Goal: Information Seeking & Learning: Learn about a topic

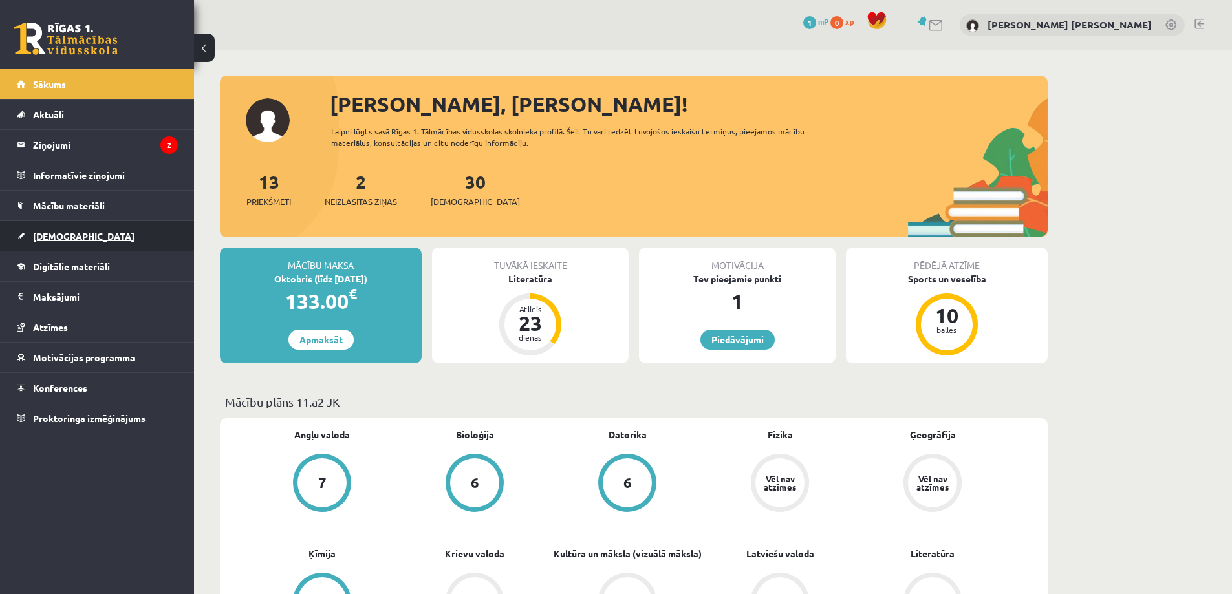
click at [124, 234] on link "[DEMOGRAPHIC_DATA]" at bounding box center [97, 236] width 161 height 30
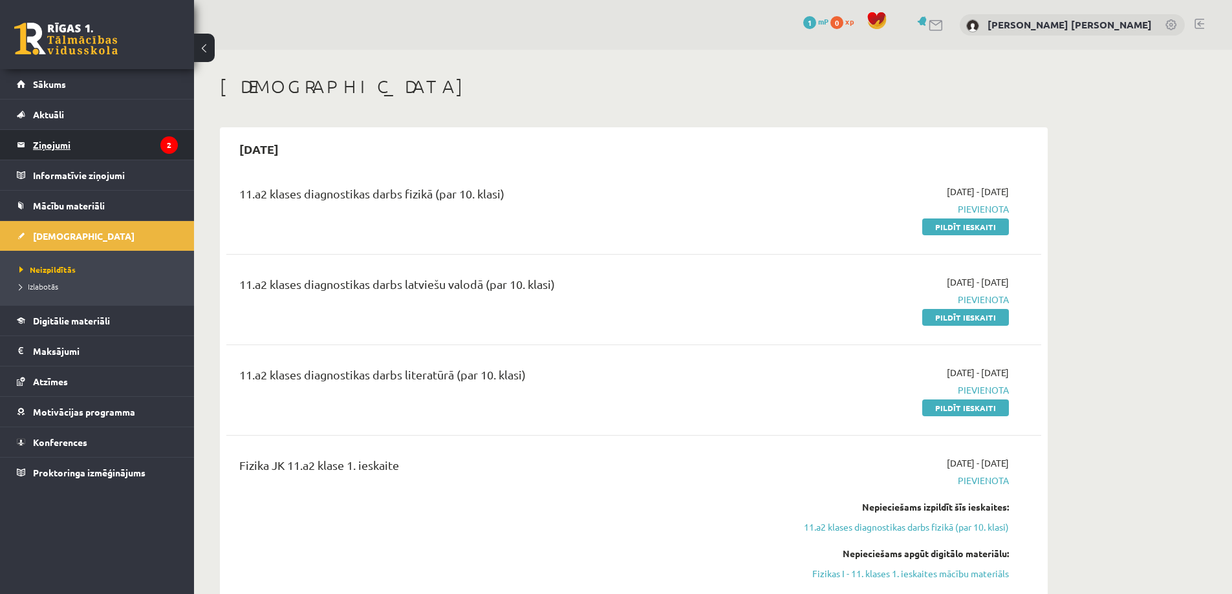
click at [116, 148] on legend "Ziņojumi 2" at bounding box center [105, 145] width 145 height 30
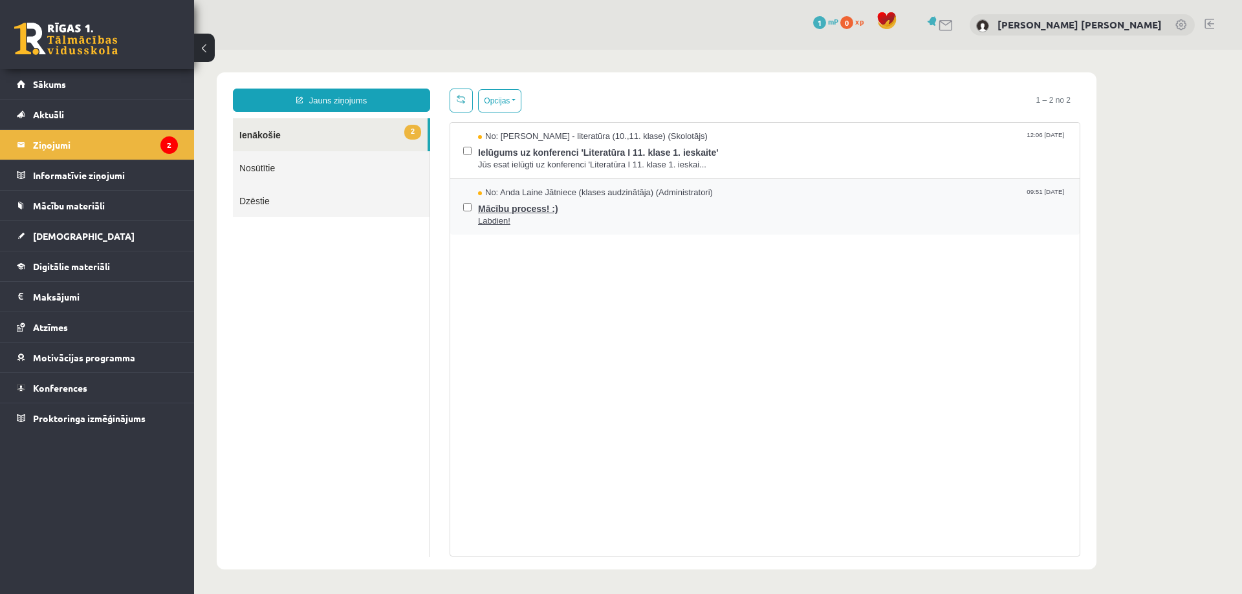
click at [536, 203] on span "Mācību process! :)" at bounding box center [772, 207] width 589 height 16
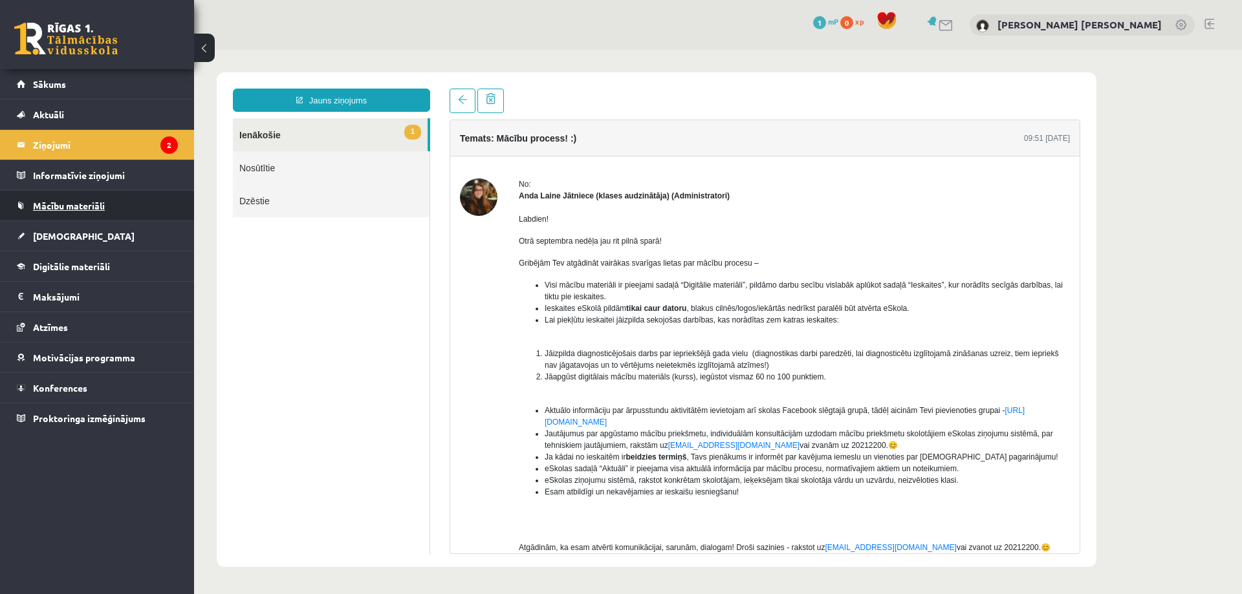
click at [147, 200] on link "Mācību materiāli" at bounding box center [97, 206] width 161 height 30
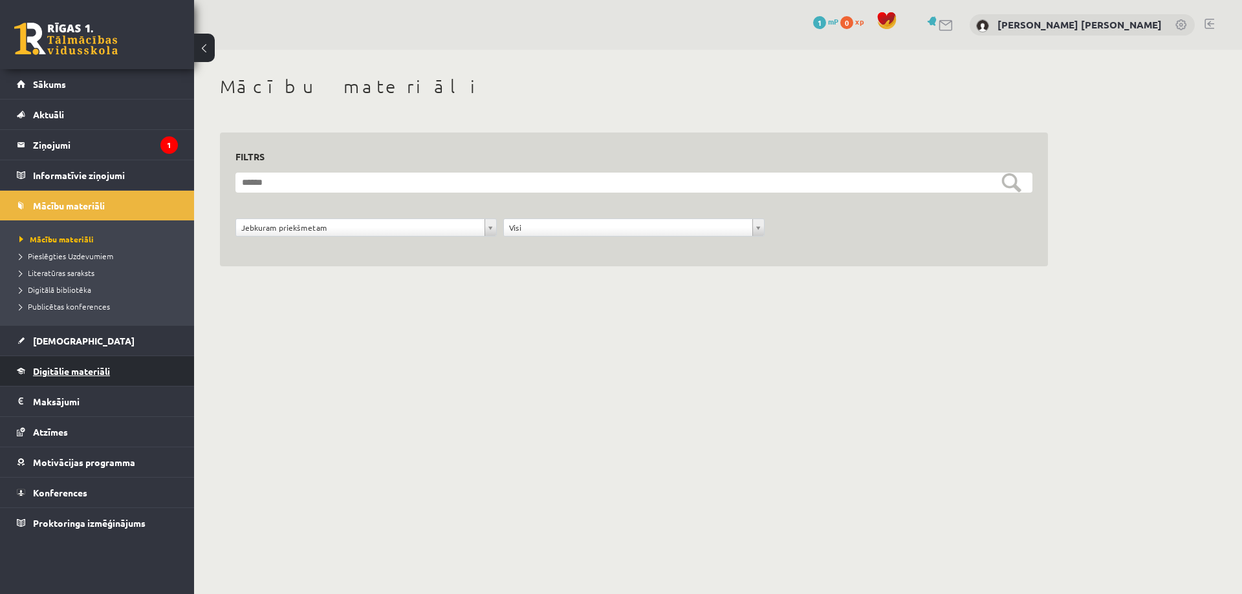
click at [131, 360] on link "Digitālie materiāli" at bounding box center [97, 371] width 161 height 30
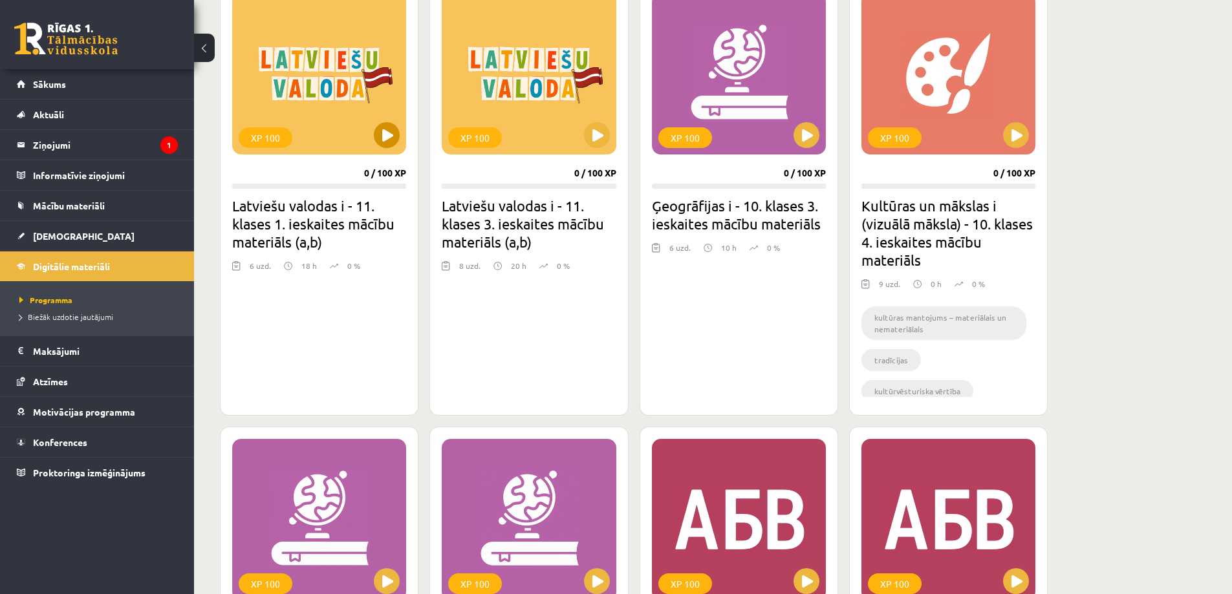
scroll to position [259, 0]
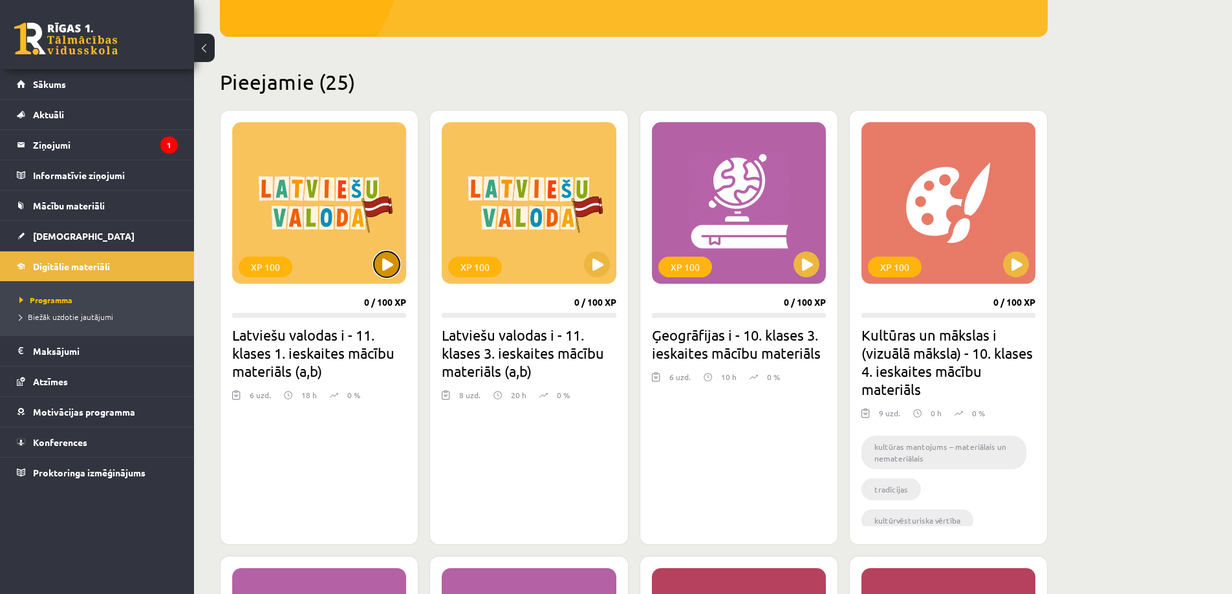
click at [382, 265] on button at bounding box center [387, 265] width 26 height 26
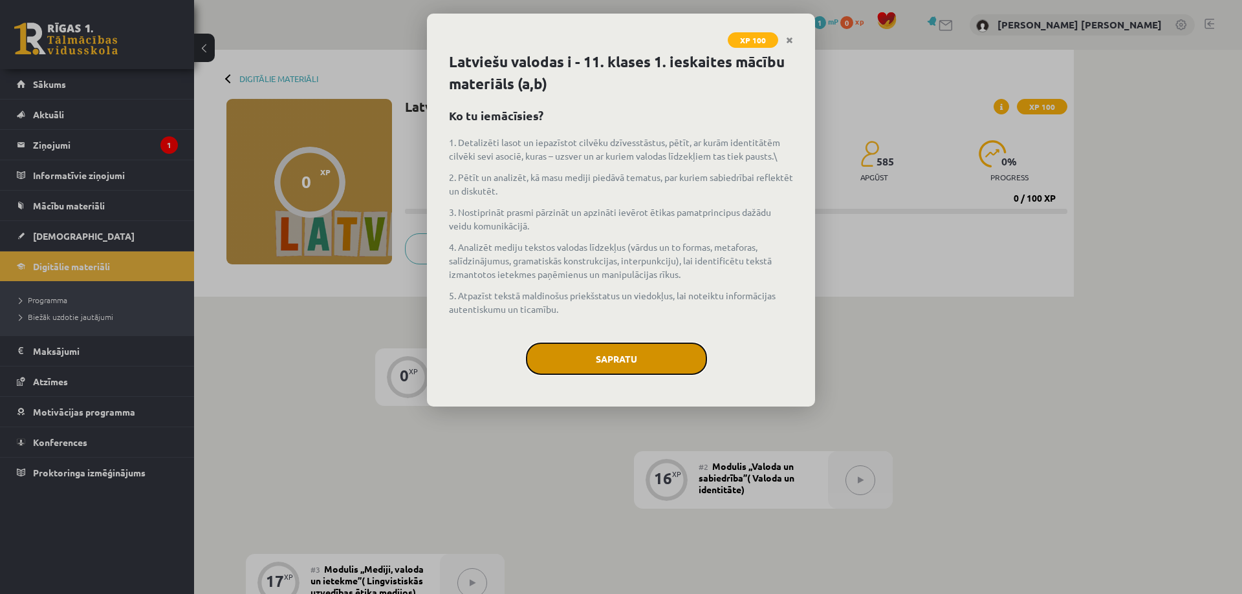
click at [565, 367] on button "Sapratu" at bounding box center [616, 359] width 181 height 32
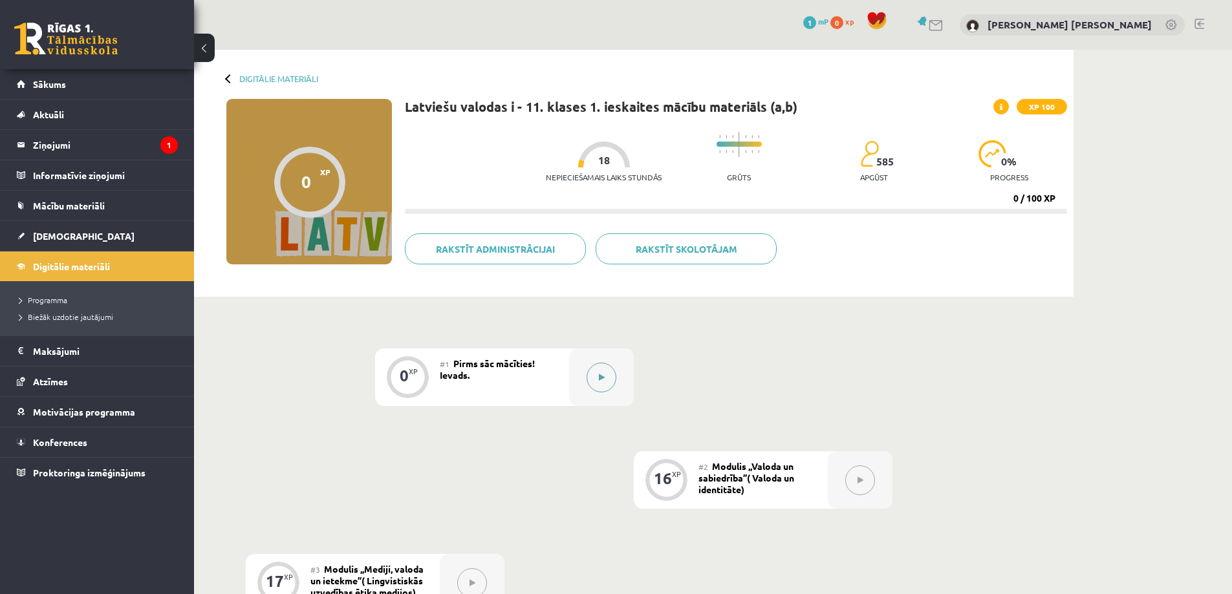
click at [597, 379] on button at bounding box center [602, 378] width 30 height 30
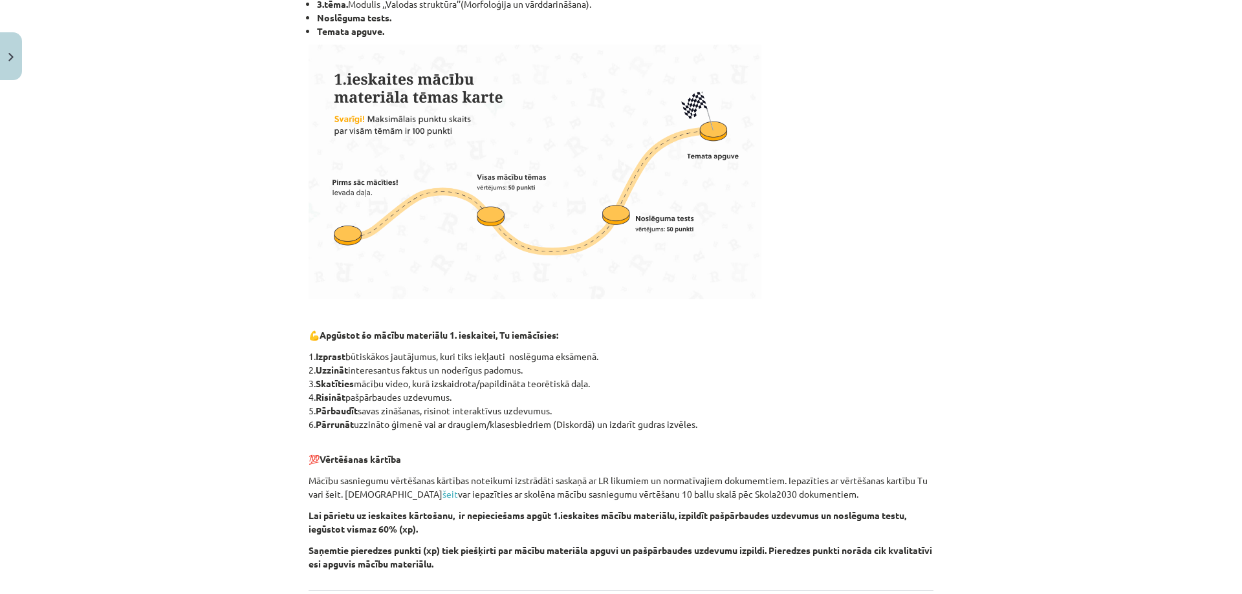
scroll to position [450, 0]
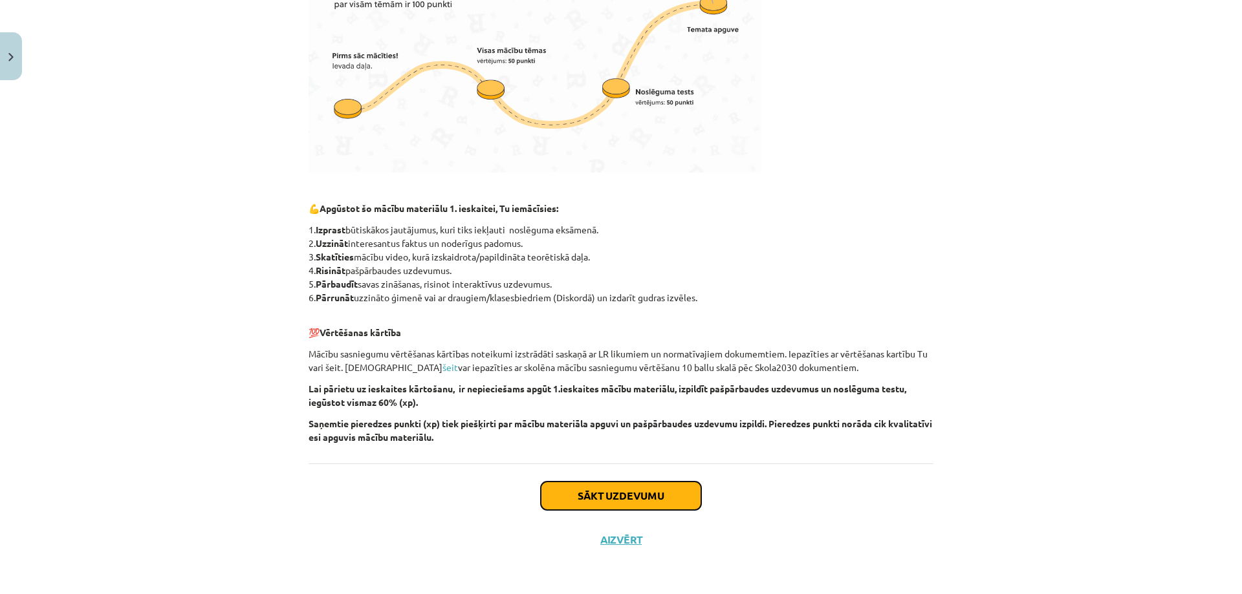
click at [598, 501] on button "Sākt uzdevumu" at bounding box center [621, 496] width 160 height 28
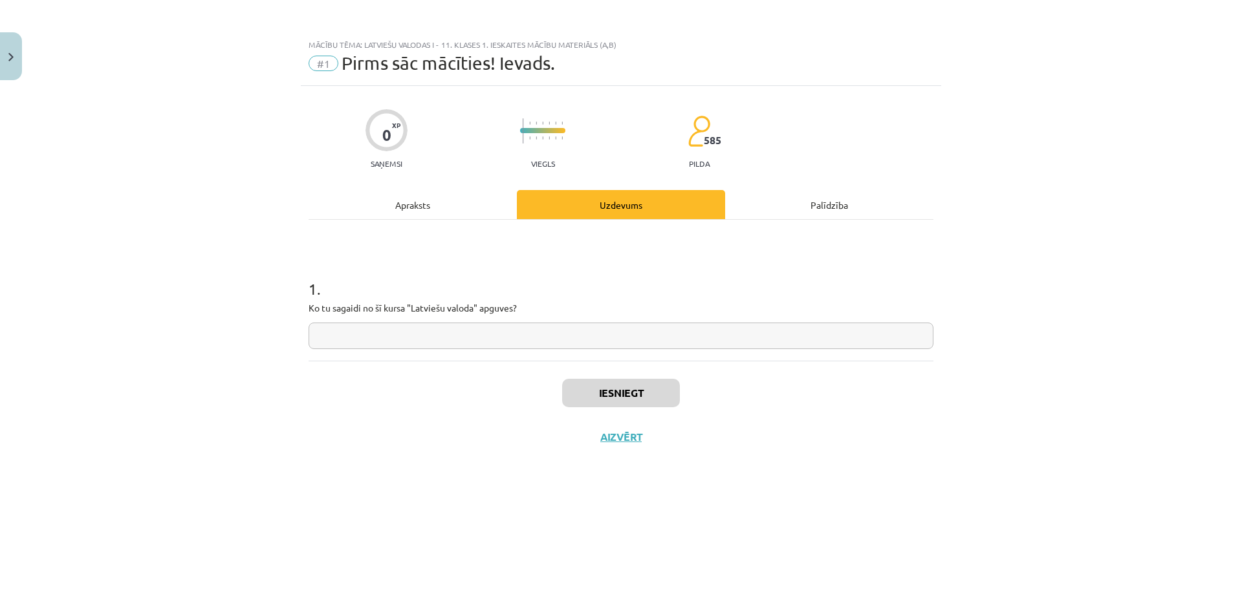
click at [409, 206] on div "Apraksts" at bounding box center [413, 204] width 208 height 29
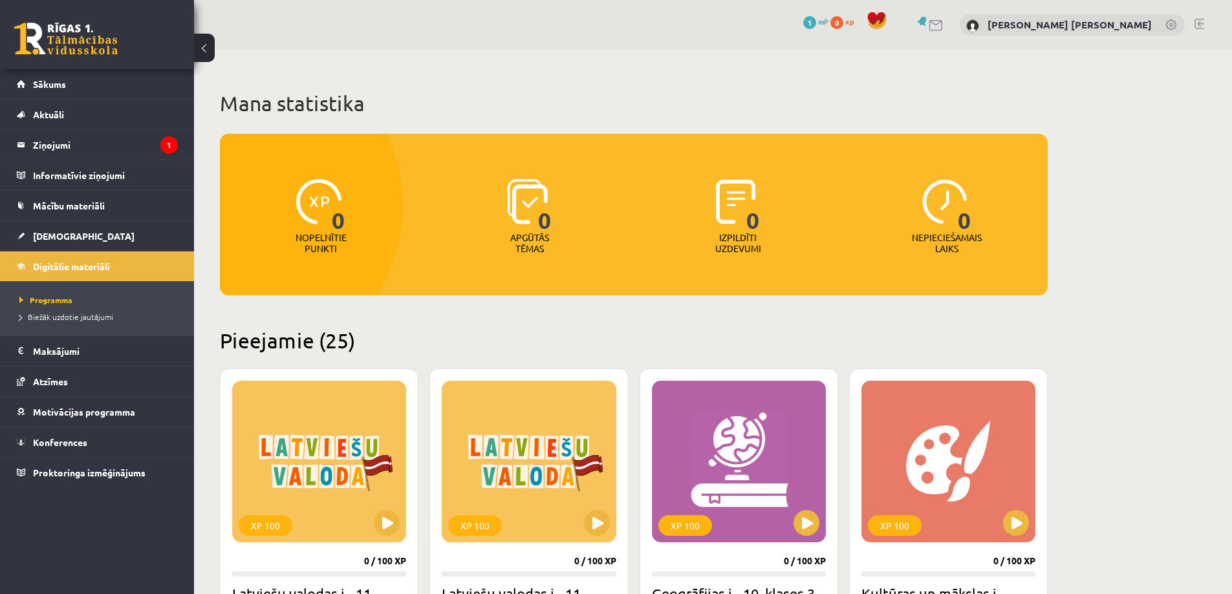
scroll to position [259, 0]
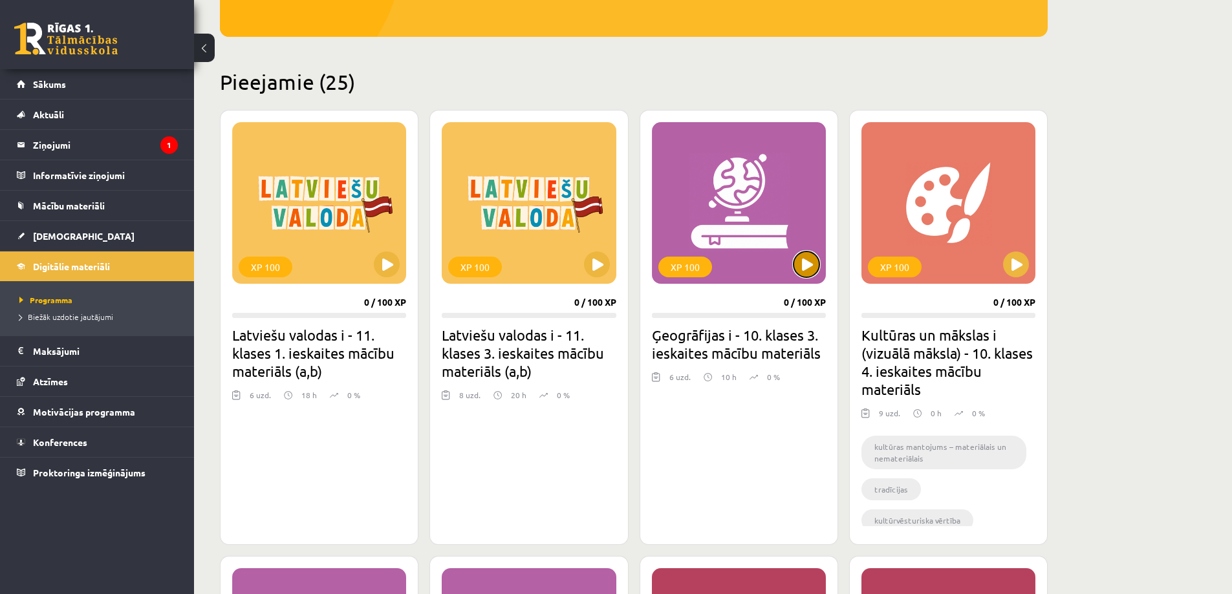
click at [806, 260] on button at bounding box center [807, 265] width 26 height 26
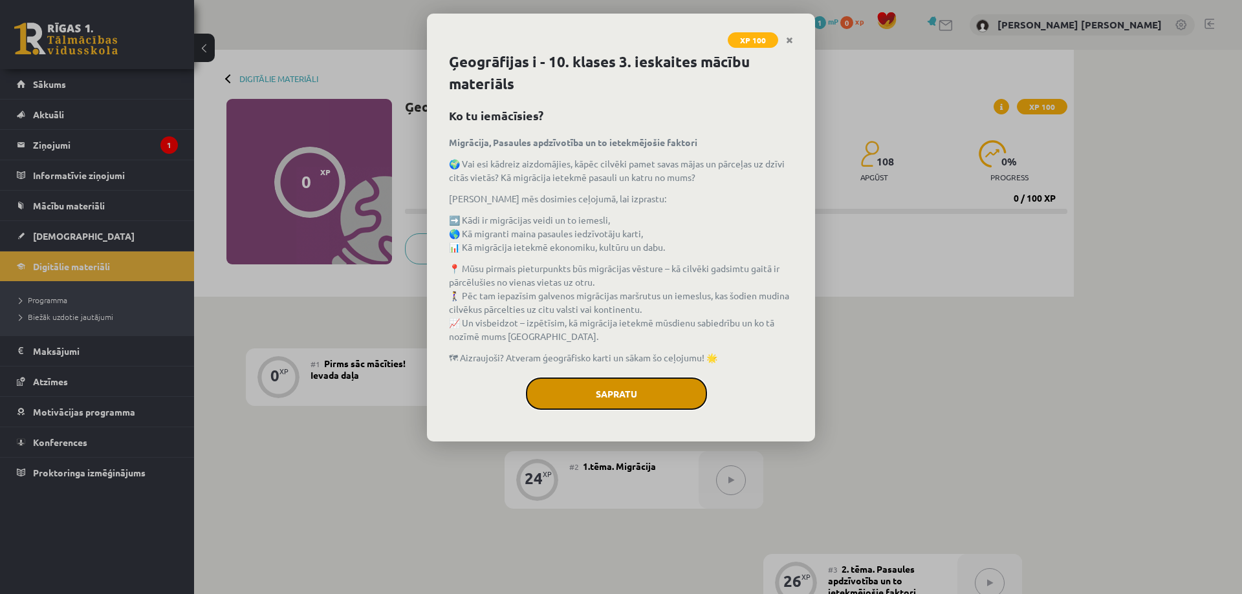
click at [641, 385] on button "Sapratu" at bounding box center [616, 394] width 181 height 32
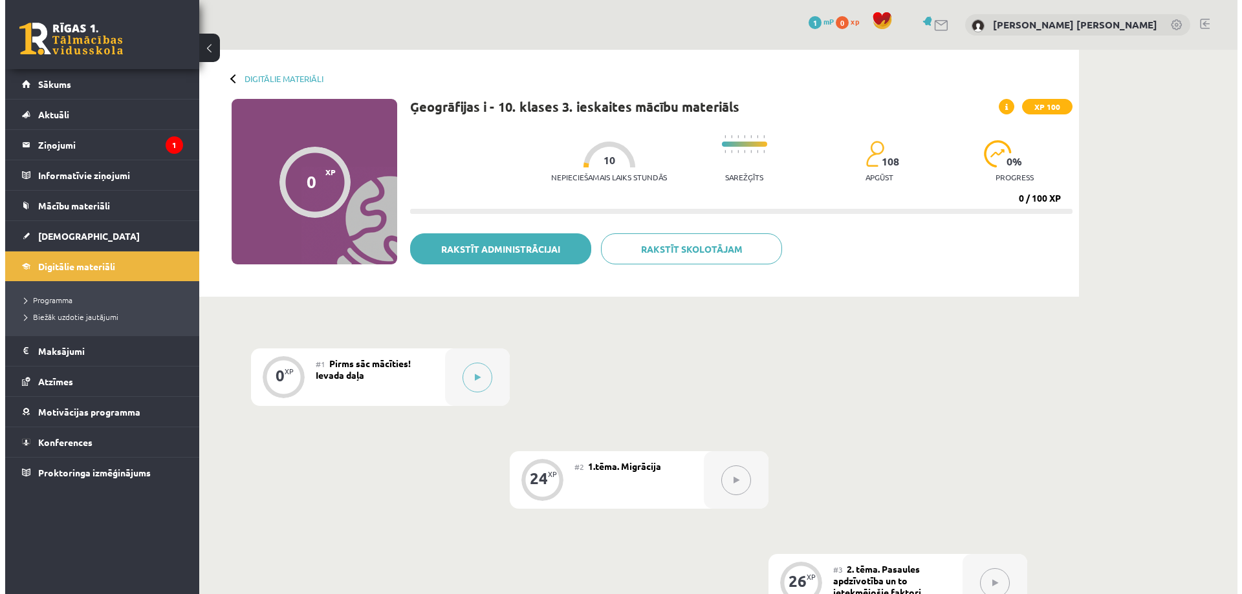
scroll to position [129, 0]
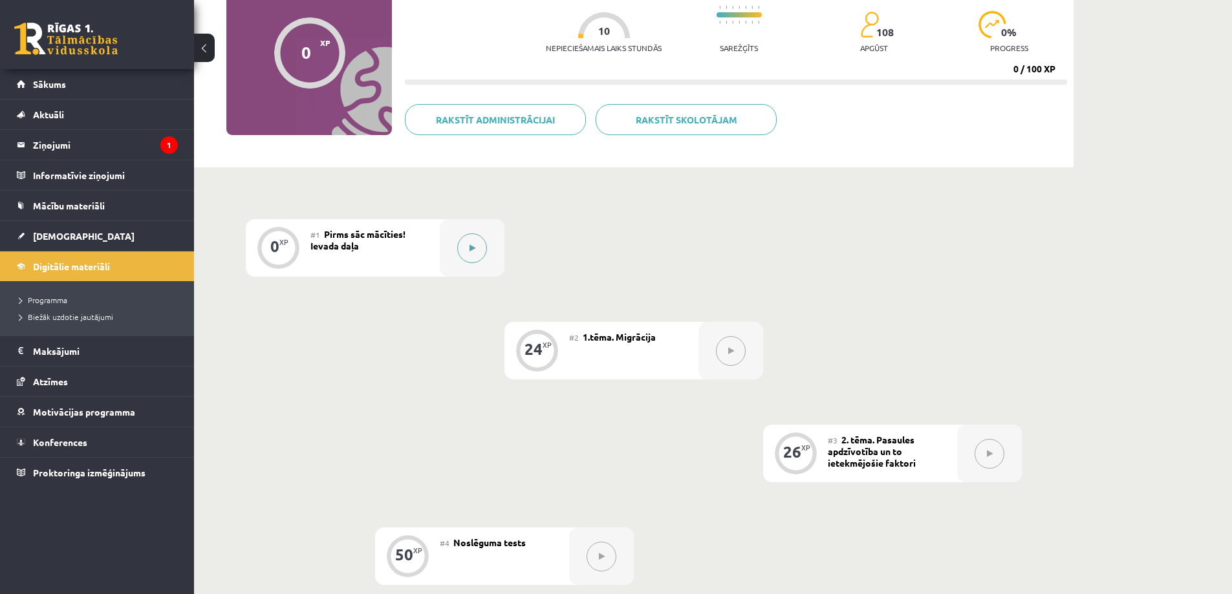
click at [472, 244] on icon at bounding box center [473, 248] width 6 height 8
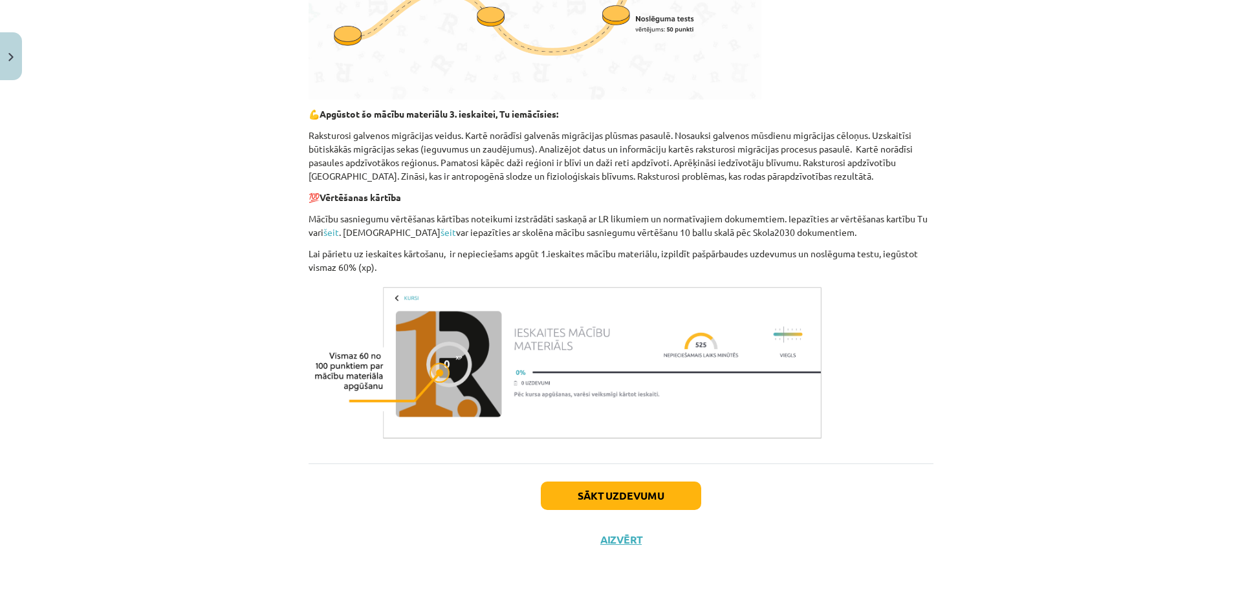
scroll to position [65, 0]
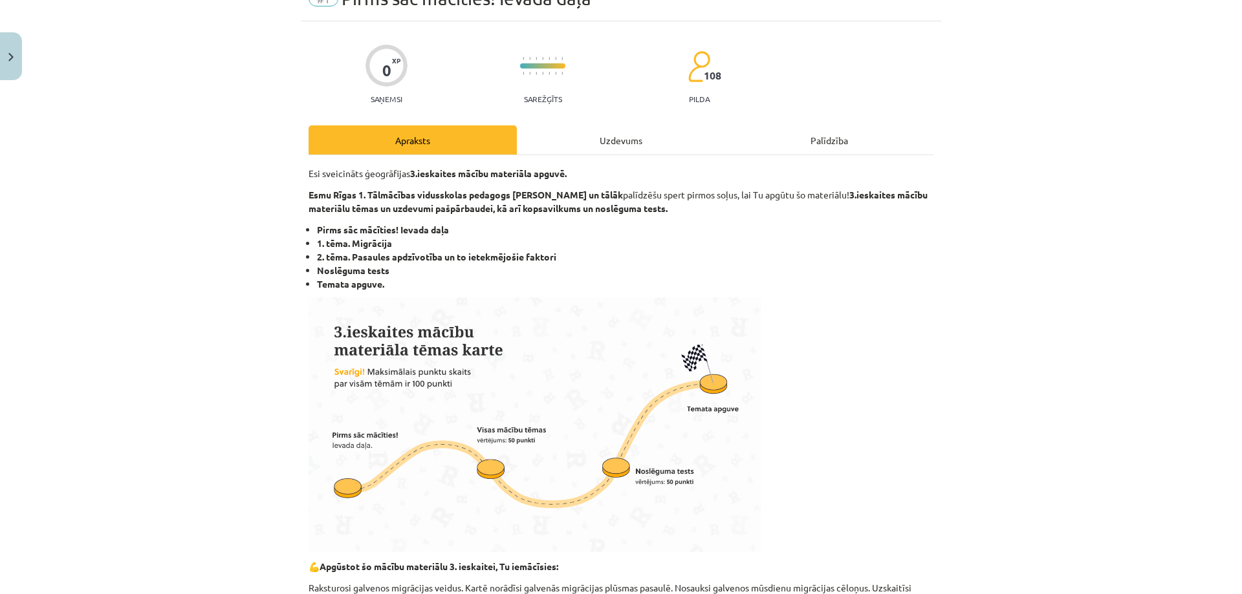
click at [598, 143] on div "Uzdevums" at bounding box center [621, 139] width 208 height 29
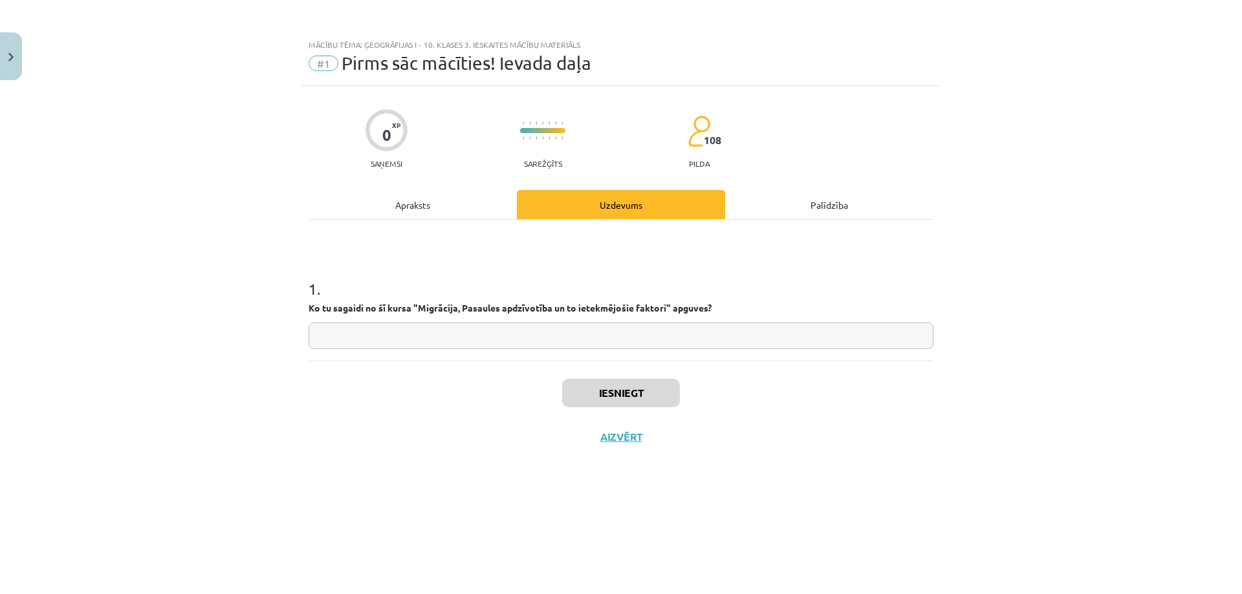
click at [444, 332] on input "text" at bounding box center [621, 336] width 625 height 27
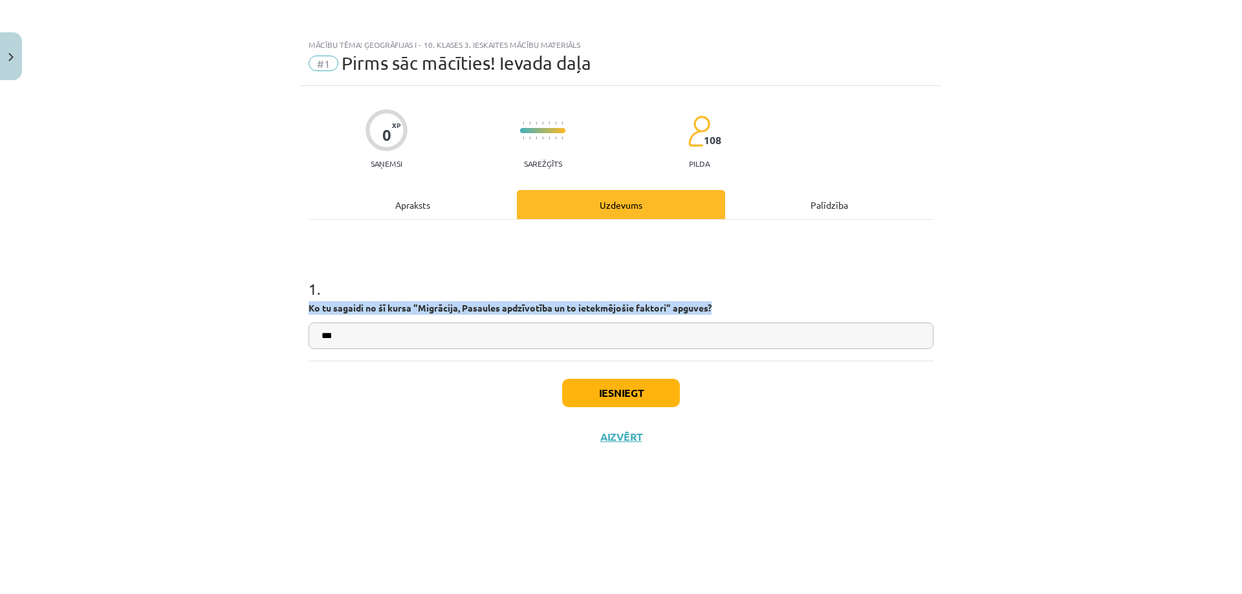
drag, startPoint x: 300, startPoint y: 305, endPoint x: 719, endPoint y: 309, distance: 418.5
click at [719, 309] on div "Mācību tēma: Ģeogrāfijas i - 10. klases 3. ieskaites mācību materiāls #1 Pirms …" at bounding box center [621, 297] width 1242 height 594
copy b "Ko tu sagaidi no šī kursa "Migrācija, Pasaules apdzīvotība un to ietekmējošie f…"
click at [412, 340] on input "**" at bounding box center [621, 336] width 625 height 27
type input "*"
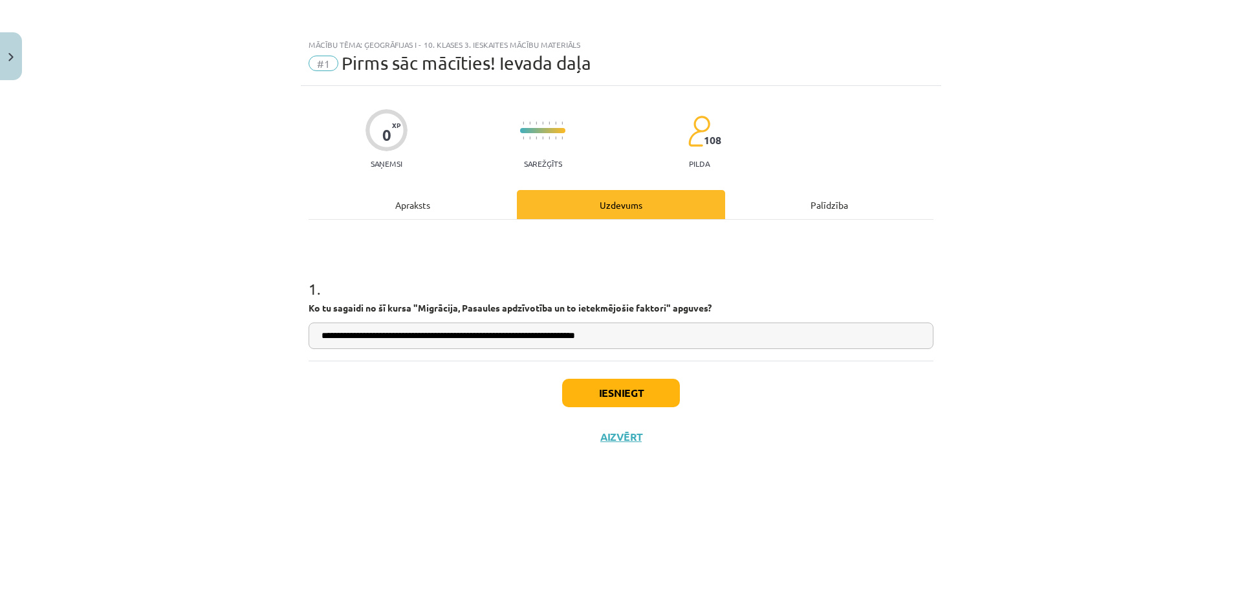
type input "**********"
click at [580, 394] on button "Iesniegt" at bounding box center [621, 393] width 118 height 28
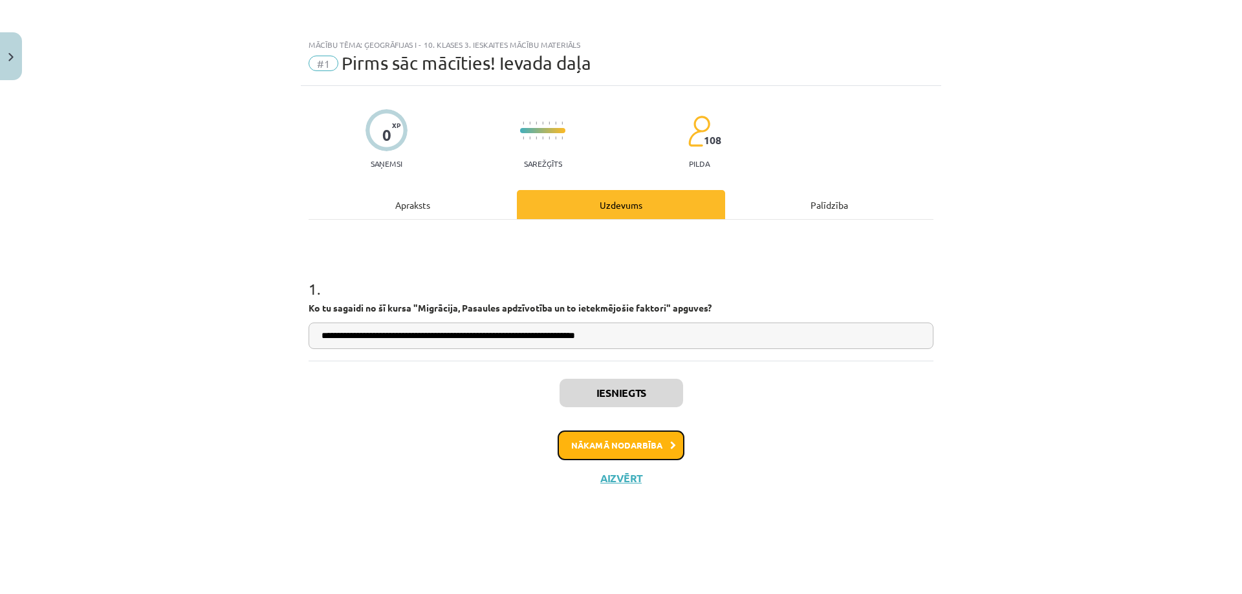
click at [638, 450] on button "Nākamā nodarbība" at bounding box center [621, 446] width 127 height 30
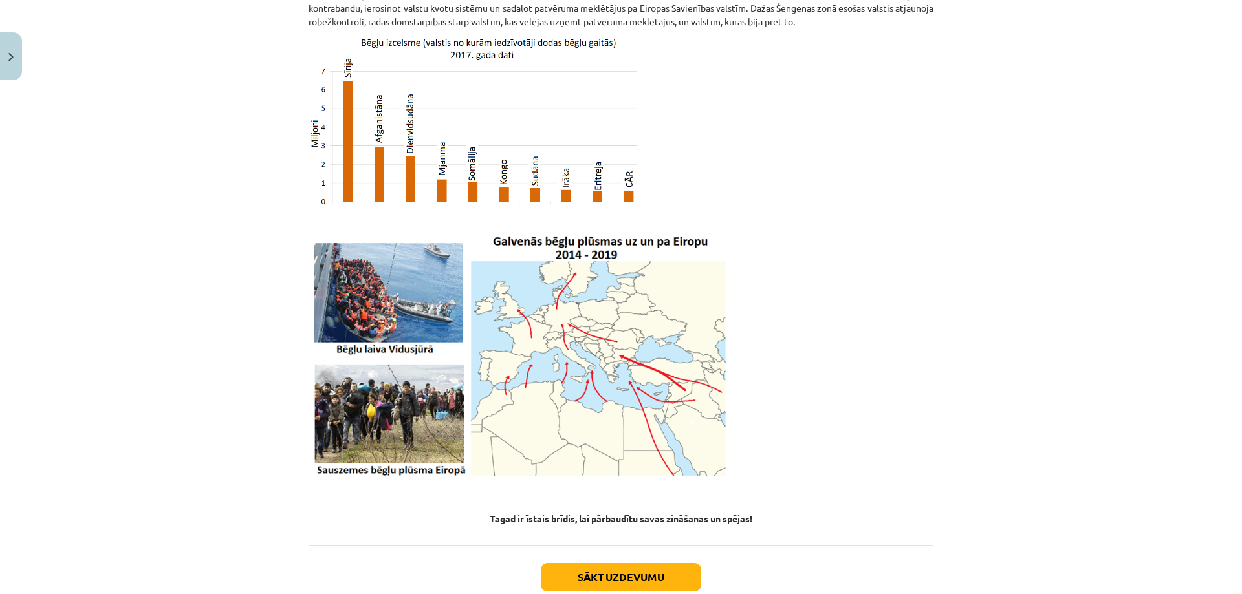
scroll to position [3127, 0]
click at [631, 563] on button "Sākt uzdevumu" at bounding box center [621, 577] width 160 height 28
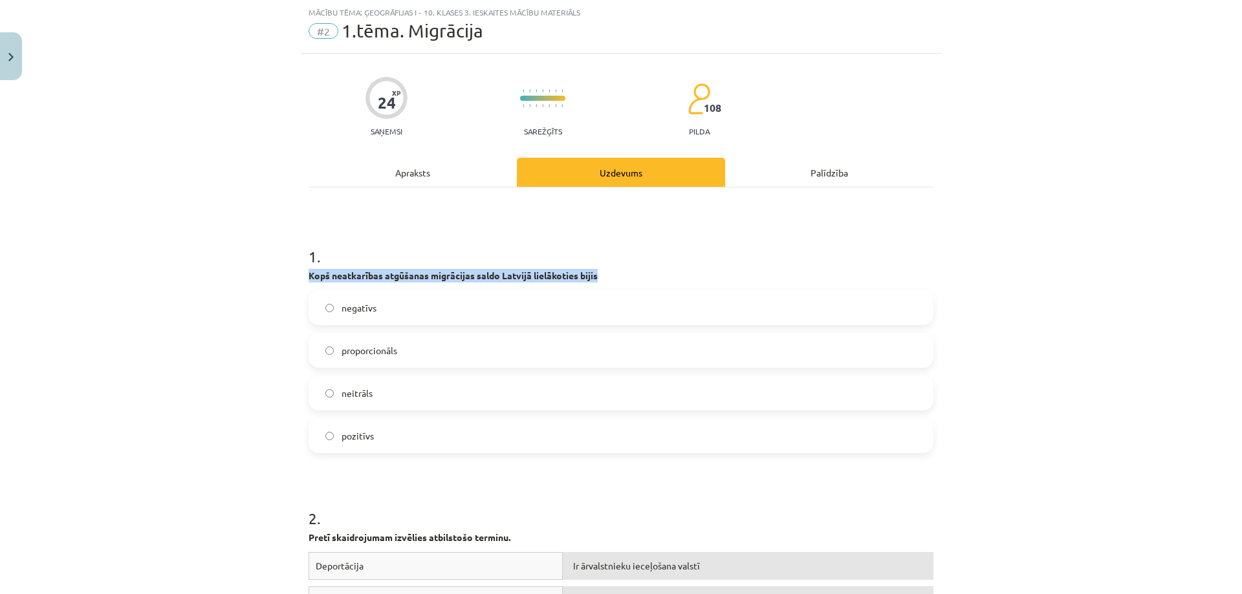
drag, startPoint x: 298, startPoint y: 274, endPoint x: 596, endPoint y: 277, distance: 297.5
copy strong "Kopš neatkarības atgūšanas migrācijas saldo Latvijā lielākoties bijis"
click at [374, 314] on label "negatīvs" at bounding box center [621, 308] width 622 height 32
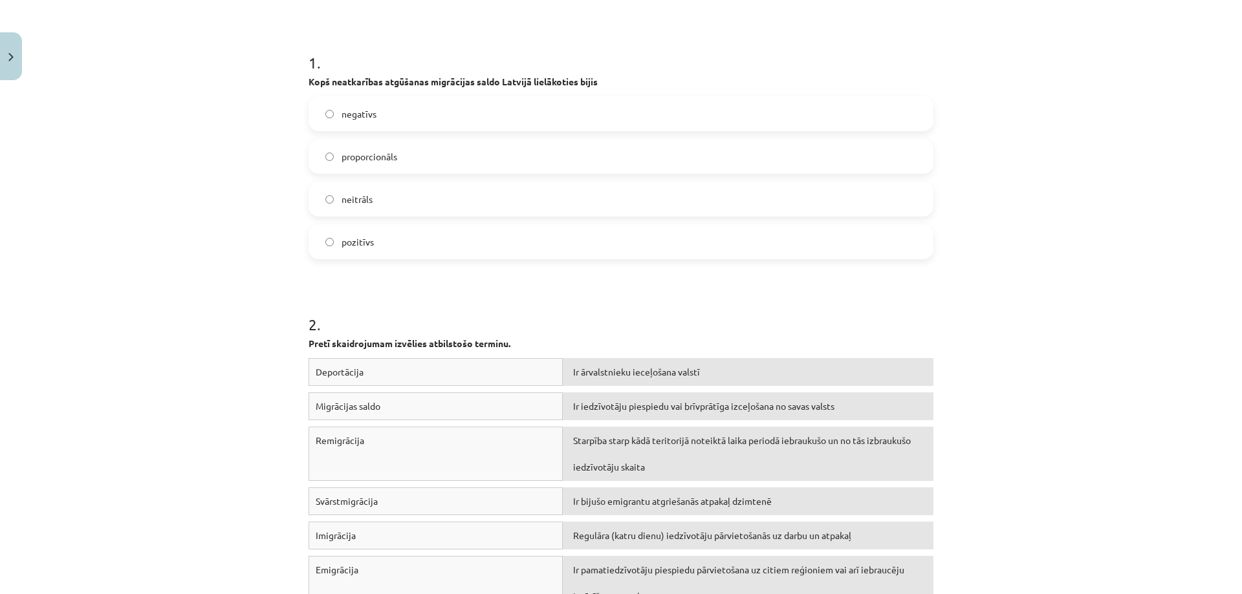
scroll to position [356, 0]
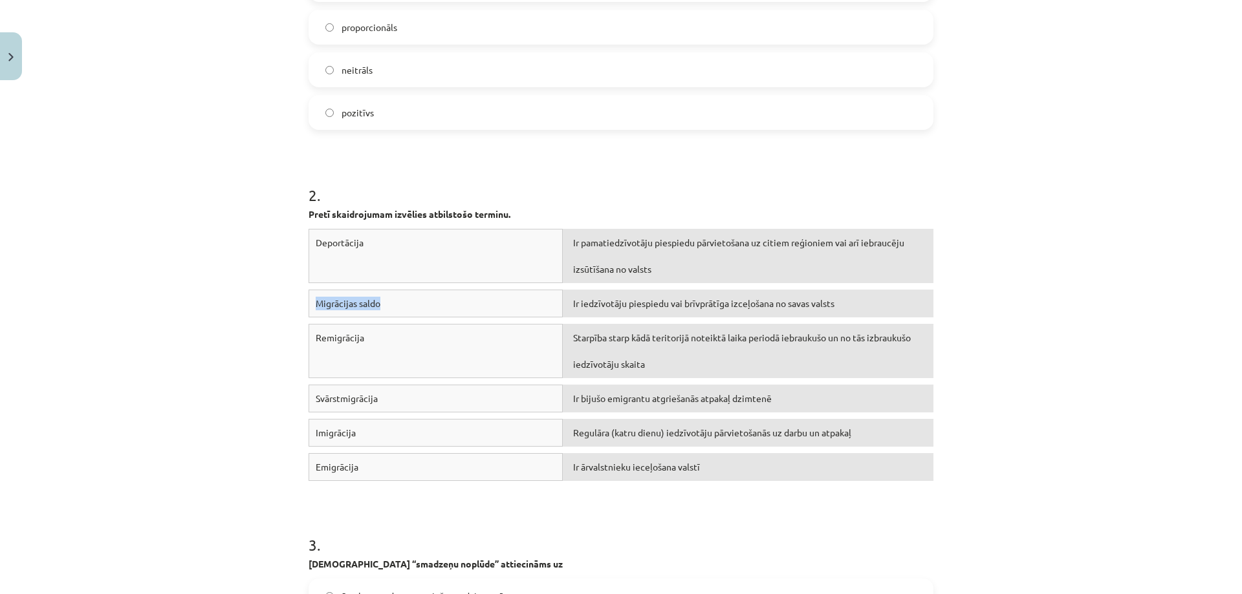
drag, startPoint x: 412, startPoint y: 294, endPoint x: 311, endPoint y: 301, distance: 101.1
click at [310, 298] on div "Migrācijas saldo" at bounding box center [436, 304] width 254 height 28
copy div "Migrācijas saldo"
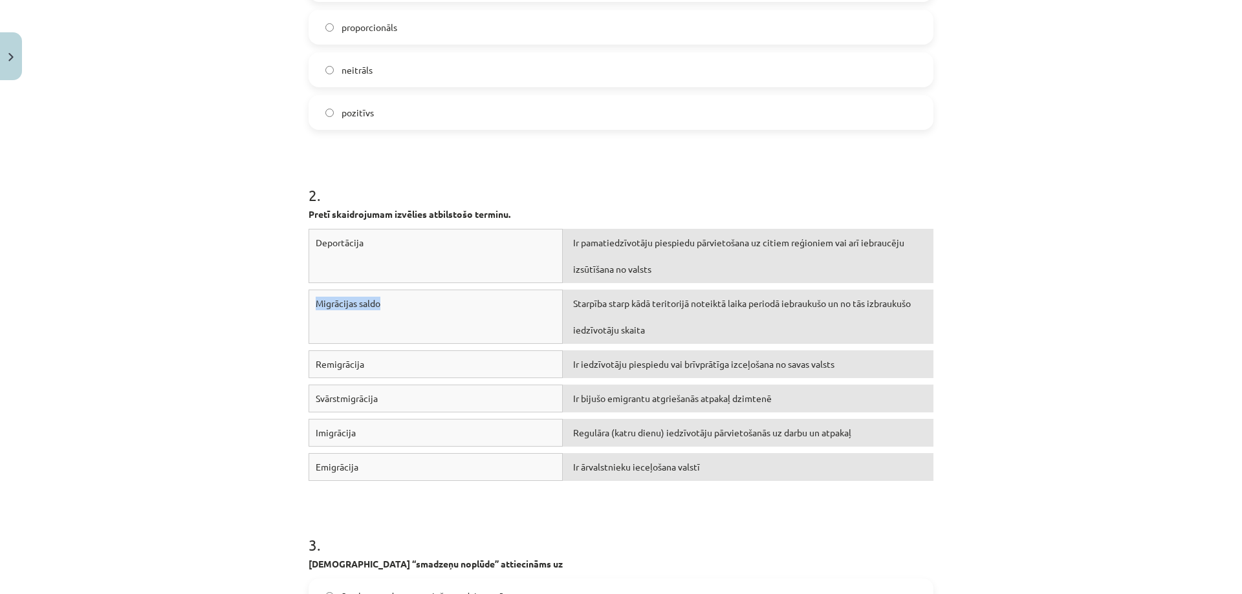
click at [514, 321] on div "Migrācijas saldo" at bounding box center [436, 317] width 254 height 54
drag, startPoint x: 365, startPoint y: 369, endPoint x: 258, endPoint y: 365, distance: 107.5
click at [258, 365] on div "Mācību tēma: Ģeogrāfijas i - 10. klases 3. ieskaites mācību materiāls #2 1.tēma…" at bounding box center [621, 297] width 1242 height 594
copy div "Remigrācija"
click at [547, 383] on div "Remigrācija Ir bijušo emigrantu atgriešanās atpakaļ dzimtenē" at bounding box center [621, 368] width 625 height 34
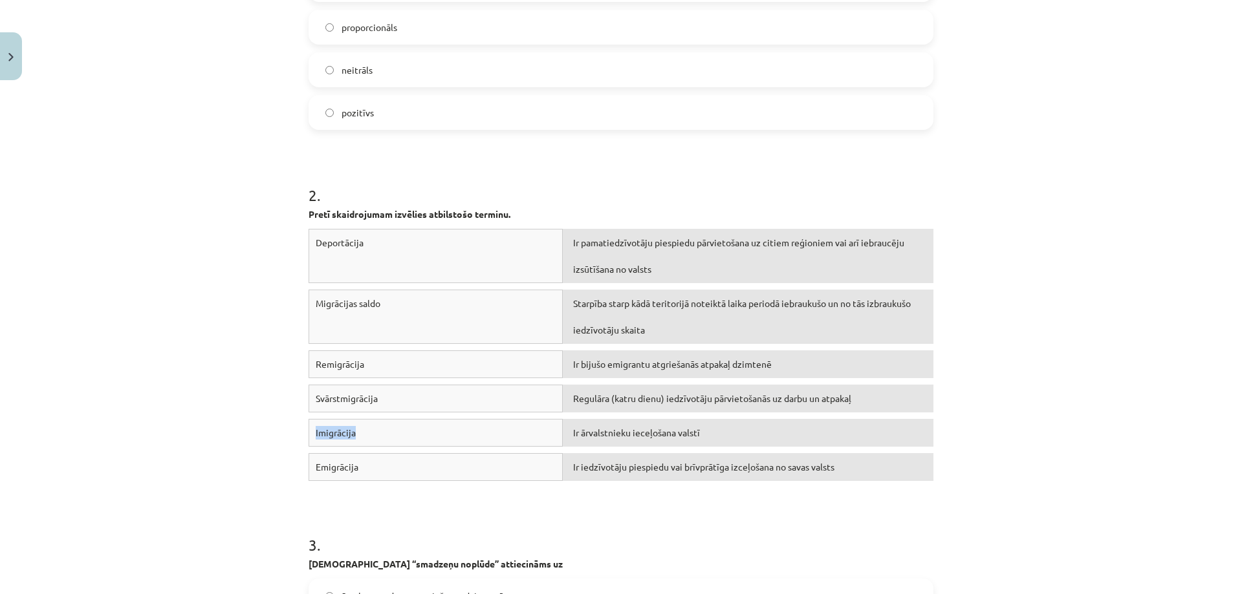
drag, startPoint x: 395, startPoint y: 435, endPoint x: 270, endPoint y: 437, distance: 124.2
click at [270, 437] on div "Mācību tēma: Ģeogrāfijas i - 10. klases 3. ieskaites mācību materiāls #2 1.tēma…" at bounding box center [621, 297] width 1242 height 594
copy div "Imigrācija"
click at [523, 440] on div "Imigrācija" at bounding box center [436, 433] width 254 height 28
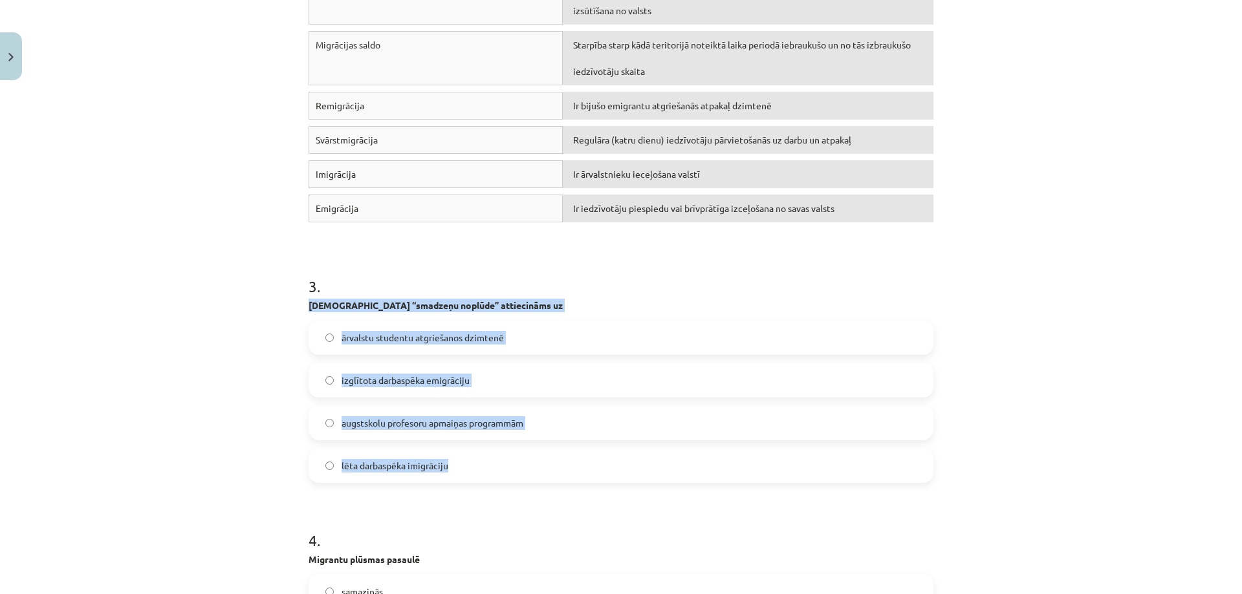
drag, startPoint x: 296, startPoint y: 301, endPoint x: 582, endPoint y: 455, distance: 324.7
copy div "Jēdziens “smadzeņu noplūde” attiecināms uz ārvalstu studentu atgriešanos dzimte…"
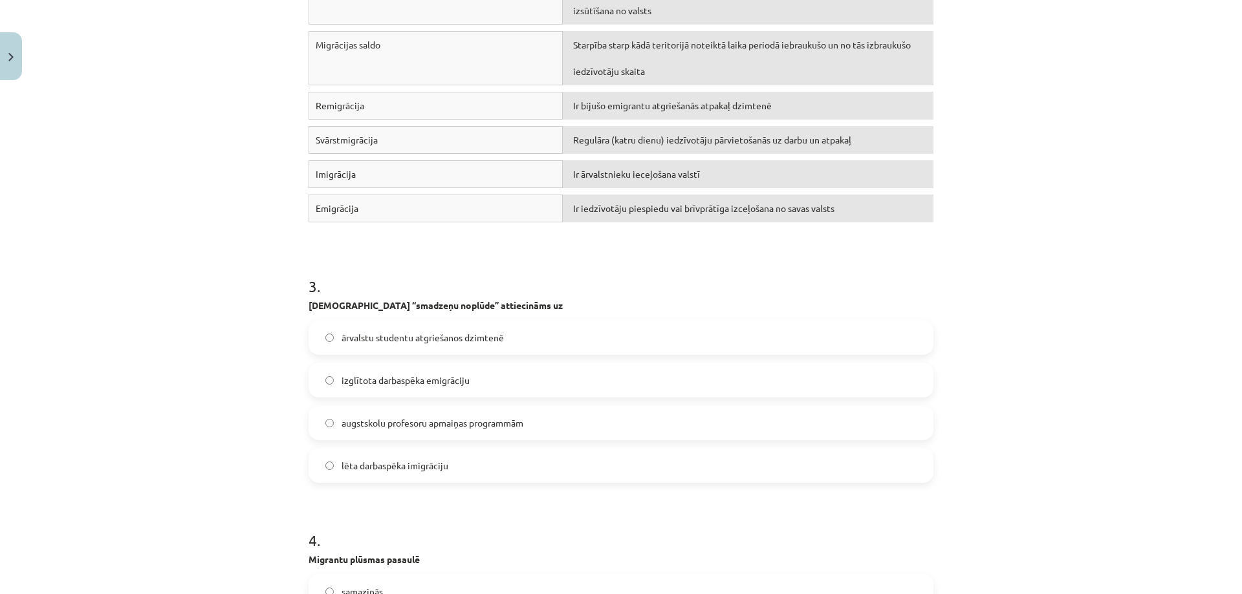
click at [600, 290] on h1 "3 ." at bounding box center [621, 275] width 625 height 40
click at [425, 386] on span "izglītota darbaspēka emigrāciju" at bounding box center [406, 381] width 128 height 14
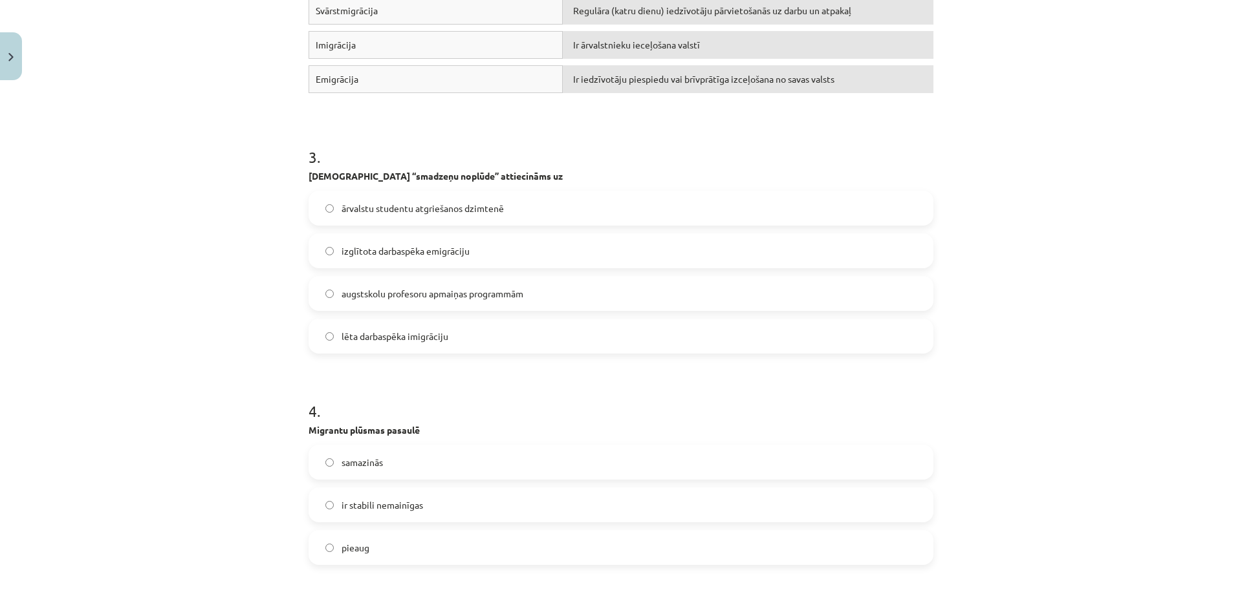
scroll to position [808, 0]
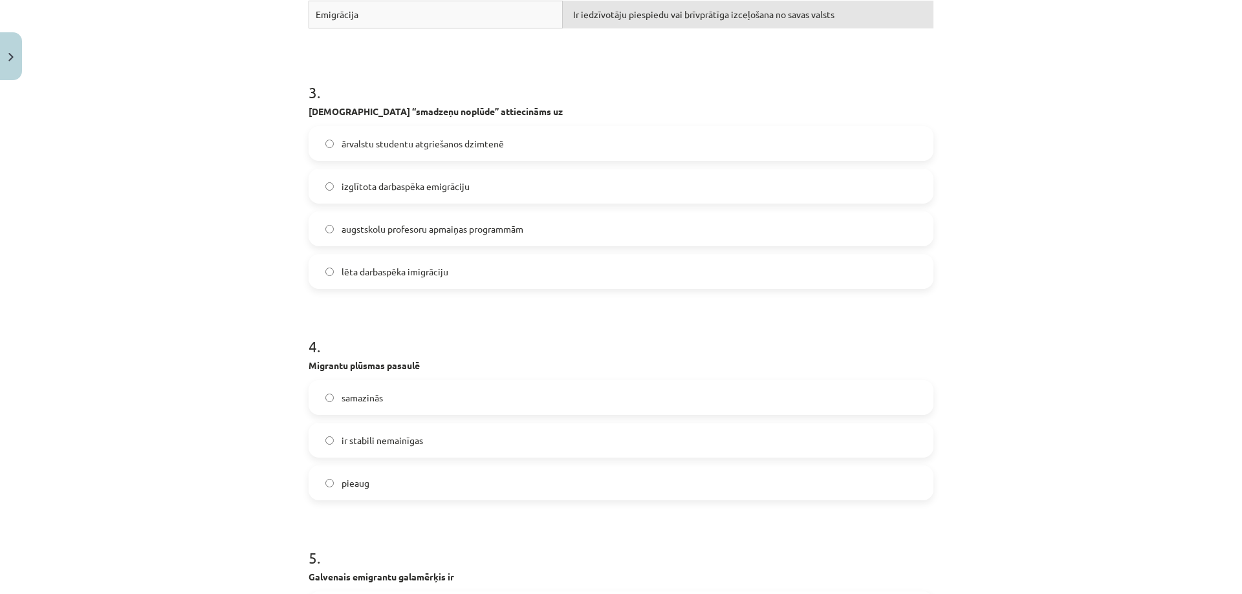
drag, startPoint x: 423, startPoint y: 363, endPoint x: 307, endPoint y: 367, distance: 116.5
click at [309, 367] on p "Migrantu plūsmas pasaulē" at bounding box center [621, 366] width 625 height 14
copy strong "Migrantu plūsmas pasaulē"
click at [342, 480] on span "pieaug" at bounding box center [356, 484] width 28 height 14
click at [455, 327] on h1 "4 ." at bounding box center [621, 335] width 625 height 40
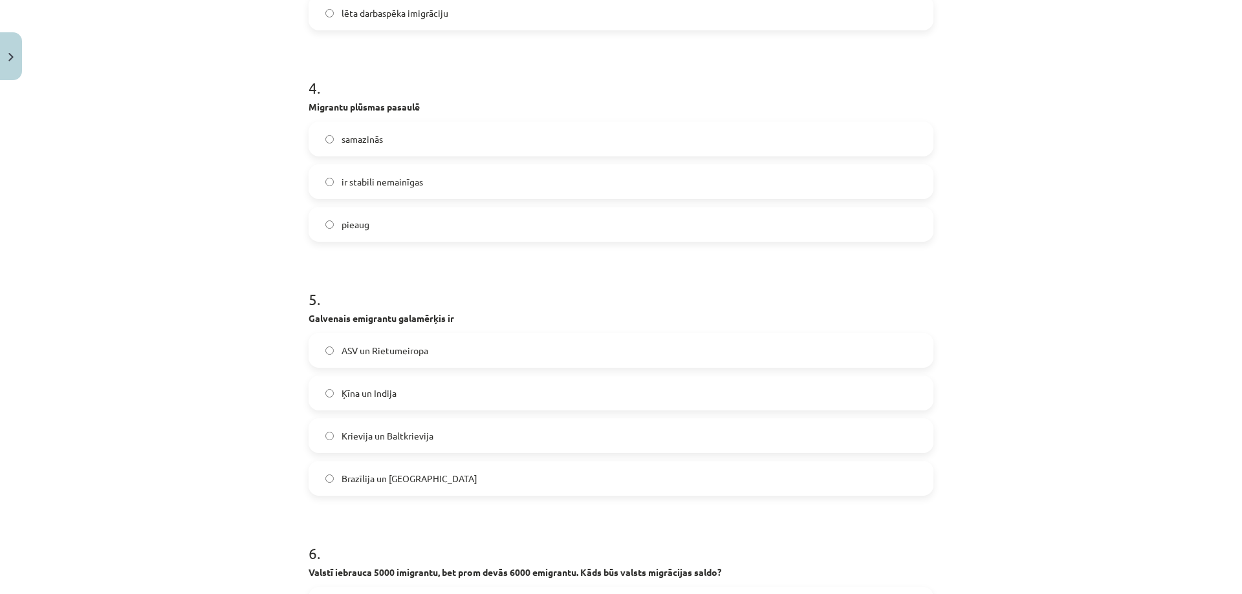
scroll to position [1132, 0]
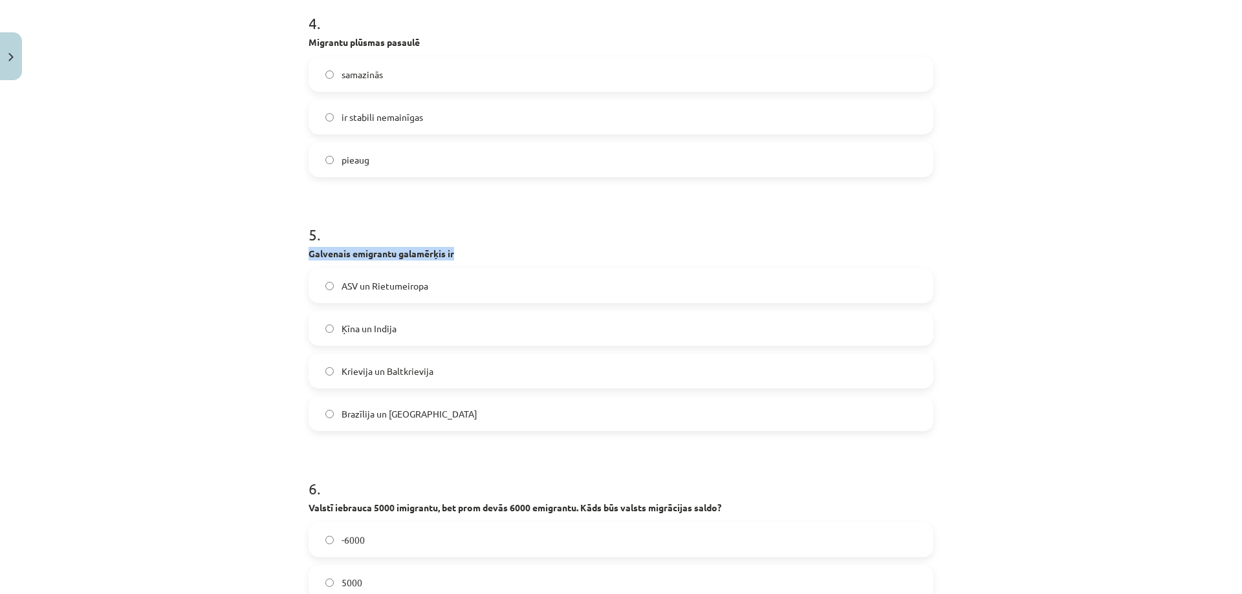
drag, startPoint x: 470, startPoint y: 253, endPoint x: 290, endPoint y: 254, distance: 179.8
click at [290, 254] on div "Mācību tēma: Ģeogrāfijas i - 10. klases 3. ieskaites mācību materiāls #2 1.tēma…" at bounding box center [621, 297] width 1242 height 594
copy strong "Galvenais emigrantu galamērķis ir"
click at [396, 287] on span "ASV un Rietumeiropa" at bounding box center [385, 286] width 87 height 14
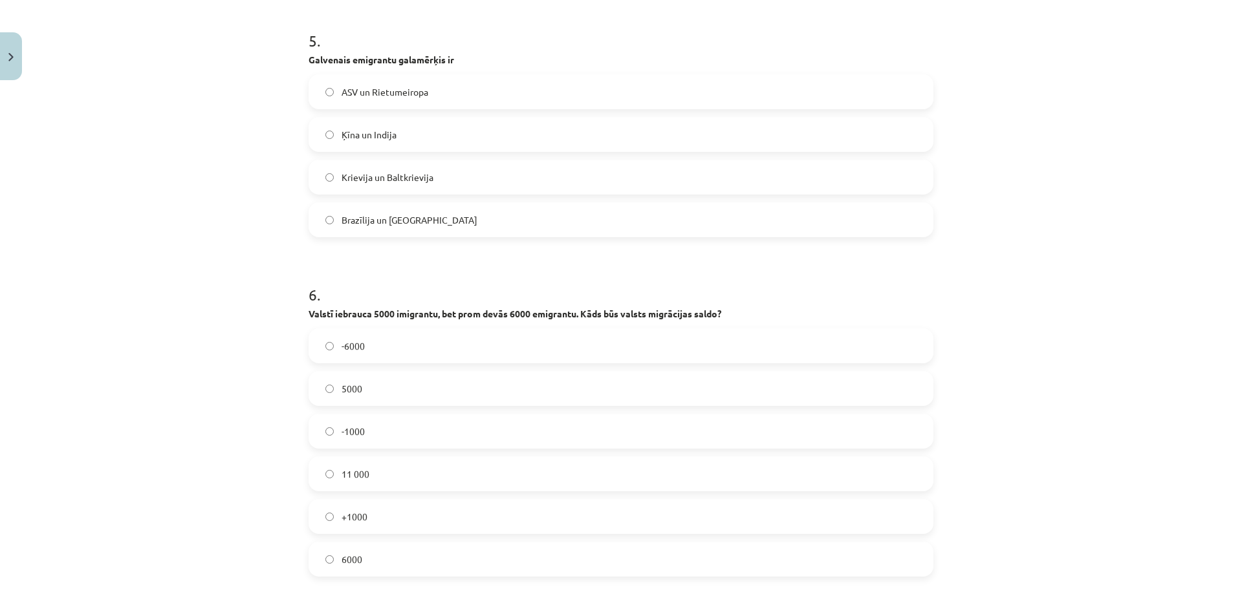
scroll to position [1455, 0]
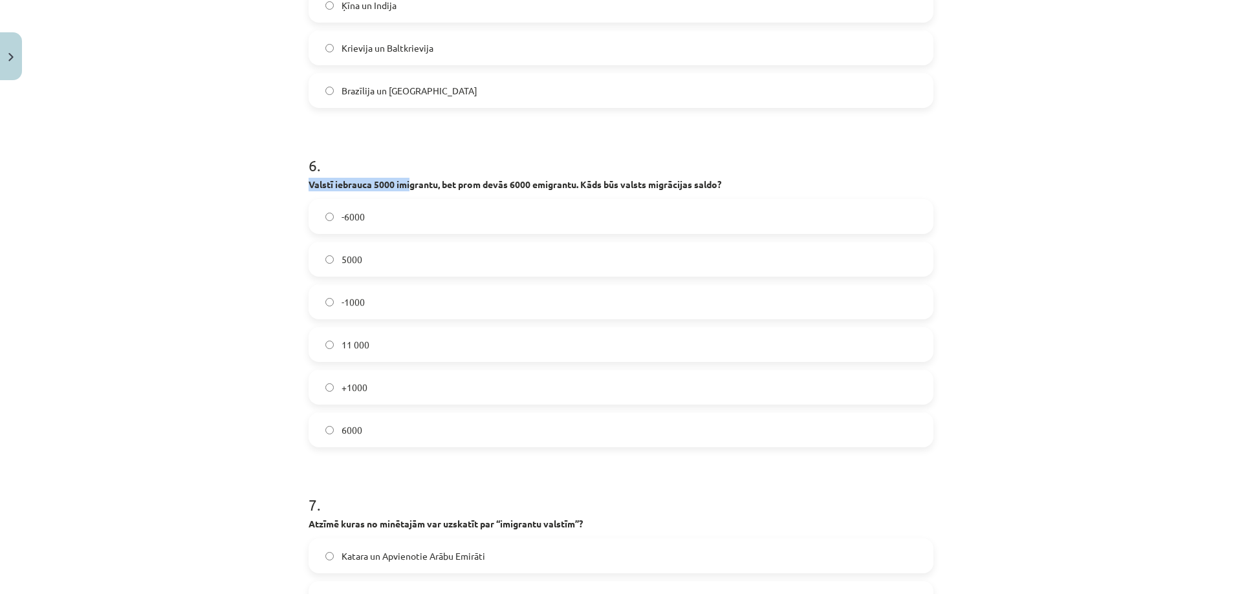
drag, startPoint x: 298, startPoint y: 177, endPoint x: 407, endPoint y: 179, distance: 109.3
click at [407, 184] on div "24 XP Saņemsi Sarežģīts 108 pilda Apraksts Uzdevums Palīdzība 1 . Kopš neatkarī…" at bounding box center [621, 85] width 640 height 2909
click at [441, 133] on form "1 . Kopš neatkarības atgūšanas migrācijas saldo Latvijā lielākoties bijis negat…" at bounding box center [621, 111] width 625 height 2619
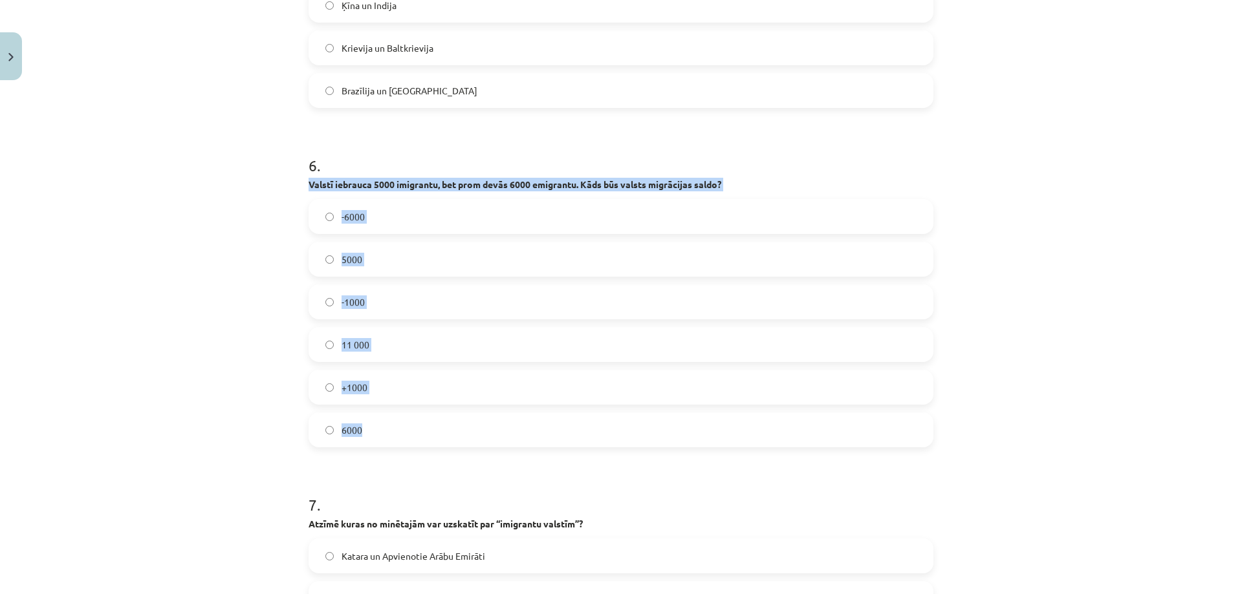
drag, startPoint x: 309, startPoint y: 184, endPoint x: 623, endPoint y: 413, distance: 388.4
click at [623, 413] on div "24 XP Saņemsi Sarežģīts 108 pilda Apraksts Uzdevums Palīdzība 1 . Kopš neatkarī…" at bounding box center [621, 85] width 640 height 2909
copy div "Valstī iebrauca 5000 imigrantu, bet prom devās 6000 emigrantu. Kāds būs valsts …"
click at [448, 352] on label "11 000" at bounding box center [621, 345] width 622 height 32
click at [400, 311] on label "-1000" at bounding box center [621, 302] width 622 height 32
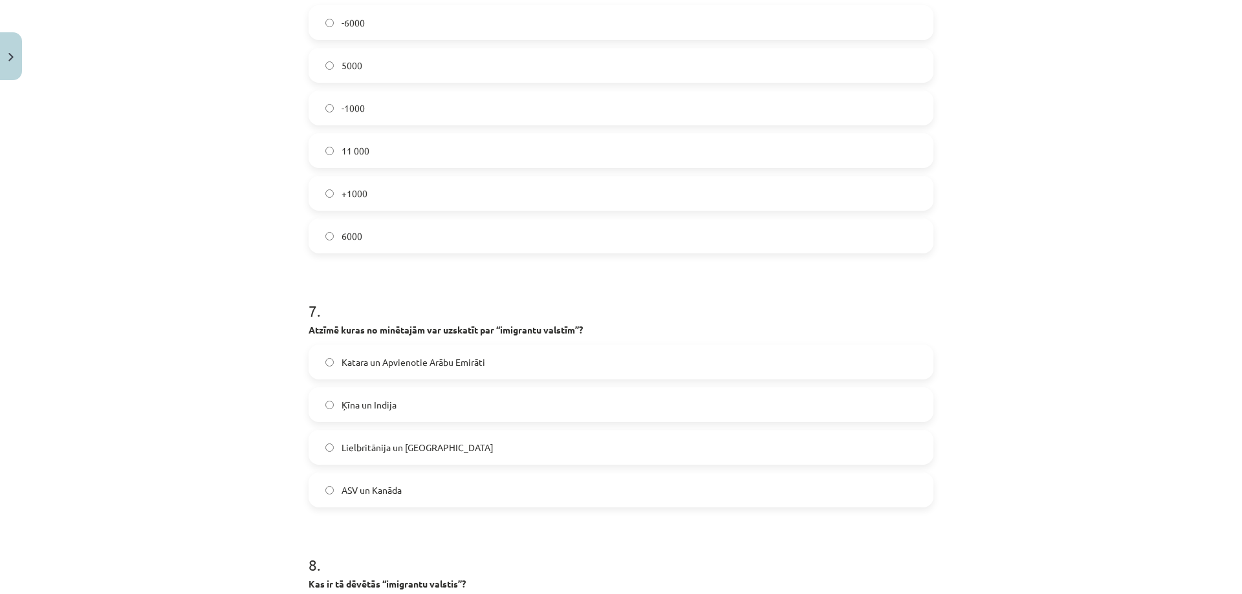
scroll to position [1714, 0]
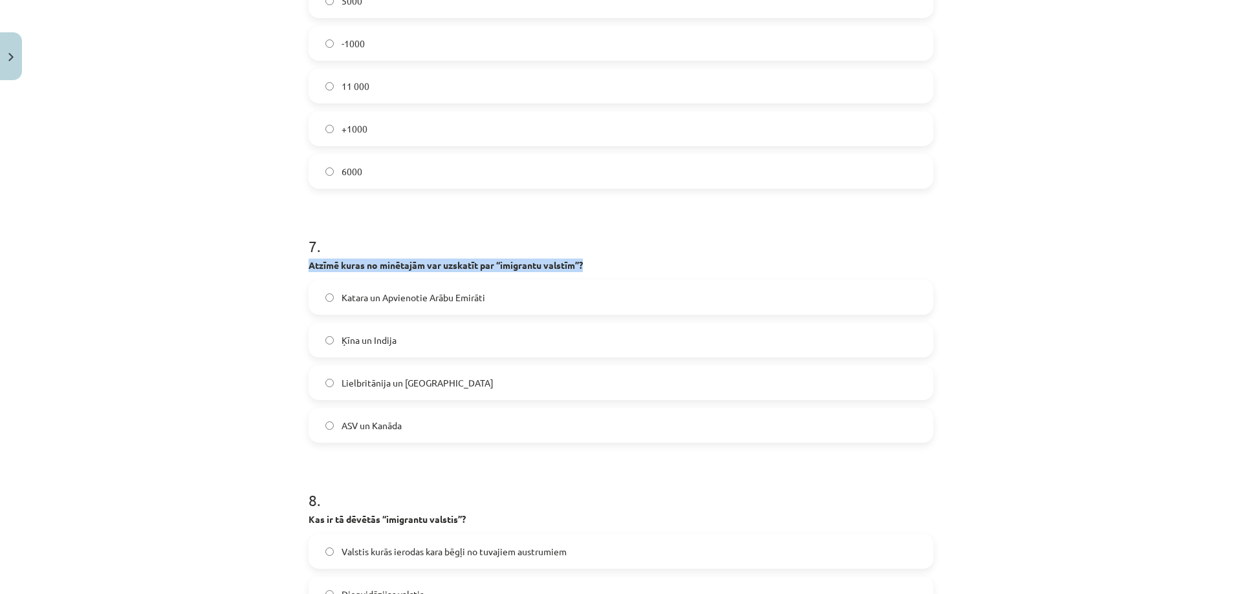
drag, startPoint x: 303, startPoint y: 263, endPoint x: 586, endPoint y: 258, distance: 282.7
click at [586, 258] on div "7 . Atzīmē kuras no minētajām var uzskatīt par “imigrantu valstīm”? Katara un A…" at bounding box center [621, 329] width 625 height 228
click at [254, 277] on div "Mācību tēma: Ģeogrāfijas i - 10. klases 3. ieskaites mācību materiāls #2 1.tēma…" at bounding box center [621, 297] width 1242 height 594
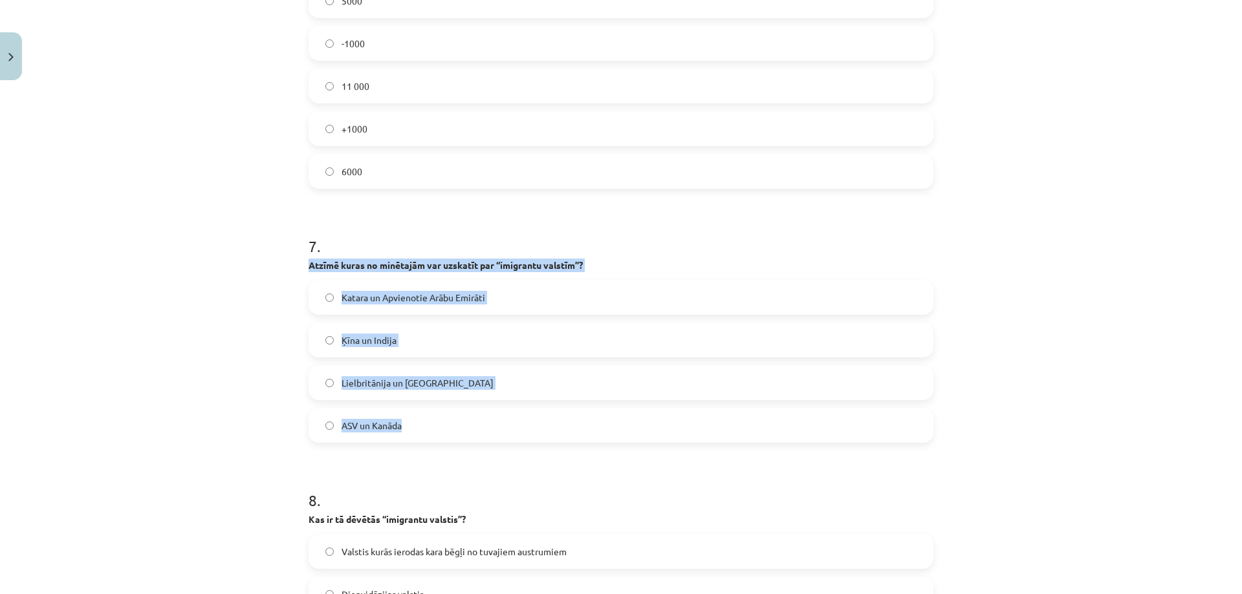
drag, startPoint x: 292, startPoint y: 262, endPoint x: 521, endPoint y: 413, distance: 273.9
click at [521, 413] on div "Mācību tēma: Ģeogrāfijas i - 10. klases 3. ieskaites mācību materiāls #2 1.tēma…" at bounding box center [621, 297] width 1242 height 594
copy div "Atzīmē kuras no minētajām var uzskatīt par “imigrantu valstīm”? Katara un Apvie…"
click at [277, 303] on div "Mācību tēma: Ģeogrāfijas i - 10. klases 3. ieskaites mācību materiāls #2 1.tēma…" at bounding box center [621, 297] width 1242 height 594
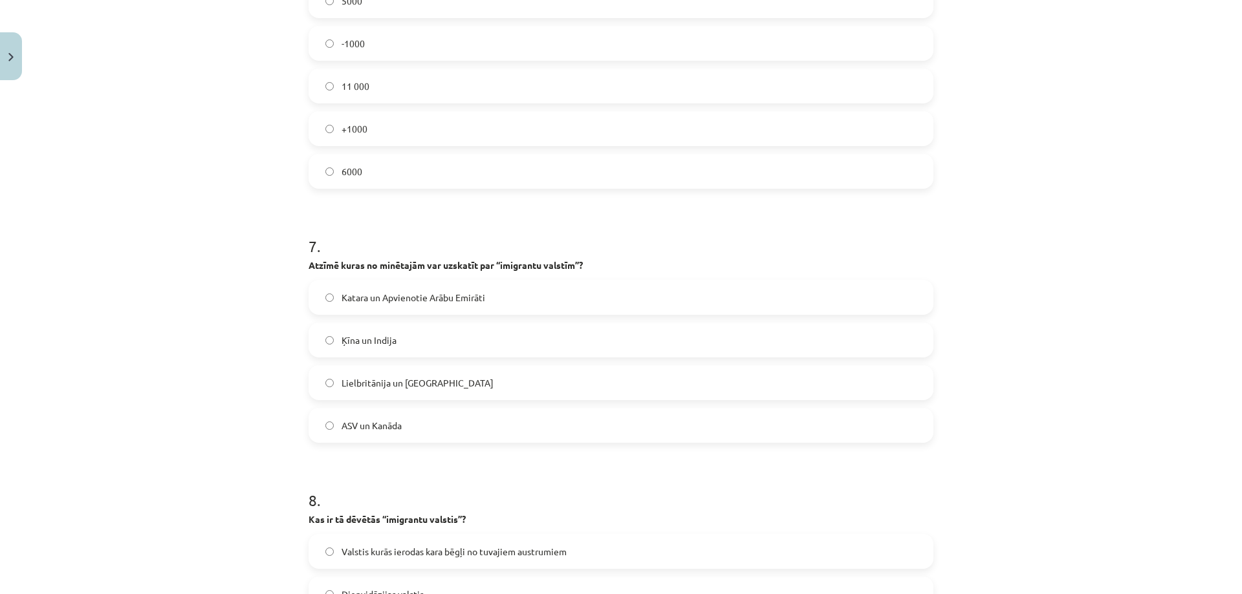
click at [387, 294] on span "Katara un Apvienotie Arābu Emirāti" at bounding box center [414, 298] width 144 height 14
click at [385, 343] on span "Ķīna un Indija" at bounding box center [369, 341] width 55 height 14
click at [405, 303] on span "Katara un Apvienotie Arābu Emirāti" at bounding box center [414, 298] width 144 height 14
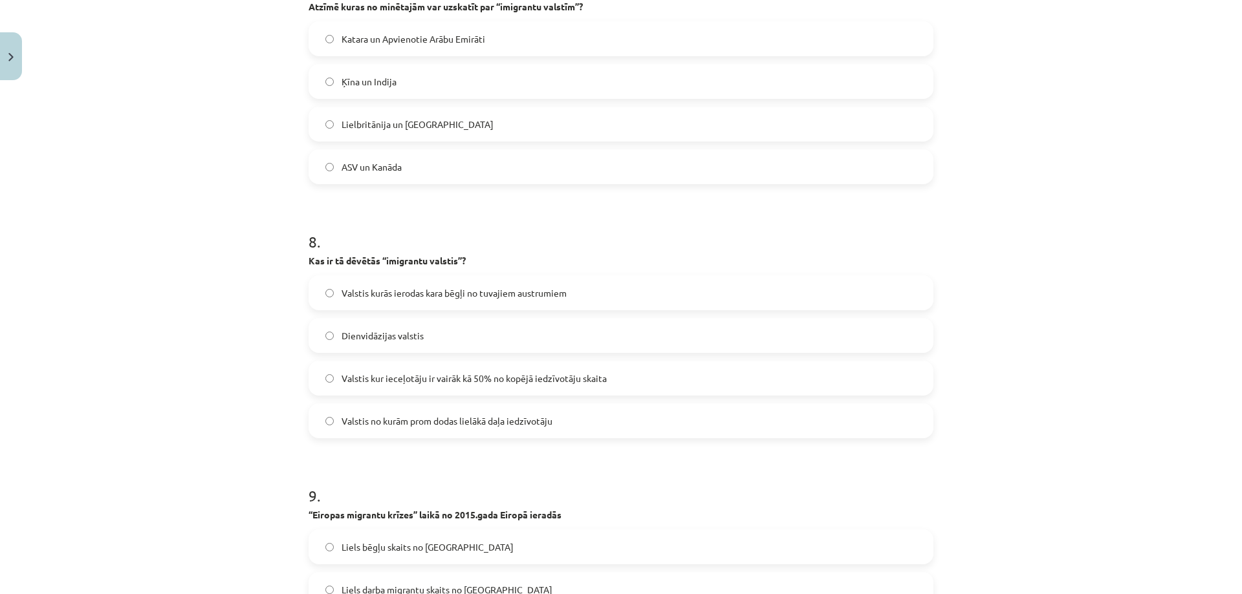
scroll to position [2037, 0]
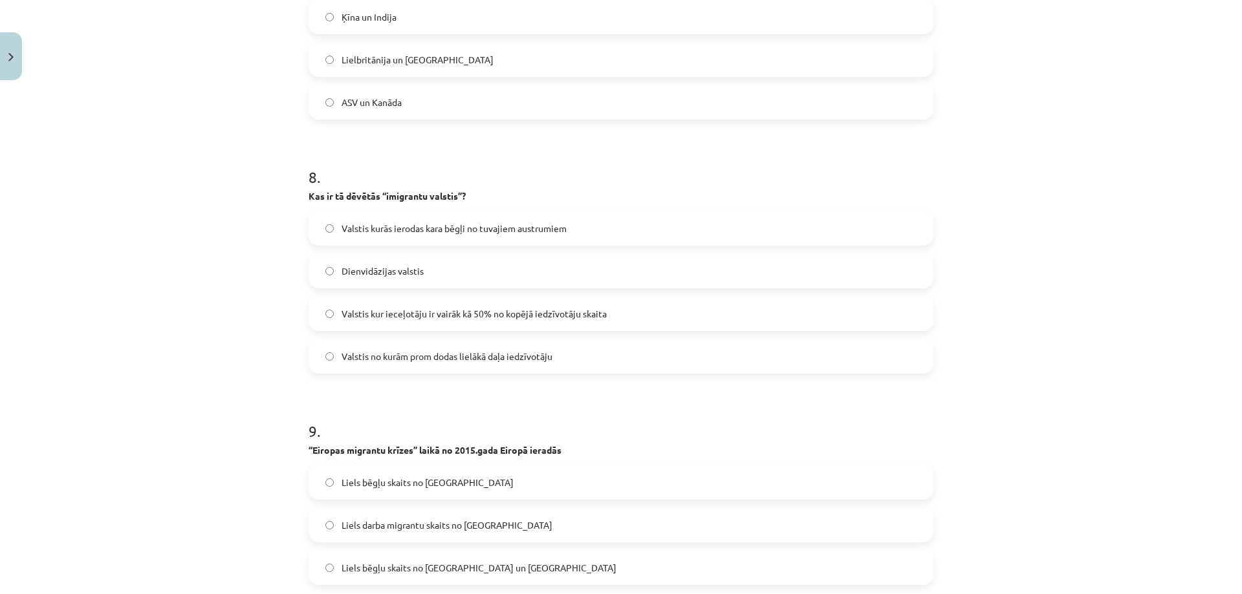
click at [389, 318] on span "Valstis kur ieceļotāju ir vairāk kā 50% no kopējā iedzīvotāju skaita" at bounding box center [474, 314] width 265 height 14
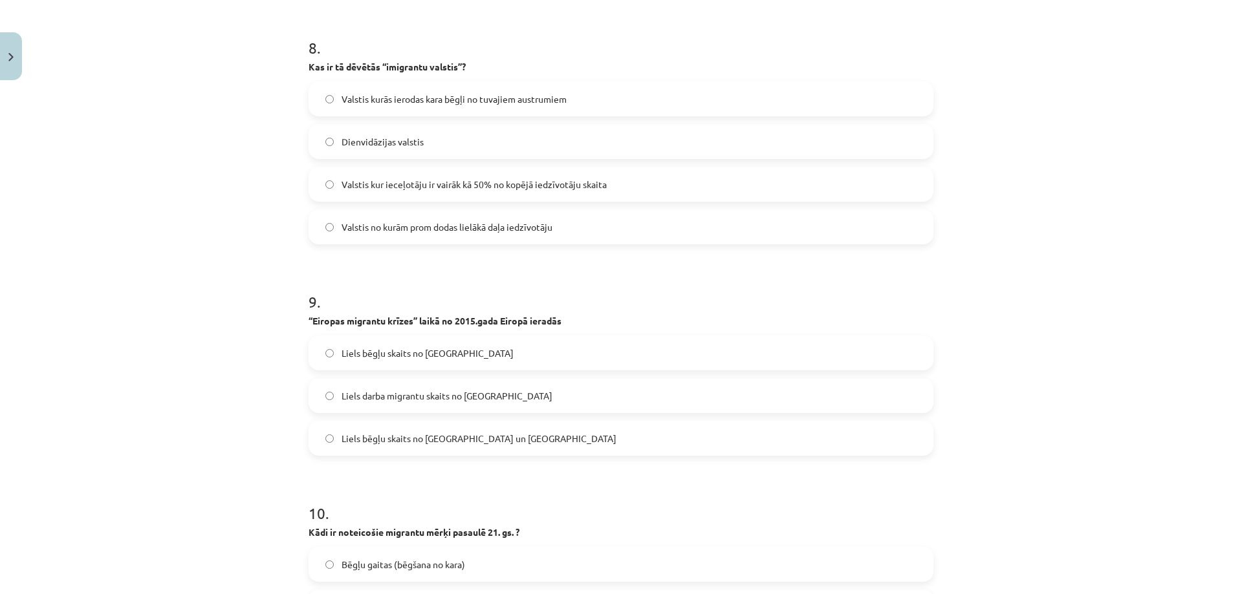
click at [415, 442] on span "Liels bēgļu skaits no Sīrijas un Āfrikas" at bounding box center [479, 439] width 275 height 14
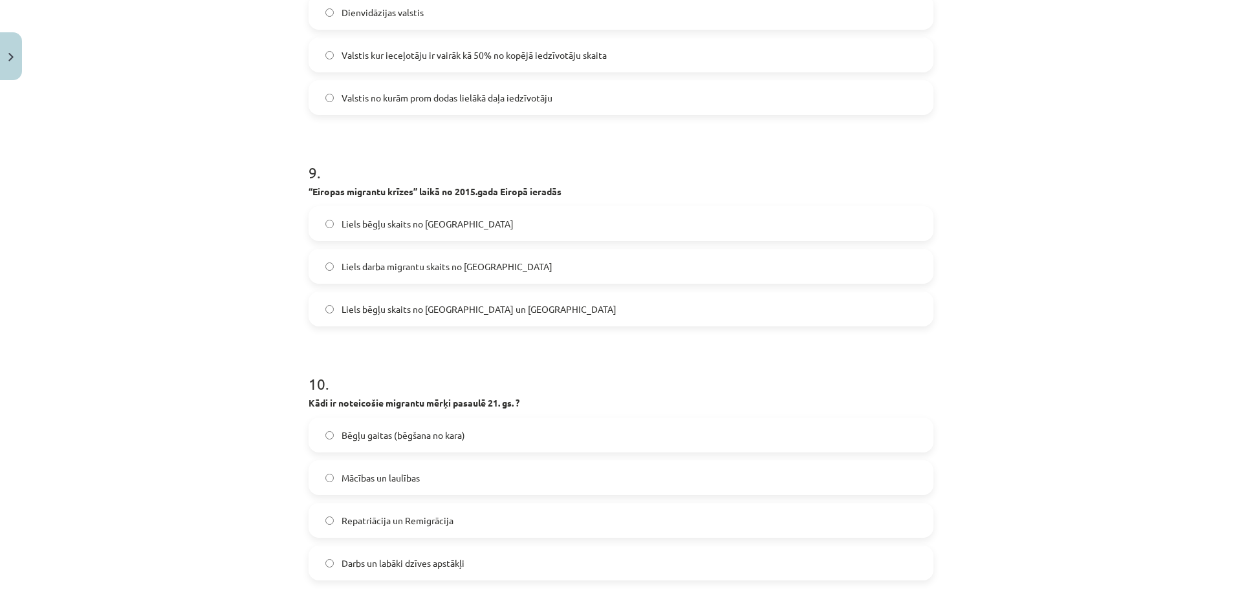
scroll to position [2425, 0]
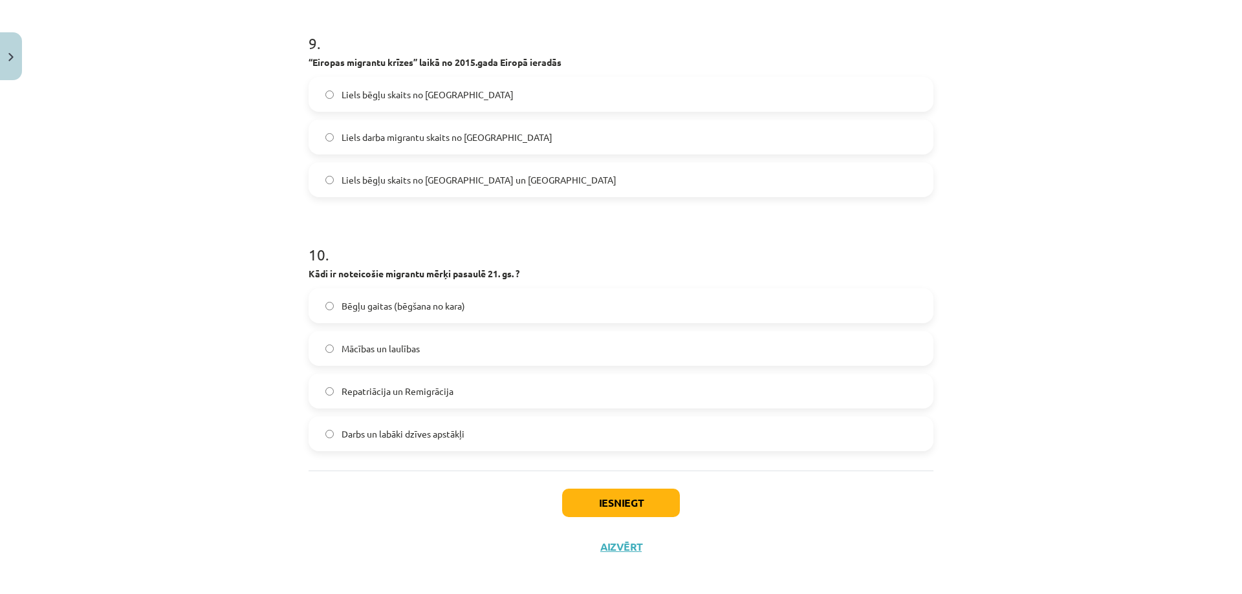
drag, startPoint x: 569, startPoint y: 61, endPoint x: 299, endPoint y: 65, distance: 269.7
click at [430, 230] on h1 "10 ." at bounding box center [621, 243] width 625 height 40
drag, startPoint x: 547, startPoint y: 275, endPoint x: 298, endPoint y: 272, distance: 249.0
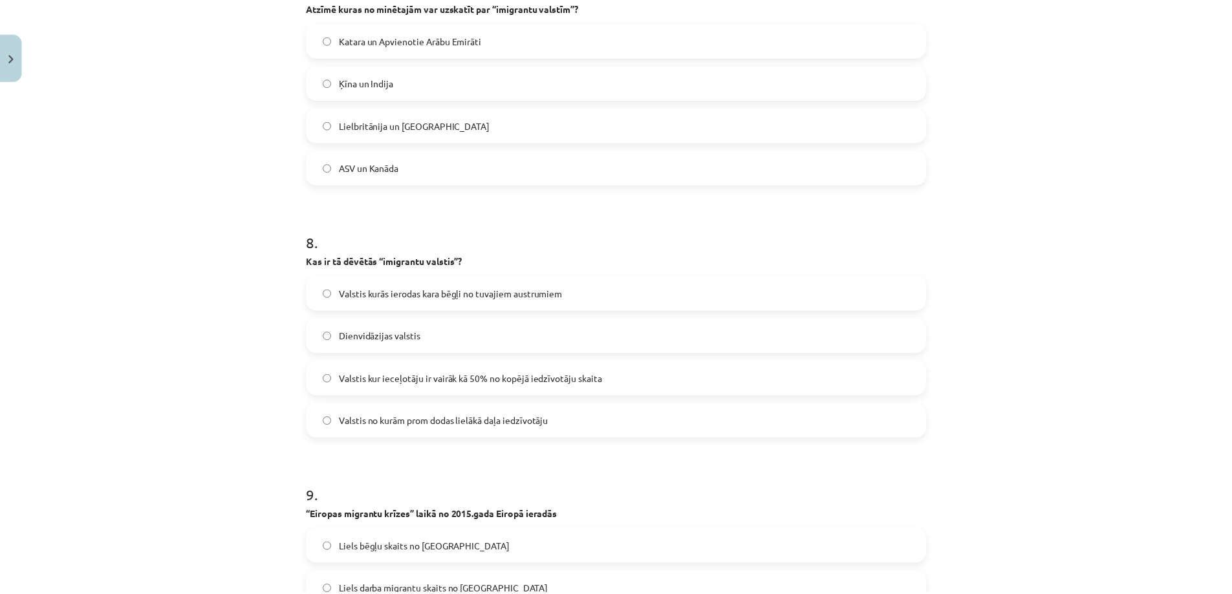
scroll to position [2433, 0]
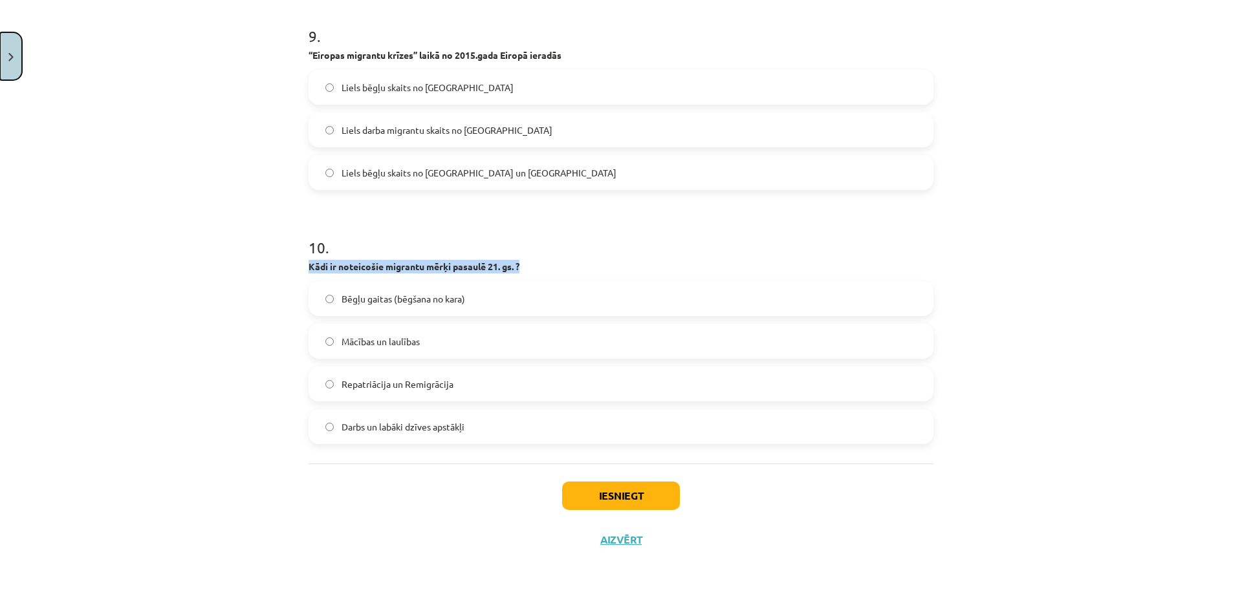
click at [16, 50] on button "Close" at bounding box center [11, 56] width 22 height 48
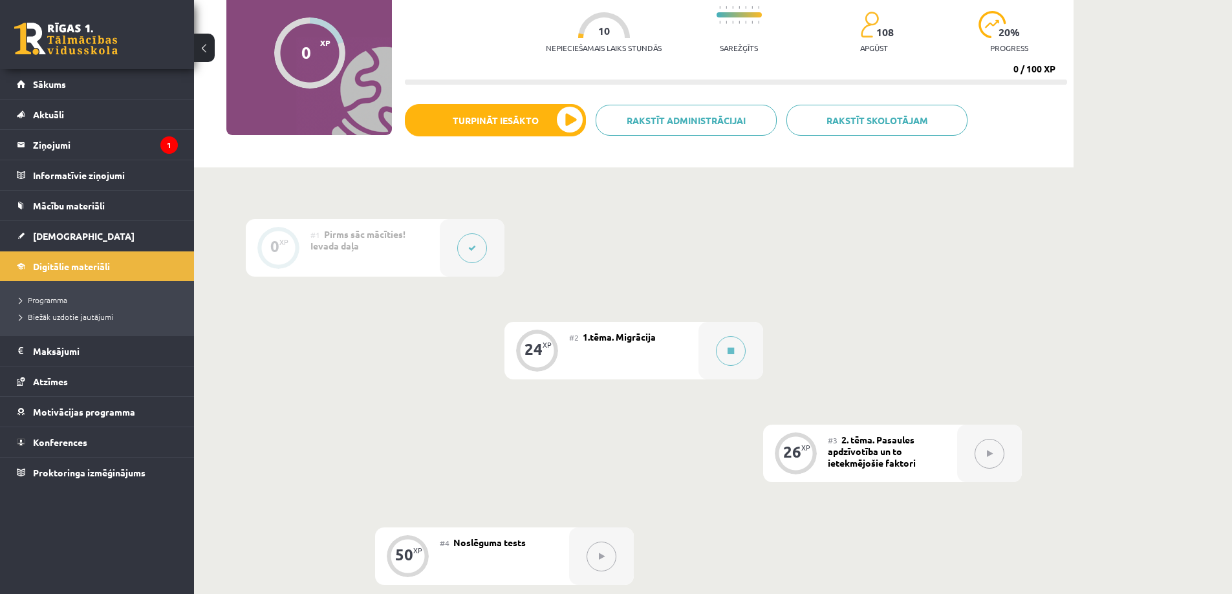
click at [543, 344] on div "XP" at bounding box center [547, 345] width 9 height 7
click at [607, 342] on span "1.tēma. Migrācija" at bounding box center [619, 337] width 73 height 12
click at [635, 360] on div "#2 1.tēma. Migrācija" at bounding box center [633, 351] width 129 height 58
click at [623, 342] on span "1.tēma. Migrācija" at bounding box center [619, 337] width 73 height 12
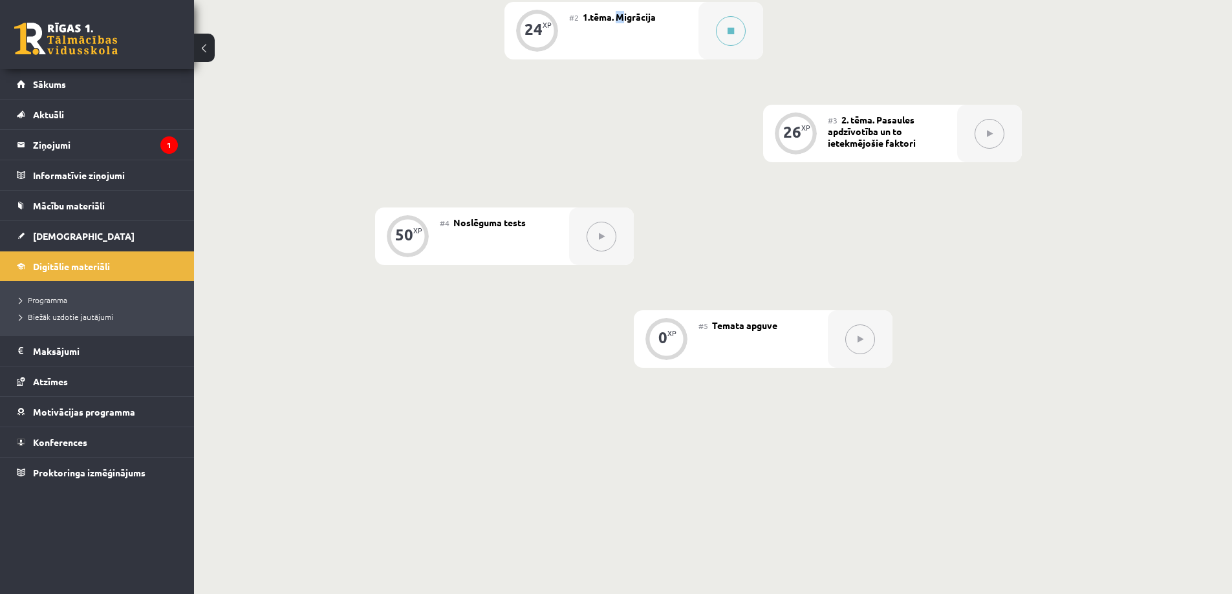
scroll to position [0, 0]
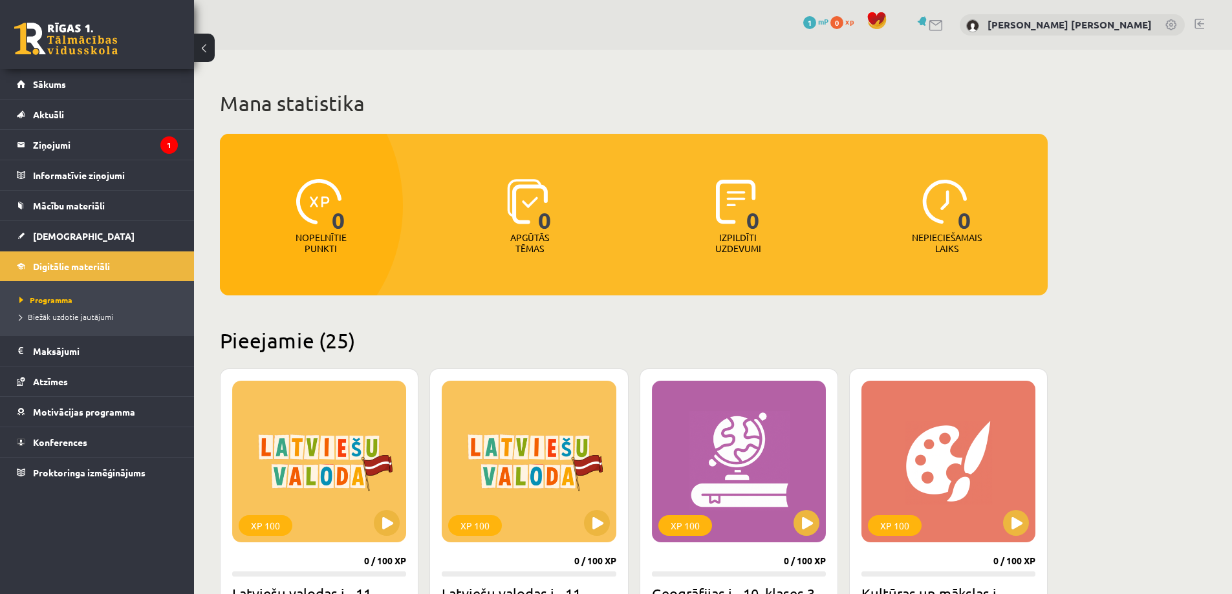
scroll to position [259, 0]
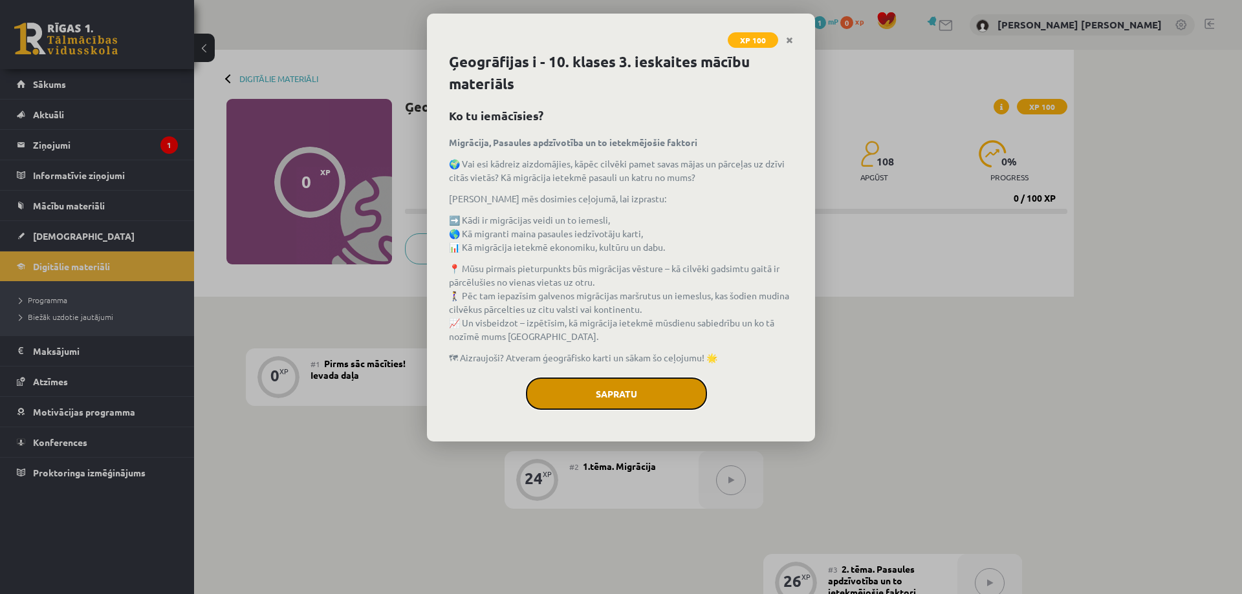
click at [618, 393] on button "Sapratu" at bounding box center [616, 394] width 181 height 32
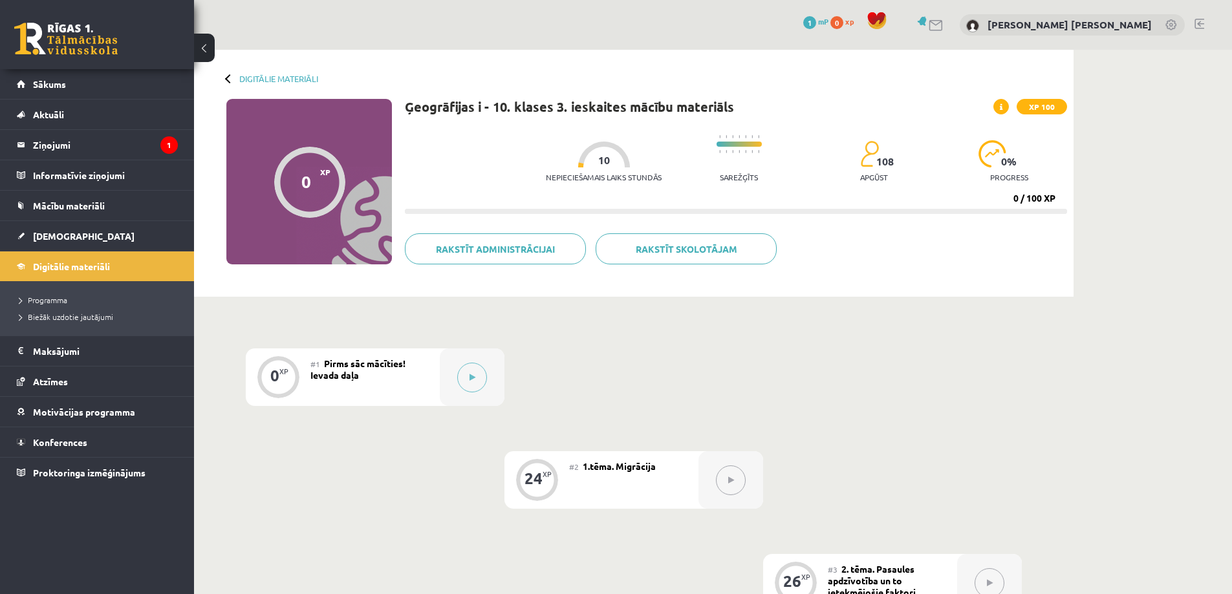
click at [596, 472] on div "#2 1.tēma. Migrācija" at bounding box center [633, 480] width 129 height 58
drag, startPoint x: 728, startPoint y: 482, endPoint x: 736, endPoint y: 481, distance: 8.5
click at [728, 482] on icon at bounding box center [731, 481] width 6 height 8
click at [736, 481] on button at bounding box center [731, 481] width 30 height 30
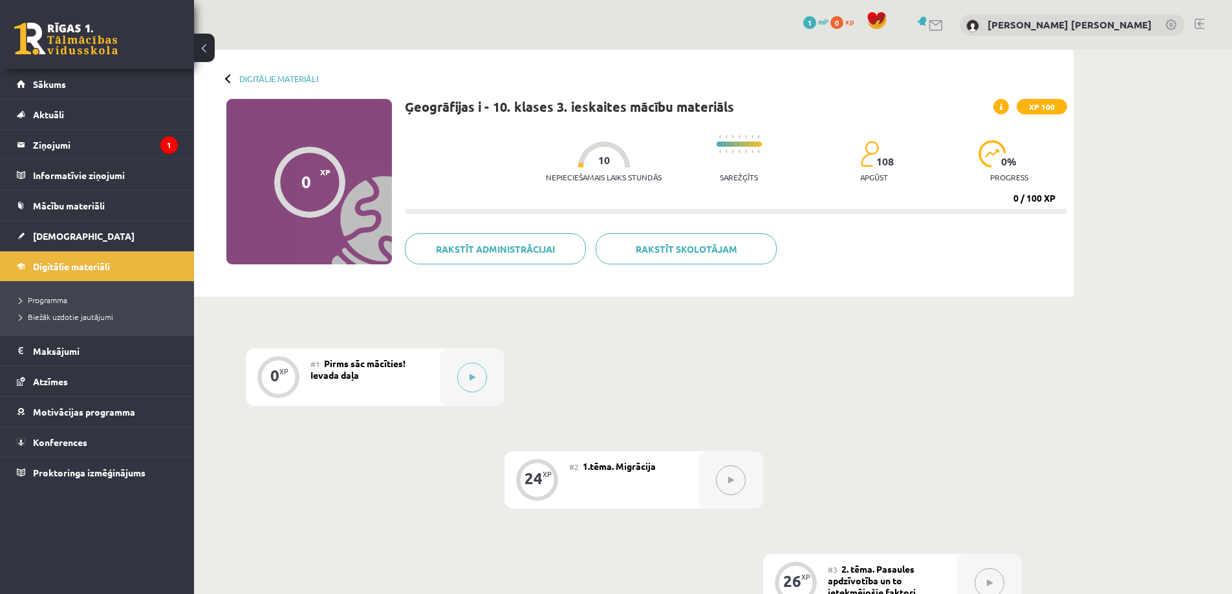
click at [736, 481] on button at bounding box center [731, 481] width 30 height 30
click at [466, 380] on button at bounding box center [472, 378] width 30 height 30
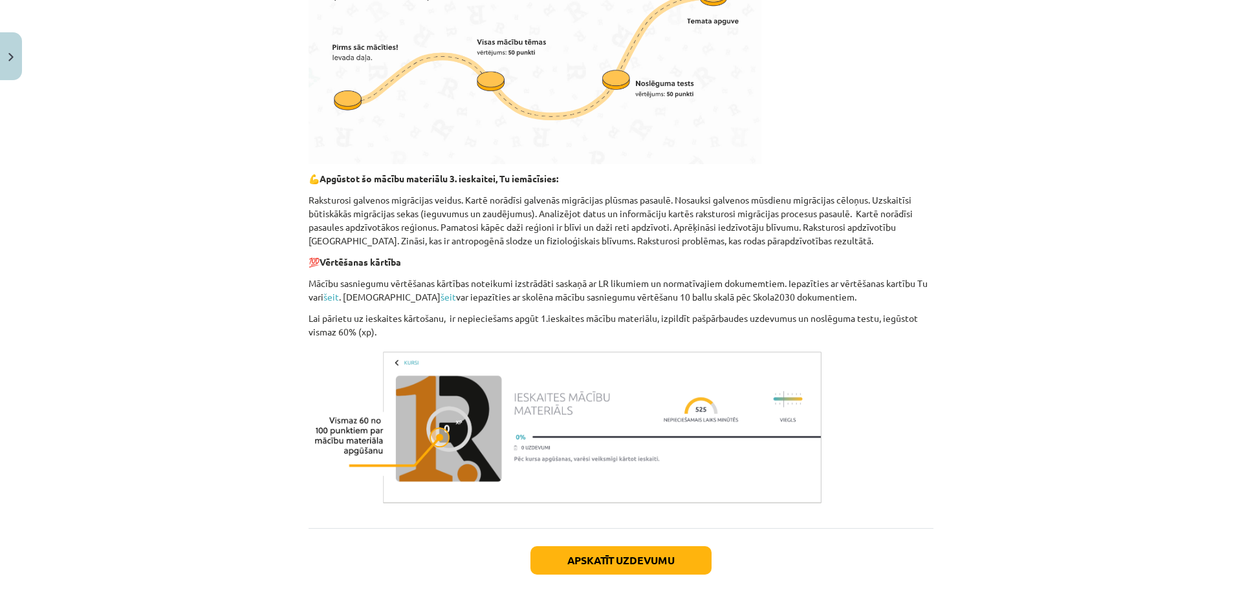
scroll to position [559, 0]
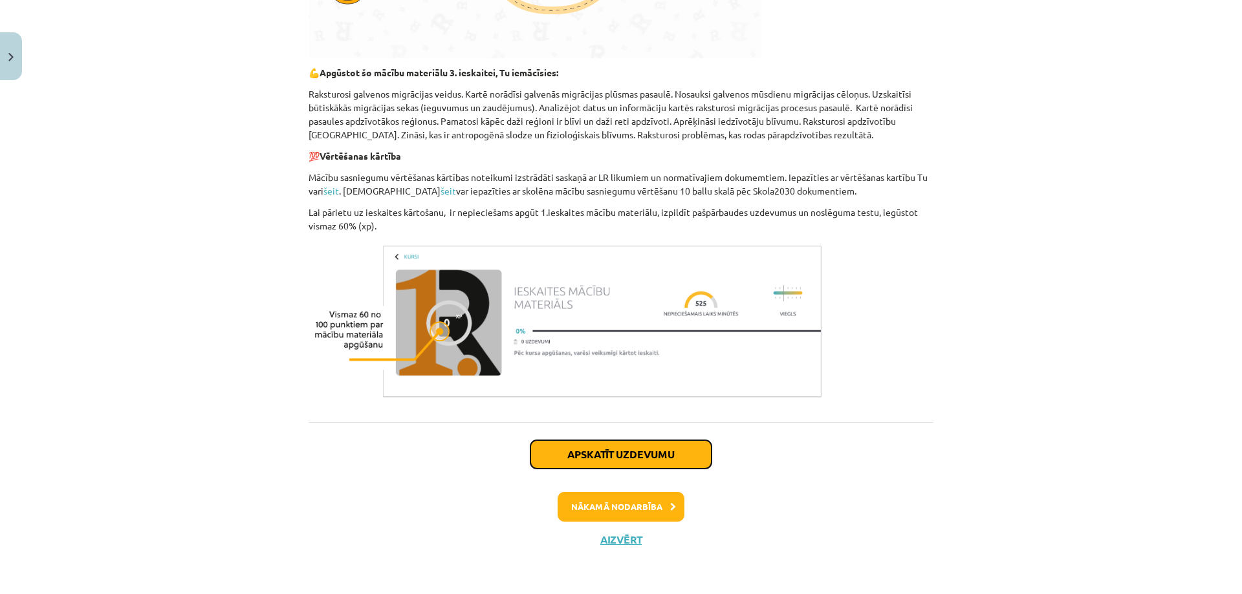
click at [631, 449] on button "Apskatīt uzdevumu" at bounding box center [620, 454] width 181 height 28
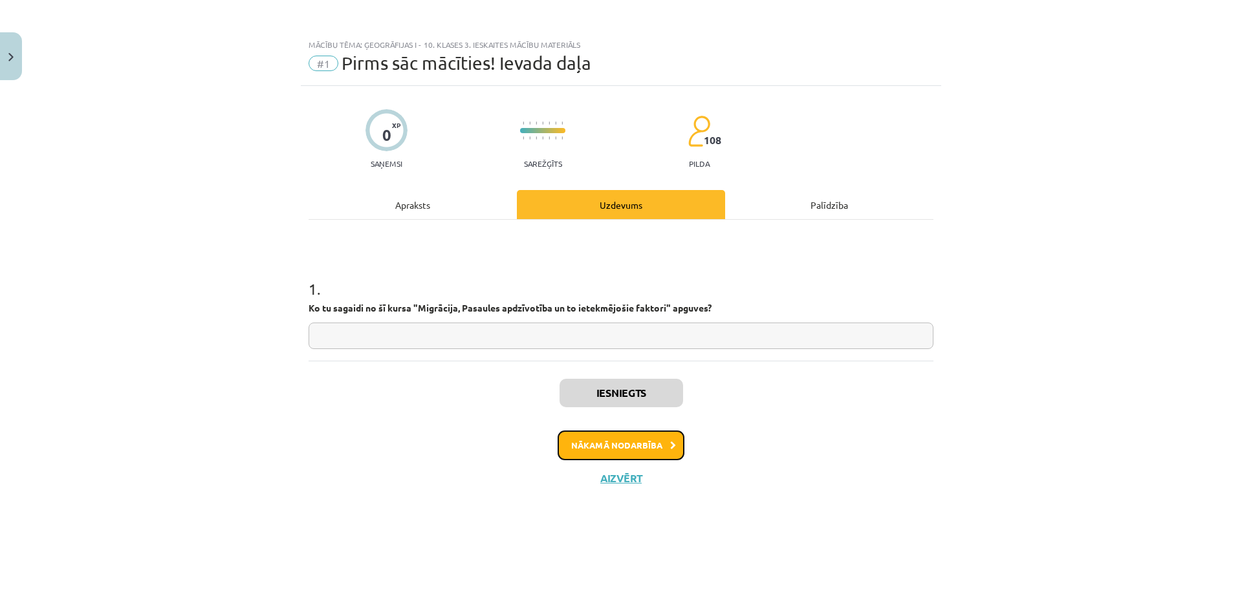
click at [629, 448] on button "Nākamā nodarbība" at bounding box center [621, 446] width 127 height 30
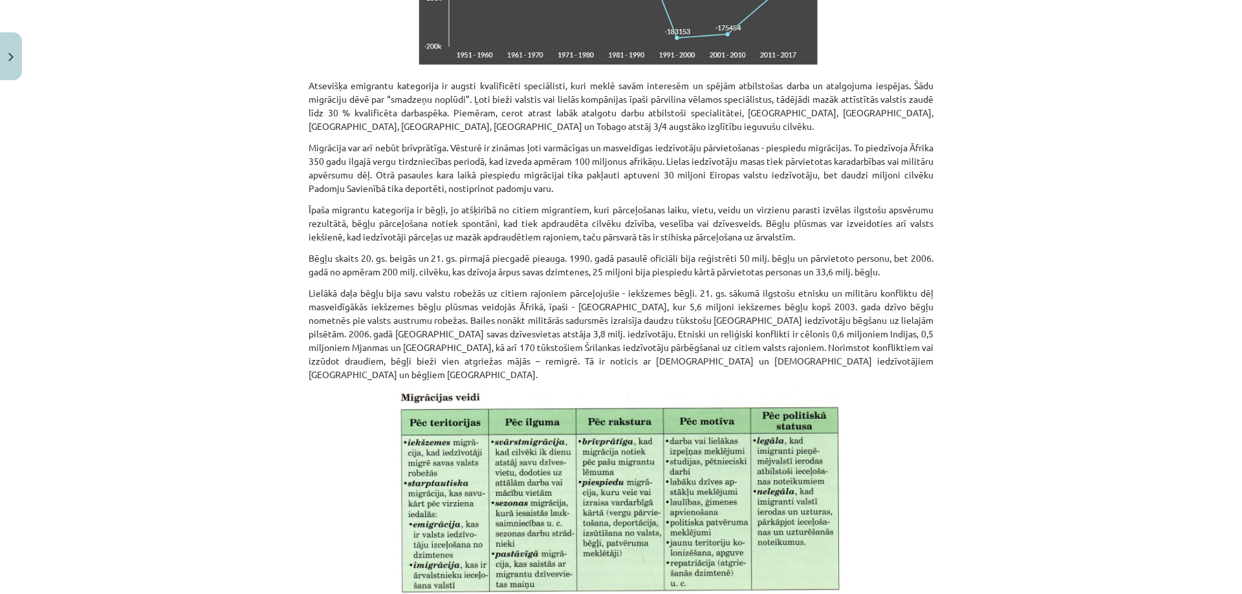
scroll to position [2134, 0]
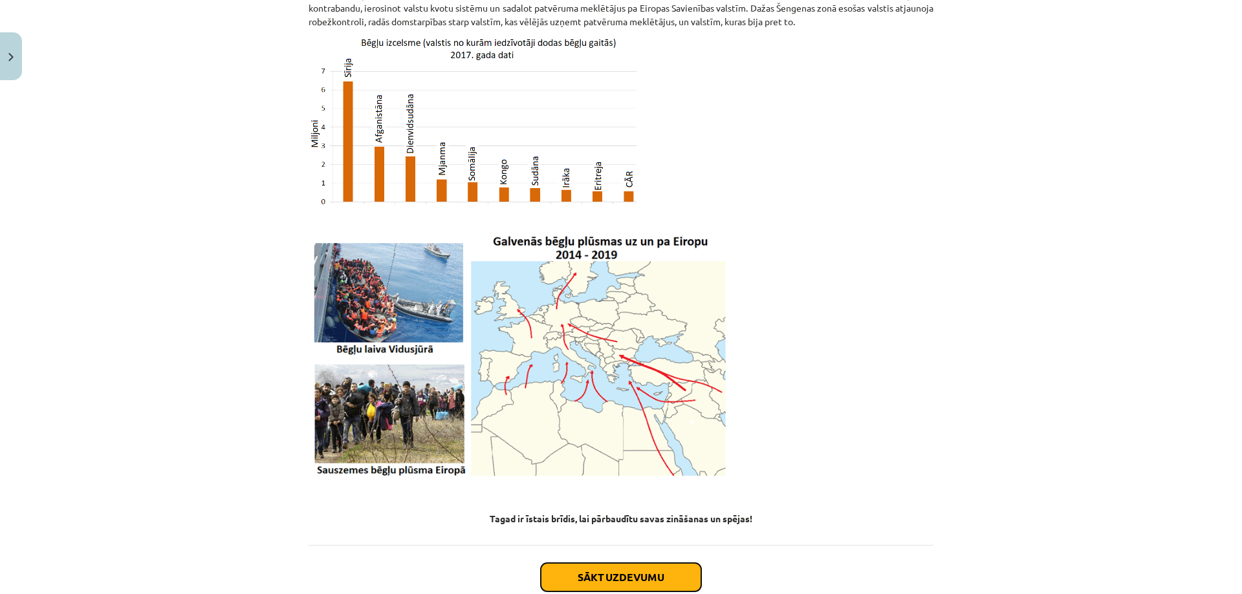
click at [652, 563] on button "Sākt uzdevumu" at bounding box center [621, 577] width 160 height 28
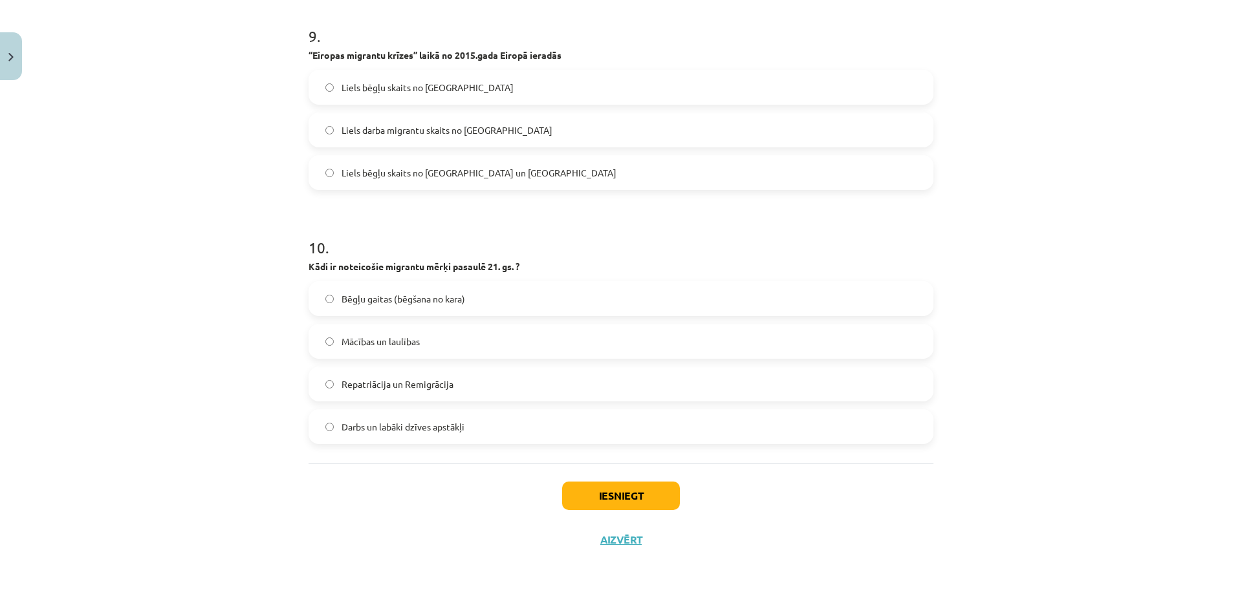
scroll to position [32, 0]
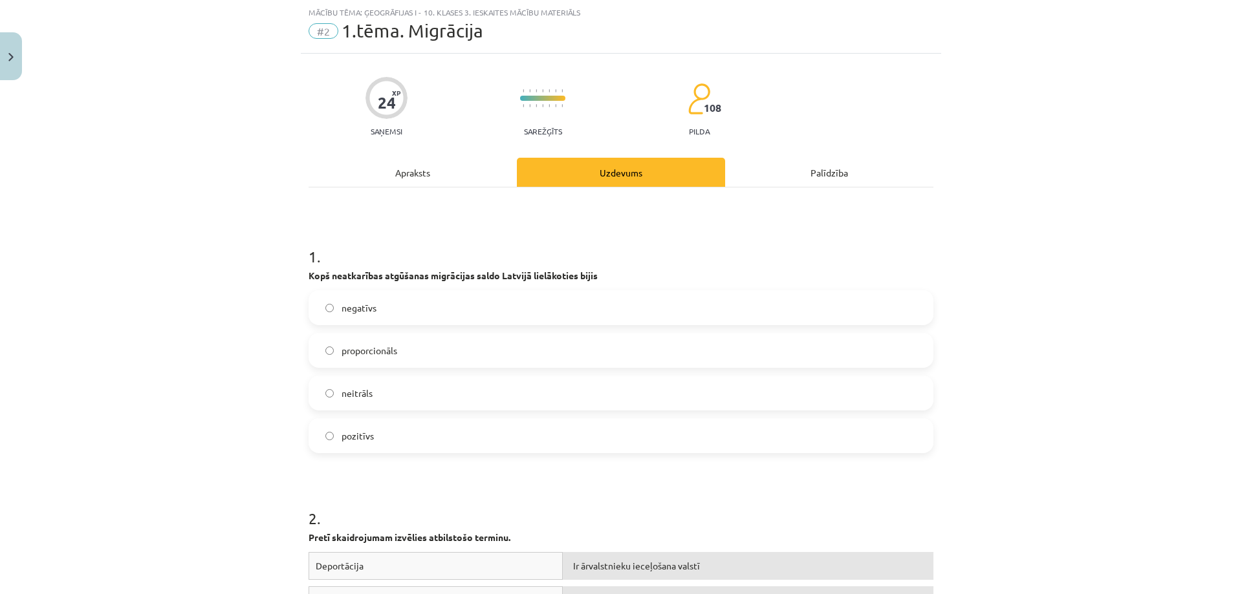
click at [382, 301] on label "negatīvs" at bounding box center [621, 308] width 622 height 32
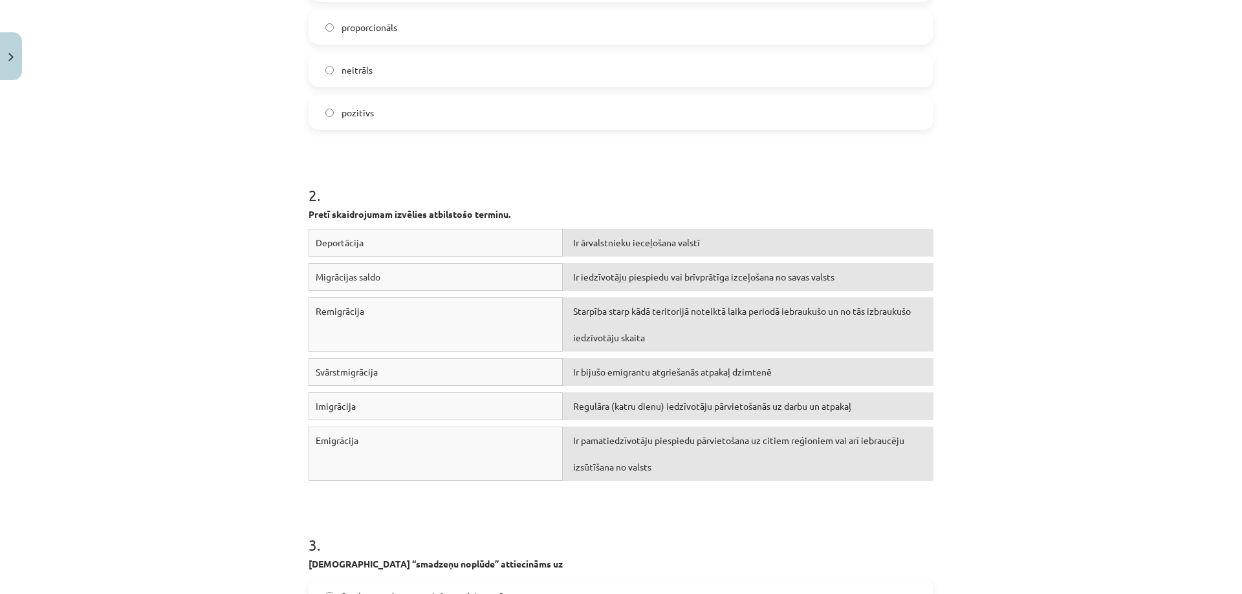
scroll to position [291, 0]
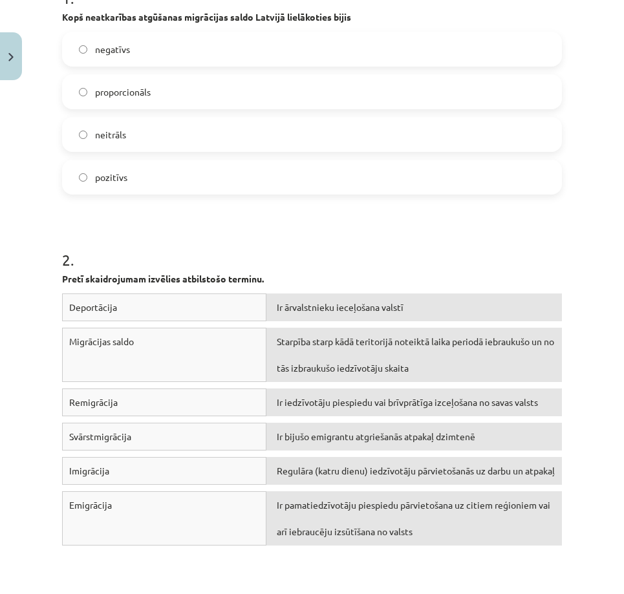
click at [442, 356] on div "Starpība starp kādā teritorijā noteiktā laika periodā iebraukušo un no tās izbr…" at bounding box center [414, 355] width 296 height 54
click at [434, 340] on div "Starpība starp kādā teritorijā noteiktā laika periodā iebraukušo un no tās izbr…" at bounding box center [414, 355] width 296 height 54
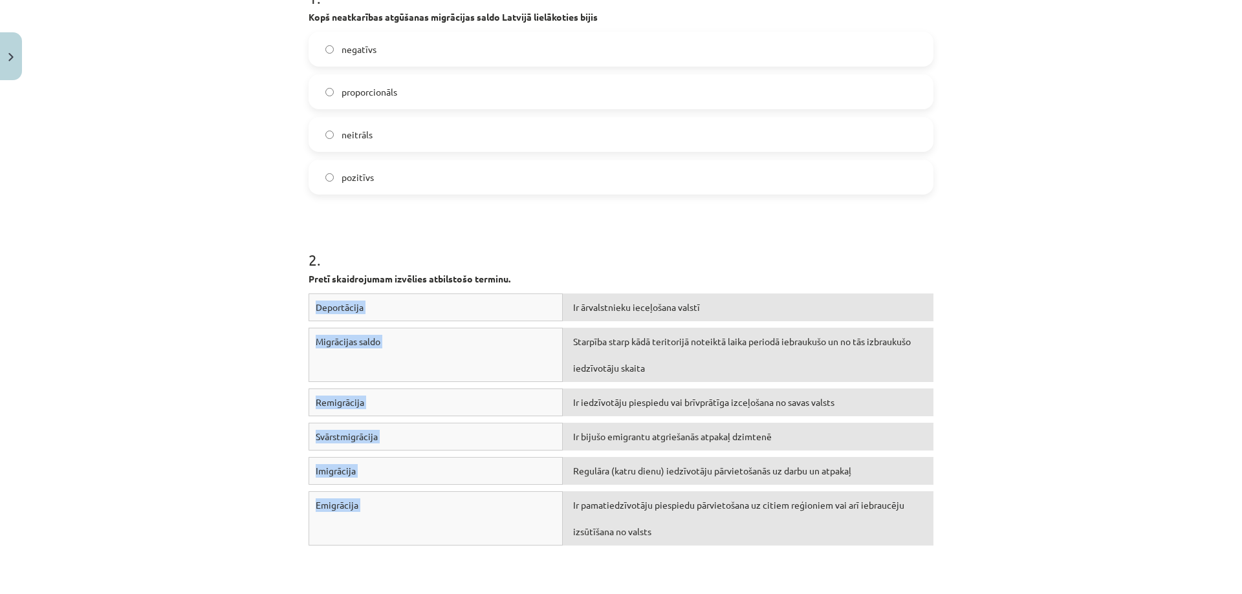
drag, startPoint x: 304, startPoint y: 300, endPoint x: 746, endPoint y: 494, distance: 483.1
click at [756, 512] on div "Mācību tēma: Ģeogrāfijas i - 10. klases 3. ieskaites mācību materiāls #2 1.tēma…" at bounding box center [621, 297] width 1242 height 594
copy div "Deportācija Ir ārvalstnieku ieceļošana valstī Migrācijas saldo Starpība starp k…"
click at [605, 248] on h1 "2 ." at bounding box center [621, 248] width 625 height 40
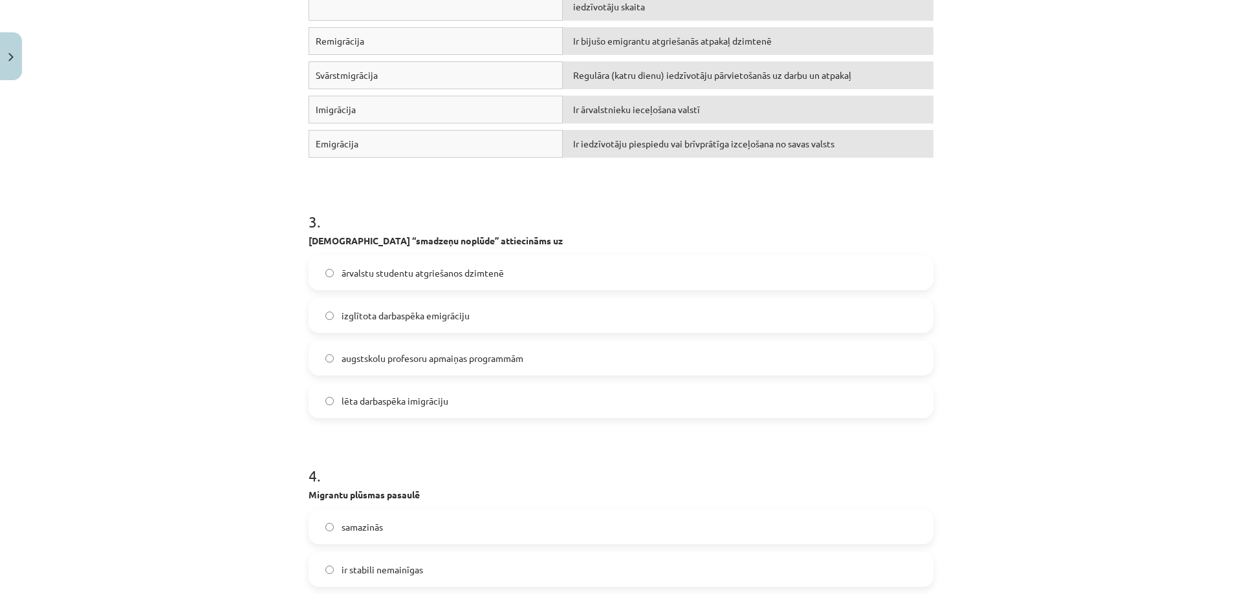
scroll to position [744, 0]
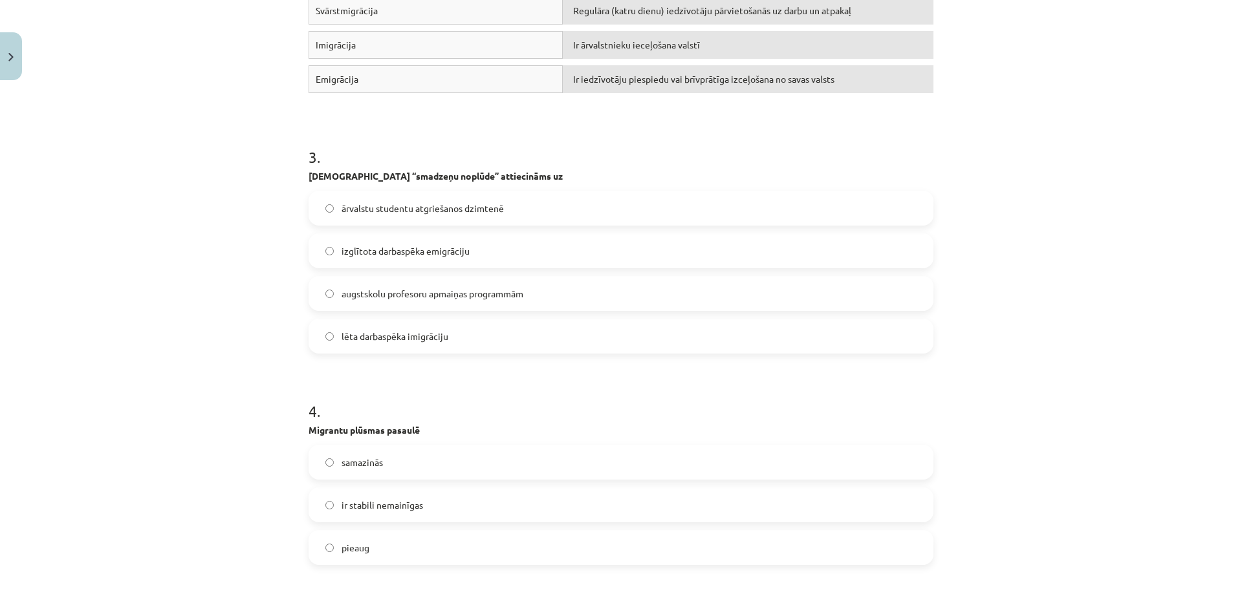
click at [415, 256] on span "izglītota darbaspēka emigrāciju" at bounding box center [406, 251] width 128 height 14
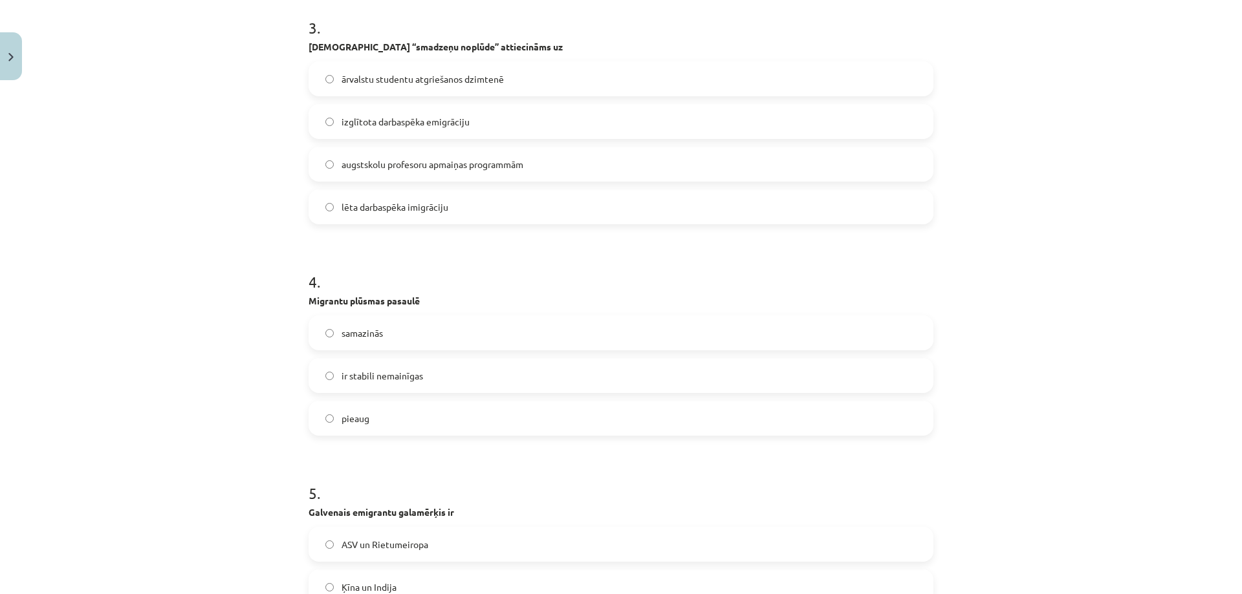
scroll to position [938, 0]
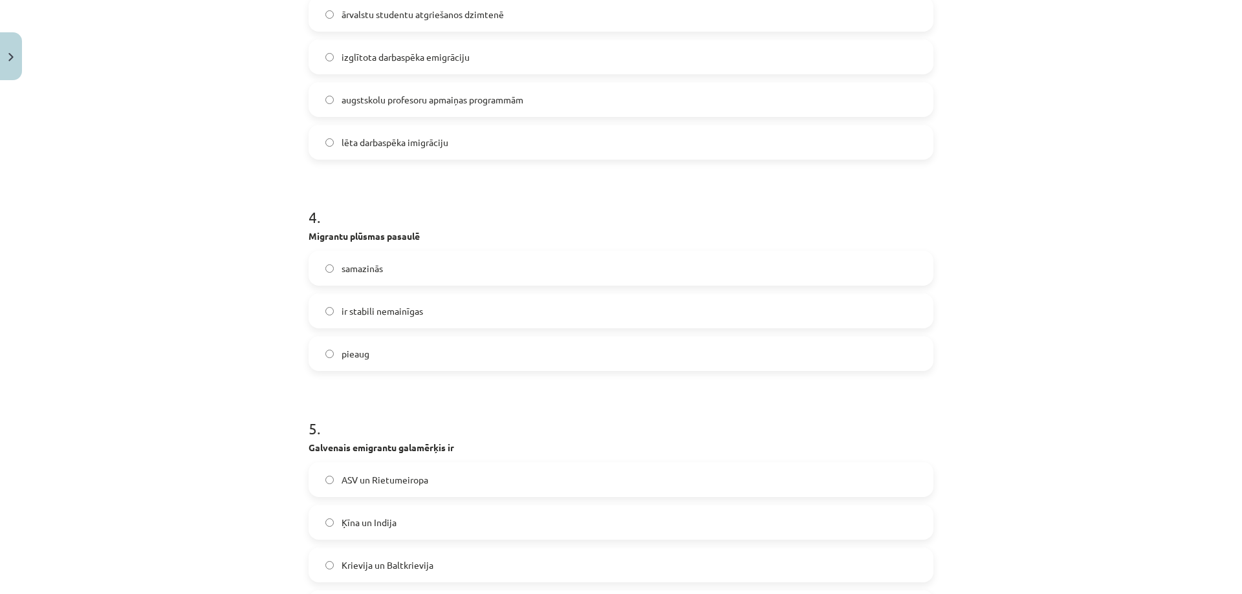
click at [370, 352] on label "pieaug" at bounding box center [621, 354] width 622 height 32
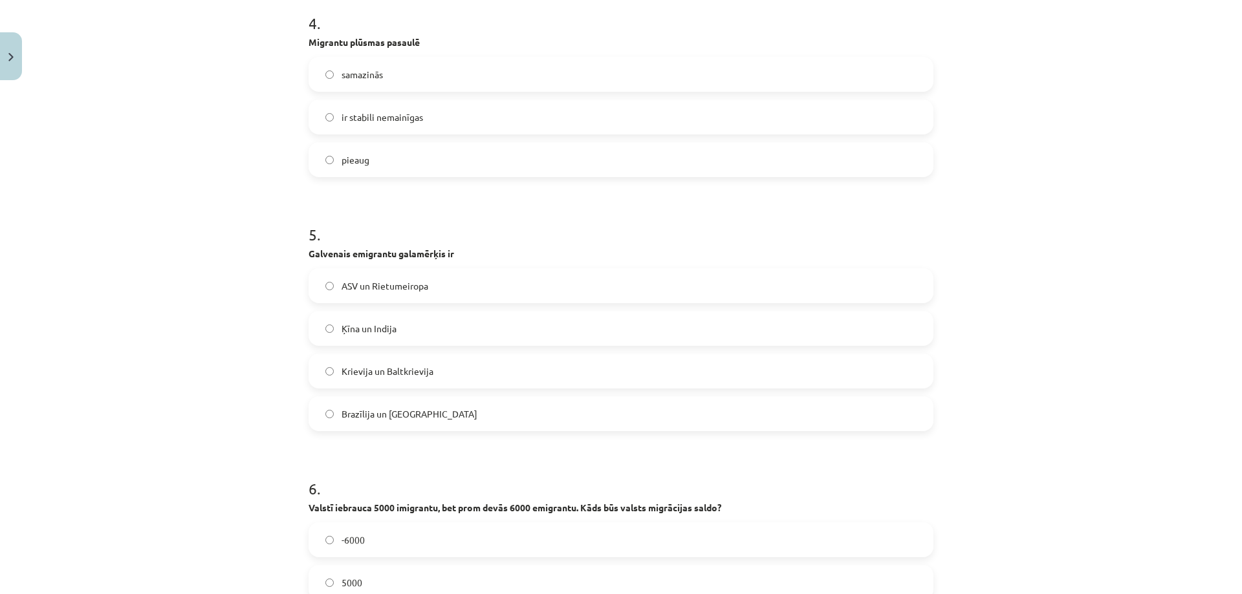
scroll to position [1197, 0]
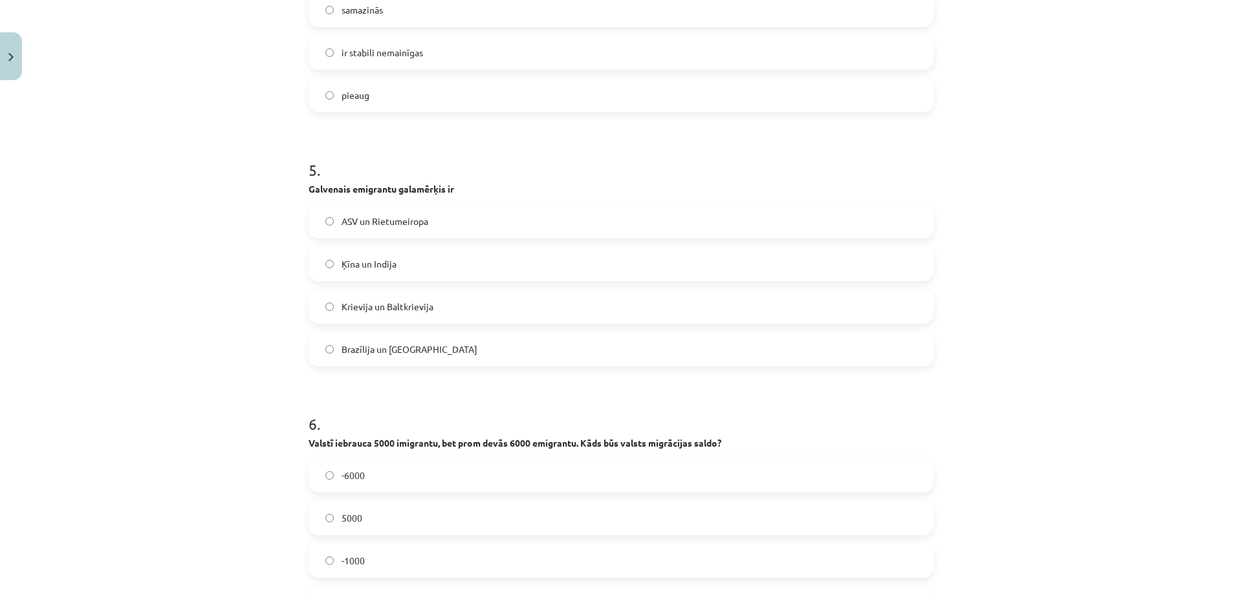
click at [380, 218] on span "ASV un Rietumeiropa" at bounding box center [385, 222] width 87 height 14
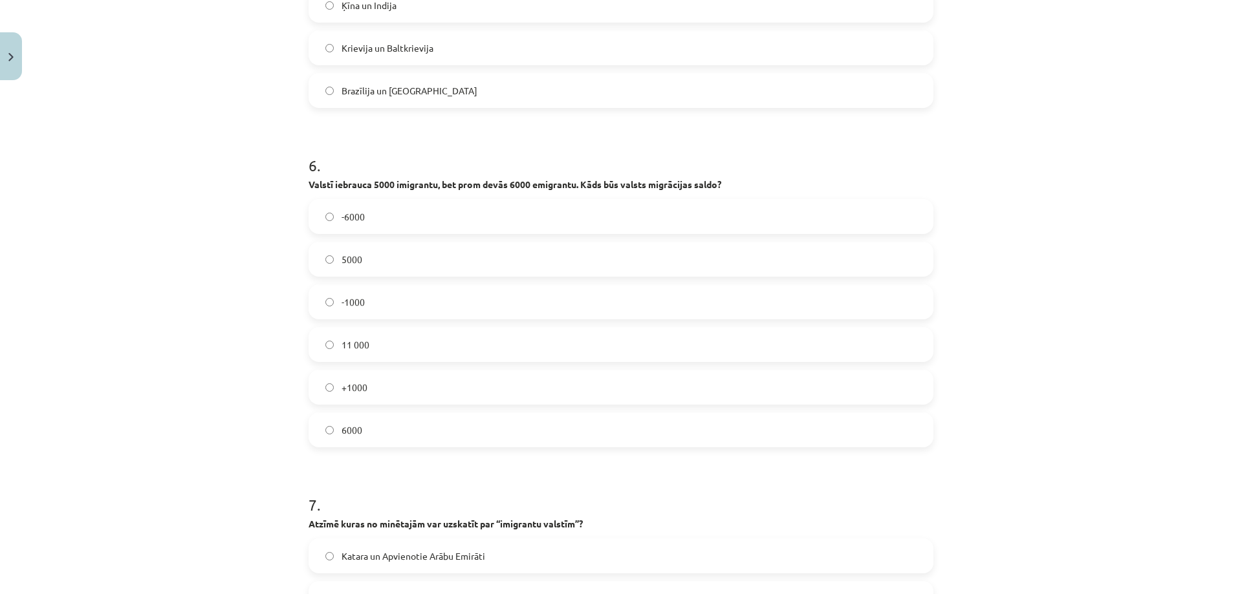
click at [351, 303] on span "-1000" at bounding box center [353, 303] width 23 height 14
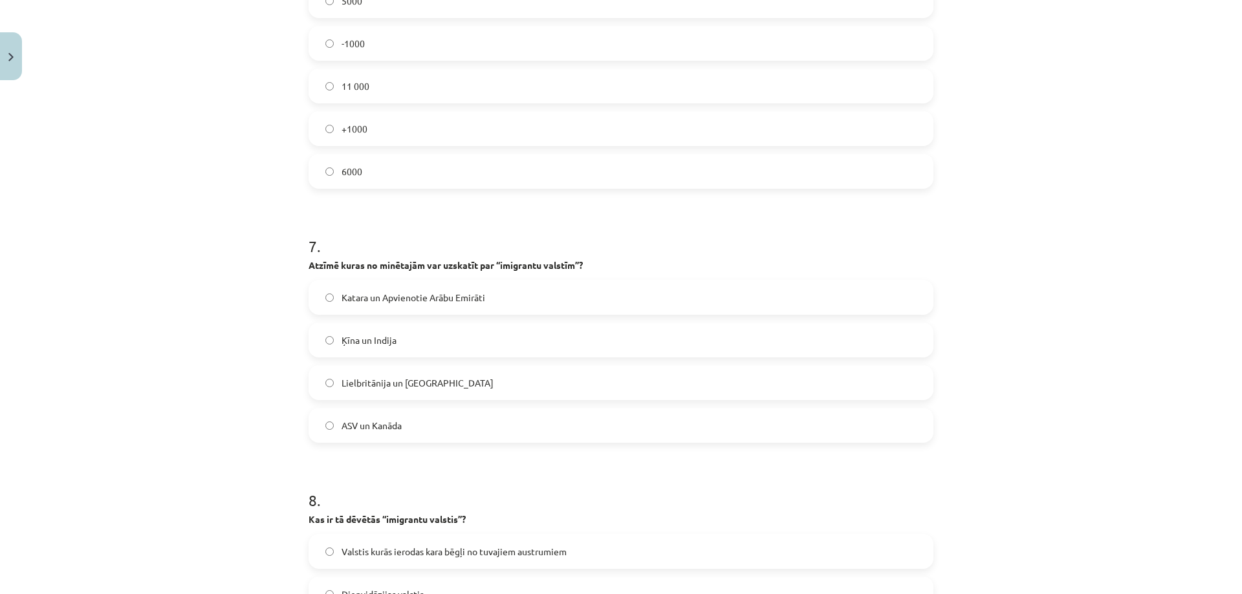
click at [351, 301] on span "Katara un Apvienotie Arābu Emirāti" at bounding box center [414, 298] width 144 height 14
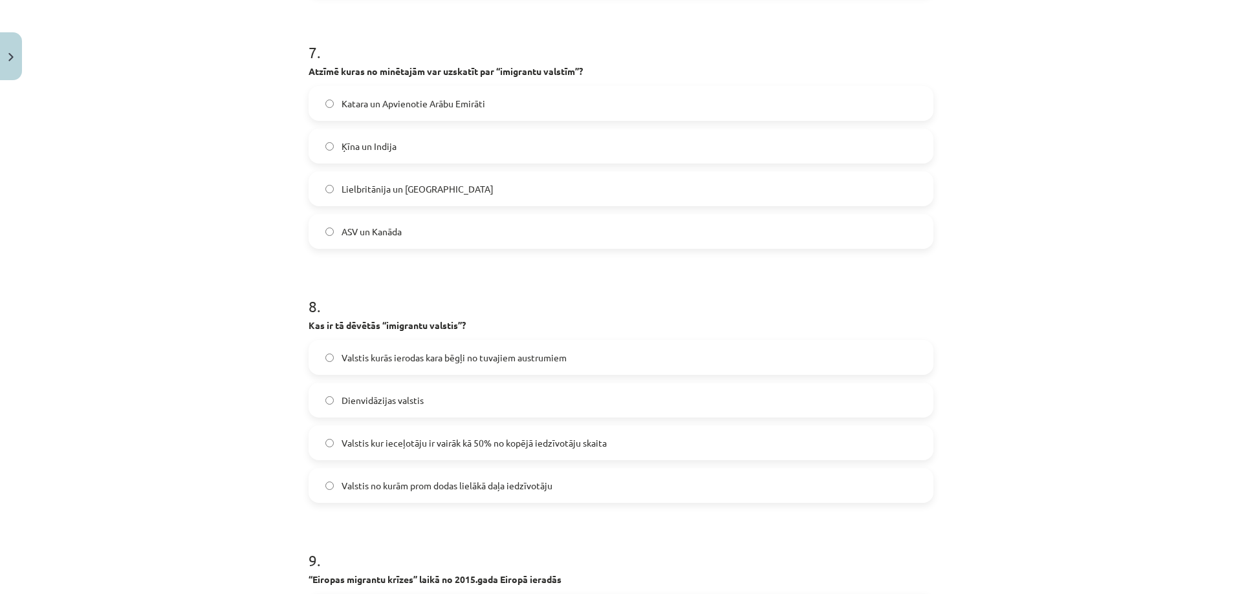
scroll to position [1973, 0]
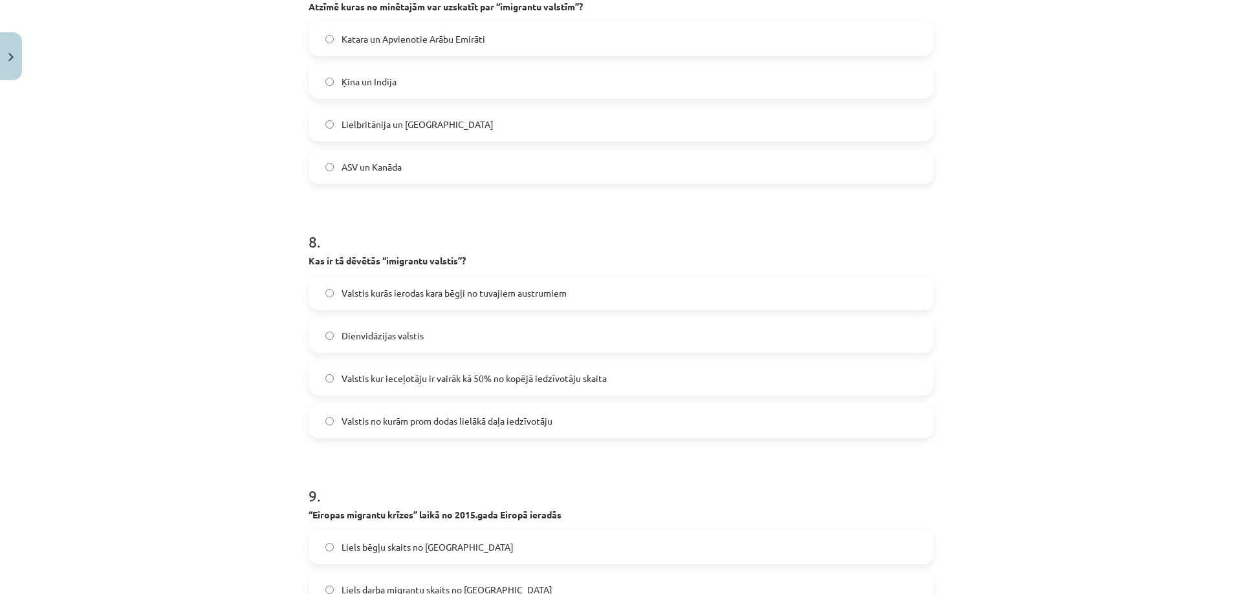
drag, startPoint x: 296, startPoint y: 259, endPoint x: 474, endPoint y: 264, distance: 178.6
click at [474, 264] on div "Mācību tēma: Ģeogrāfijas i - 10. klases 3. ieskaites mācību materiāls #2 1.tēma…" at bounding box center [621, 297] width 1242 height 594
copy strong "Kas ir tā dēvētās “imigrantu valstis”?"
click at [241, 241] on div "Mācību tēma: Ģeogrāfijas i - 10. klases 3. ieskaites mācību materiāls #2 1.tēma…" at bounding box center [621, 297] width 1242 height 594
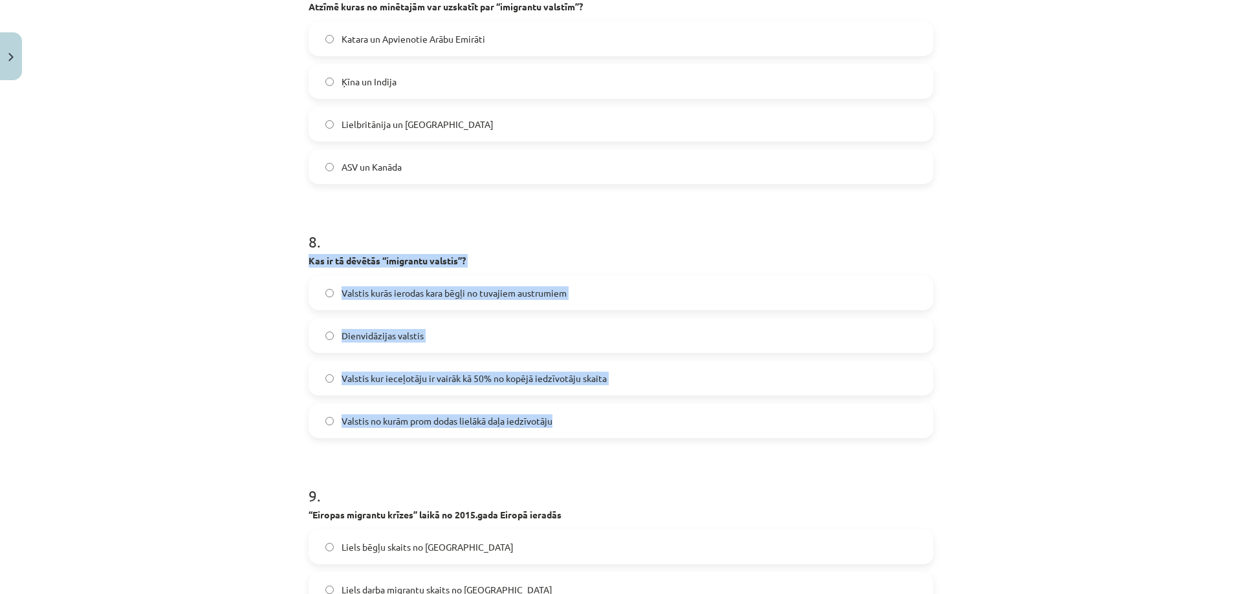
drag, startPoint x: 338, startPoint y: 266, endPoint x: 586, endPoint y: 428, distance: 295.8
click at [586, 428] on div "Mācību tēma: Ģeogrāfijas i - 10. klases 3. ieskaites mācību materiāls #2 1.tēma…" at bounding box center [621, 297] width 1242 height 594
copy div "Kas ir tā dēvētās “imigrantu valstis”? Valstis kurās ierodas kara bēgļi no tuva…"
click at [406, 382] on span "Valstis kur ieceļotāju ir vairāk kā 50% no kopējā iedzīvotāju skaita" at bounding box center [474, 379] width 265 height 14
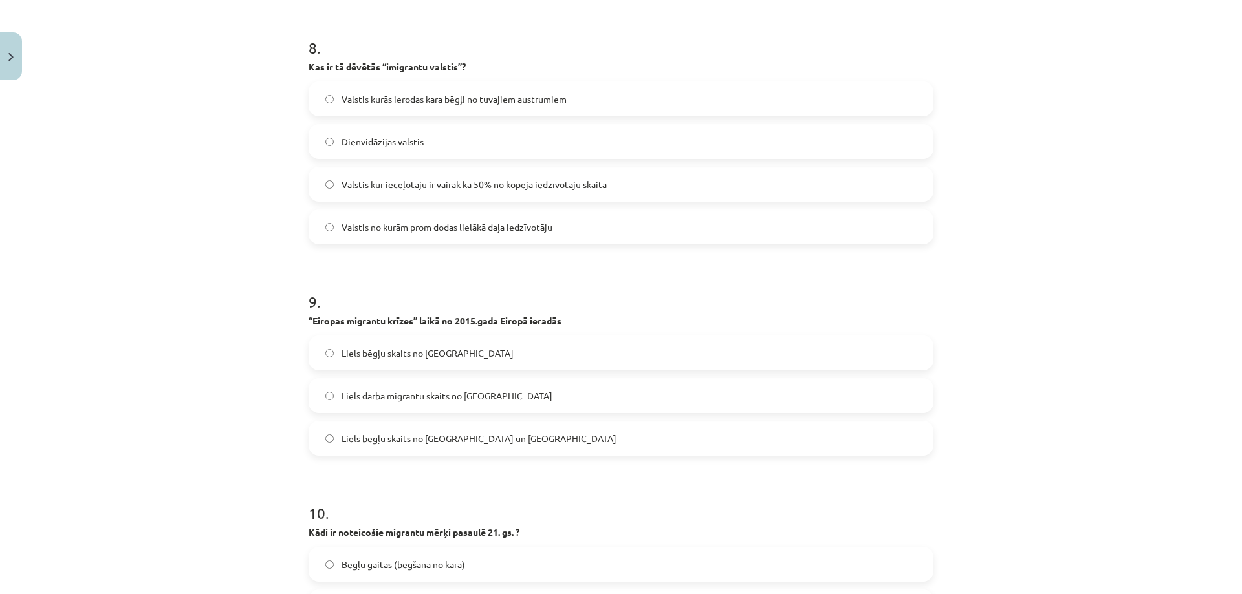
scroll to position [2231, 0]
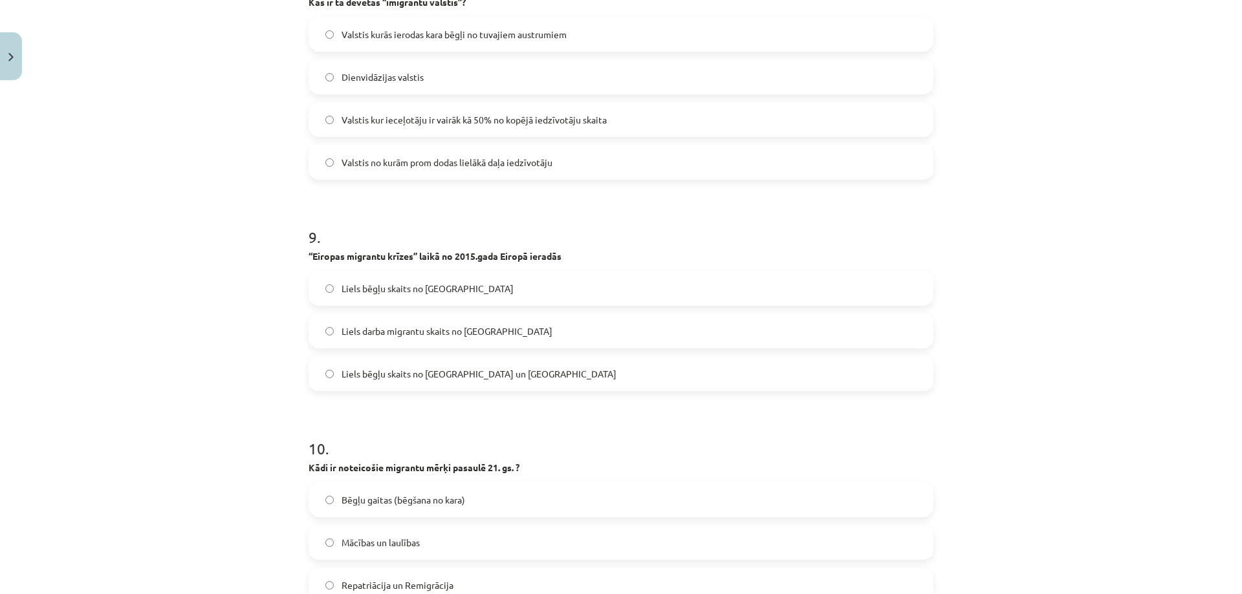
click at [409, 377] on span "Liels bēgļu skaits no Sīrijas un Āfrikas" at bounding box center [479, 374] width 275 height 14
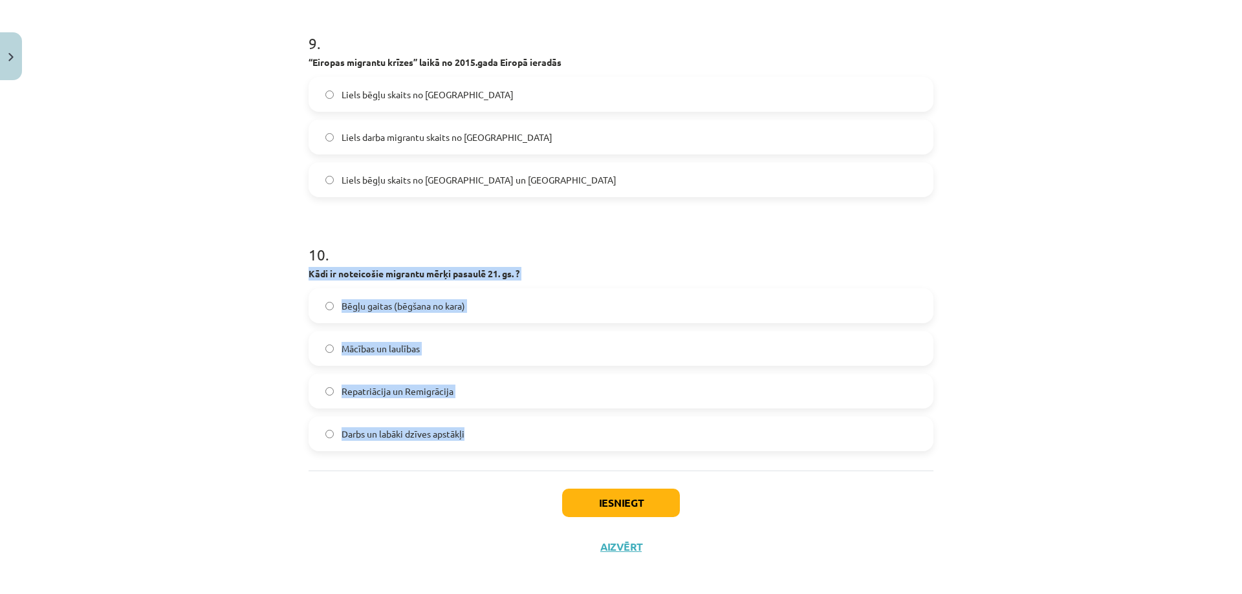
drag, startPoint x: 301, startPoint y: 271, endPoint x: 482, endPoint y: 448, distance: 252.9
copy div "Kādi ir noteicošie migrantu mērķi pasaulē 21. gs. ? Bēgļu gaitas (bēgšana no ka…"
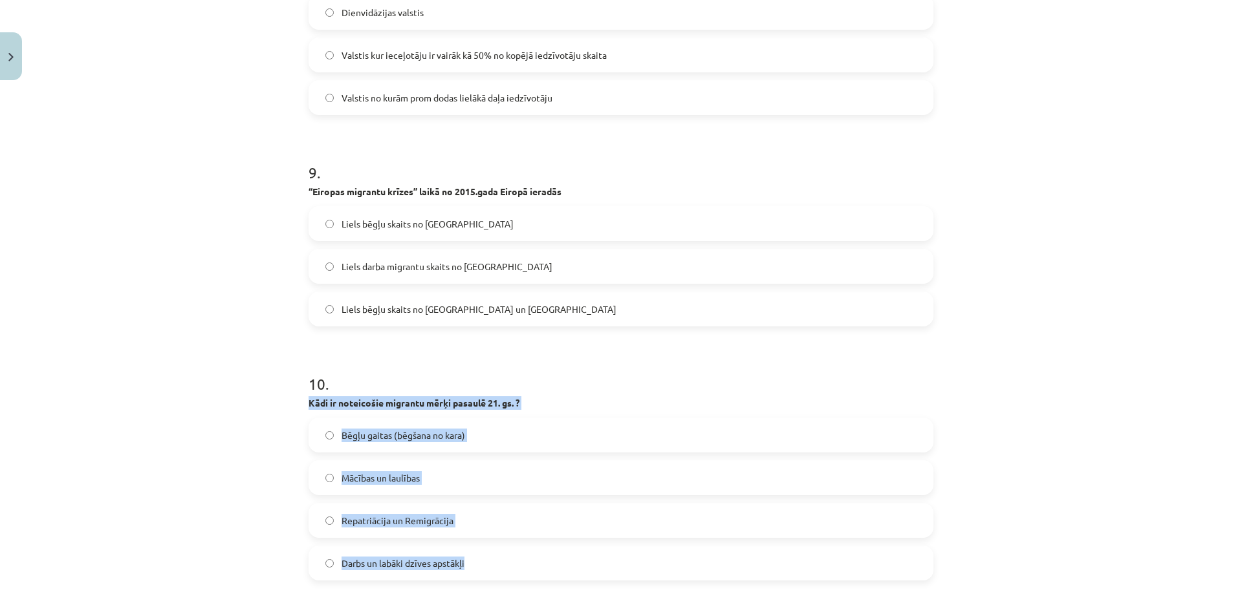
scroll to position [2433, 0]
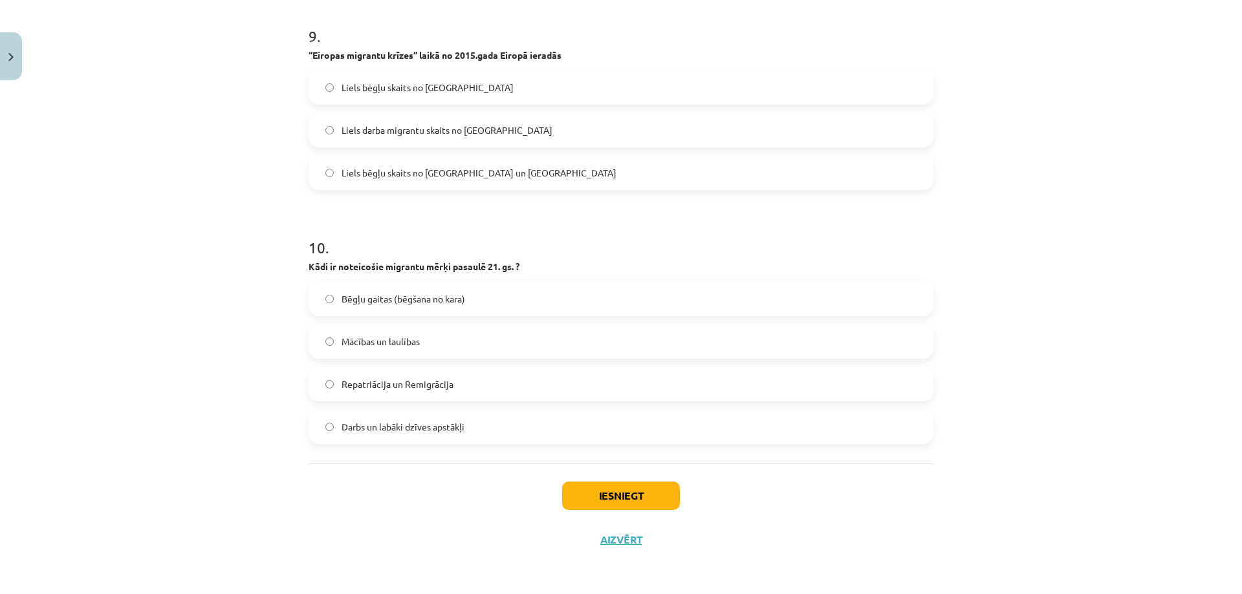
click at [202, 237] on div "Mācību tēma: Ģeogrāfijas i - 10. klases 3. ieskaites mācību materiāls #2 1.tēma…" at bounding box center [621, 297] width 1242 height 594
click at [400, 429] on span "Darbs un labāki dzīves apstākļi" at bounding box center [403, 427] width 123 height 14
click at [578, 495] on button "Iesniegt" at bounding box center [621, 496] width 118 height 28
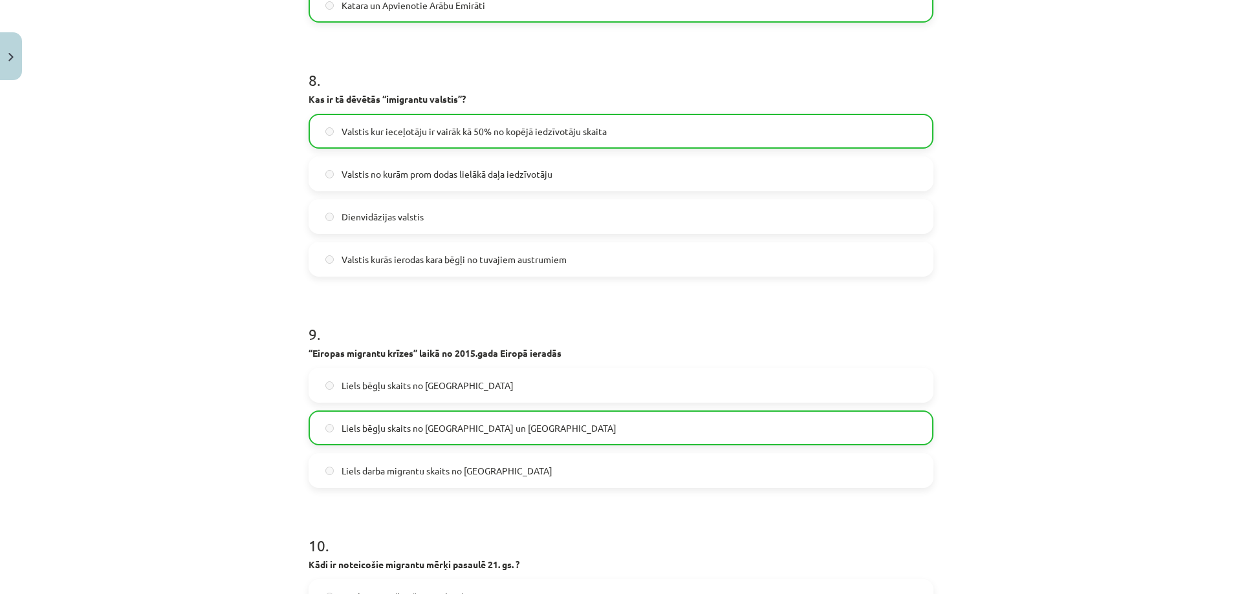
scroll to position [2474, 0]
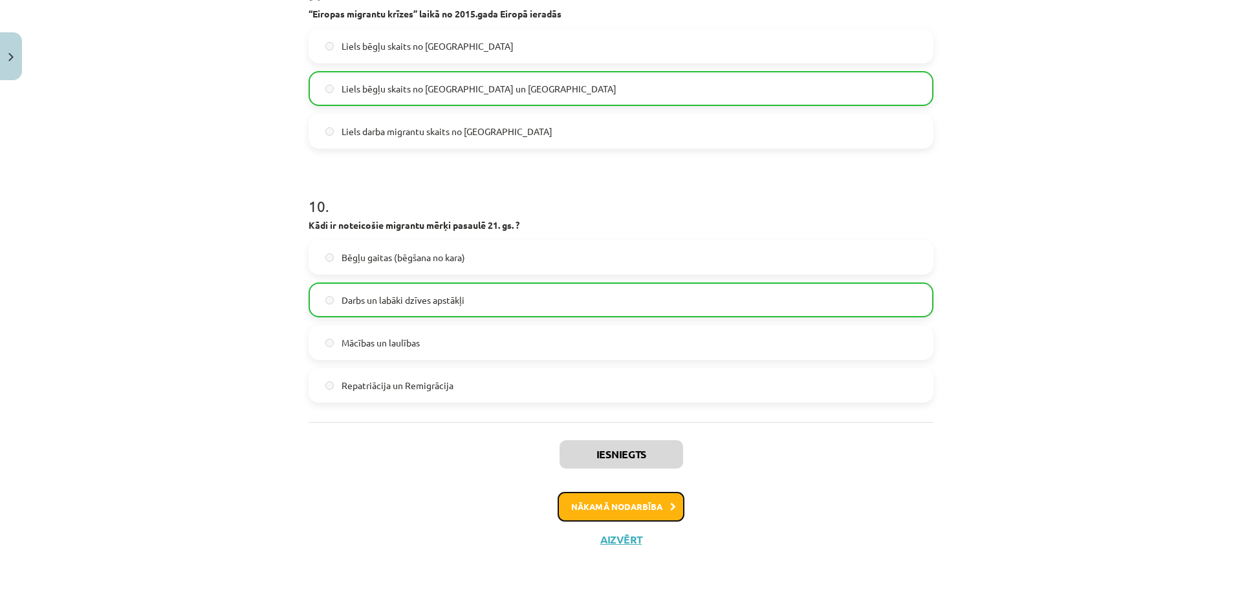
click at [628, 508] on button "Nākamā nodarbība" at bounding box center [621, 507] width 127 height 30
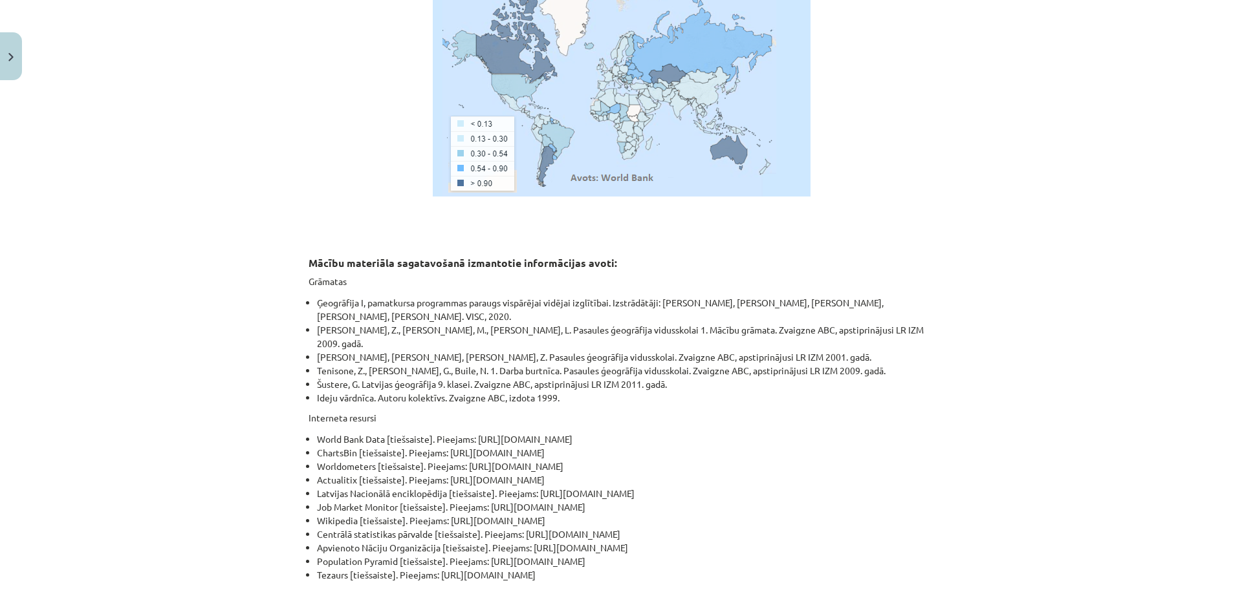
scroll to position [6997, 0]
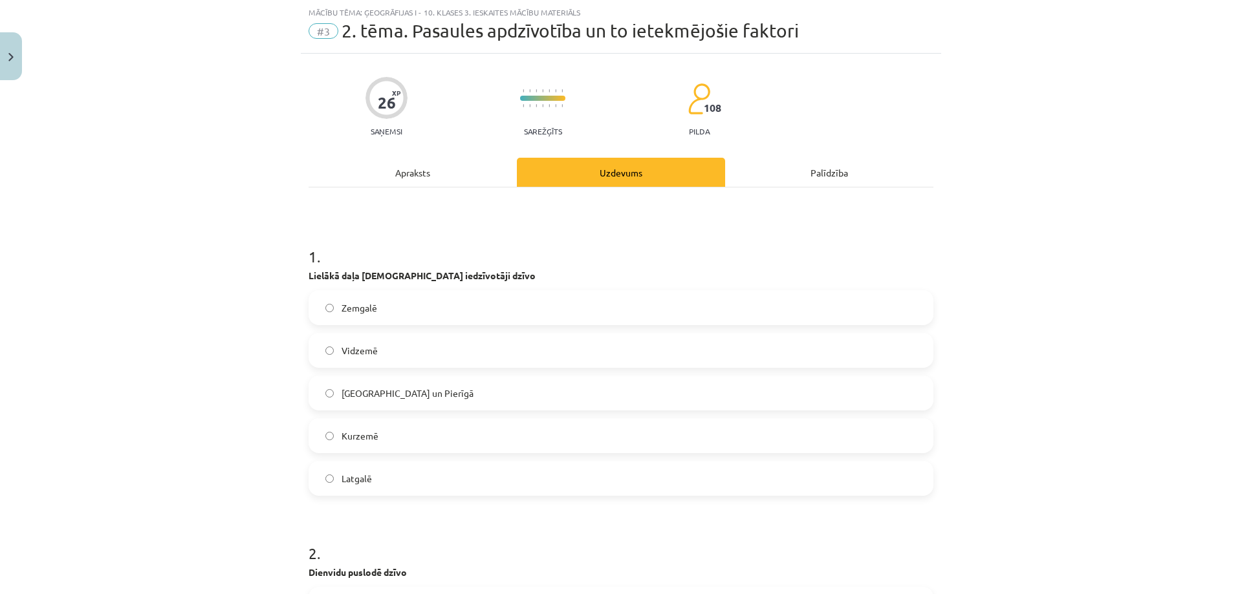
click at [383, 395] on span "Rīgā un Pierīgā" at bounding box center [408, 394] width 132 height 14
drag, startPoint x: 485, startPoint y: 274, endPoint x: 296, endPoint y: 274, distance: 188.9
copy strong "Lielākā daļa Latvijas iedzīvotāji dzīvo"
click at [504, 258] on h1 "1 ." at bounding box center [621, 245] width 625 height 40
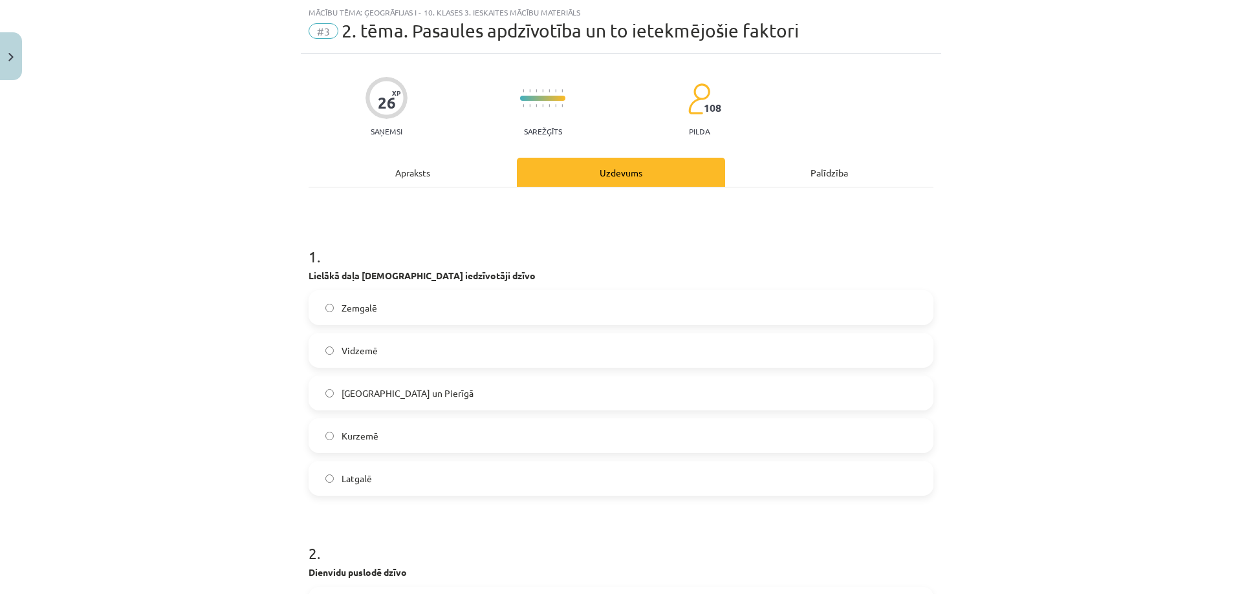
scroll to position [291, 0]
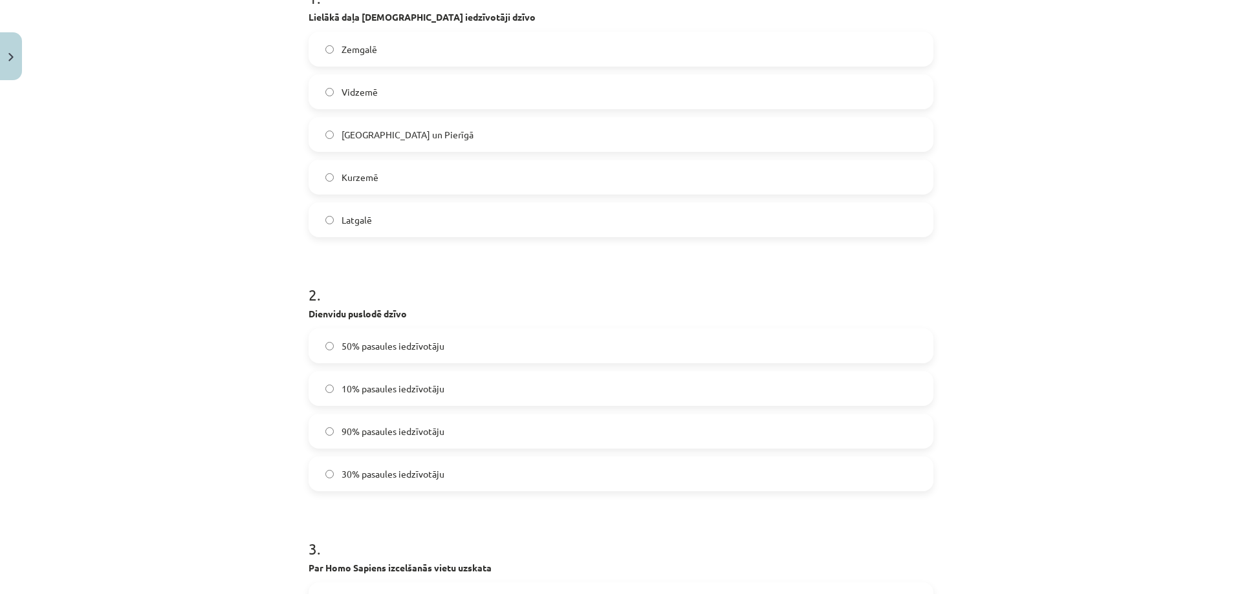
drag, startPoint x: 402, startPoint y: 314, endPoint x: 297, endPoint y: 317, distance: 105.5
click at [288, 313] on div "Mācību tēma: Ģeogrāfijas i - 10. klases 3. ieskaites mācību materiāls #3 2. tēm…" at bounding box center [621, 297] width 1242 height 594
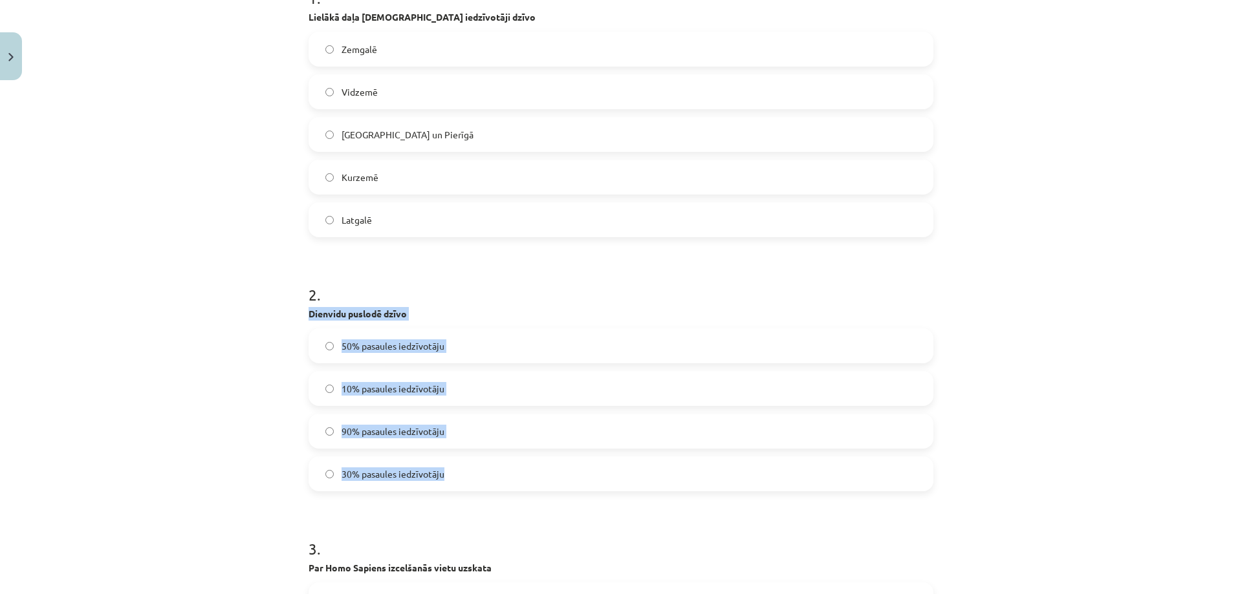
drag, startPoint x: 298, startPoint y: 309, endPoint x: 466, endPoint y: 469, distance: 232.0
copy div "Dienvidu puslodē dzīvo 50% pasaules iedzīvotāju 10% pasaules iedzīvotāju 90% pa…"
drag, startPoint x: 224, startPoint y: 365, endPoint x: 251, endPoint y: 369, distance: 27.5
click at [225, 364] on div "Mācību tēma: Ģeogrāfijas i - 10. klases 3. ieskaites mācību materiāls #3 2. tēm…" at bounding box center [621, 297] width 1242 height 594
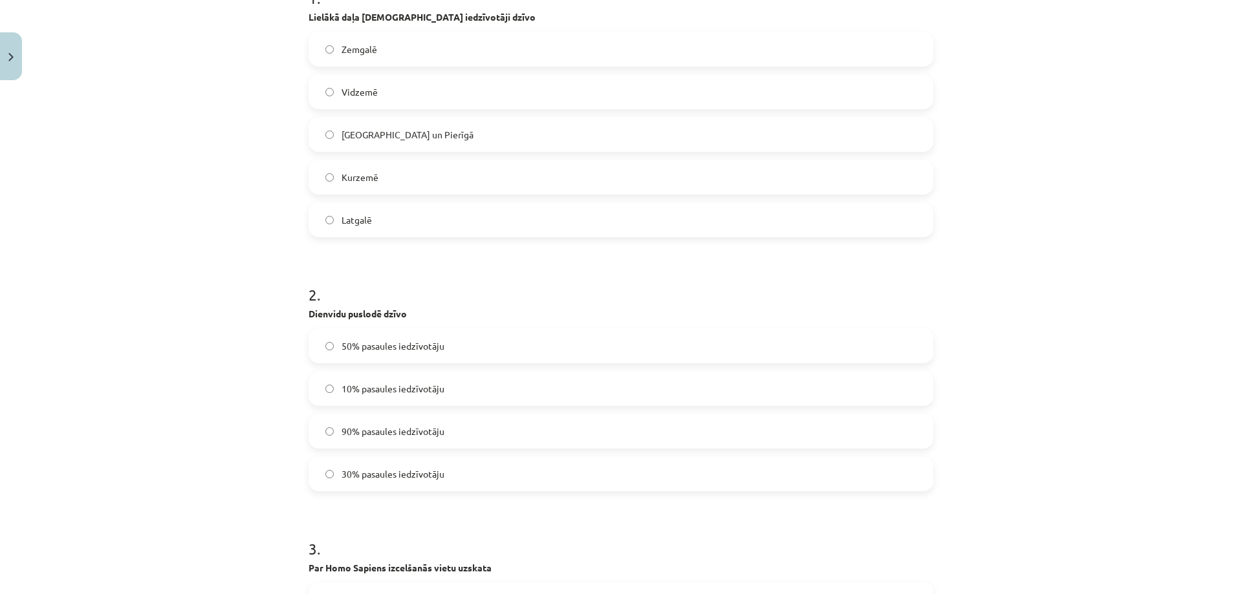
click at [472, 270] on h1 "2 ." at bounding box center [621, 283] width 625 height 40
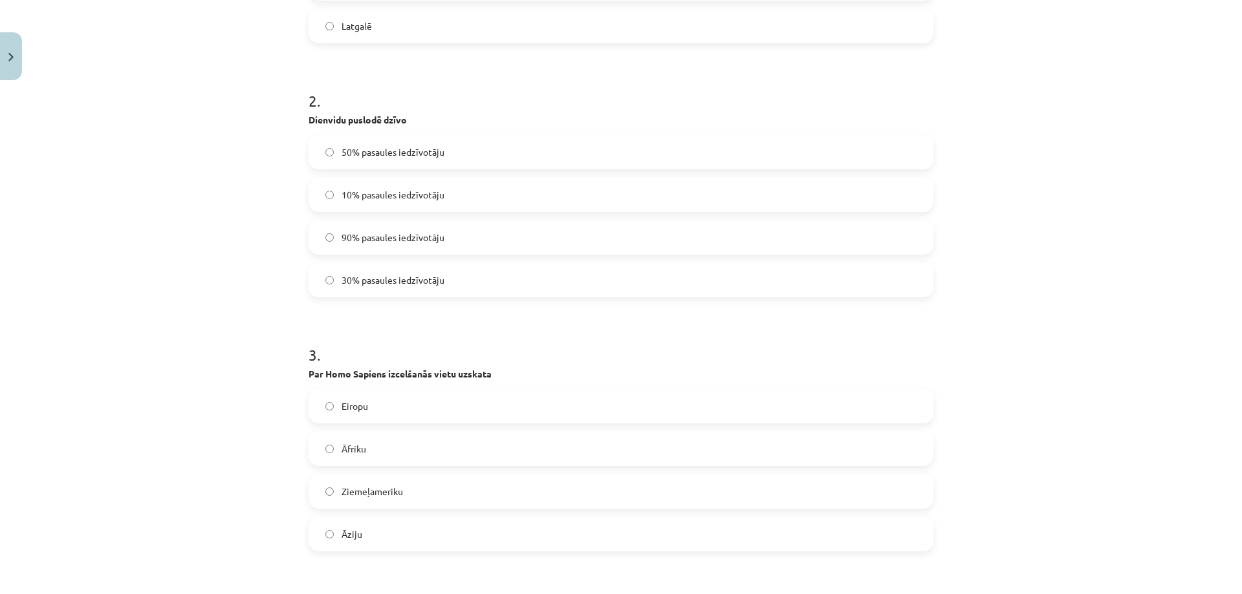
scroll to position [614, 0]
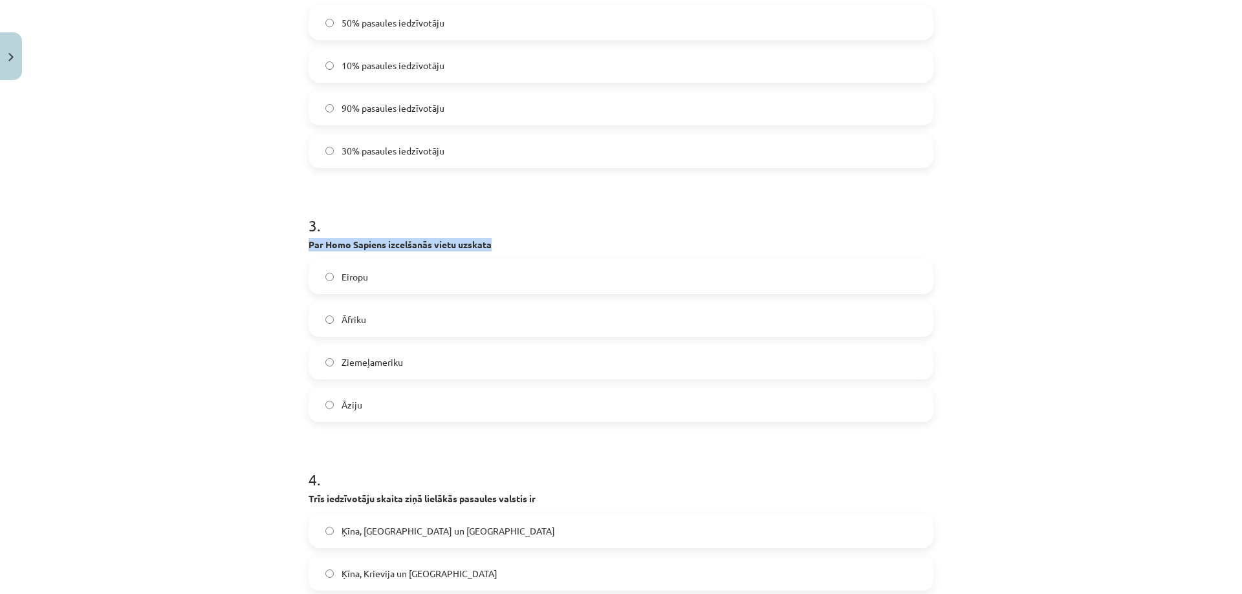
drag, startPoint x: 288, startPoint y: 244, endPoint x: 504, endPoint y: 244, distance: 216.0
click at [504, 244] on div "Mācību tēma: Ģeogrāfijas i - 10. klases 3. ieskaites mācību materiāls #3 2. tēm…" at bounding box center [621, 297] width 1242 height 594
copy strong "Par Homo Sapiens izcelšanās vietu uzskata"
click at [347, 329] on label "Āfriku" at bounding box center [621, 319] width 622 height 32
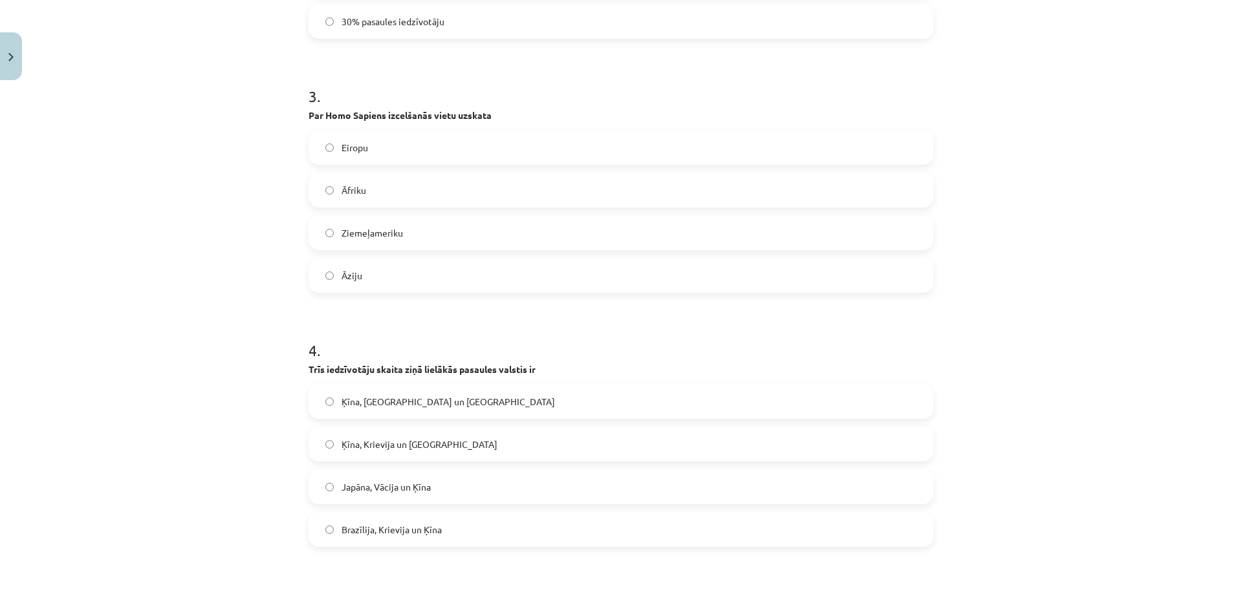
scroll to position [808, 0]
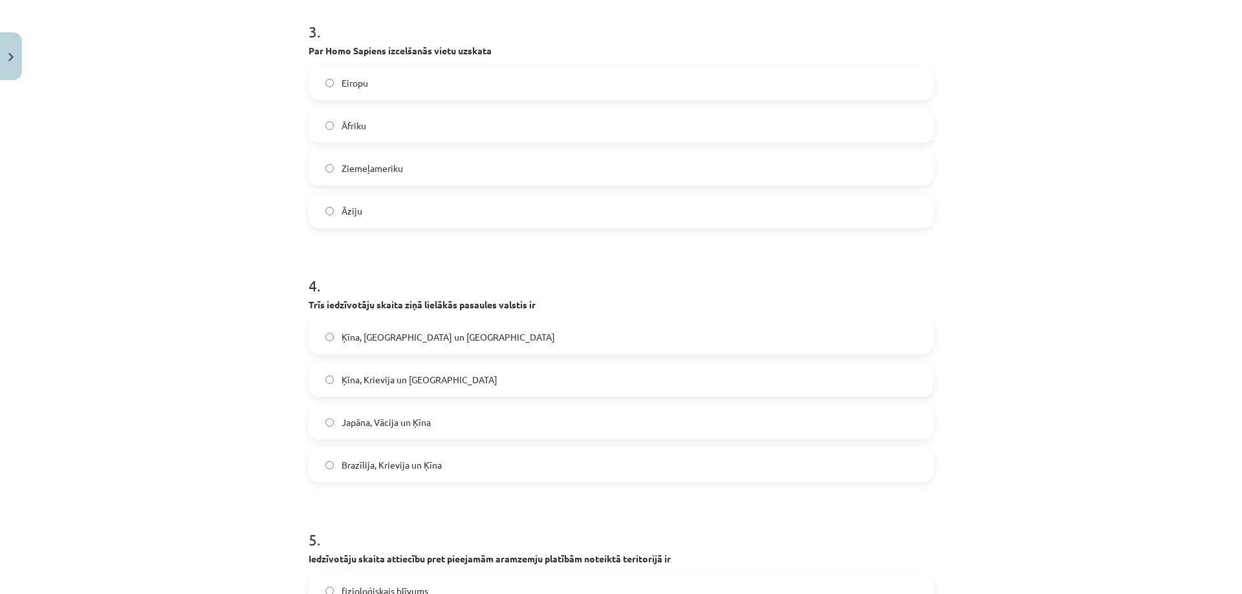
drag, startPoint x: 298, startPoint y: 307, endPoint x: 545, endPoint y: 307, distance: 246.4
click at [545, 307] on div "Mācību tēma: Ģeogrāfijas i - 10. klases 3. ieskaites mācību materiāls #3 2. tēm…" at bounding box center [621, 297] width 1242 height 594
copy strong "Trīs iedzīvotāju skaita ziņā lielākās pasaules valstis ir"
click at [470, 338] on label "Ķīna, Indija un ASV" at bounding box center [621, 337] width 622 height 32
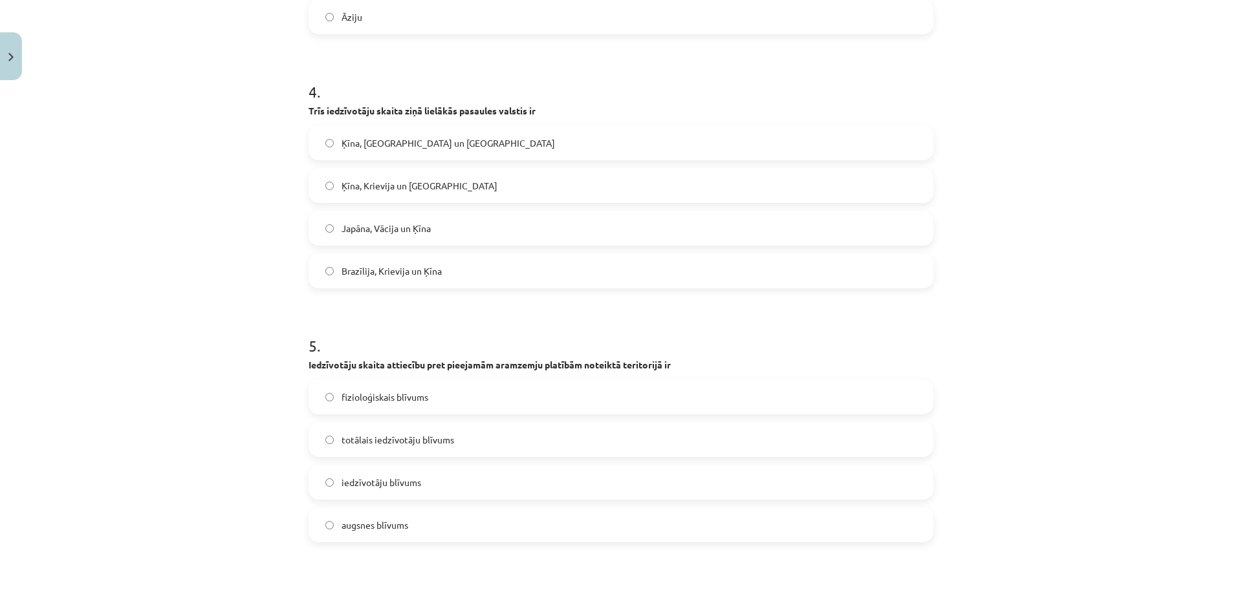
scroll to position [1132, 0]
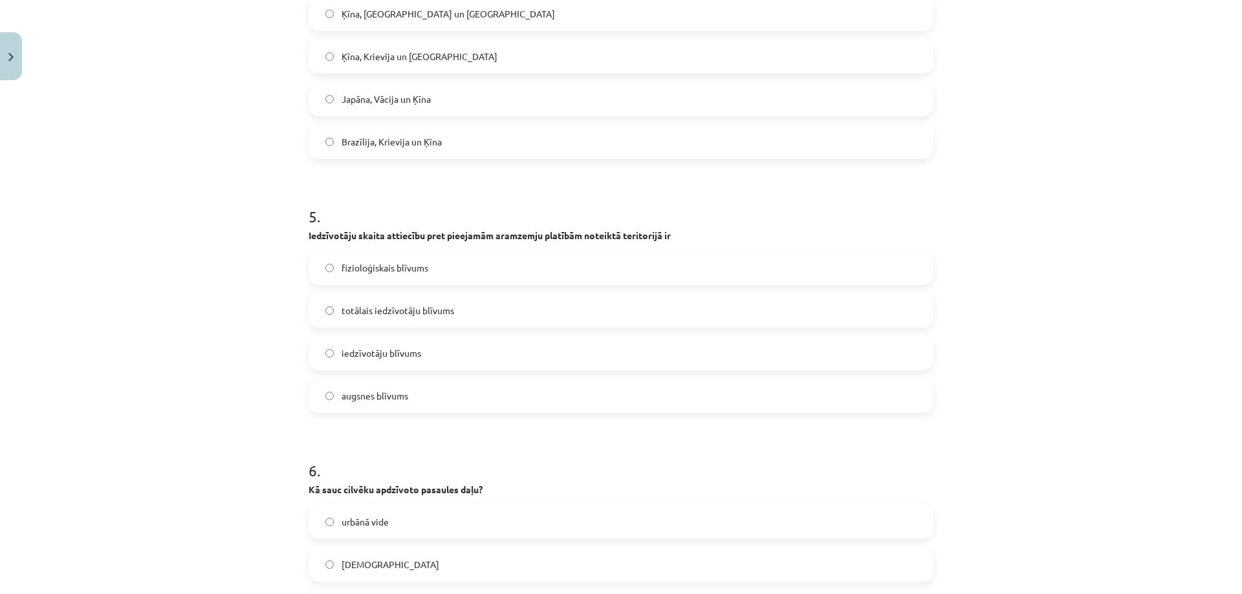
drag, startPoint x: 296, startPoint y: 230, endPoint x: 720, endPoint y: 228, distance: 424.3
click at [720, 228] on div "26 XP Saņemsi Sarežģīts 108 pilda Apraksts Uzdevums Palīdzība 1 . Lielākā daļa …" at bounding box center [621, 458] width 640 height 3009
copy strong "Iedzīvotāju skaita attiecību pret pieejamām aramzemju platībām noteiktā teritor…"
click at [232, 182] on div "Mācību tēma: Ģeogrāfijas i - 10. klases 3. ieskaites mācību materiāls #3 2. tēm…" at bounding box center [621, 297] width 1242 height 594
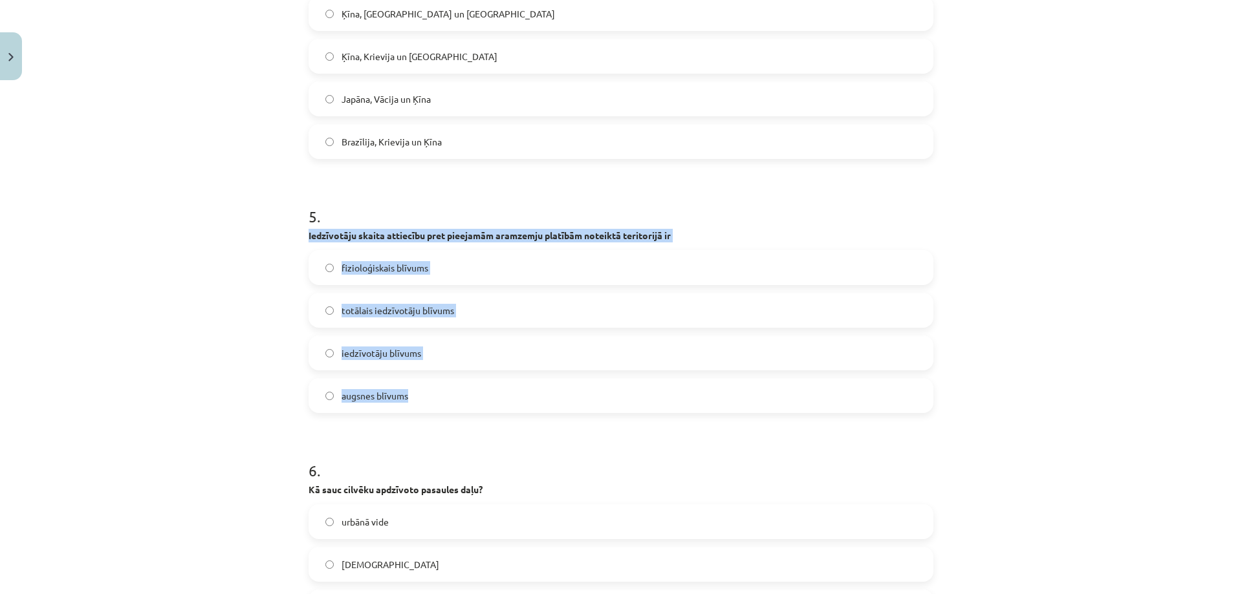
drag, startPoint x: 299, startPoint y: 232, endPoint x: 504, endPoint y: 387, distance: 256.3
click at [504, 387] on div "26 XP Saņemsi Sarežģīts 108 pilda Apraksts Uzdevums Palīdzība 1 . Lielākā daļa …" at bounding box center [621, 458] width 640 height 3009
copy div "Iedzīvotāju skaita attiecību pret pieejamām aramzemju platībām noteiktā teritor…"
click at [239, 288] on div "Mācību tēma: Ģeogrāfijas i - 10. klases 3. ieskaites mācību materiāls #3 2. tēm…" at bounding box center [621, 297] width 1242 height 594
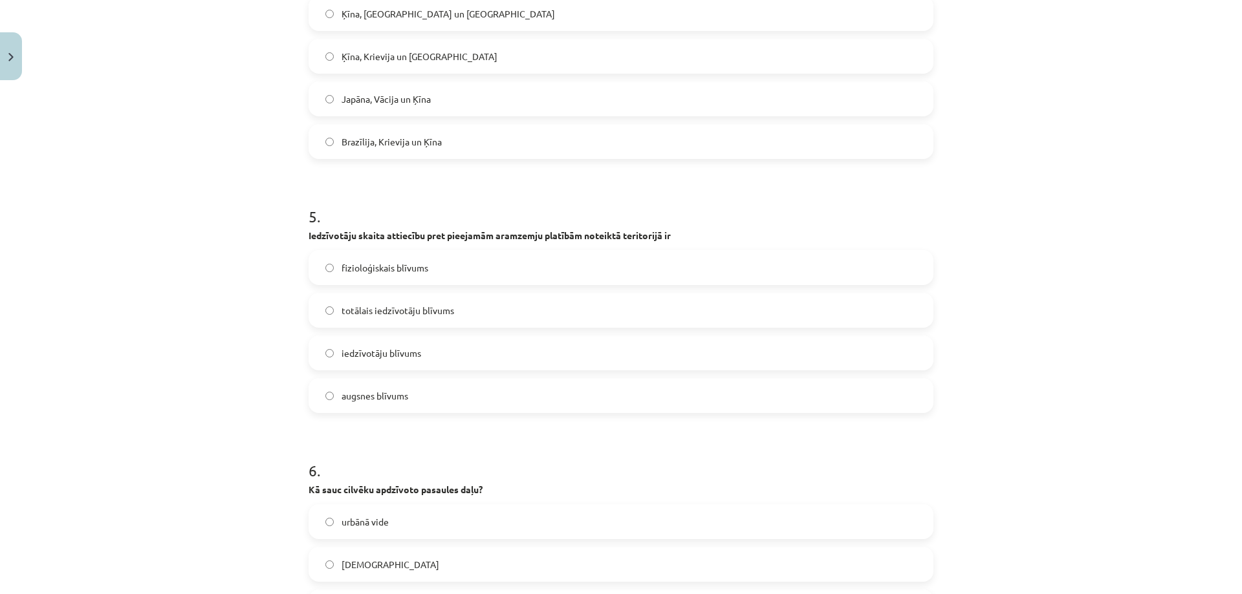
click at [373, 266] on span "fizioloģiskais blīvums" at bounding box center [385, 268] width 87 height 14
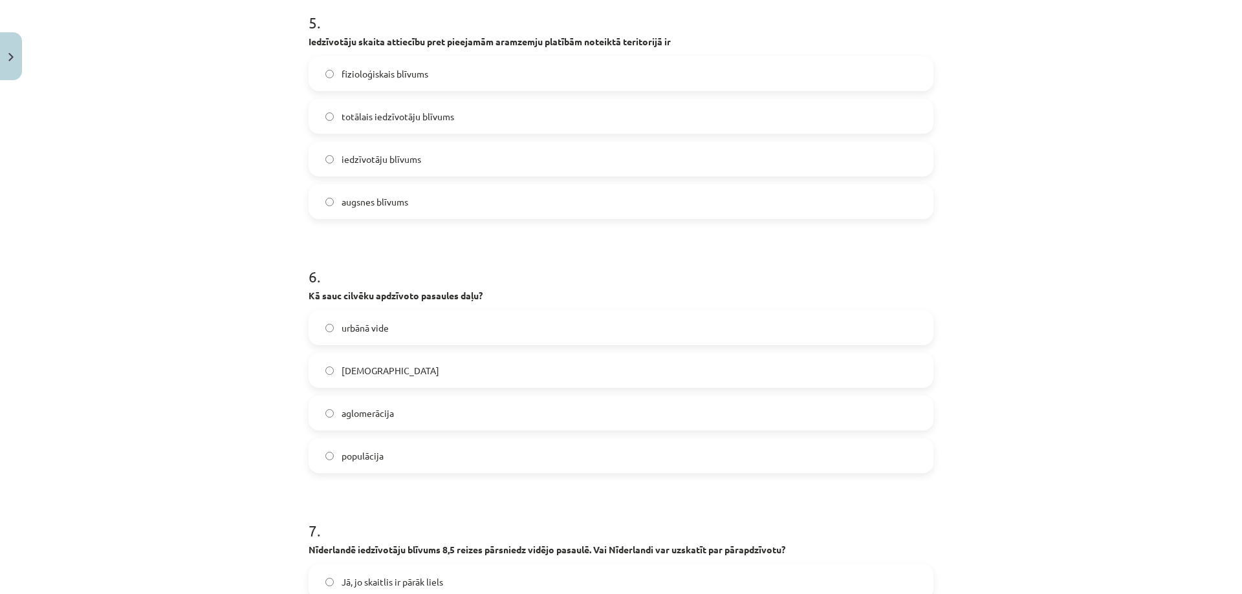
scroll to position [1391, 0]
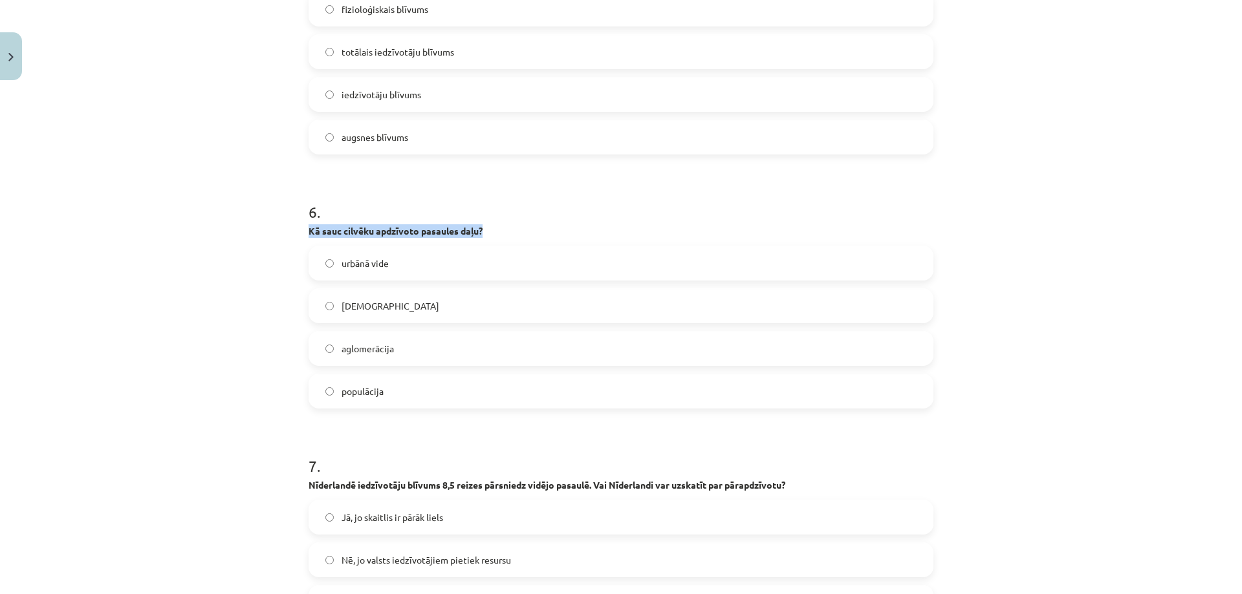
drag, startPoint x: 296, startPoint y: 228, endPoint x: 535, endPoint y: 235, distance: 239.4
click at [535, 235] on div "26 XP Saņemsi Sarežģīts 108 pilda Apraksts Uzdevums Palīdzība 1 . Lielākā daļa …" at bounding box center [621, 199] width 640 height 3009
click at [392, 391] on label "populācija" at bounding box center [621, 391] width 622 height 32
drag, startPoint x: 300, startPoint y: 232, endPoint x: 508, endPoint y: 242, distance: 207.8
click at [508, 242] on div "Mācību tēma: Ģeogrāfijas i - 10. klases 3. ieskaites mācību materiāls #3 2. tēm…" at bounding box center [621, 297] width 1242 height 594
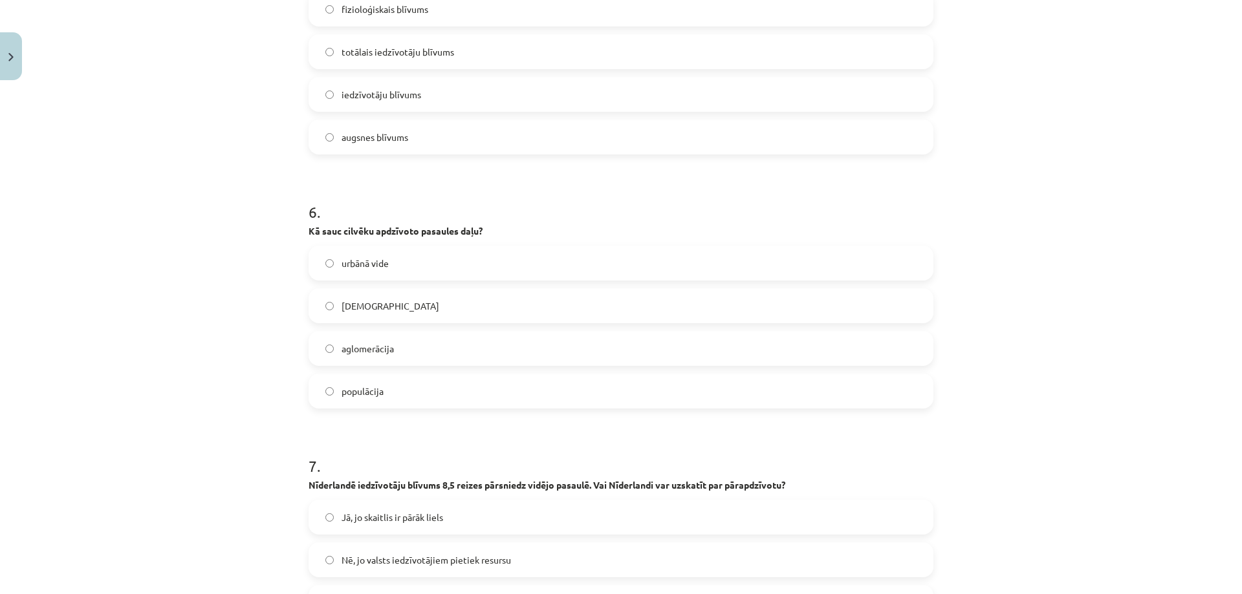
click at [484, 154] on div "augsnes blīvums" at bounding box center [621, 137] width 625 height 35
drag, startPoint x: 320, startPoint y: 230, endPoint x: 458, endPoint y: 249, distance: 139.8
click at [458, 249] on div "6 . Kā sauc cilvēku apdzīvoto pasaules daļu? urbānā vide ekumene aglomerācija p…" at bounding box center [621, 294] width 625 height 228
click at [301, 225] on div "26 XP Saņemsi Sarežģīts 108 pilda Apraksts Uzdevums Palīdzība 1 . Lielākā daļa …" at bounding box center [621, 199] width 640 height 3009
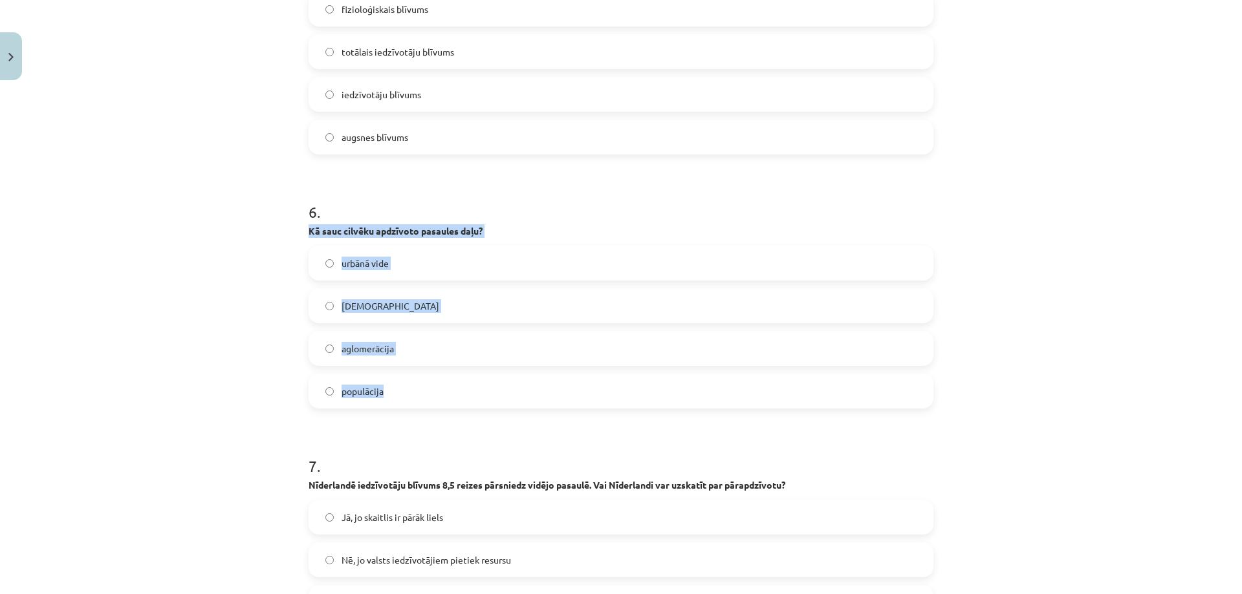
drag, startPoint x: 297, startPoint y: 224, endPoint x: 539, endPoint y: 388, distance: 292.0
click at [539, 388] on div "Mācību tēma: Ģeogrāfijas i - 10. klases 3. ieskaites mācību materiāls #3 2. tēm…" at bounding box center [621, 297] width 1242 height 594
click at [413, 303] on label "ekumene" at bounding box center [621, 306] width 622 height 32
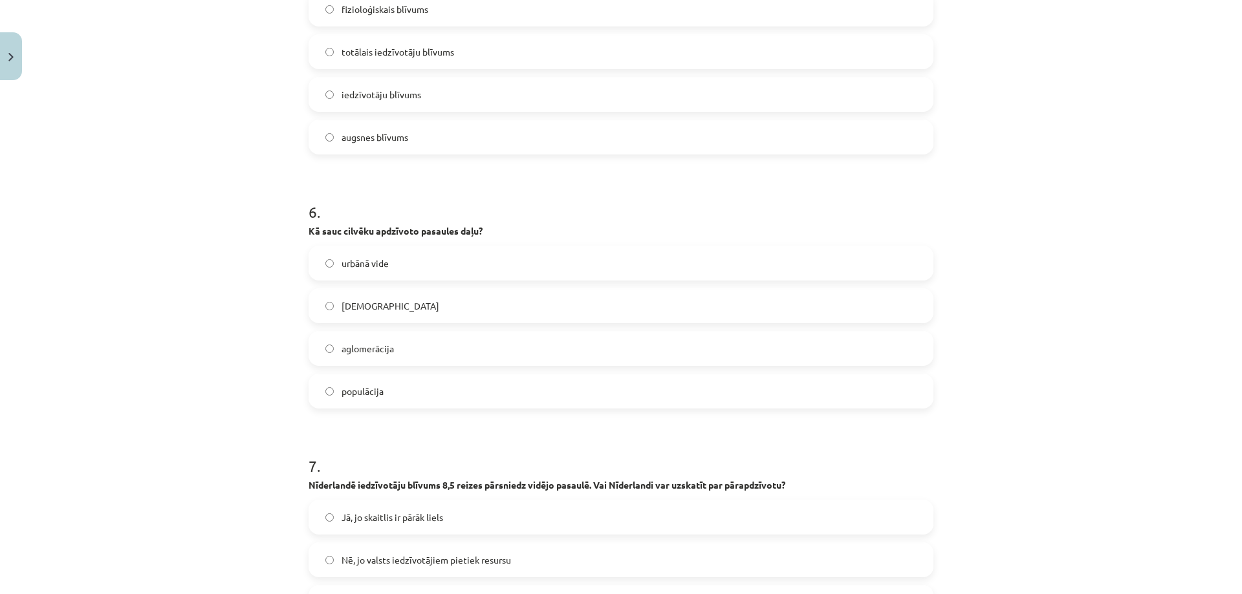
click at [536, 193] on h1 "6 ." at bounding box center [621, 200] width 625 height 40
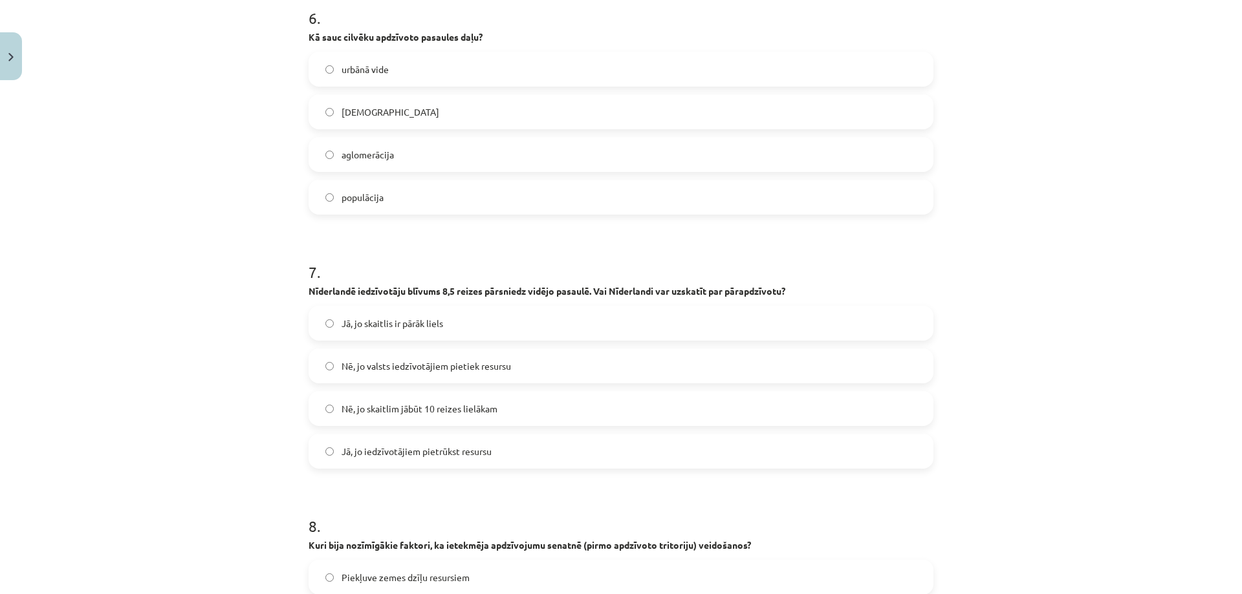
scroll to position [1649, 0]
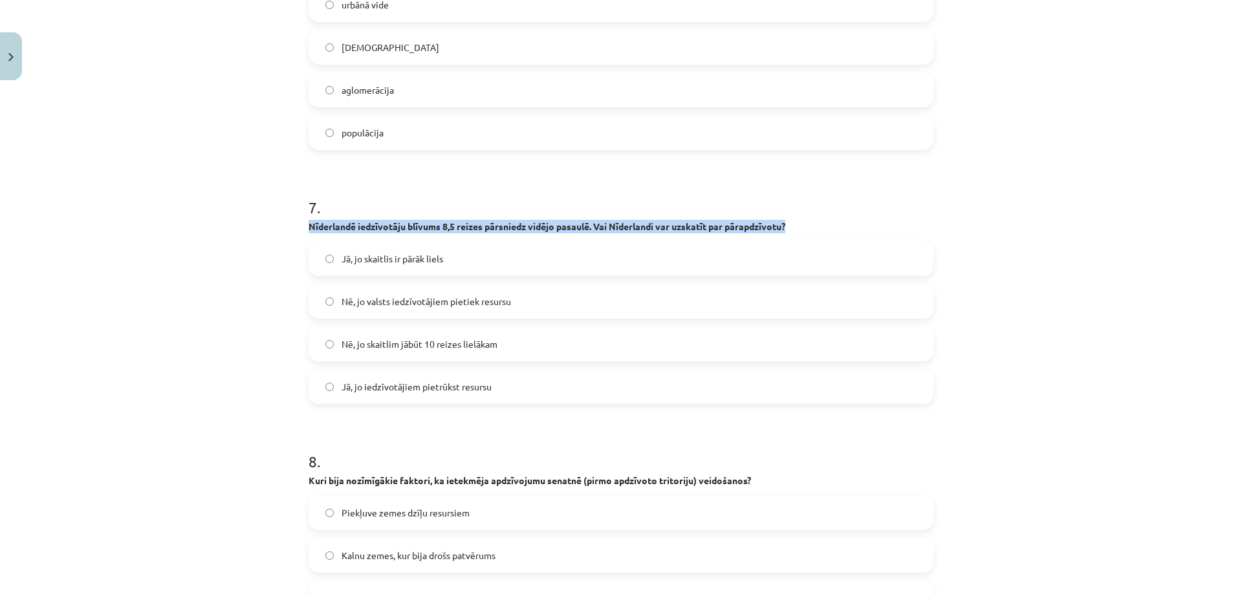
drag, startPoint x: 288, startPoint y: 226, endPoint x: 832, endPoint y: 222, distance: 543.3
click at [832, 222] on div "Mācību tēma: Ģeogrāfijas i - 10. klases 3. ieskaites mācību materiāls #3 2. tēm…" at bounding box center [621, 297] width 1242 height 594
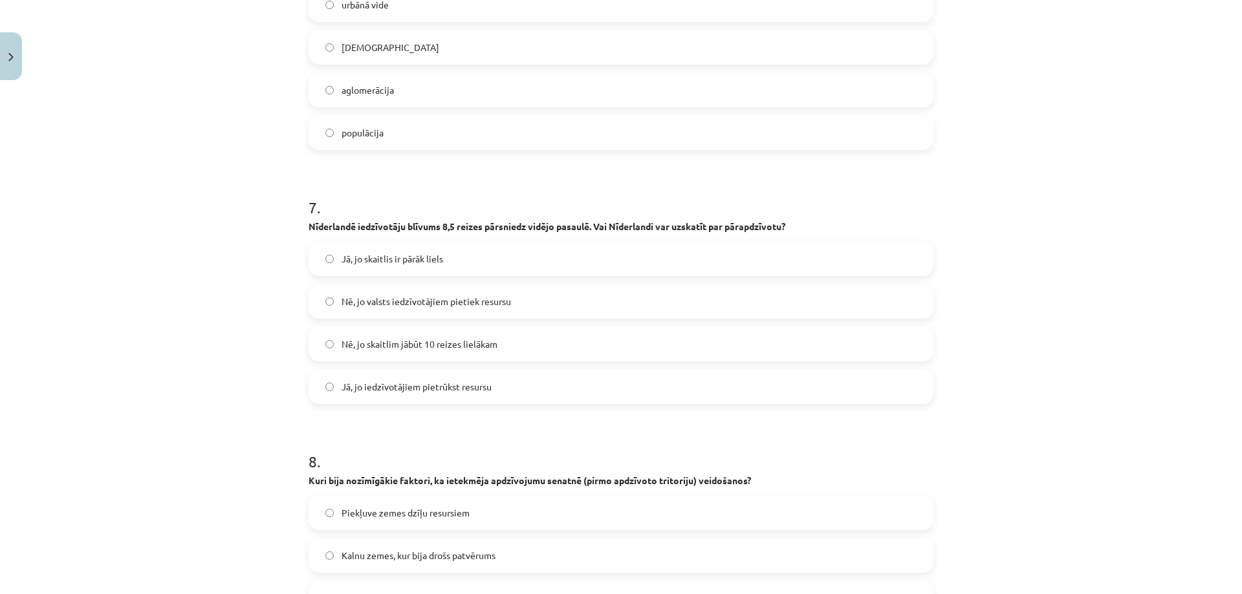
click at [464, 188] on h1 "7 ." at bounding box center [621, 196] width 625 height 40
click at [431, 261] on span "Jā, jo skaitlis ir pārāk liels" at bounding box center [393, 259] width 102 height 14
click at [367, 256] on span "Jā, jo skaitlis ir pārāk liels" at bounding box center [393, 259] width 102 height 14
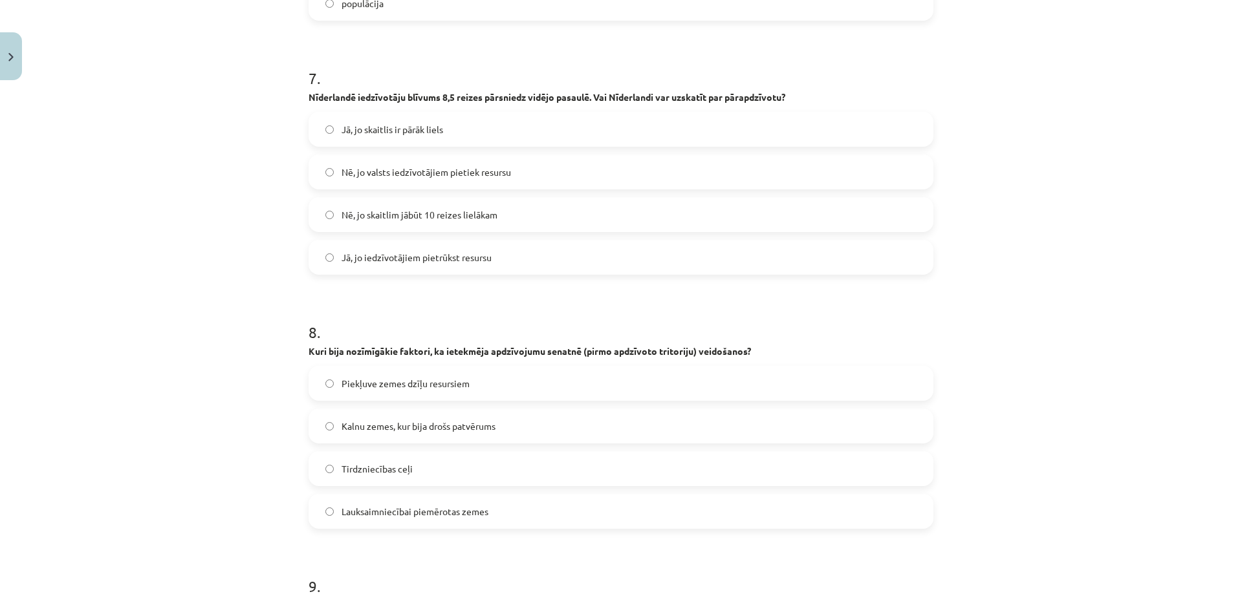
scroll to position [1908, 0]
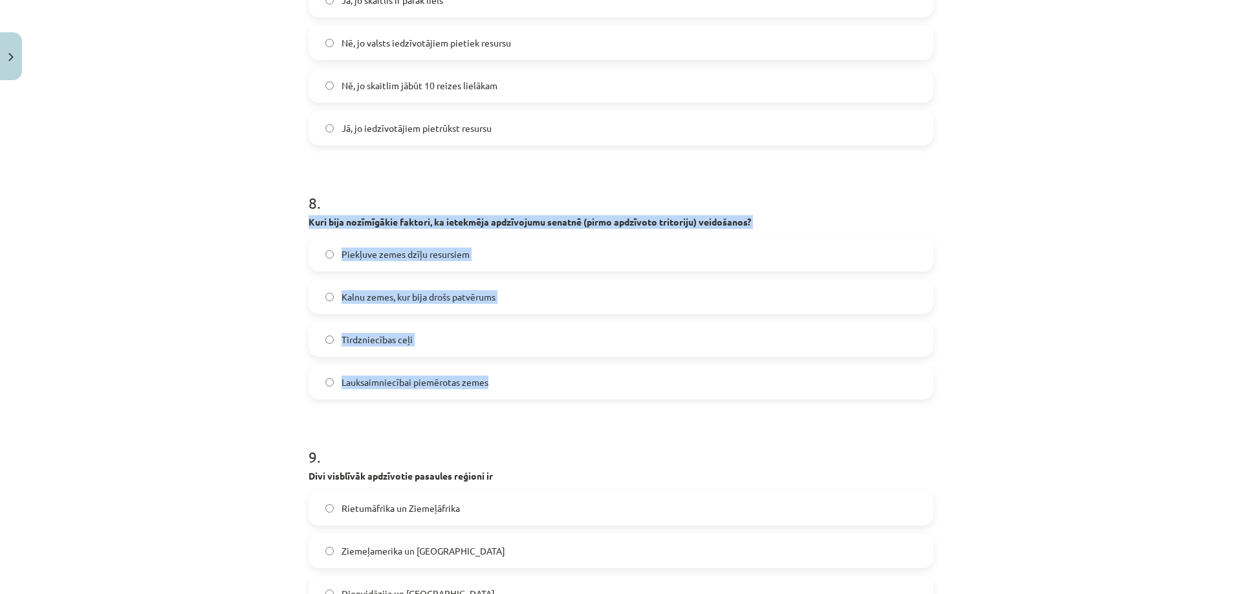
drag, startPoint x: 303, startPoint y: 220, endPoint x: 593, endPoint y: 382, distance: 332.7
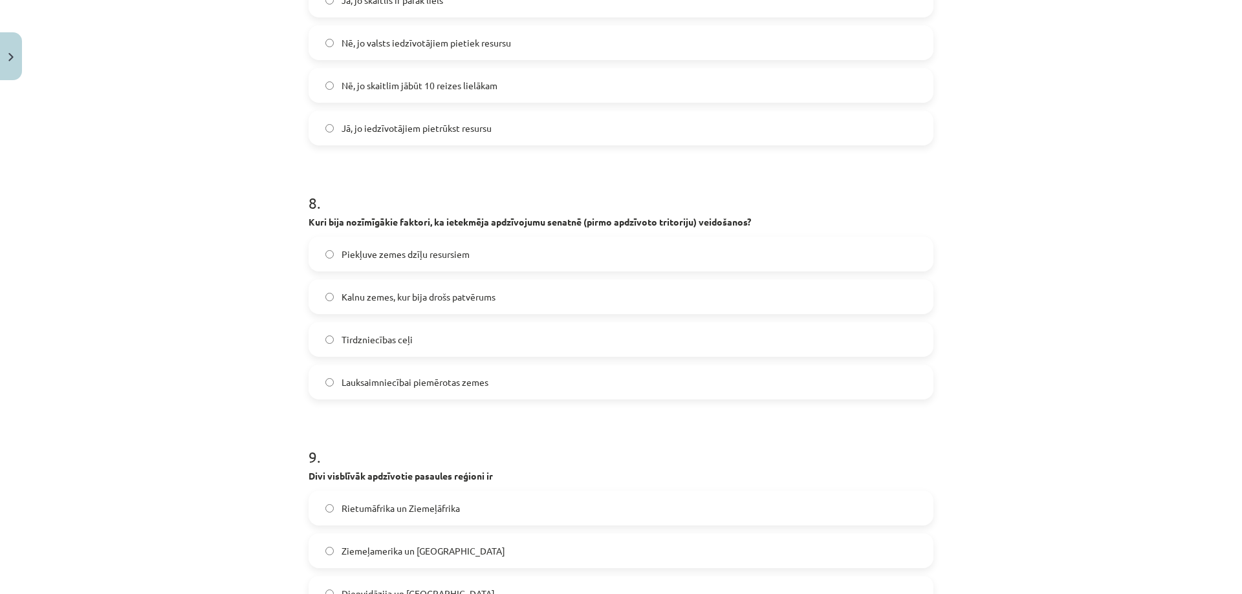
click at [429, 380] on span "Lauksaimniecībai piemērotas zemes" at bounding box center [415, 383] width 147 height 14
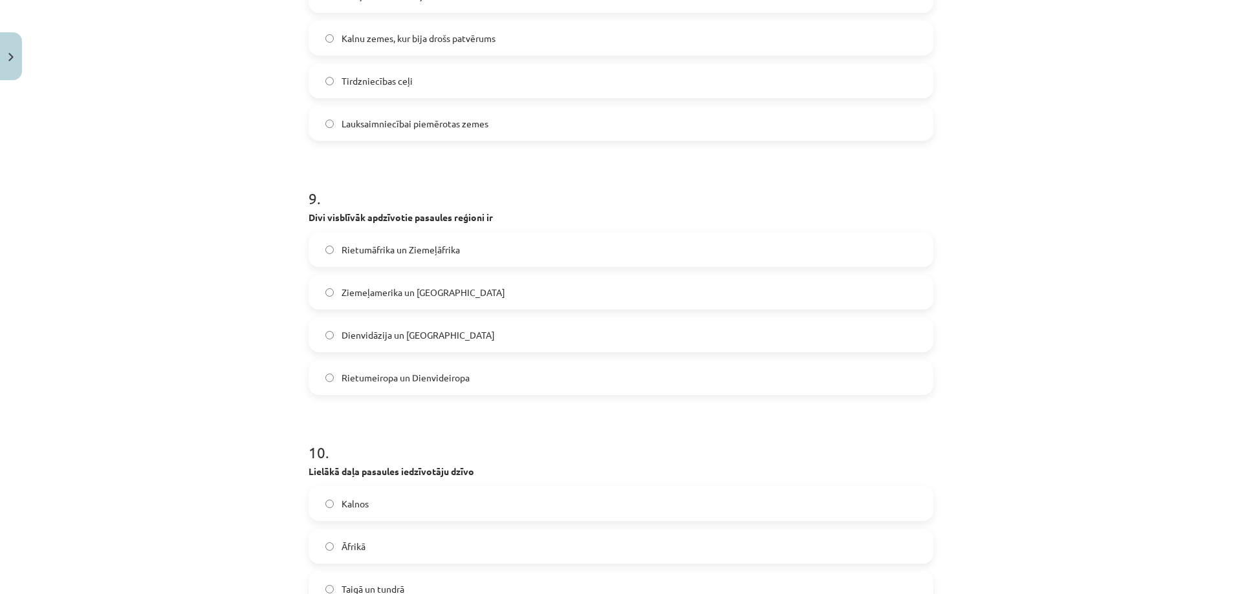
click at [365, 254] on span "Rietumāfrika un Ziemeļāfrika" at bounding box center [401, 250] width 118 height 14
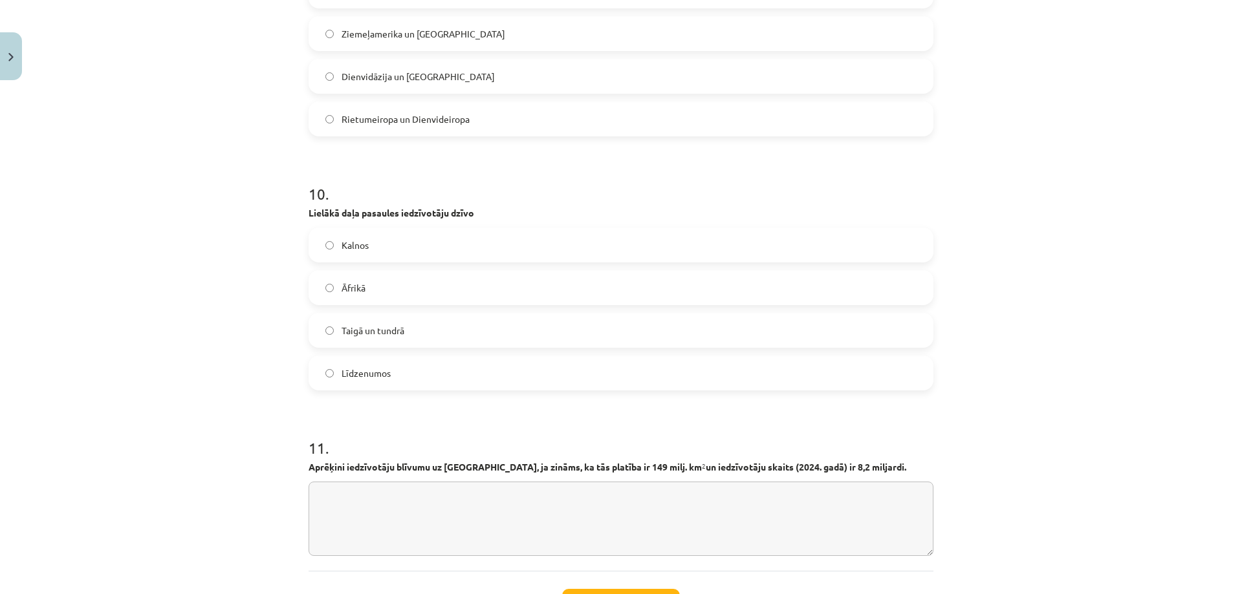
scroll to position [2533, 0]
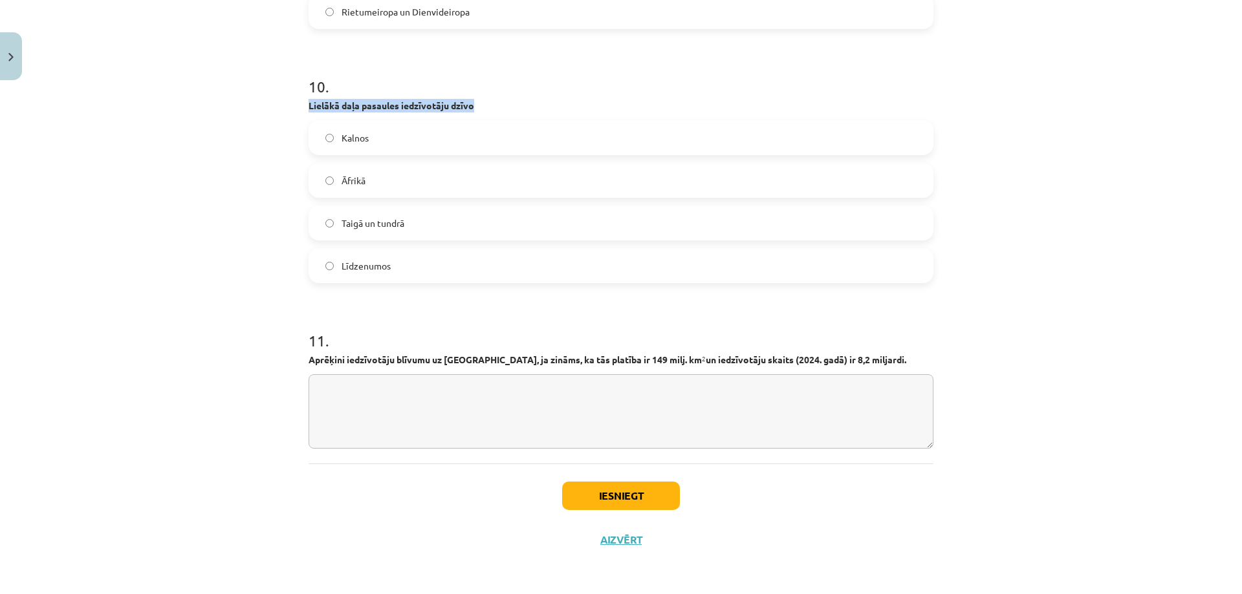
drag, startPoint x: 294, startPoint y: 101, endPoint x: 481, endPoint y: 109, distance: 186.4
click at [481, 109] on div "Mācību tēma: Ģeogrāfijas i - 10. klases 3. ieskaites mācību materiāls #3 2. tēm…" at bounding box center [621, 297] width 1242 height 594
click at [268, 90] on div "Mācību tēma: Ģeogrāfijas i - 10. klases 3. ieskaites mācību materiāls #3 2. tēm…" at bounding box center [621, 297] width 1242 height 594
drag, startPoint x: 283, startPoint y: 92, endPoint x: 374, endPoint y: 118, distance: 94.4
click at [374, 118] on div "Mācību tēma: Ģeogrāfijas i - 10. klases 3. ieskaites mācību materiāls #3 2. tēm…" at bounding box center [621, 297] width 1242 height 594
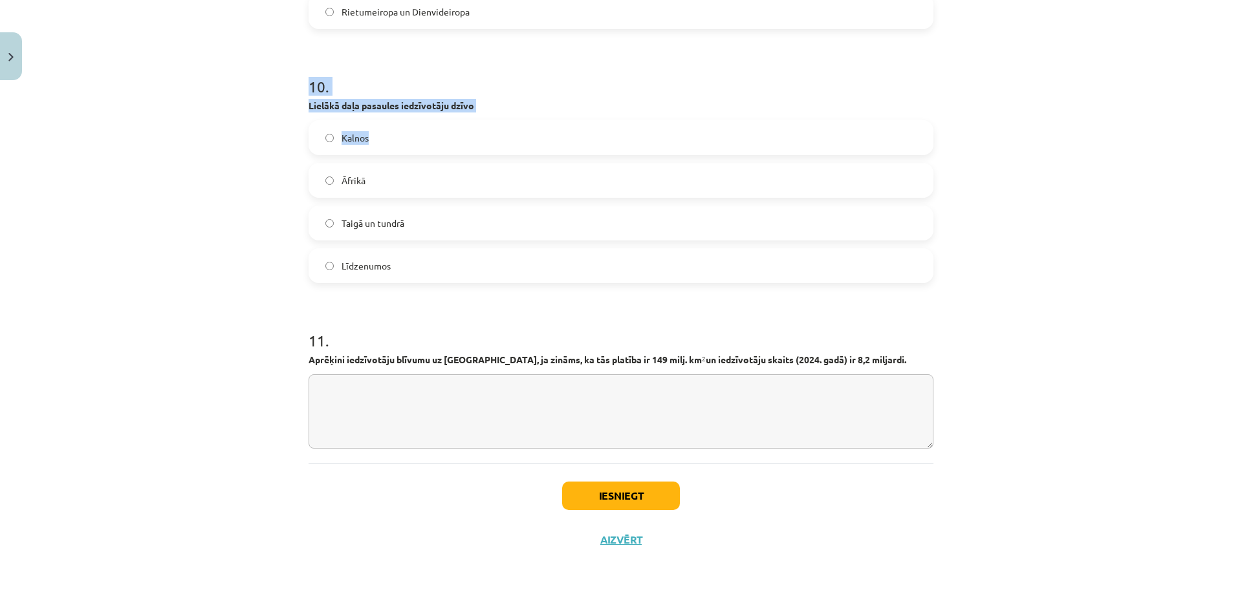
click at [442, 153] on label "Kalnos" at bounding box center [621, 138] width 622 height 32
click at [433, 218] on label "Taigā un tundrā" at bounding box center [621, 223] width 622 height 32
click at [378, 268] on span "Līdzenumos" at bounding box center [366, 266] width 49 height 14
drag, startPoint x: 303, startPoint y: 360, endPoint x: 874, endPoint y: 356, distance: 570.5
click at [874, 356] on p "Aprēķini iedzīvotāju blīvumu uz Zemes, ja zināms, ka tās platība ir 149 milj. k…" at bounding box center [621, 360] width 625 height 14
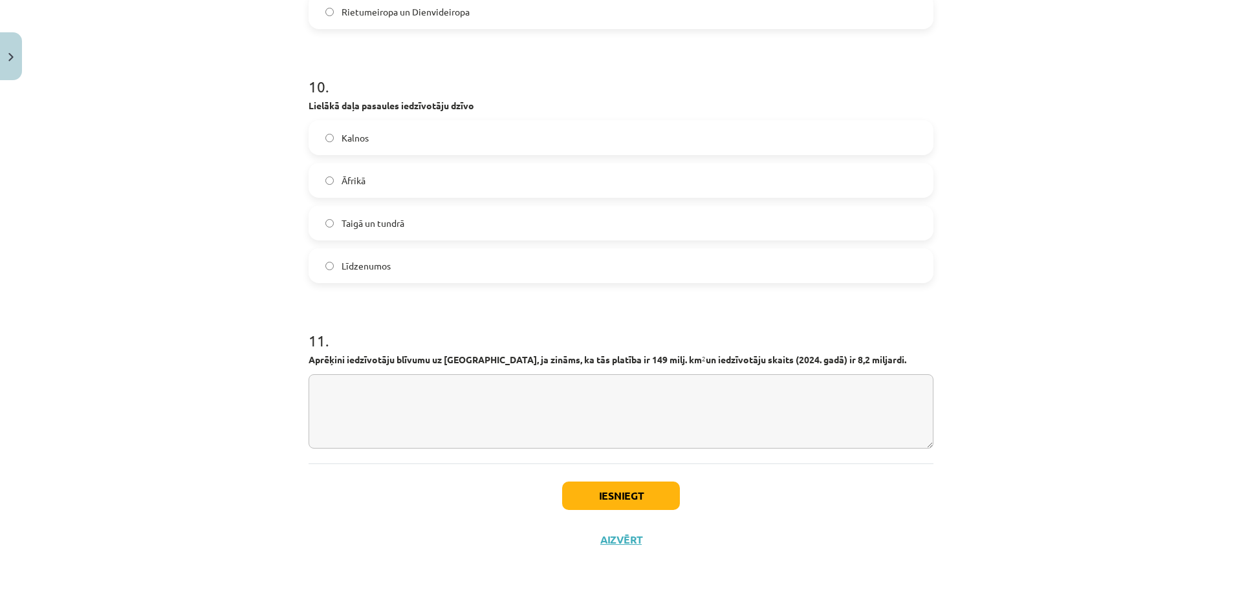
click at [413, 384] on textarea at bounding box center [621, 411] width 625 height 74
click at [329, 409] on textarea "**********" at bounding box center [621, 411] width 625 height 74
click at [372, 406] on textarea "**********" at bounding box center [621, 411] width 625 height 74
click at [528, 420] on textarea "**********" at bounding box center [621, 411] width 625 height 74
click at [612, 395] on textarea "**********" at bounding box center [621, 411] width 625 height 74
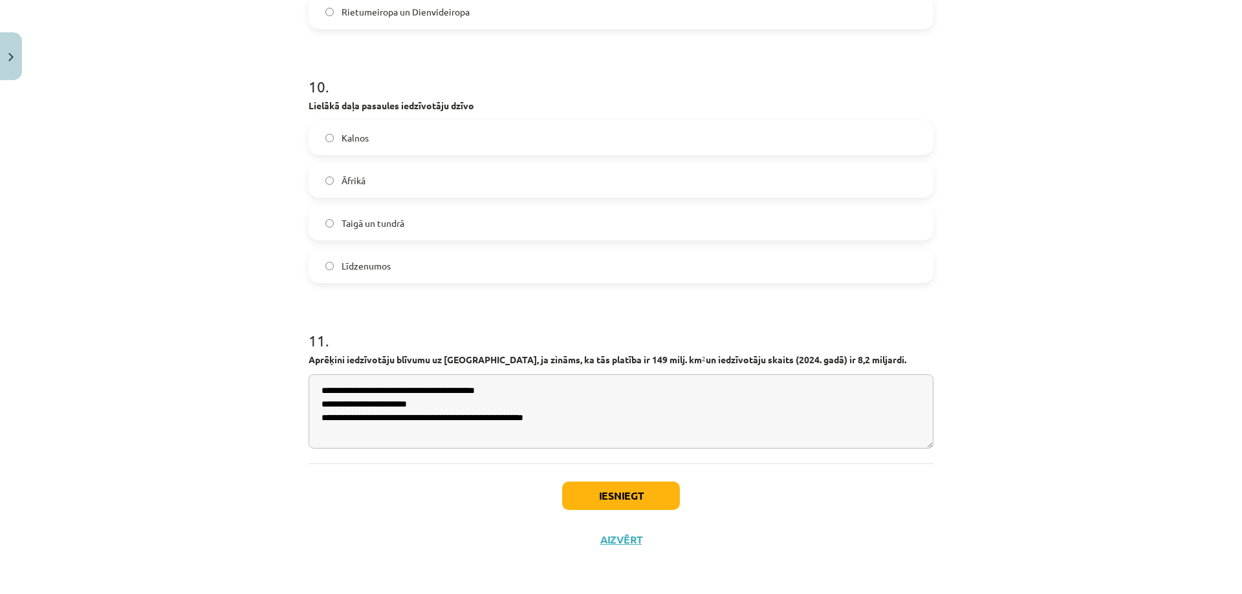
click at [576, 422] on textarea "**********" at bounding box center [621, 411] width 625 height 74
drag, startPoint x: 620, startPoint y: 422, endPoint x: 541, endPoint y: 424, distance: 78.9
click at [541, 424] on textarea "**********" at bounding box center [621, 411] width 625 height 74
type textarea "**********"
click at [592, 496] on button "Iesniegt" at bounding box center [621, 496] width 118 height 28
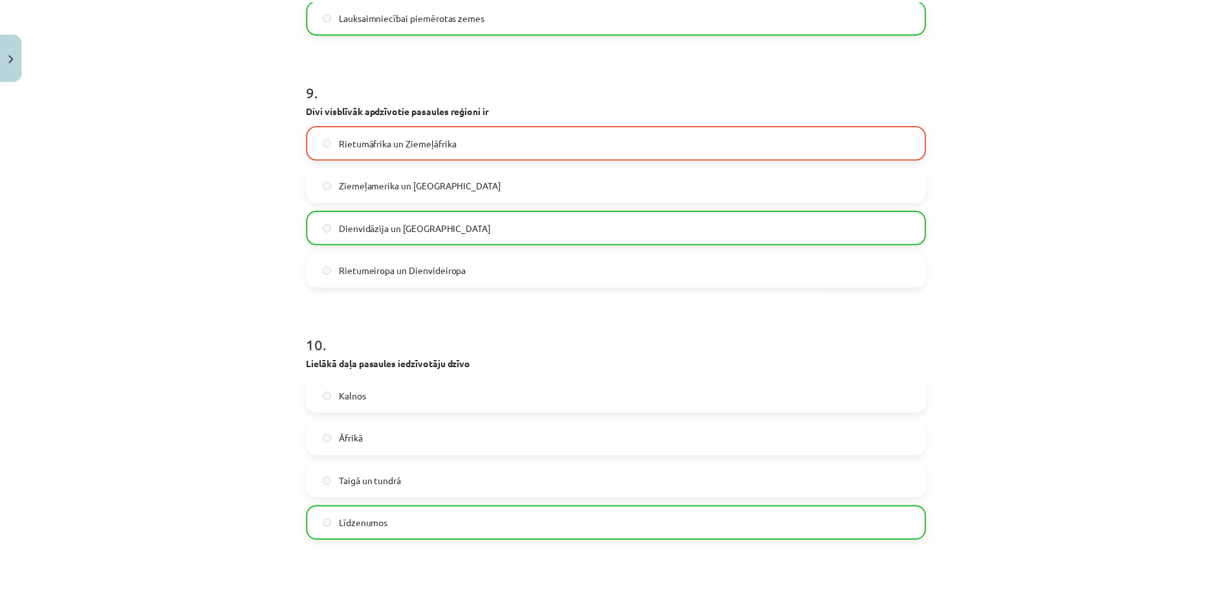
scroll to position [2706, 0]
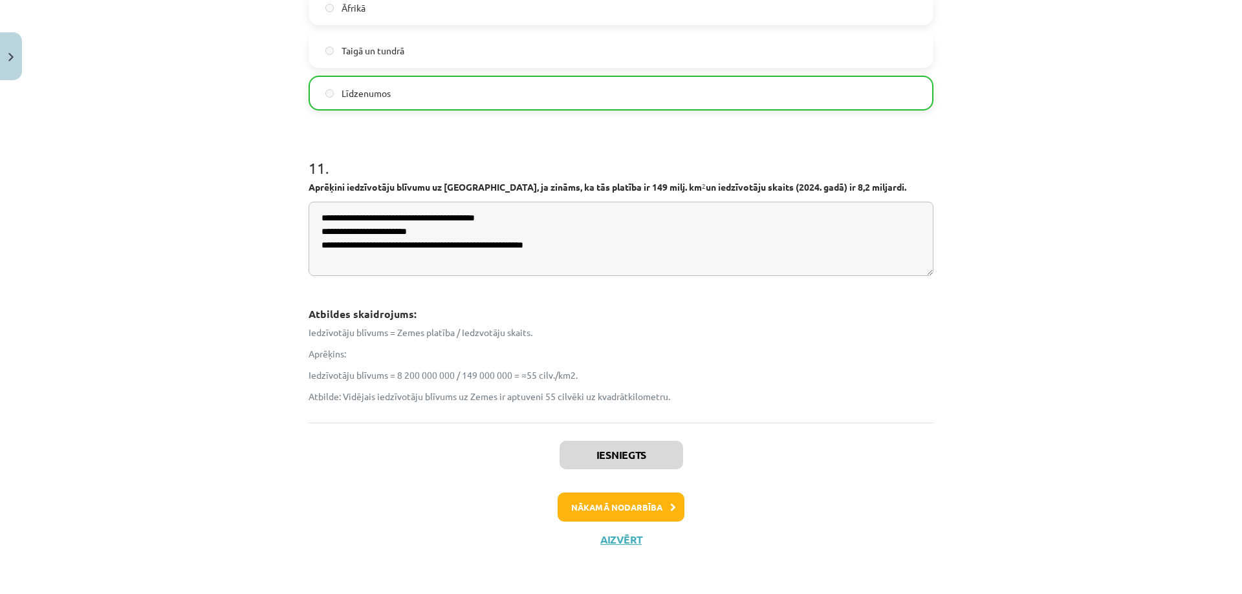
click at [603, 334] on p "Iedzīvotāju blīvums = Zemes platība / Iedzvotāju skaits​." at bounding box center [621, 333] width 625 height 14
click at [519, 365] on div "Iedzīvotāju blīvums = Zemes platība / Iedzvotāju skaits​. Aprēķins: Iedzīvotāju…" at bounding box center [621, 365] width 625 height 78
click at [374, 351] on p "Aprēķins:" at bounding box center [621, 354] width 625 height 14
click at [620, 535] on button "Aizvērt" at bounding box center [620, 540] width 49 height 13
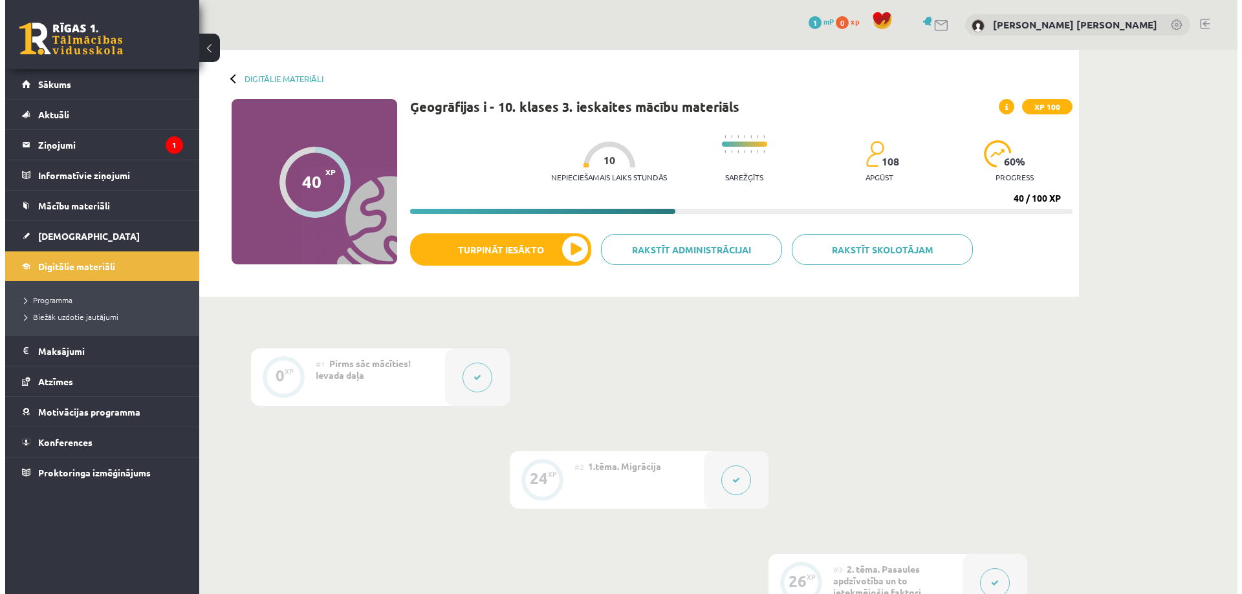
scroll to position [259, 0]
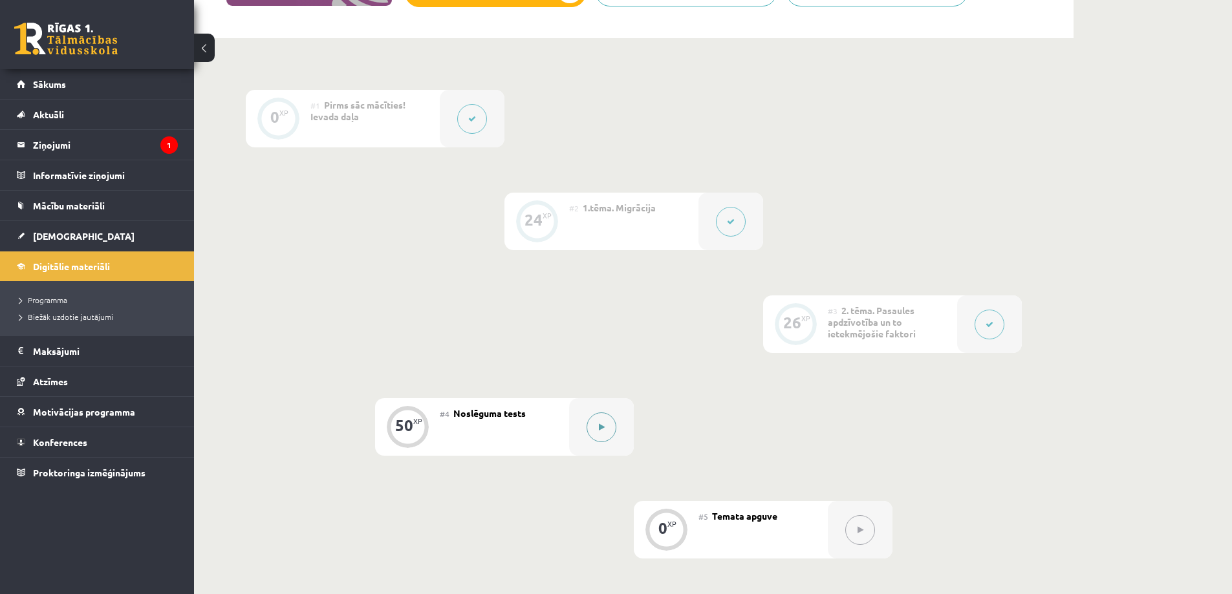
click at [613, 433] on button at bounding box center [602, 428] width 30 height 30
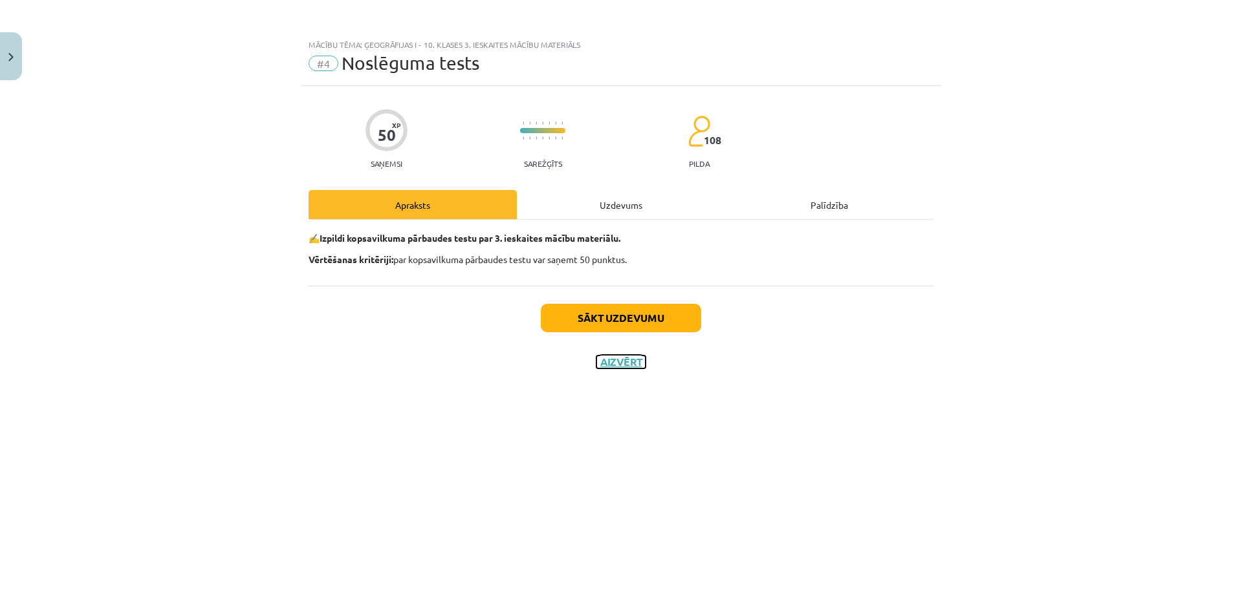
click at [625, 360] on button "Aizvērt" at bounding box center [620, 362] width 49 height 13
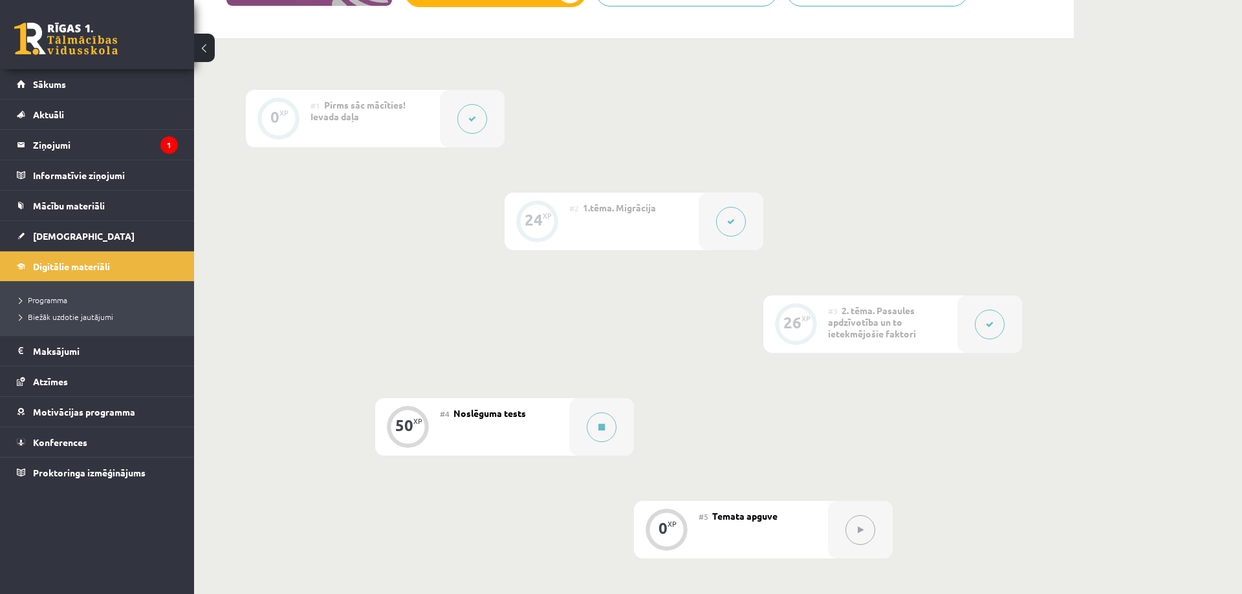
scroll to position [0, 0]
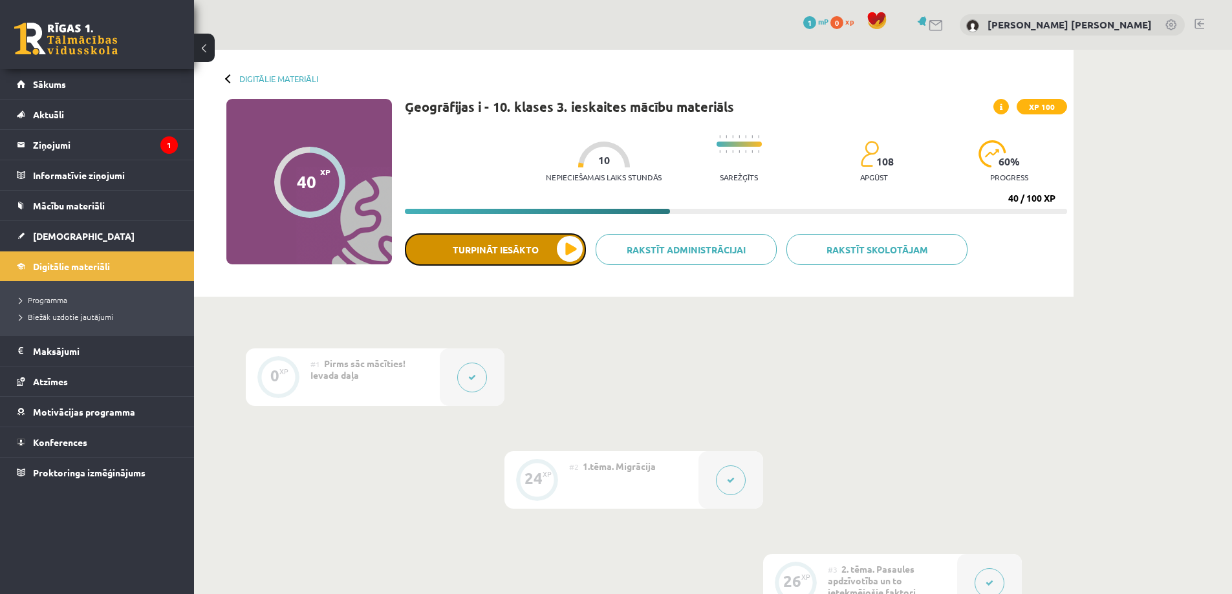
click at [558, 243] on button "Turpināt iesākto" at bounding box center [495, 249] width 181 height 32
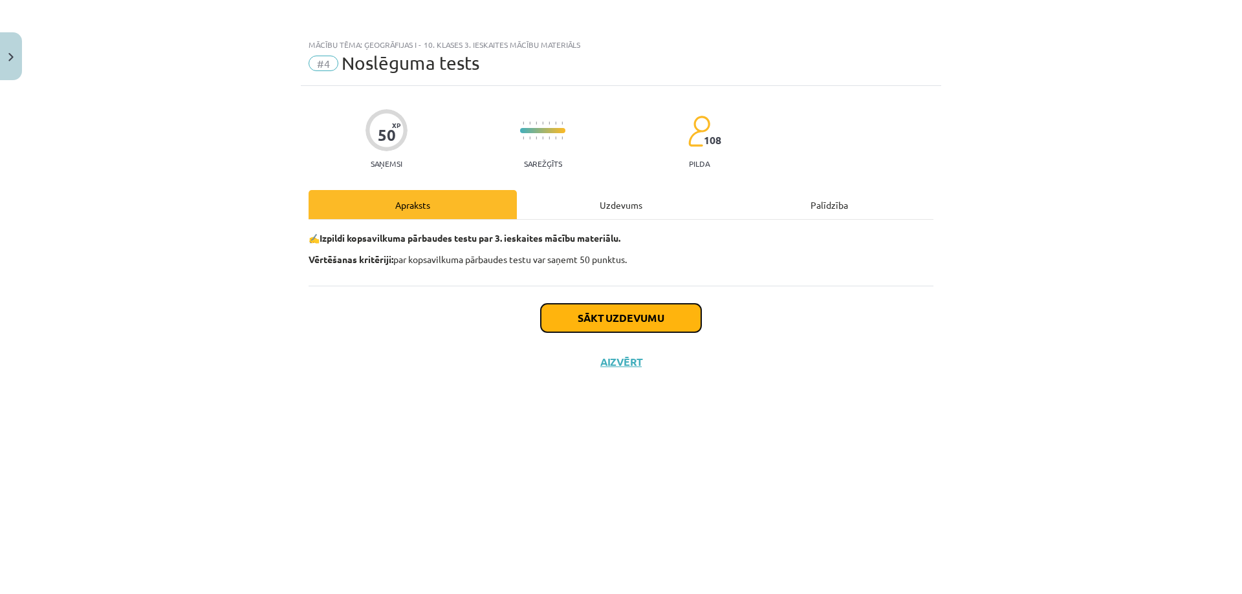
click at [625, 320] on button "Sākt uzdevumu" at bounding box center [621, 318] width 160 height 28
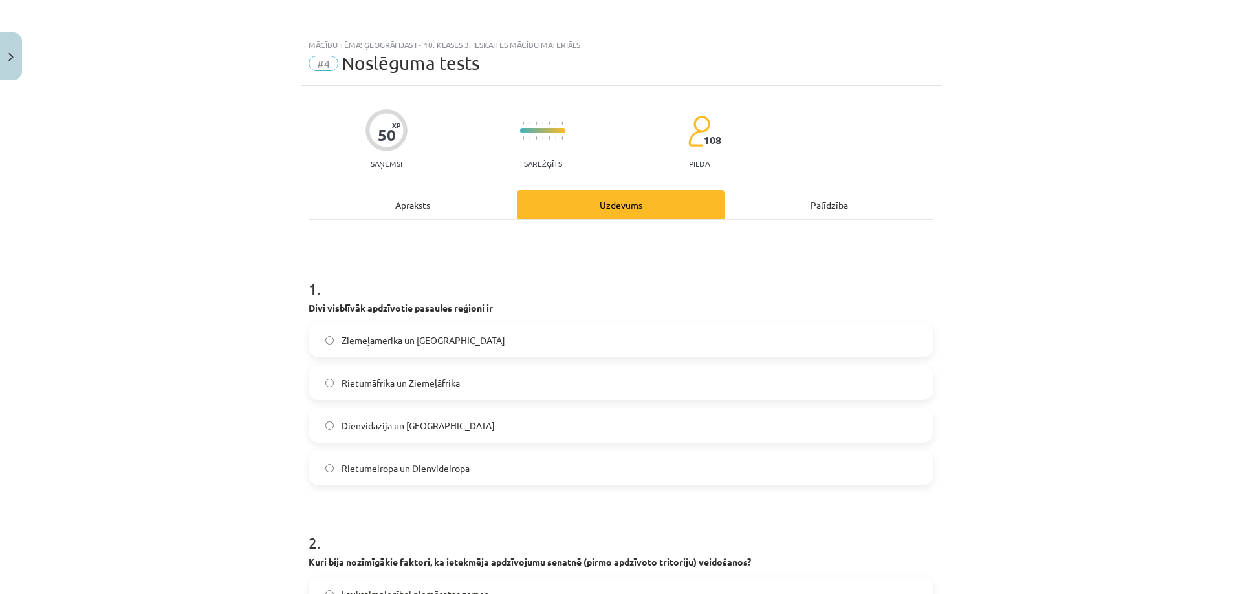
click at [411, 429] on span "Dienvidāzija un Austrumāzija" at bounding box center [418, 426] width 153 height 14
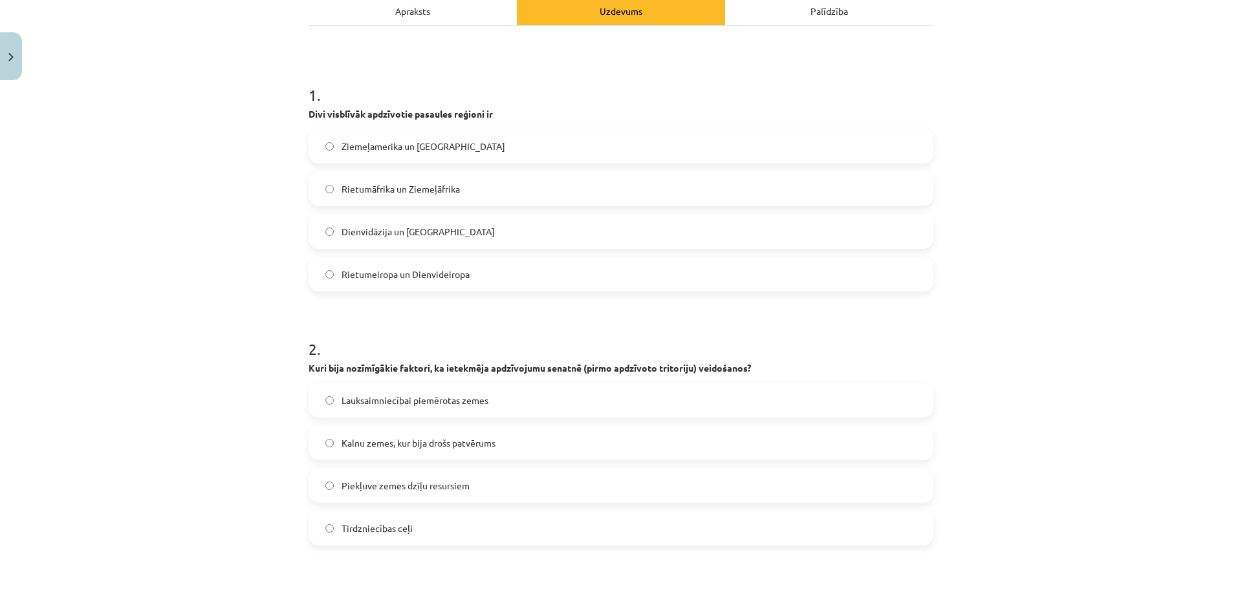
click at [407, 407] on label "Lauksaimniecībai piemērotas zemes" at bounding box center [621, 400] width 622 height 32
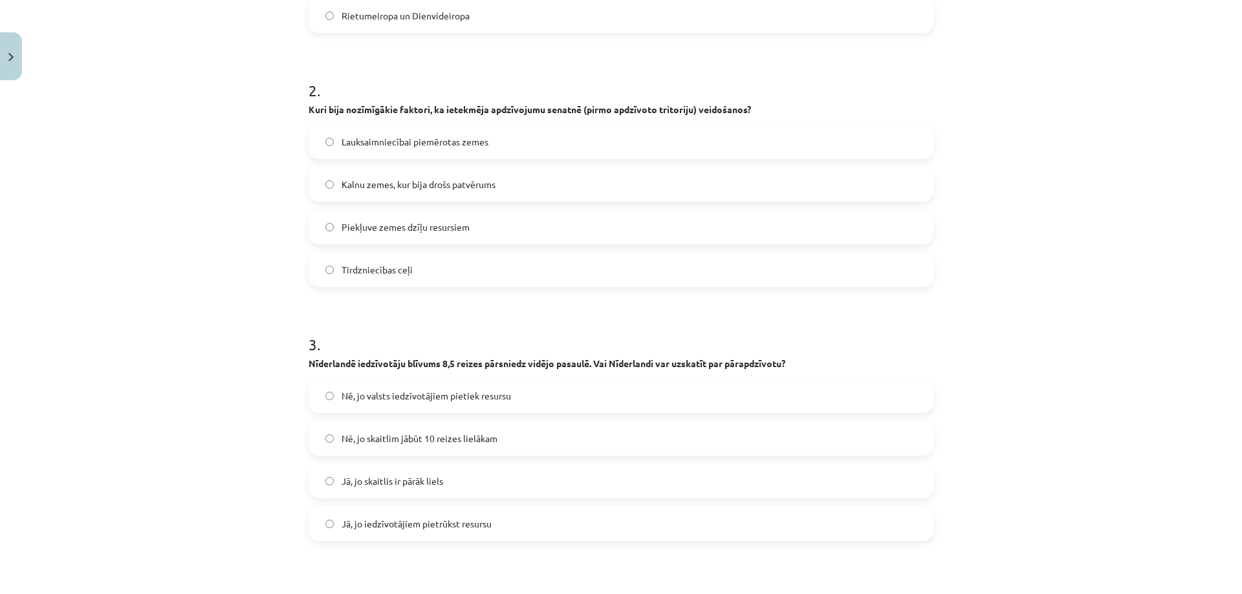
scroll to position [517, 0]
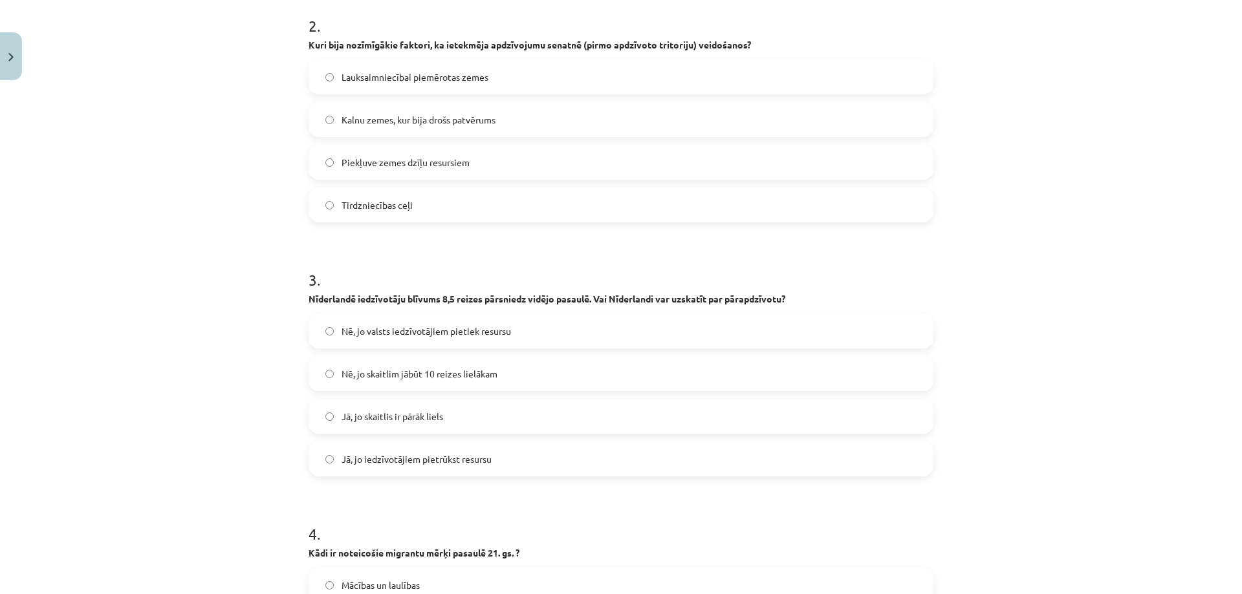
click at [396, 331] on span "Nē, jo valsts iedzīvotājiem pietiek resursu" at bounding box center [426, 332] width 169 height 14
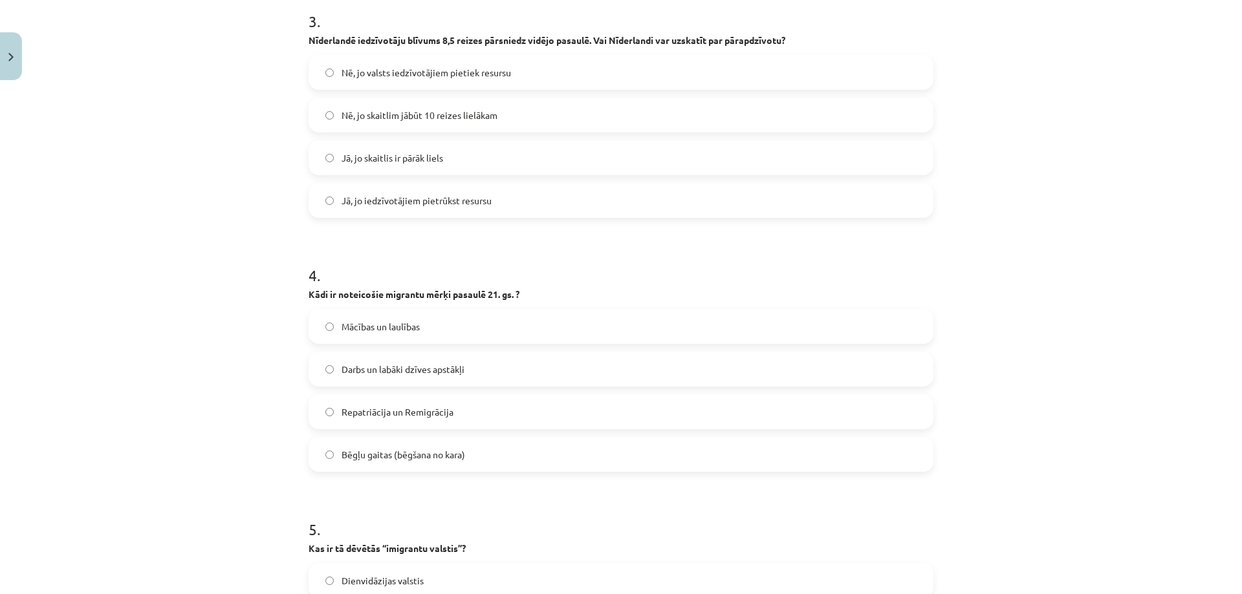
scroll to position [841, 0]
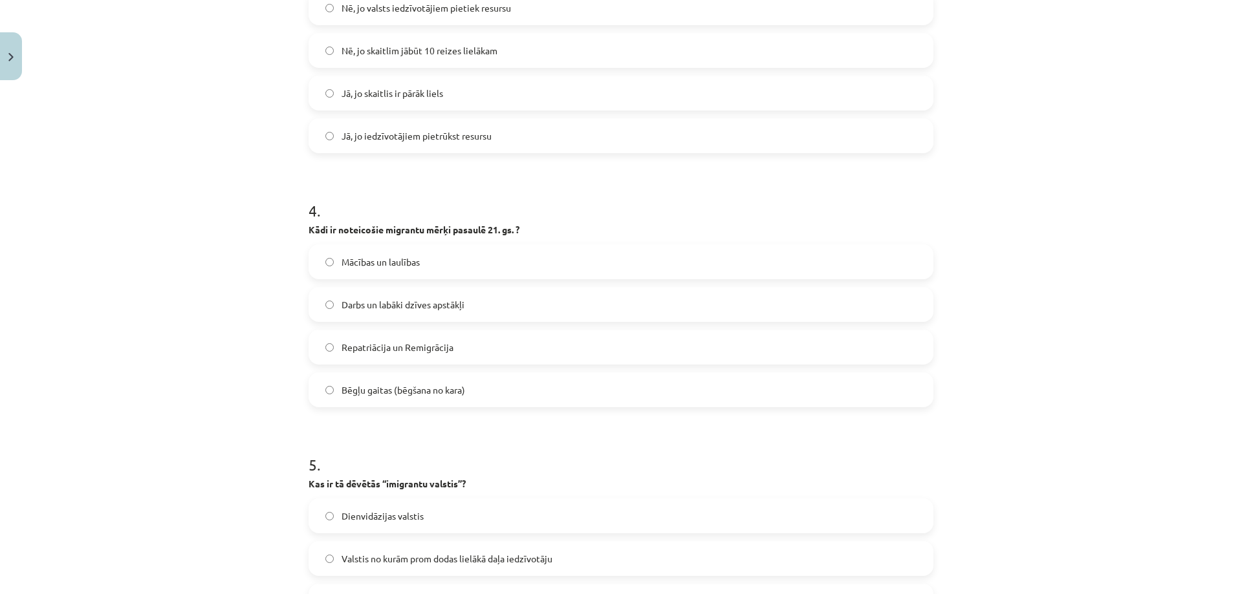
click at [359, 307] on span "Darbs un labāki dzīves apstākļi" at bounding box center [403, 305] width 123 height 14
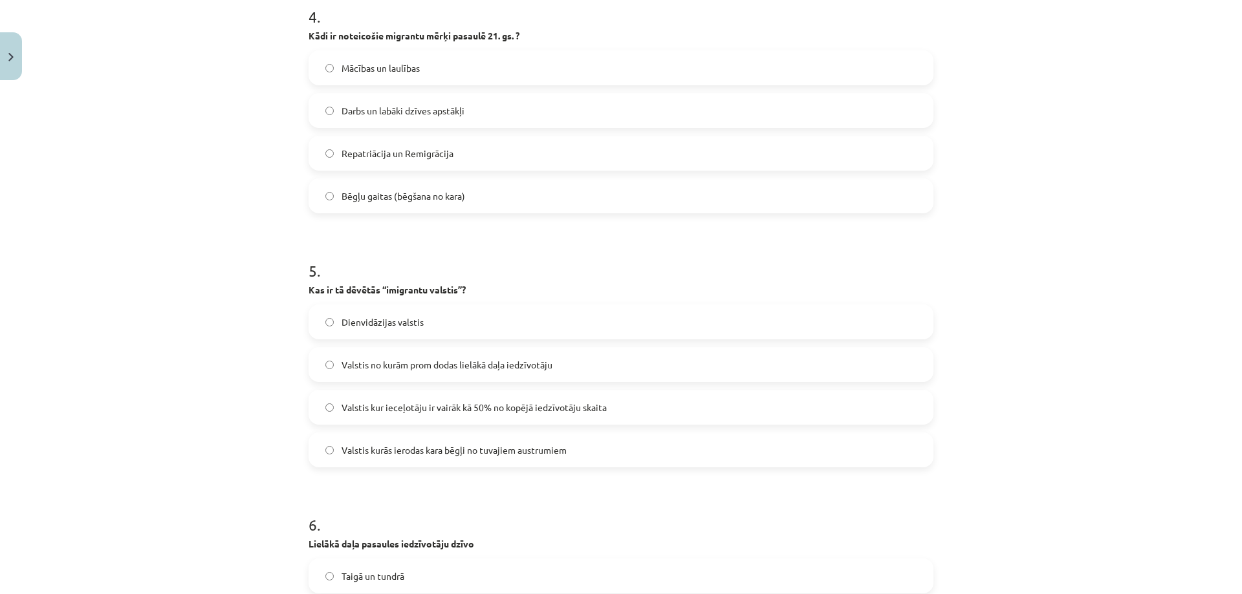
click at [382, 400] on label "Valstis kur ieceļotāju ir vairāk kā 50% no kopējā iedzīvotāju skaita" at bounding box center [621, 407] width 622 height 32
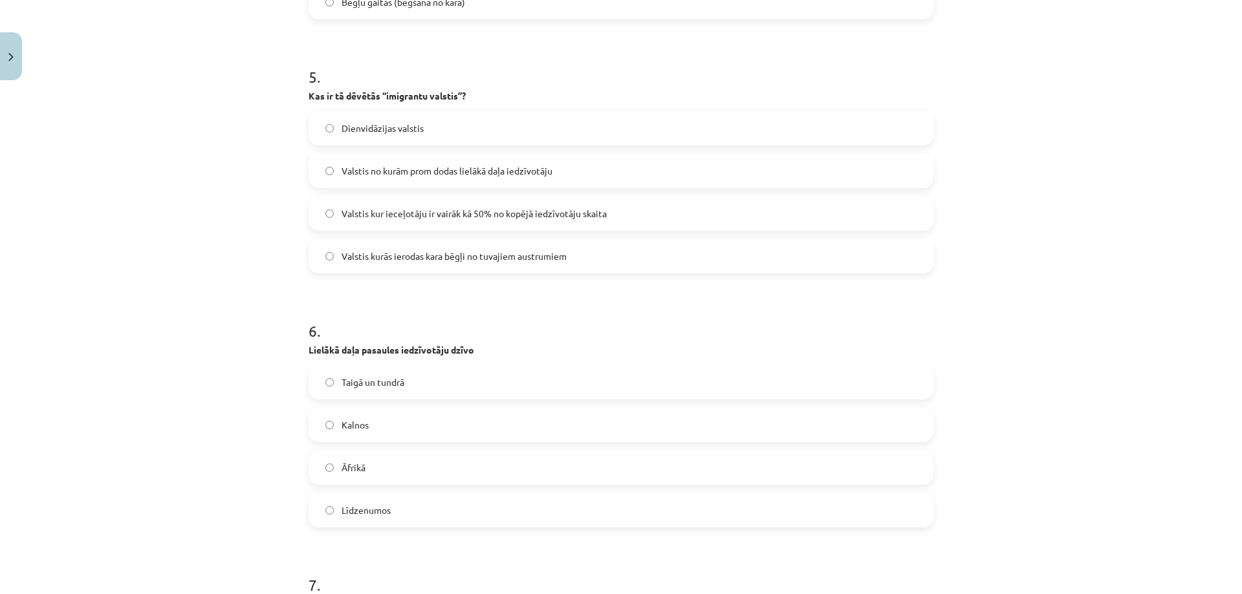
scroll to position [1358, 0]
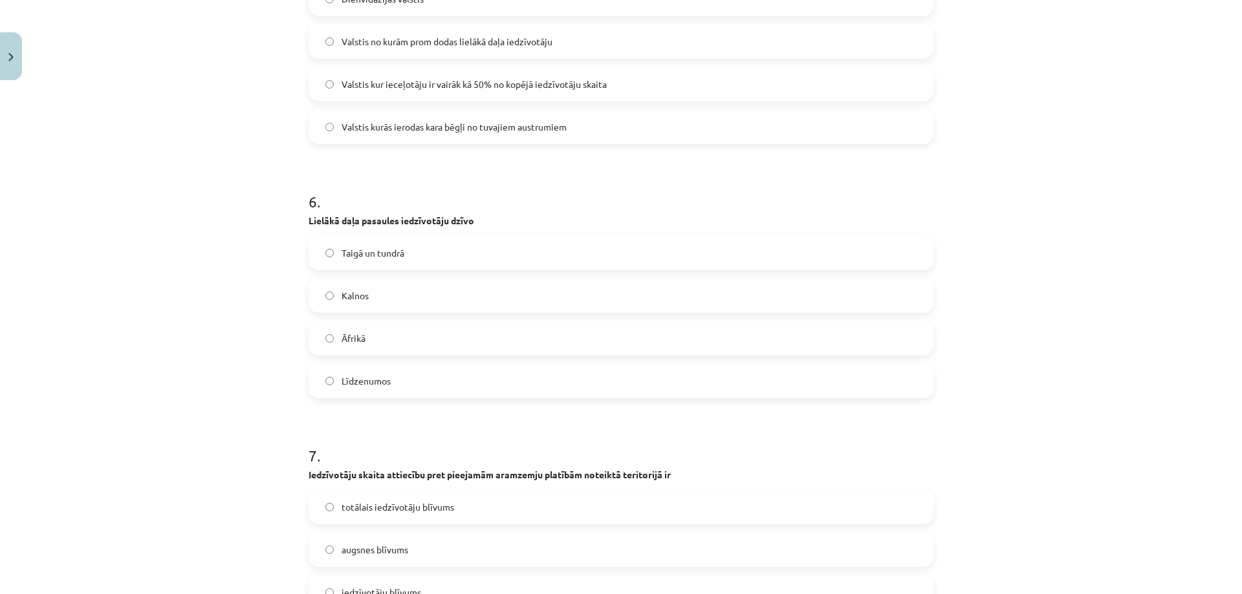
click at [346, 382] on span "Līdzenumos" at bounding box center [366, 381] width 49 height 14
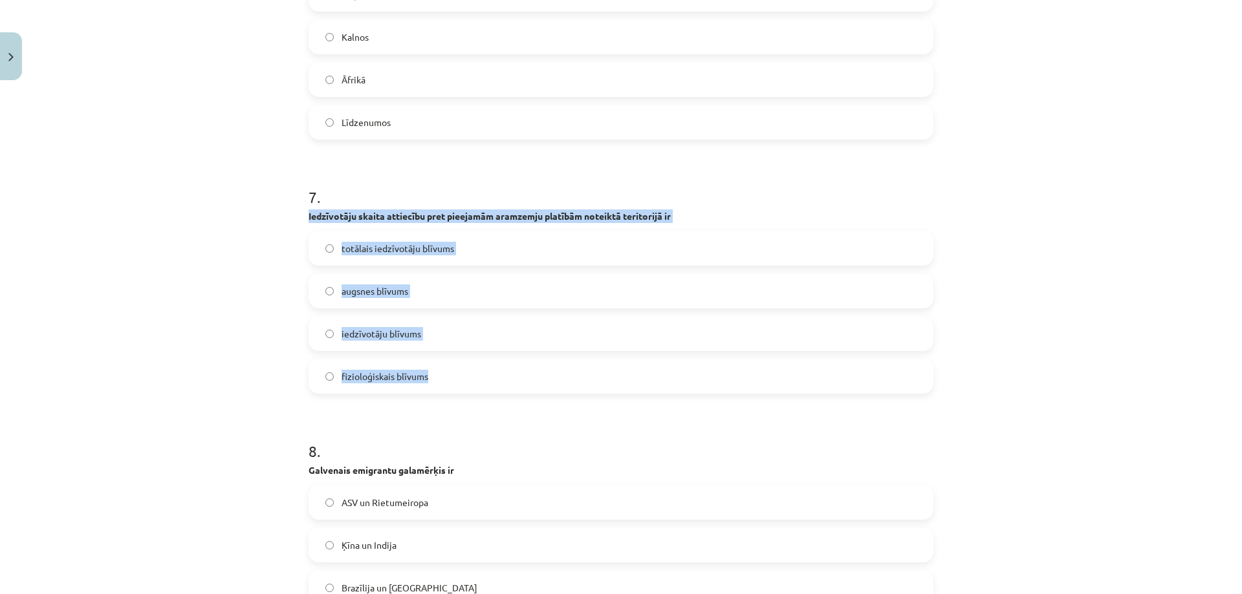
drag, startPoint x: 295, startPoint y: 213, endPoint x: 433, endPoint y: 347, distance: 193.0
click at [434, 349] on div "Mācību tēma: Ģeogrāfijas i - 10. klases 3. ieskaites mācību materiāls #4 Noslēg…" at bounding box center [621, 297] width 1242 height 594
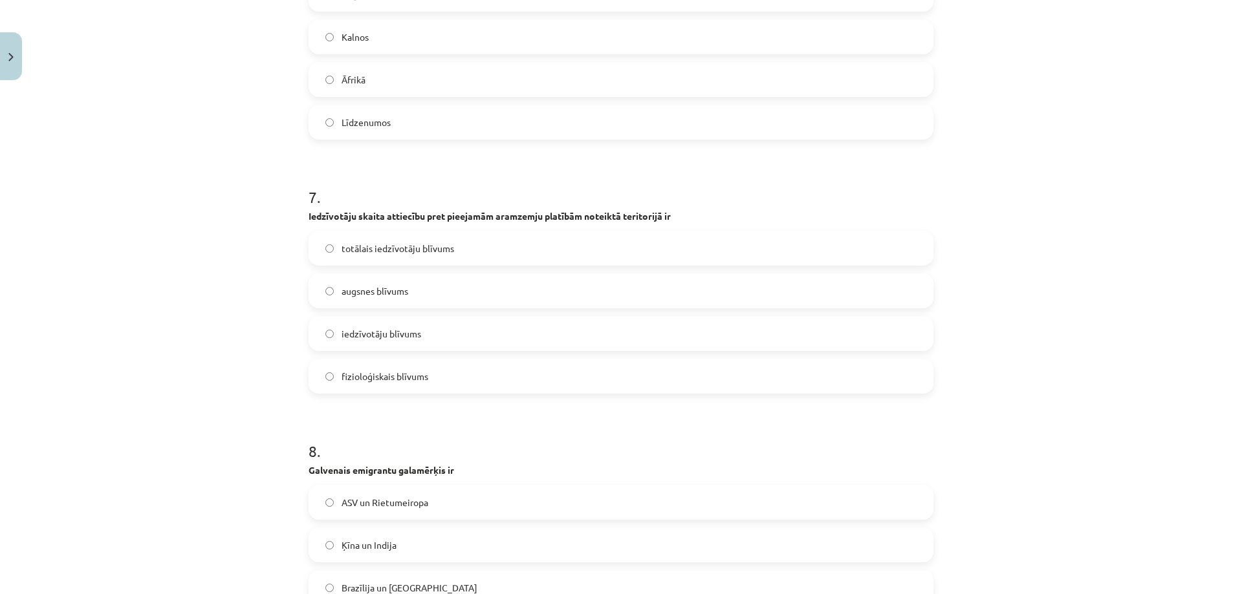
click at [255, 358] on div "Mācību tēma: Ģeogrāfijas i - 10. klases 3. ieskaites mācību materiāls #4 Noslēg…" at bounding box center [621, 297] width 1242 height 594
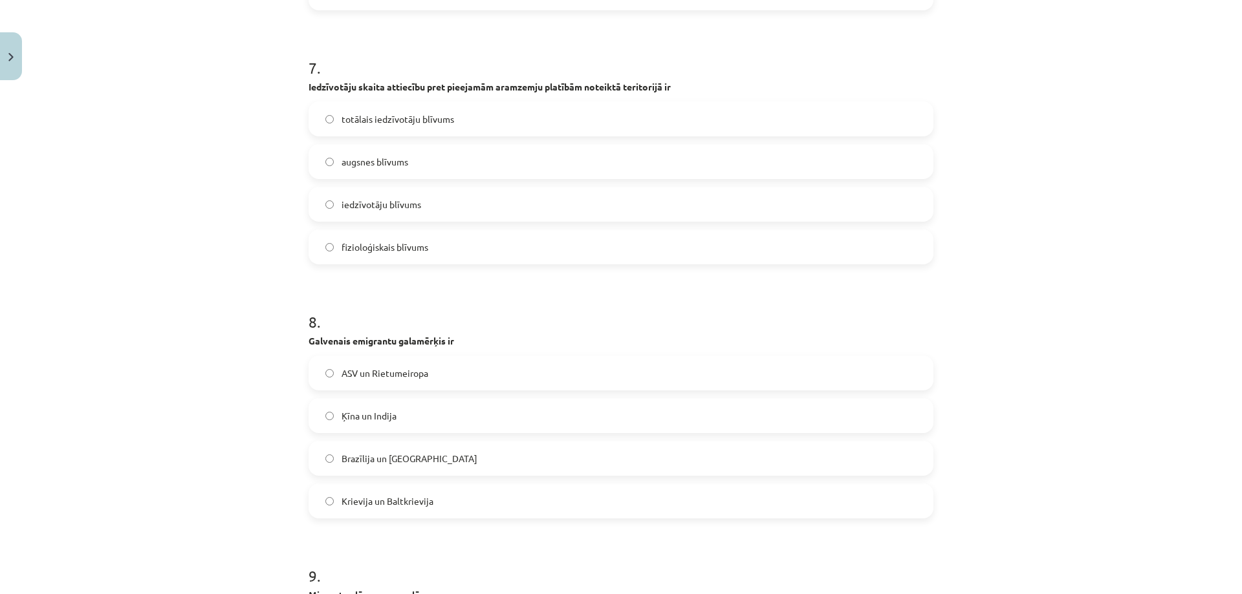
click at [383, 376] on span "ASV un Rietumeiropa" at bounding box center [385, 374] width 87 height 14
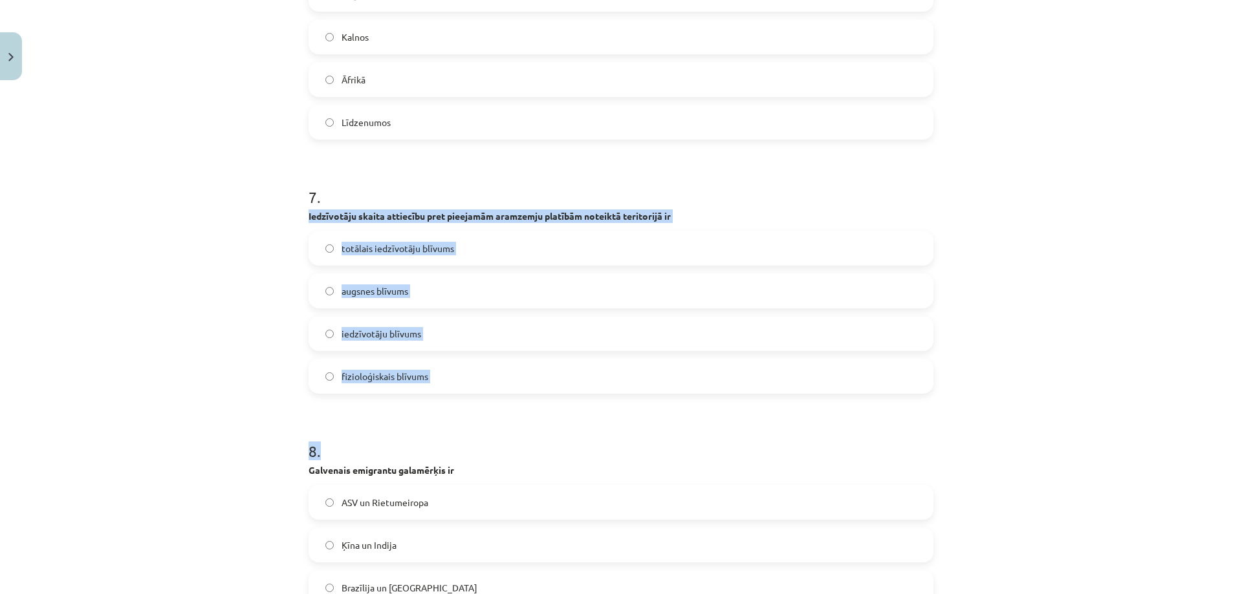
drag, startPoint x: 295, startPoint y: 214, endPoint x: 471, endPoint y: 404, distance: 259.1
click at [471, 404] on div "Mācību tēma: Ģeogrāfijas i - 10. klases 3. ieskaites mācību materiāls #4 Noslēg…" at bounding box center [621, 297] width 1242 height 594
click at [468, 389] on label "fizioloģiskais blīvums" at bounding box center [621, 376] width 622 height 32
drag, startPoint x: 451, startPoint y: 376, endPoint x: 284, endPoint y: 213, distance: 233.3
click at [284, 213] on div "Mācību tēma: Ģeogrāfijas i - 10. klases 3. ieskaites mācību materiāls #4 Noslēg…" at bounding box center [621, 297] width 1242 height 594
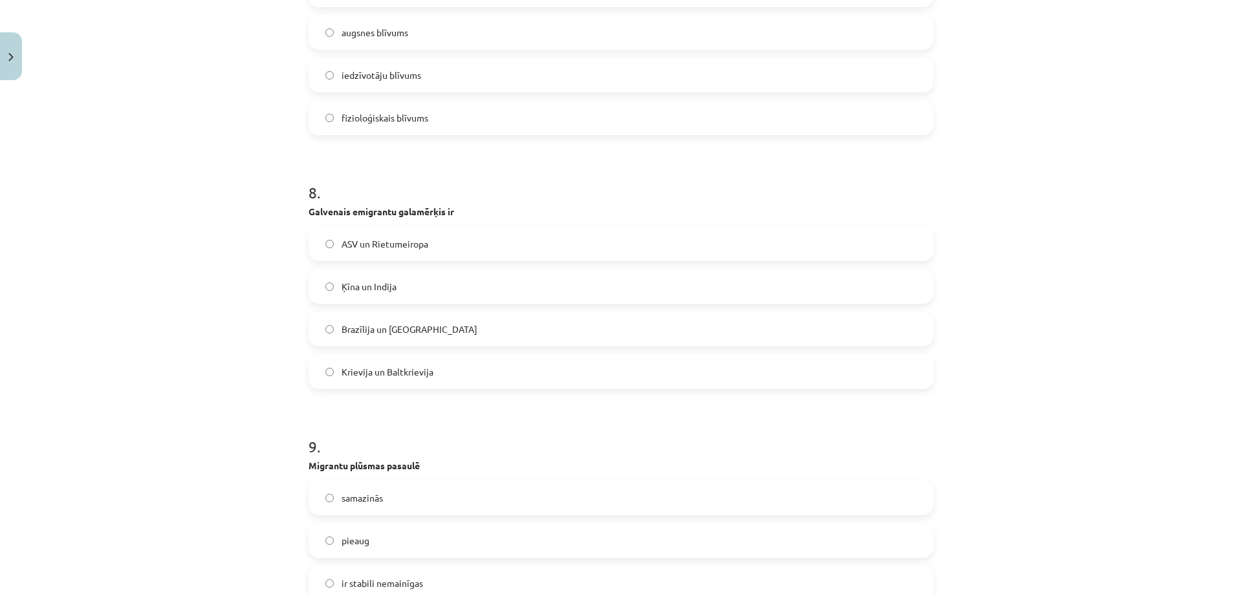
click at [237, 211] on div "Mācību tēma: Ģeogrāfijas i - 10. klases 3. ieskaites mācību materiāls #4 Noslēg…" at bounding box center [621, 297] width 1242 height 594
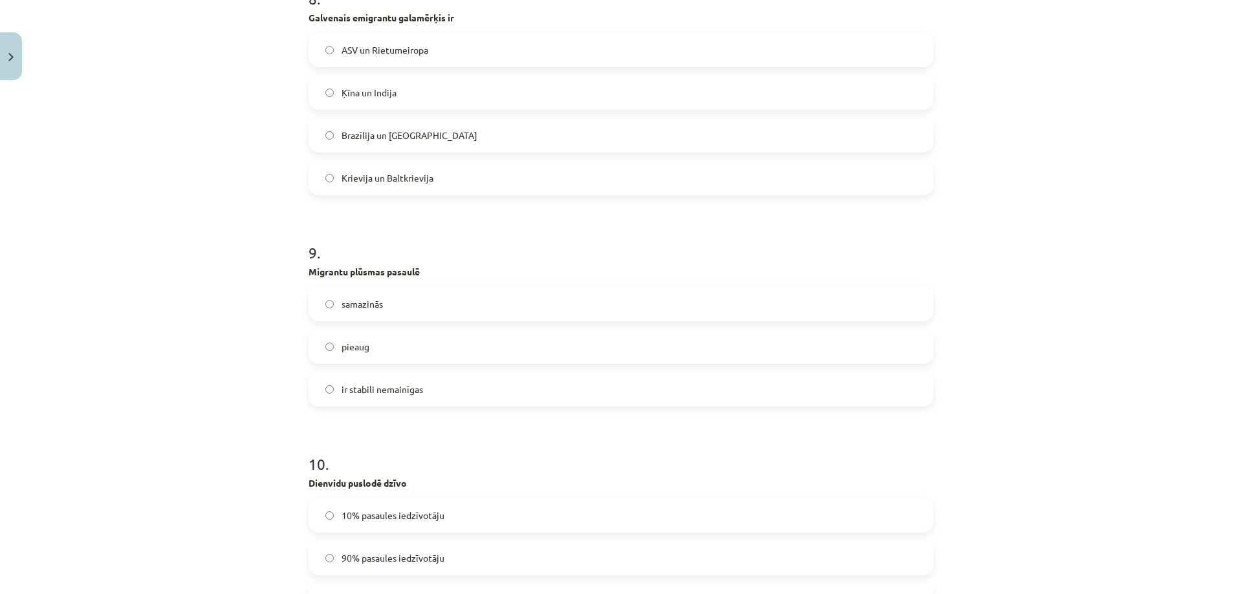
click at [356, 353] on span "pieaug" at bounding box center [356, 347] width 28 height 14
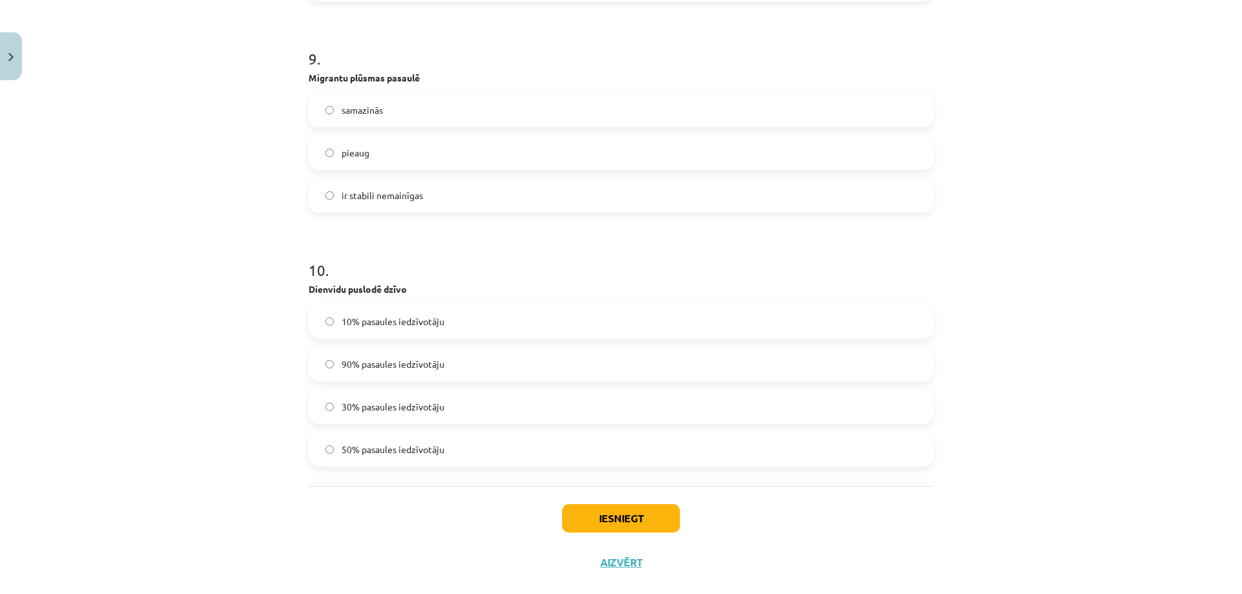
click at [371, 328] on span "10% pasaules iedzīvotāju" at bounding box center [393, 322] width 103 height 14
click at [613, 523] on button "Iesniegt" at bounding box center [621, 518] width 118 height 28
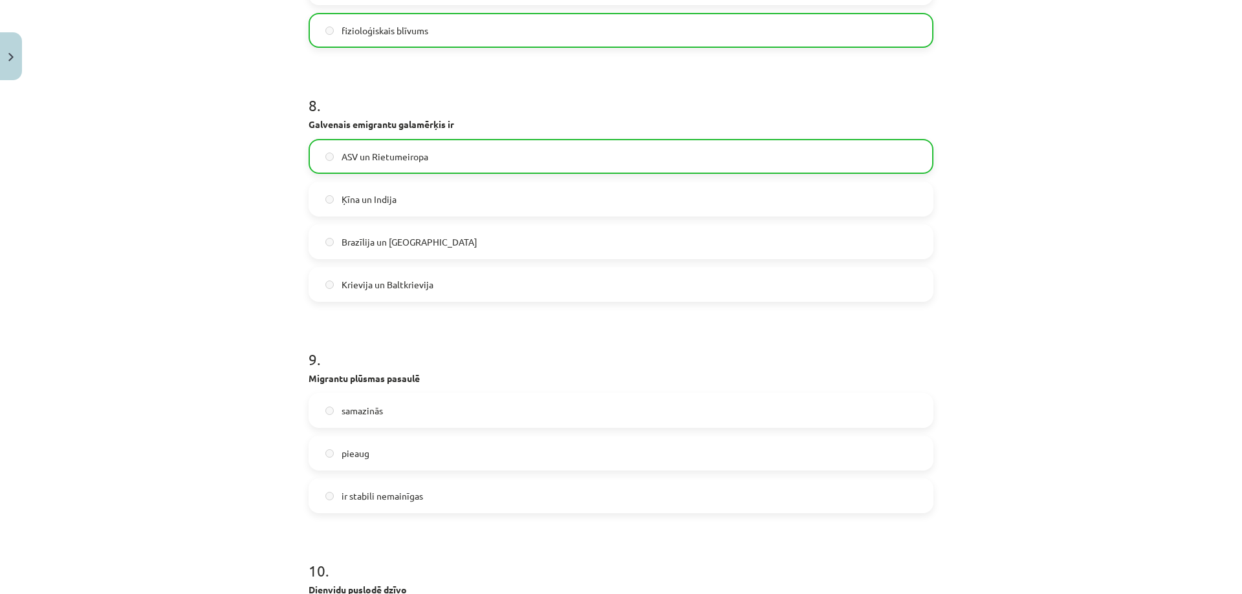
scroll to position [2028, 0]
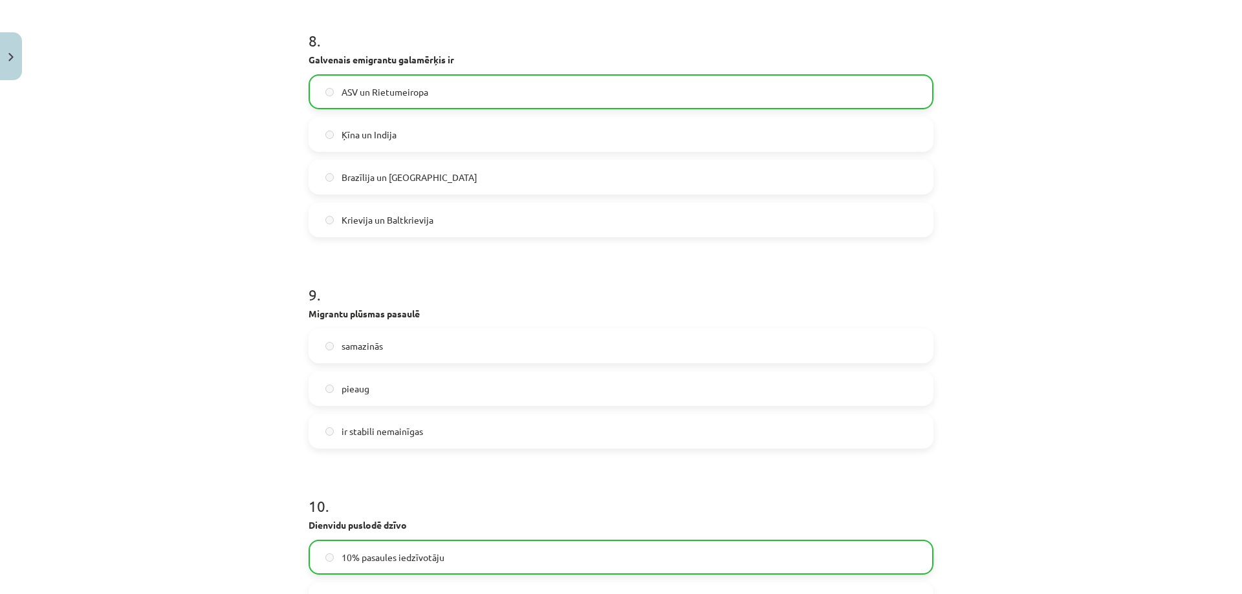
click at [348, 360] on label "samazinās" at bounding box center [621, 346] width 622 height 32
click at [347, 371] on div "pieaug" at bounding box center [621, 388] width 625 height 35
drag, startPoint x: 347, startPoint y: 374, endPoint x: 349, endPoint y: 385, distance: 11.1
click at [347, 378] on div "pieaug" at bounding box center [621, 388] width 625 height 35
click at [352, 393] on span "pieaug" at bounding box center [356, 389] width 28 height 14
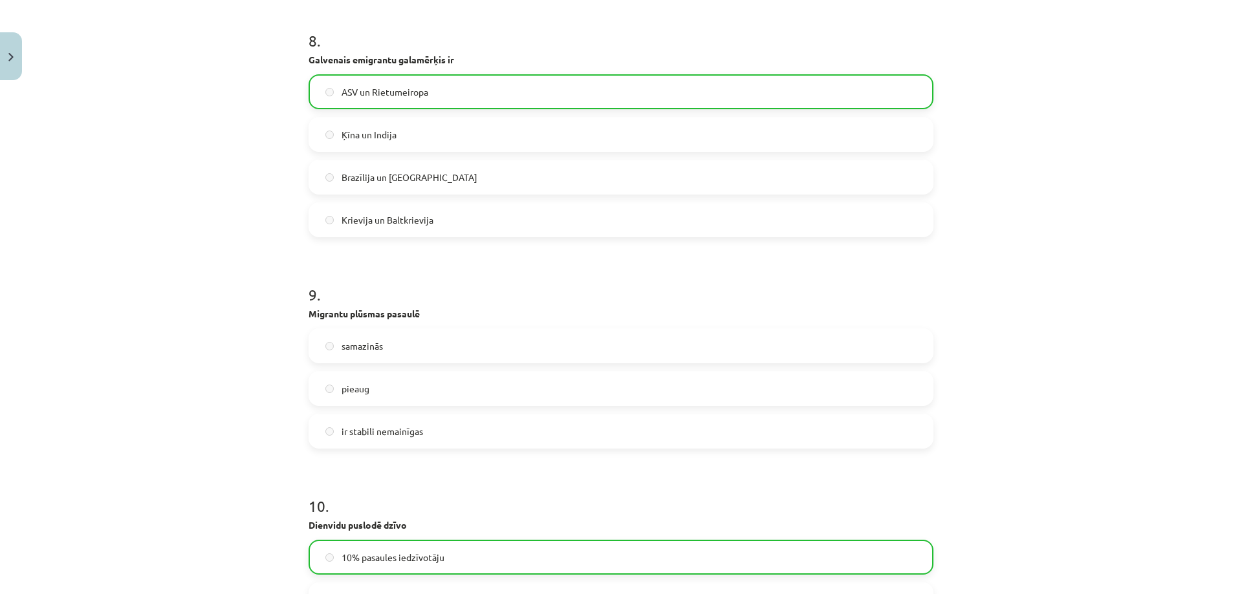
click at [212, 373] on div "Mācību tēma: Ģeogrāfijas i - 10. klases 3. ieskaites mācību materiāls #4 Noslēg…" at bounding box center [621, 297] width 1242 height 594
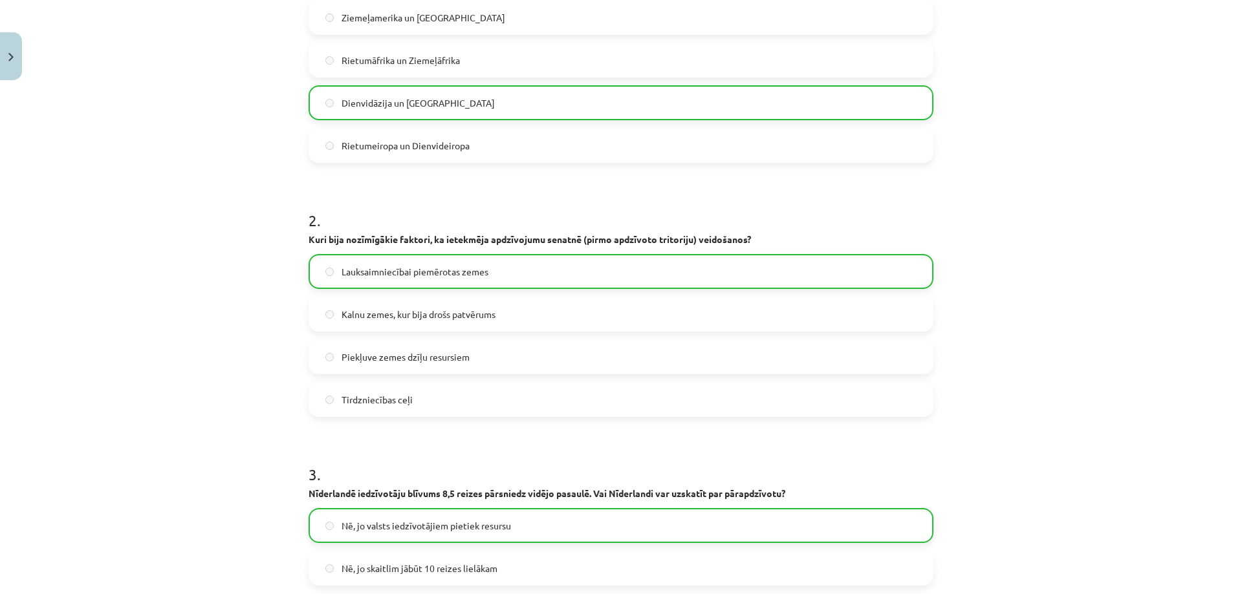
scroll to position [0, 0]
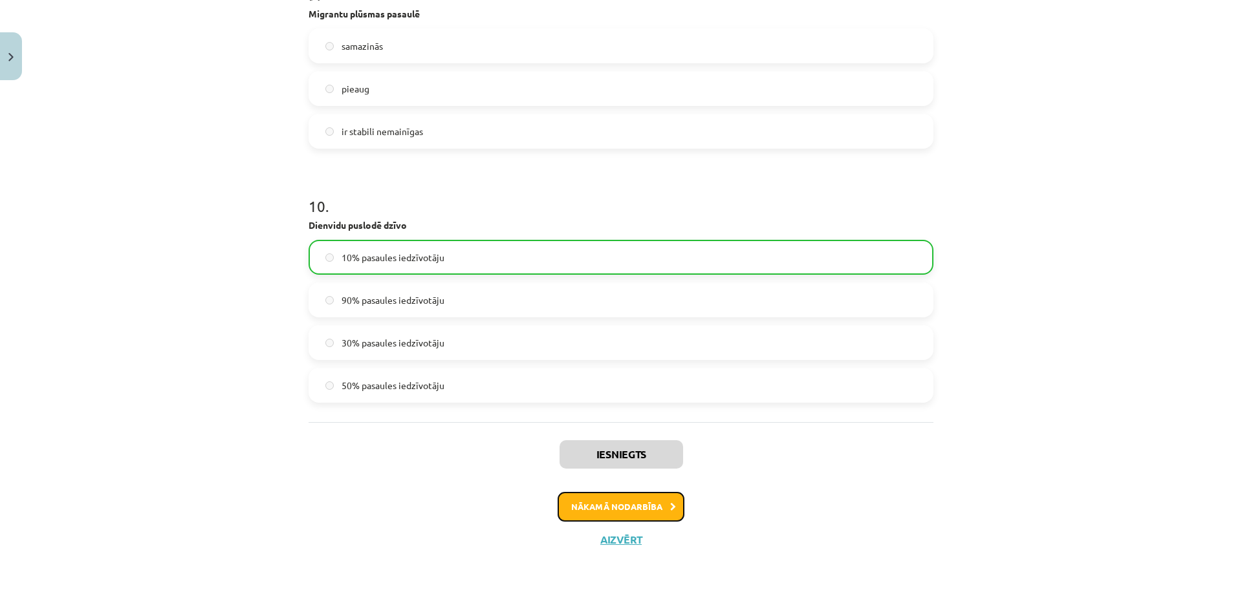
click at [618, 509] on button "Nākamā nodarbība" at bounding box center [621, 507] width 127 height 30
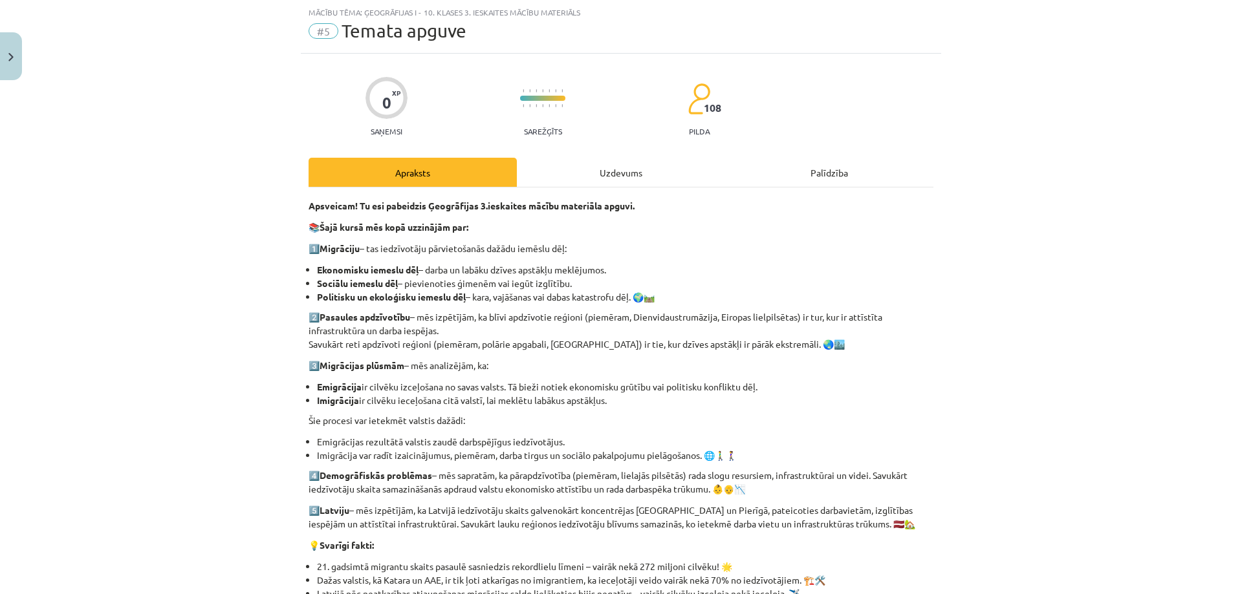
scroll to position [320, 0]
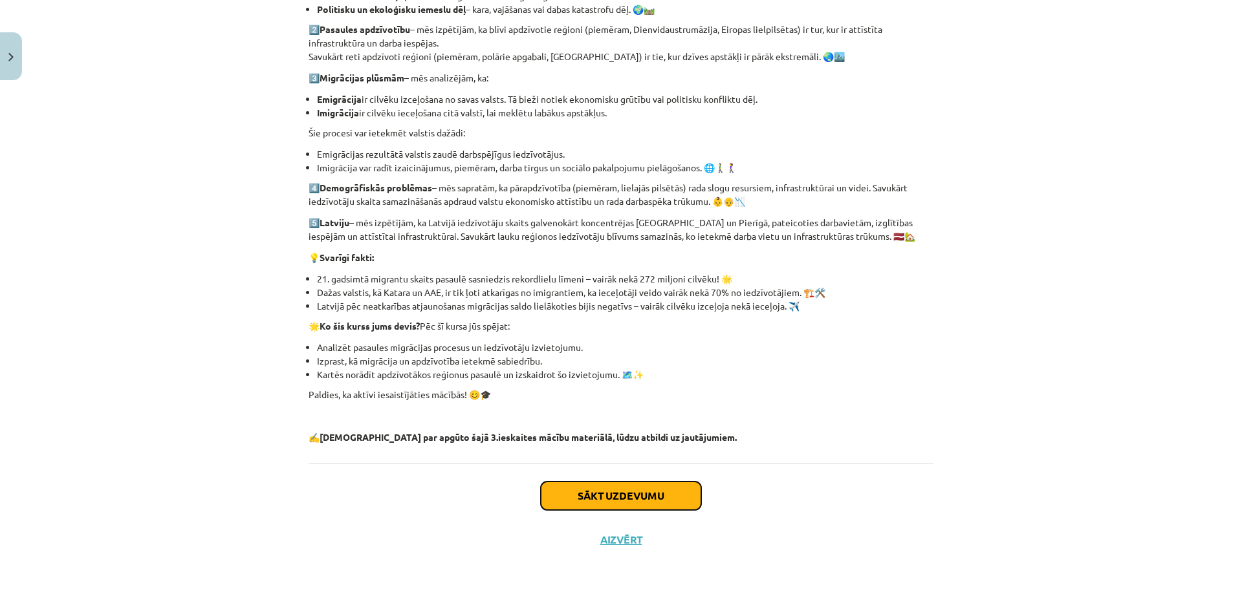
click at [583, 487] on button "Sākt uzdevumu" at bounding box center [621, 496] width 160 height 28
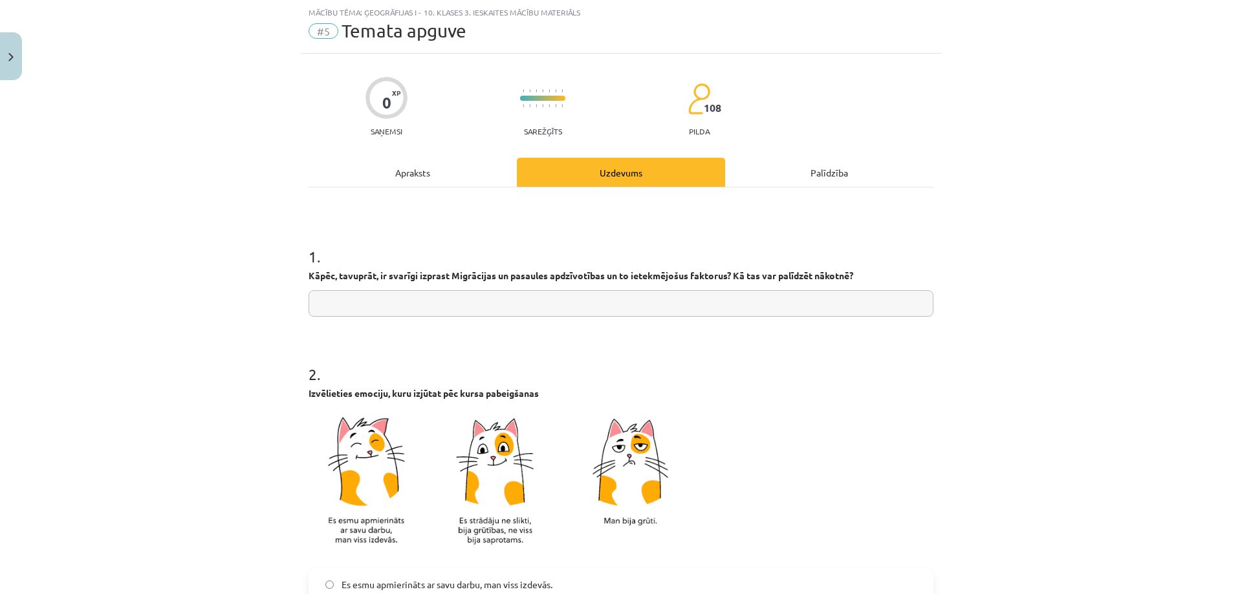
click at [436, 300] on input "text" at bounding box center [621, 303] width 625 height 27
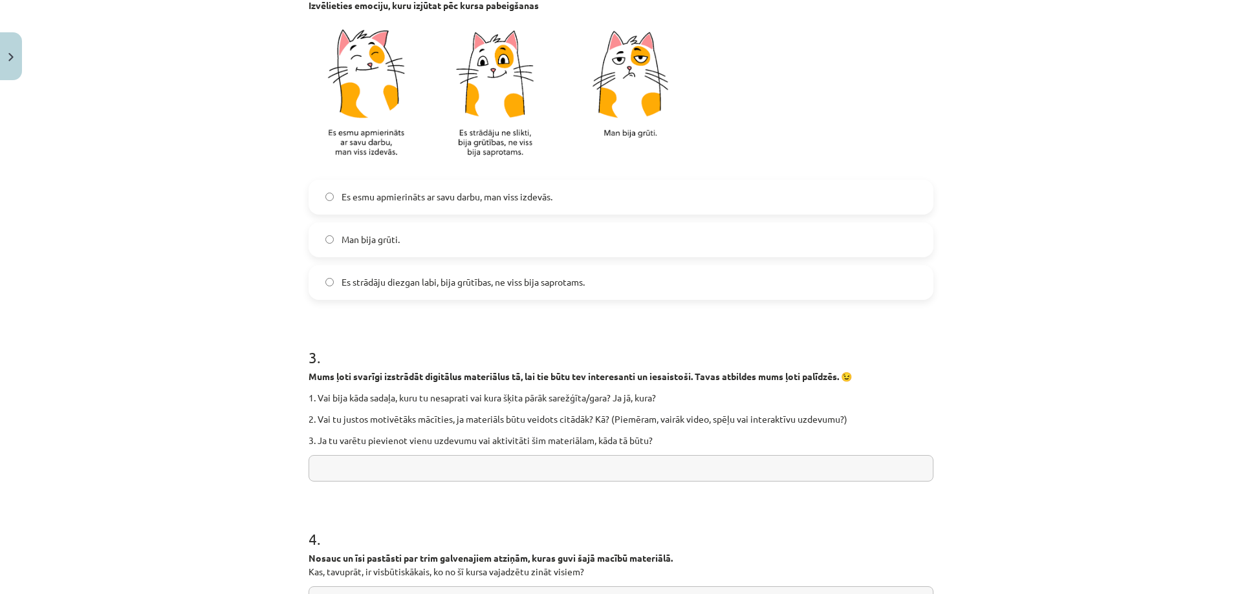
scroll to position [291, 0]
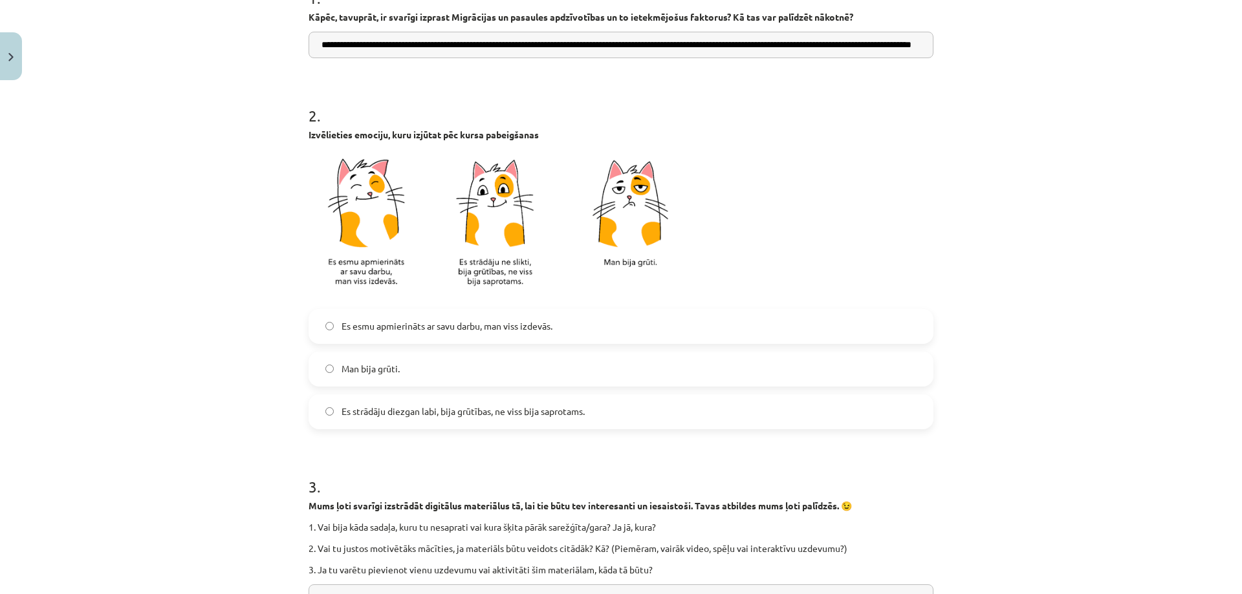
type input "**********"
click at [365, 327] on span "Es esmu apmierināts ar savu darbu, man viss izdevās." at bounding box center [447, 327] width 211 height 14
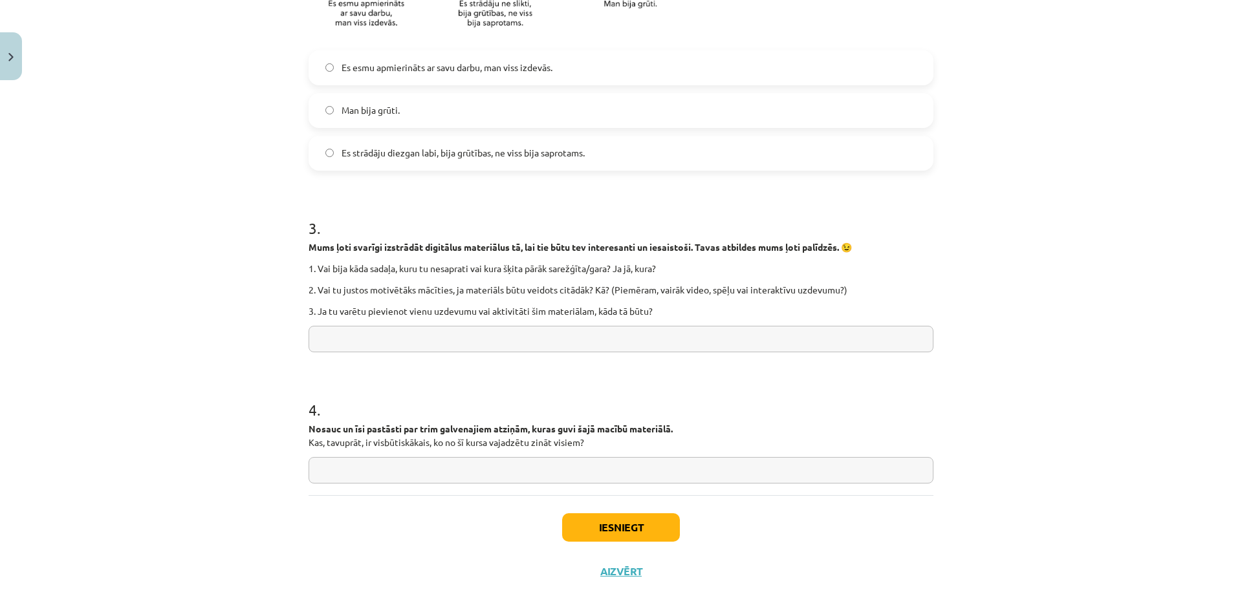
scroll to position [485, 0]
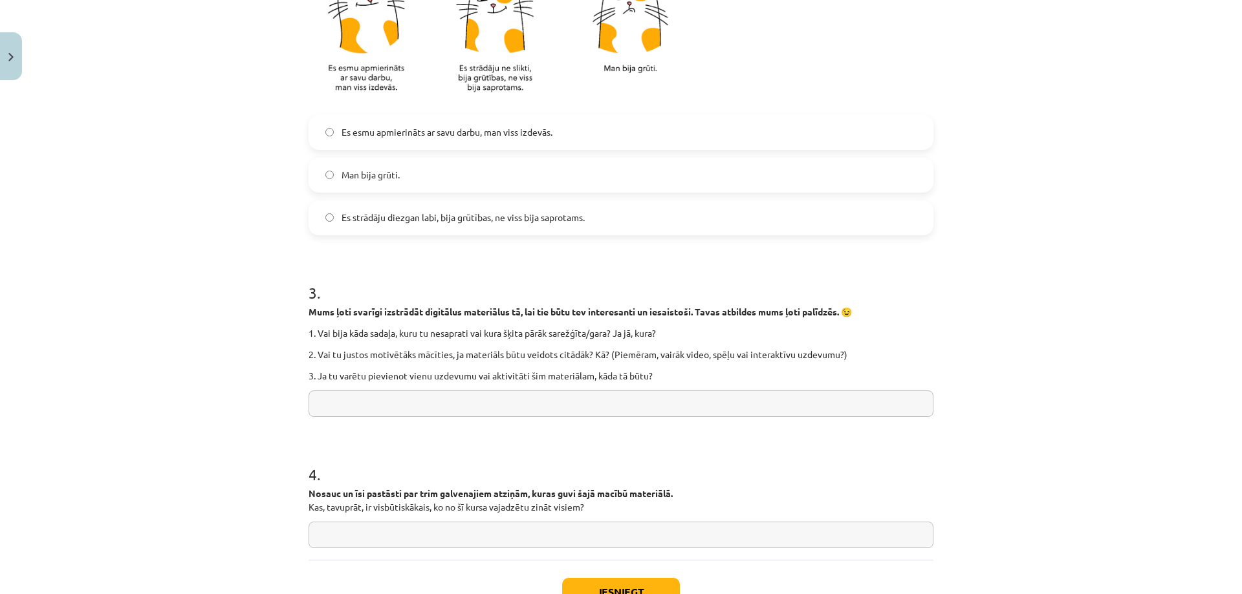
click at [434, 400] on input "text" at bounding box center [621, 404] width 625 height 27
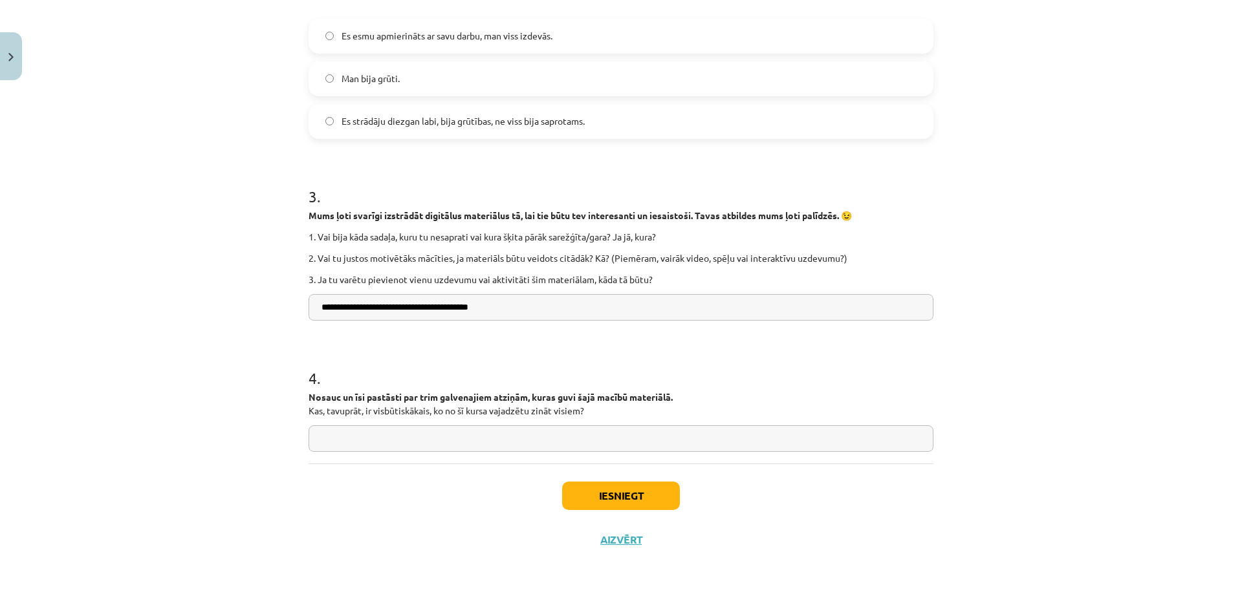
type input "**********"
click at [431, 444] on input "text" at bounding box center [621, 439] width 625 height 27
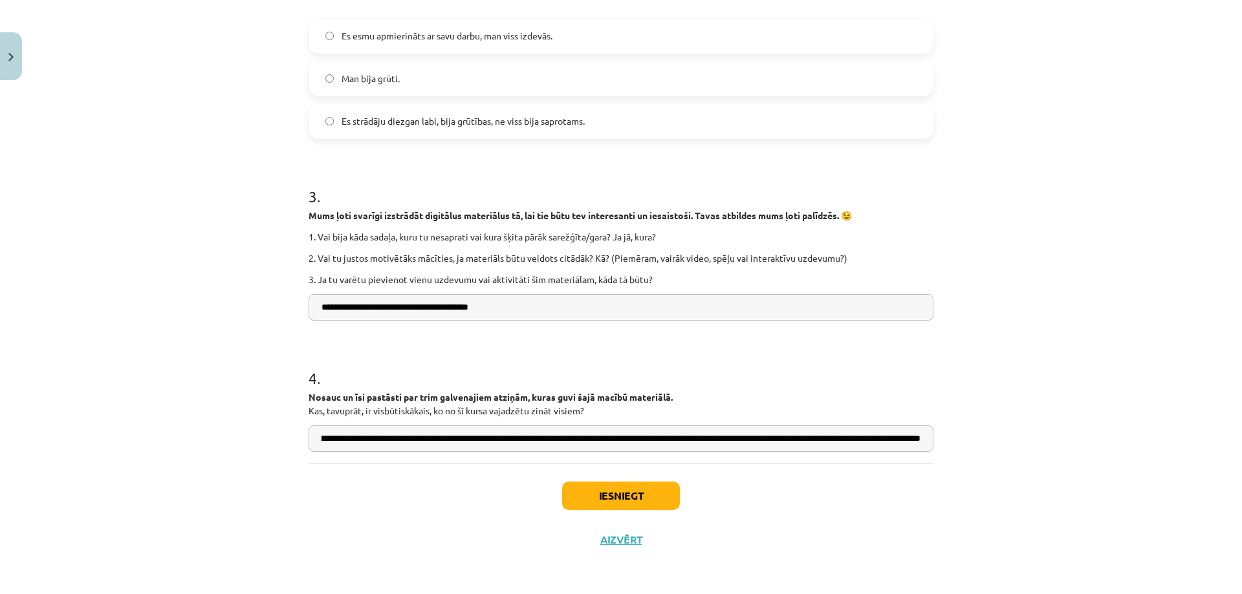
scroll to position [0, 180]
type input "**********"
click at [603, 506] on button "Iesniegt" at bounding box center [621, 496] width 118 height 28
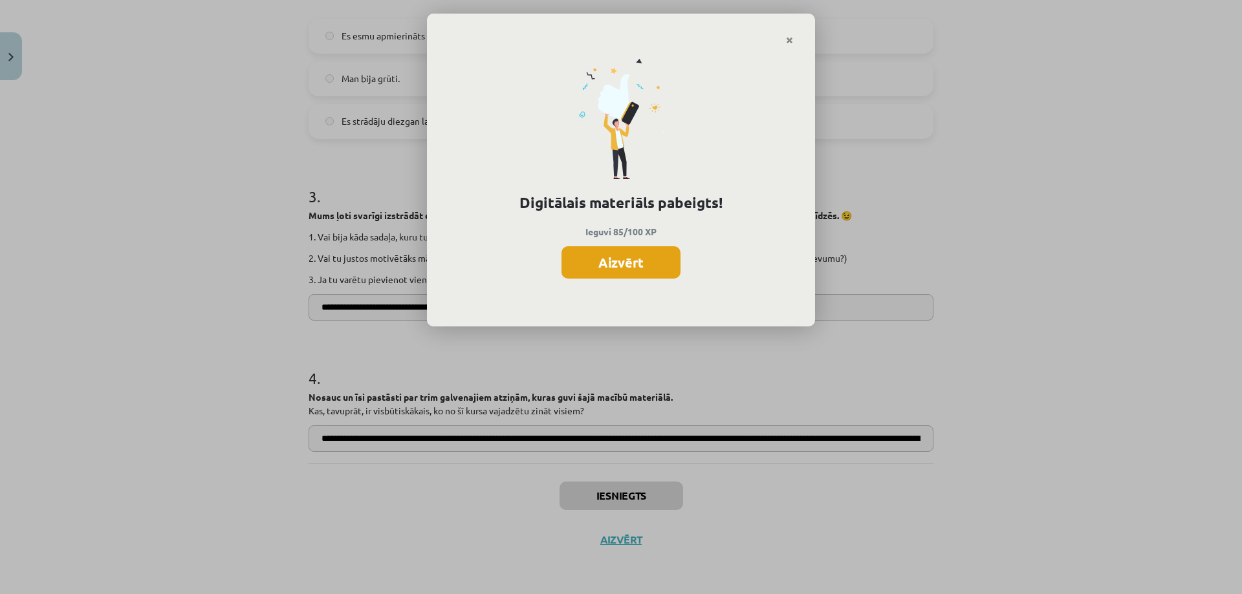
click at [581, 264] on button "Aizvērt" at bounding box center [620, 262] width 119 height 32
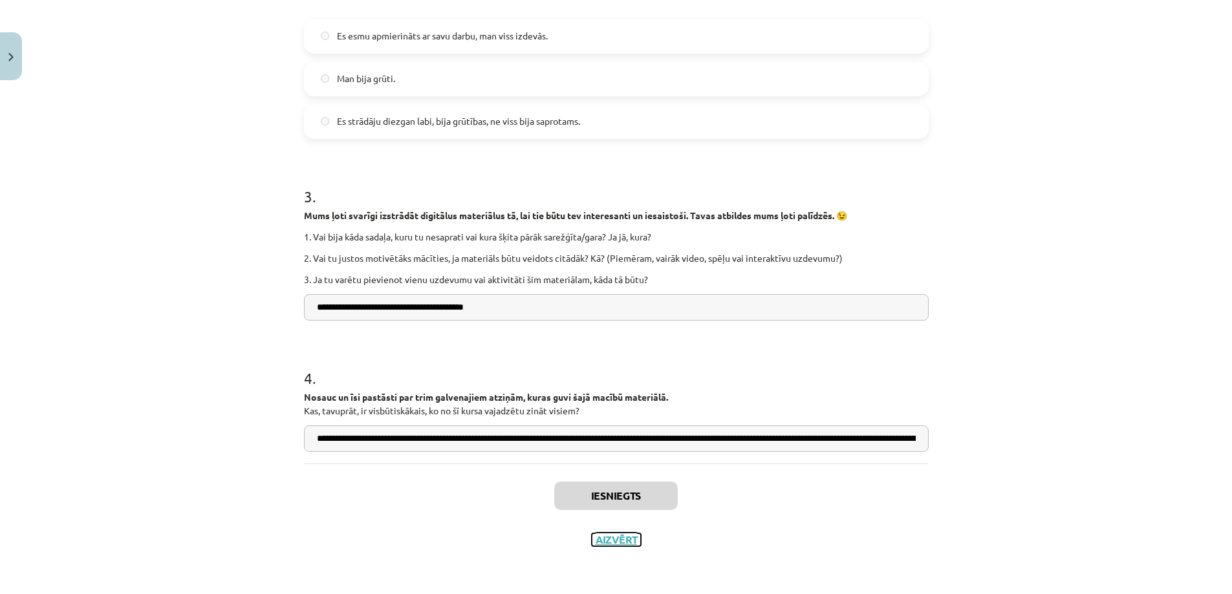
click at [626, 536] on button "Aizvērt" at bounding box center [616, 540] width 49 height 13
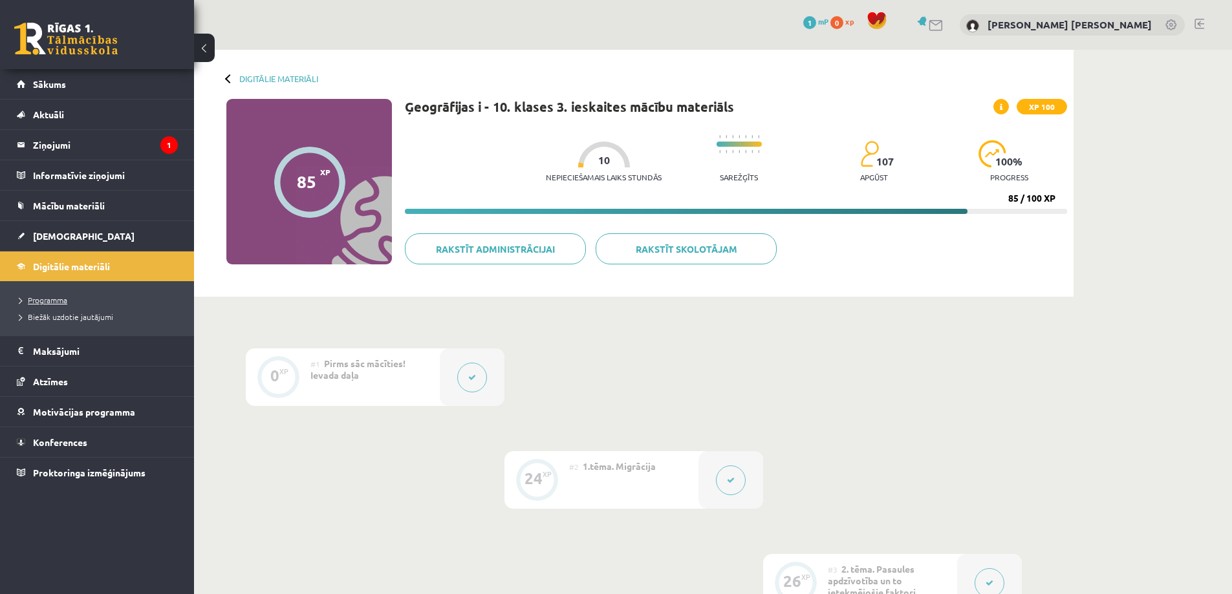
click at [70, 299] on link "Programma" at bounding box center [100, 300] width 162 height 12
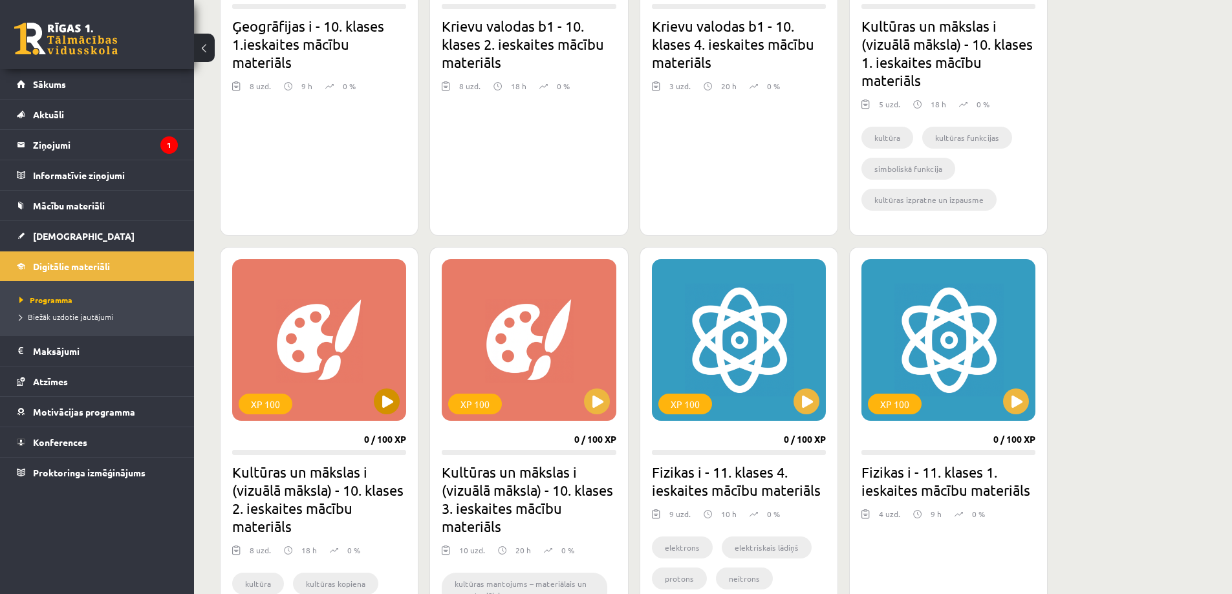
scroll to position [1658, 0]
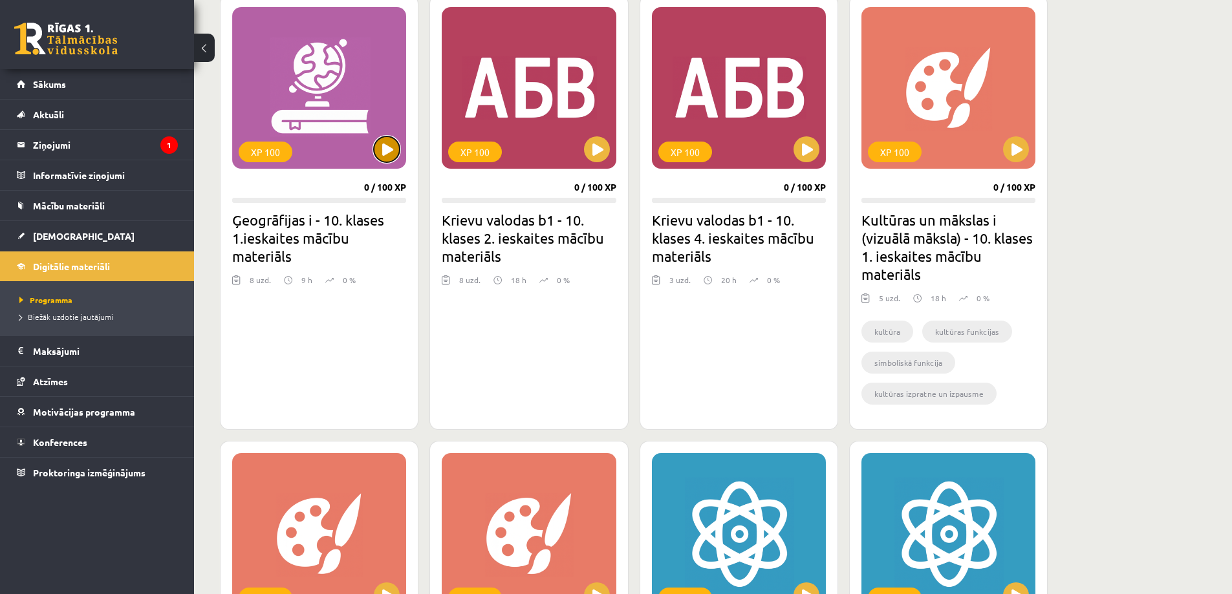
click at [389, 149] on button at bounding box center [387, 149] width 26 height 26
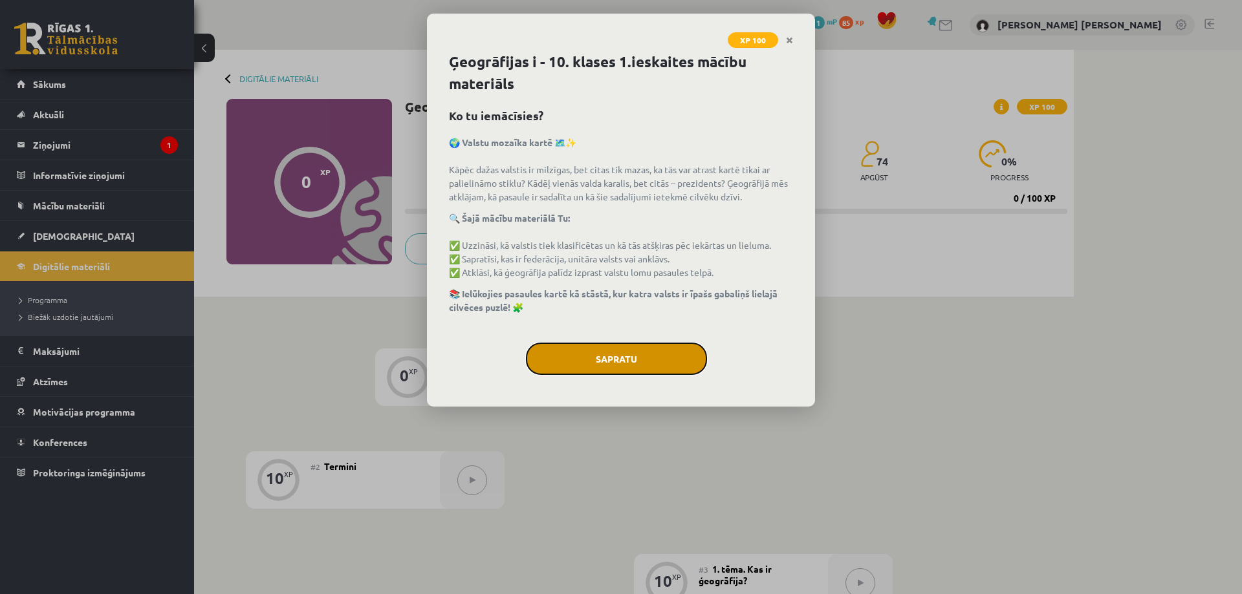
click at [604, 355] on button "Sapratu" at bounding box center [616, 359] width 181 height 32
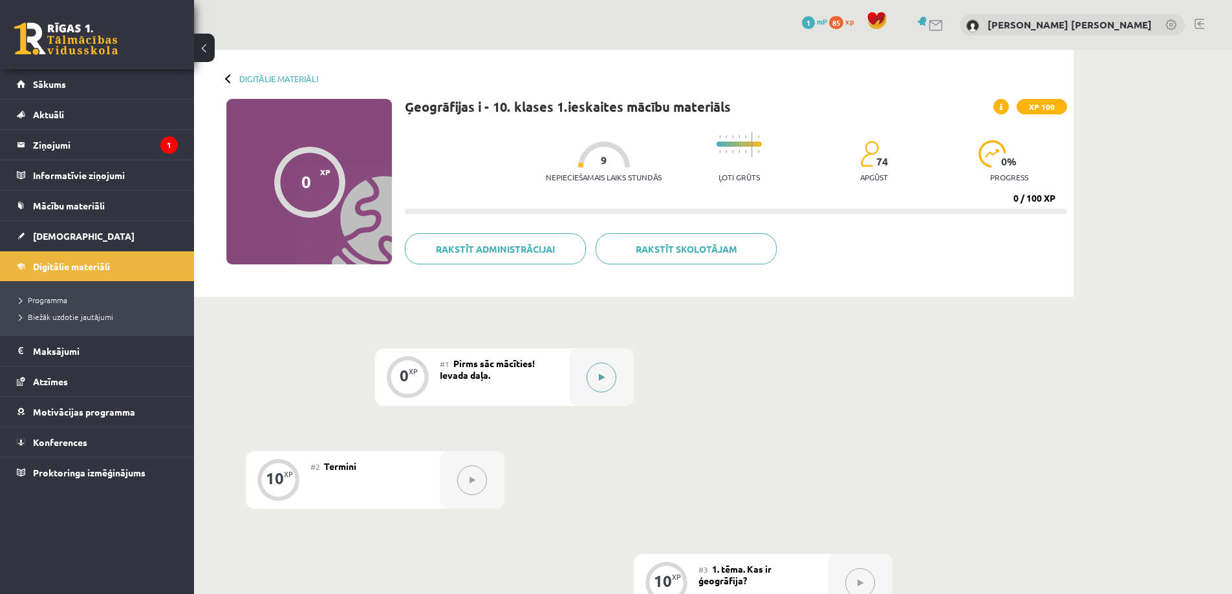
click at [603, 380] on icon at bounding box center [602, 378] width 6 height 8
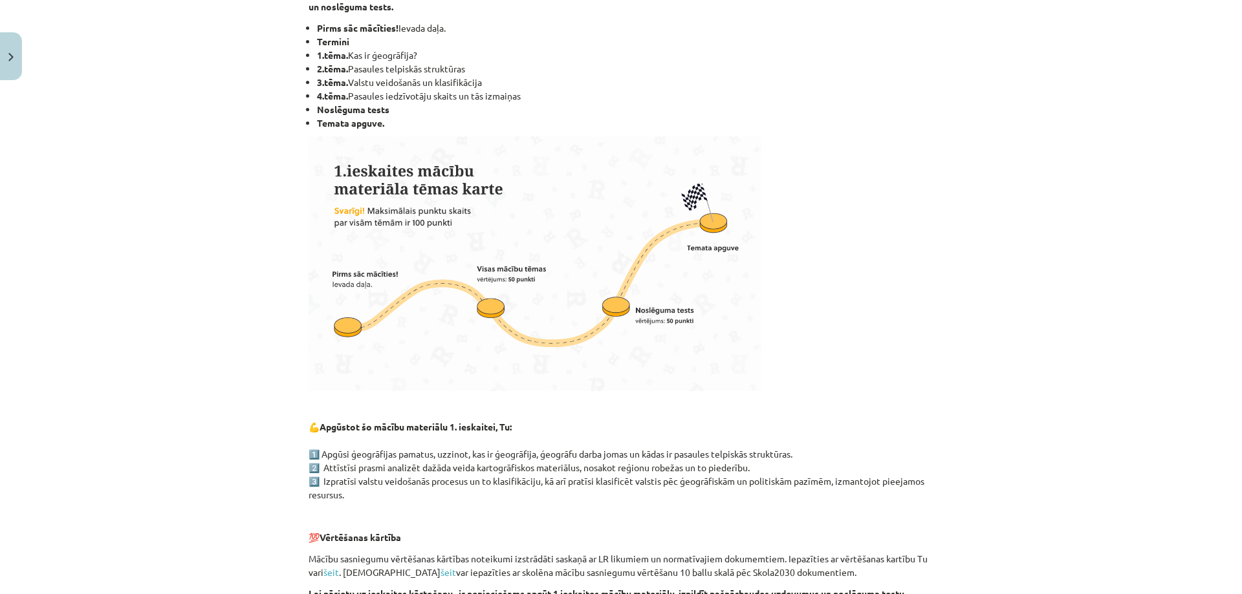
scroll to position [624, 0]
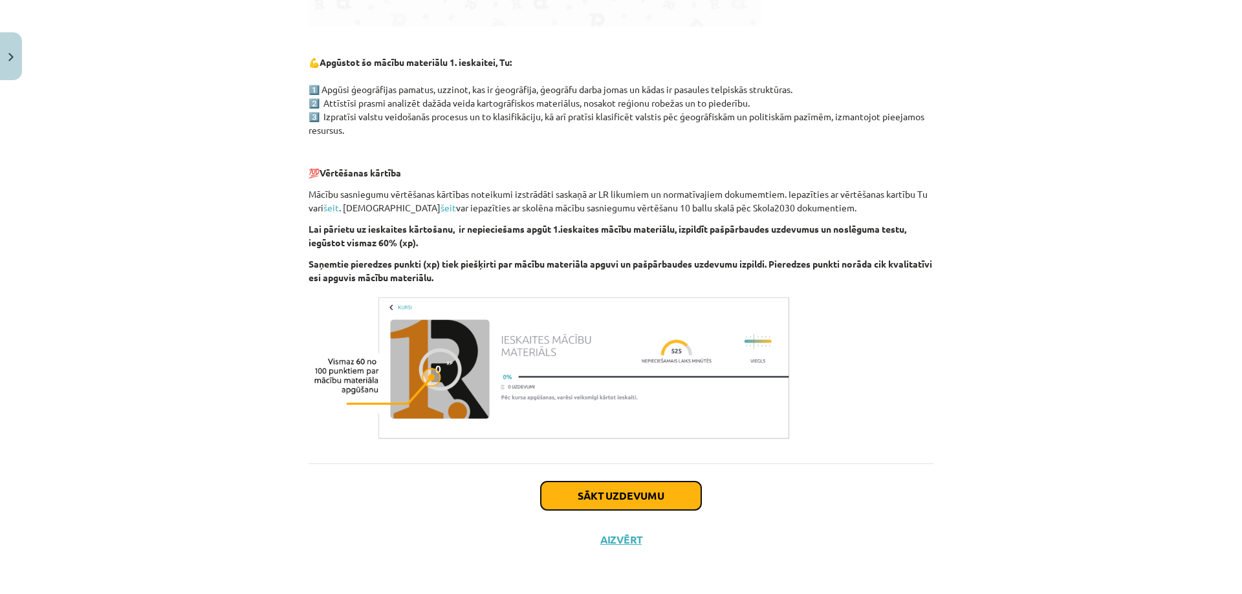
click at [600, 491] on button "Sākt uzdevumu" at bounding box center [621, 496] width 160 height 28
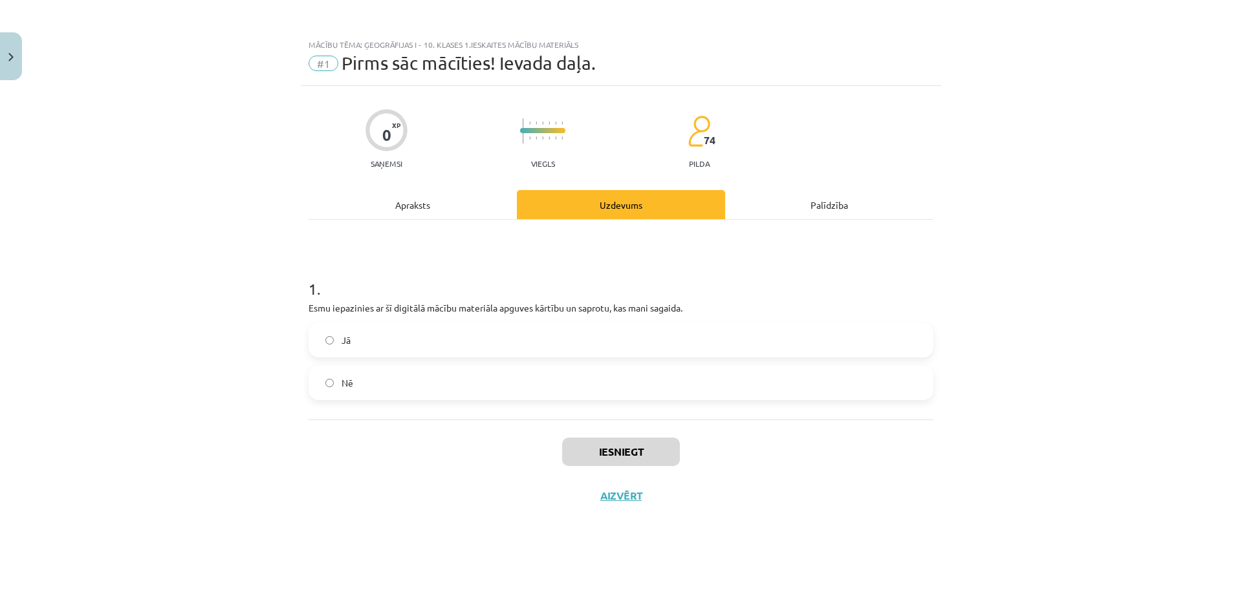
scroll to position [0, 0]
click at [408, 331] on label "Jā" at bounding box center [621, 340] width 622 height 32
click at [641, 455] on button "Iesniegt" at bounding box center [621, 452] width 118 height 28
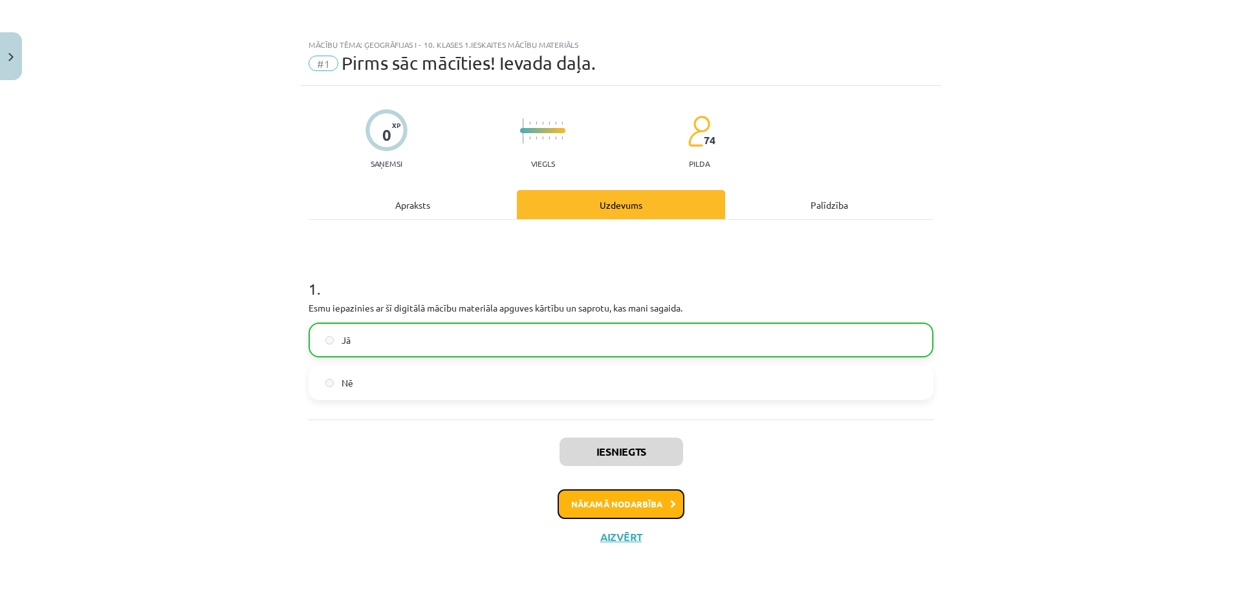
click at [625, 505] on button "Nākamā nodarbība" at bounding box center [621, 505] width 127 height 30
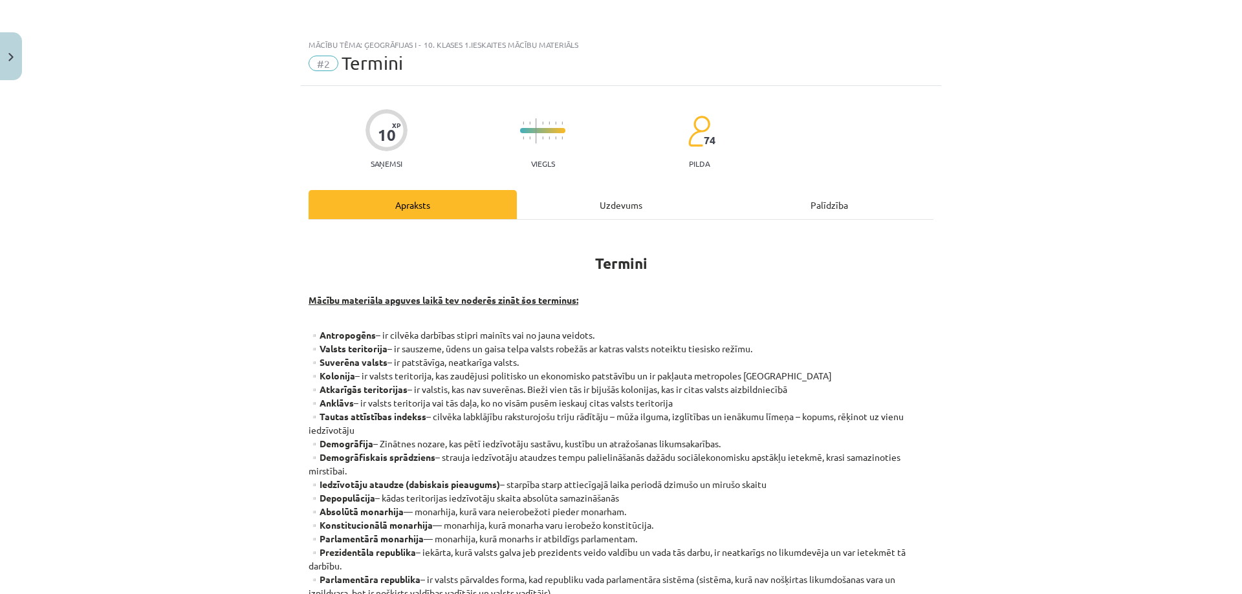
scroll to position [208, 0]
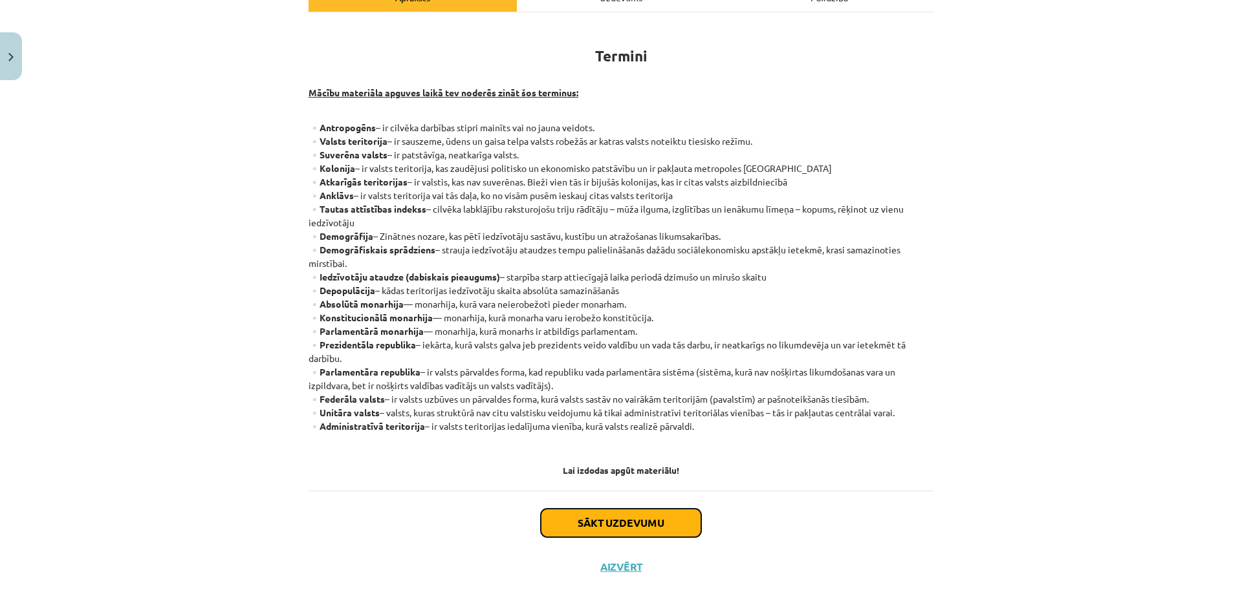
click at [625, 509] on button "Sākt uzdevumu" at bounding box center [621, 523] width 160 height 28
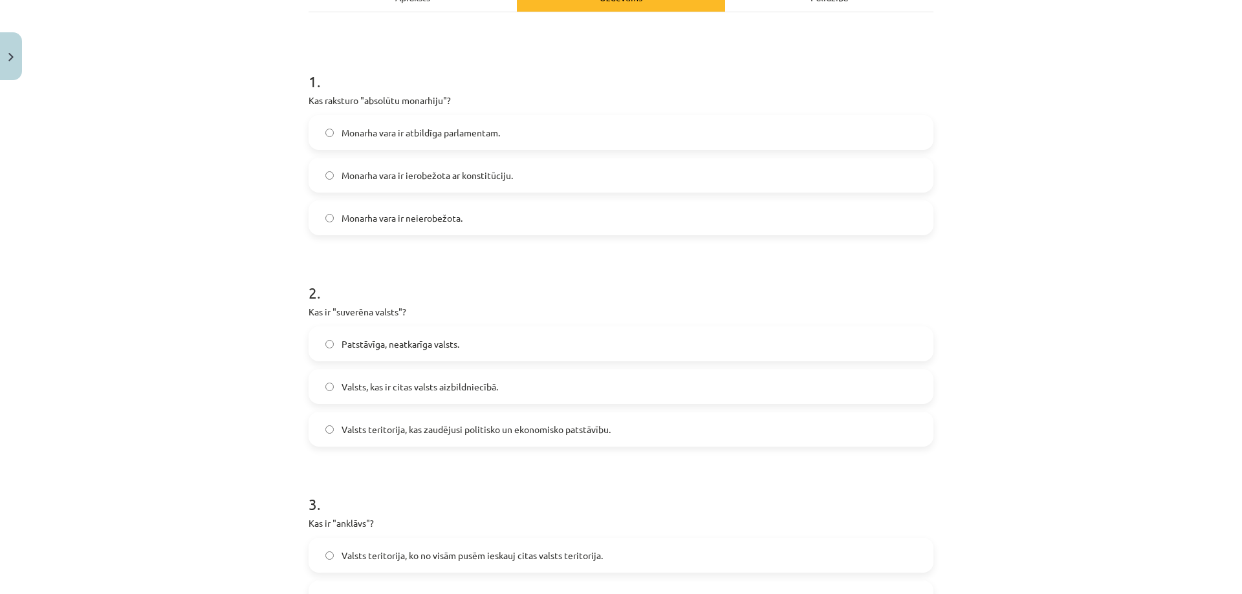
scroll to position [32, 0]
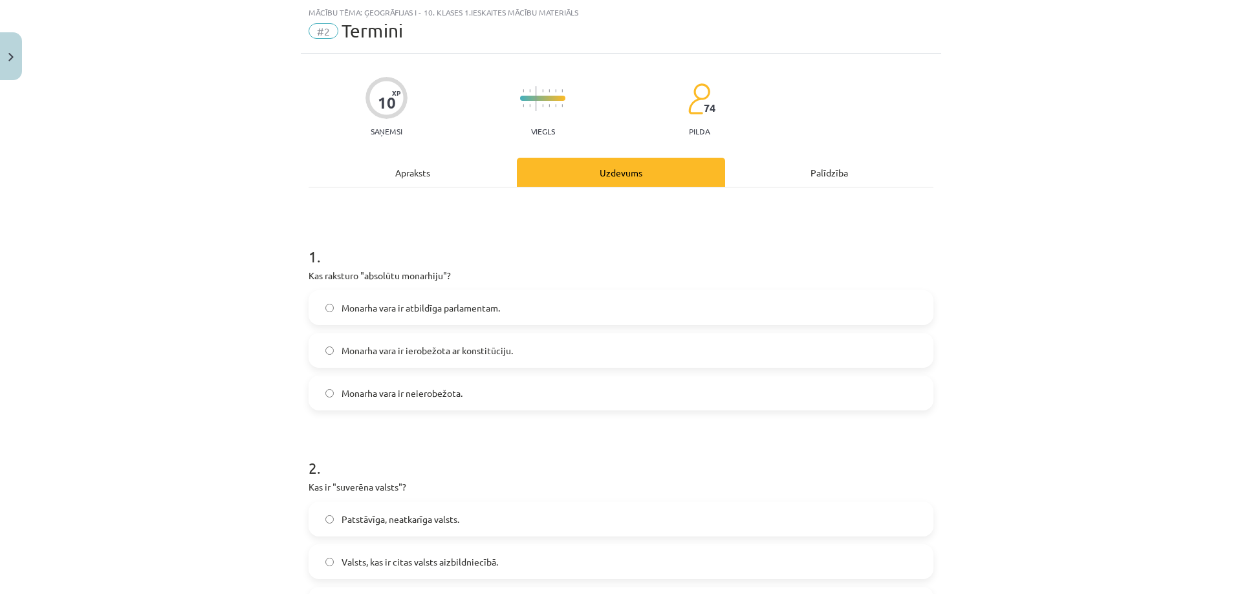
click at [406, 398] on span "Monarha vara ir neierobežota." at bounding box center [402, 394] width 121 height 14
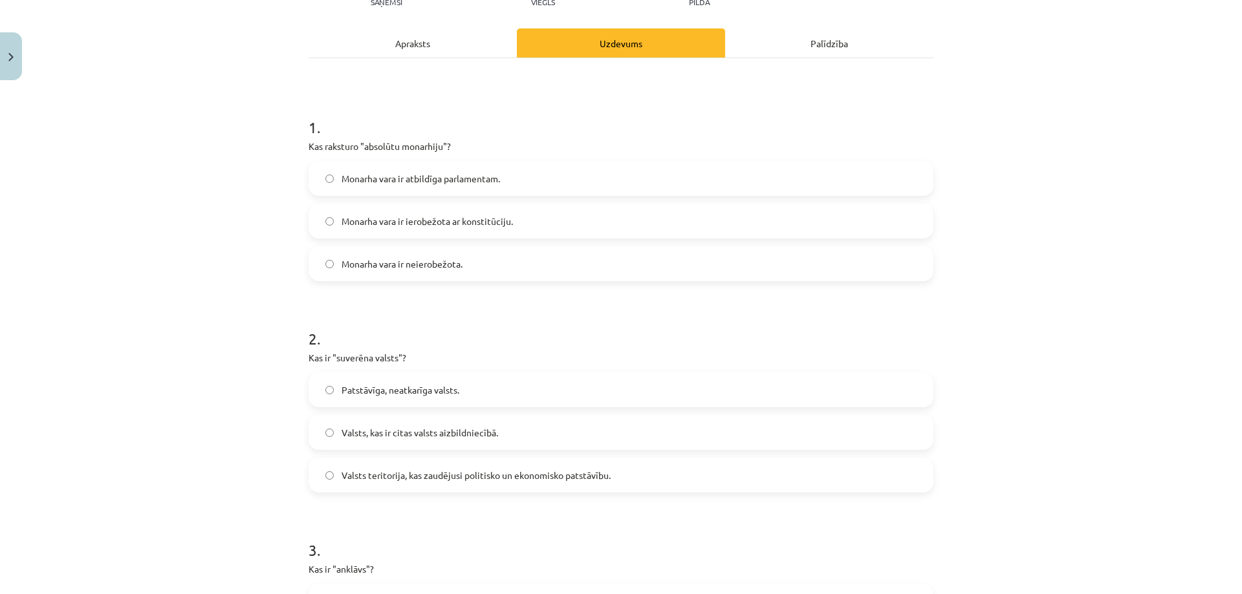
scroll to position [226, 0]
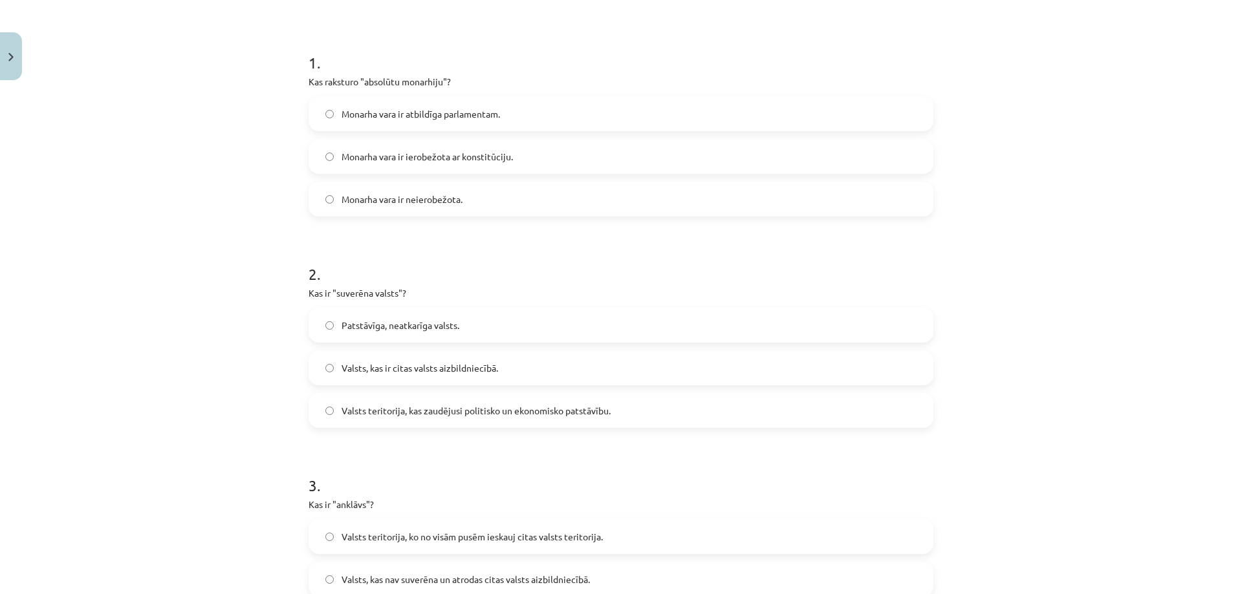
click at [383, 329] on span "Patstāvīga, neatkarīga valsts." at bounding box center [401, 326] width 118 height 14
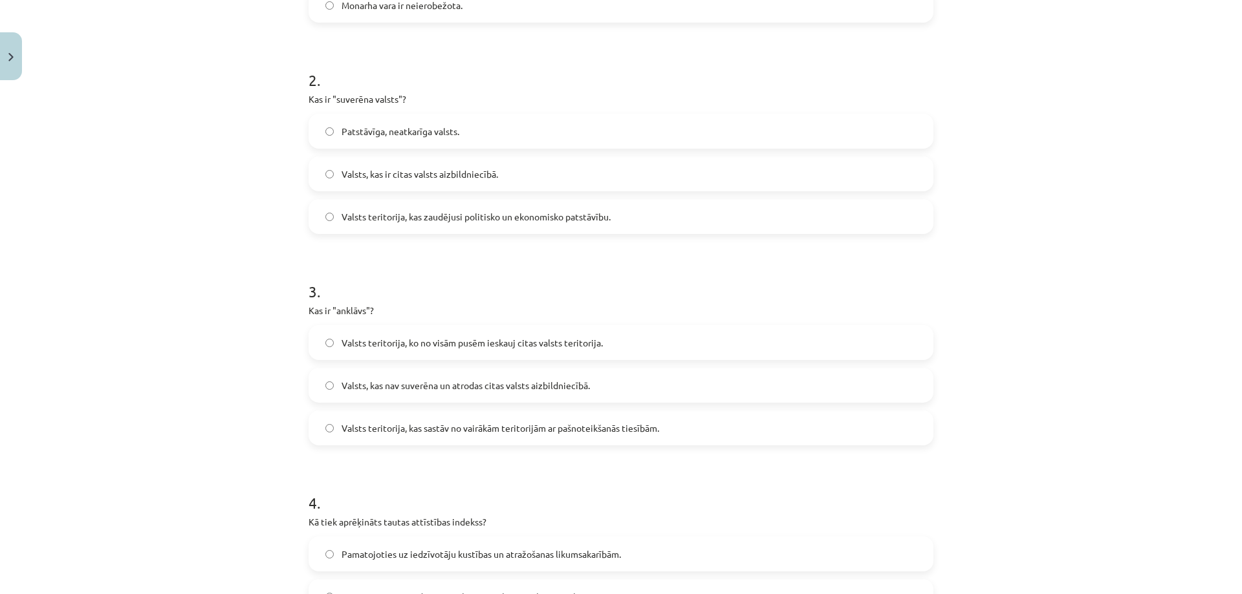
scroll to position [485, 0]
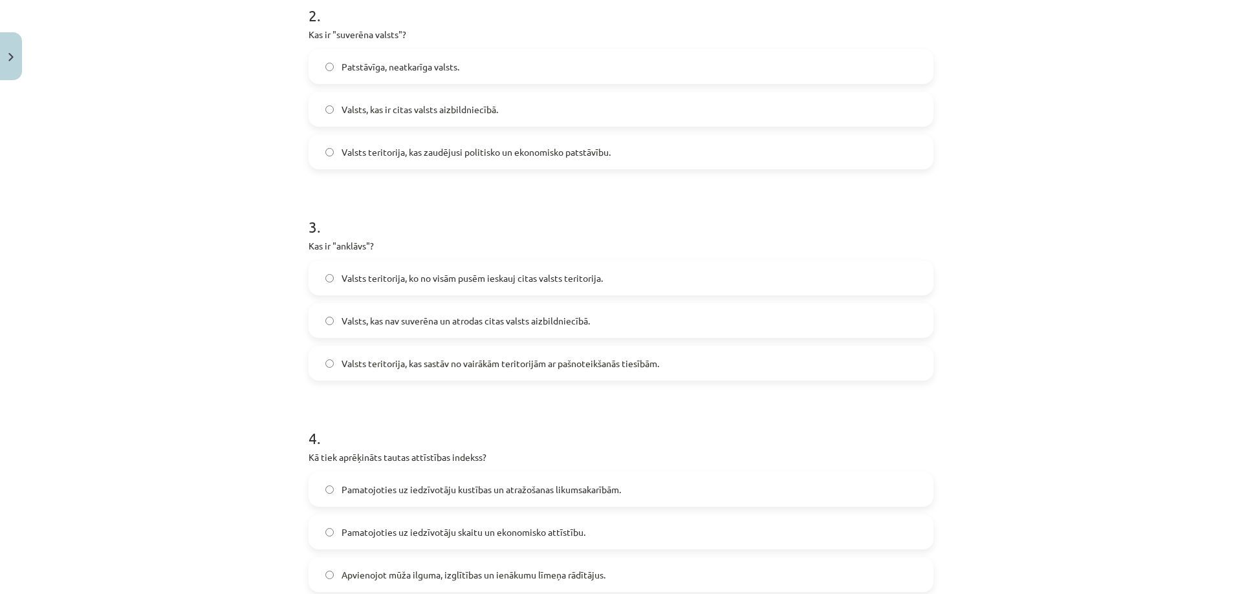
click at [364, 281] on span "Valsts teritorija, ko no visām pusēm ieskauj citas valsts teritorija." at bounding box center [472, 279] width 261 height 14
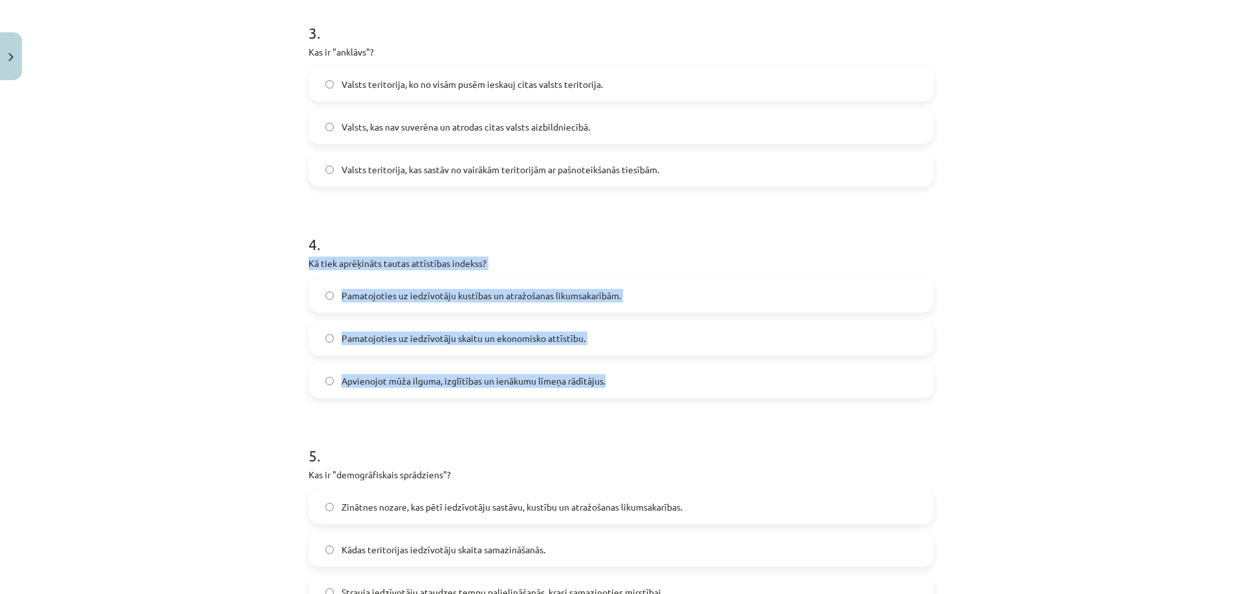
drag, startPoint x: 303, startPoint y: 261, endPoint x: 645, endPoint y: 388, distance: 365.5
click at [645, 388] on div "Mācību tēma: Ģeogrāfijas i - 10. klases 1.ieskaites mācību materiāls #2 Termini…" at bounding box center [621, 297] width 1242 height 594
copy div "Kā tiek aprēķināts tautas attīstības indekss? Pamatojoties uz iedzīvotāju kustī…"
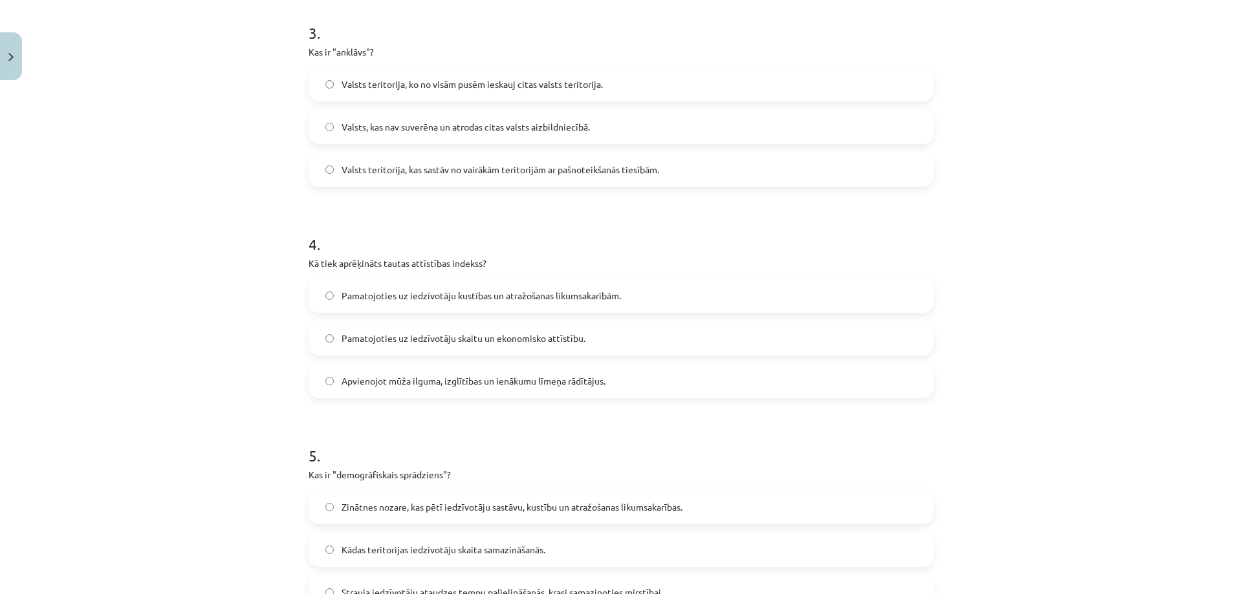
click at [530, 236] on h1 "4 ." at bounding box center [621, 233] width 625 height 40
click at [420, 383] on span "Apvienojot mūža ilguma, izglītības un ienākumu līmeņa rādītājus." at bounding box center [474, 381] width 264 height 14
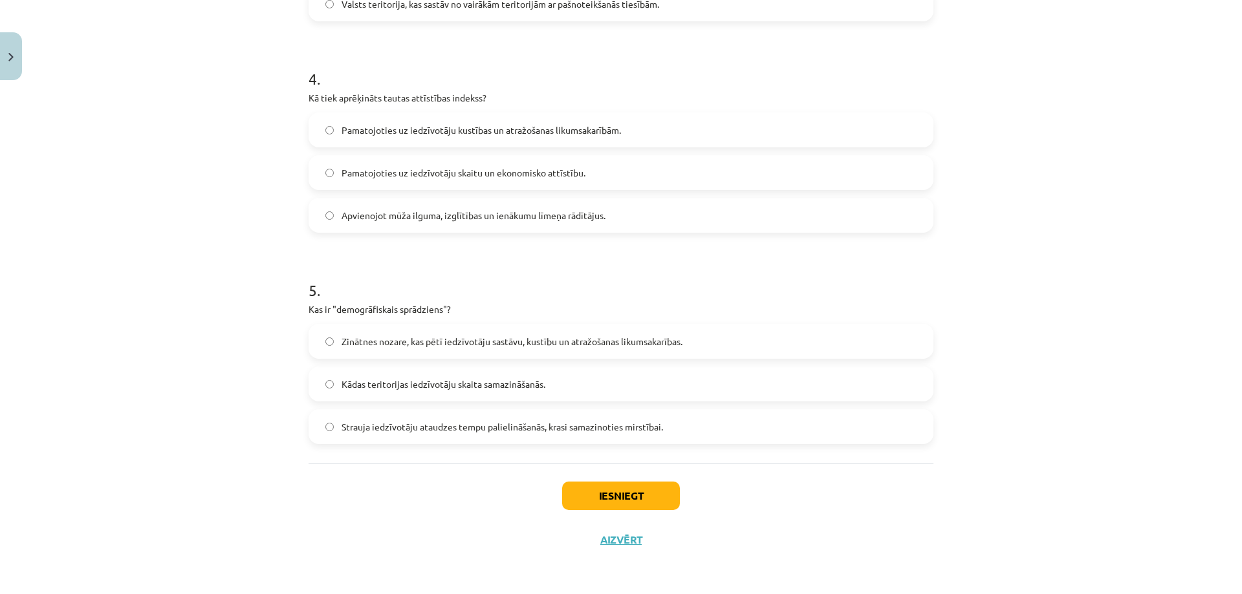
click at [417, 424] on span "Strauja iedzīvotāju ataudzes tempu palielināšanās, krasi samazinoties mirstībai." at bounding box center [502, 427] width 321 height 14
click at [578, 490] on button "Iesniegt" at bounding box center [621, 496] width 118 height 28
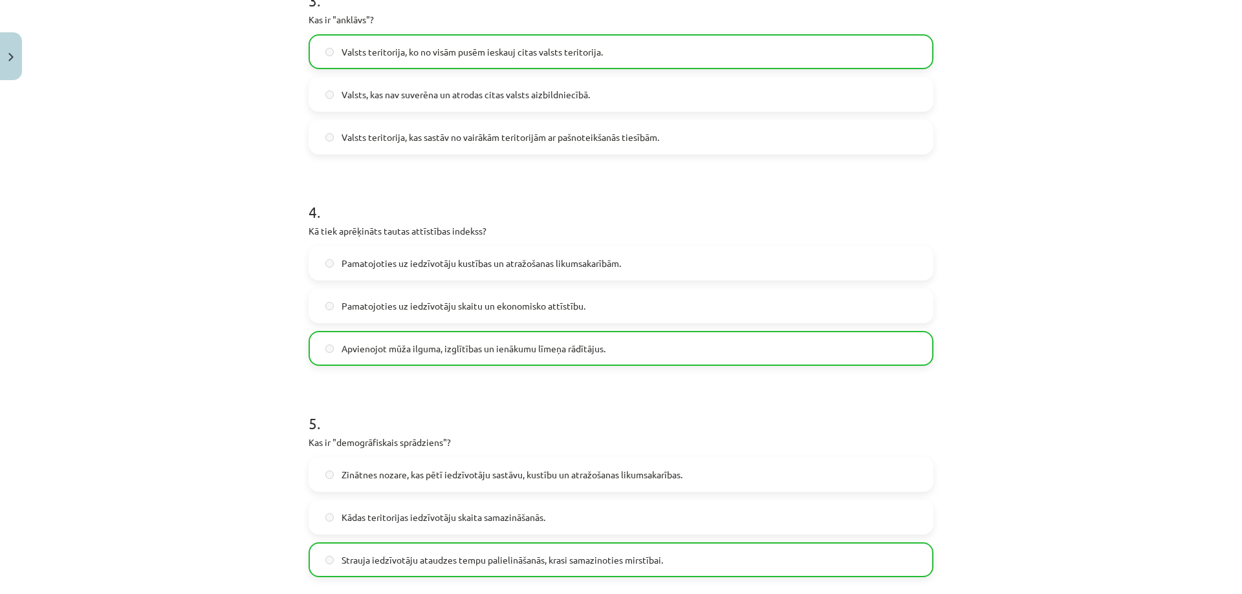
scroll to position [841, 0]
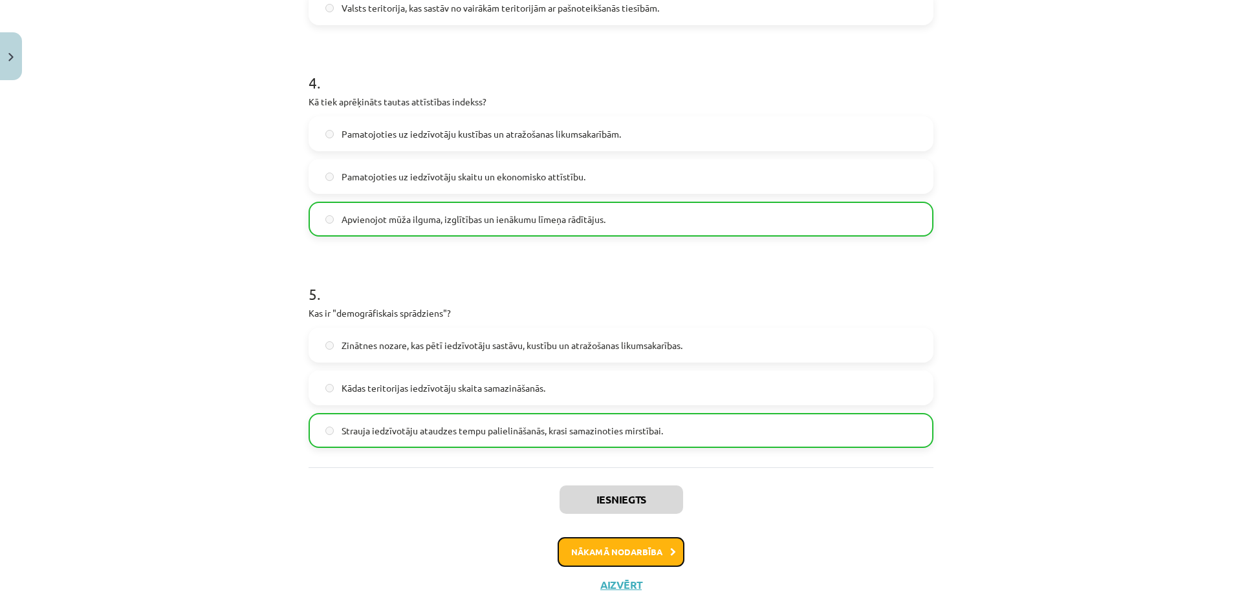
click at [620, 556] on button "Nākamā nodarbība" at bounding box center [621, 552] width 127 height 30
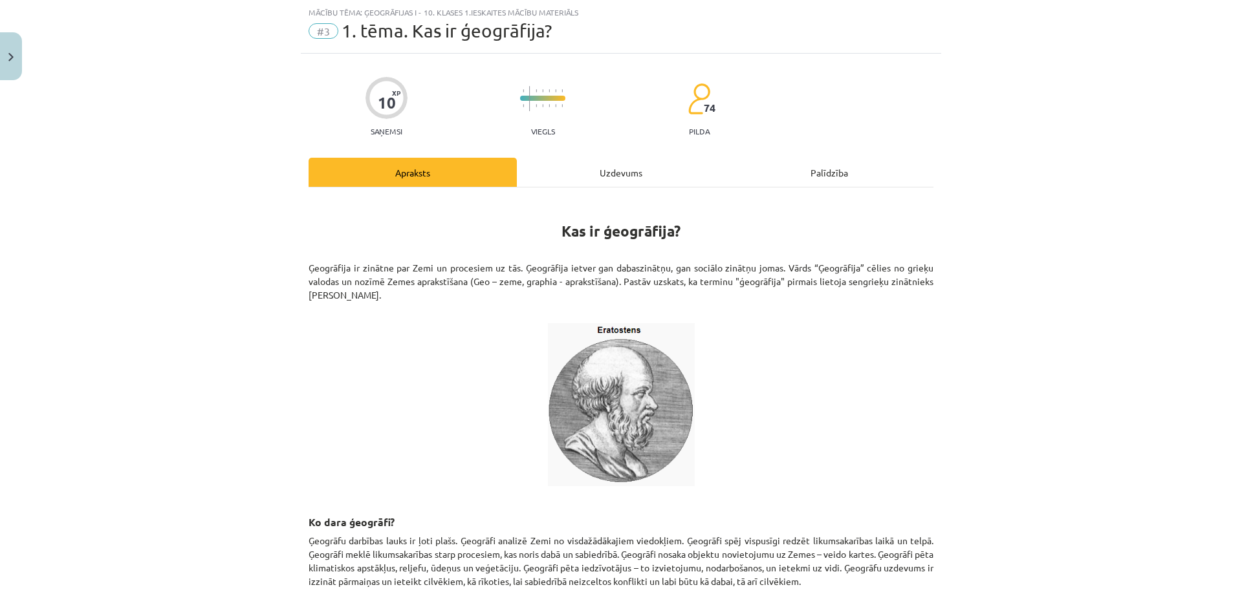
scroll to position [415, 0]
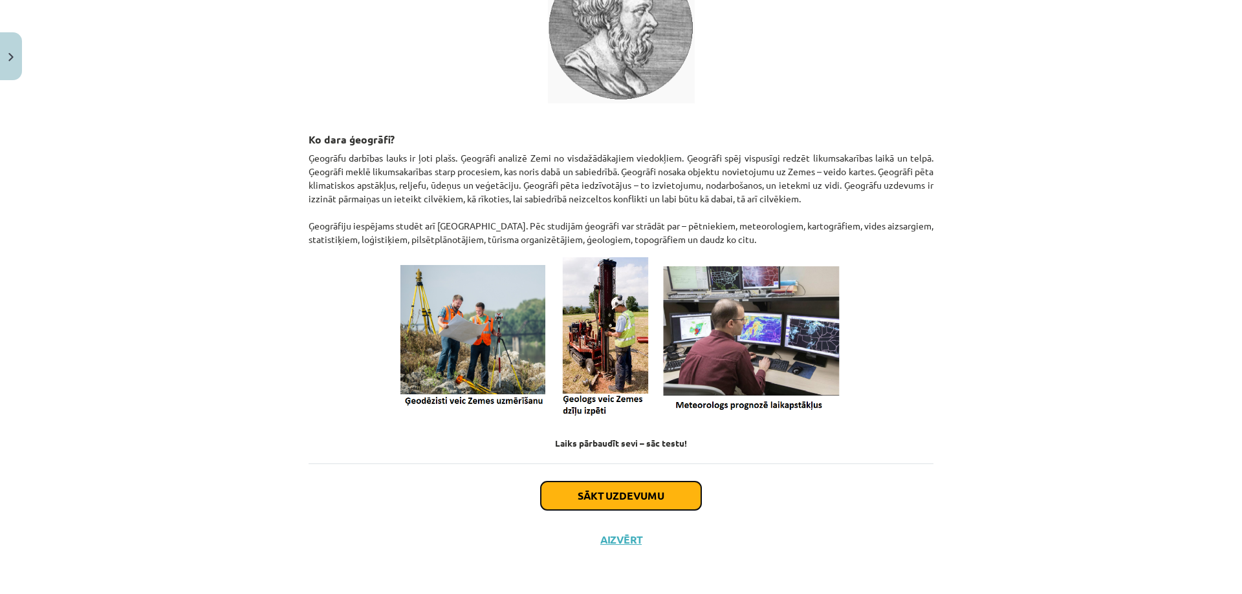
click at [580, 489] on button "Sākt uzdevumu" at bounding box center [621, 496] width 160 height 28
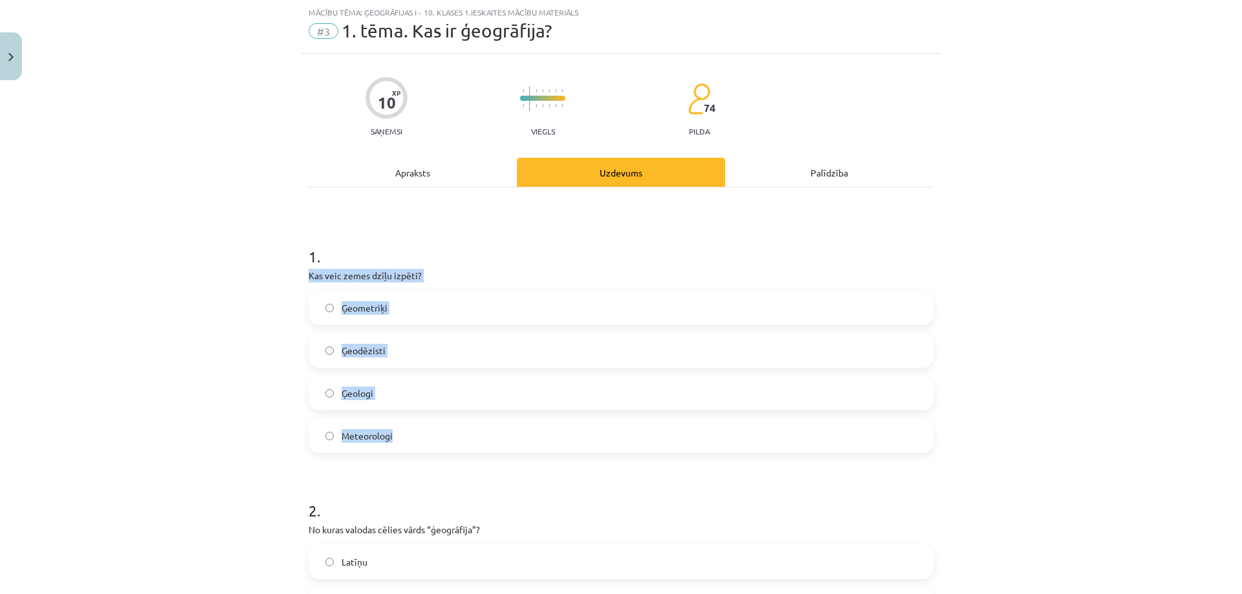
drag, startPoint x: 298, startPoint y: 273, endPoint x: 450, endPoint y: 422, distance: 212.7
copy div "Kas veic zemes dzīļu izpēti? Ģeometriķi Ģeodēzisti Ģeologi Meteorologi"
click at [422, 385] on label "Ģeologi" at bounding box center [621, 393] width 622 height 32
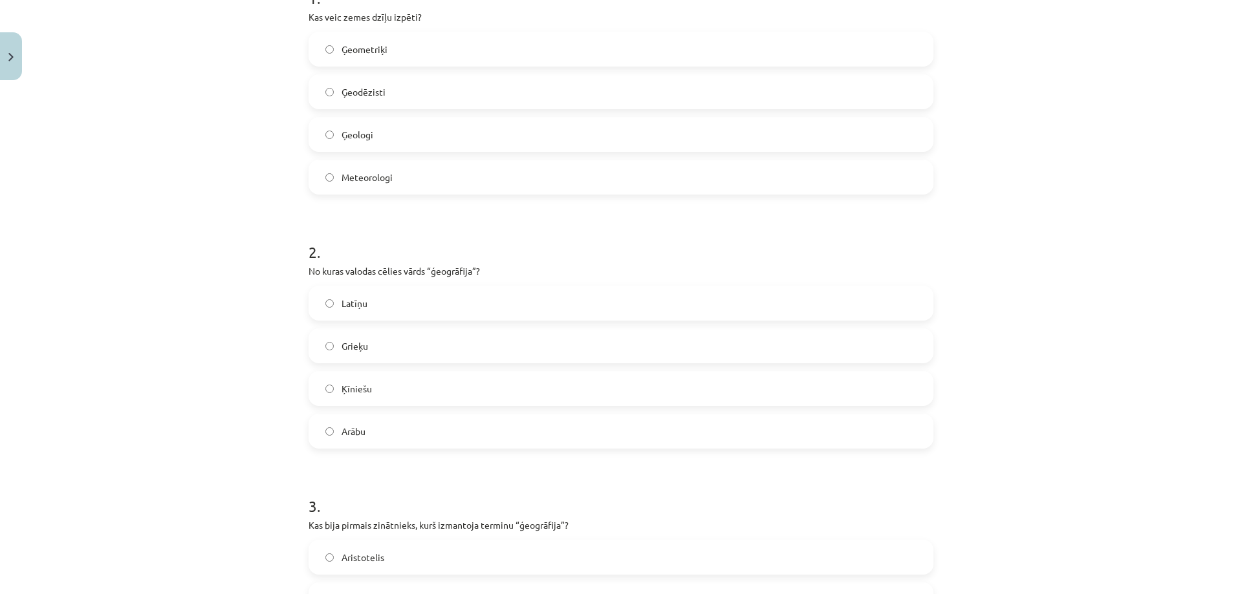
click at [374, 304] on label "Latīņu" at bounding box center [621, 303] width 622 height 32
drag, startPoint x: 290, startPoint y: 261, endPoint x: 534, endPoint y: 434, distance: 299.7
click at [534, 434] on div "Mācību tēma: Ģeogrāfijas i - 10. klases 1.ieskaites mācību materiāls #3 1. tēma…" at bounding box center [621, 297] width 1242 height 594
copy div "No kuras valodas cēlies vārds “ģeogrāfija”? Latīņu Grieķu Ķīniešu Arābu"
click at [391, 342] on label "Grieķu" at bounding box center [621, 346] width 622 height 32
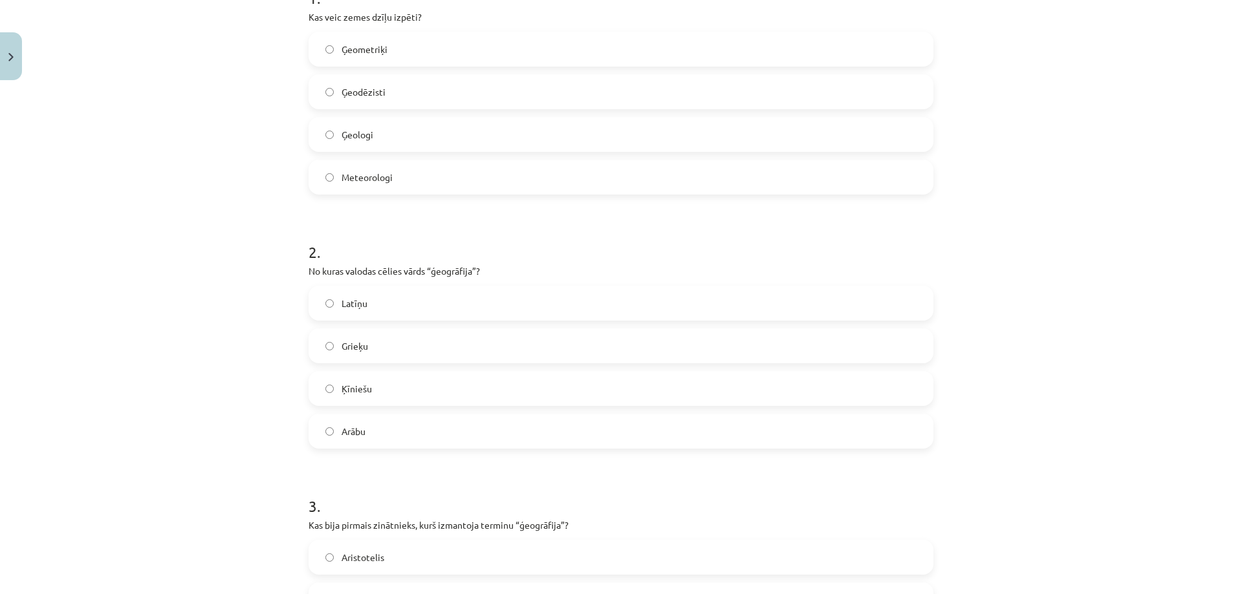
scroll to position [550, 0]
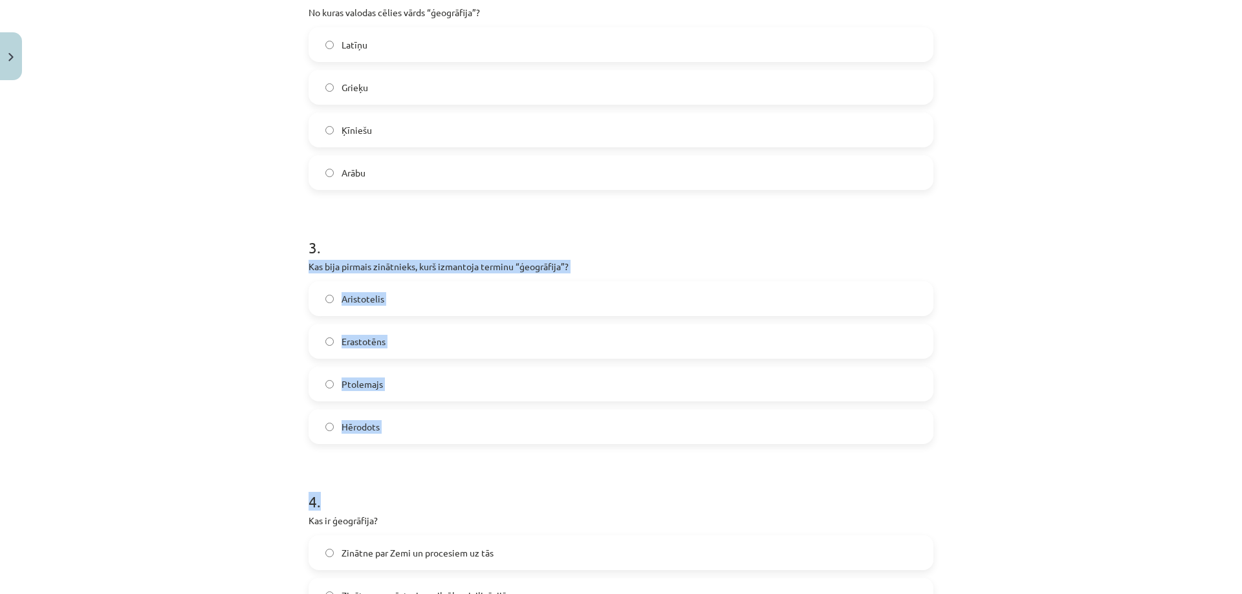
drag, startPoint x: 309, startPoint y: 270, endPoint x: 475, endPoint y: 449, distance: 244.4
click at [475, 449] on form "1 . Kas veic zemes dzīļu izpēti? Ģeometriķi Ģeodēzisti Ģeologi Meteorologi 2 . …" at bounding box center [621, 330] width 625 height 1245
click at [466, 429] on label "Hērodots" at bounding box center [621, 427] width 622 height 32
drag, startPoint x: 452, startPoint y: 431, endPoint x: 294, endPoint y: 263, distance: 230.1
click at [294, 263] on div "Mācību tēma: Ģeogrāfijas i - 10. klases 1.ieskaites mācību materiāls #3 1. tēma…" at bounding box center [621, 297] width 1242 height 594
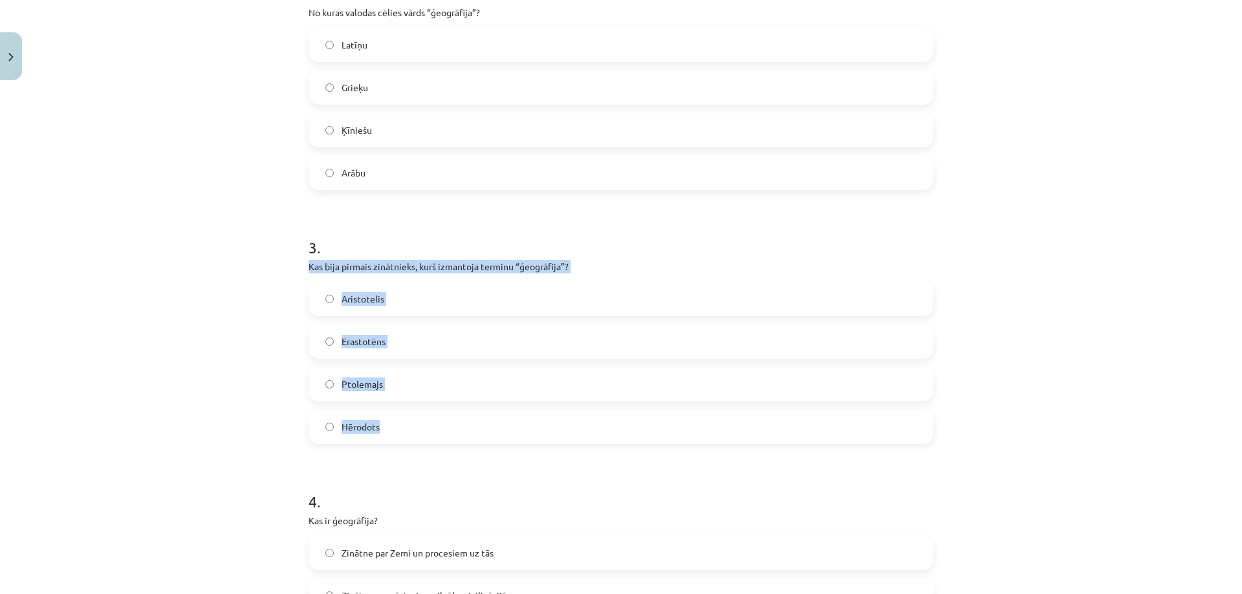
copy div "Kas bija pirmais zinātnieks, kurš izmantoja terminu “ģeogrāfija”? Aristotelis E…"
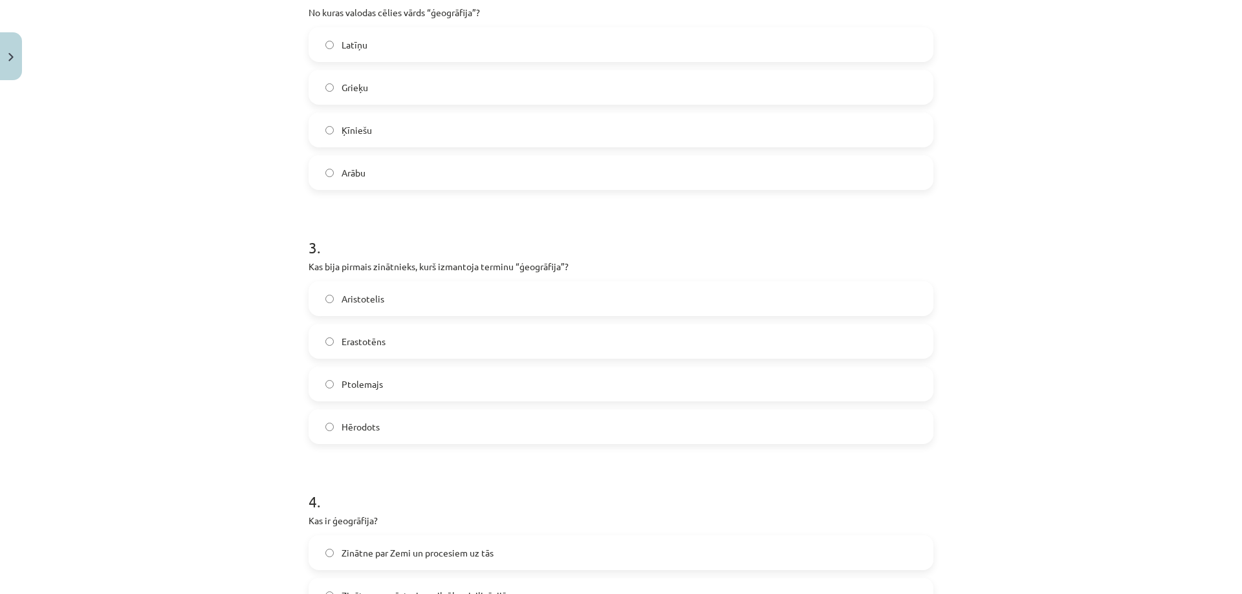
click at [391, 215] on form "1 . Kas veic zemes dzīļu izpēti? Ģeometriķi Ģeodēzisti Ģeologi Meteorologi 2 . …" at bounding box center [621, 330] width 625 height 1245
click at [398, 300] on label "Aristotelis" at bounding box center [621, 299] width 622 height 32
click at [389, 347] on label "Erastotēns" at bounding box center [621, 341] width 622 height 32
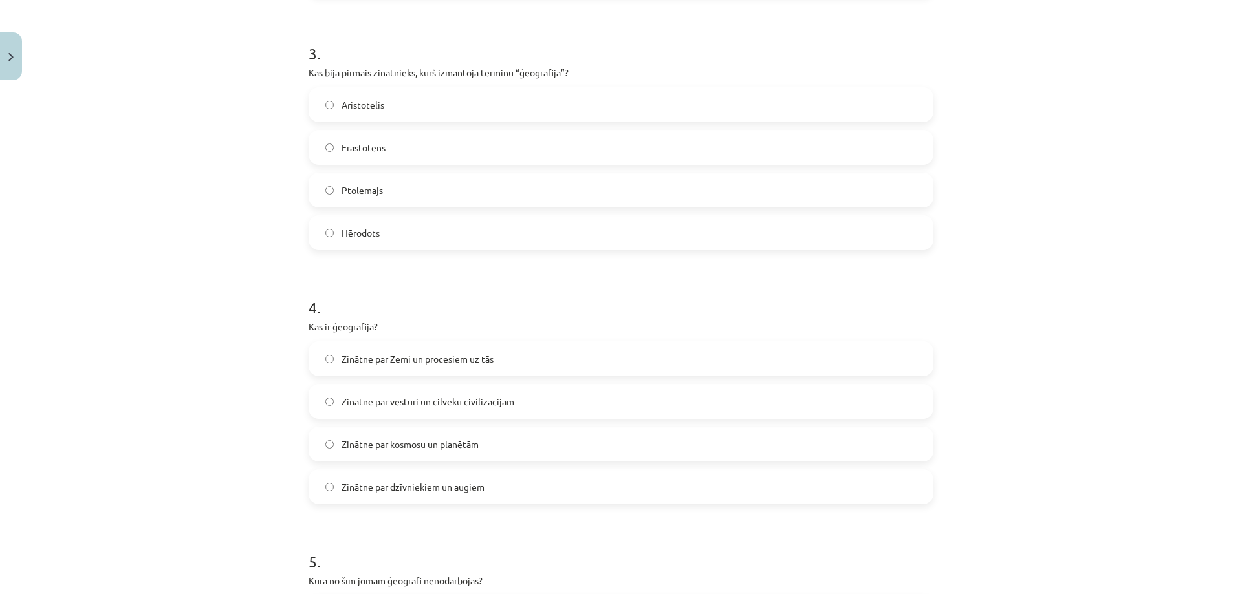
scroll to position [873, 0]
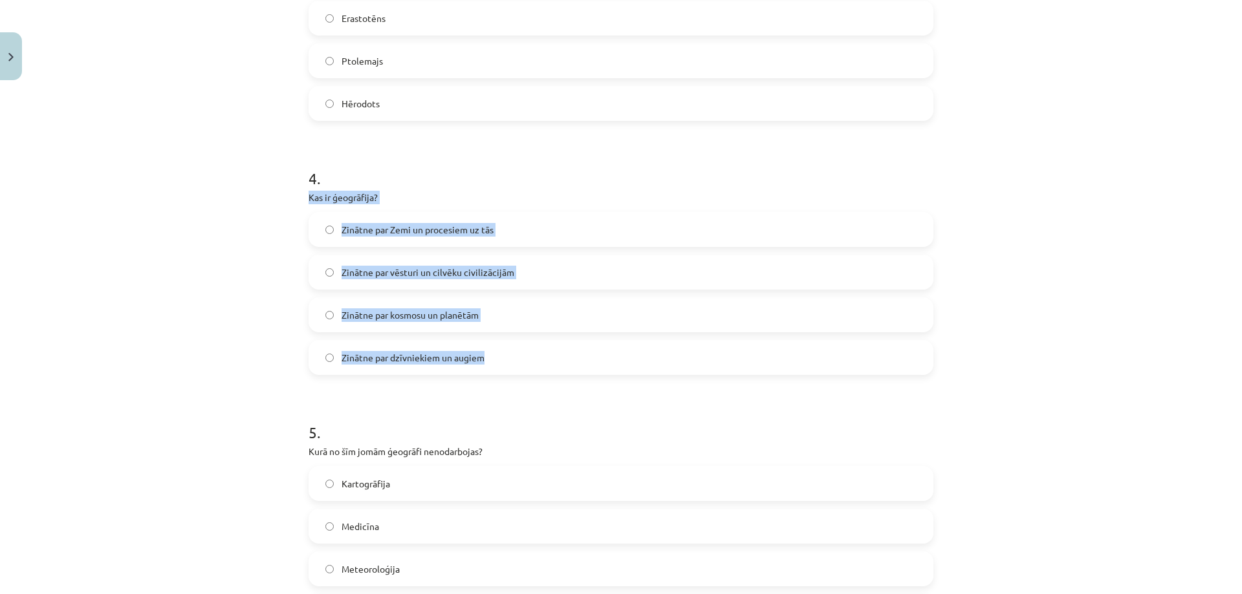
drag, startPoint x: 293, startPoint y: 192, endPoint x: 528, endPoint y: 349, distance: 282.7
click at [528, 349] on div "Mācību tēma: Ģeogrāfijas i - 10. klases 1.ieskaites mācību materiāls #3 1. tēma…" at bounding box center [621, 297] width 1242 height 594
copy div "Kas ir ģeogrāfija? Zinātne par Zemi un procesiem uz tās Zinātne par vēsturi un …"
drag, startPoint x: 501, startPoint y: 203, endPoint x: 493, endPoint y: 212, distance: 12.4
click at [501, 203] on p "Kas ir ģeogrāfija?" at bounding box center [621, 198] width 625 height 14
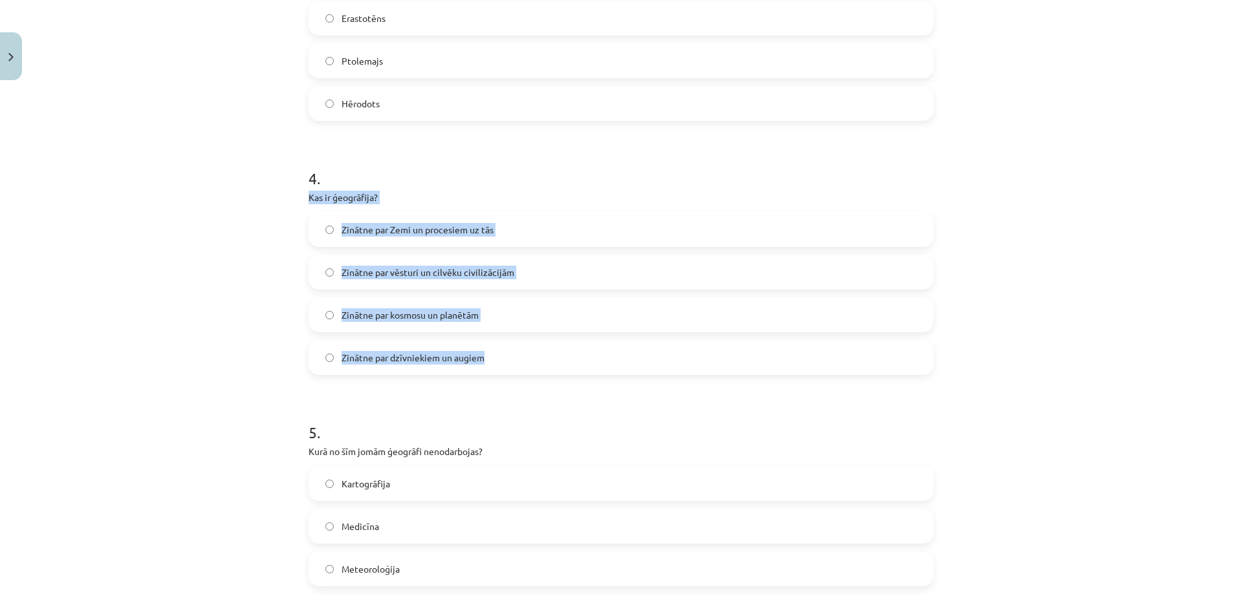
click at [487, 232] on span "Zinātne par Zemi un procesiem uz tās" at bounding box center [418, 230] width 152 height 14
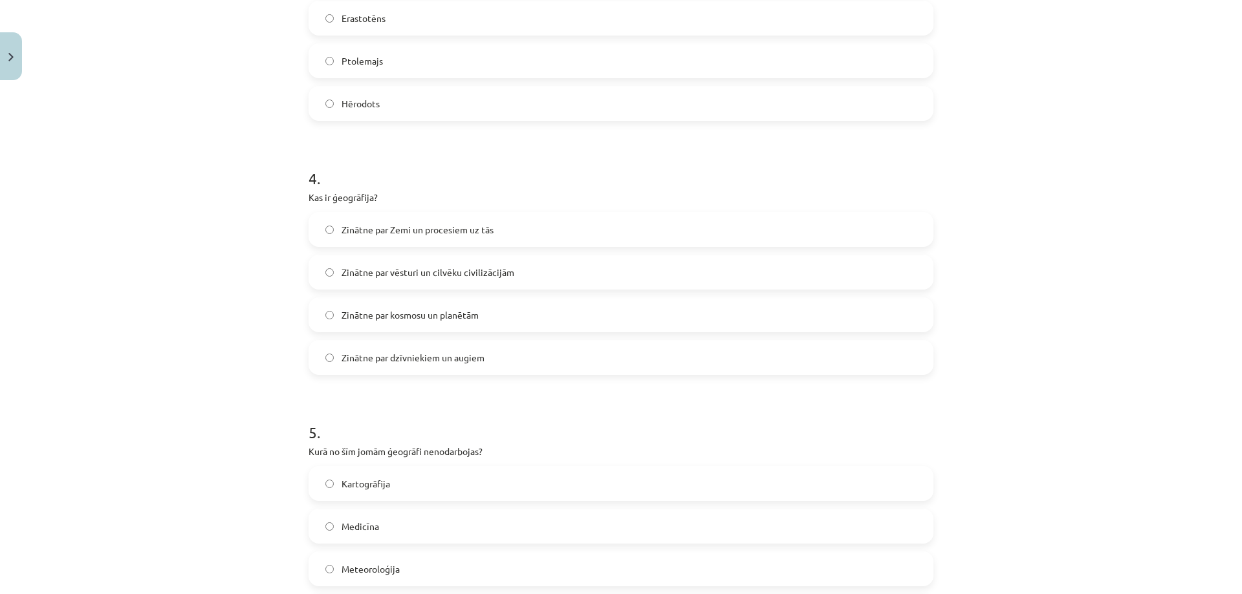
scroll to position [1003, 0]
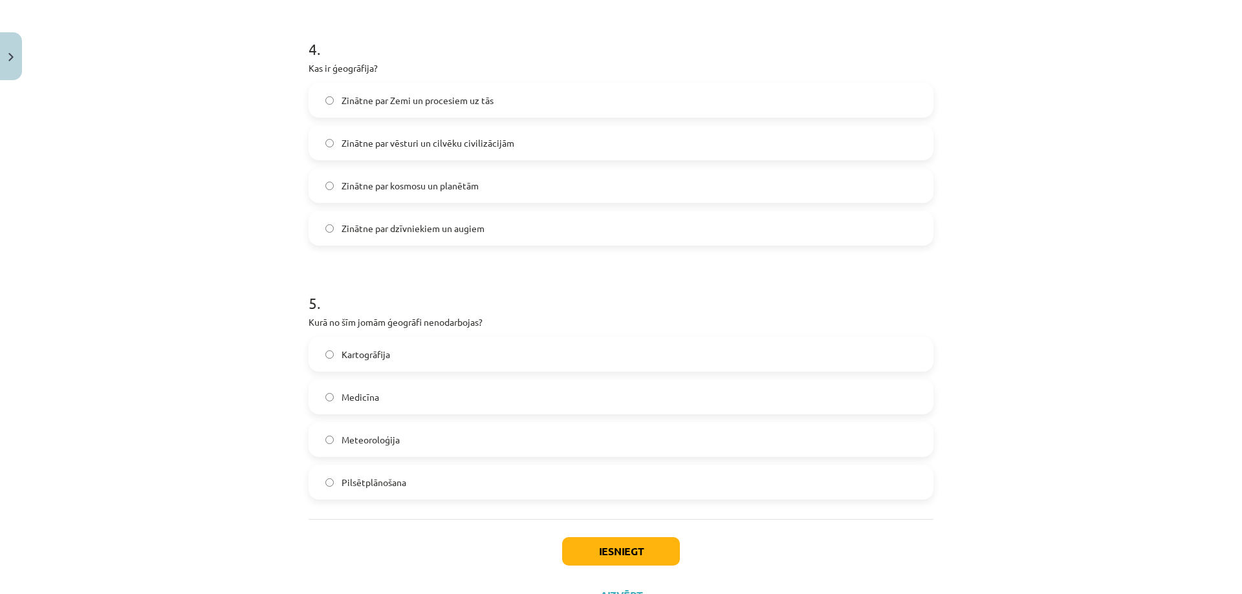
click at [408, 400] on label "Medicīna" at bounding box center [621, 397] width 622 height 32
click at [585, 547] on button "Iesniegt" at bounding box center [621, 551] width 118 height 28
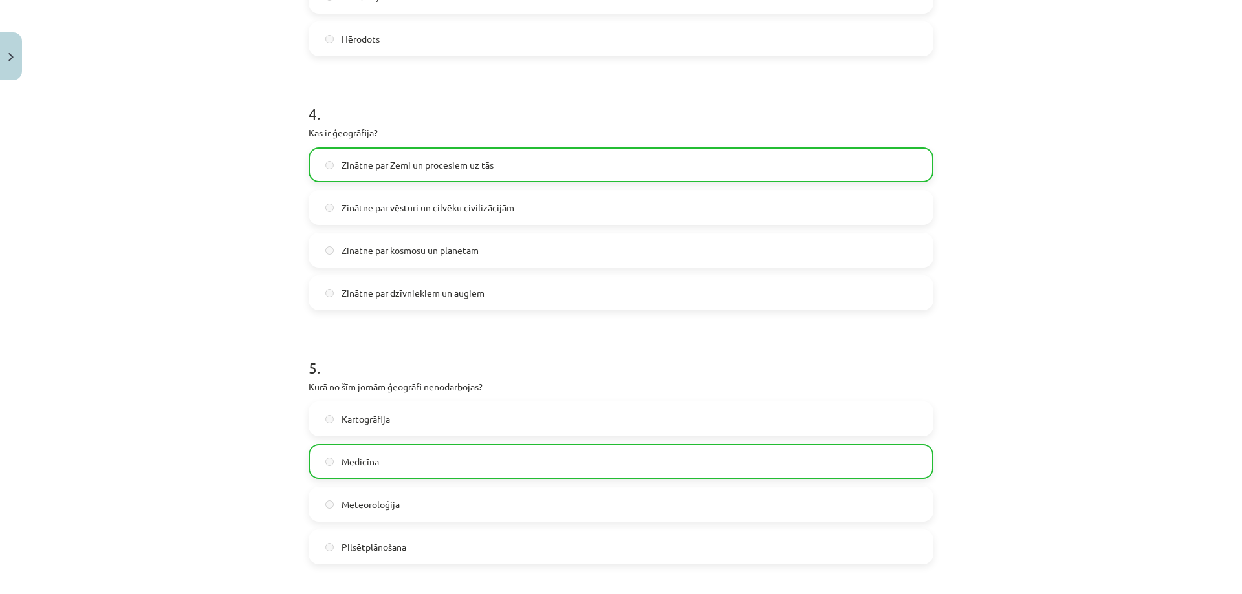
scroll to position [1100, 0]
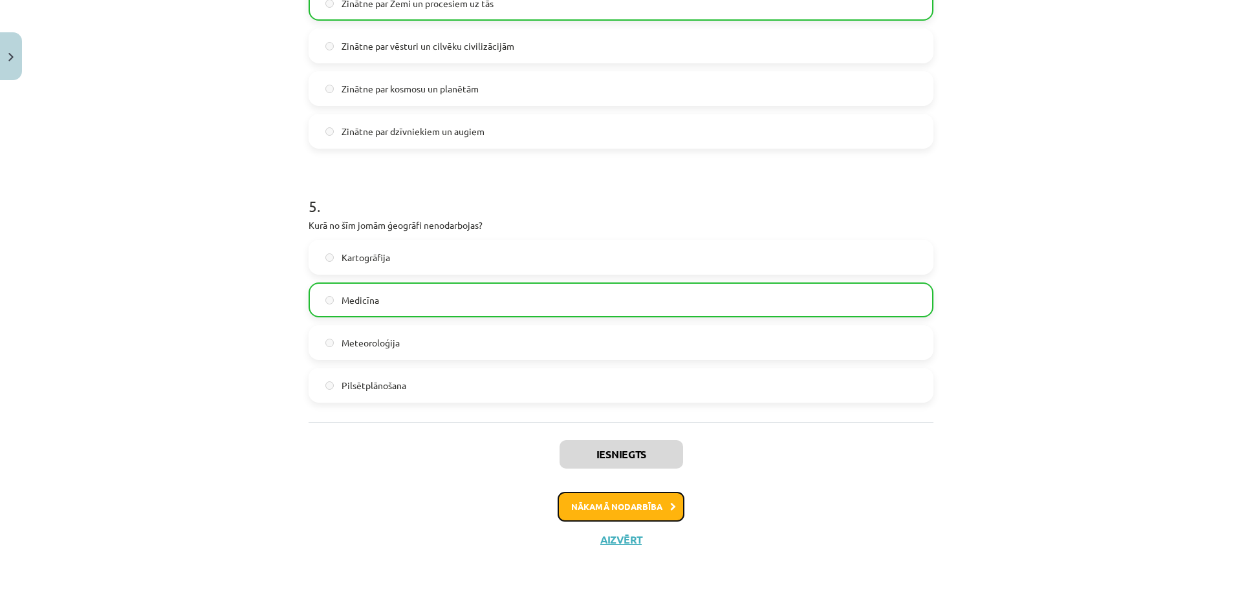
click at [625, 499] on button "Nākamā nodarbība" at bounding box center [621, 507] width 127 height 30
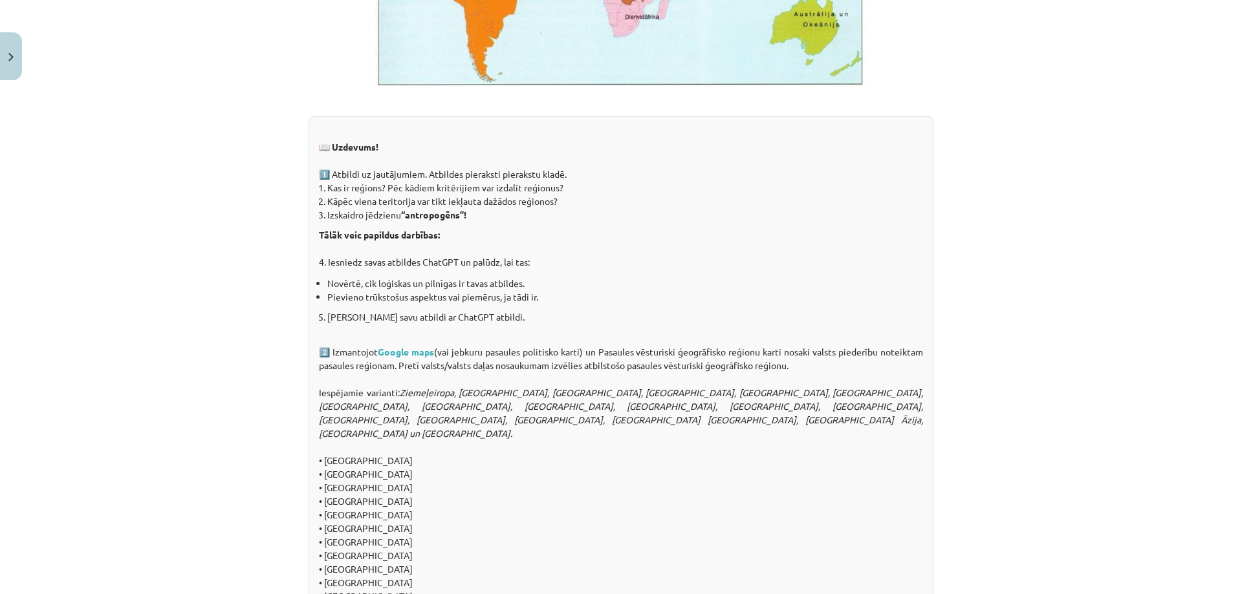
scroll to position [869, 0]
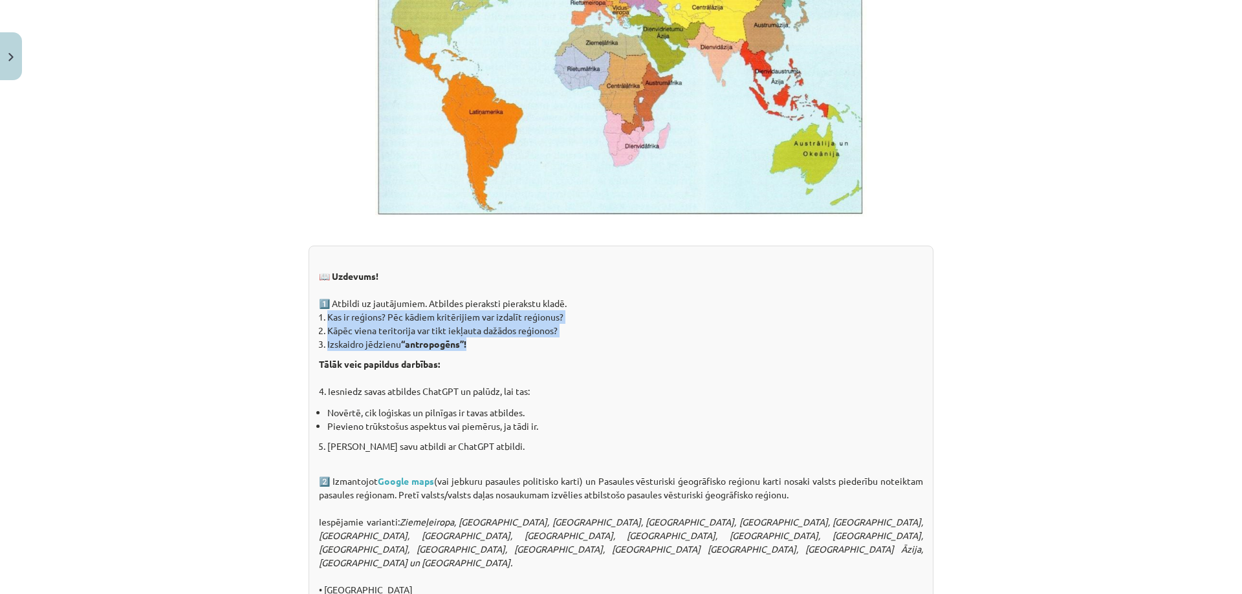
drag, startPoint x: 323, startPoint y: 301, endPoint x: 468, endPoint y: 332, distance: 147.7
click at [468, 332] on ol "Kas ir reģions? Pēc kādiem kritērijiem var izdalīt reģionus? Kāpēc viena terito…" at bounding box center [621, 330] width 604 height 41
copy ol "Kas ir reģions? Pēc kādiem kritērijiem var izdalīt reģionus? Kāpēc viena terito…"
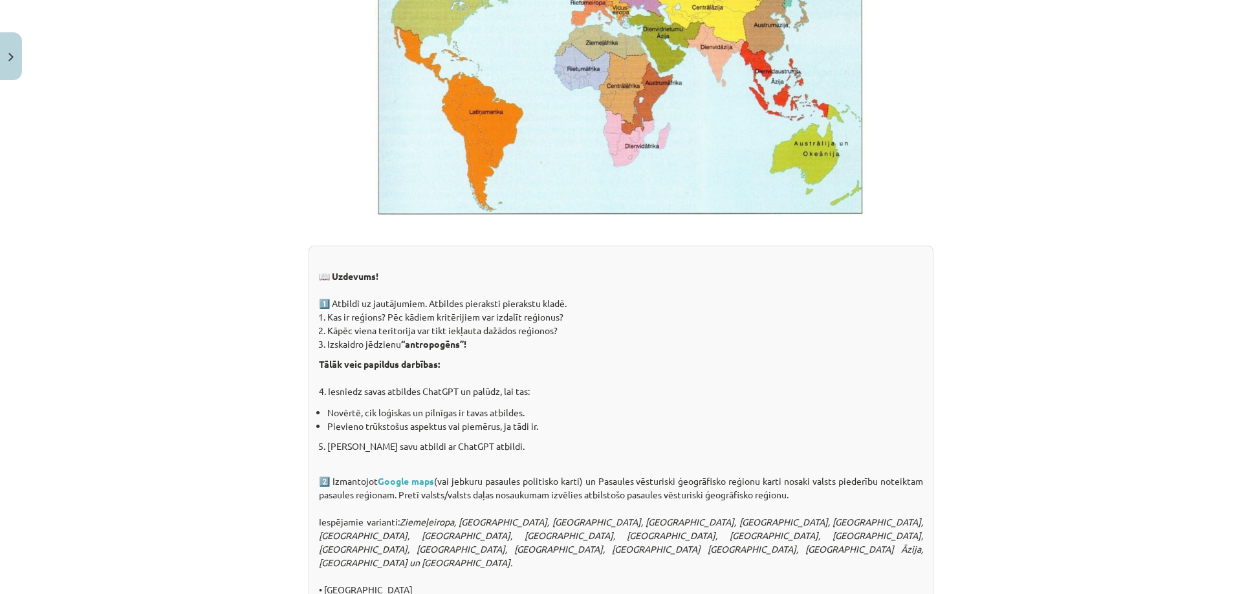
click at [289, 199] on div "Mācību tēma: Ģeogrāfijas i - 10. klases 1.ieskaites mācību materiāls #4 2. tēma…" at bounding box center [621, 297] width 1242 height 594
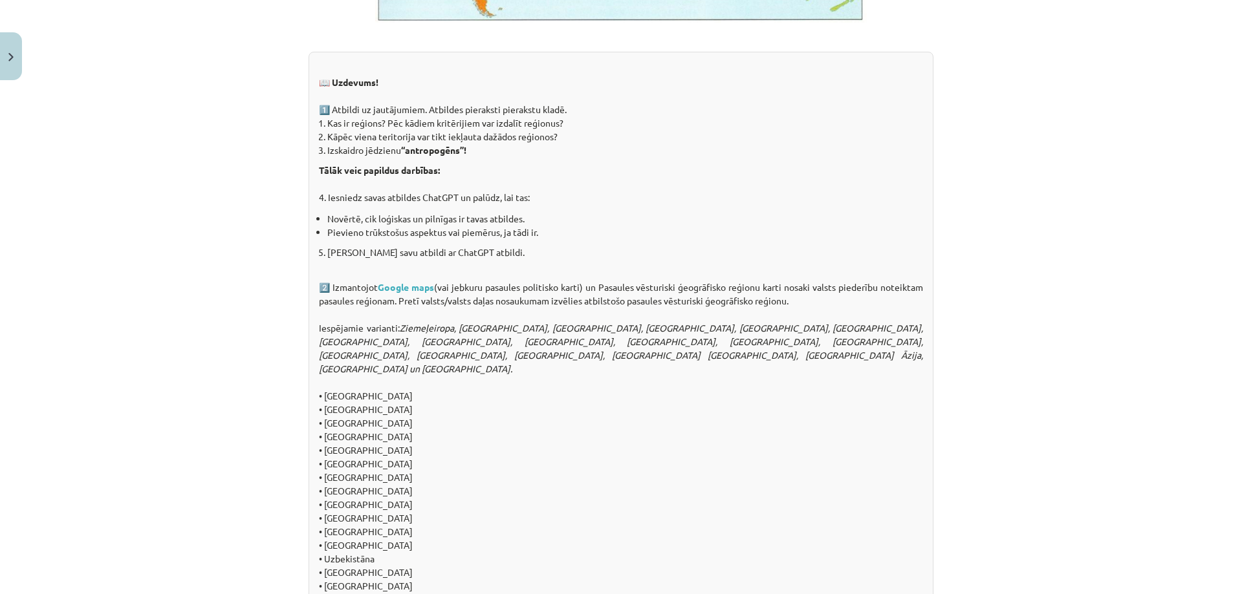
scroll to position [1257, 0]
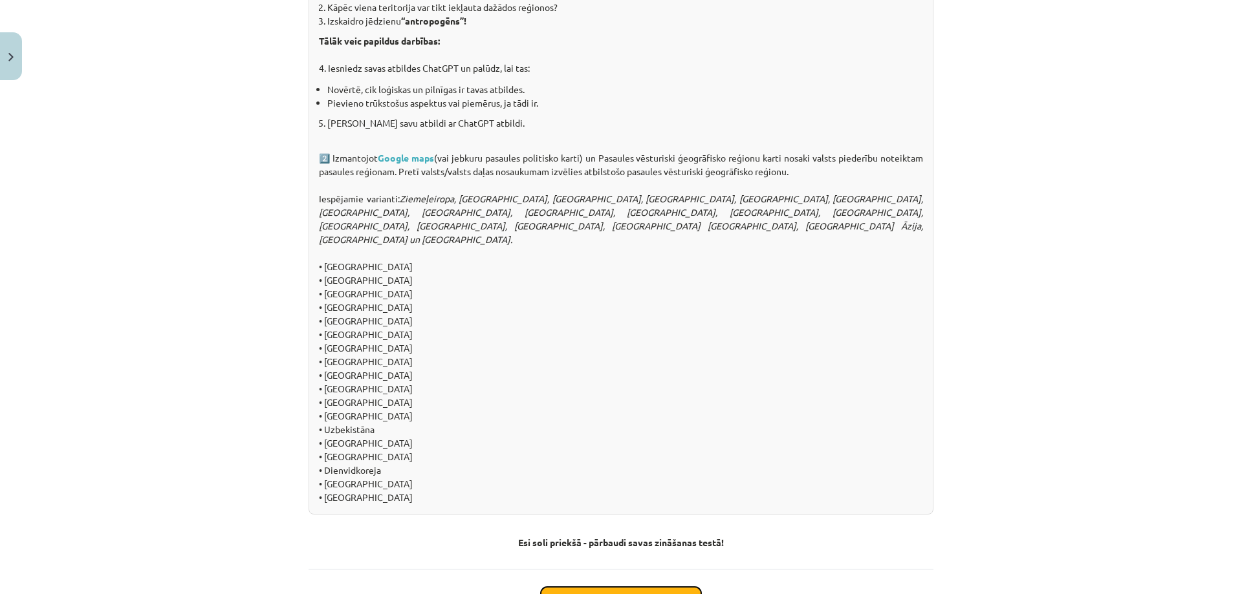
click at [607, 587] on button "Sākt uzdevumu" at bounding box center [621, 601] width 160 height 28
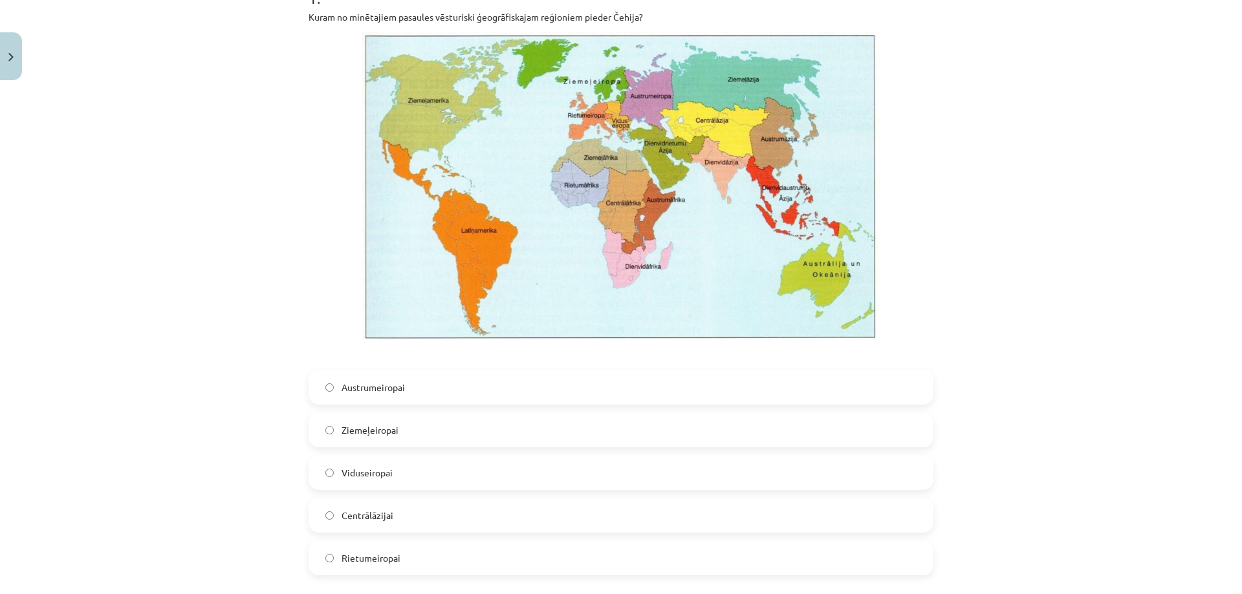
scroll to position [356, 0]
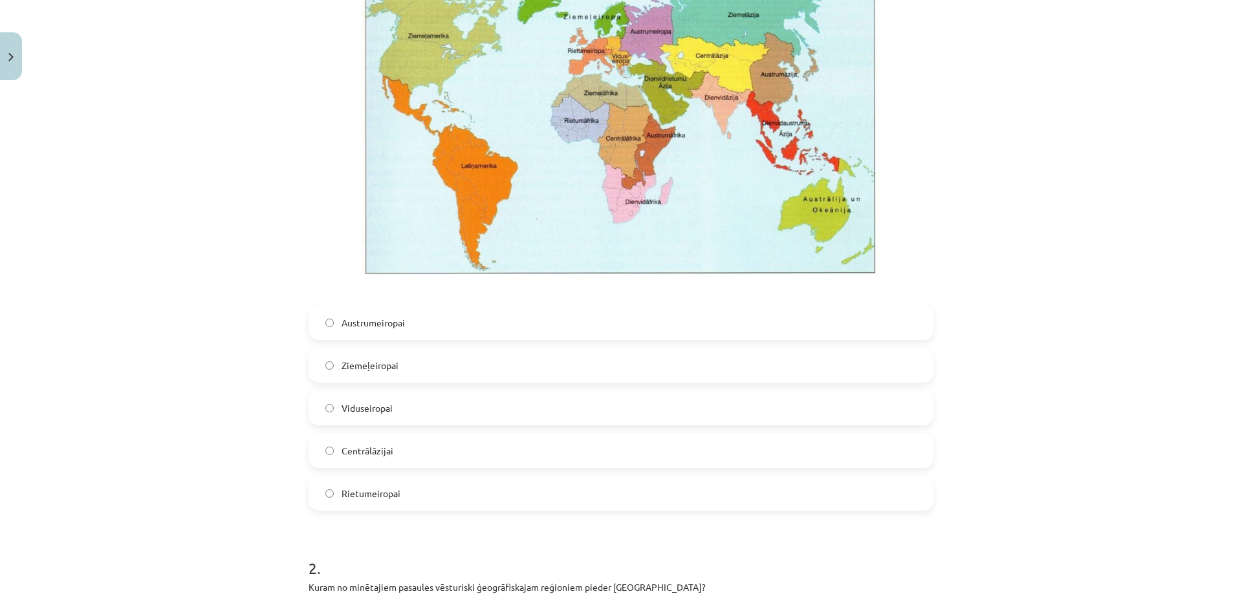
click at [390, 407] on label "Viduseiropai" at bounding box center [621, 408] width 622 height 32
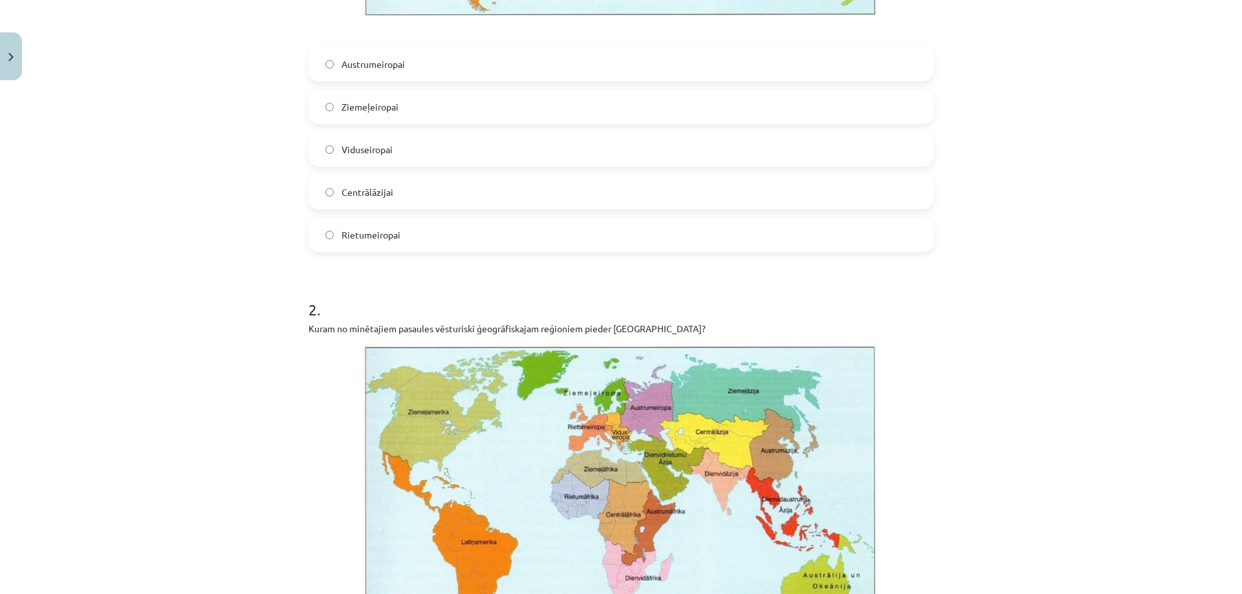
scroll to position [873, 0]
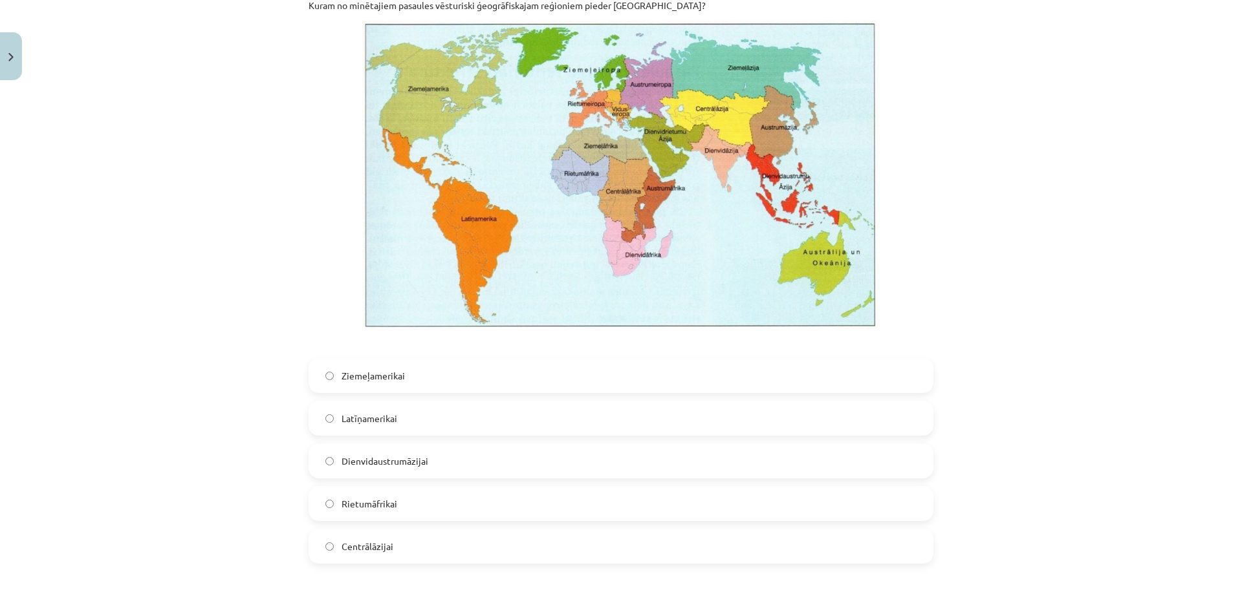
click at [409, 424] on label "Latīņamerikai" at bounding box center [621, 418] width 622 height 32
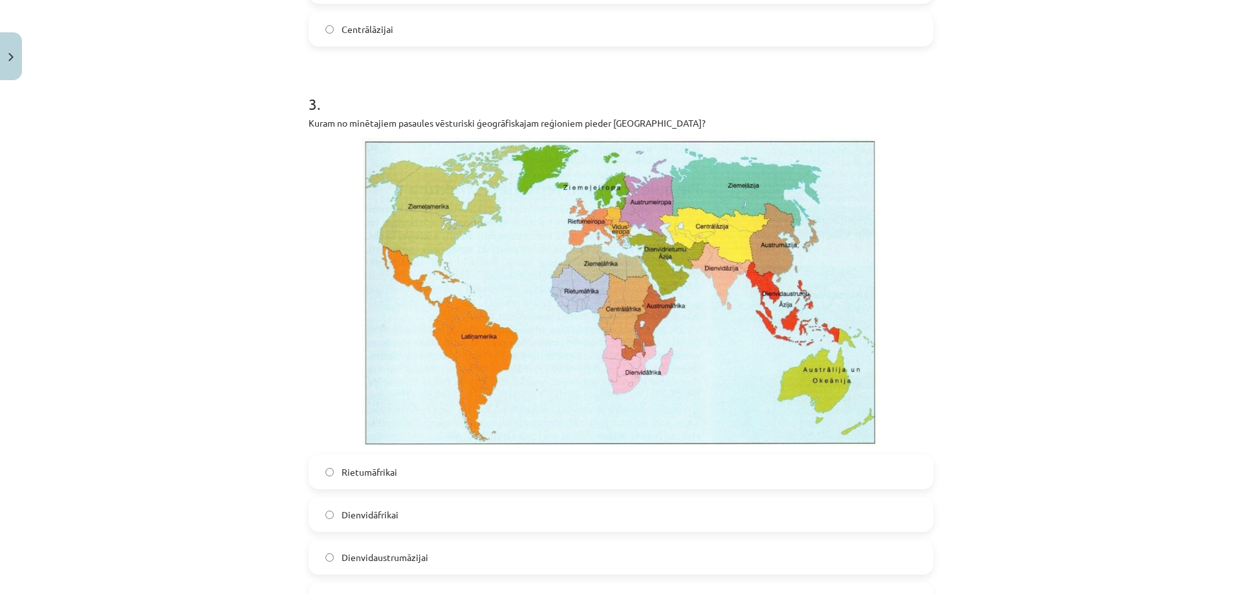
scroll to position [1585, 0]
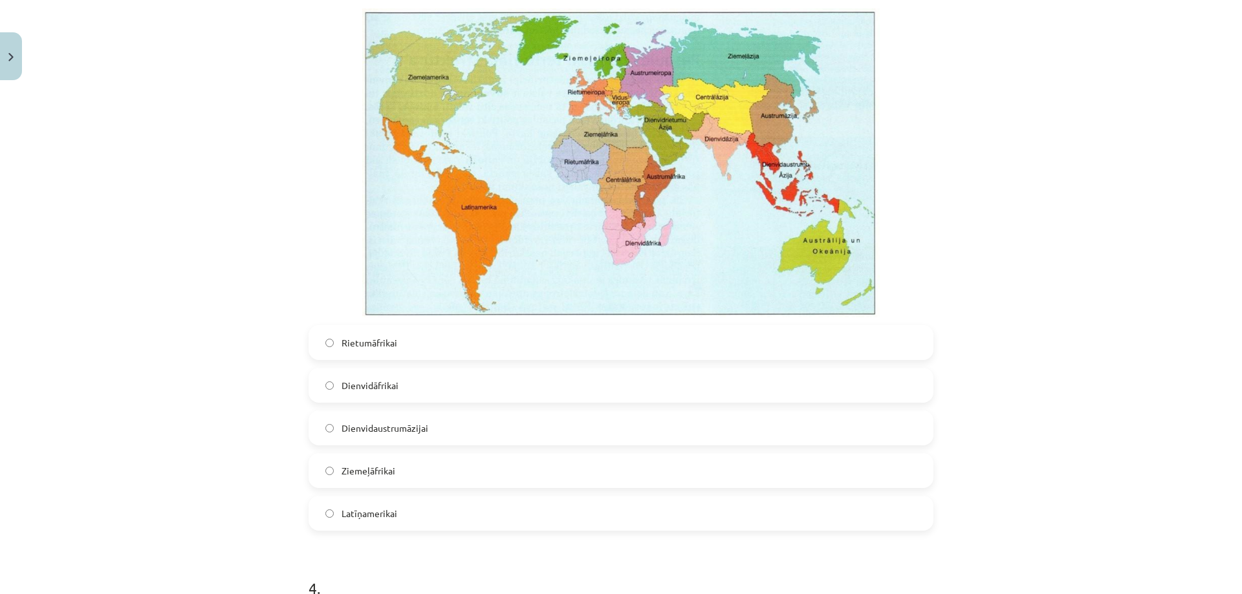
click at [412, 385] on label "Dienvidāfrikai" at bounding box center [621, 385] width 622 height 32
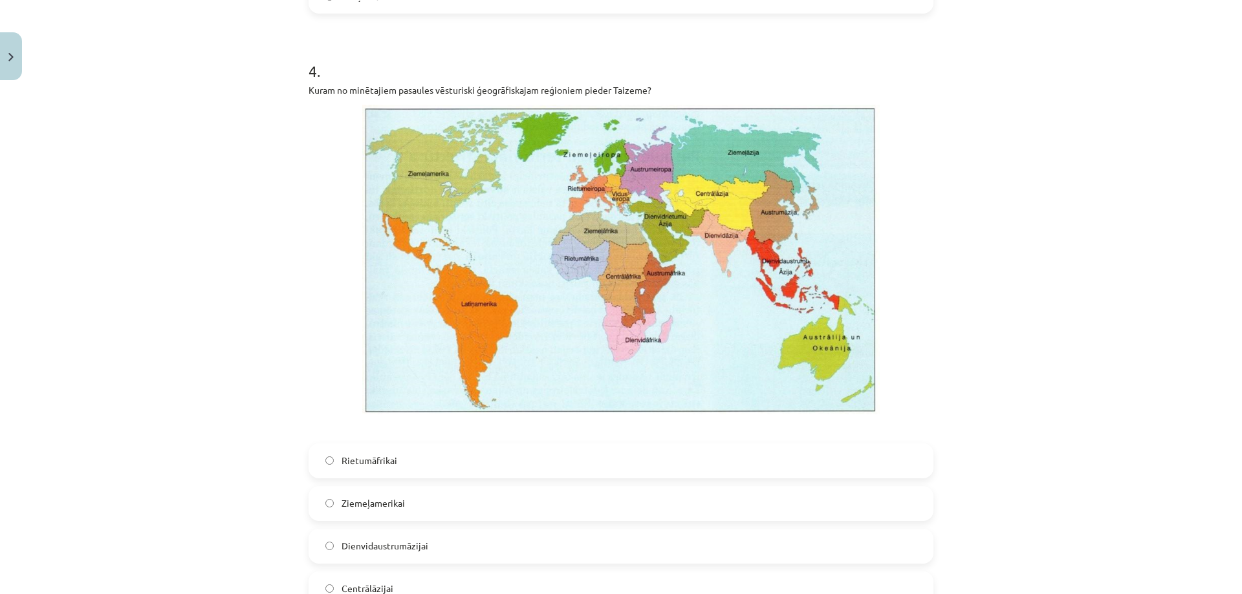
scroll to position [2296, 0]
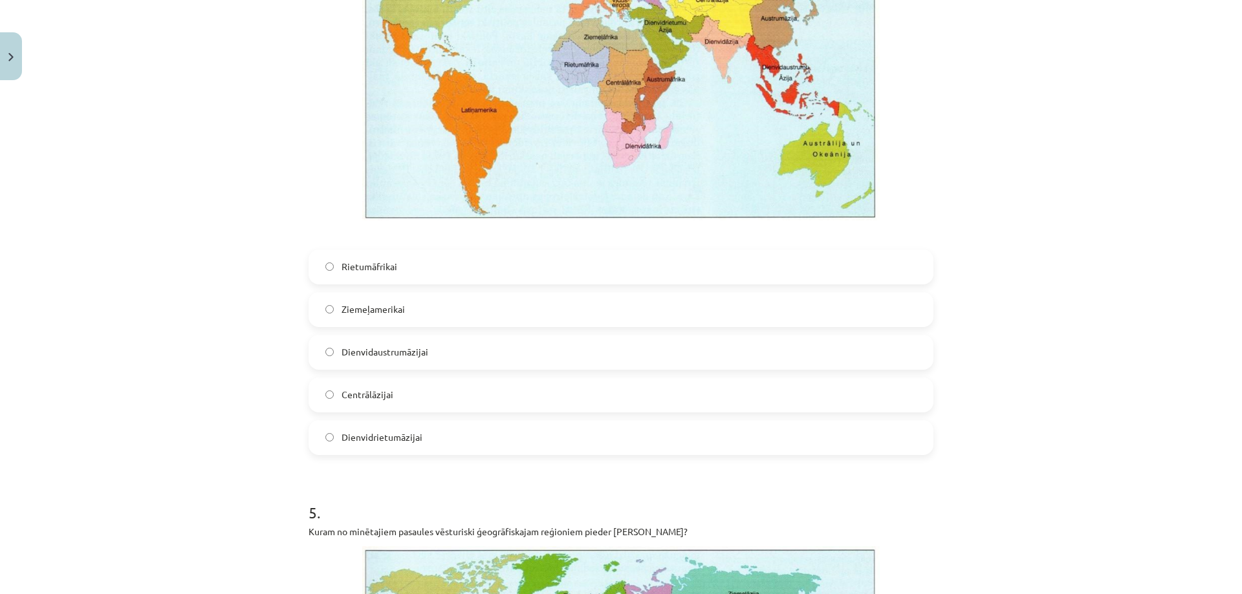
click at [402, 350] on span "Dienvidaustrumāzijai" at bounding box center [385, 352] width 87 height 14
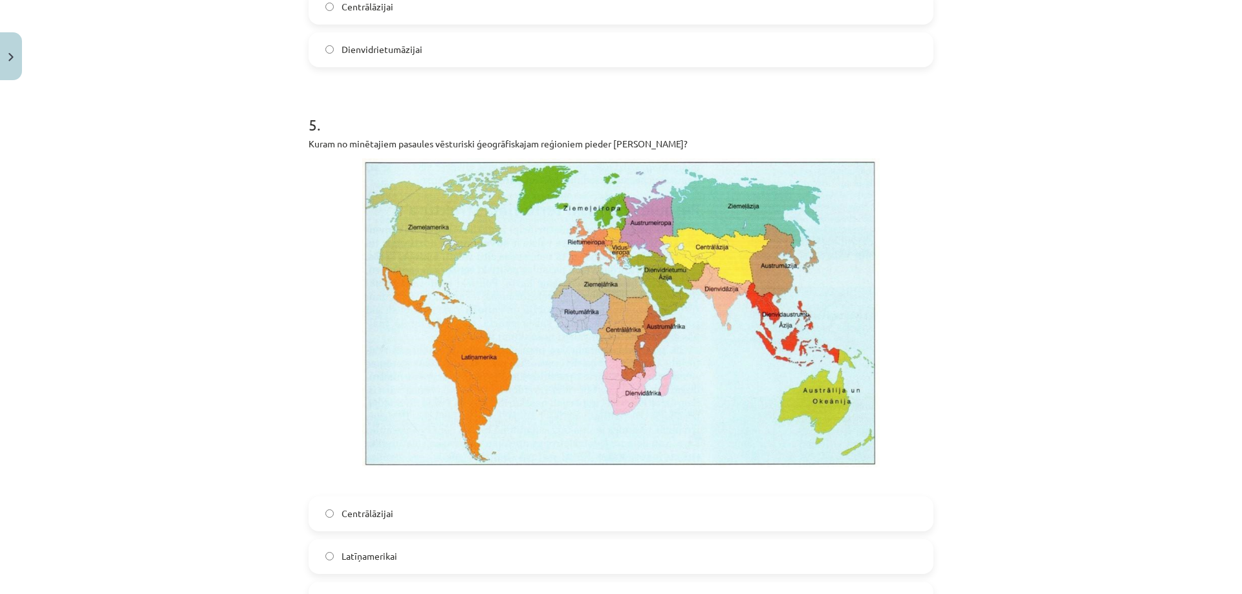
scroll to position [2814, 0]
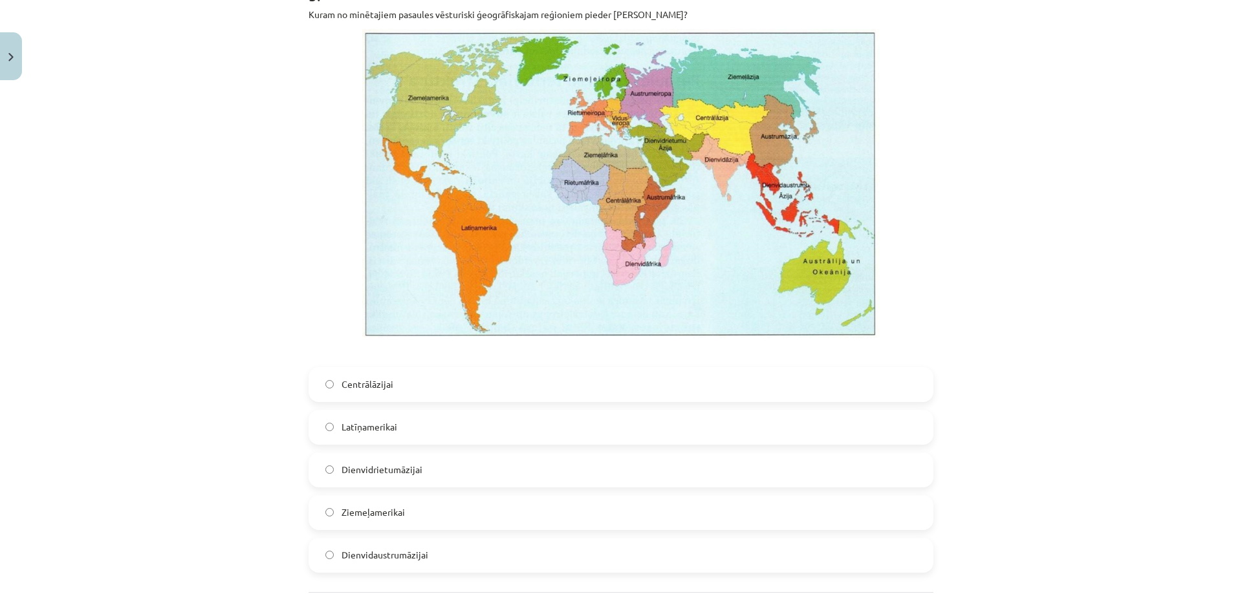
click at [394, 473] on span "Dienvidrietumāzijai" at bounding box center [382, 470] width 81 height 14
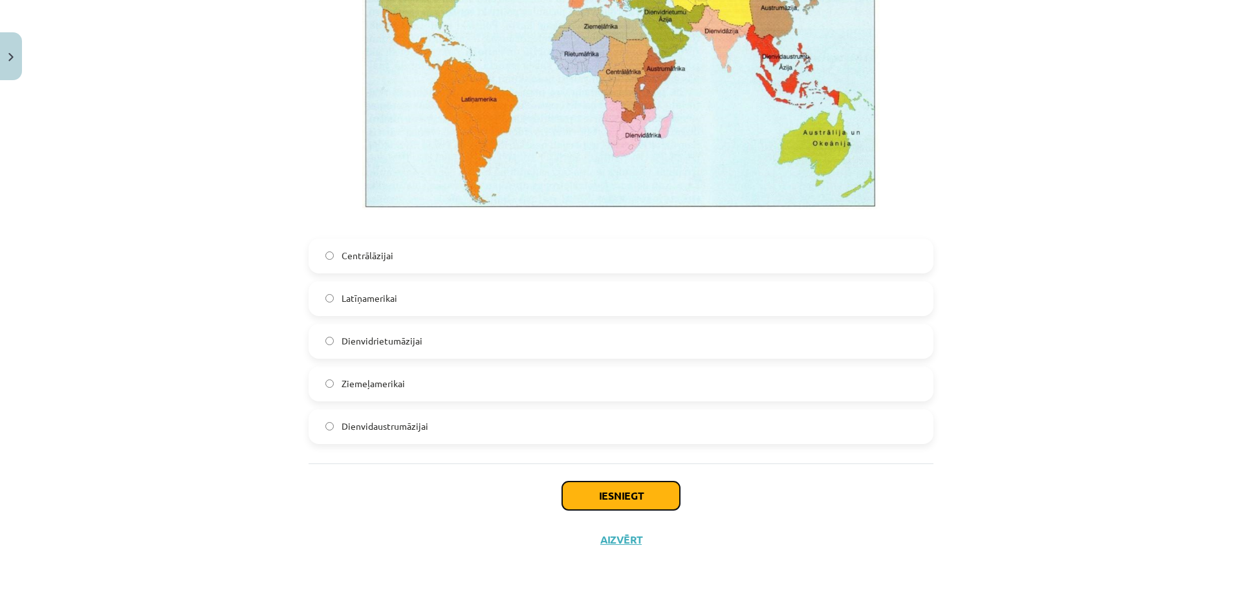
click at [600, 495] on button "Iesniegt" at bounding box center [621, 496] width 118 height 28
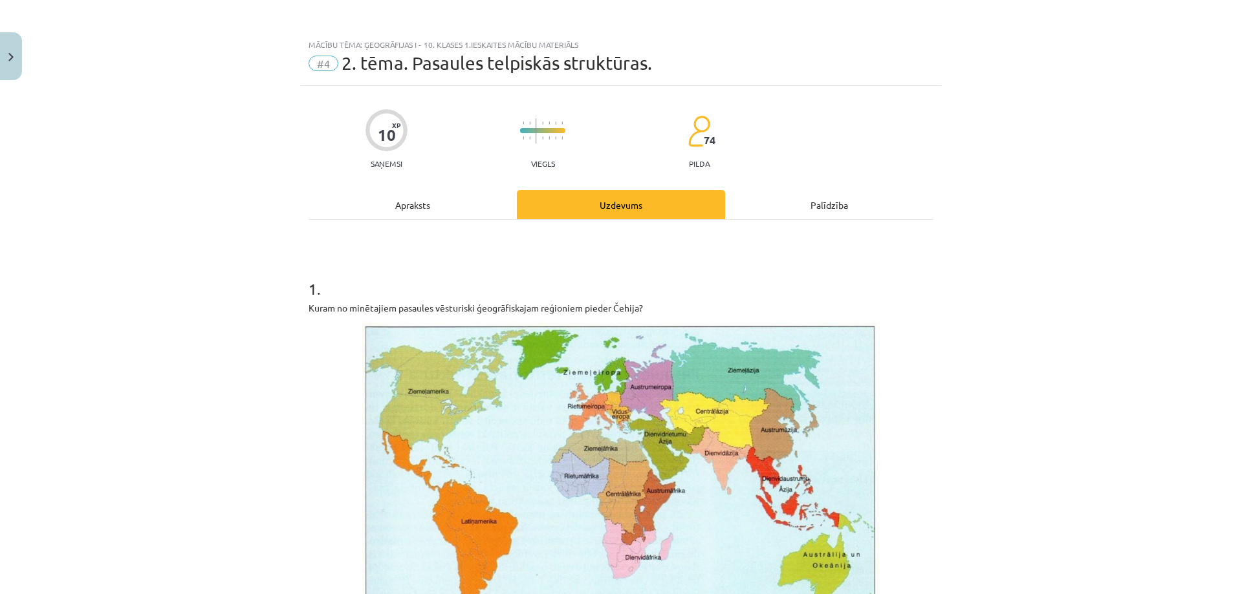
scroll to position [259, 0]
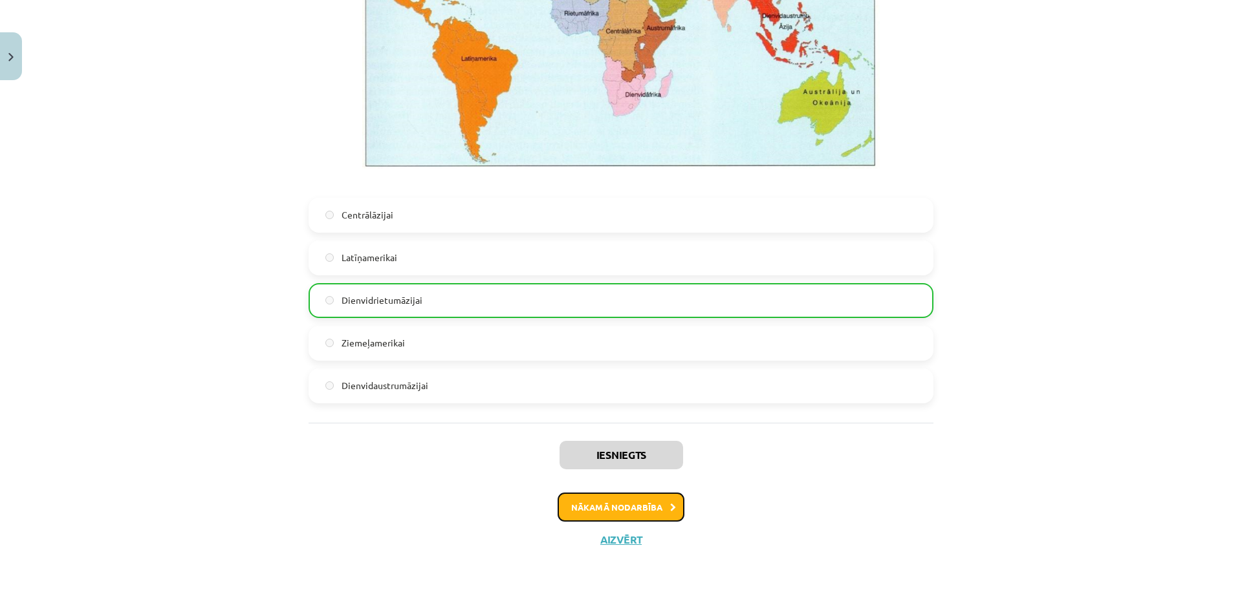
click at [646, 510] on button "Nākamā nodarbība" at bounding box center [621, 508] width 127 height 30
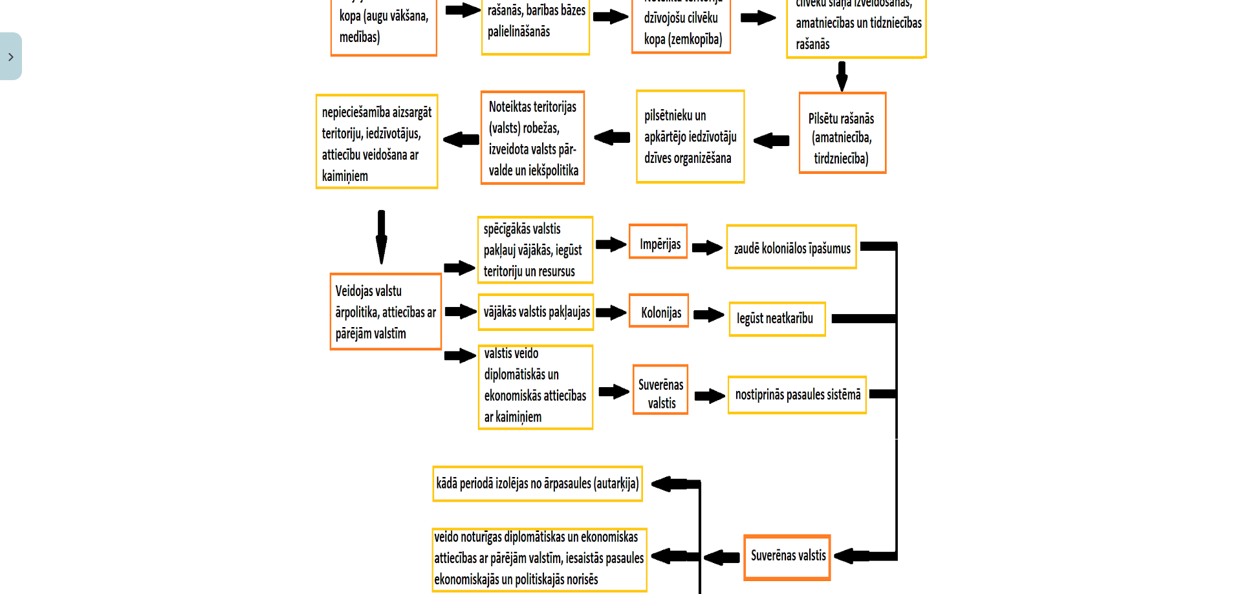
scroll to position [285, 0]
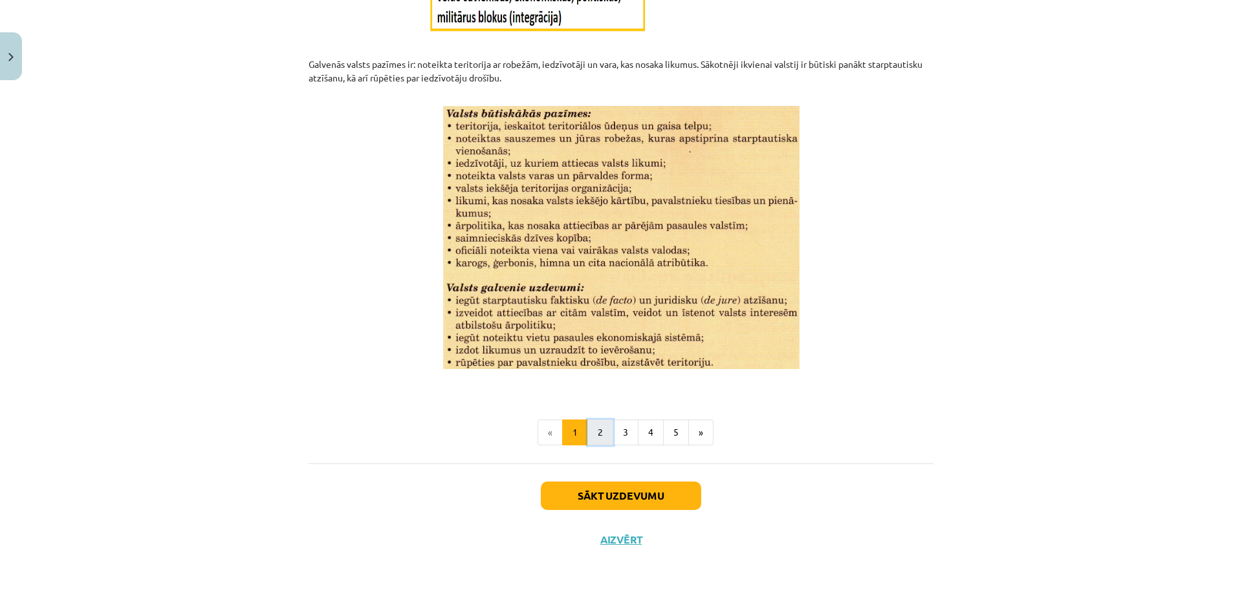
click at [587, 435] on button "2" at bounding box center [600, 433] width 26 height 26
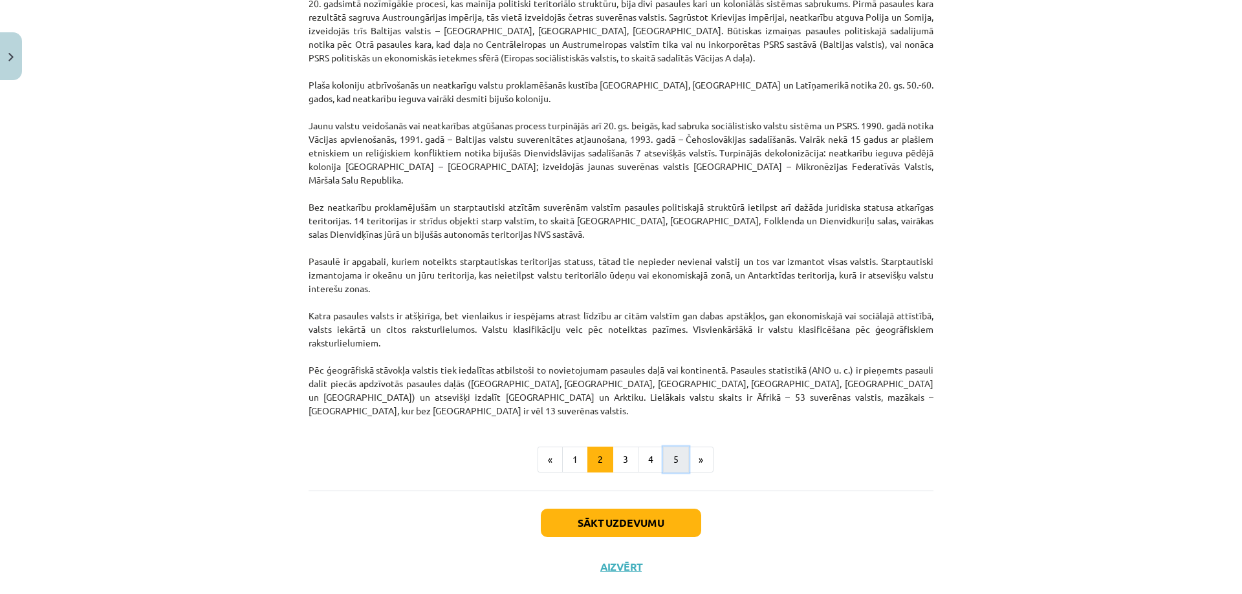
click at [680, 447] on button "5" at bounding box center [676, 460] width 26 height 26
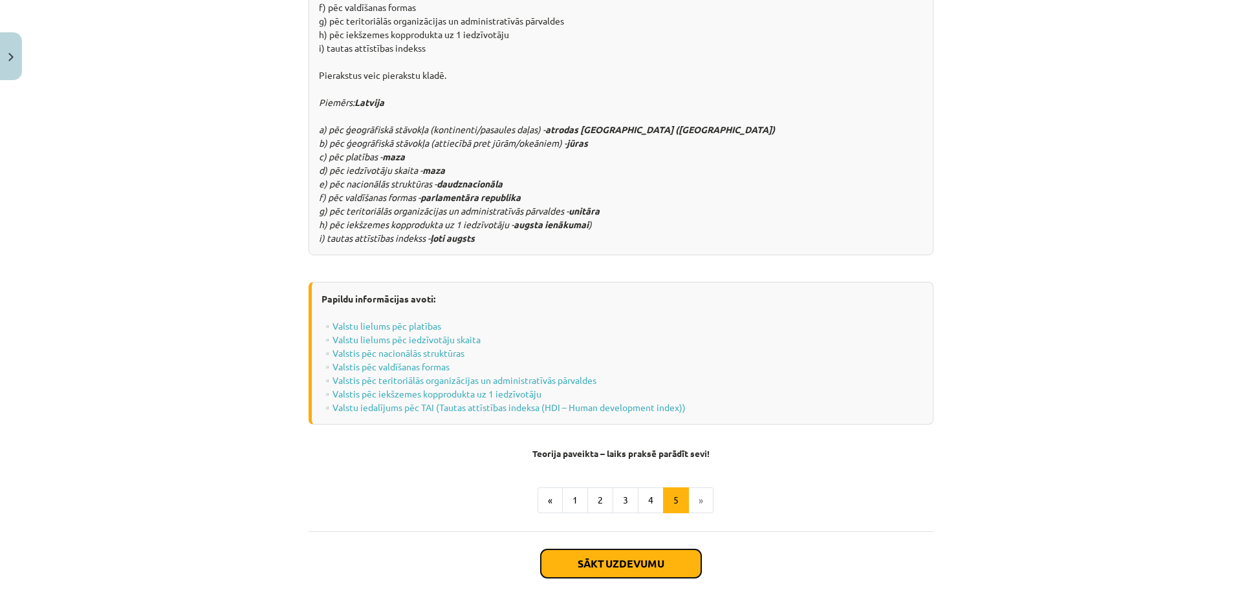
click at [620, 550] on button "Sākt uzdevumu" at bounding box center [621, 564] width 160 height 28
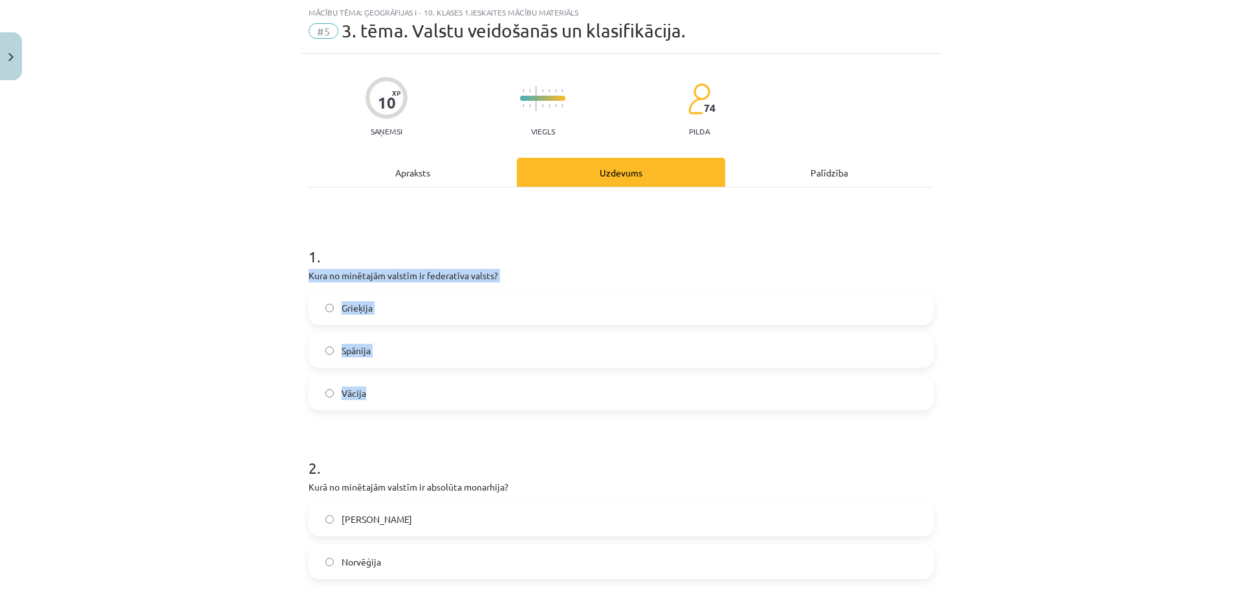
drag, startPoint x: 301, startPoint y: 274, endPoint x: 528, endPoint y: 381, distance: 250.5
copy div "Kura no minētajām valstīm ir federatīva valsts? Grieķija Spānija Vācija"
click at [382, 399] on label "Vācija" at bounding box center [621, 393] width 622 height 32
click at [345, 178] on div "Apraksts" at bounding box center [413, 172] width 208 height 29
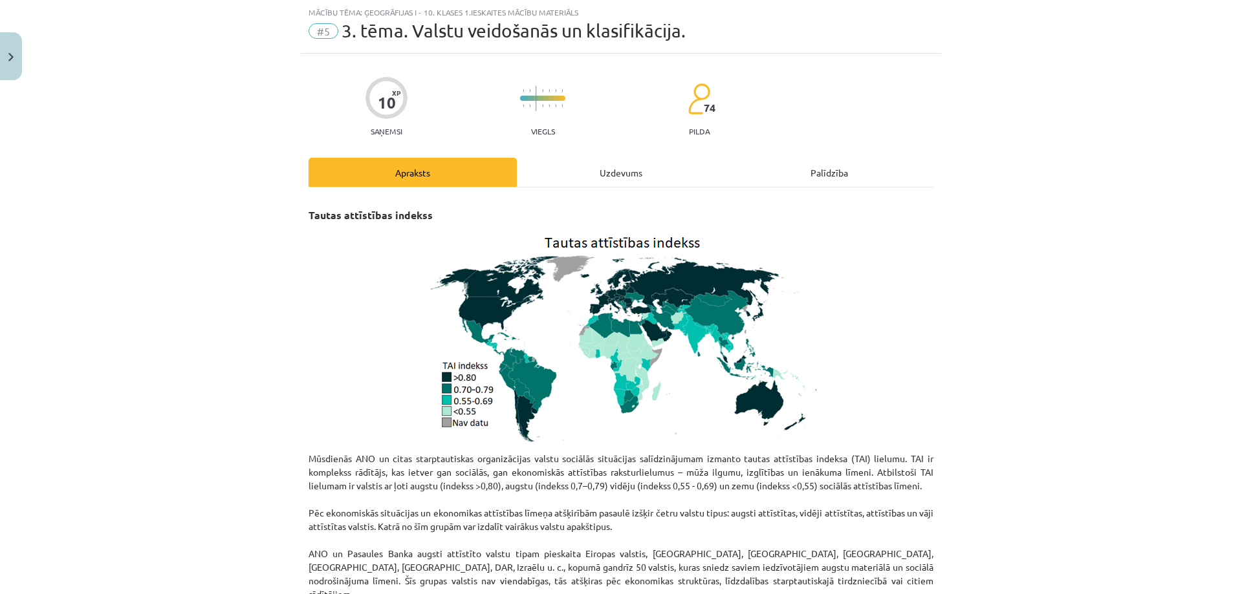
click at [583, 164] on div "Uzdevums" at bounding box center [621, 172] width 208 height 29
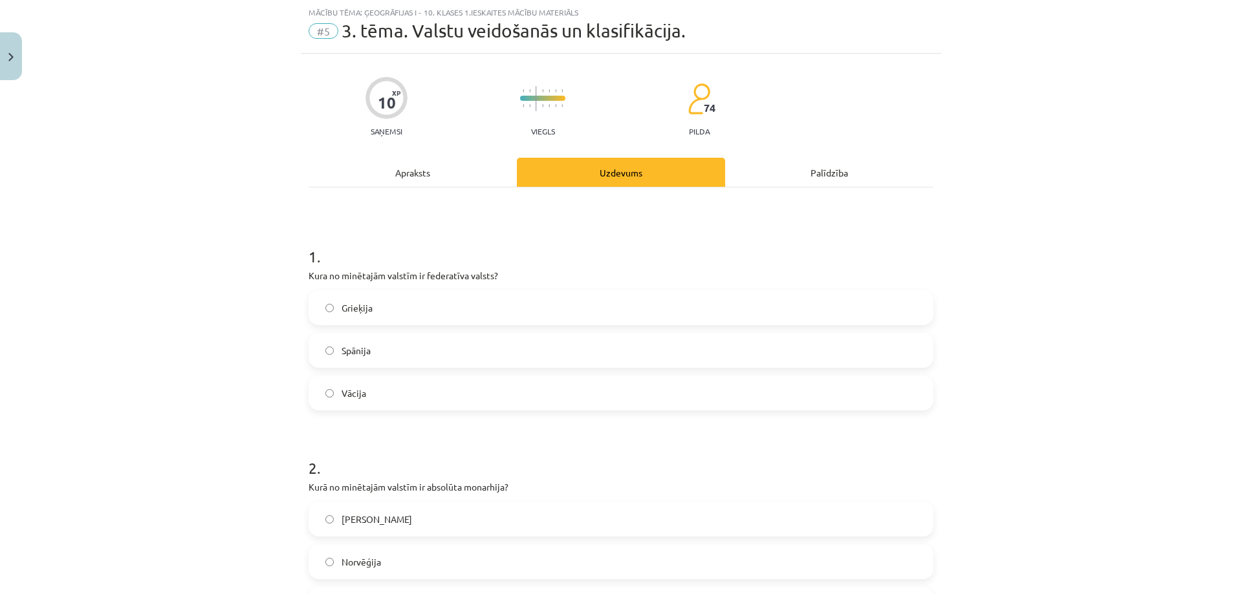
scroll to position [291, 0]
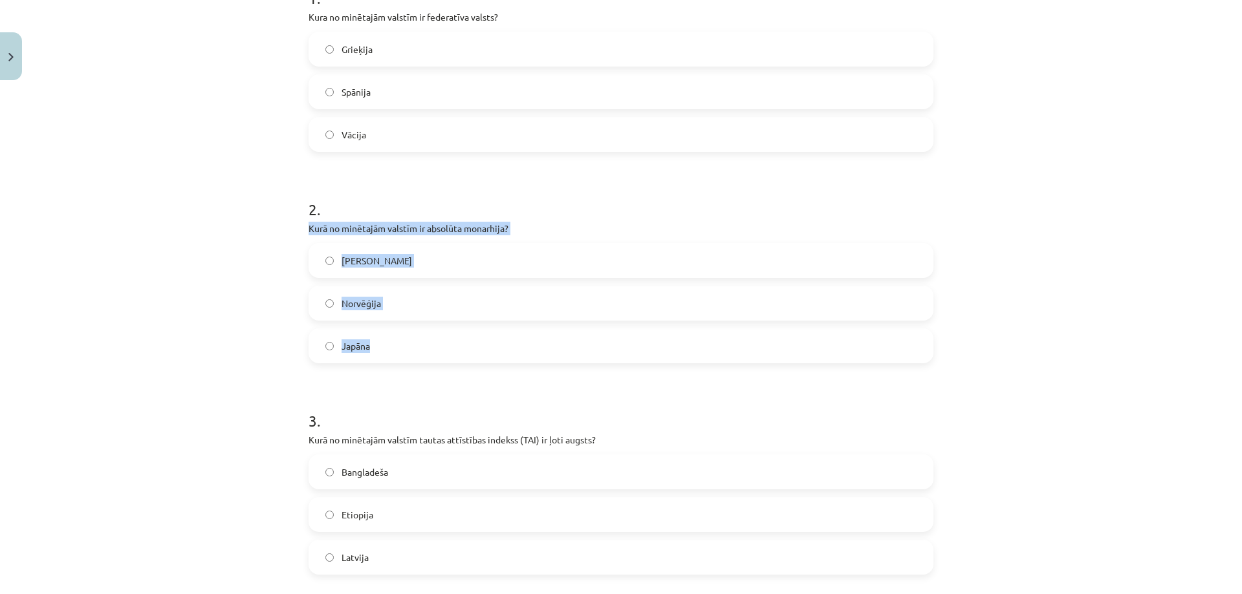
drag, startPoint x: 306, startPoint y: 226, endPoint x: 530, endPoint y: 323, distance: 244.3
click at [530, 323] on div "2 . Kurā no minētajām valstīm ir absolūta monarhija? Saūda Arābija Norvēģija Ja…" at bounding box center [621, 271] width 625 height 186
copy div "Kurā no minētajām valstīm ir absolūta monarhija? Saūda Arābija Norvēģija Japāna"
click at [387, 263] on span "Saūda Arābija" at bounding box center [377, 261] width 70 height 14
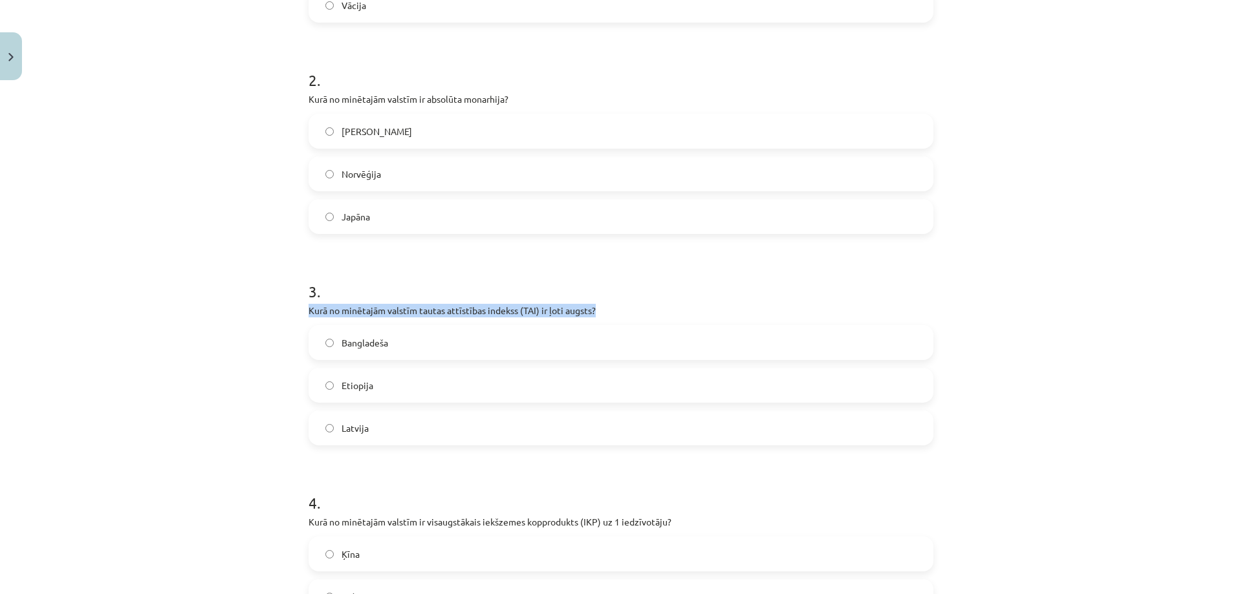
drag, startPoint x: 297, startPoint y: 306, endPoint x: 586, endPoint y: 307, distance: 289.1
click at [586, 307] on div "10 XP Saņemsi Viegls 74 pilda Apraksts Uzdevums Palīdzība 1 . Kura no minētajām…" at bounding box center [621, 326] width 640 height 1321
copy p "Kurā no minētajām valstīm tautas attīstības indekss (TAI) ir ļoti augsts?"
click at [274, 312] on div "Mācību tēma: Ģeogrāfijas i - 10. klases 1.ieskaites mācību materiāls #5 3. tēma…" at bounding box center [621, 297] width 1242 height 594
drag, startPoint x: 299, startPoint y: 308, endPoint x: 460, endPoint y: 433, distance: 203.7
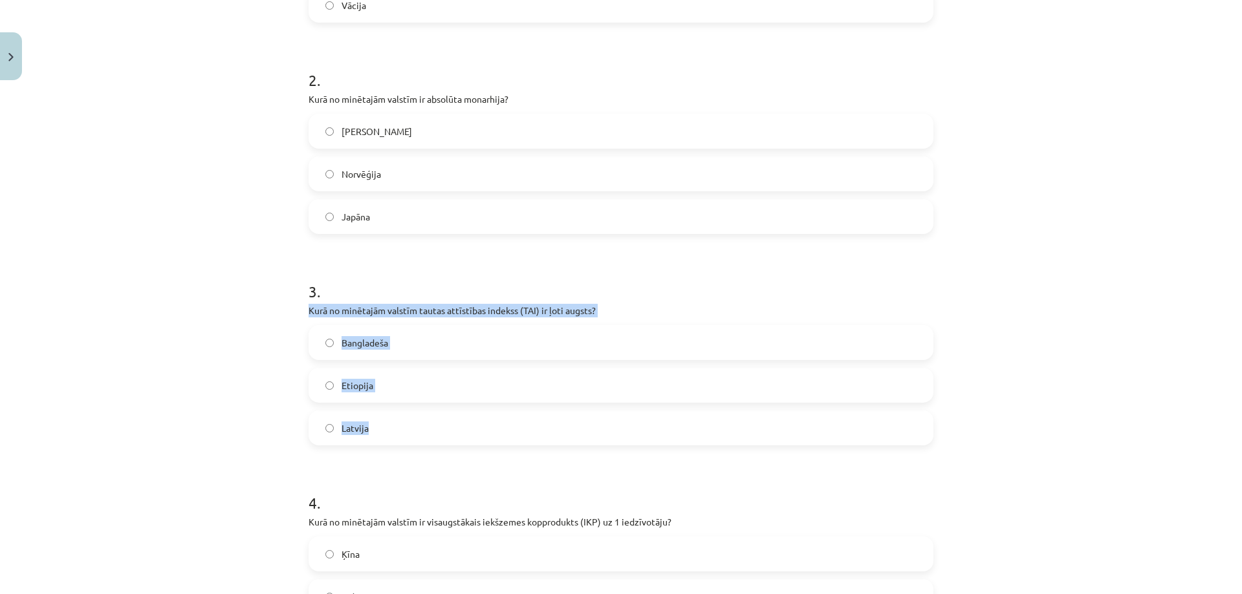
click at [460, 433] on div "Mācību tēma: Ģeogrāfijas i - 10. klases 1.ieskaites mācību materiāls #5 3. tēma…" at bounding box center [621, 297] width 1242 height 594
copy div "Kurā no minētajām valstīm tautas attīstības indekss (TAI) ir ļoti augsts? Bangl…"
click at [371, 428] on label "Latvija" at bounding box center [621, 428] width 622 height 32
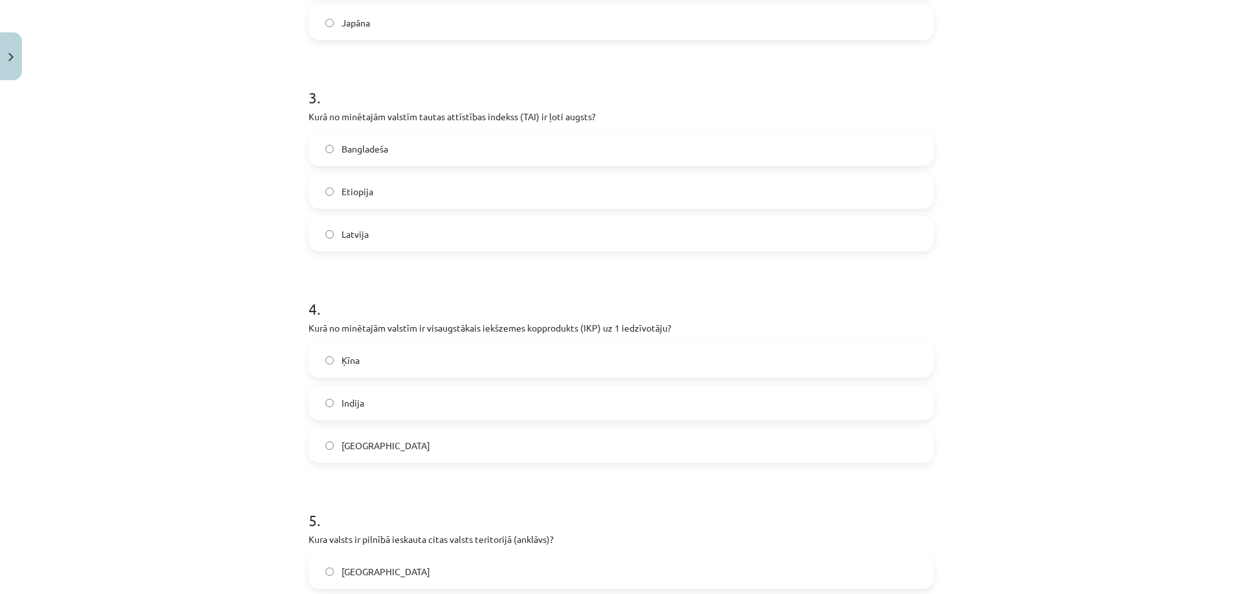
scroll to position [679, 0]
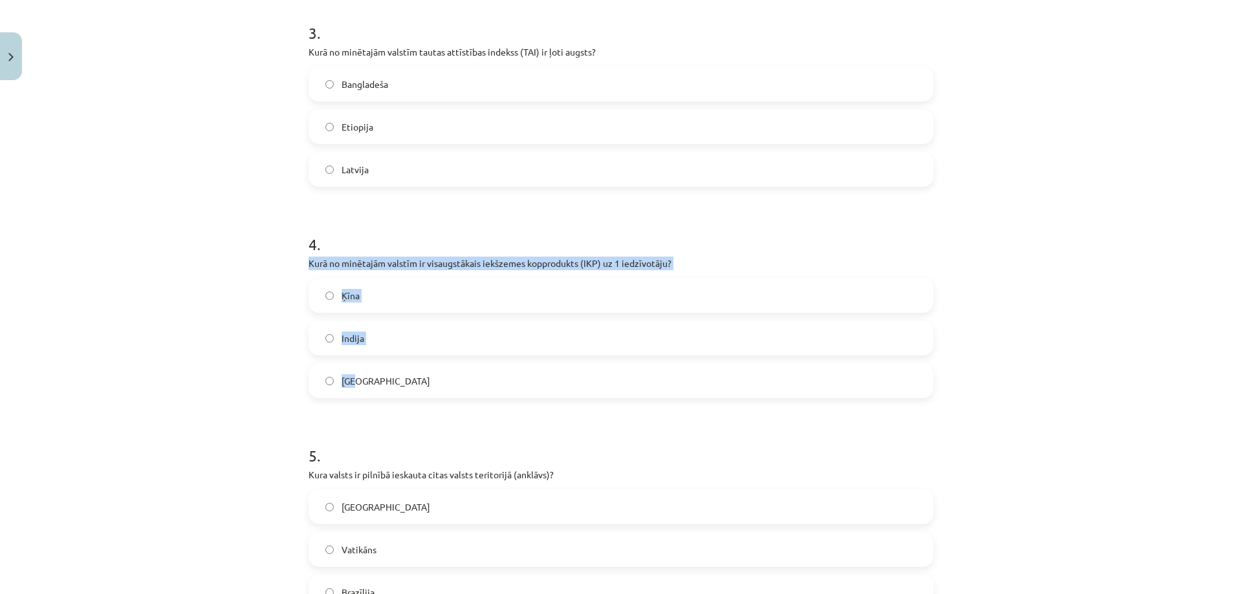
drag, startPoint x: 303, startPoint y: 263, endPoint x: 402, endPoint y: 367, distance: 143.2
click at [402, 367] on div "4 . Kurā no minētajām valstīm ir visaugstākais iekšzemes kopprodukts (IKP) uz 1…" at bounding box center [621, 306] width 625 height 186
click at [436, 391] on label "ASV" at bounding box center [621, 381] width 622 height 32
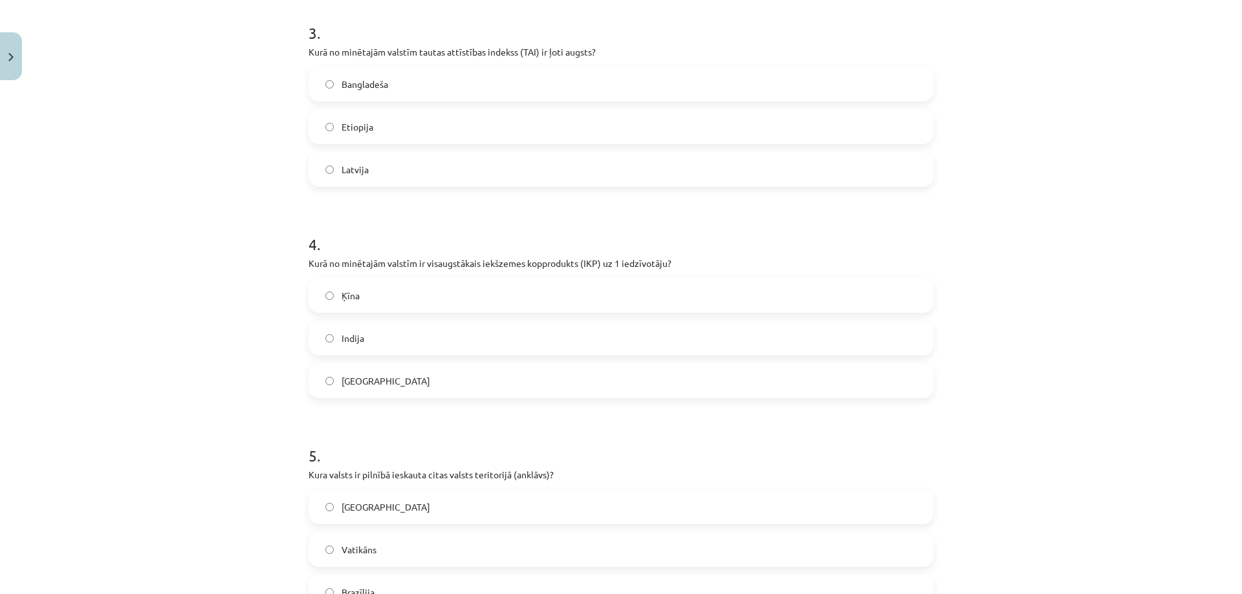
scroll to position [845, 0]
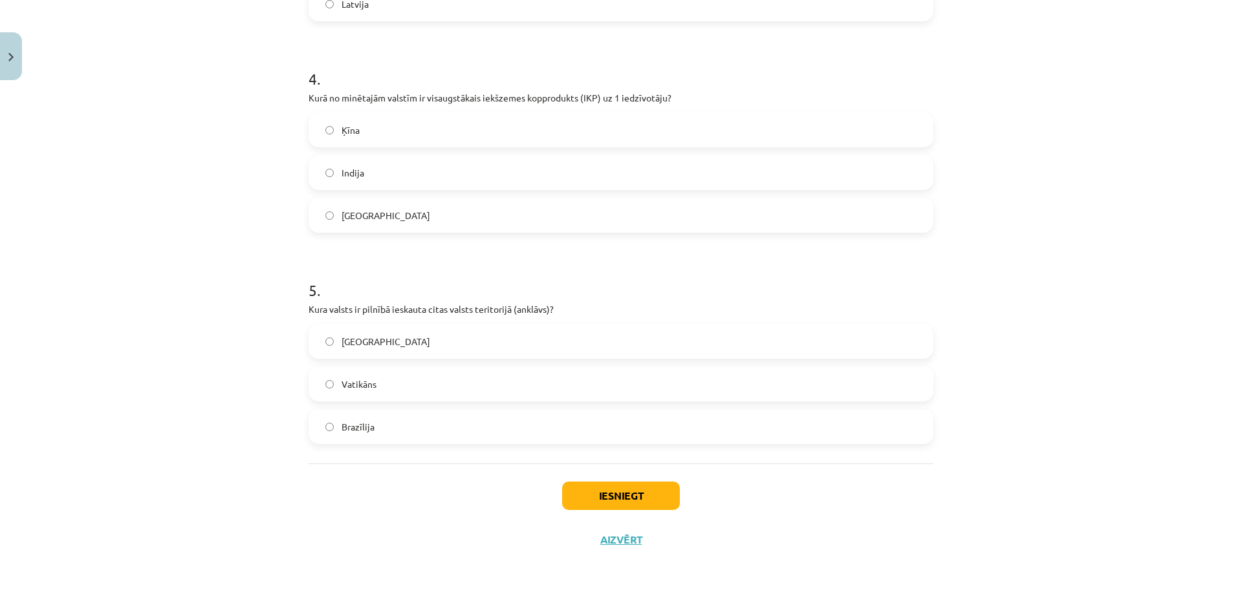
click at [409, 386] on label "Vatikāns" at bounding box center [621, 384] width 622 height 32
click at [621, 503] on button "Iesniegt" at bounding box center [621, 496] width 118 height 28
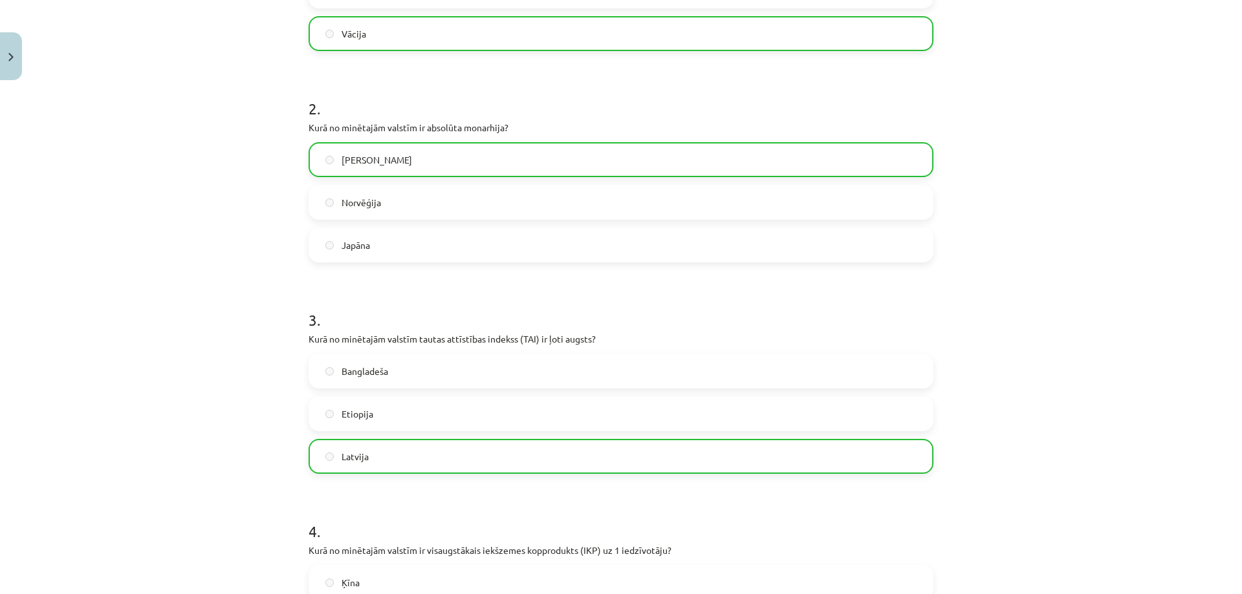
scroll to position [0, 0]
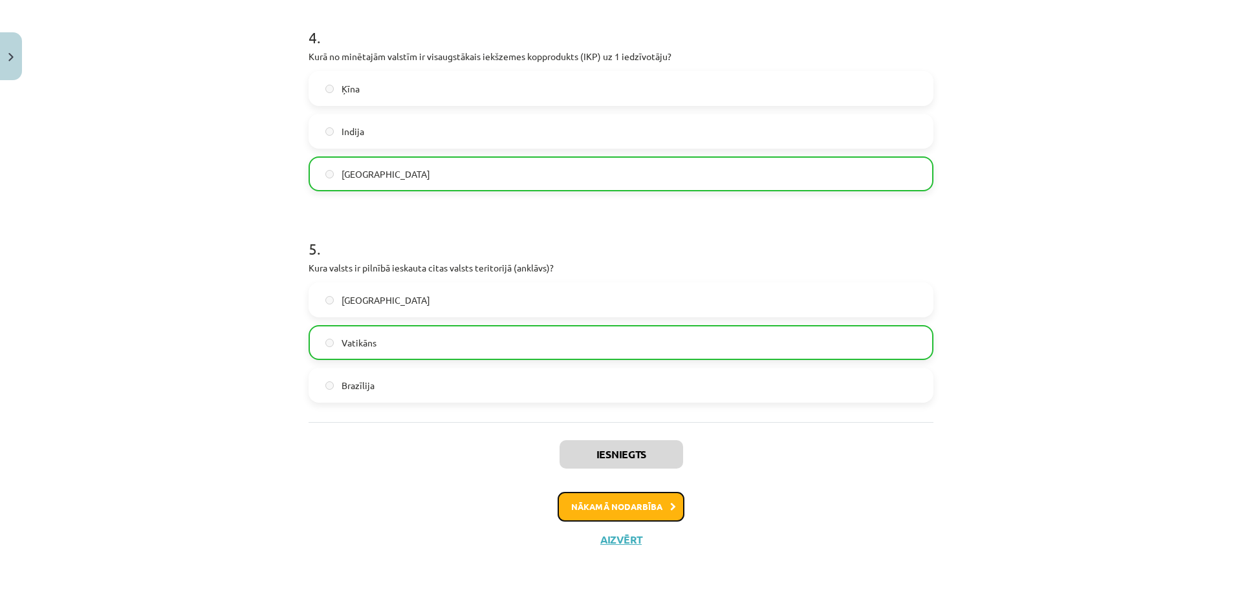
click at [645, 501] on button "Nākamā nodarbība" at bounding box center [621, 507] width 127 height 30
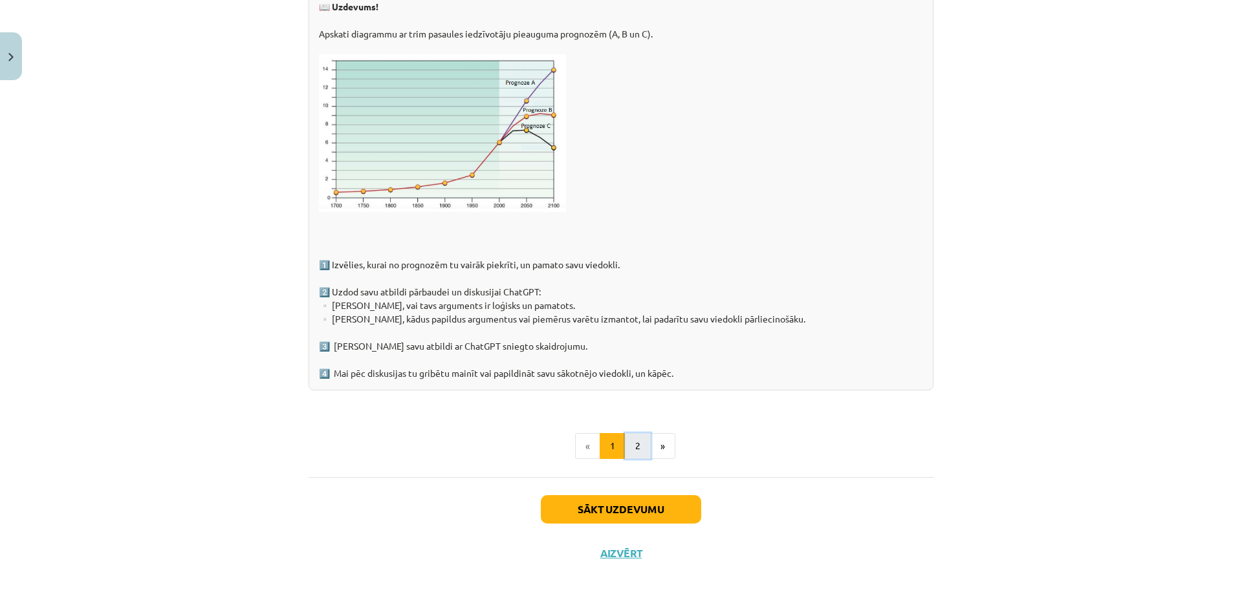
click at [642, 435] on button "2" at bounding box center [638, 446] width 26 height 26
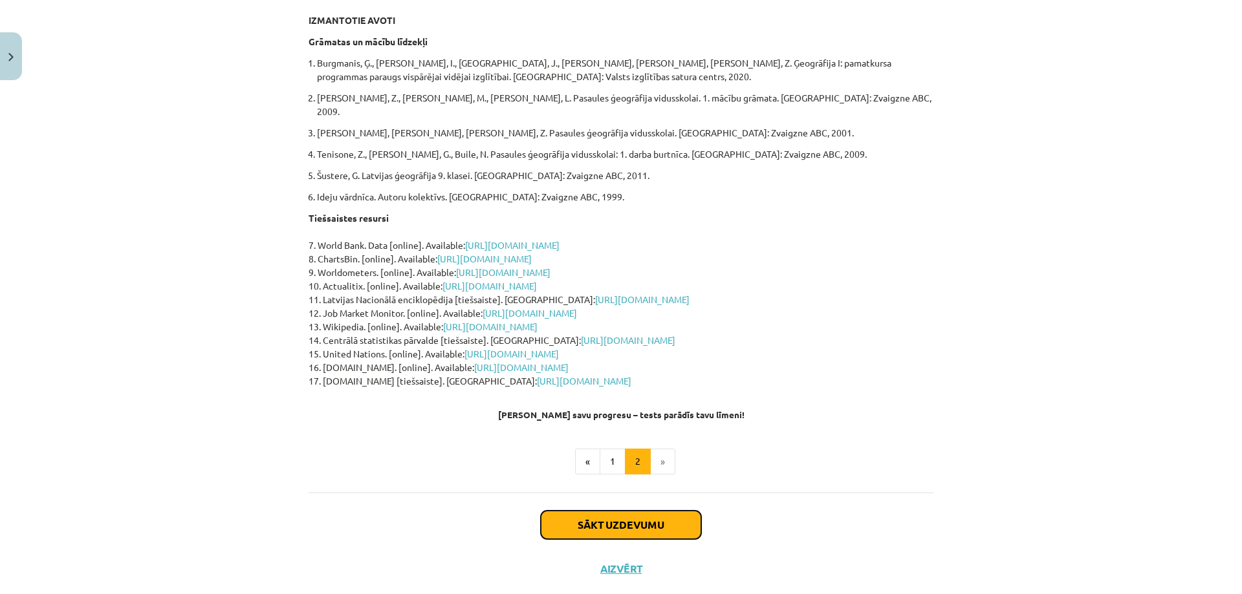
click at [650, 515] on button "Sākt uzdevumu" at bounding box center [621, 525] width 160 height 28
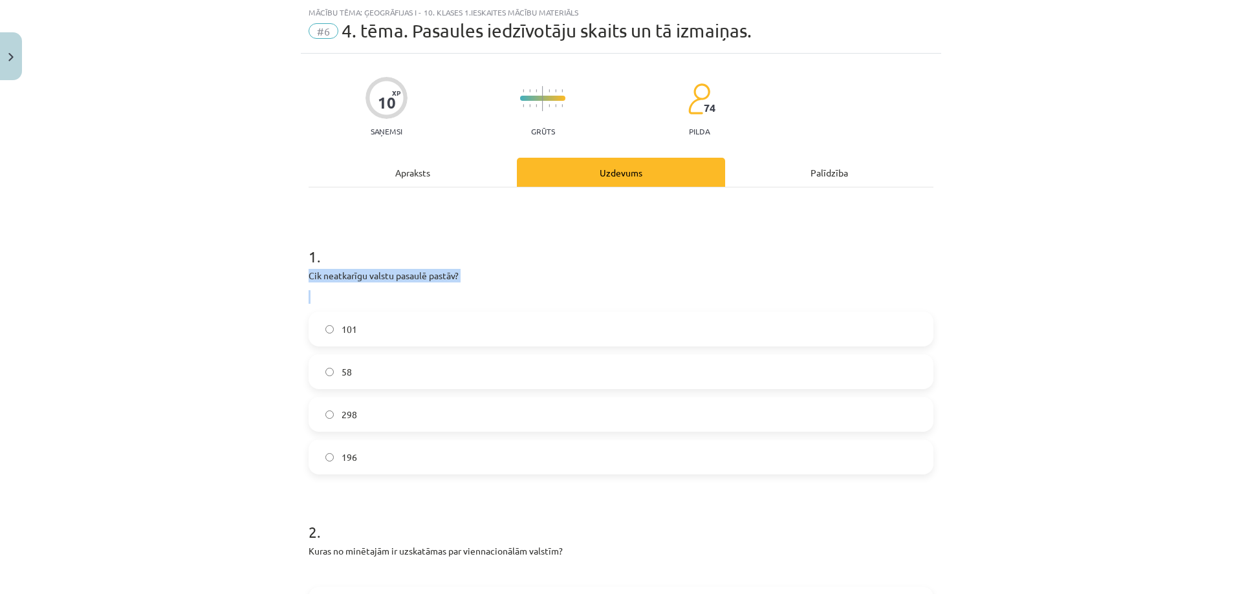
drag, startPoint x: 301, startPoint y: 272, endPoint x: 528, endPoint y: 286, distance: 227.5
click at [383, 457] on label "196" at bounding box center [621, 457] width 622 height 32
drag, startPoint x: 294, startPoint y: 266, endPoint x: 515, endPoint y: 457, distance: 291.2
click at [515, 457] on div "Mācību tēma: Ģeogrāfijas i - 10. klases 1.ieskaites mācību materiāls #6 4. tēma…" at bounding box center [621, 297] width 1242 height 594
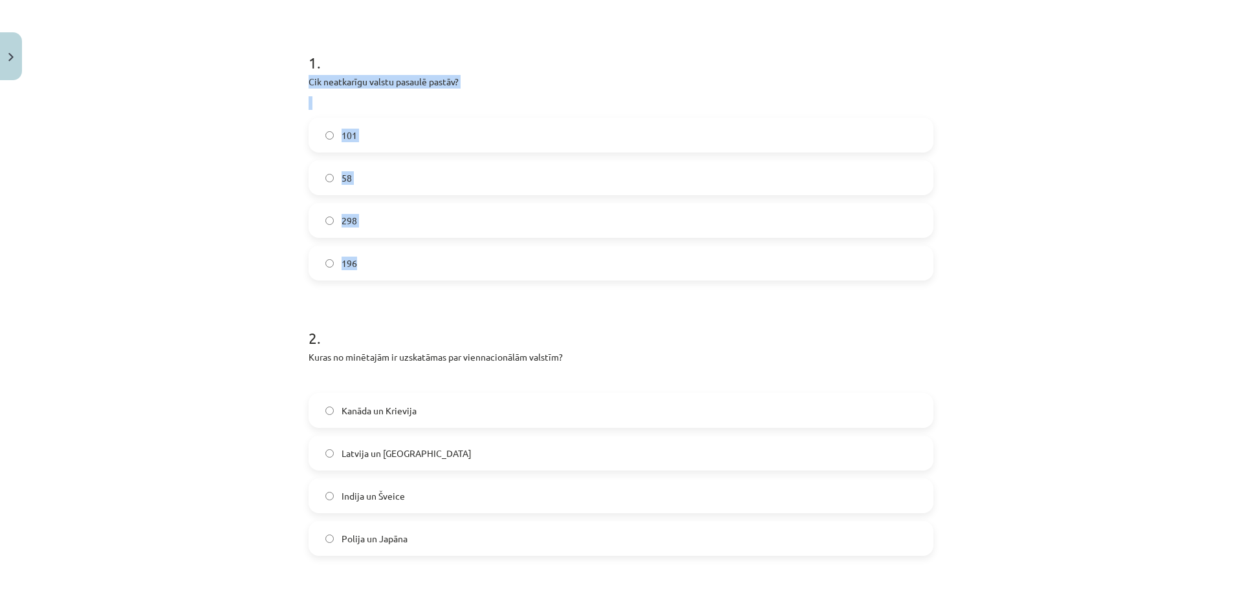
click at [206, 250] on div "Mācību tēma: Ģeogrāfijas i - 10. klases 1.ieskaites mācību materiāls #6 4. tēma…" at bounding box center [621, 297] width 1242 height 594
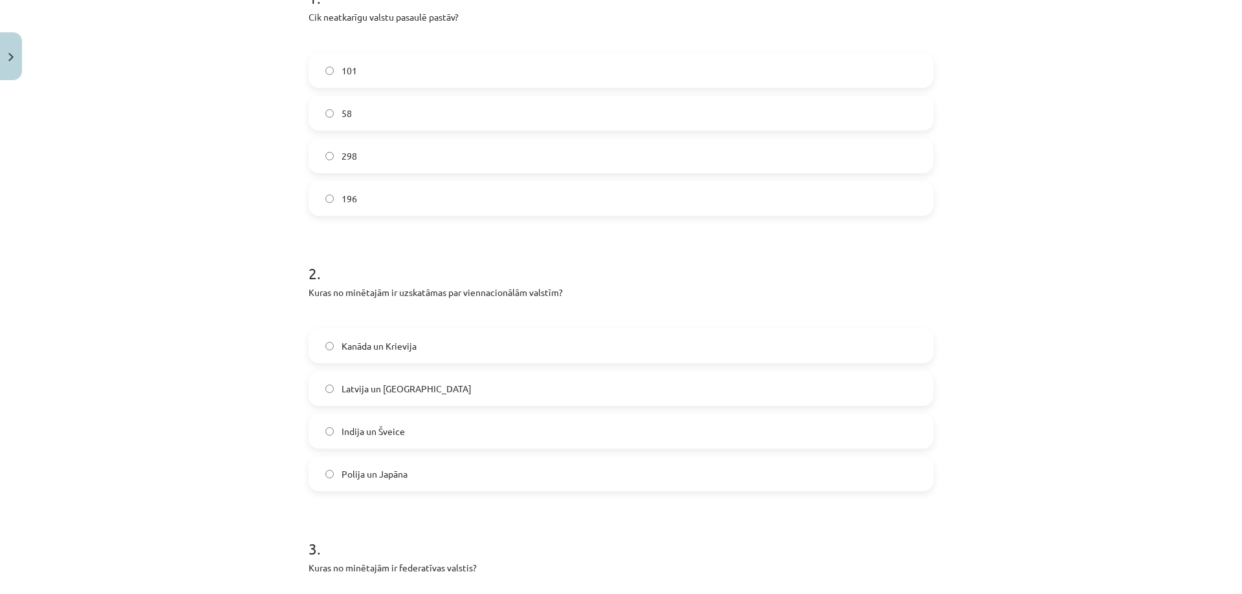
click at [247, 262] on div "Mācību tēma: Ģeogrāfijas i - 10. klases 1.ieskaites mācību materiāls #6 4. tēma…" at bounding box center [621, 297] width 1242 height 594
drag, startPoint x: 309, startPoint y: 293, endPoint x: 380, endPoint y: 326, distance: 77.8
click at [380, 327] on div "2 . Kuras no minētajām ir uzskatāmas par viennacionālām valstīm? Kanāda un Krie…" at bounding box center [621, 367] width 625 height 250
click at [250, 314] on div "Mācību tēma: Ģeogrāfijas i - 10. klases 1.ieskaites mācību materiāls #6 4. tēma…" at bounding box center [621, 297] width 1242 height 594
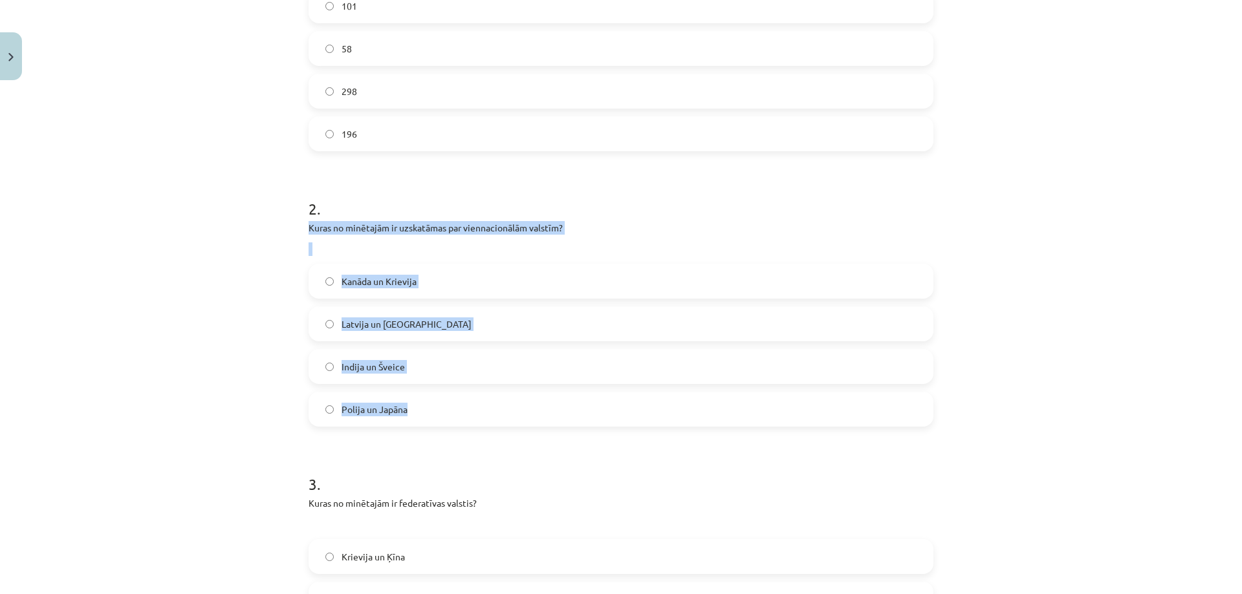
drag, startPoint x: 291, startPoint y: 222, endPoint x: 453, endPoint y: 409, distance: 247.2
click at [453, 409] on div "Mācību tēma: Ģeogrāfijas i - 10. klases 1.ieskaites mācību materiāls #6 4. tēma…" at bounding box center [621, 297] width 1242 height 594
click at [371, 412] on span "Polija un Japāna" at bounding box center [375, 410] width 66 height 14
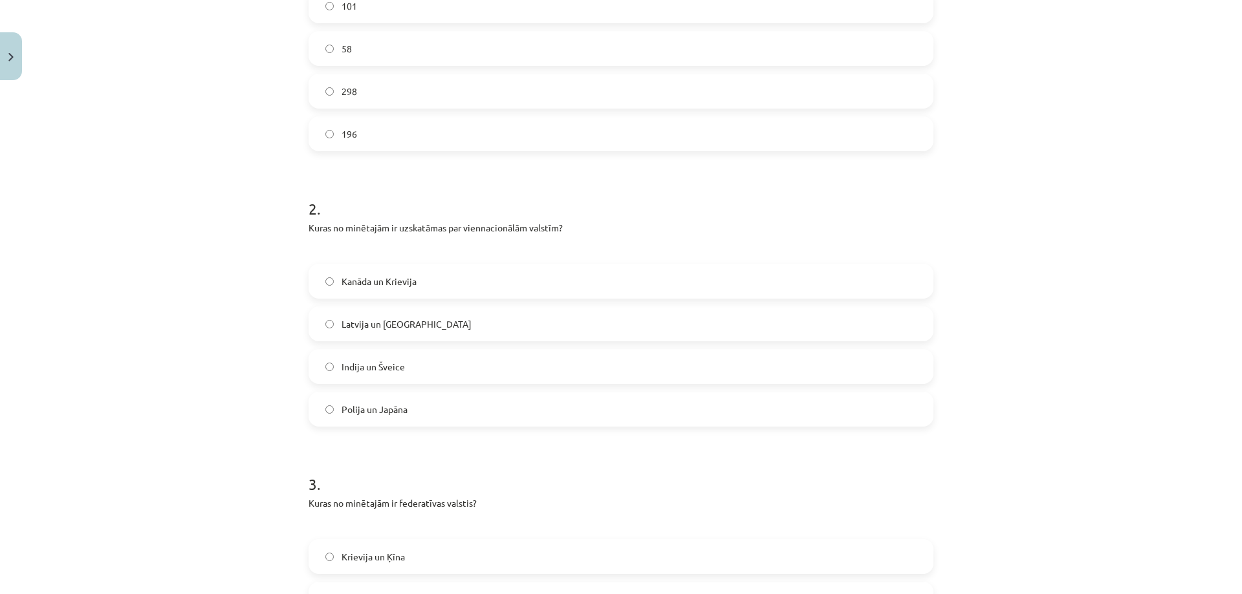
scroll to position [550, 0]
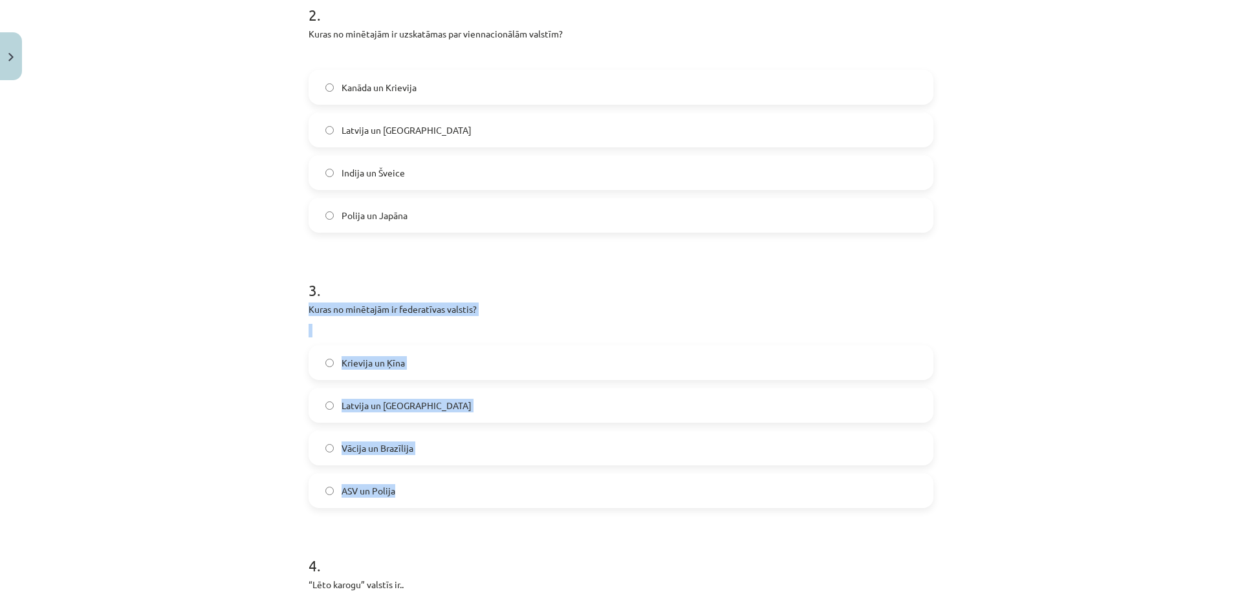
drag, startPoint x: 292, startPoint y: 300, endPoint x: 477, endPoint y: 481, distance: 258.4
click at [477, 481] on div "Mācību tēma: Ģeogrāfijas i - 10. klases 1.ieskaites mācību materiāls #6 4. tēma…" at bounding box center [621, 297] width 1242 height 594
click at [380, 450] on span "Vācija un Brazīlija" at bounding box center [378, 449] width 72 height 14
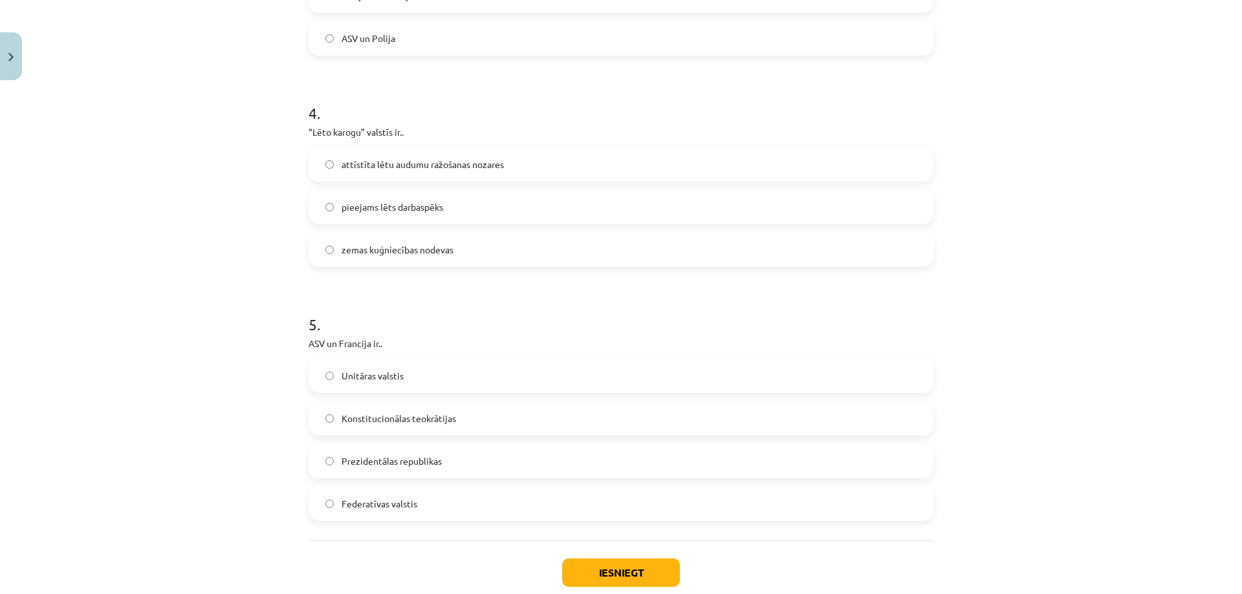
scroll to position [1067, 0]
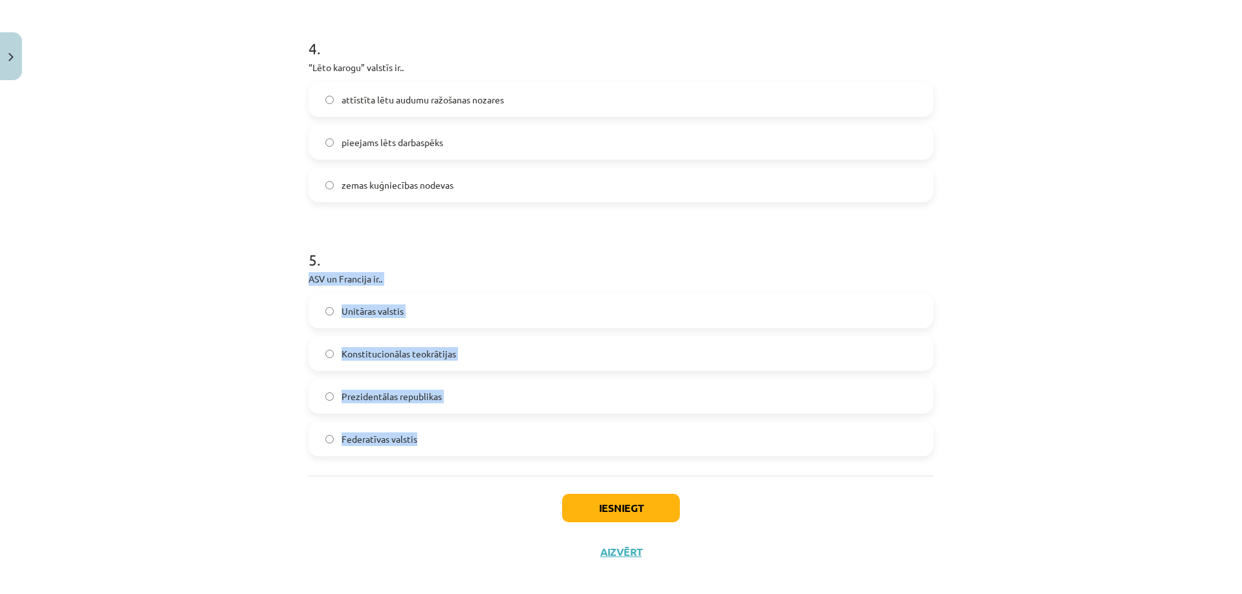
drag, startPoint x: 292, startPoint y: 276, endPoint x: 481, endPoint y: 429, distance: 243.3
click at [481, 429] on div "Mācību tēma: Ģeogrāfijas i - 10. klases 1.ieskaites mācību materiāls #6 4. tēma…" at bounding box center [621, 297] width 1242 height 594
click at [379, 439] on span "Federatīvas valstis" at bounding box center [380, 440] width 76 height 14
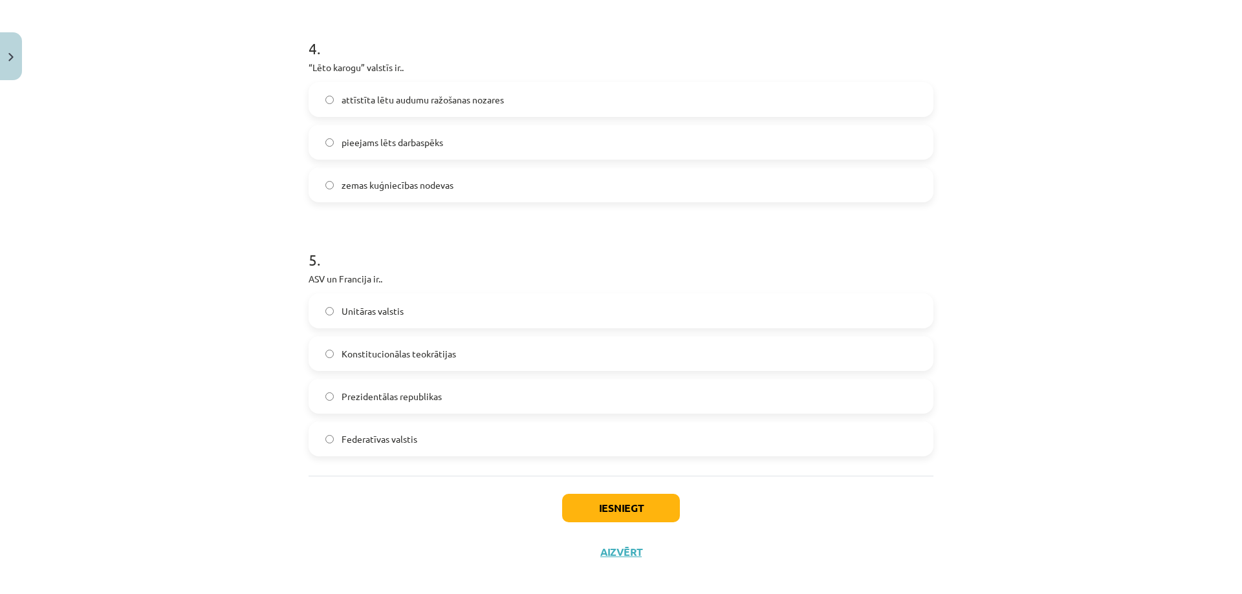
click at [380, 401] on span "Prezidentālas republikas" at bounding box center [392, 397] width 100 height 14
click at [593, 507] on button "Iesniegt" at bounding box center [621, 508] width 118 height 28
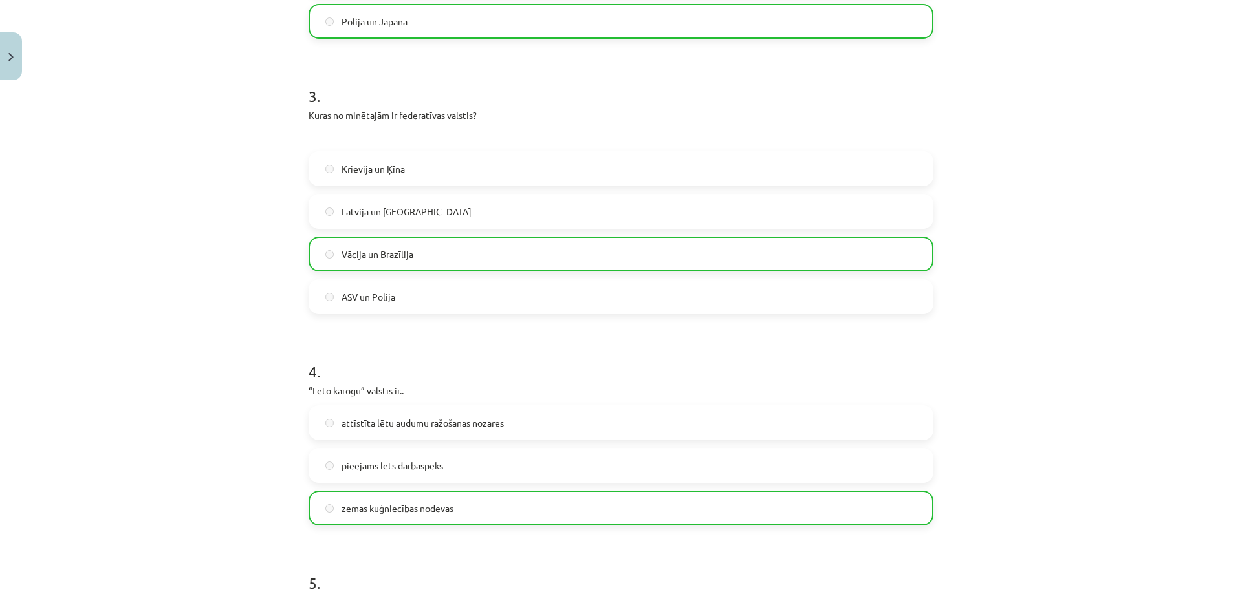
scroll to position [1121, 0]
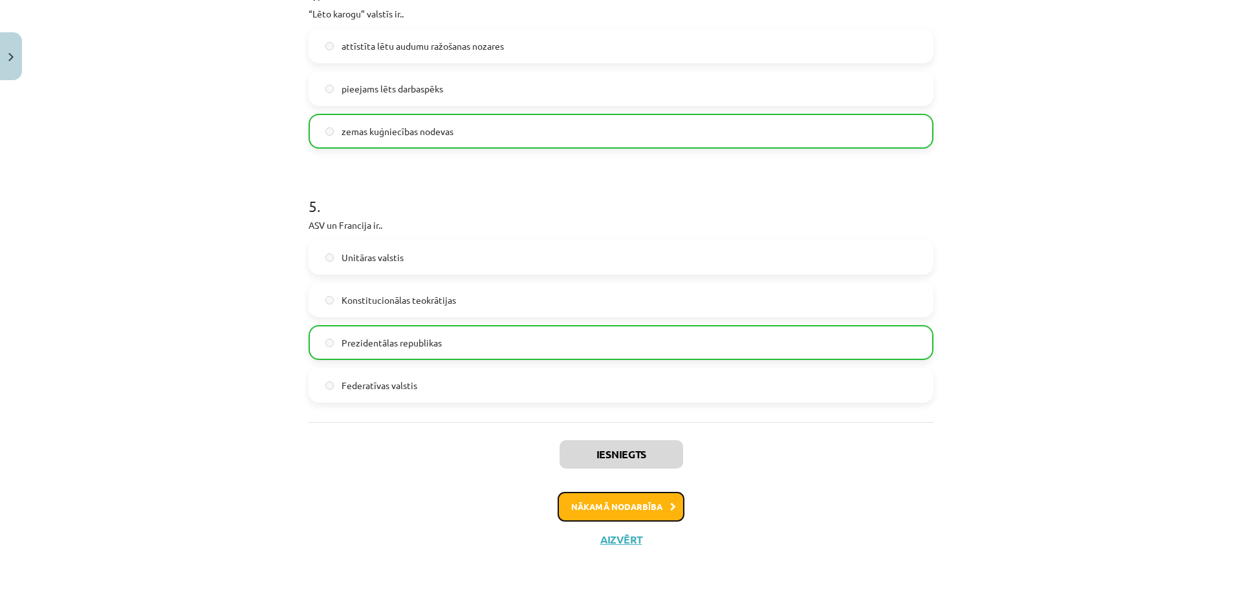
click at [601, 499] on button "Nākamā nodarbība" at bounding box center [621, 507] width 127 height 30
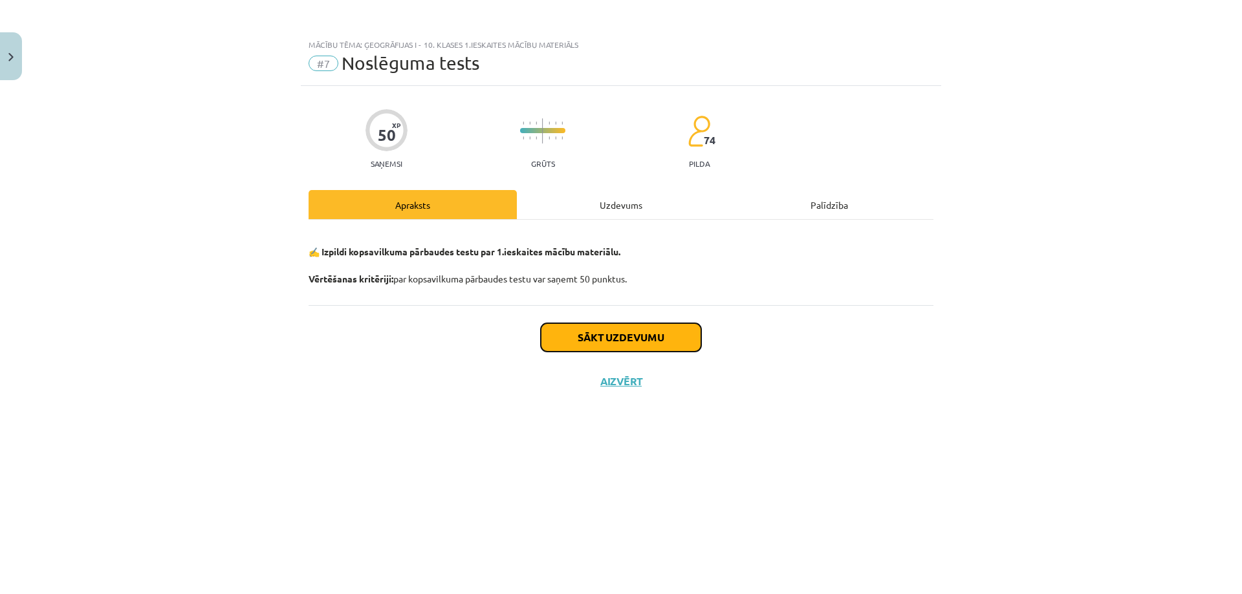
click at [589, 340] on button "Sākt uzdevumu" at bounding box center [621, 337] width 160 height 28
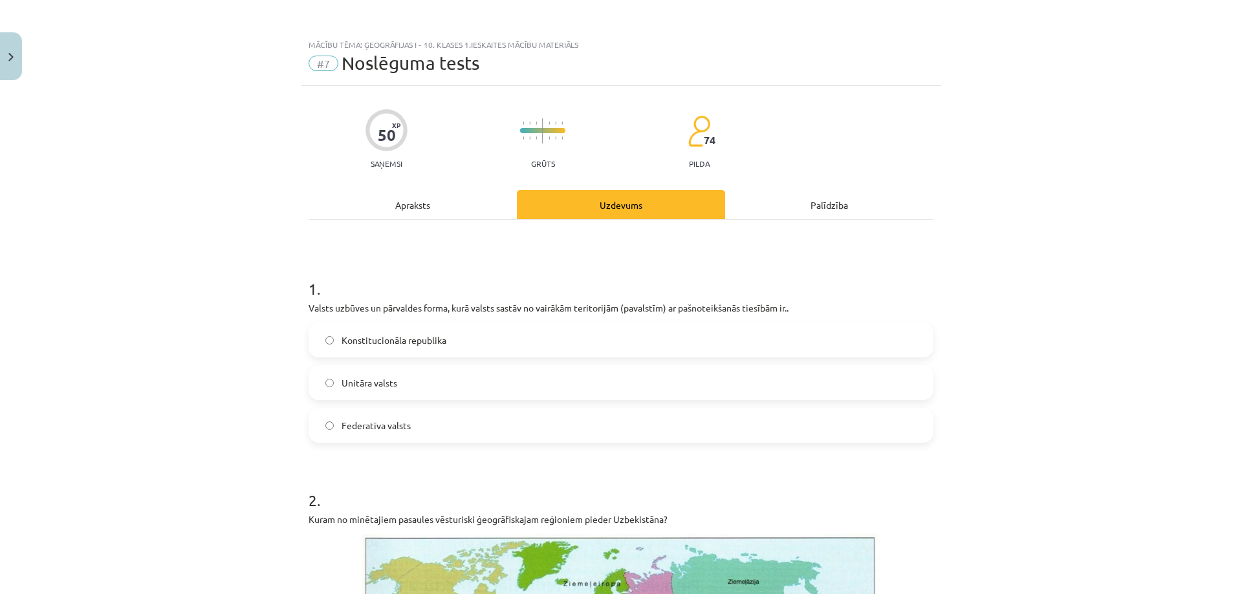
click at [448, 420] on label "Federatīva valsts" at bounding box center [621, 425] width 622 height 32
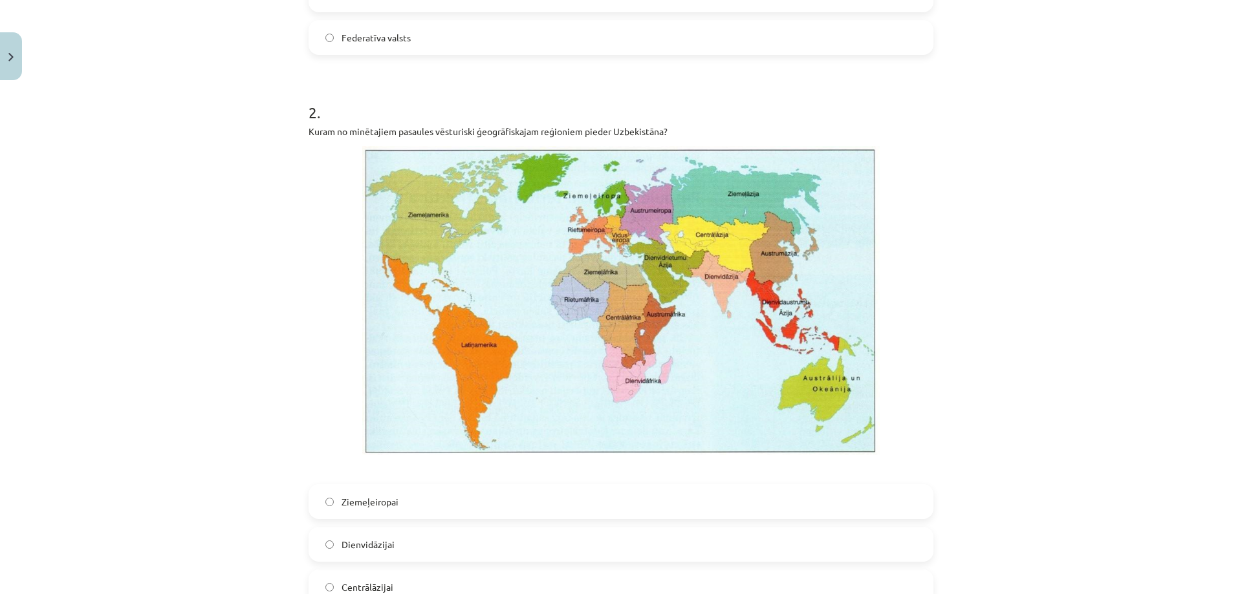
scroll to position [647, 0]
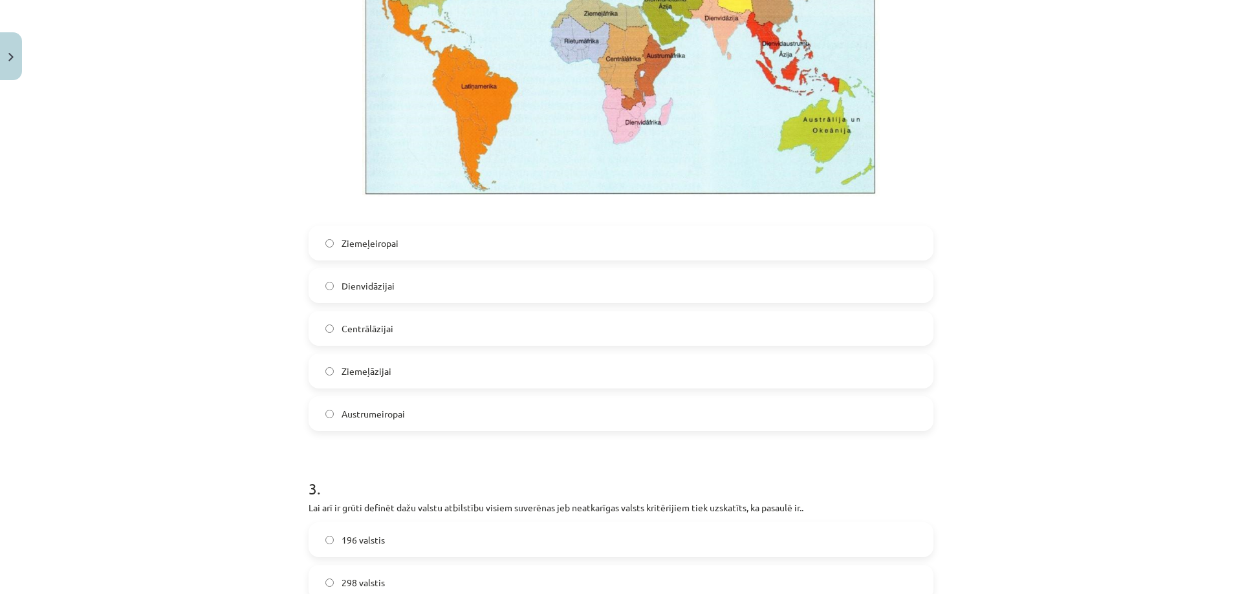
click at [392, 331] on label "Centrālāzijai" at bounding box center [621, 328] width 622 height 32
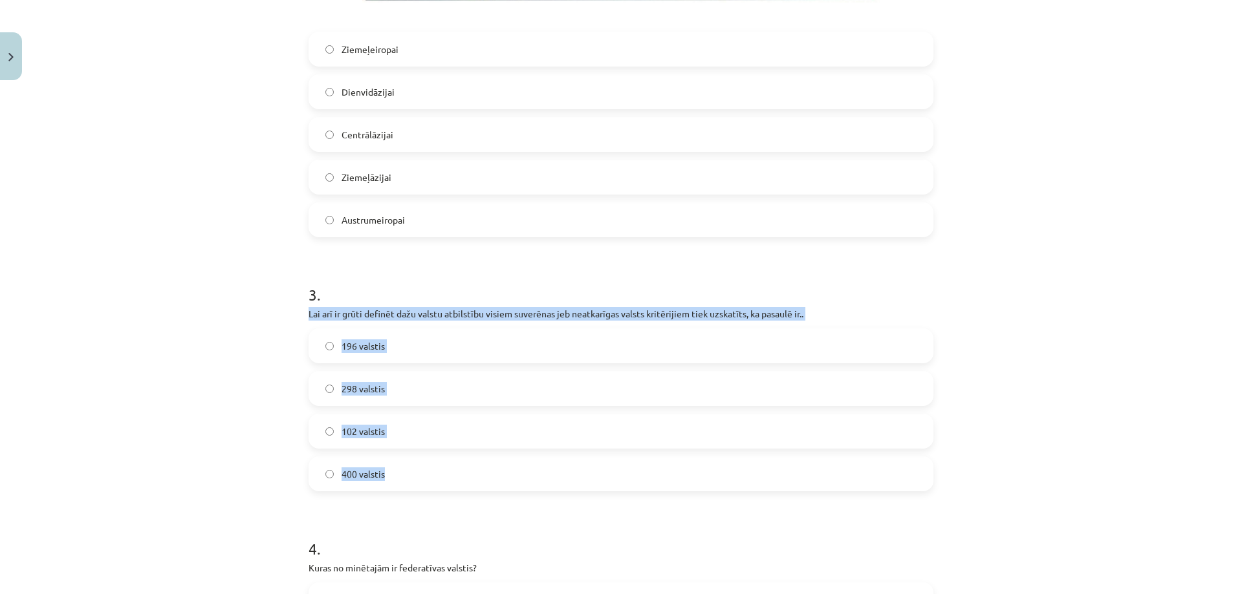
drag, startPoint x: 298, startPoint y: 310, endPoint x: 441, endPoint y: 465, distance: 211.0
click at [253, 329] on div "Mācību tēma: Ģeogrāfijas i - 10. klases 1.ieskaites mācību materiāls #7 Noslēgu…" at bounding box center [621, 297] width 1242 height 594
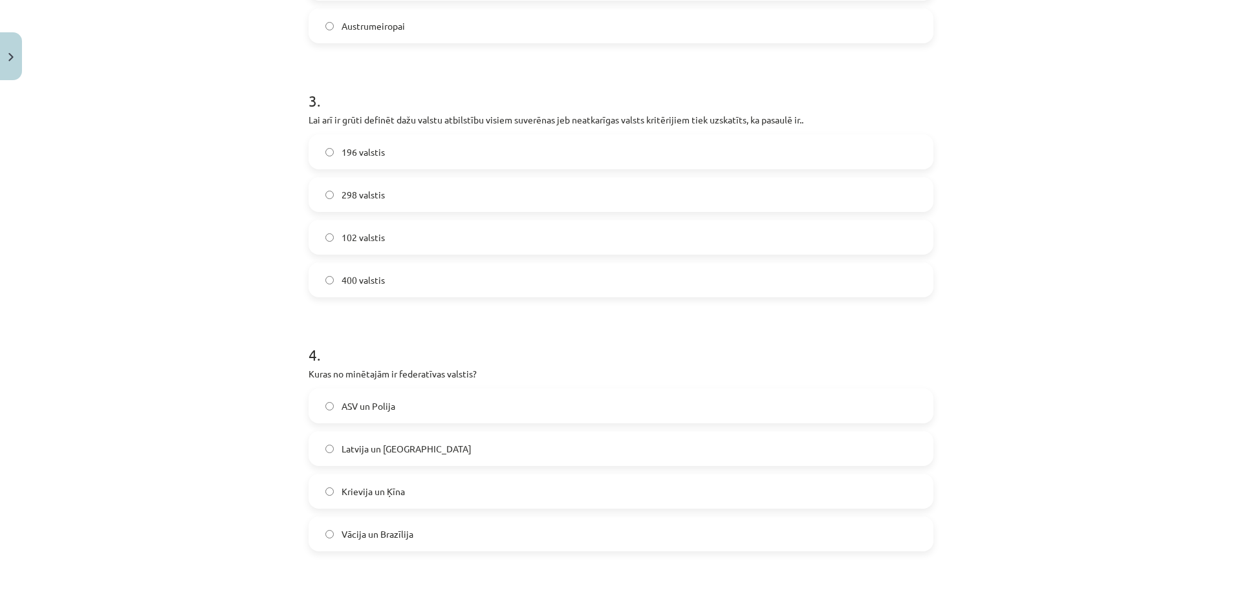
scroll to position [1100, 0]
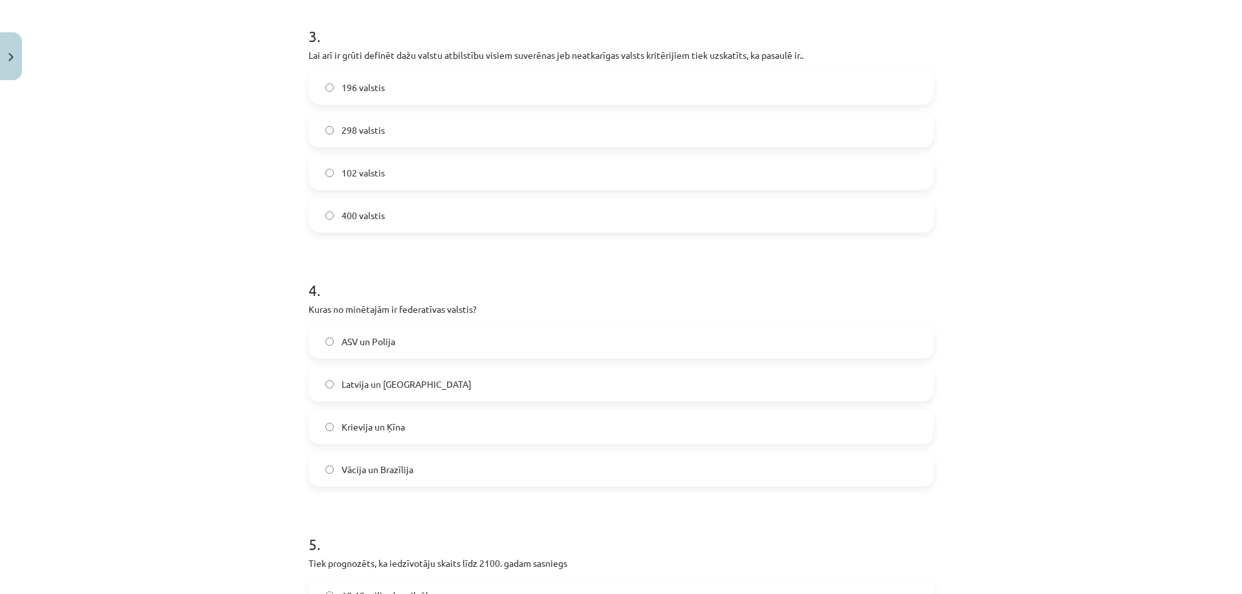
click at [368, 469] on span "Vācija un Brazīlija" at bounding box center [378, 470] width 72 height 14
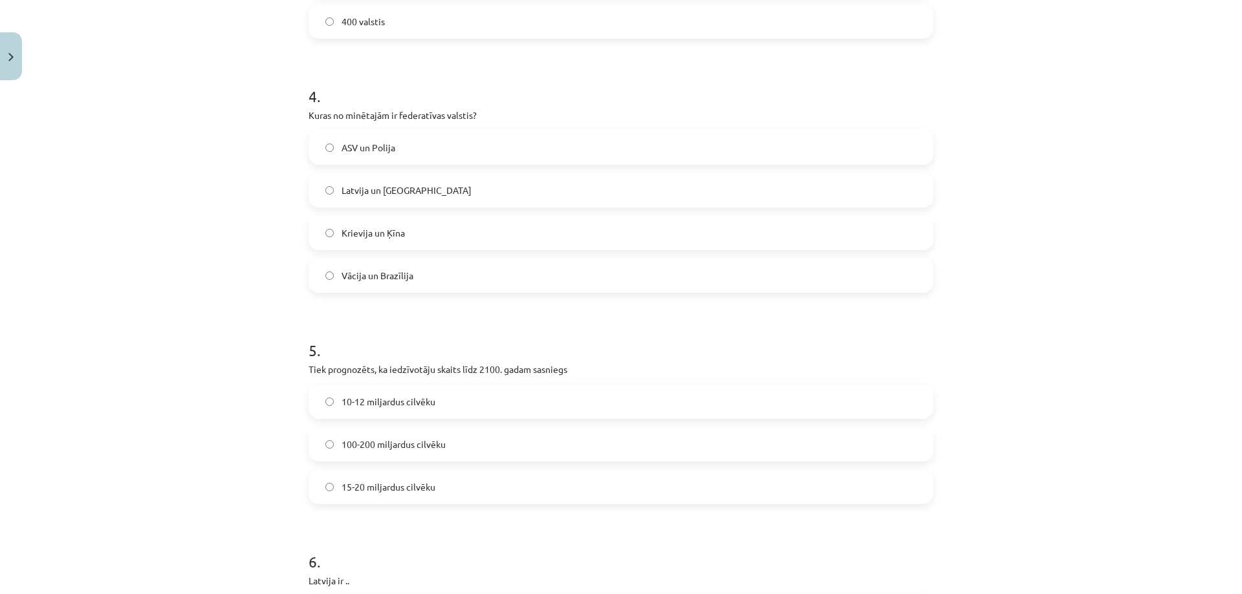
scroll to position [1358, 0]
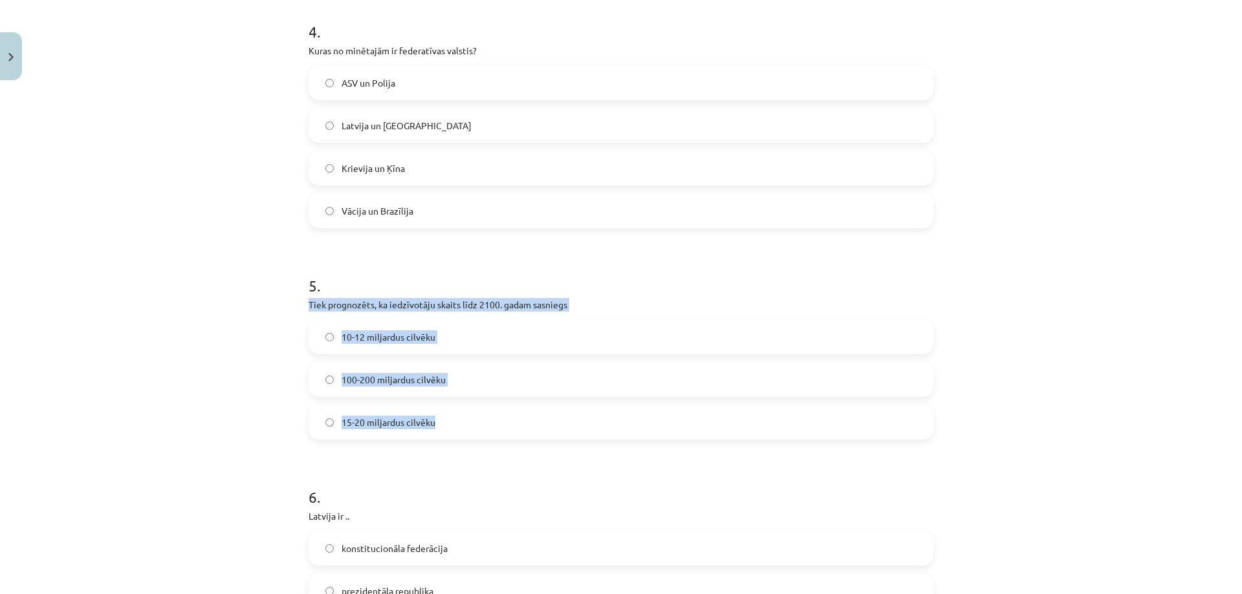
drag, startPoint x: 294, startPoint y: 299, endPoint x: 581, endPoint y: 411, distance: 309.0
click at [581, 411] on div "Mācību tēma: Ģeogrāfijas i - 10. klases 1.ieskaites mācību materiāls #7 Noslēgu…" at bounding box center [621, 297] width 1242 height 594
click at [350, 333] on span "10-12 miljardus cilvēku" at bounding box center [389, 338] width 94 height 14
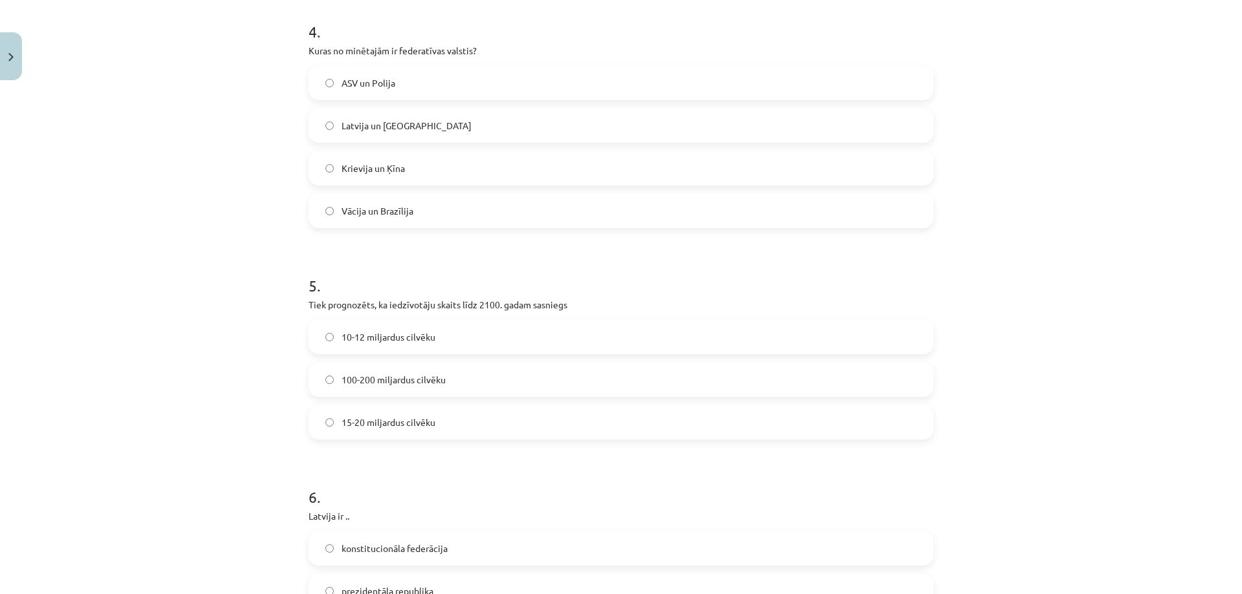
scroll to position [1617, 0]
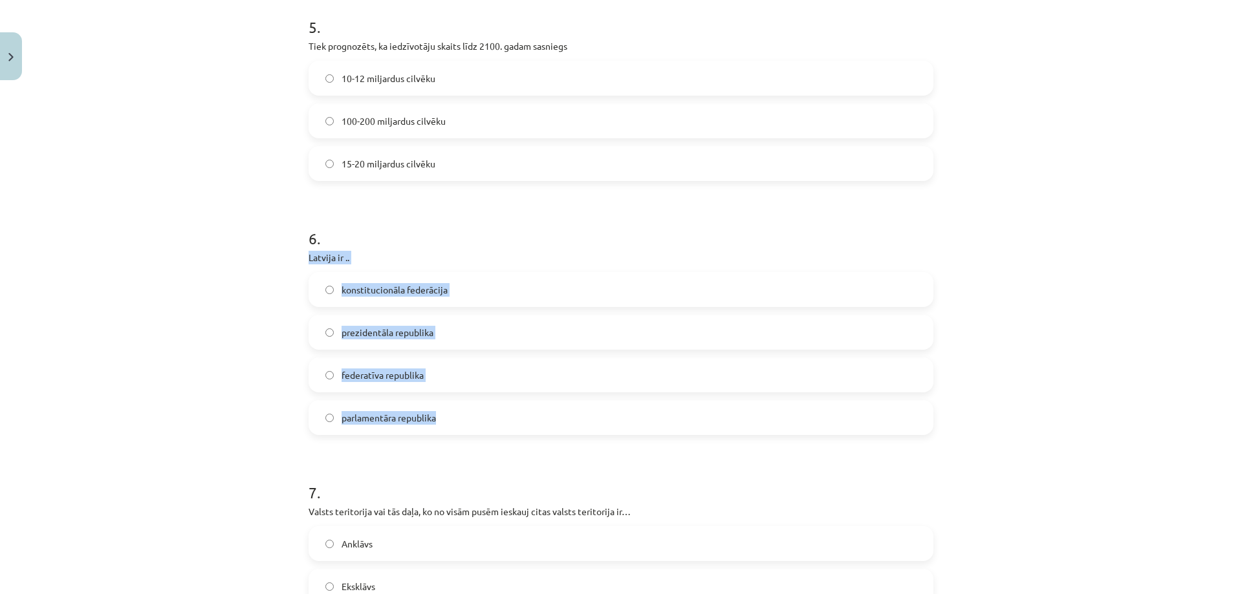
drag, startPoint x: 299, startPoint y: 260, endPoint x: 455, endPoint y: 403, distance: 211.0
click at [455, 403] on div "50 XP Saņemsi Grūts 74 pilda Apraksts Uzdevums Palīdzība 1 . Valsts uzbūves un …" at bounding box center [621, 19] width 640 height 3101
click at [379, 417] on span "parlamentāra republika" at bounding box center [389, 418] width 94 height 14
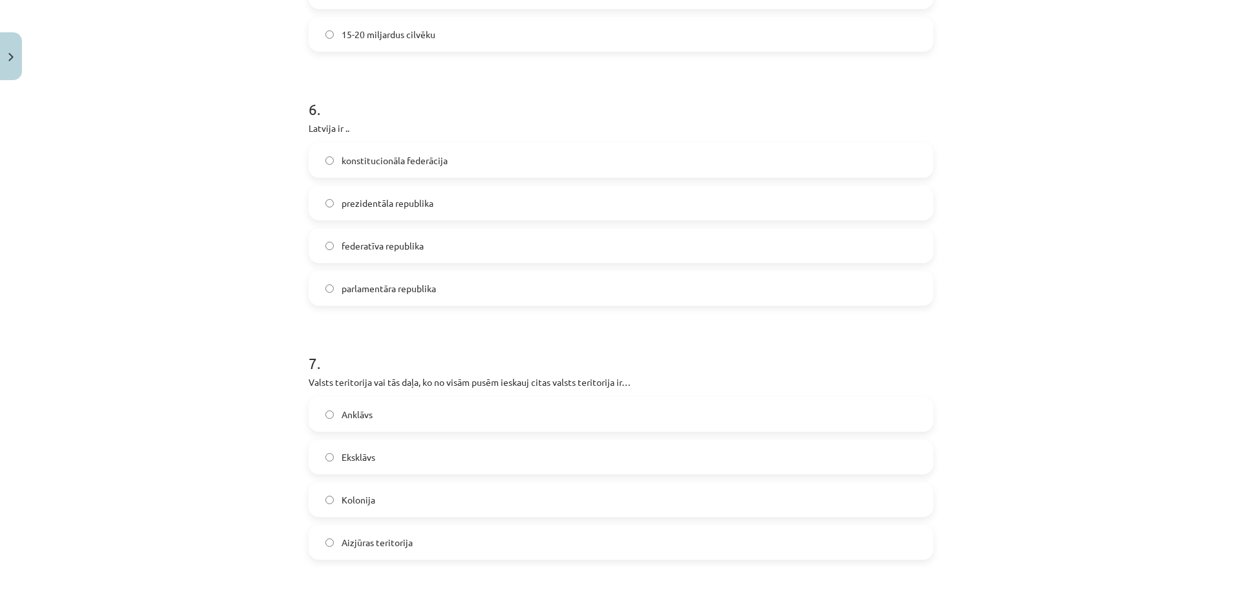
scroll to position [1876, 0]
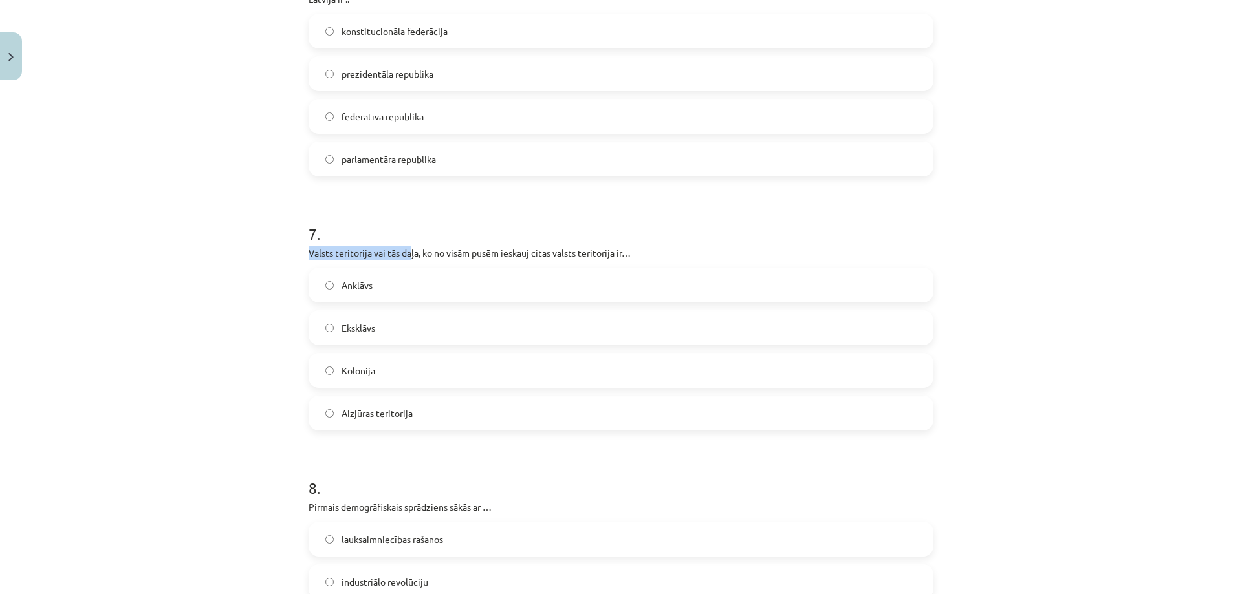
drag, startPoint x: 317, startPoint y: 250, endPoint x: 412, endPoint y: 248, distance: 95.1
click at [457, 221] on h1 "7 ." at bounding box center [621, 222] width 625 height 40
click at [367, 296] on label "Anklāvs" at bounding box center [621, 285] width 622 height 32
drag, startPoint x: 296, startPoint y: 252, endPoint x: 510, endPoint y: 428, distance: 277.2
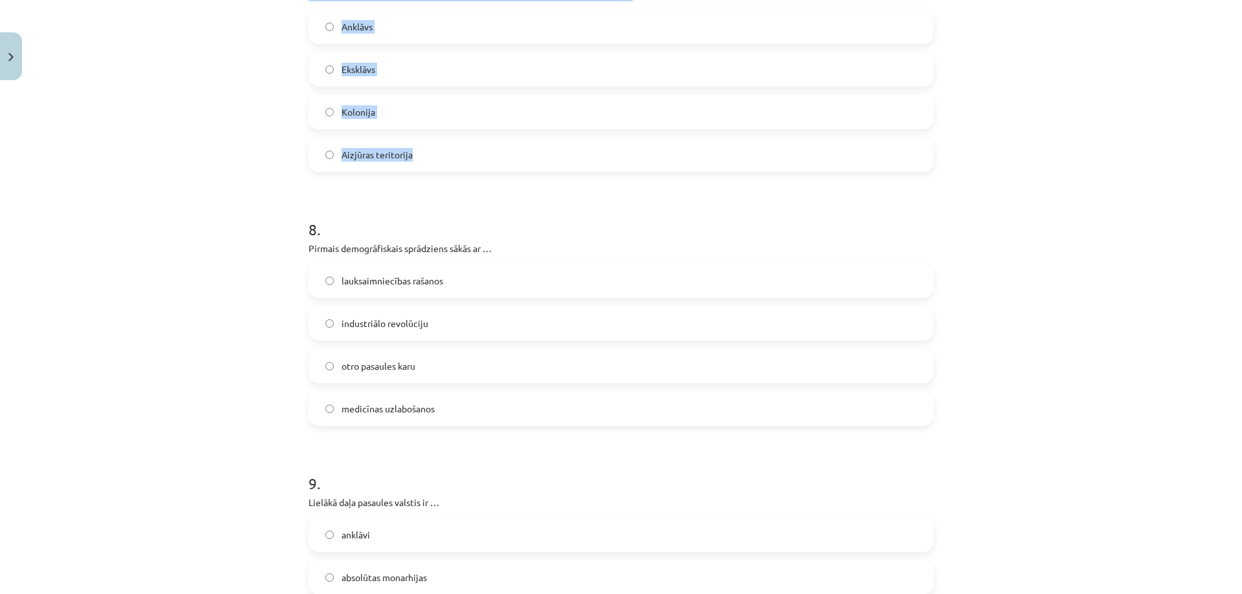
scroll to position [2199, 0]
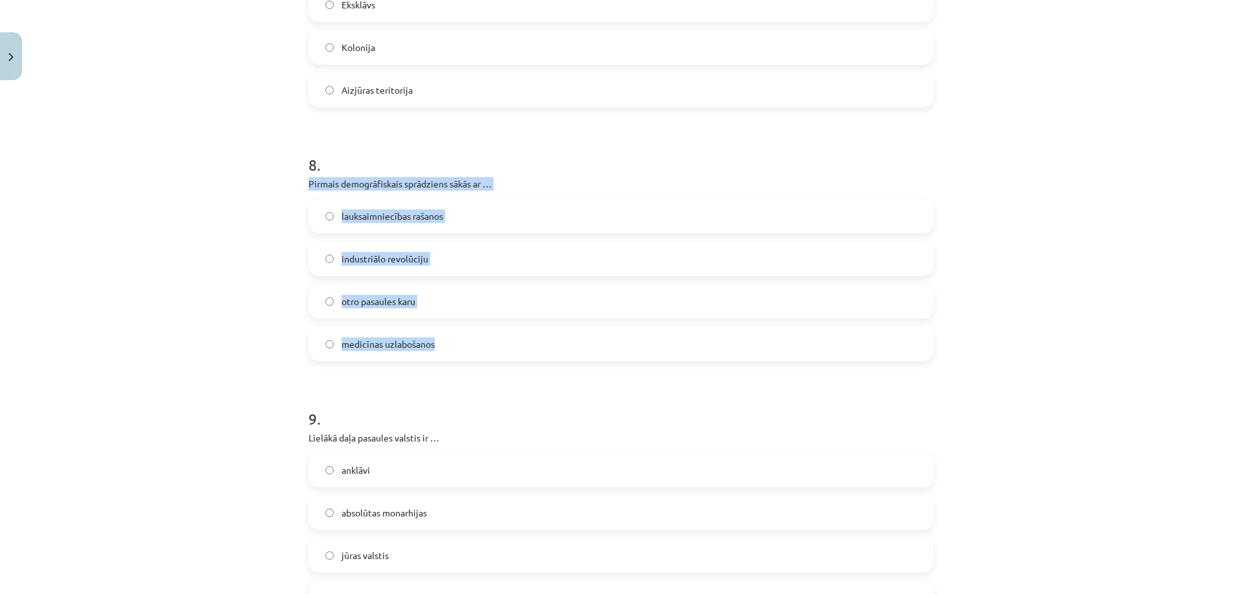
drag, startPoint x: 298, startPoint y: 179, endPoint x: 497, endPoint y: 339, distance: 254.9
click at [380, 221] on span "lauksaimniecības rašanos" at bounding box center [393, 217] width 102 height 14
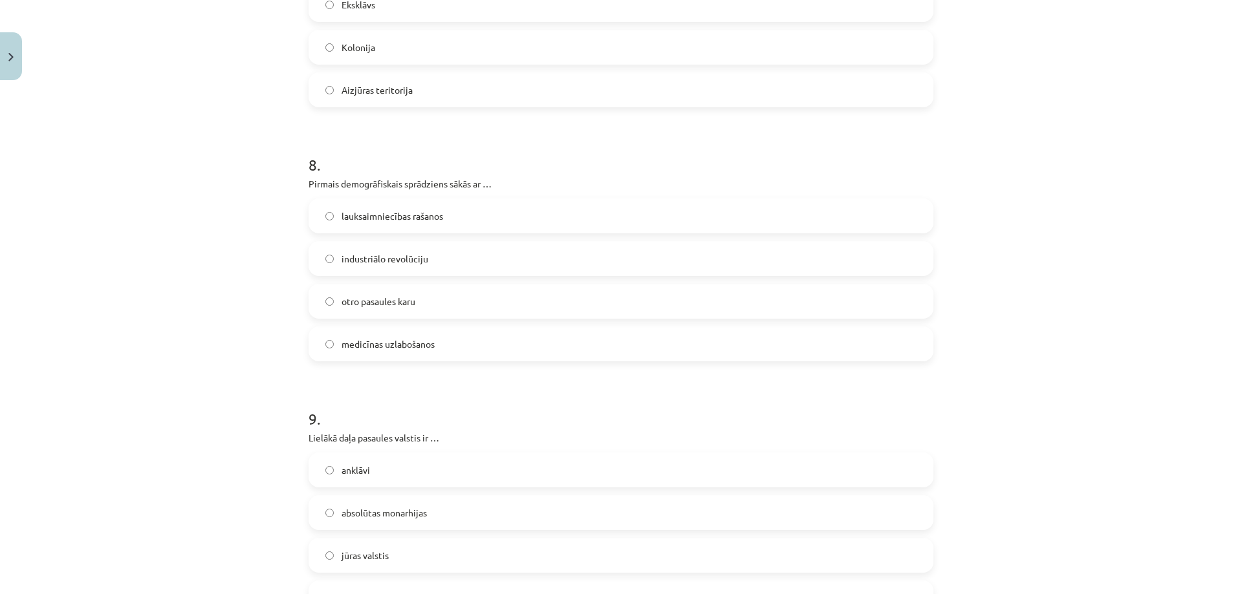
scroll to position [2393, 0]
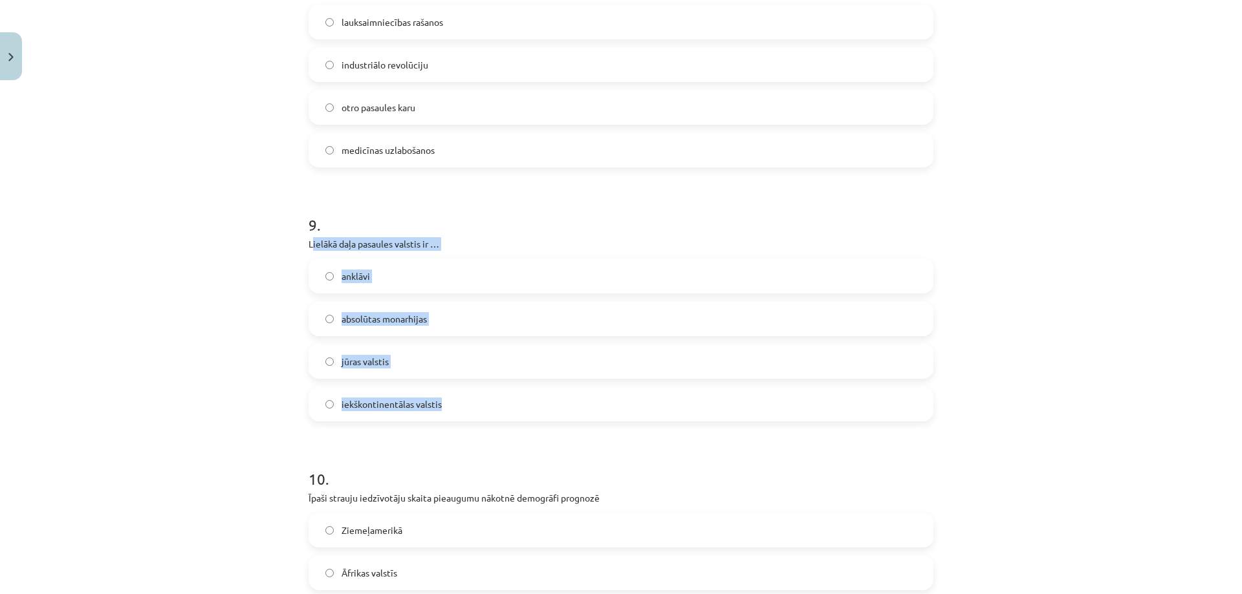
drag, startPoint x: 308, startPoint y: 243, endPoint x: 475, endPoint y: 395, distance: 226.2
click at [475, 395] on div "9 . Lielākā daļa pasaules valstis ir … anklāvi absolūtas monarhijas jūras valst…" at bounding box center [621, 307] width 625 height 228
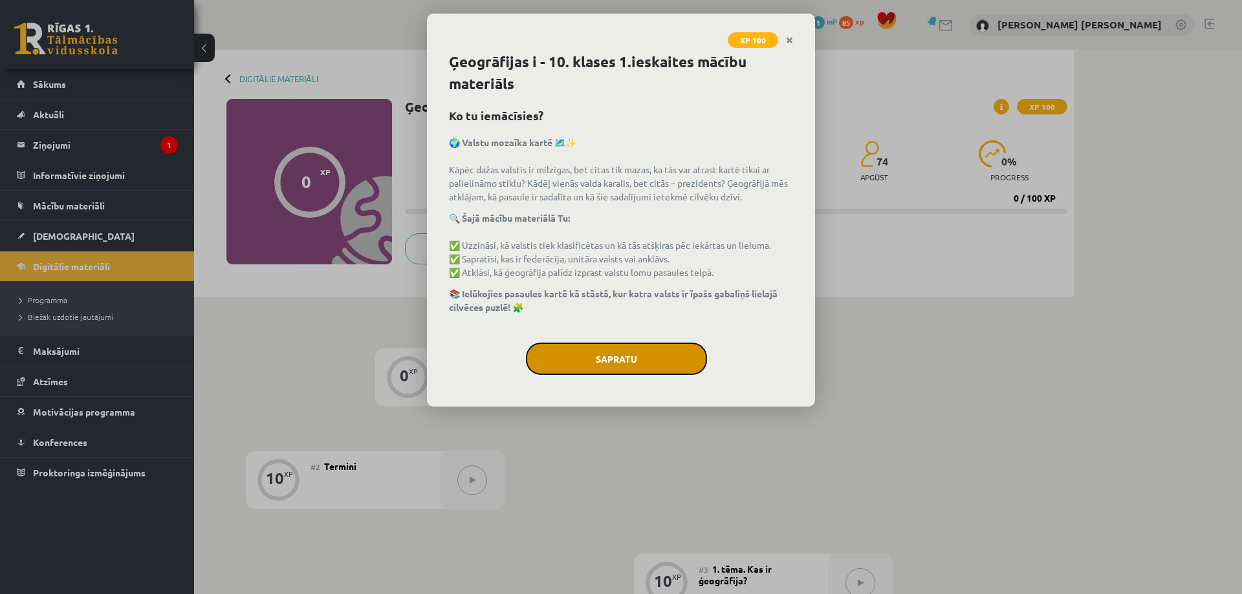
click at [647, 361] on button "Sapratu" at bounding box center [616, 359] width 181 height 32
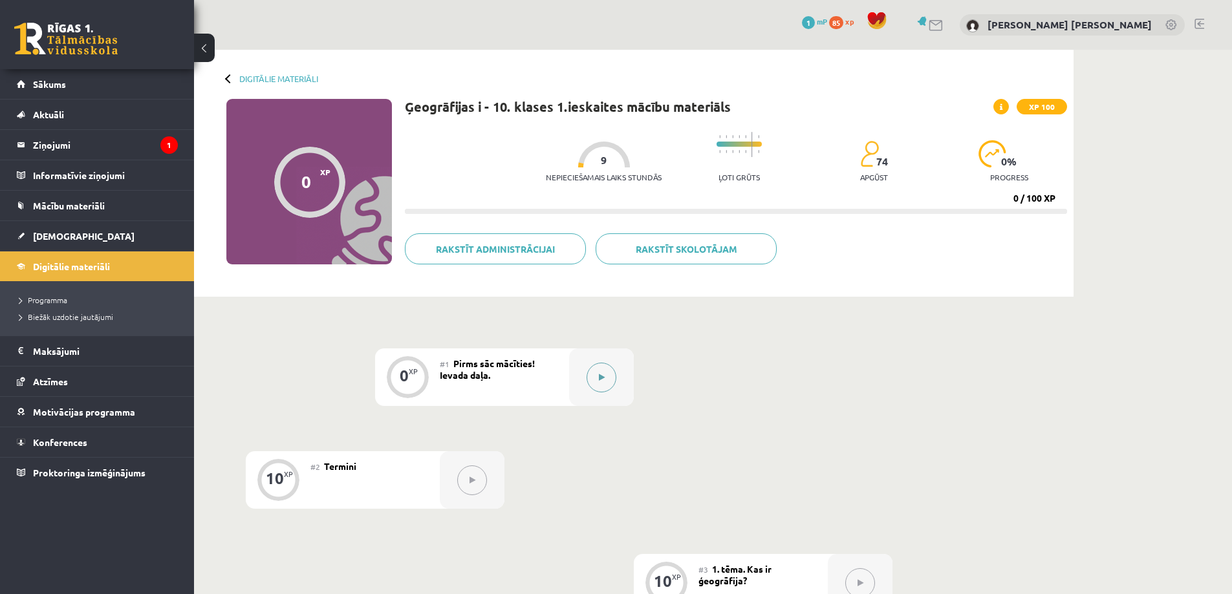
click at [611, 373] on button at bounding box center [602, 378] width 30 height 30
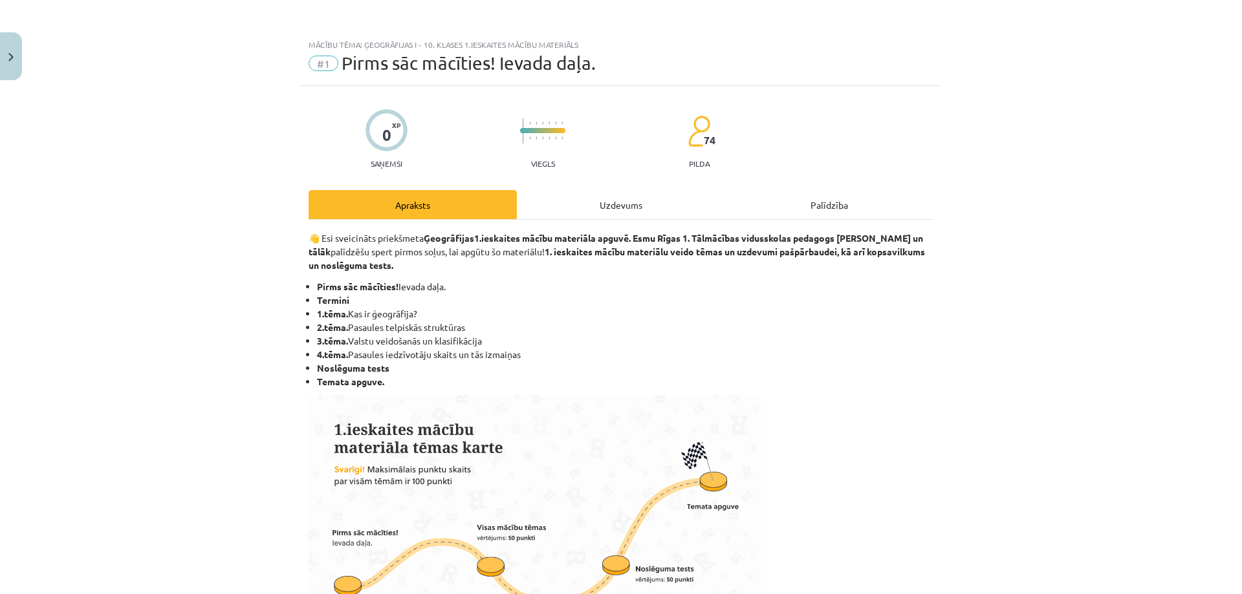
drag, startPoint x: 585, startPoint y: 217, endPoint x: 596, endPoint y: 206, distance: 15.5
click at [586, 217] on div "Uzdevums" at bounding box center [621, 204] width 208 height 29
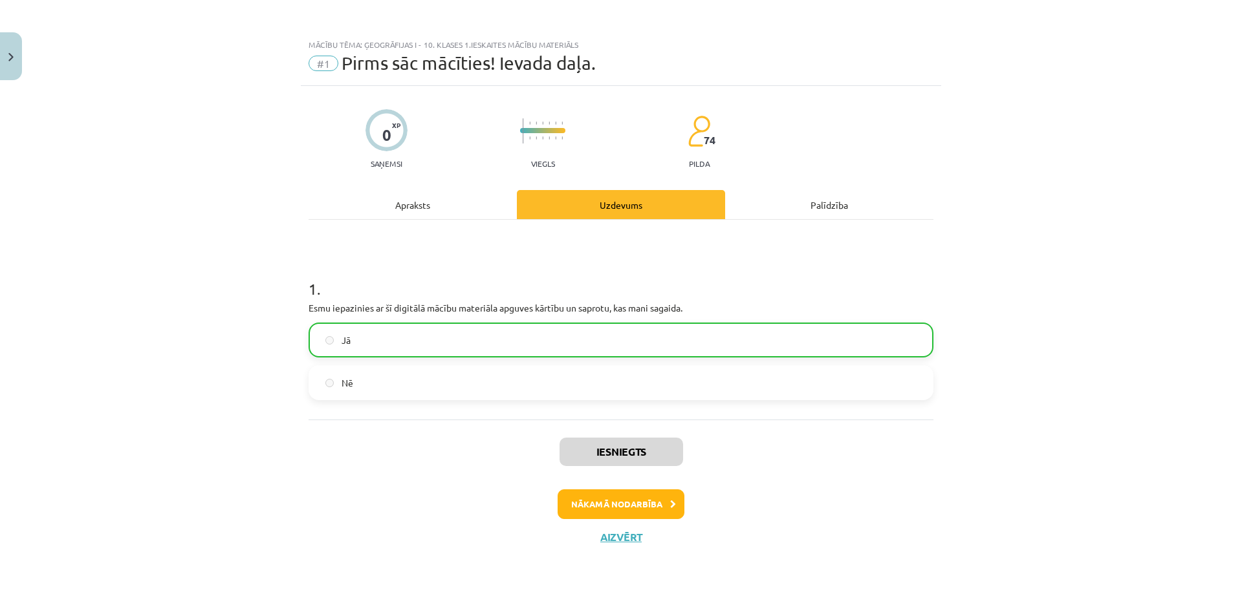
click at [596, 206] on div "Uzdevums" at bounding box center [621, 204] width 208 height 29
click at [630, 503] on button "Nākamā nodarbība" at bounding box center [621, 505] width 127 height 30
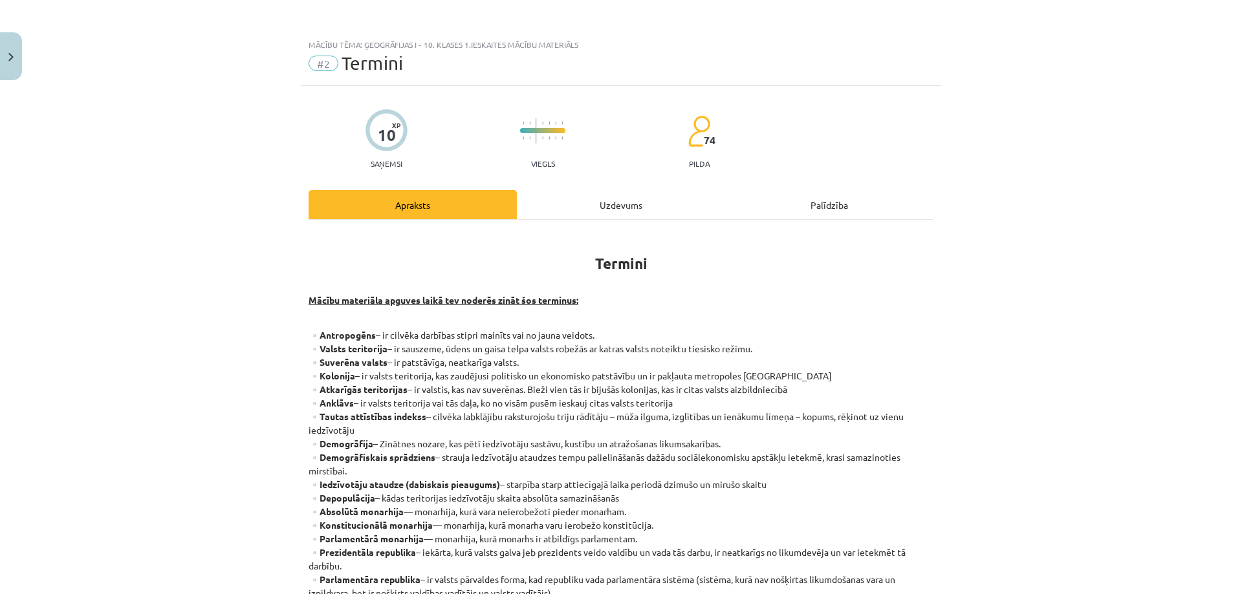
scroll to position [249, 0]
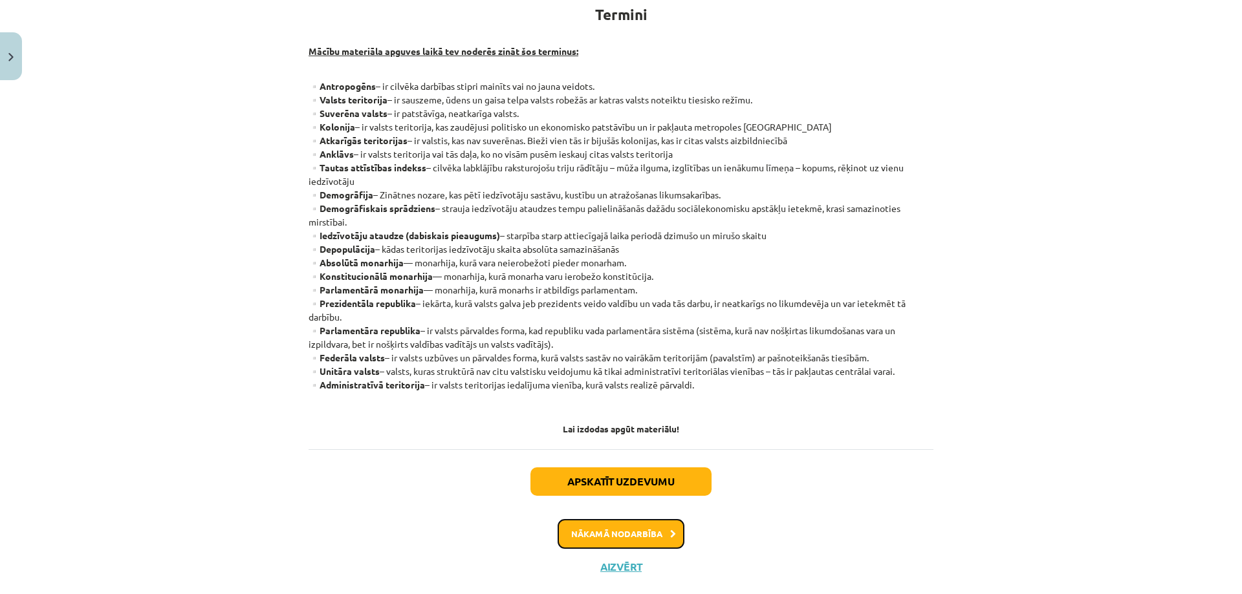
click at [633, 519] on button "Nākamā nodarbība" at bounding box center [621, 534] width 127 height 30
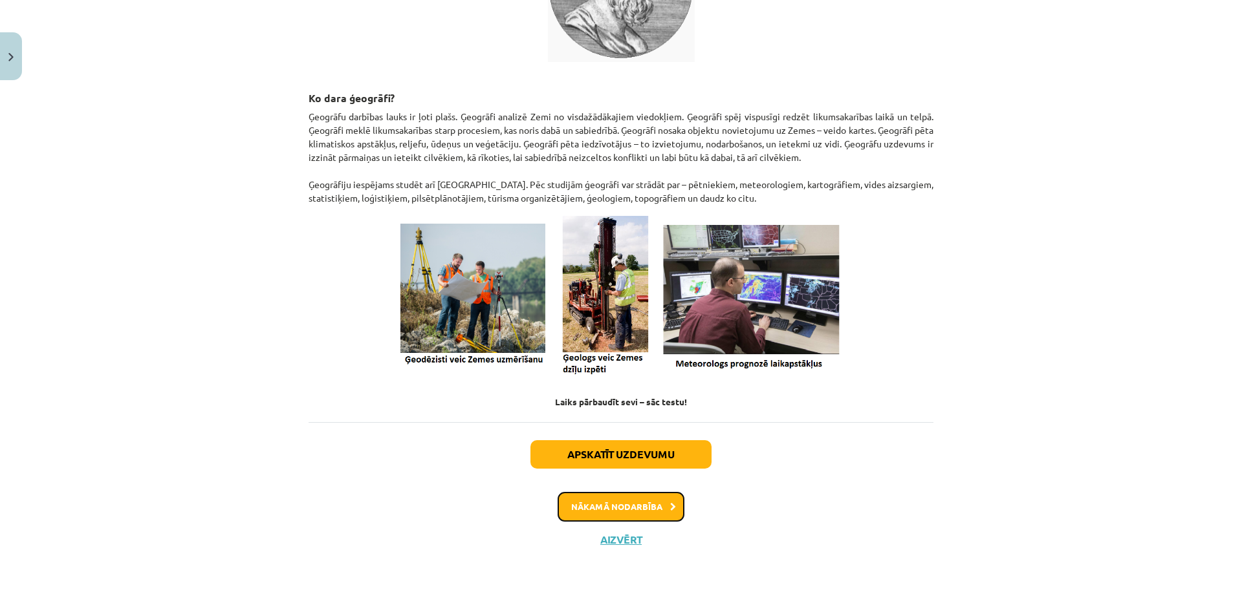
click at [633, 508] on button "Nākamā nodarbība" at bounding box center [621, 507] width 127 height 30
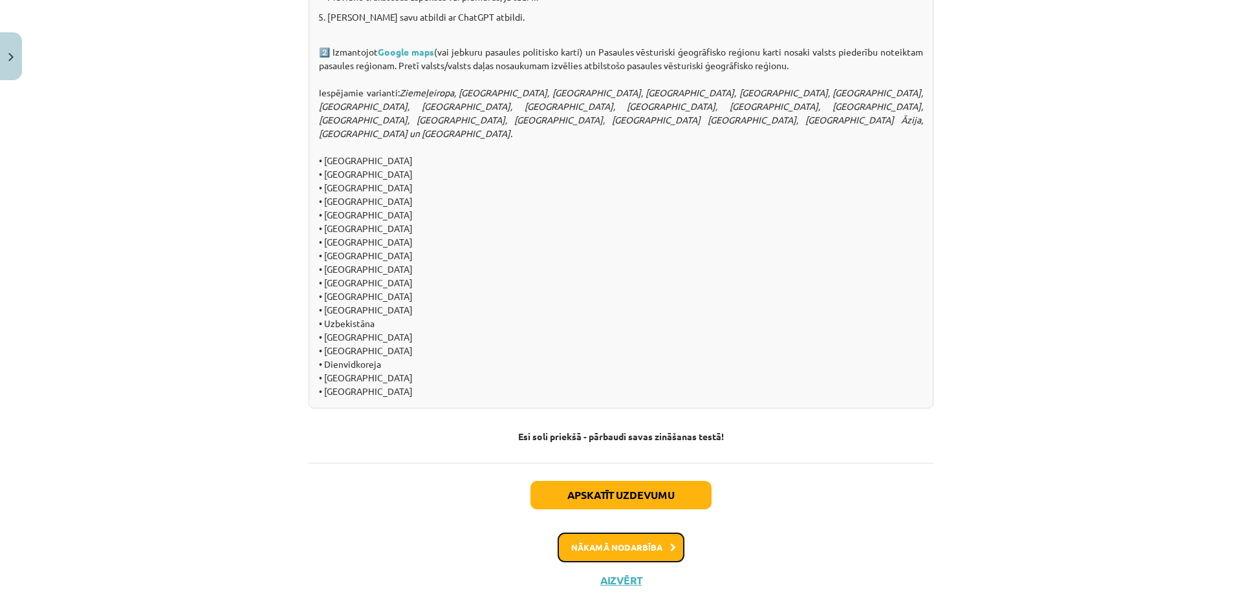
click at [625, 533] on button "Nākamā nodarbība" at bounding box center [621, 548] width 127 height 30
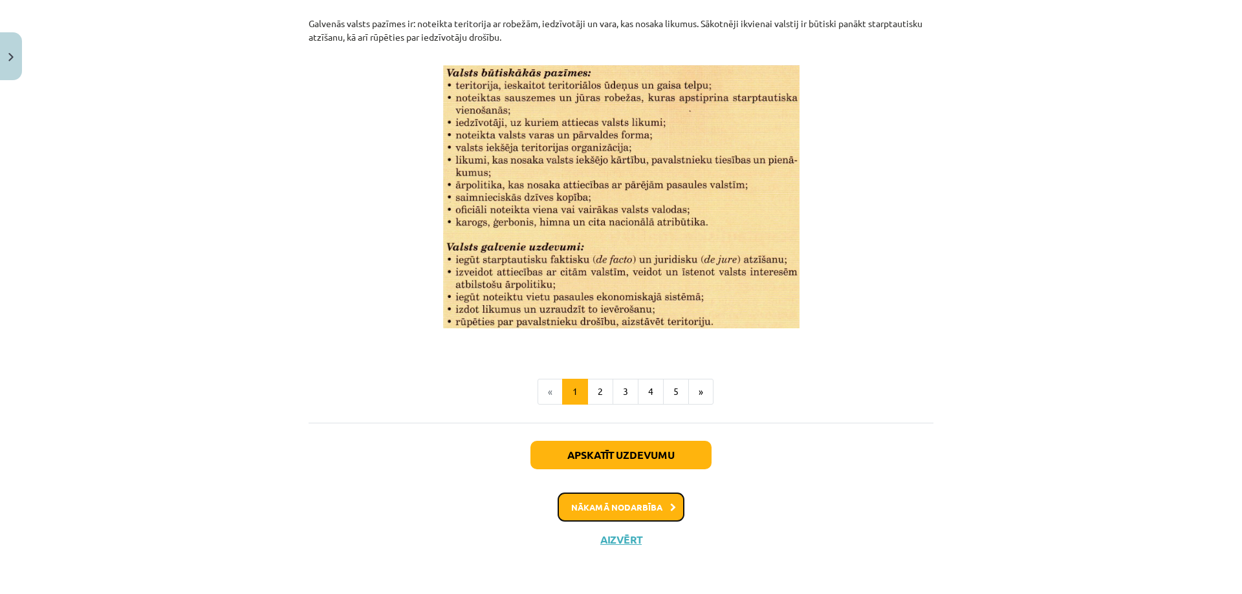
click at [616, 499] on button "Nākamā nodarbība" at bounding box center [621, 508] width 127 height 30
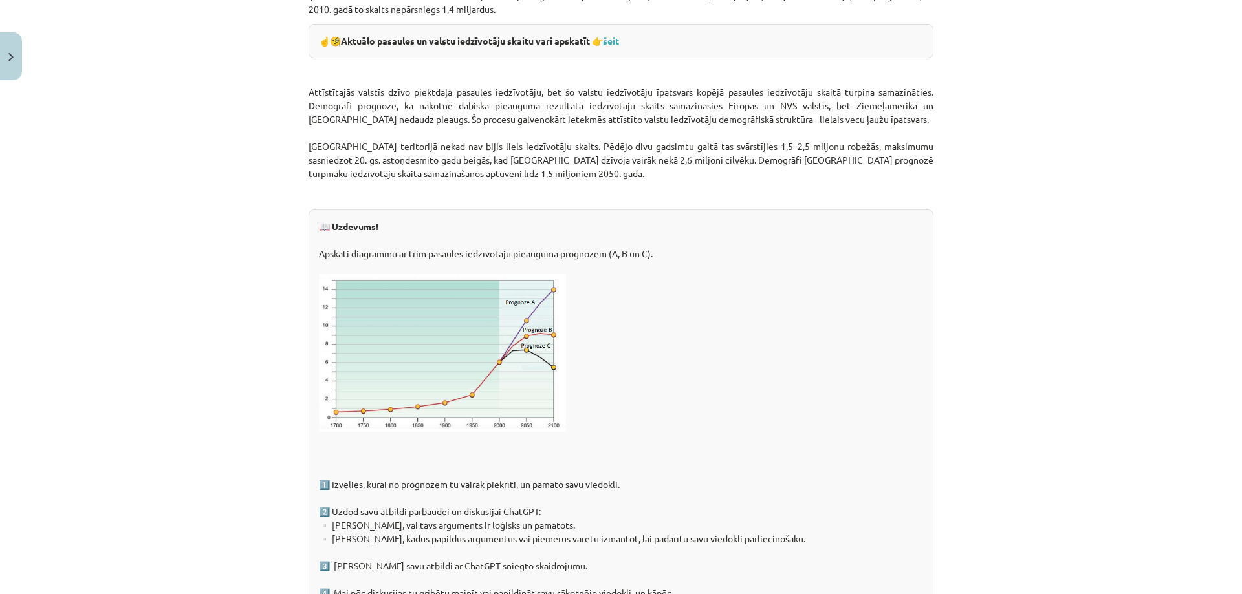
scroll to position [1975, 0]
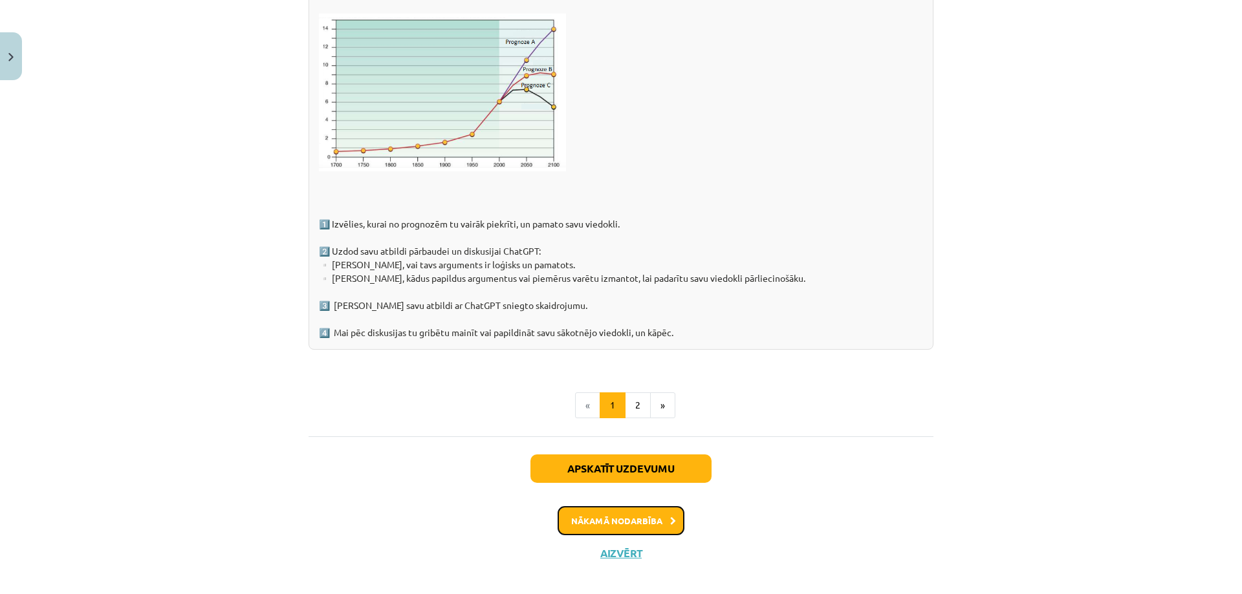
click at [612, 506] on button "Nākamā nodarbība" at bounding box center [621, 521] width 127 height 30
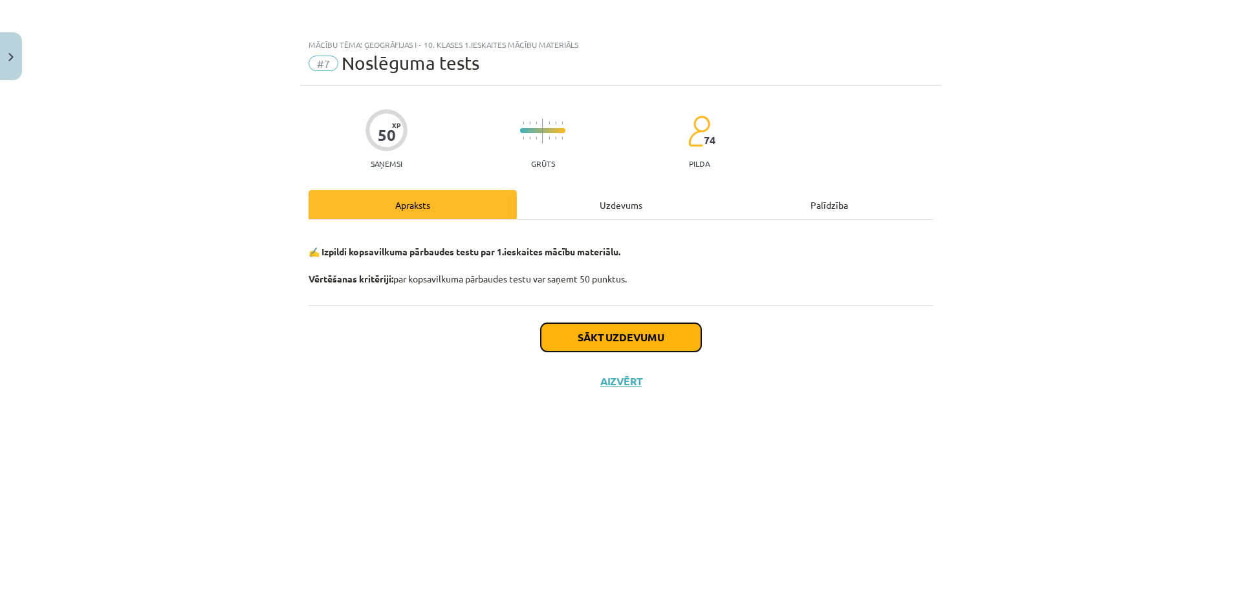
click at [602, 339] on button "Sākt uzdevumu" at bounding box center [621, 337] width 160 height 28
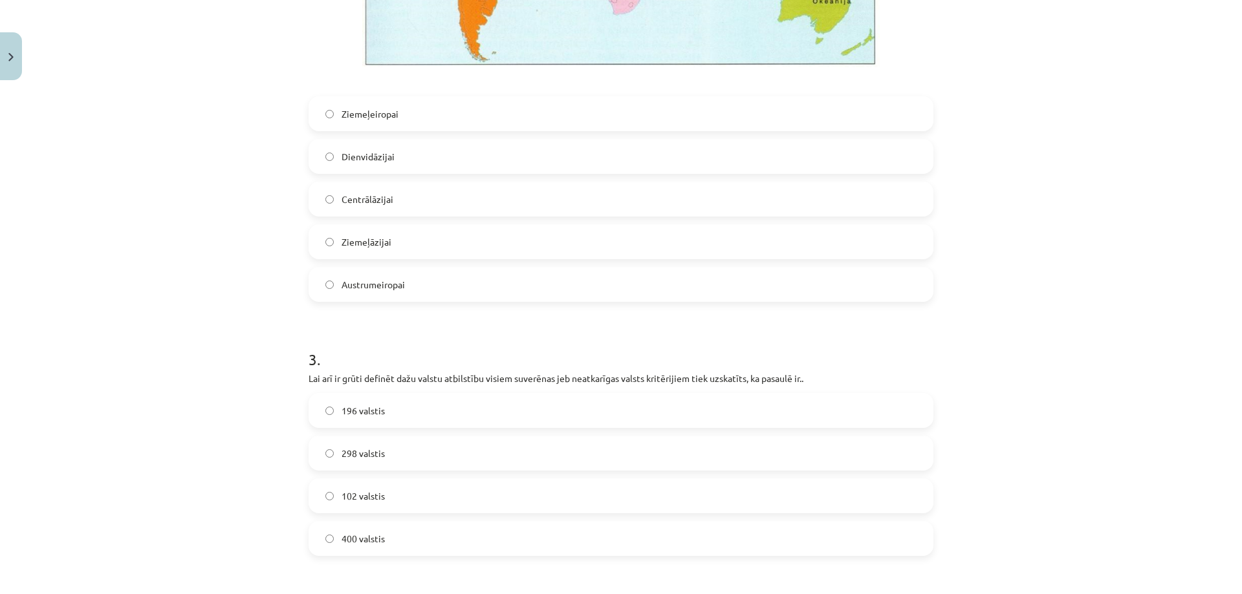
scroll to position [517, 0]
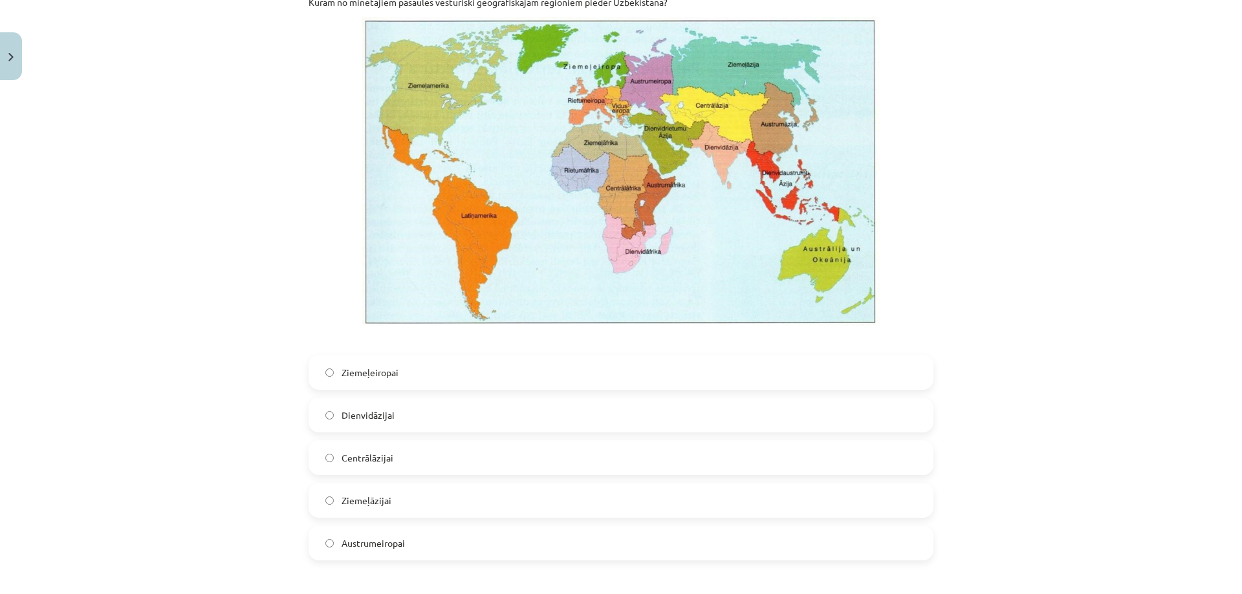
click at [351, 458] on span "Centrālāzijai" at bounding box center [368, 458] width 52 height 14
click at [317, 459] on label "Centrālāzijai" at bounding box center [621, 458] width 622 height 32
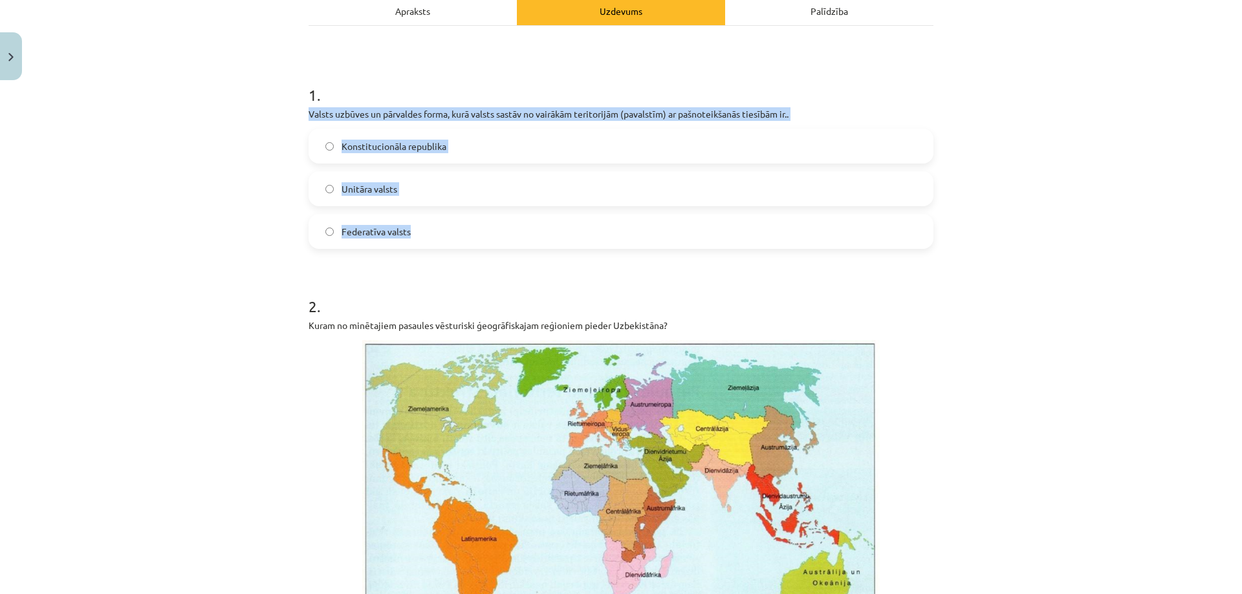
drag, startPoint x: 309, startPoint y: 114, endPoint x: 468, endPoint y: 228, distance: 196.0
copy div "Valsts uzbūves un pārvaldes forma, kurā valsts sastāv no vairākām teritorijām (…"
click at [342, 233] on span "Federatīva valsts" at bounding box center [376, 232] width 69 height 14
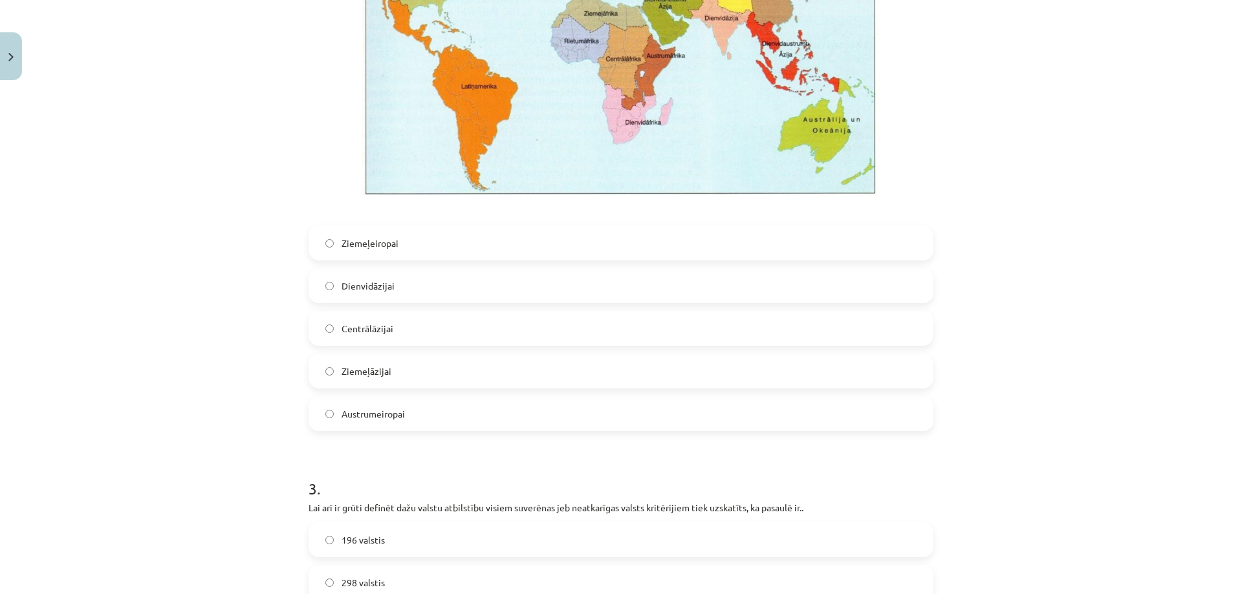
click at [265, 184] on div "Mācību tēma: Ģeogrāfijas i - 10. klases 1.ieskaites mācību materiāls #7 Noslēgu…" at bounding box center [621, 297] width 1242 height 594
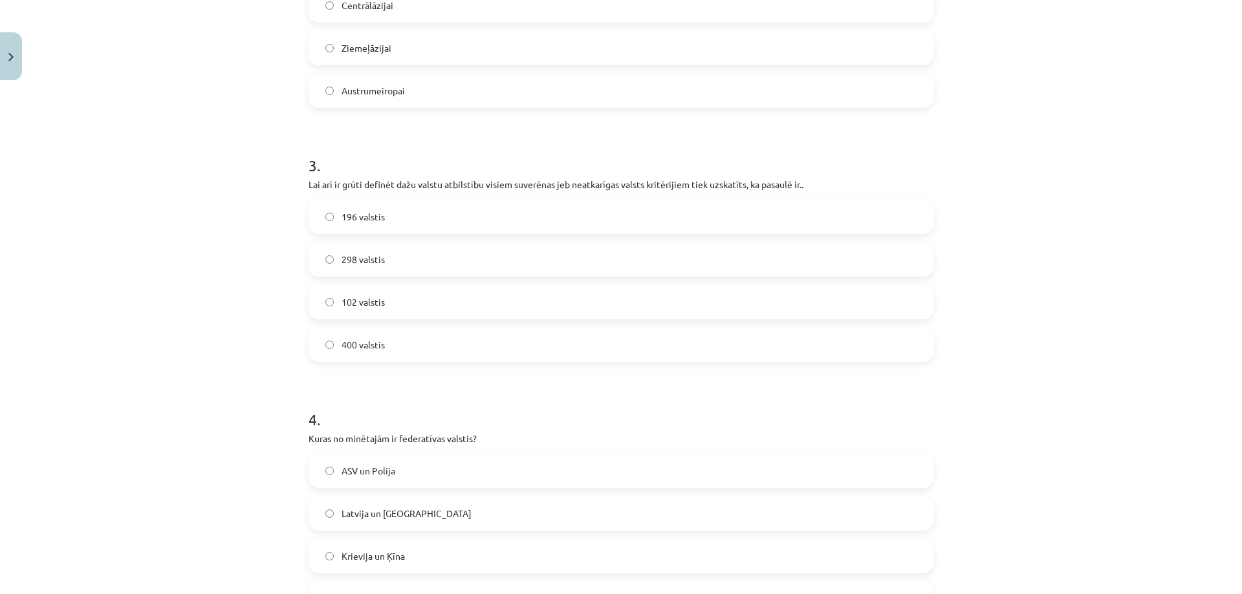
click at [360, 221] on span "196 valstis" at bounding box center [363, 217] width 43 height 14
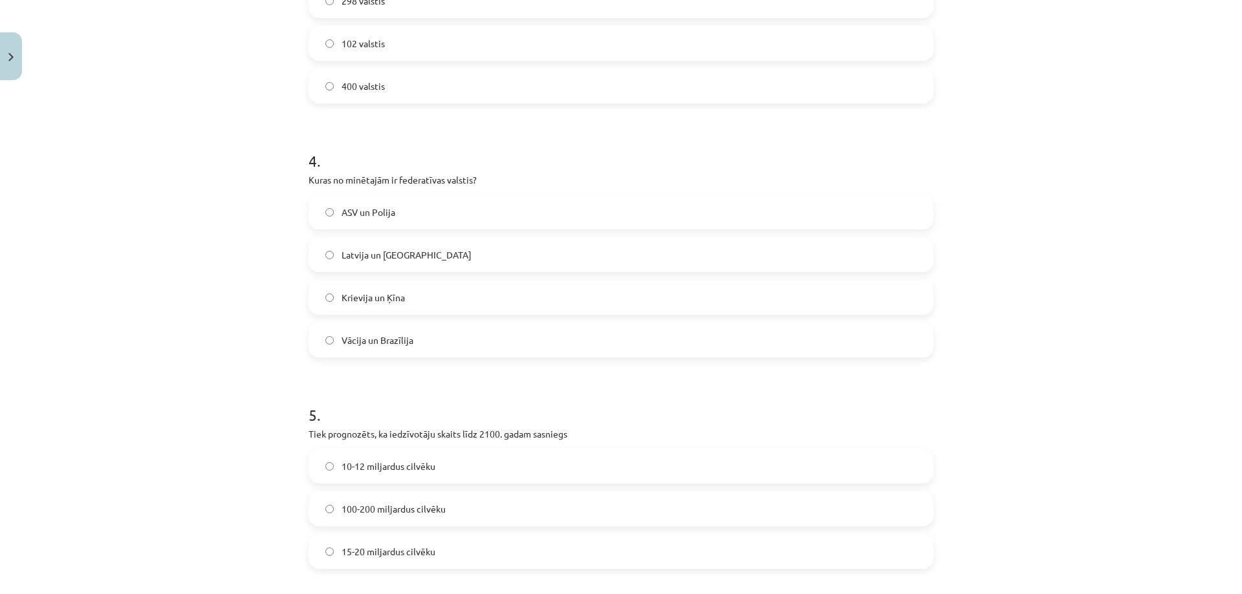
drag, startPoint x: 365, startPoint y: 342, endPoint x: 367, endPoint y: 317, distance: 24.6
click at [365, 342] on span "Vācija un Brazīlija" at bounding box center [378, 341] width 72 height 14
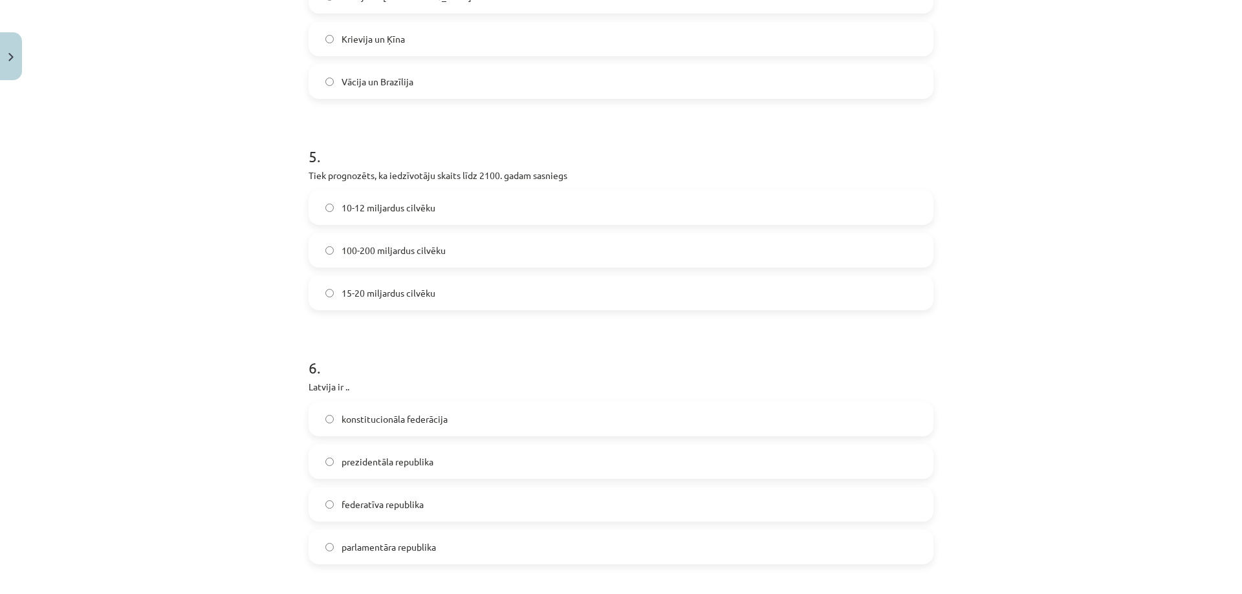
click at [349, 205] on span "10-12 miljardus cilvēku" at bounding box center [389, 208] width 94 height 14
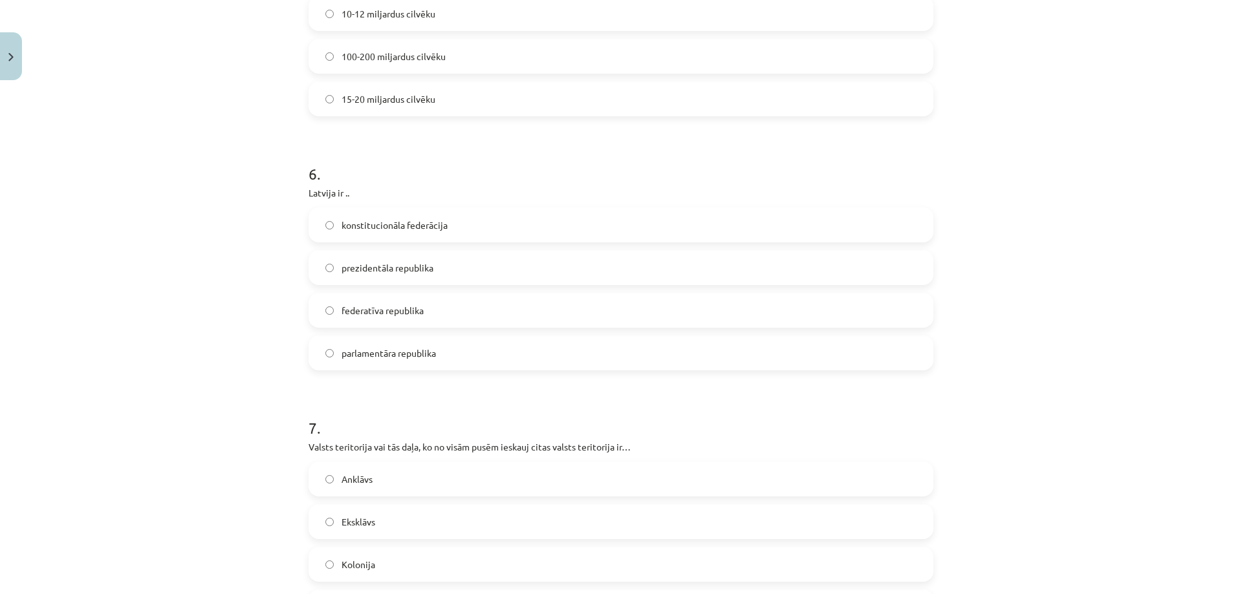
click at [365, 352] on span "parlamentāra republika" at bounding box center [389, 354] width 94 height 14
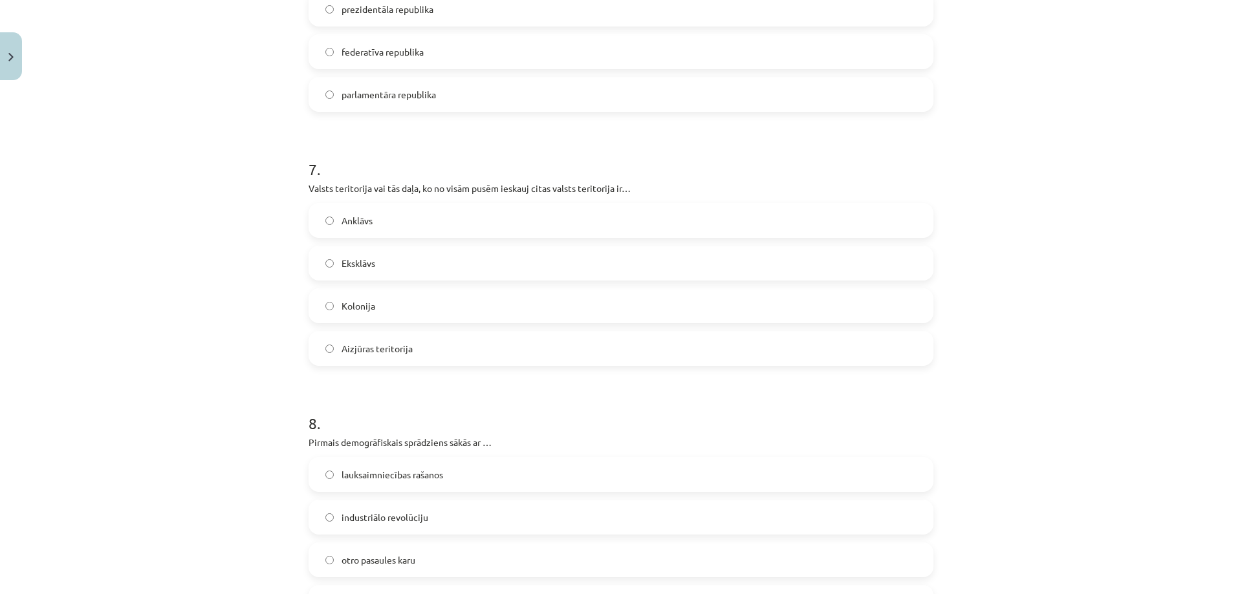
click at [347, 217] on span "Anklāvs" at bounding box center [357, 221] width 31 height 14
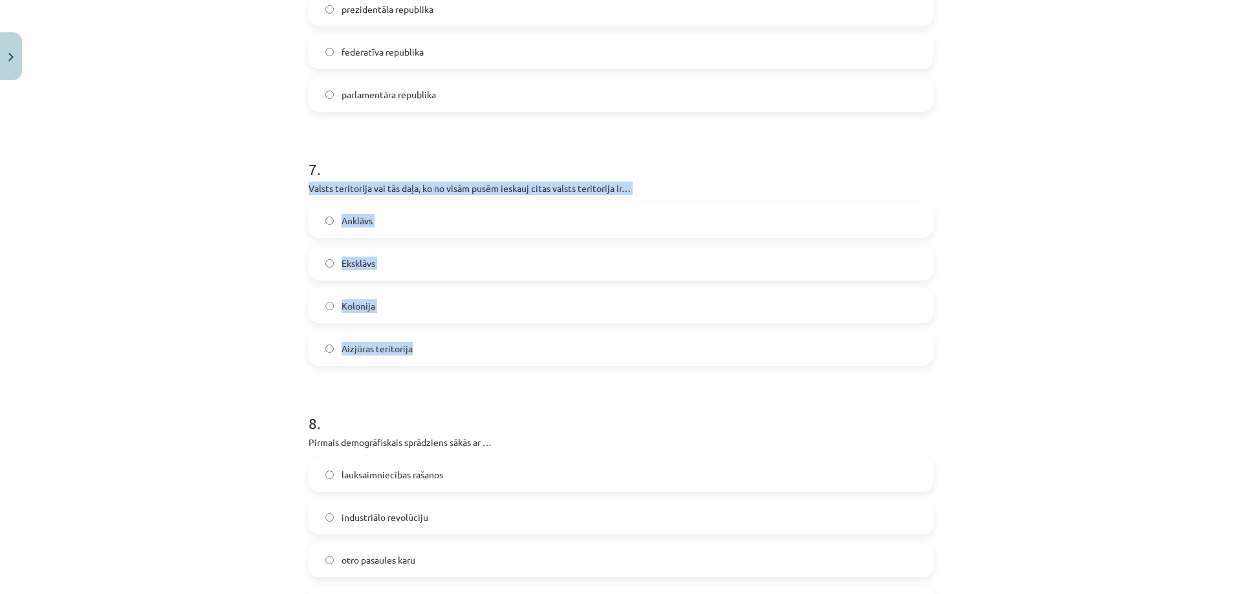
drag, startPoint x: 299, startPoint y: 182, endPoint x: 483, endPoint y: 361, distance: 255.7
copy div "Valsts teritorija vai tās daļa, ko no visām pusēm ieskauj citas valsts teritori…"
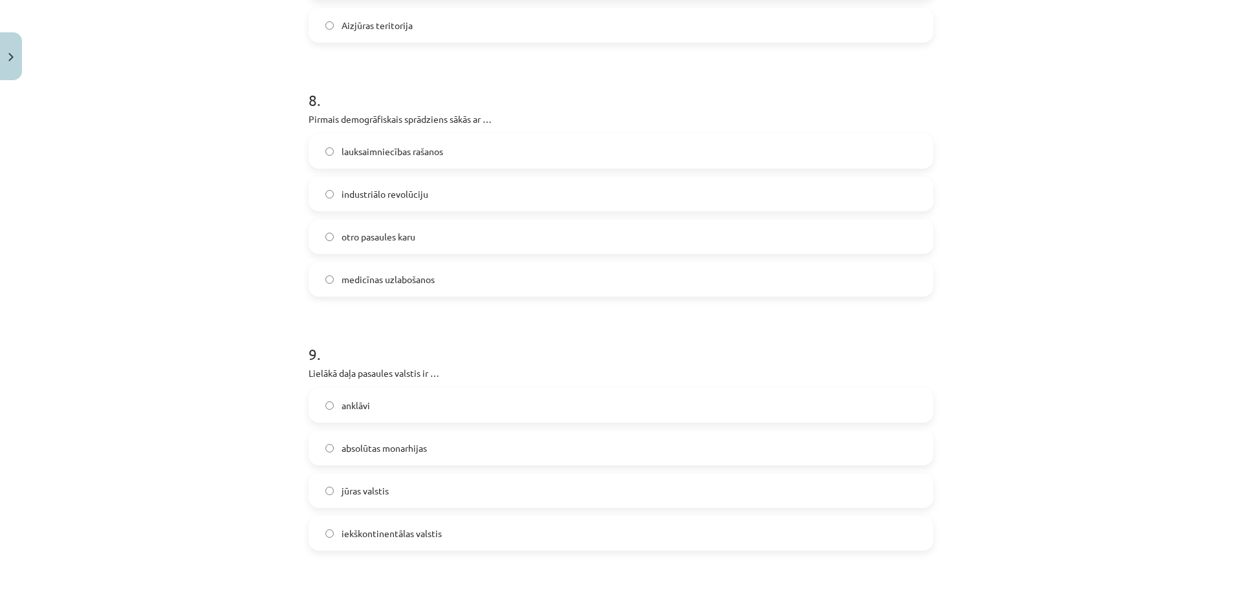
click at [246, 149] on div "Mācību tēma: Ģeogrāfijas i - 10. klases 1.ieskaites mācību materiāls #7 Noslēgu…" at bounding box center [621, 297] width 1242 height 594
click at [356, 145] on span "lauksaimniecības rašanos" at bounding box center [393, 152] width 102 height 14
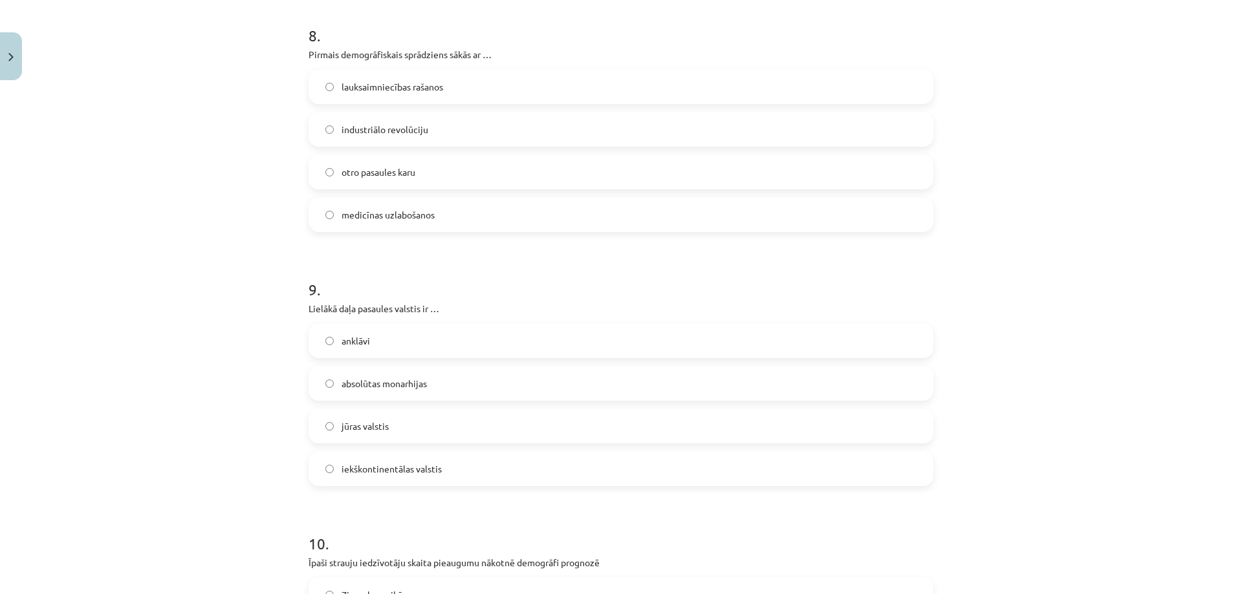
scroll to position [2393, 0]
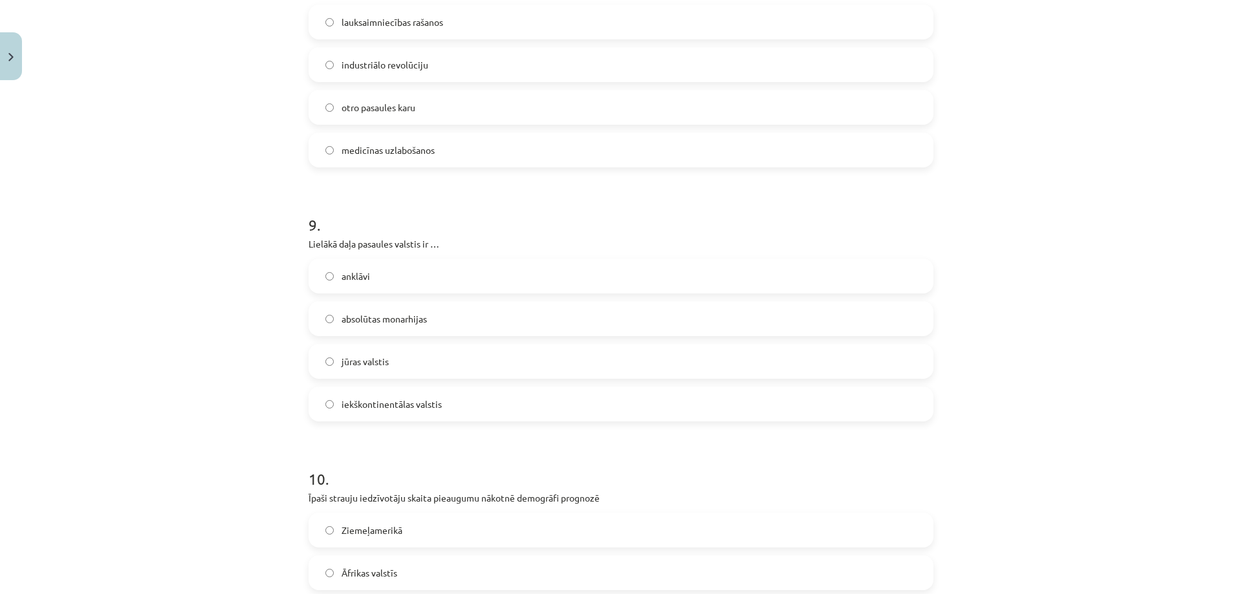
click at [358, 406] on span "iekškontinentālas valstis" at bounding box center [392, 405] width 100 height 14
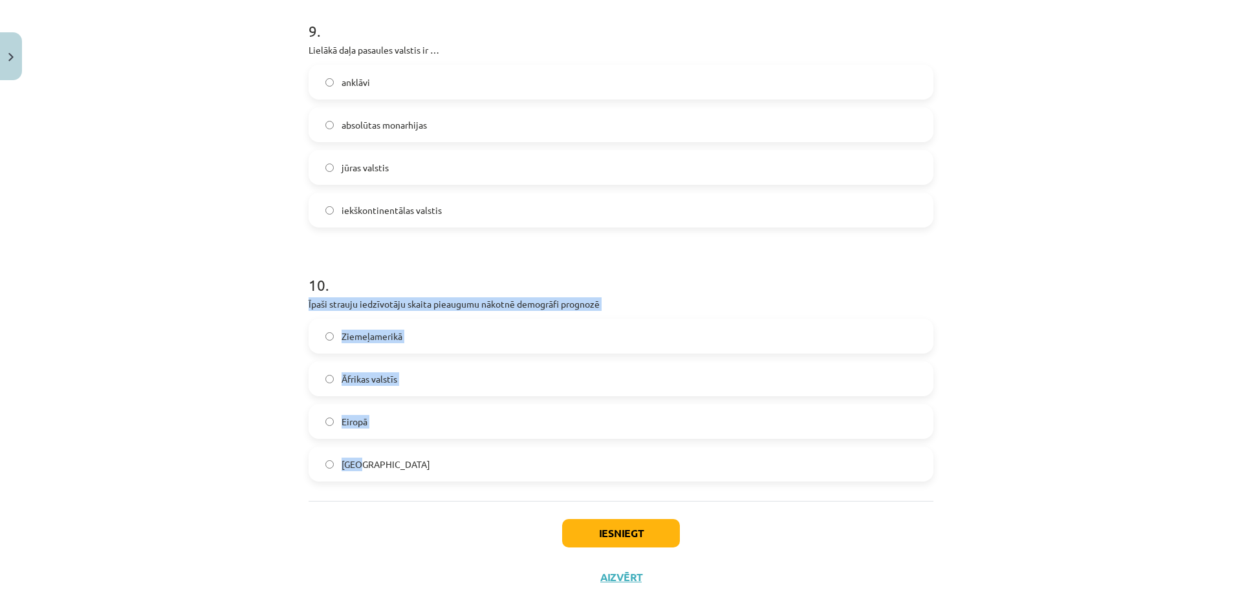
drag, startPoint x: 297, startPoint y: 302, endPoint x: 412, endPoint y: 462, distance: 197.4
click at [412, 462] on div "Mācību tēma: Ģeogrāfijas i - 10. klases 1.ieskaites mācību materiāls #7 Noslēgu…" at bounding box center [621, 297] width 1242 height 594
copy div "Īpaši strauju iedzīvotāju skaita pieaugumu nākotnē demogrāfi prognozē Ziemeļame…"
click at [368, 382] on span "Āfrikas valstīs" at bounding box center [370, 380] width 56 height 14
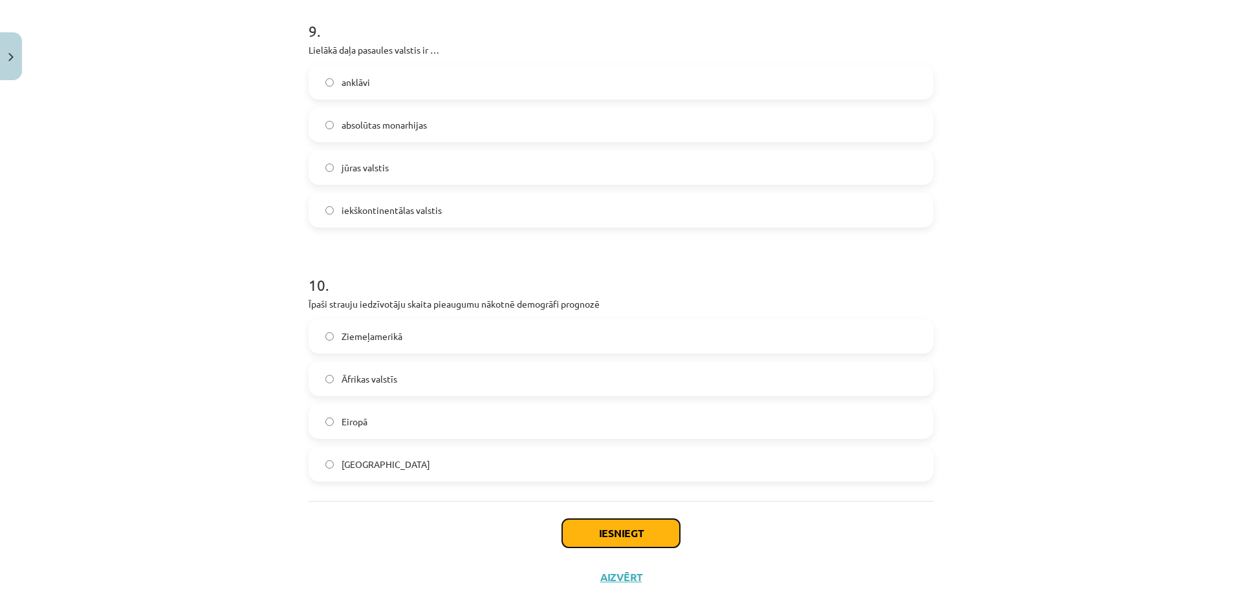
click at [627, 535] on button "Iesniegt" at bounding box center [621, 533] width 118 height 28
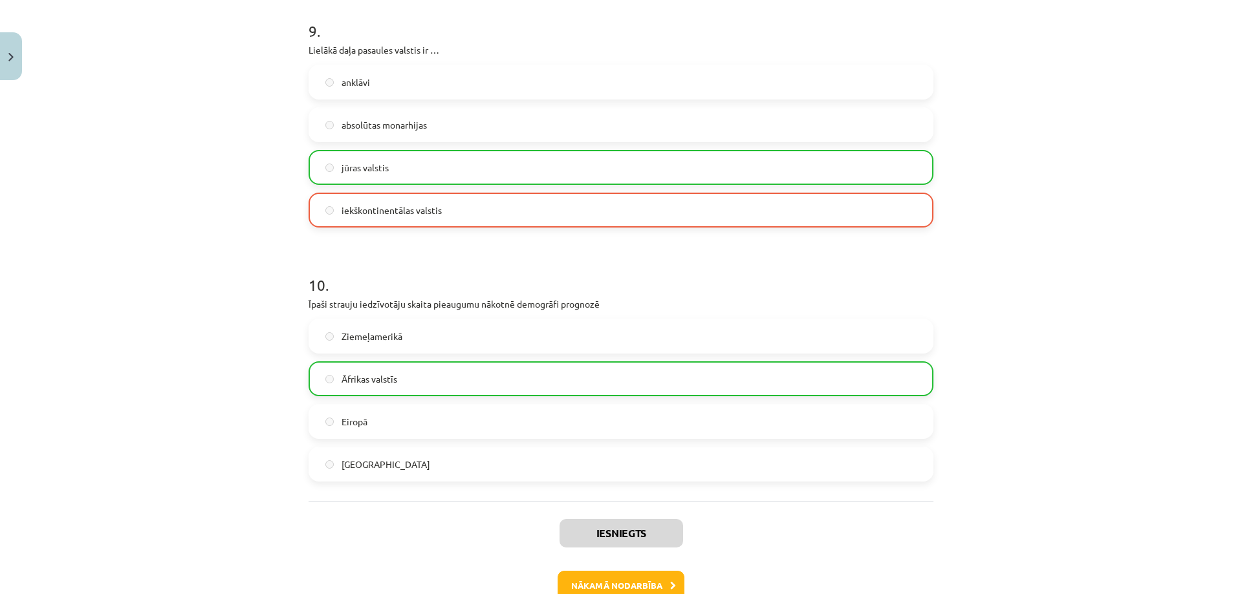
scroll to position [2666, 0]
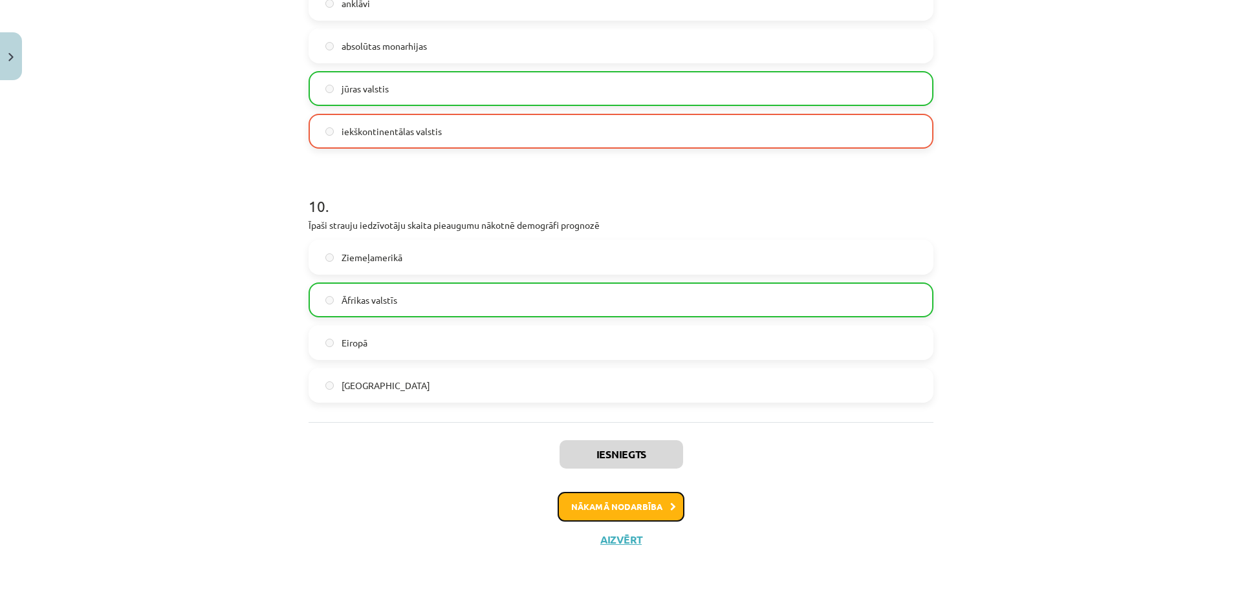
click at [587, 503] on button "Nākamā nodarbība" at bounding box center [621, 507] width 127 height 30
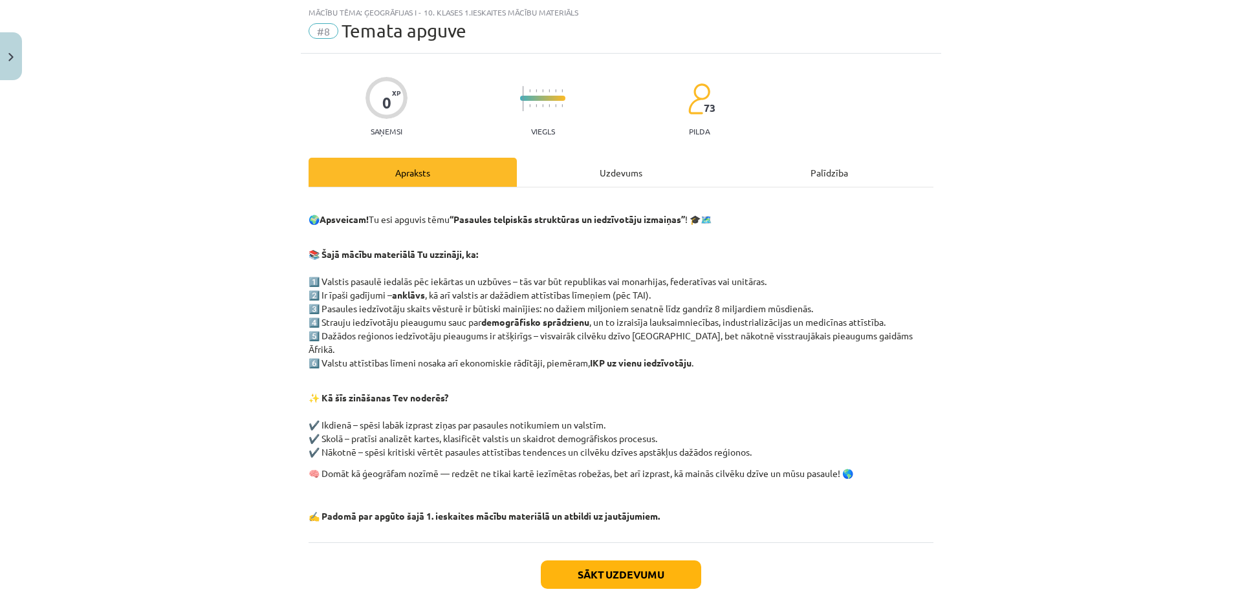
scroll to position [98, 0]
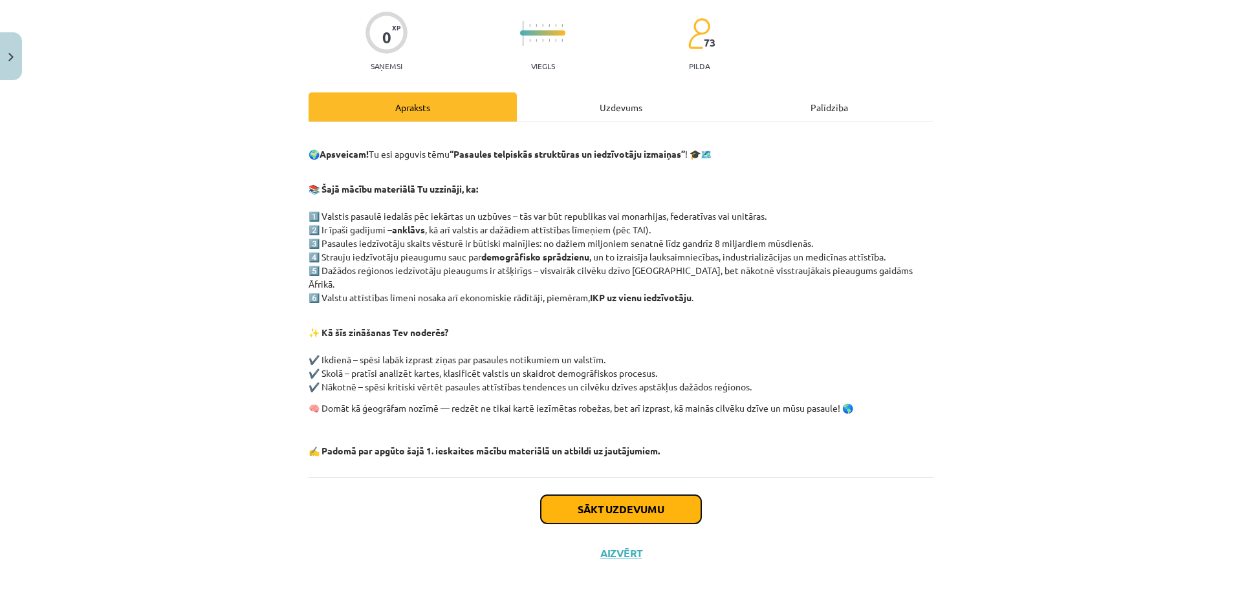
click at [579, 500] on button "Sākt uzdevumu" at bounding box center [621, 509] width 160 height 28
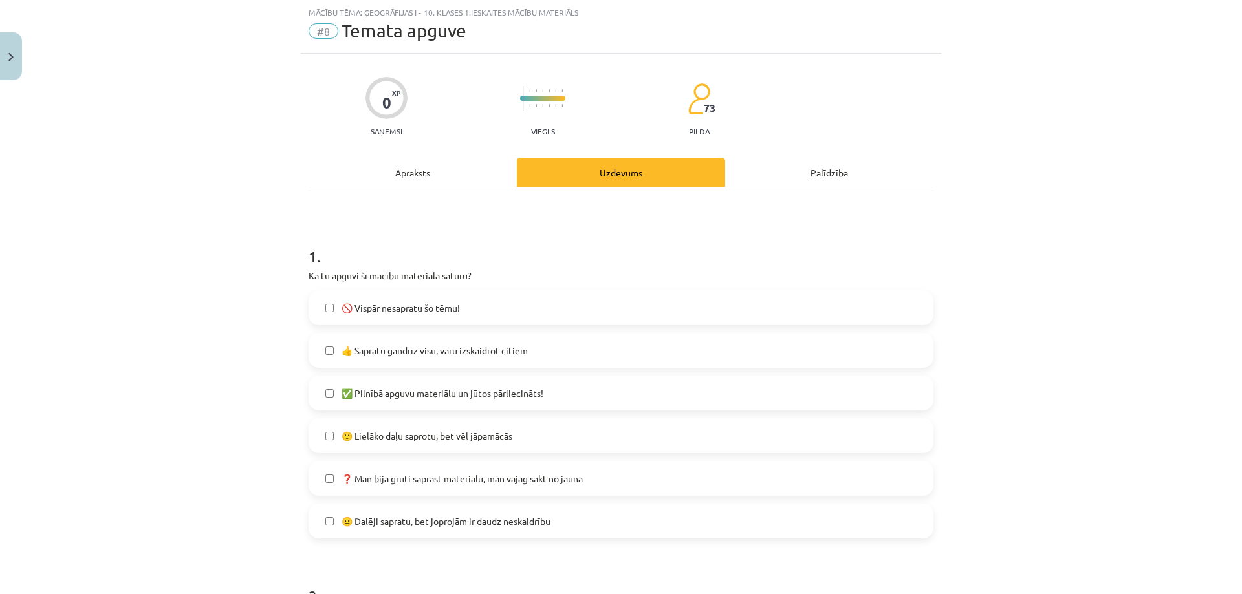
click at [409, 400] on label "✅ Pilnībā apguvu materiālu un jūtos pārliecināts!" at bounding box center [621, 393] width 622 height 32
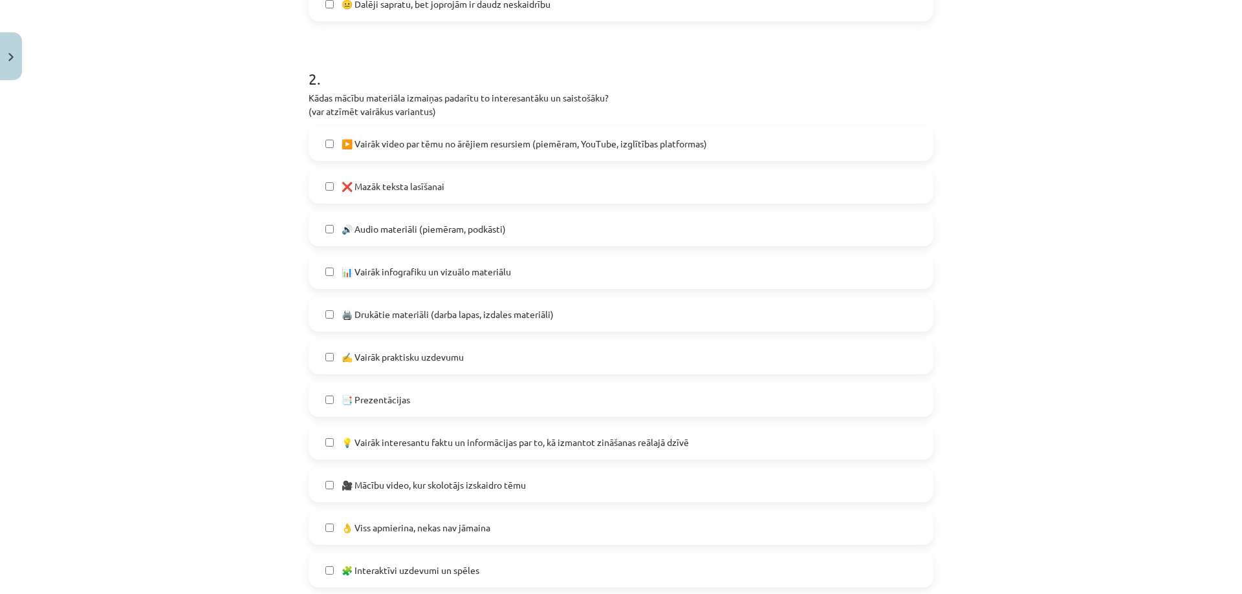
scroll to position [614, 0]
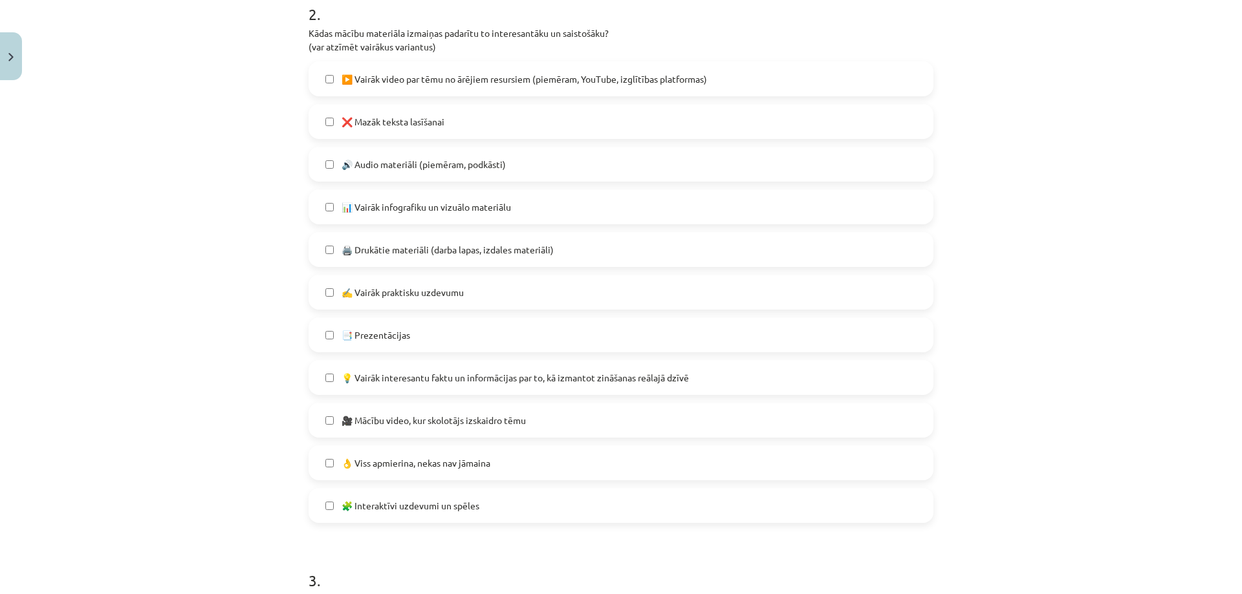
click at [404, 468] on span "👌 Viss apmierina, nekas nav jāmaina" at bounding box center [416, 464] width 149 height 14
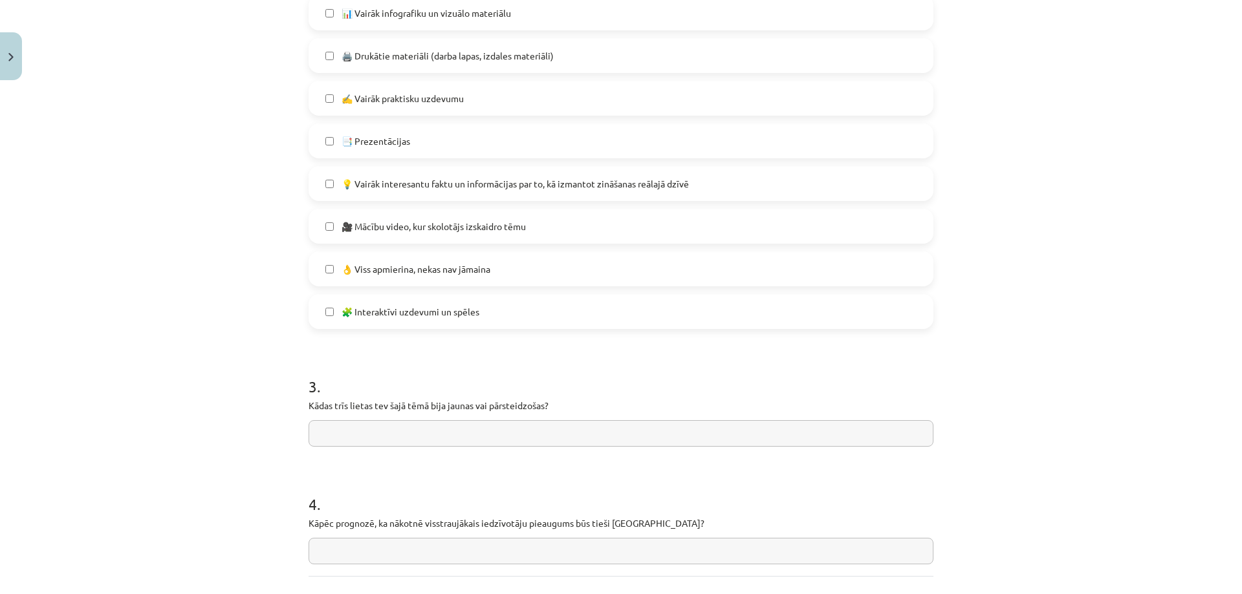
scroll to position [873, 0]
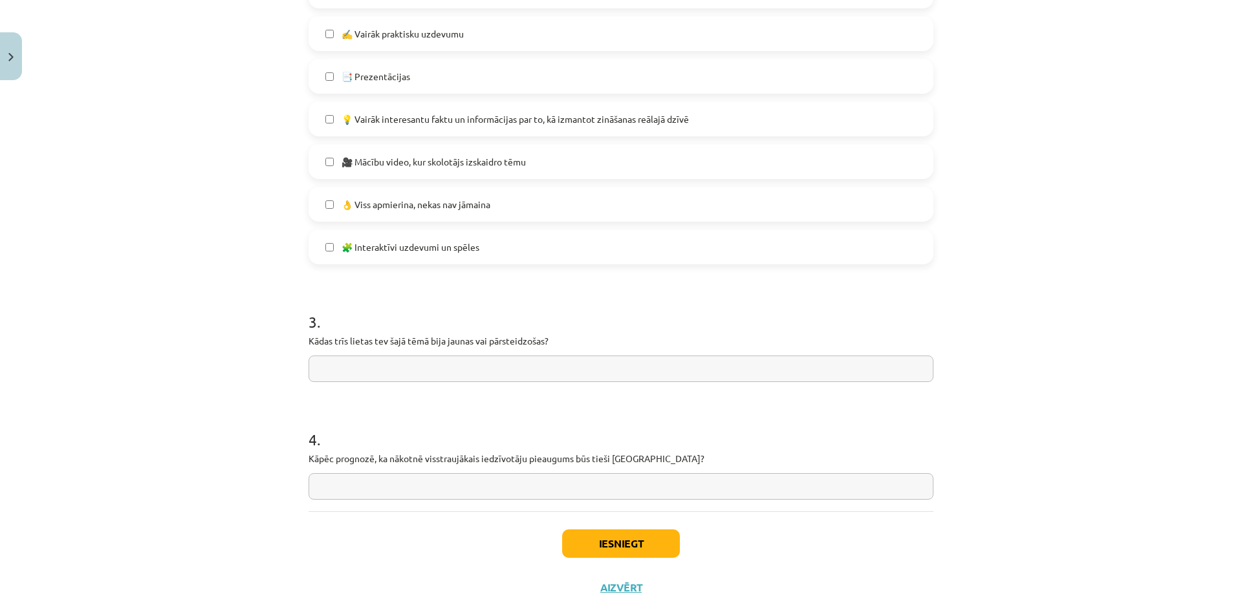
click at [360, 369] on input "text" at bounding box center [621, 369] width 625 height 27
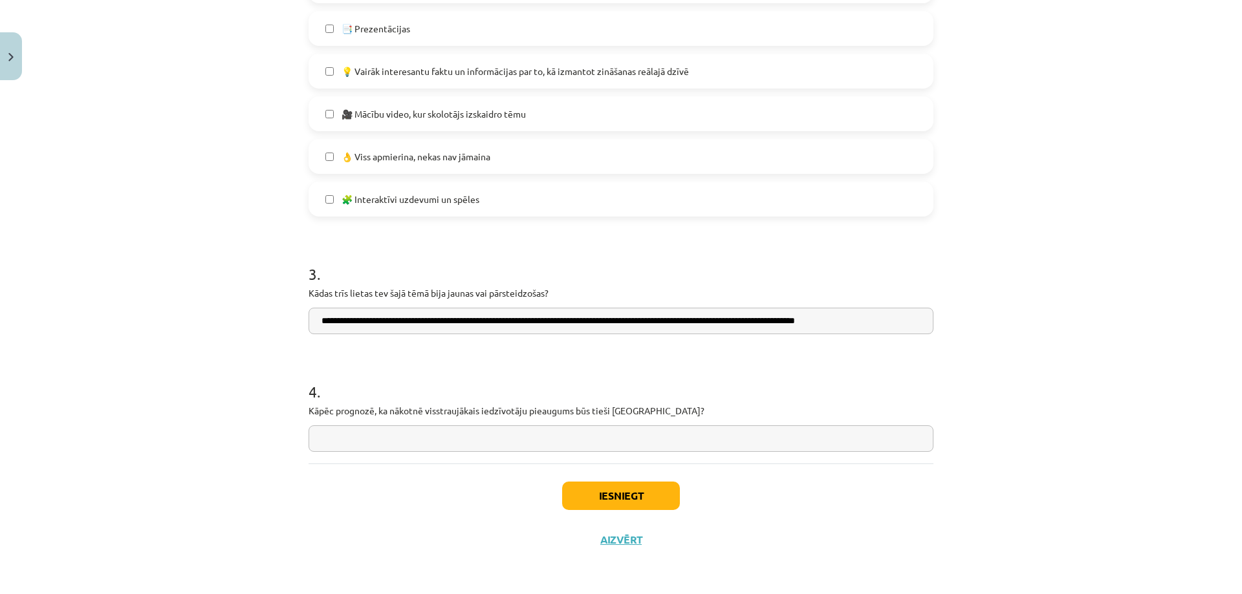
type input "**********"
click at [372, 438] on input "text" at bounding box center [621, 439] width 625 height 27
type input "*"
type input "**********"
click at [620, 508] on button "Iesniegt" at bounding box center [621, 496] width 118 height 28
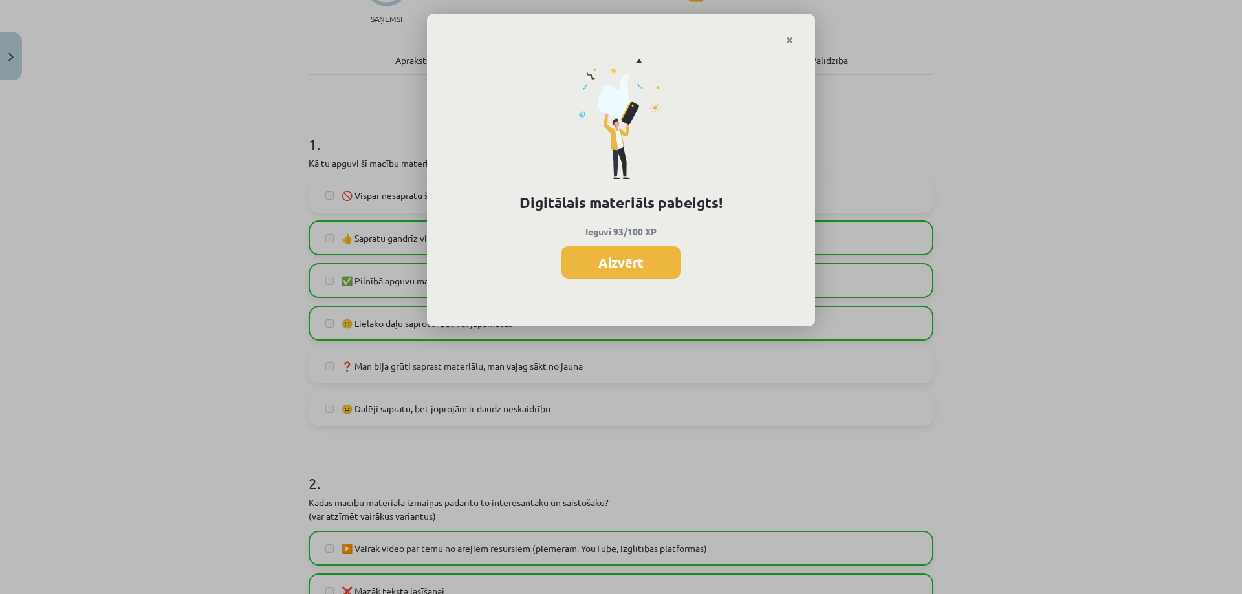
scroll to position [80, 0]
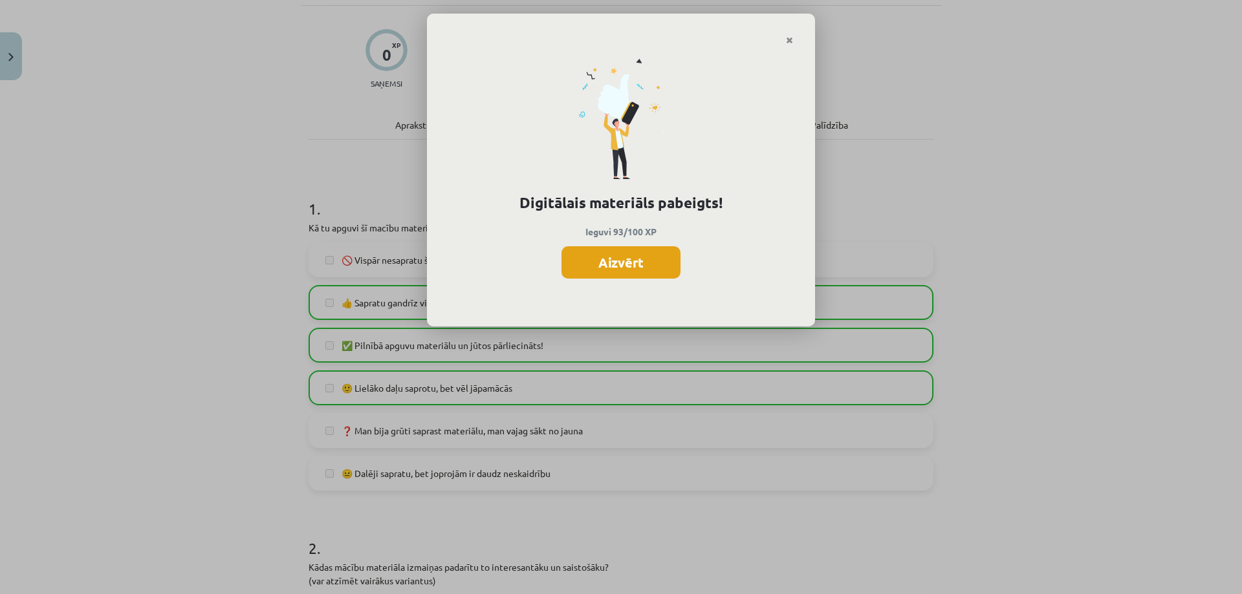
click at [623, 270] on button "Aizvērt" at bounding box center [620, 262] width 119 height 32
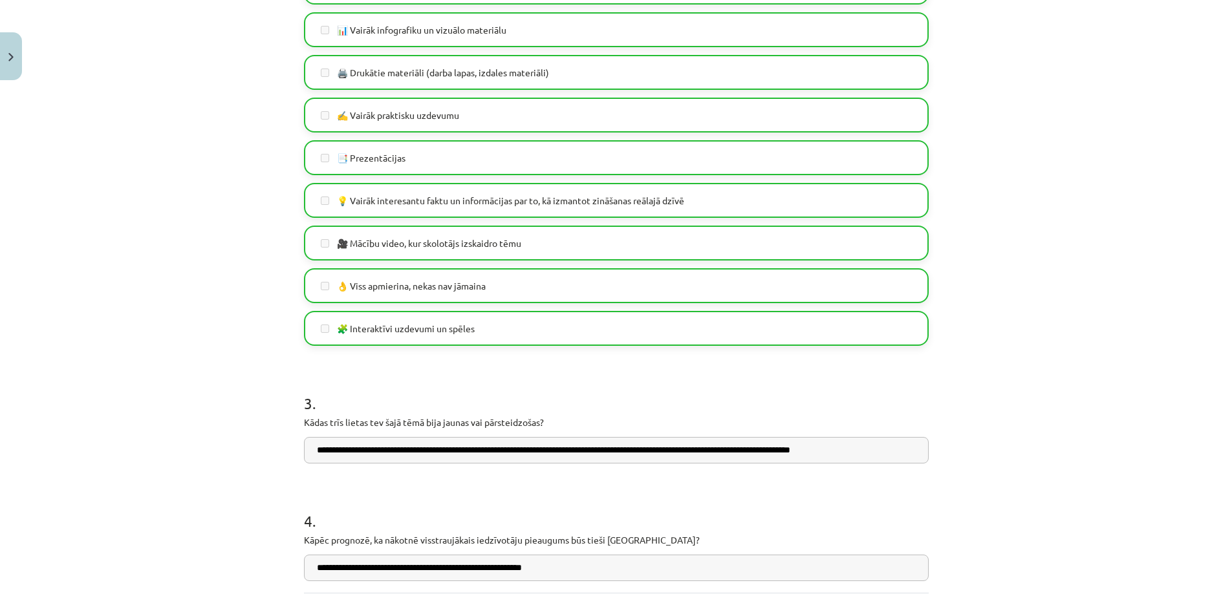
scroll to position [921, 0]
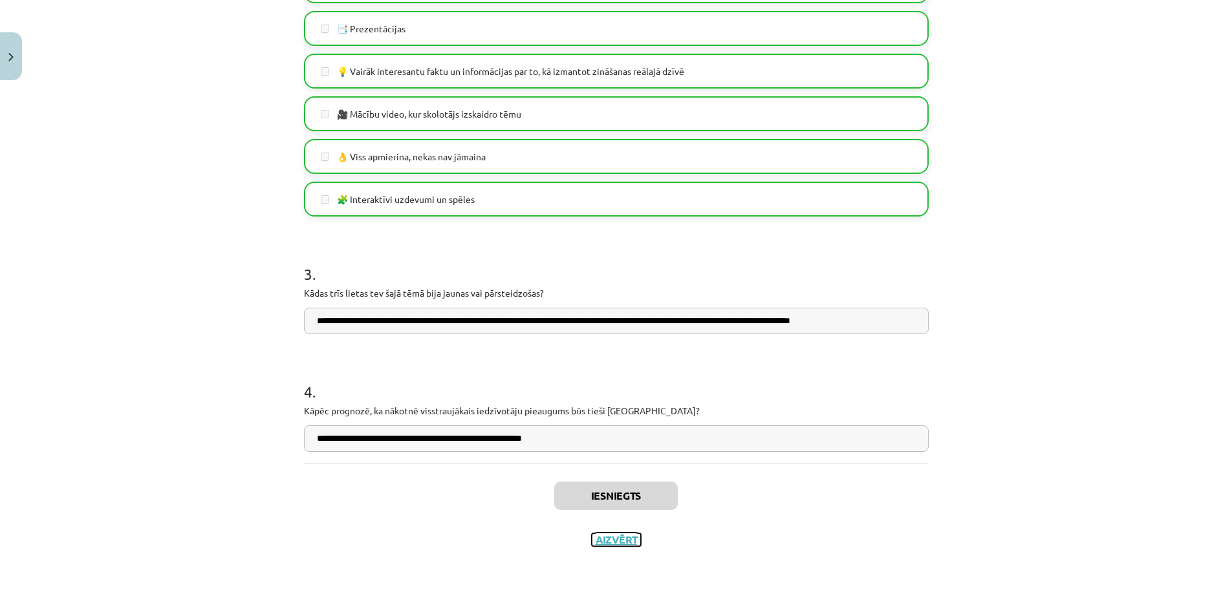
click at [629, 539] on button "Aizvērt" at bounding box center [616, 540] width 49 height 13
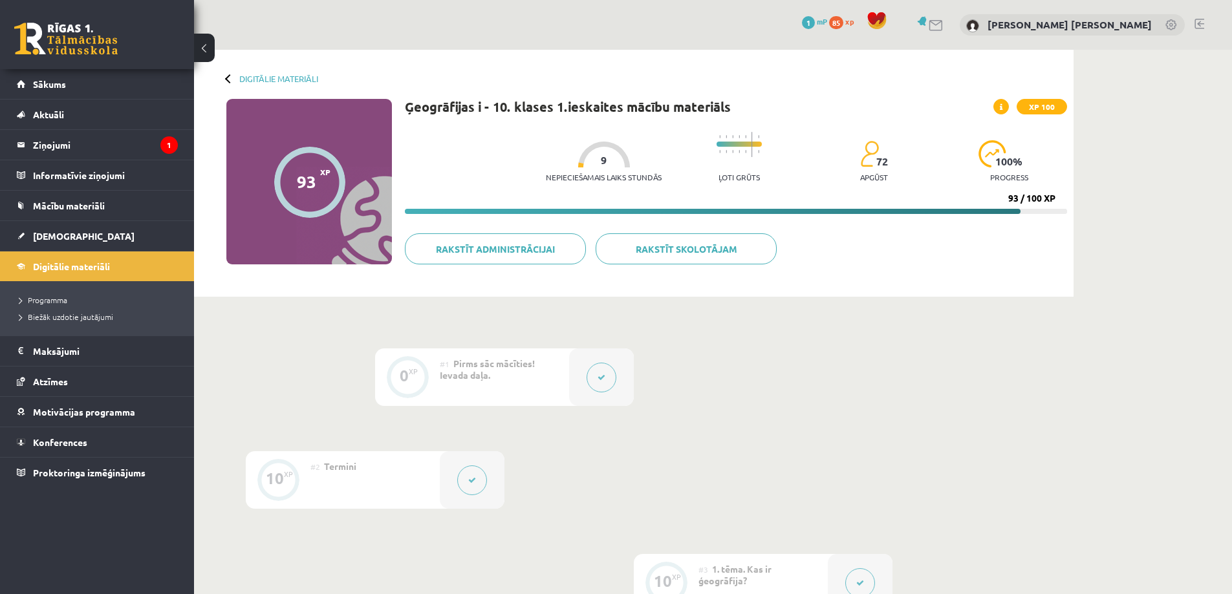
click at [78, 26] on link at bounding box center [65, 39] width 103 height 32
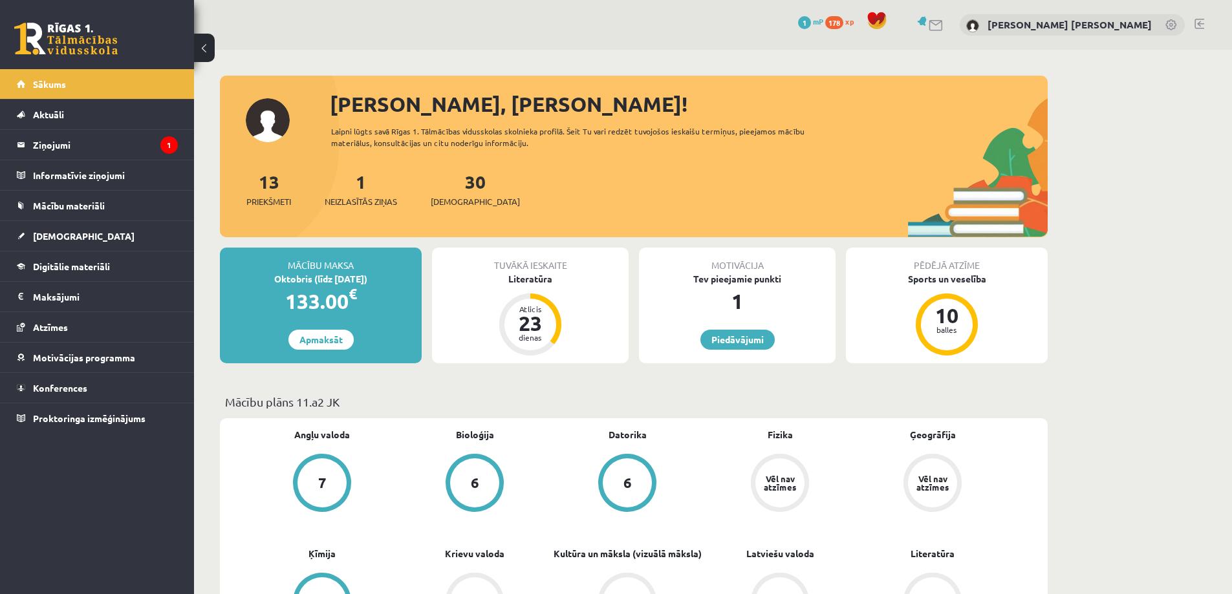
scroll to position [194, 0]
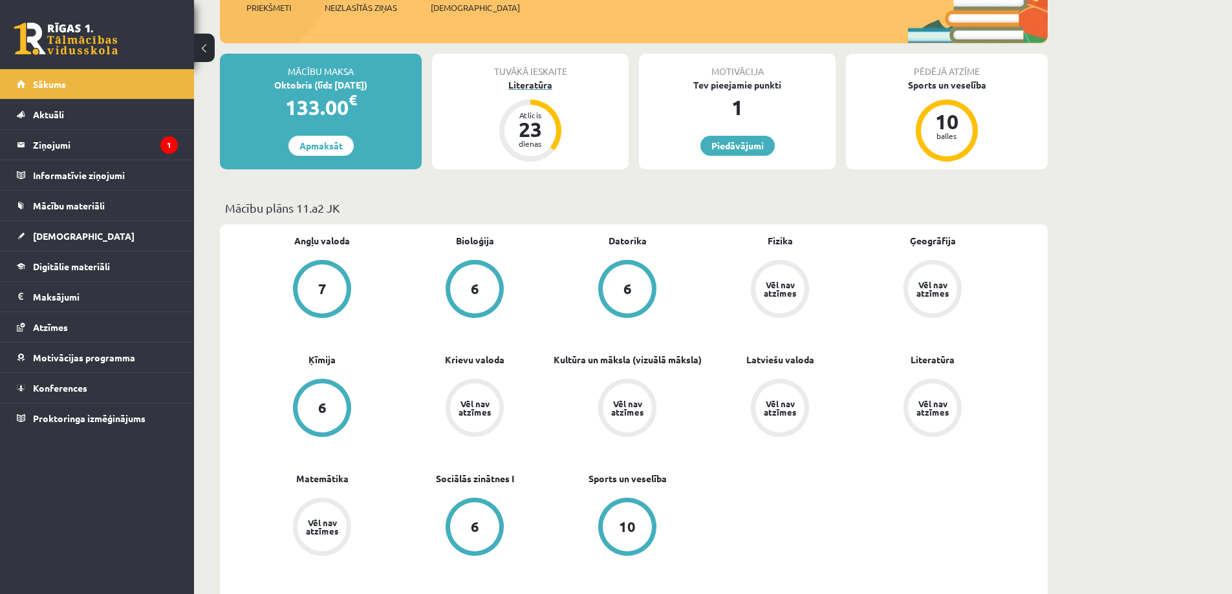
click at [528, 122] on div "23" at bounding box center [530, 129] width 39 height 21
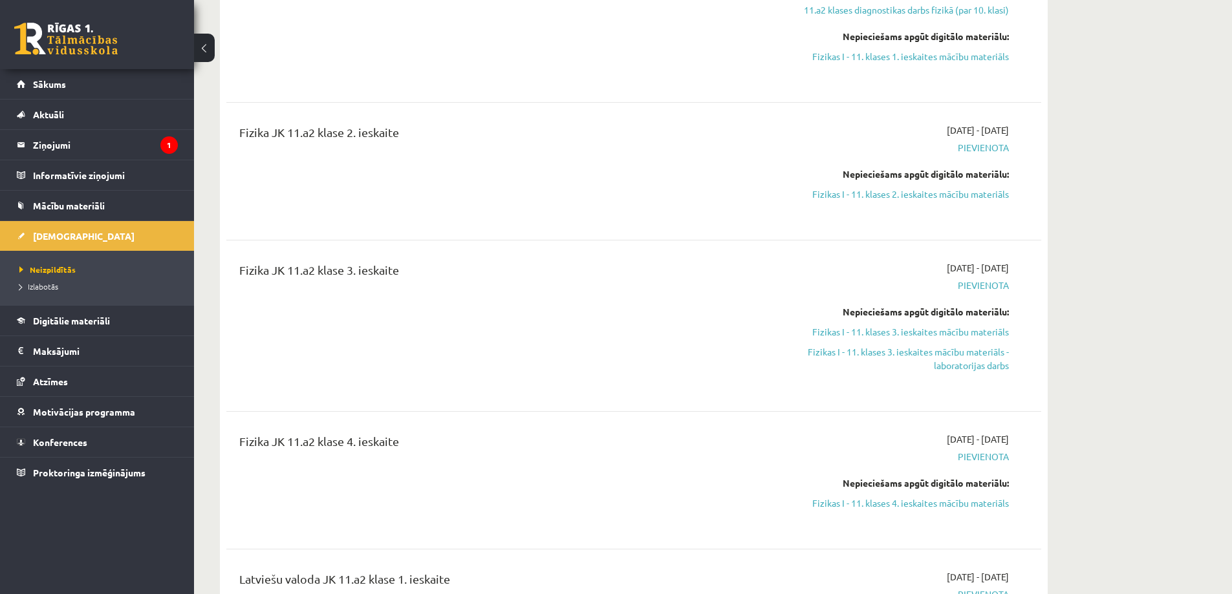
scroll to position [453, 0]
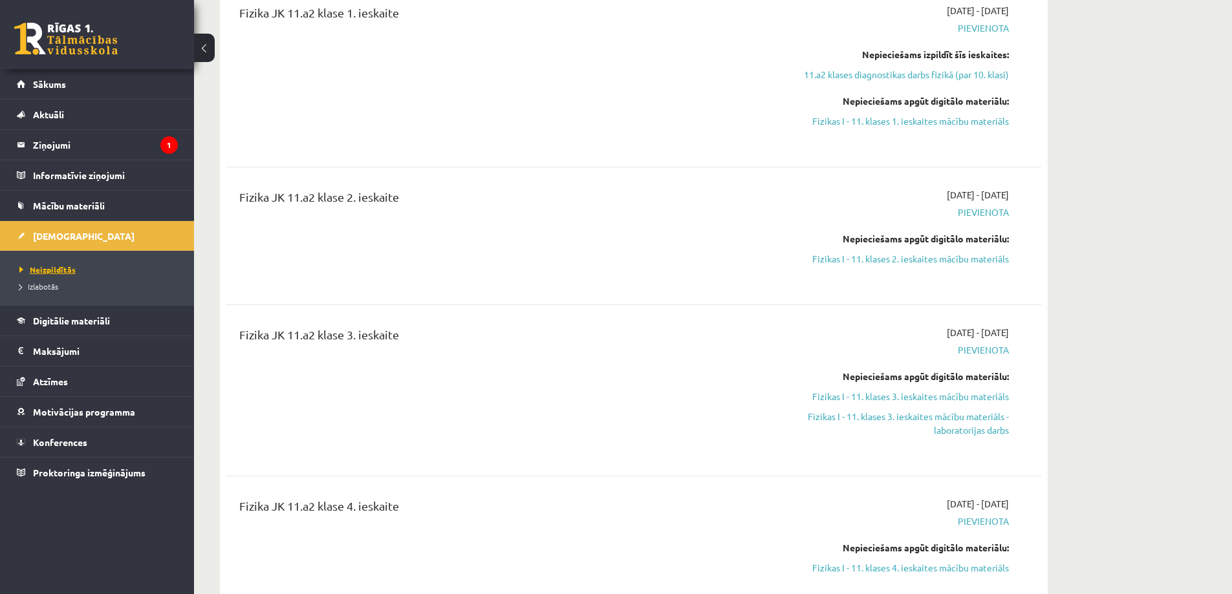
click at [56, 268] on span "Neizpildītās" at bounding box center [47, 270] width 56 height 10
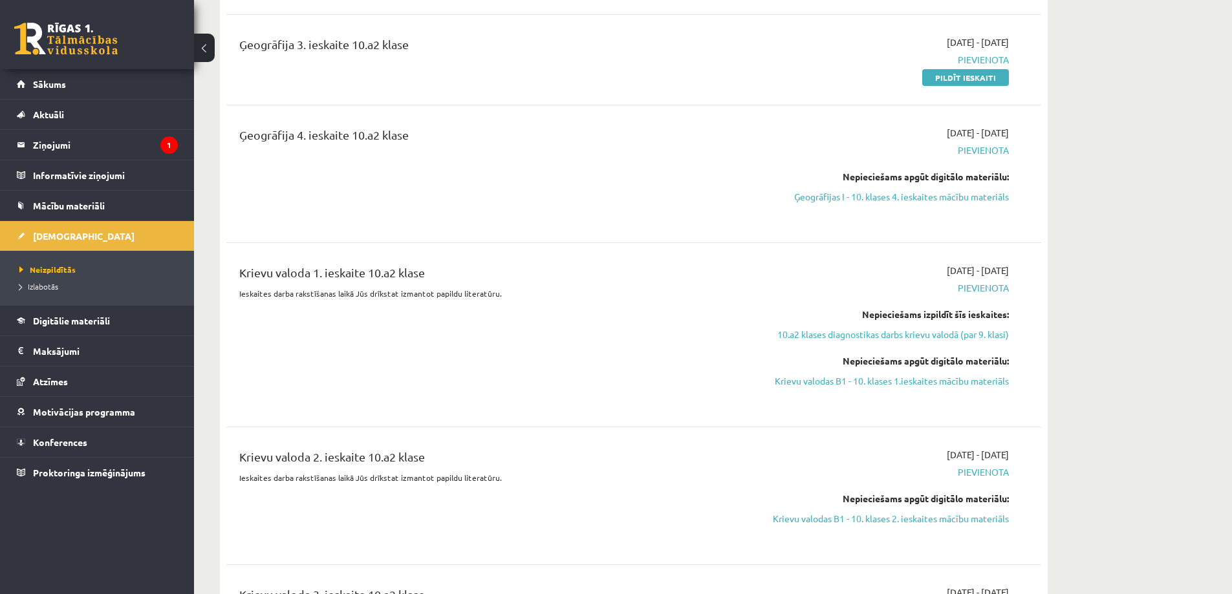
scroll to position [3493, 0]
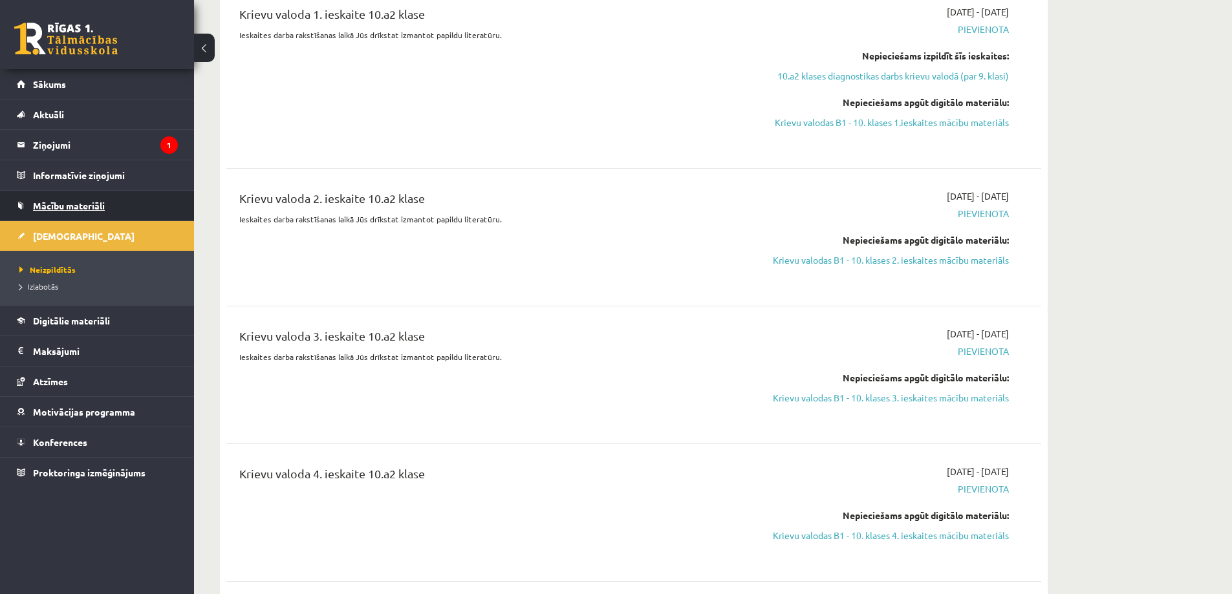
click at [100, 204] on span "Mācību materiāli" at bounding box center [69, 206] width 72 height 12
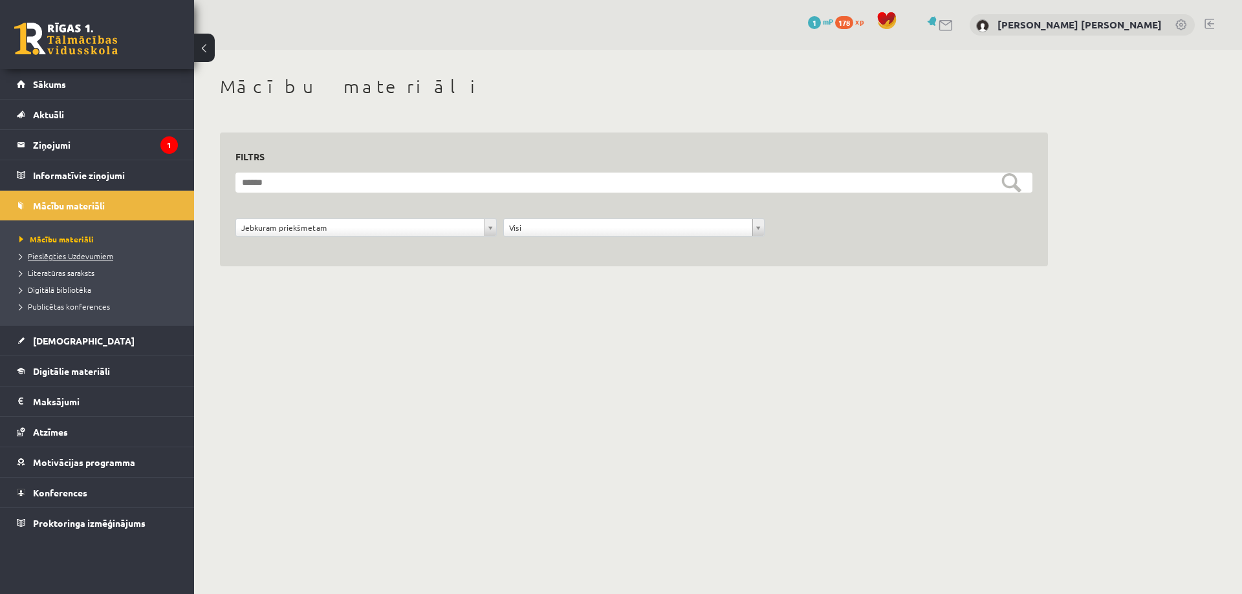
click at [87, 254] on span "Pieslēgties Uzdevumiem" at bounding box center [66, 256] width 94 height 10
click at [92, 371] on span "Digitālie materiāli" at bounding box center [71, 371] width 77 height 12
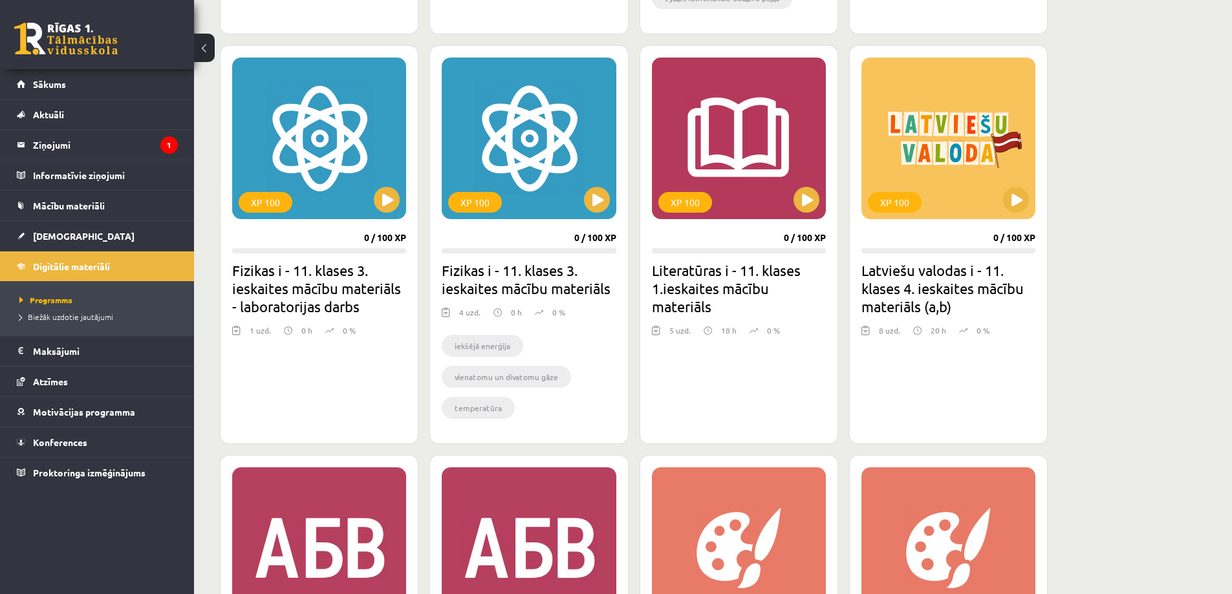
scroll to position [810, 0]
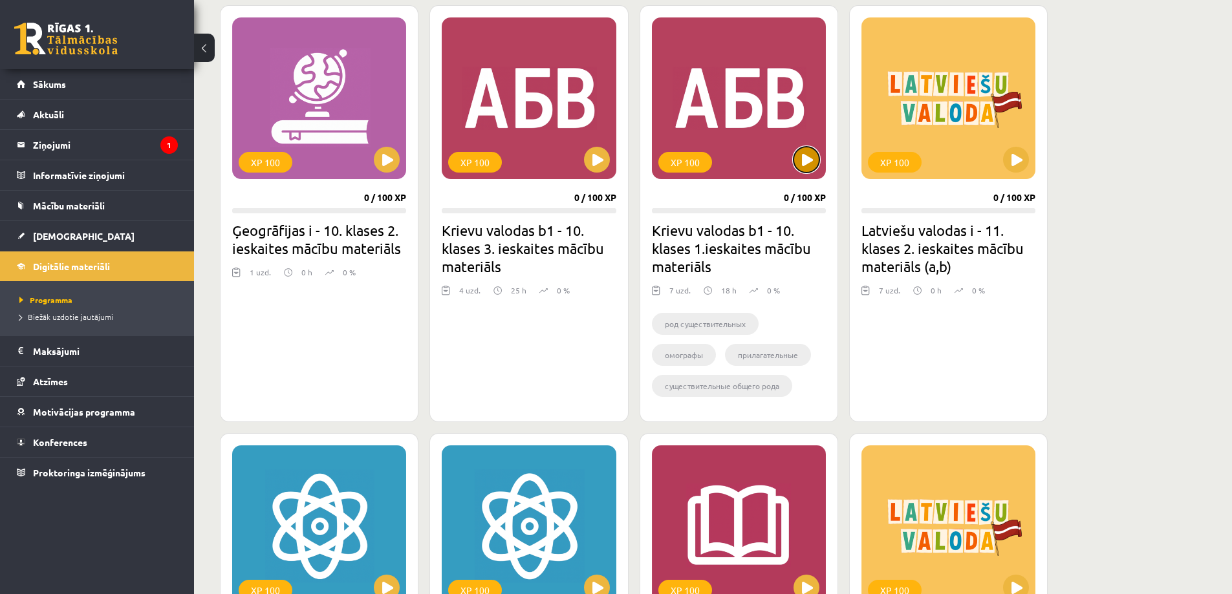
click at [800, 164] on button at bounding box center [807, 160] width 26 height 26
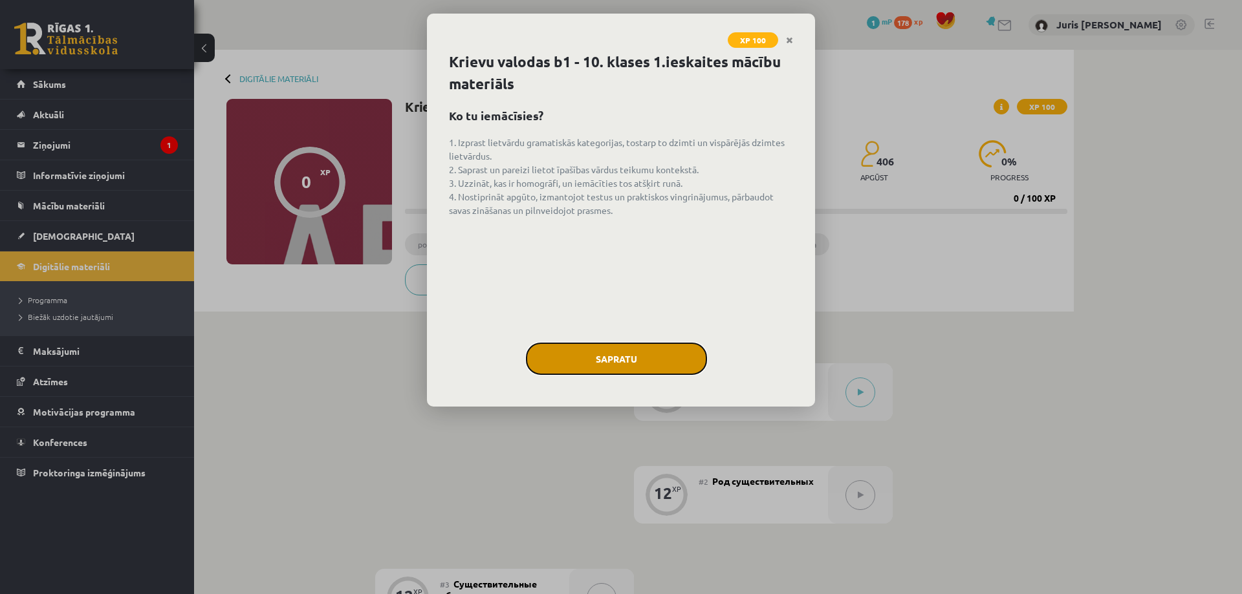
click at [627, 364] on button "Sapratu" at bounding box center [616, 359] width 181 height 32
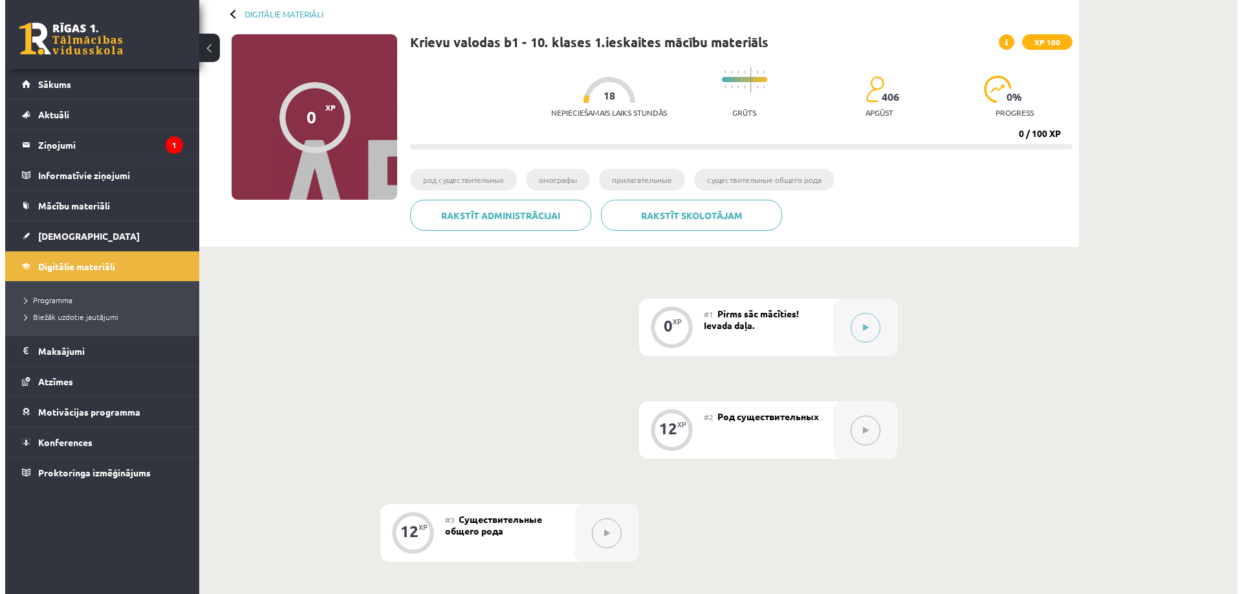
scroll to position [129, 0]
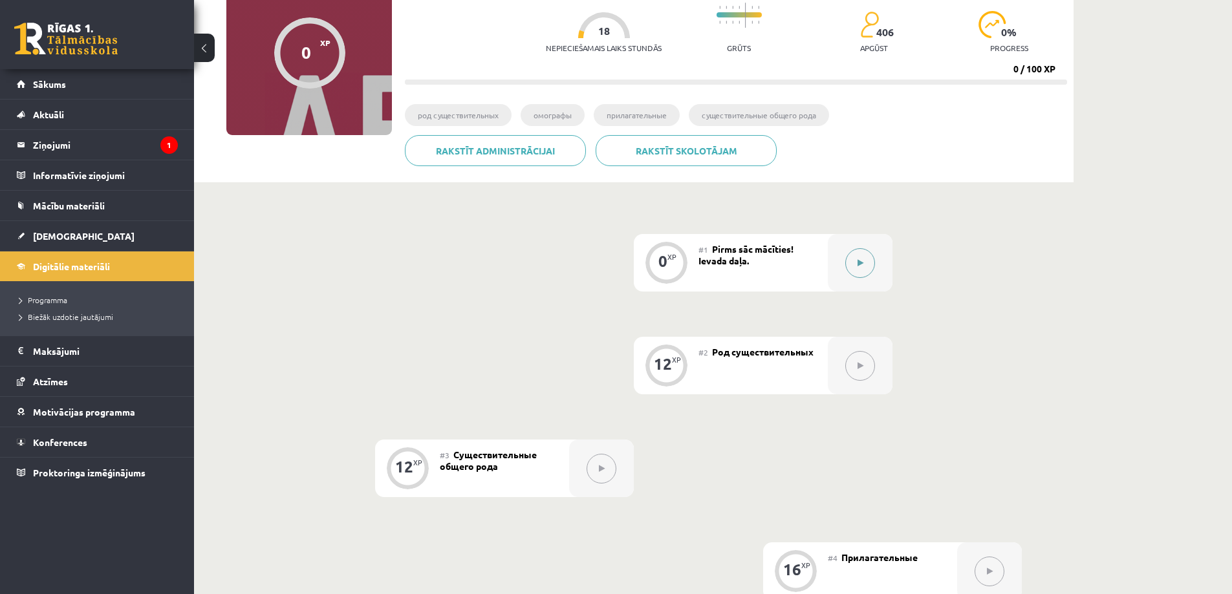
click at [855, 264] on button at bounding box center [860, 263] width 30 height 30
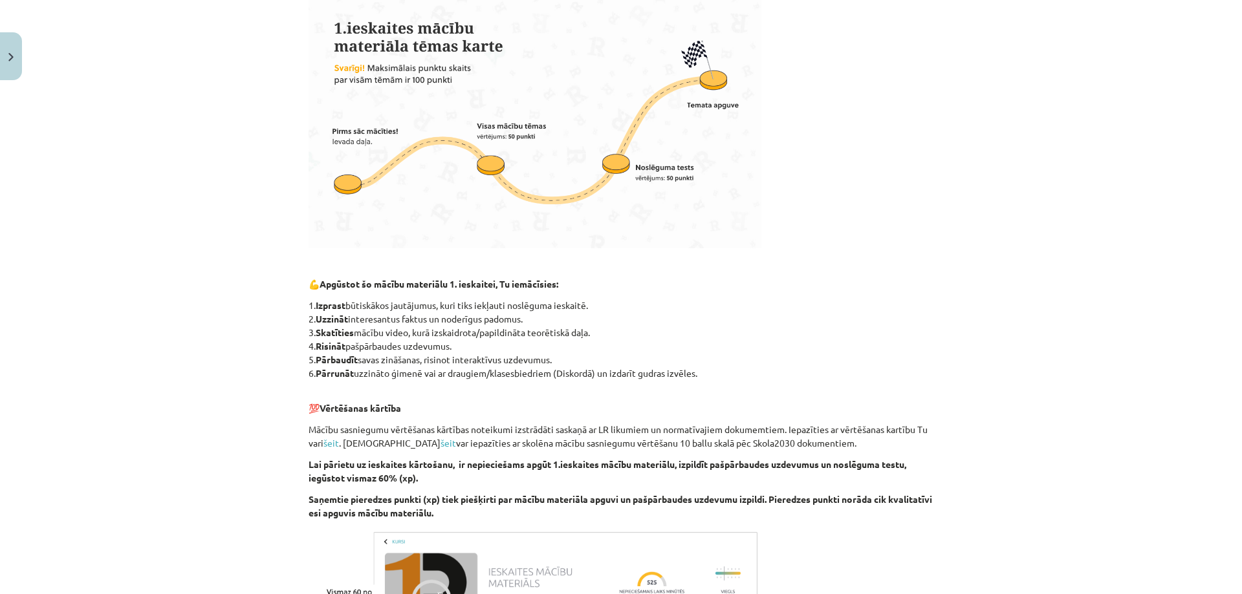
scroll to position [613, 0]
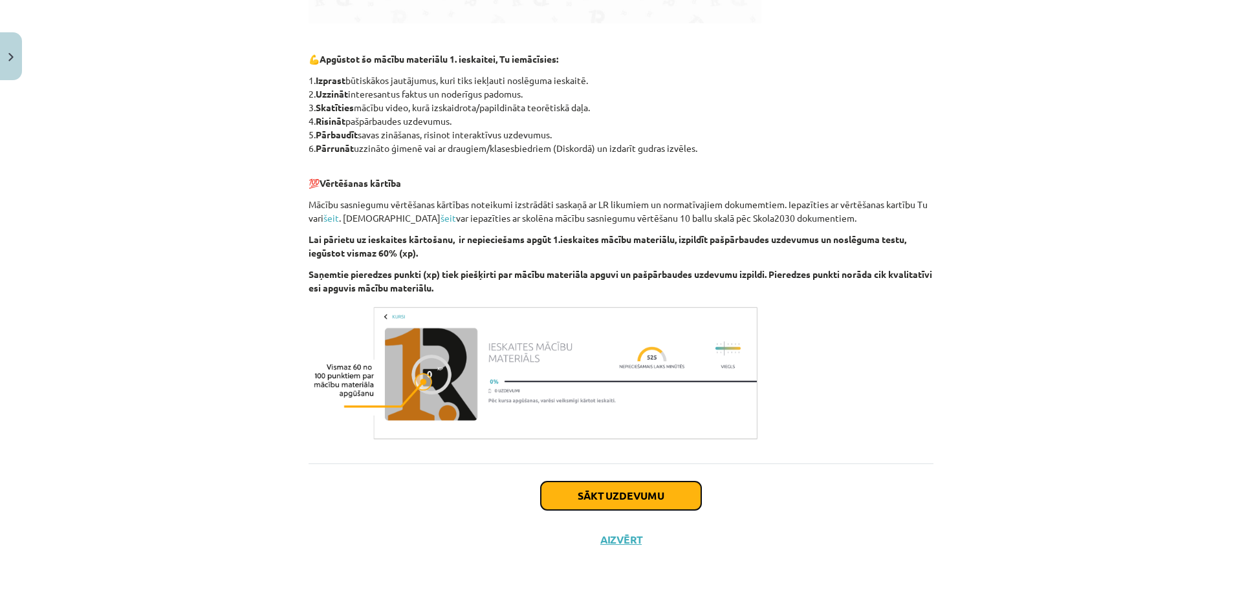
click at [603, 493] on button "Sākt uzdevumu" at bounding box center [621, 496] width 160 height 28
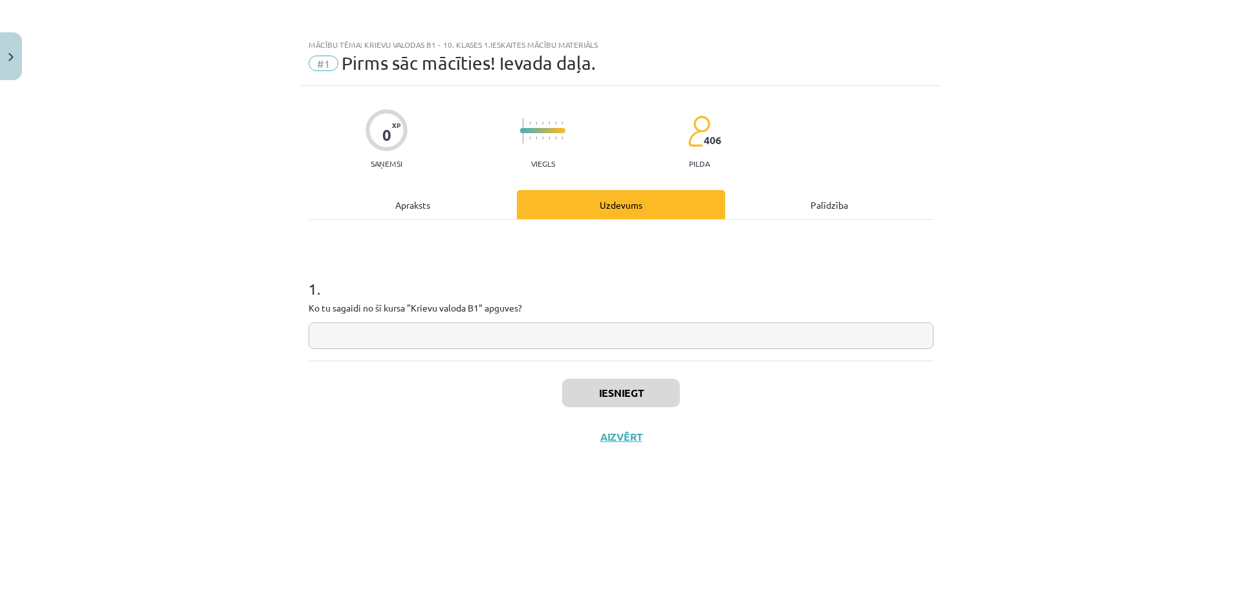
click at [435, 339] on input "text" at bounding box center [621, 336] width 625 height 27
type input "**********"
click at [654, 393] on button "Iesniegt" at bounding box center [621, 393] width 118 height 28
click at [647, 440] on button "Nākamā nodarbība" at bounding box center [621, 446] width 127 height 30
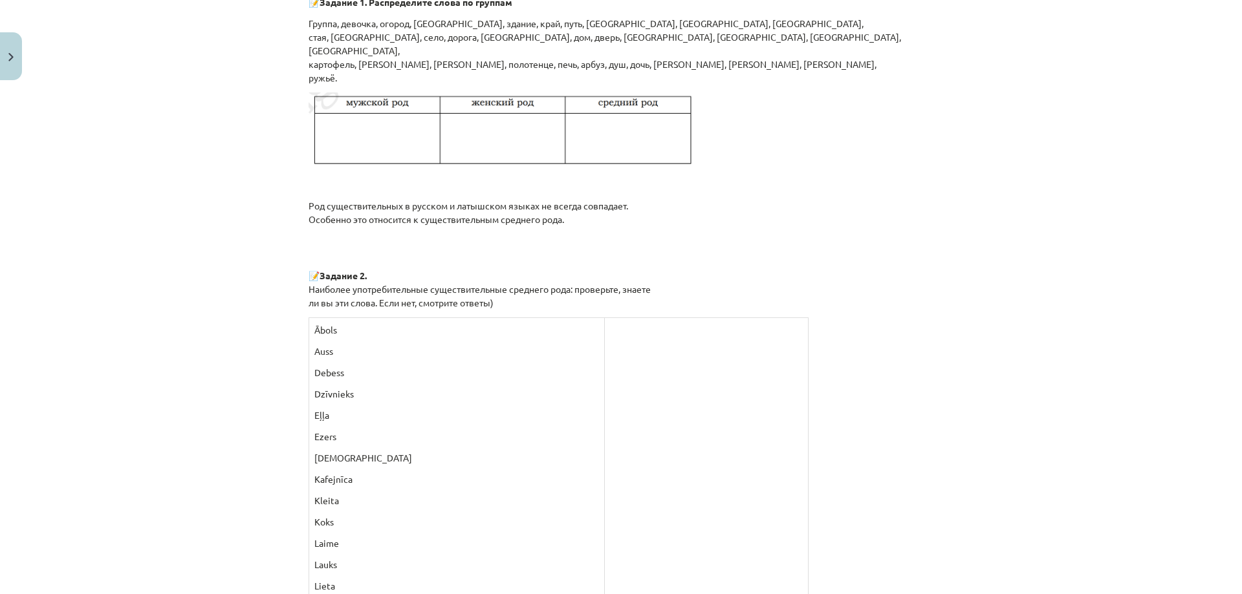
scroll to position [1164, 0]
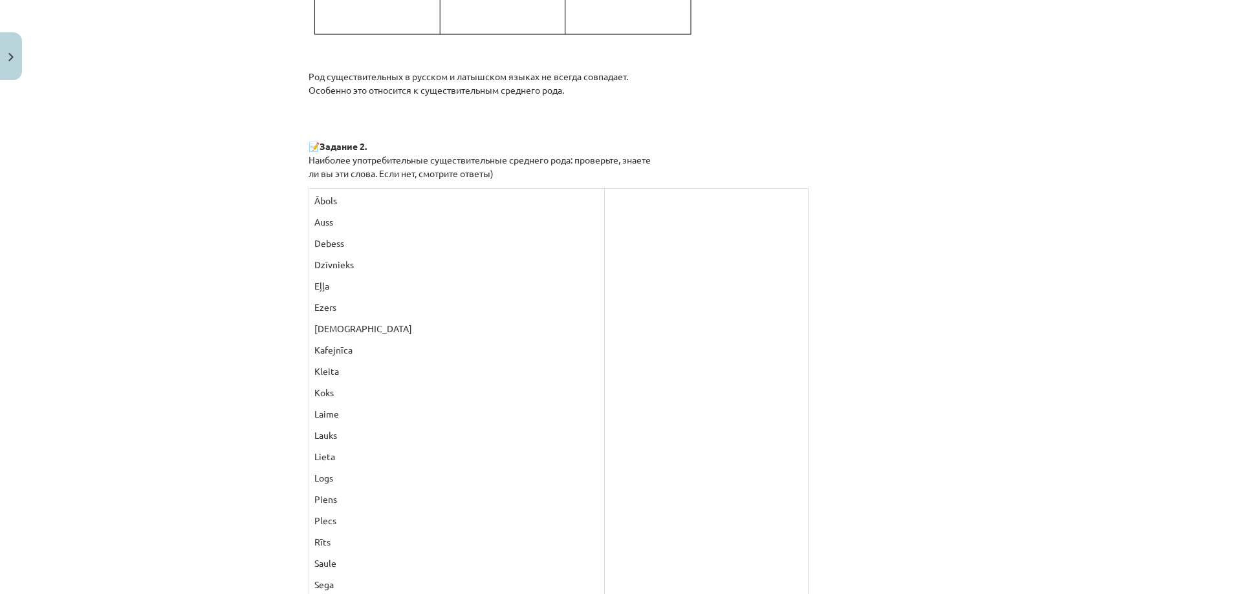
drag, startPoint x: 575, startPoint y: 209, endPoint x: 563, endPoint y: 208, distance: 12.4
click at [604, 210] on td at bounding box center [706, 514] width 204 height 651
click at [610, 201] on p at bounding box center [706, 201] width 193 height 14
click at [604, 201] on td at bounding box center [706, 514] width 204 height 651
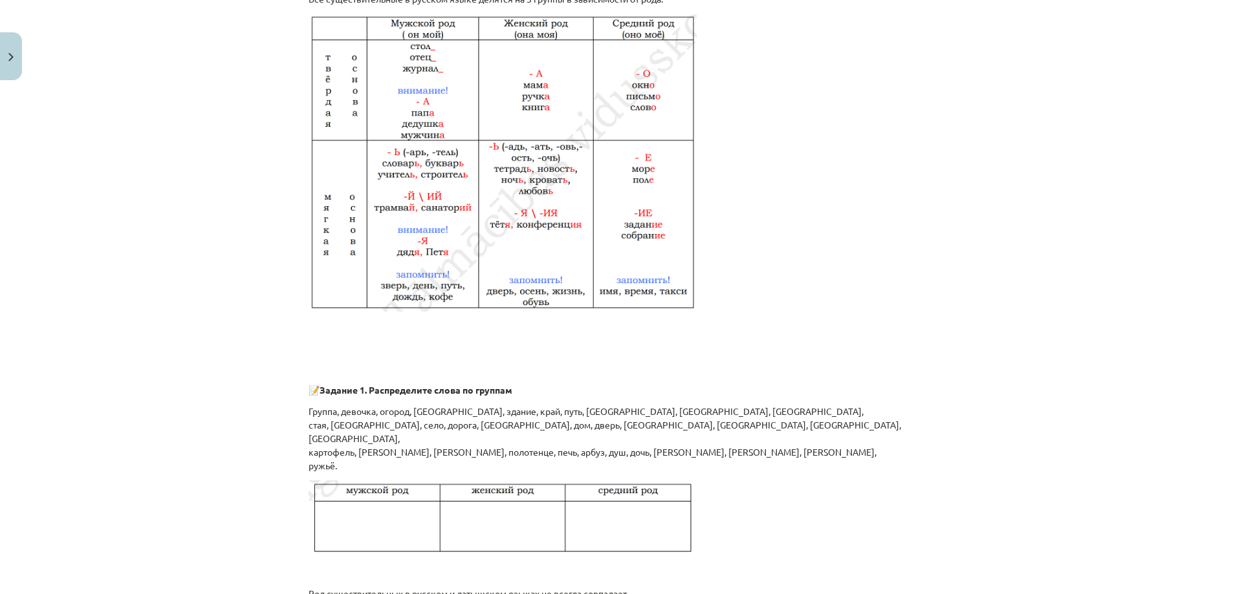
scroll to position [970, 0]
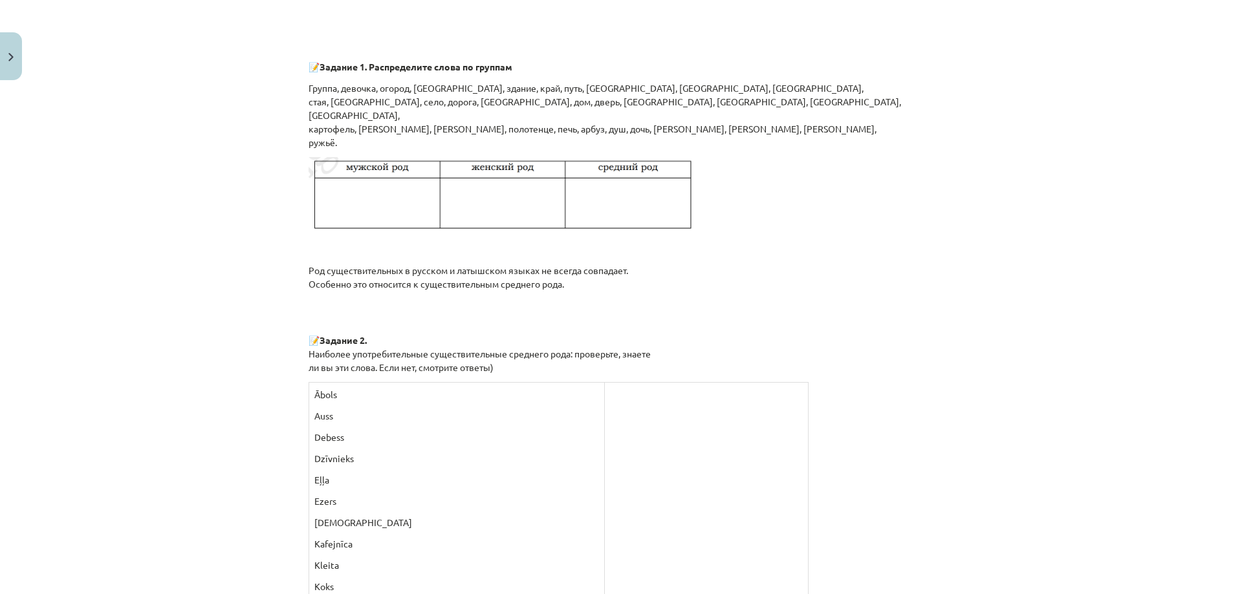
click at [610, 391] on p at bounding box center [706, 395] width 193 height 14
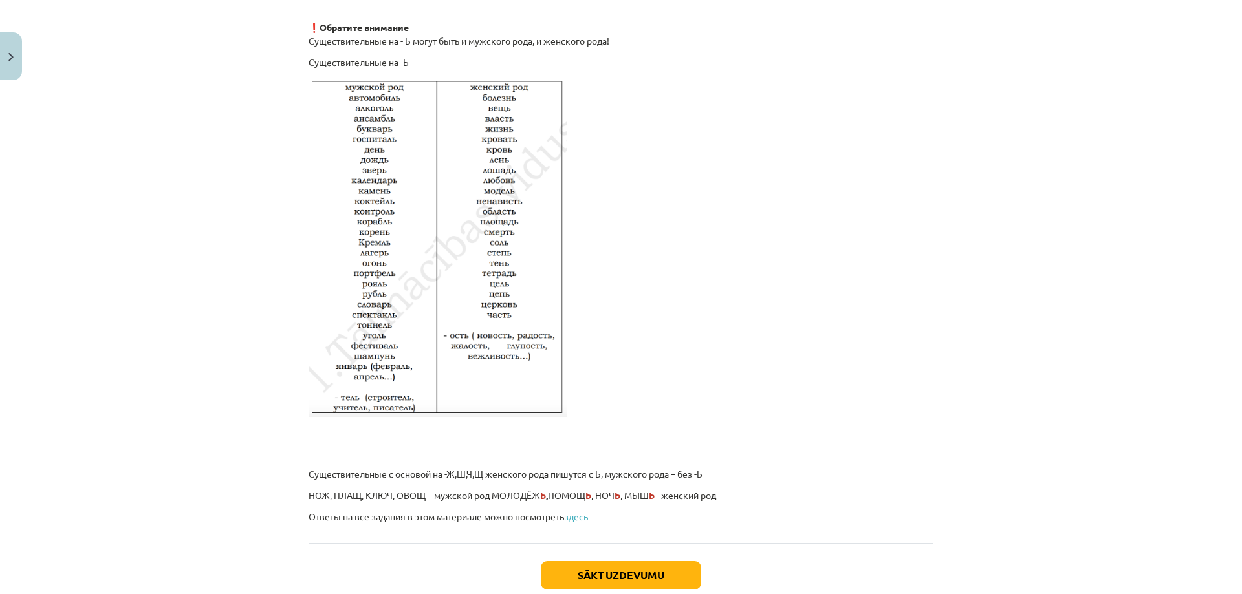
scroll to position [2085, 0]
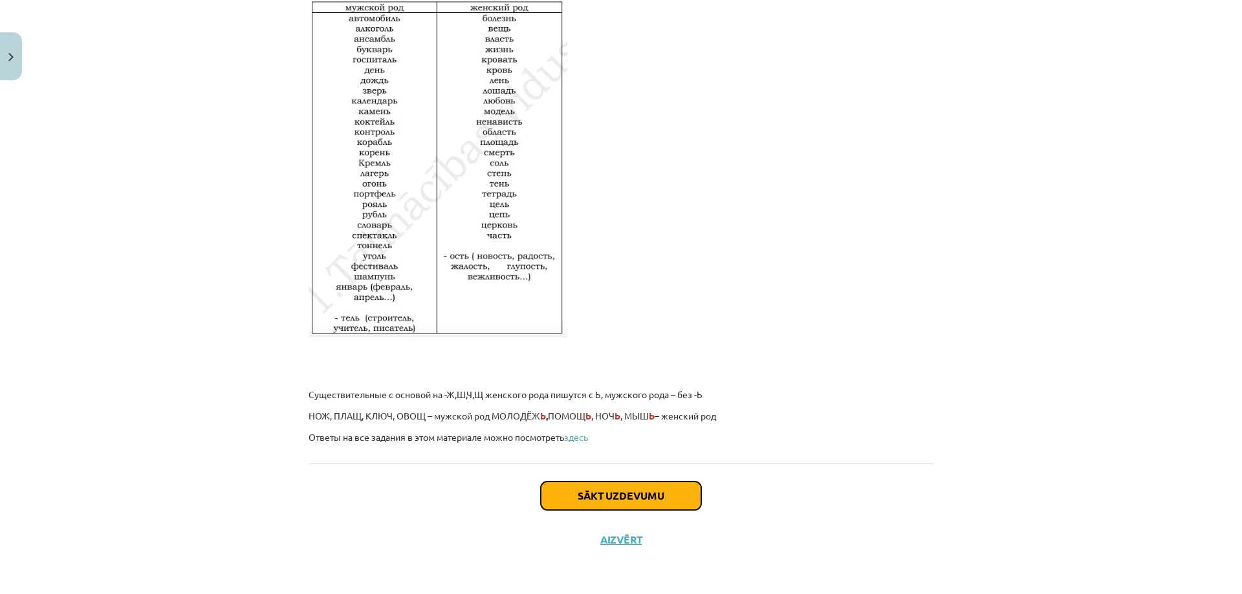
click at [591, 492] on button "Sākt uzdevumu" at bounding box center [621, 496] width 160 height 28
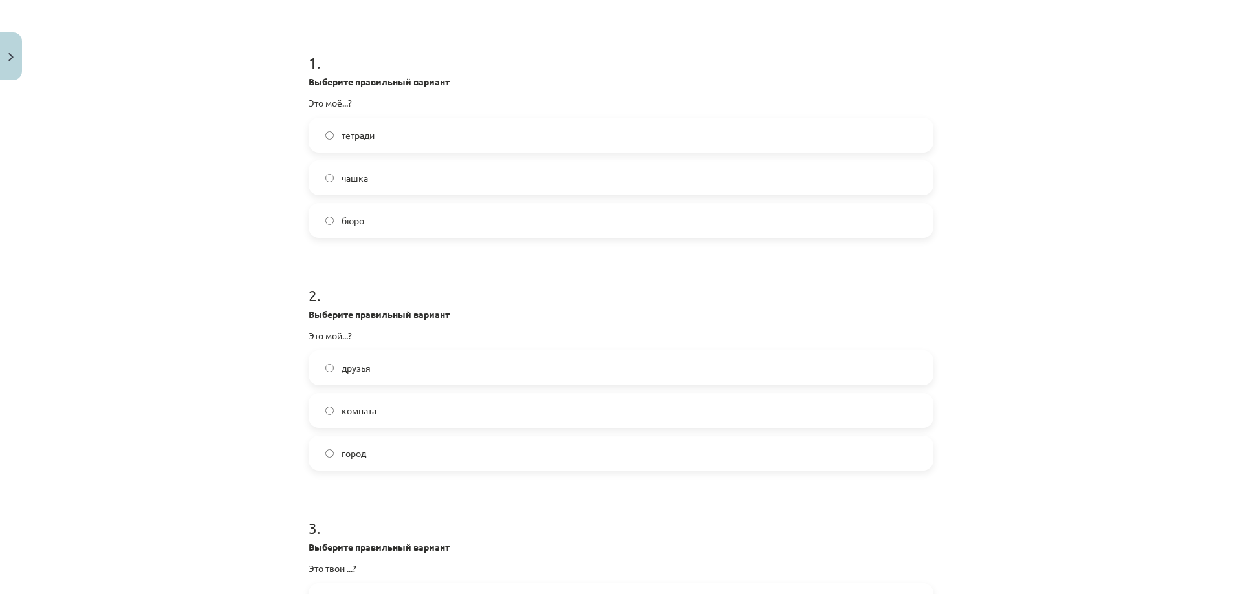
scroll to position [291, 0]
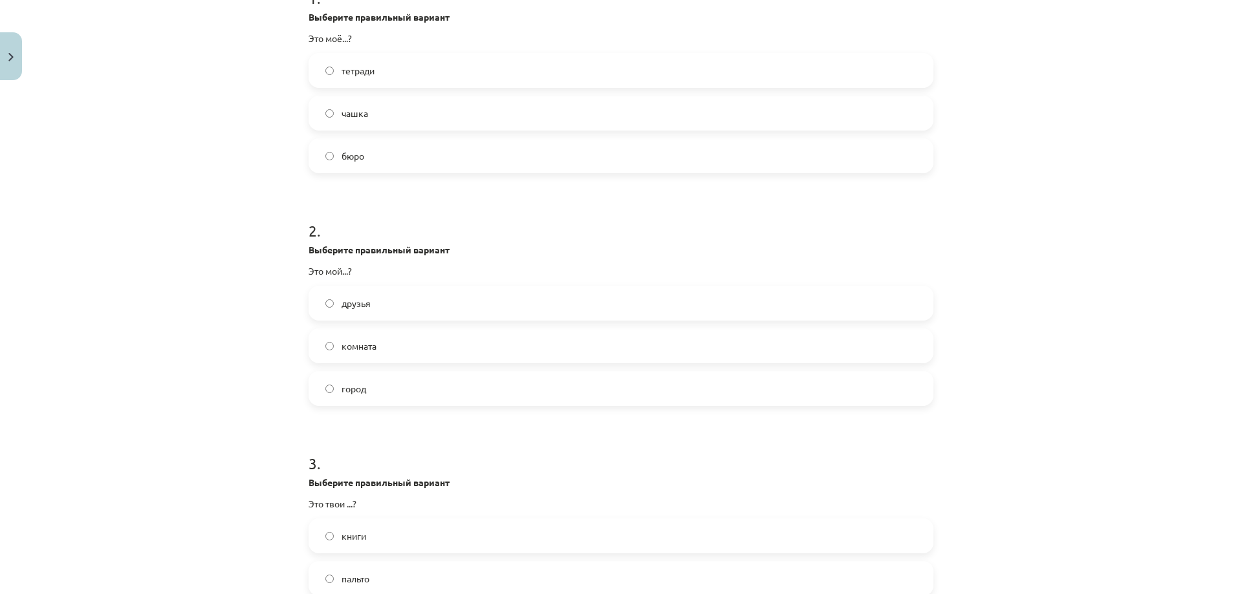
click at [362, 393] on label "город" at bounding box center [621, 389] width 622 height 32
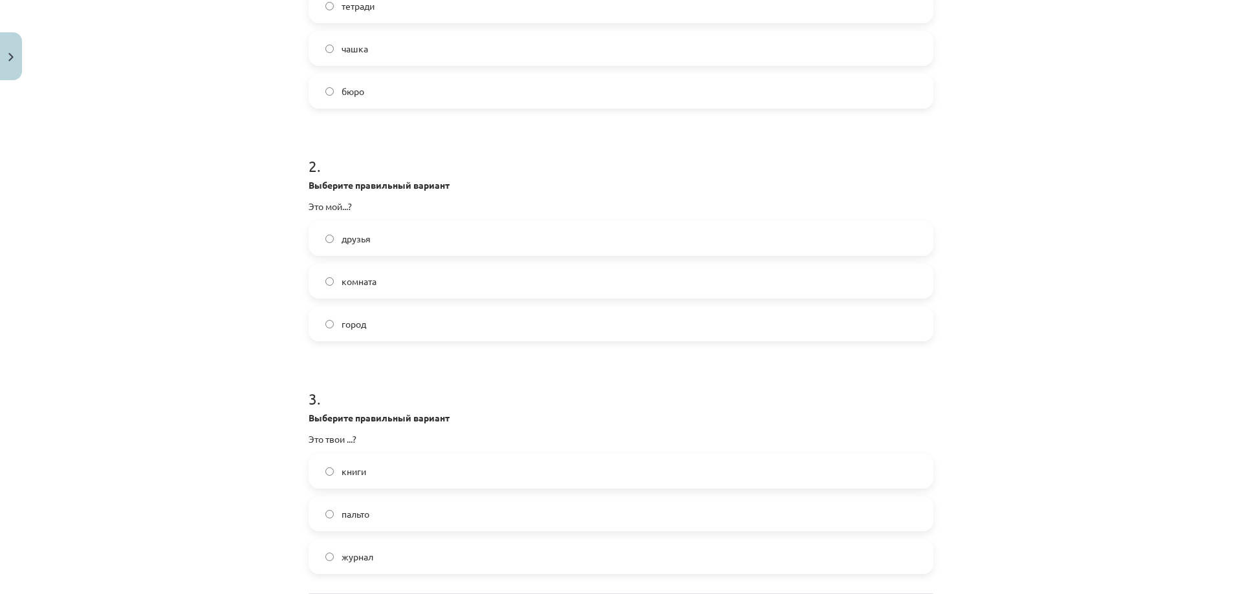
scroll to position [486, 0]
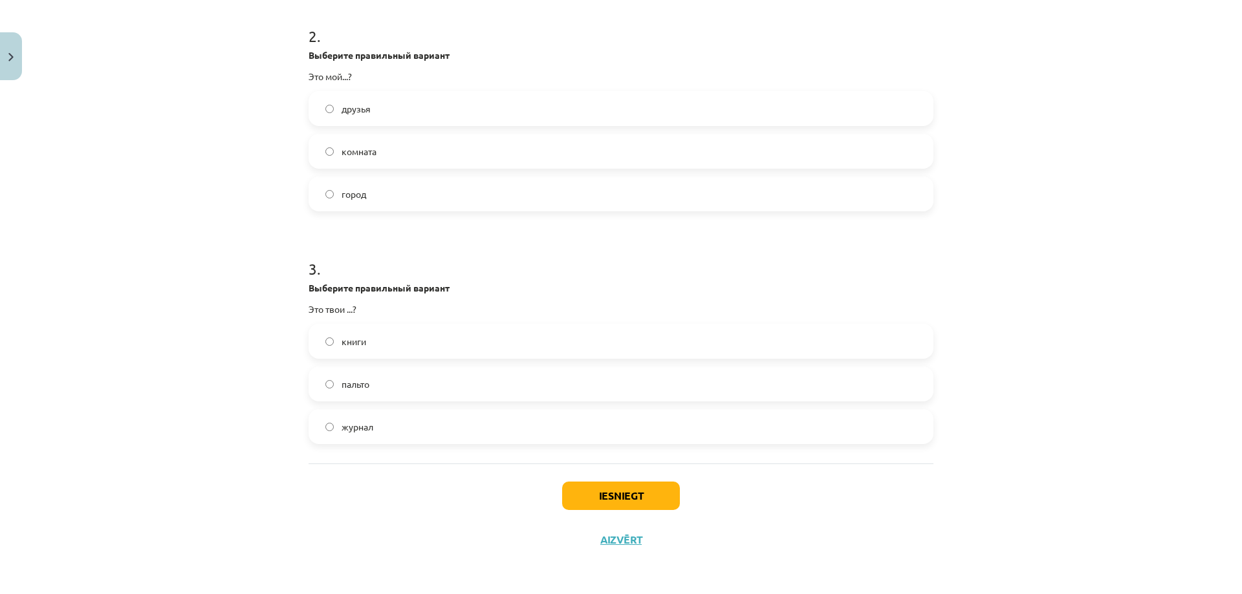
click at [357, 348] on span "книги" at bounding box center [354, 342] width 25 height 14
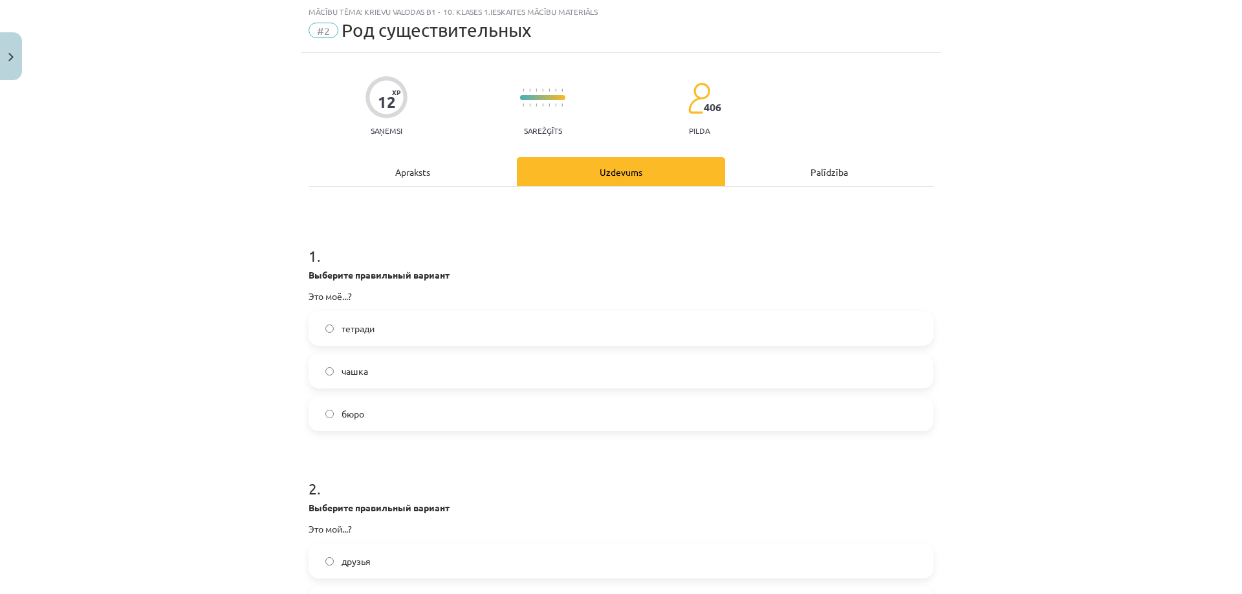
click at [353, 413] on span "бюро" at bounding box center [353, 414] width 23 height 14
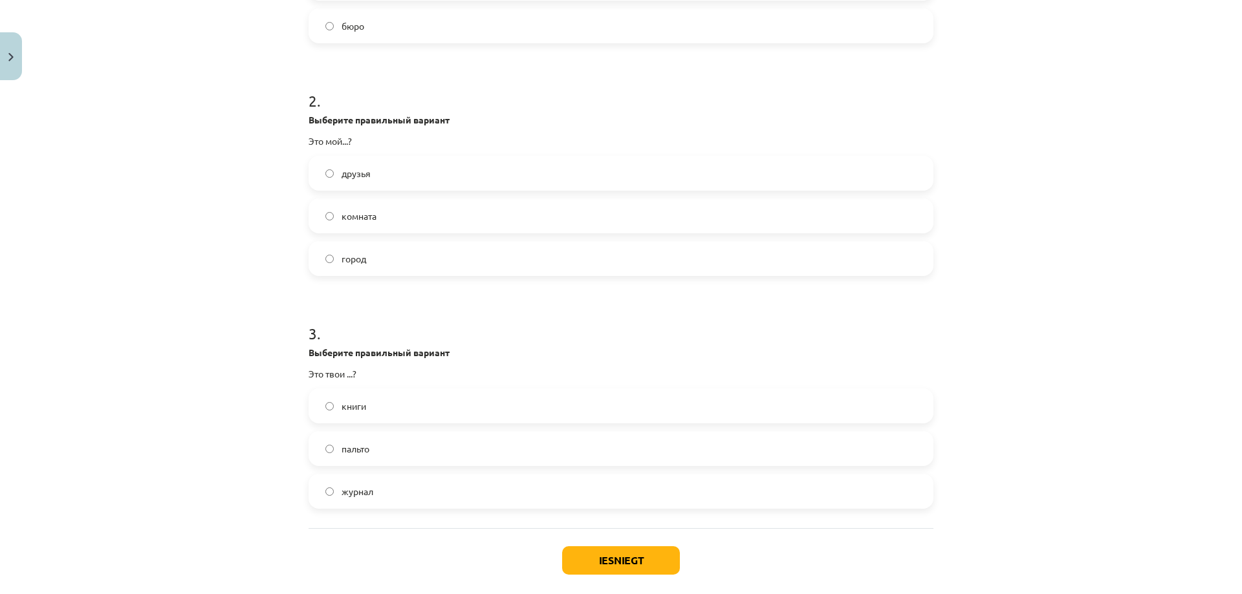
scroll to position [486, 0]
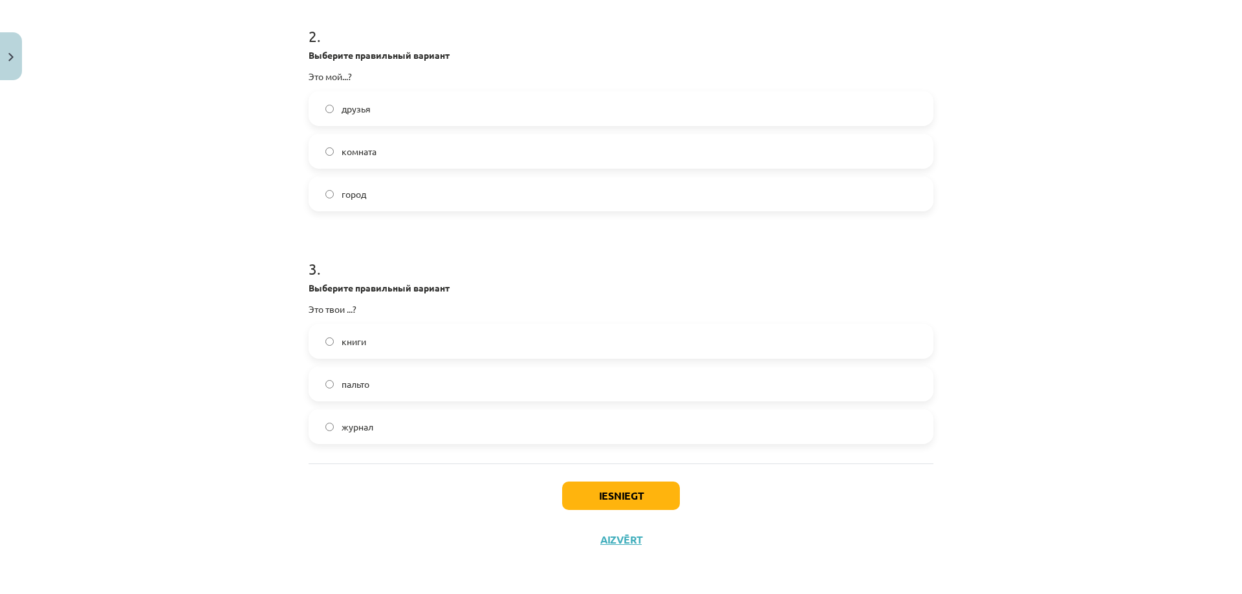
click at [585, 478] on div "Iesniegt Aizvērt" at bounding box center [621, 509] width 625 height 91
click at [592, 492] on button "Iesniegt" at bounding box center [621, 496] width 118 height 28
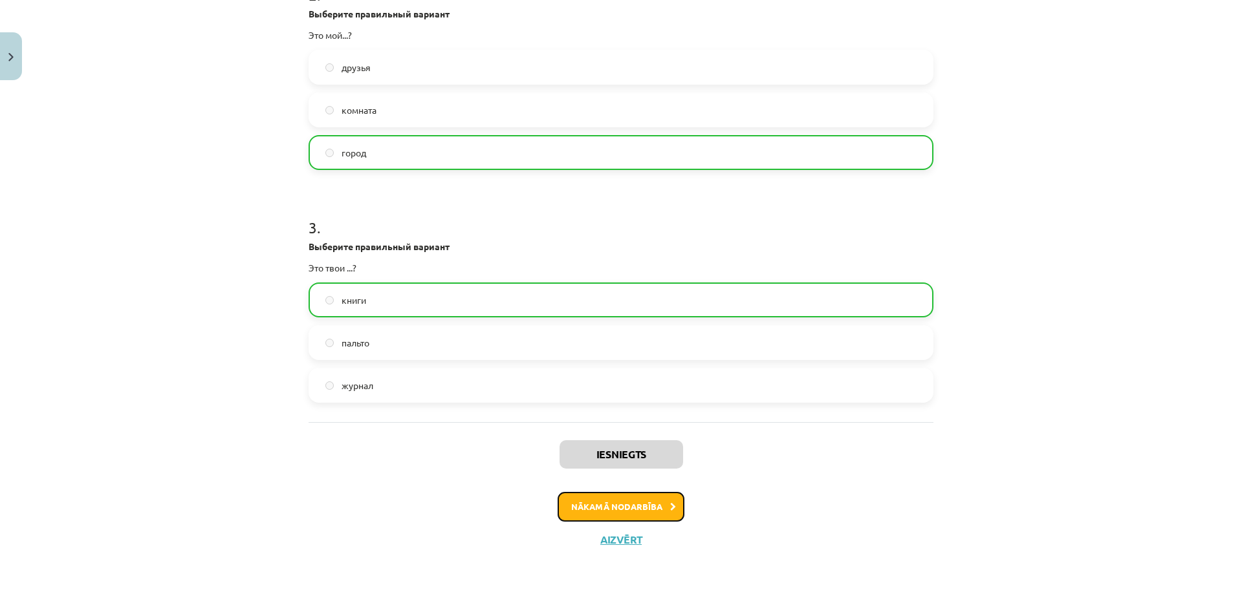
click at [630, 510] on button "Nākamā nodarbība" at bounding box center [621, 507] width 127 height 30
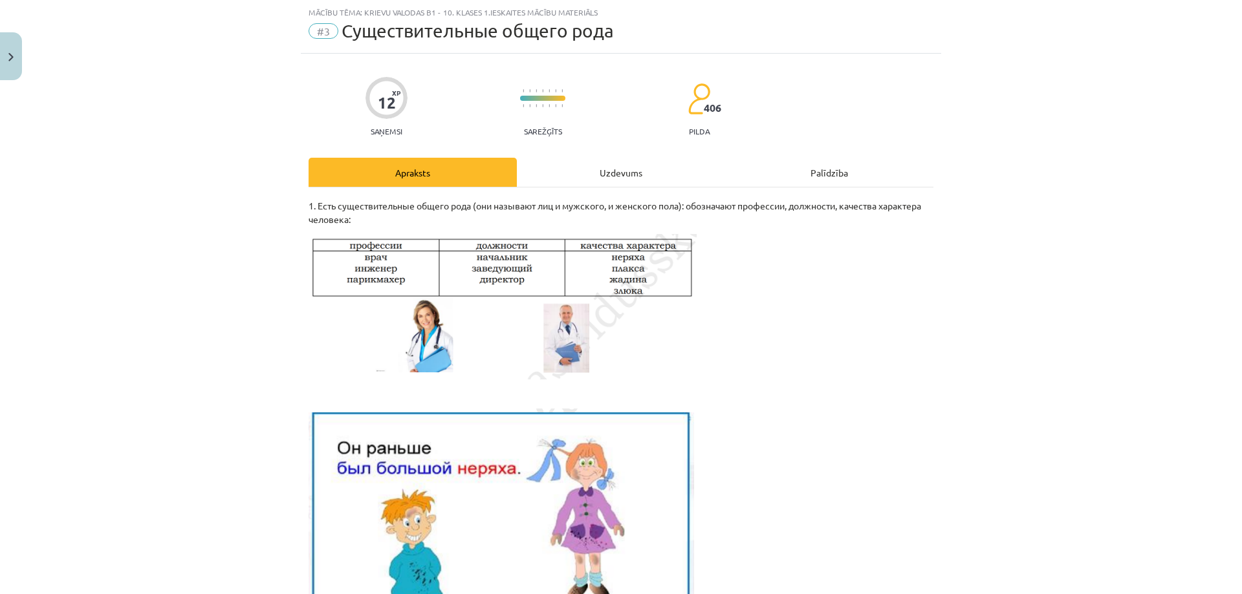
scroll to position [291, 0]
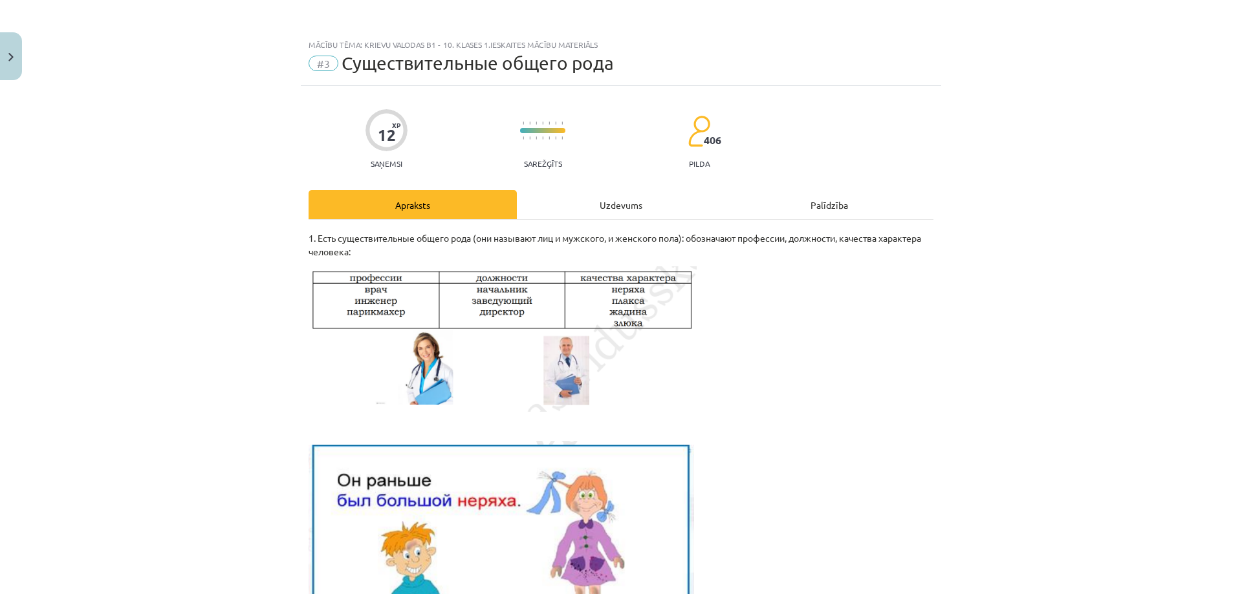
scroll to position [129, 0]
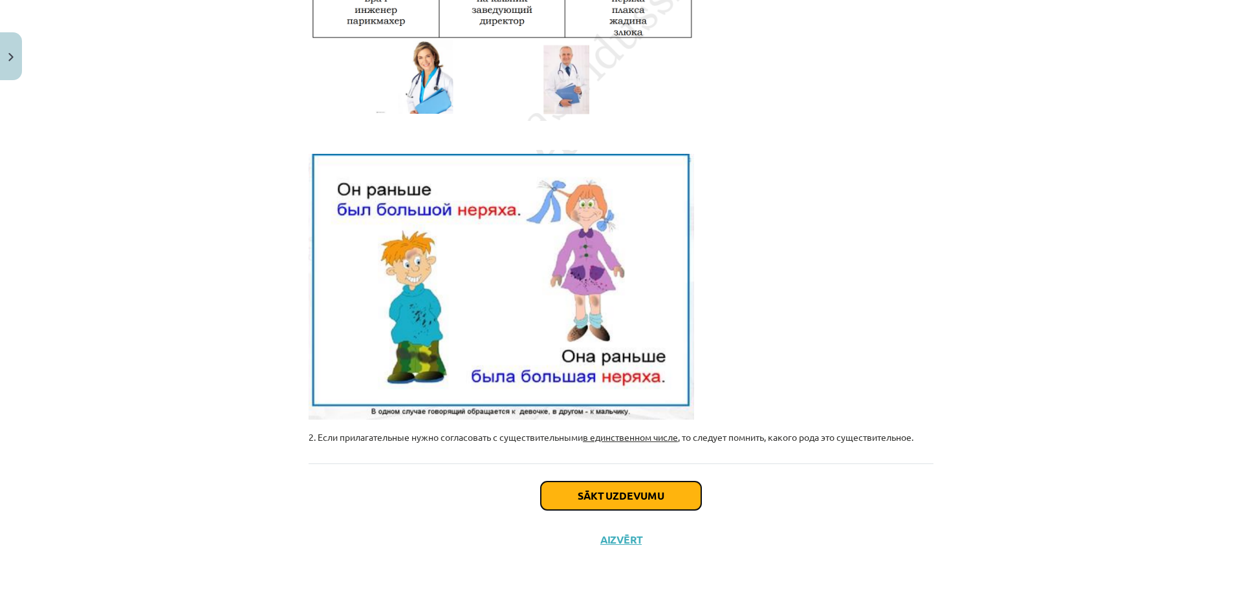
click at [605, 490] on button "Sākt uzdevumu" at bounding box center [621, 496] width 160 height 28
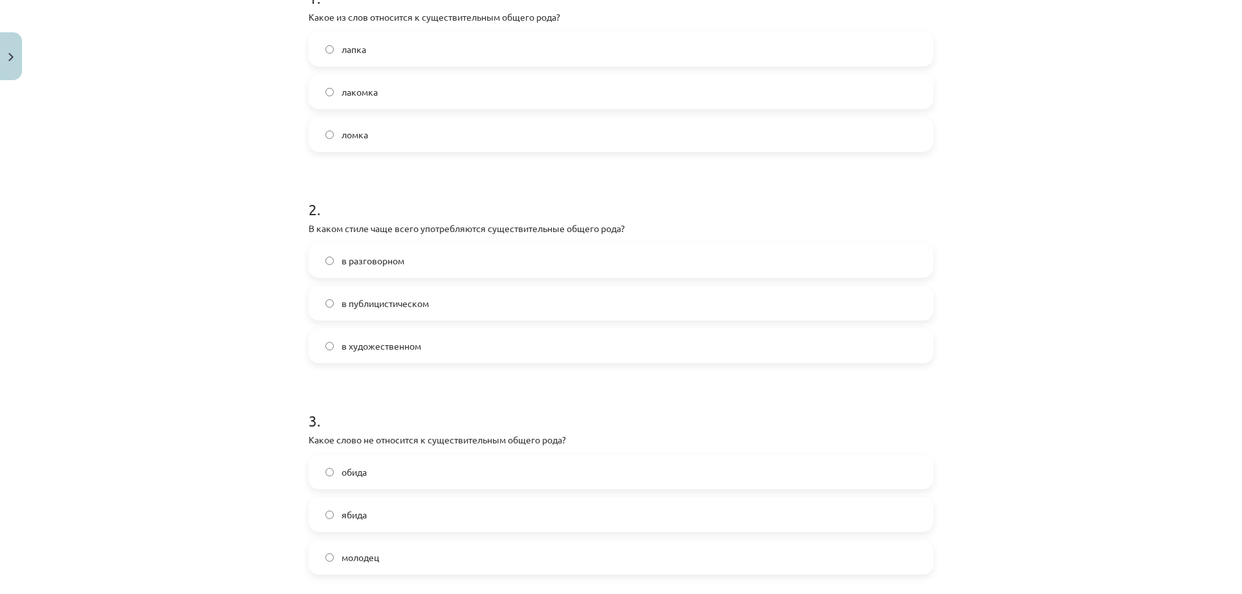
scroll to position [32, 0]
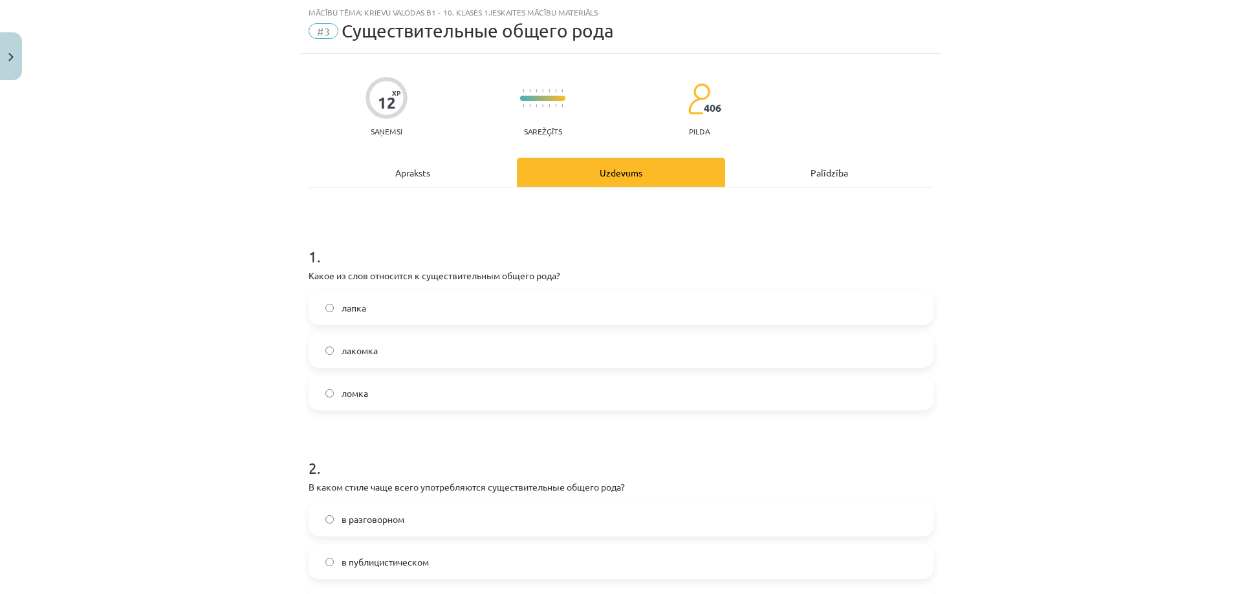
click at [362, 311] on label "лапка" at bounding box center [621, 308] width 622 height 32
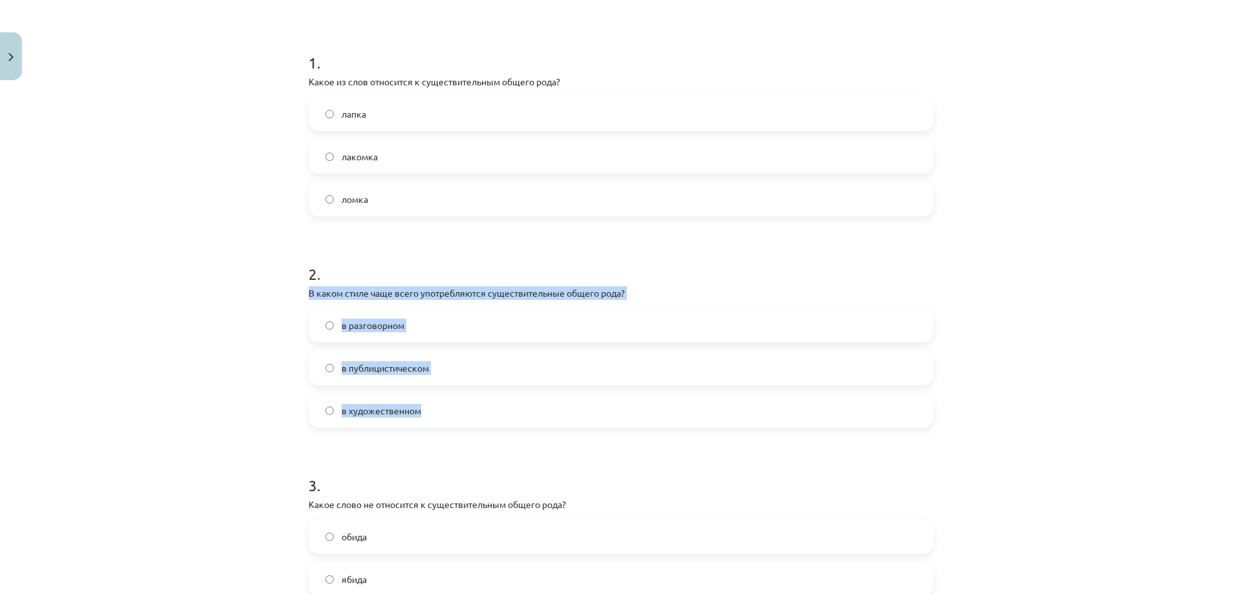
drag, startPoint x: 307, startPoint y: 292, endPoint x: 483, endPoint y: 408, distance: 211.0
click at [483, 408] on div "12 XP Saņemsi Sarežģīts 406 pilda Apraksts Uzdevums Palīdzība 1 . Какое из слов…" at bounding box center [621, 309] width 640 height 898
copy div "В каком стиле чаще всего употребляются существительные общего рода? в разговорн…"
click at [385, 334] on label "в разговорном" at bounding box center [621, 325] width 622 height 32
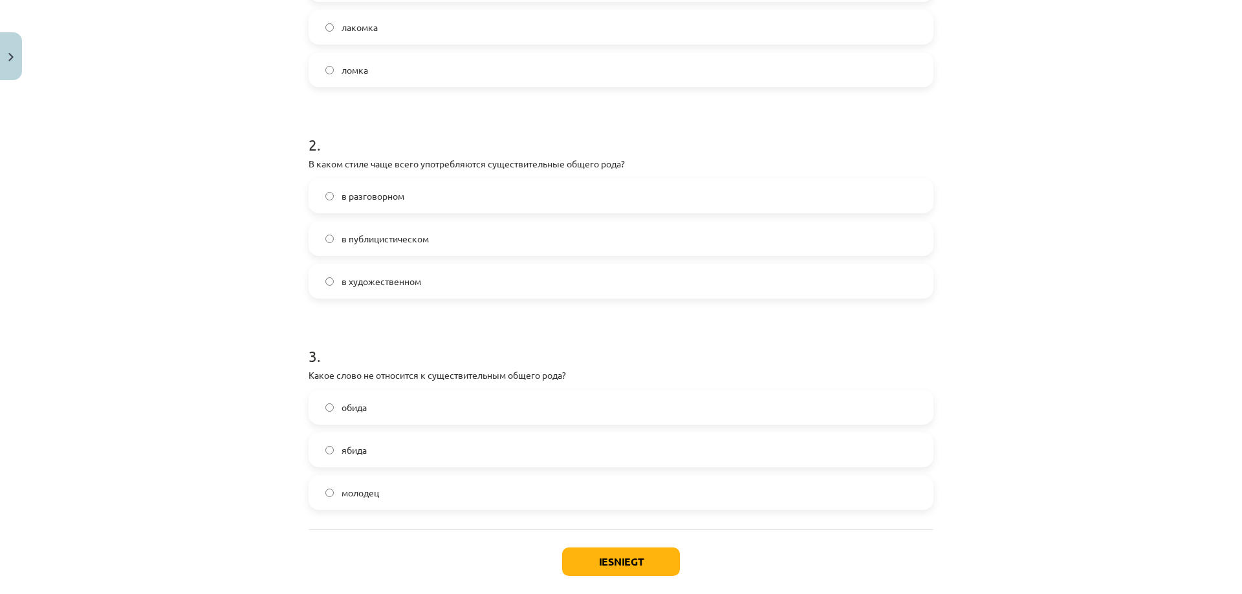
scroll to position [420, 0]
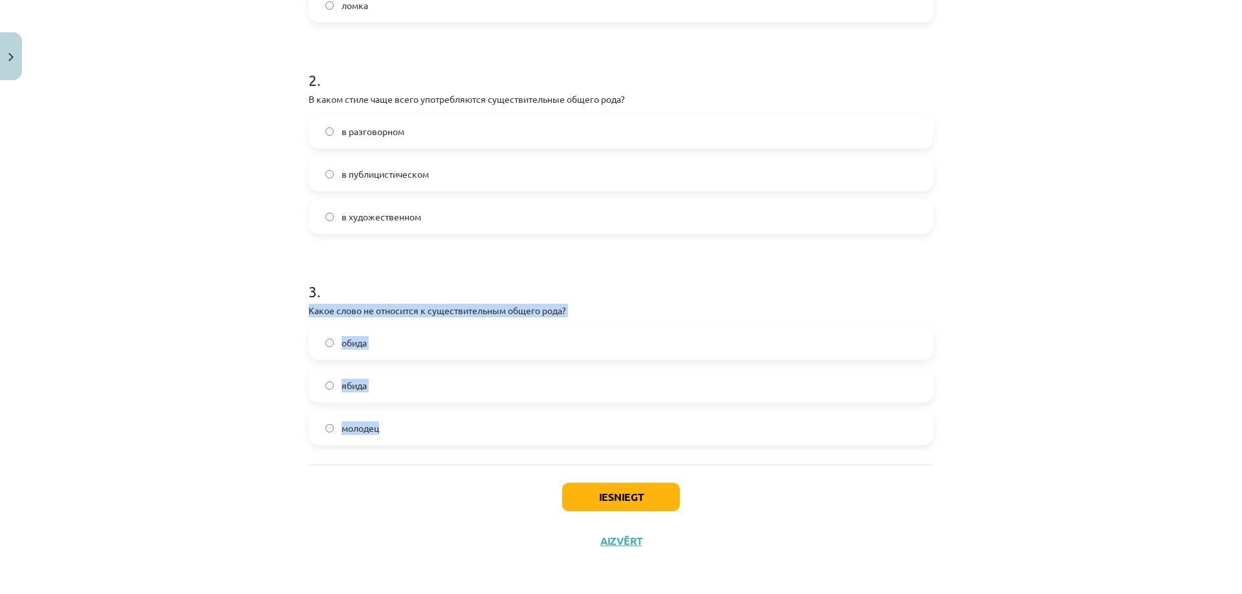
drag, startPoint x: 296, startPoint y: 305, endPoint x: 455, endPoint y: 429, distance: 201.4
click at [455, 429] on div "12 XP Saņemsi Sarežģīts 406 pilda Apraksts Uzdevums Palīdzība 1 . Какое из слов…" at bounding box center [621, 115] width 640 height 898
copy div "Какое слово не относится к существительным общего рода? обида ябида молодец"
click at [398, 375] on label "ябида" at bounding box center [621, 385] width 622 height 32
click at [352, 428] on span "молодец" at bounding box center [361, 429] width 38 height 14
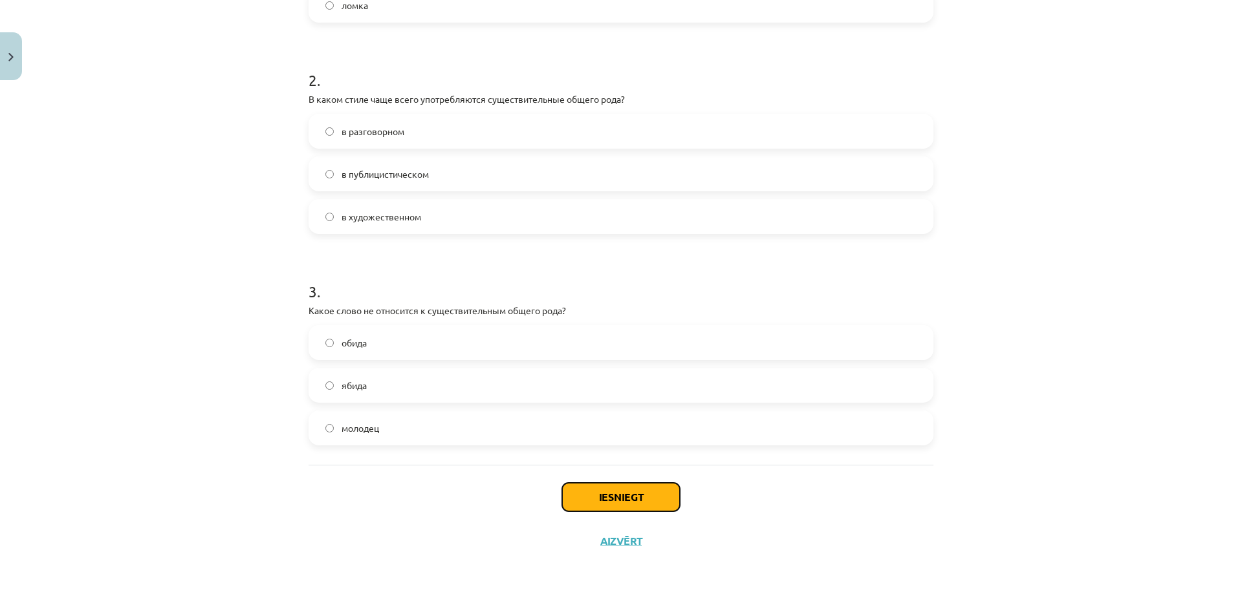
click at [599, 493] on button "Iesniegt" at bounding box center [621, 497] width 118 height 28
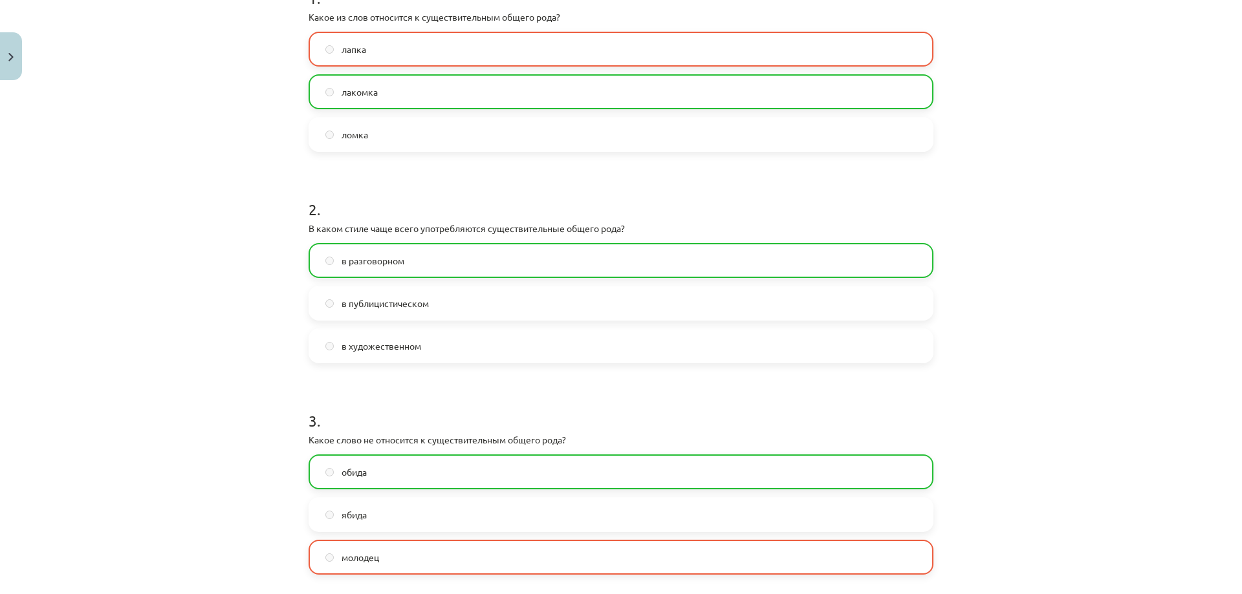
scroll to position [463, 0]
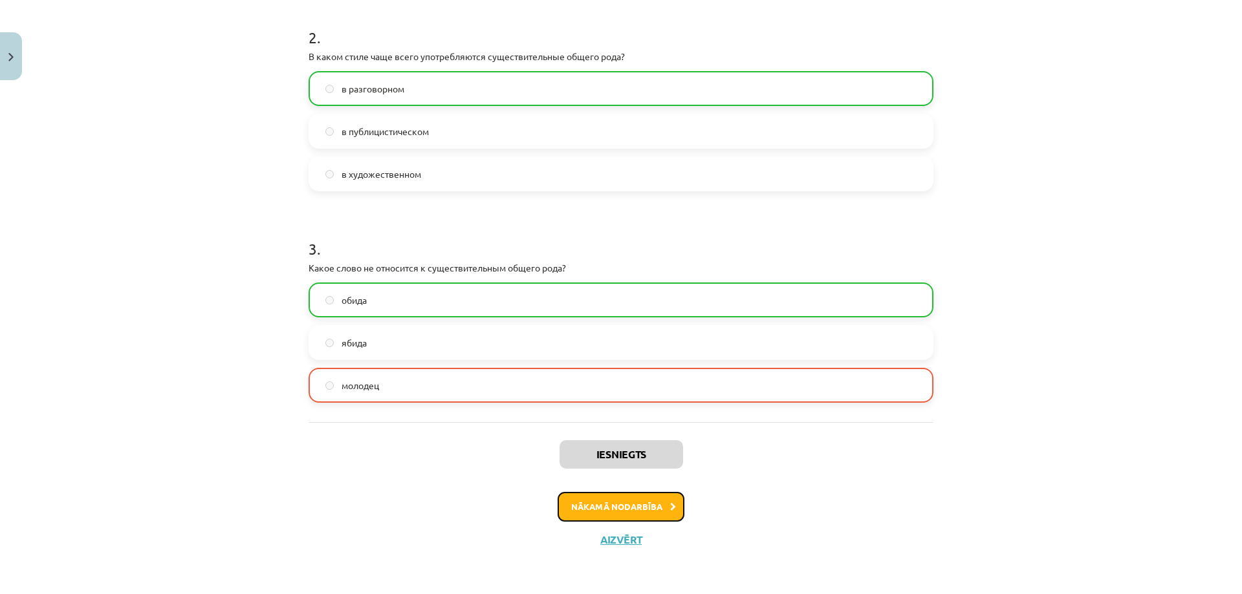
click at [607, 504] on button "Nākamā nodarbība" at bounding box center [621, 507] width 127 height 30
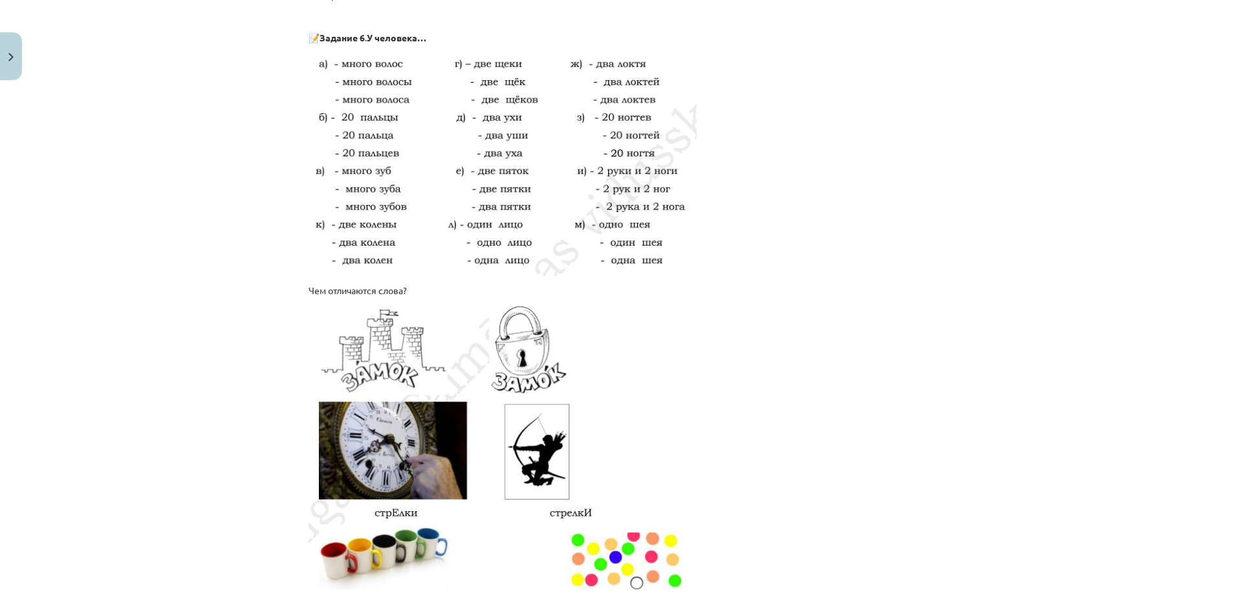
scroll to position [2101, 0]
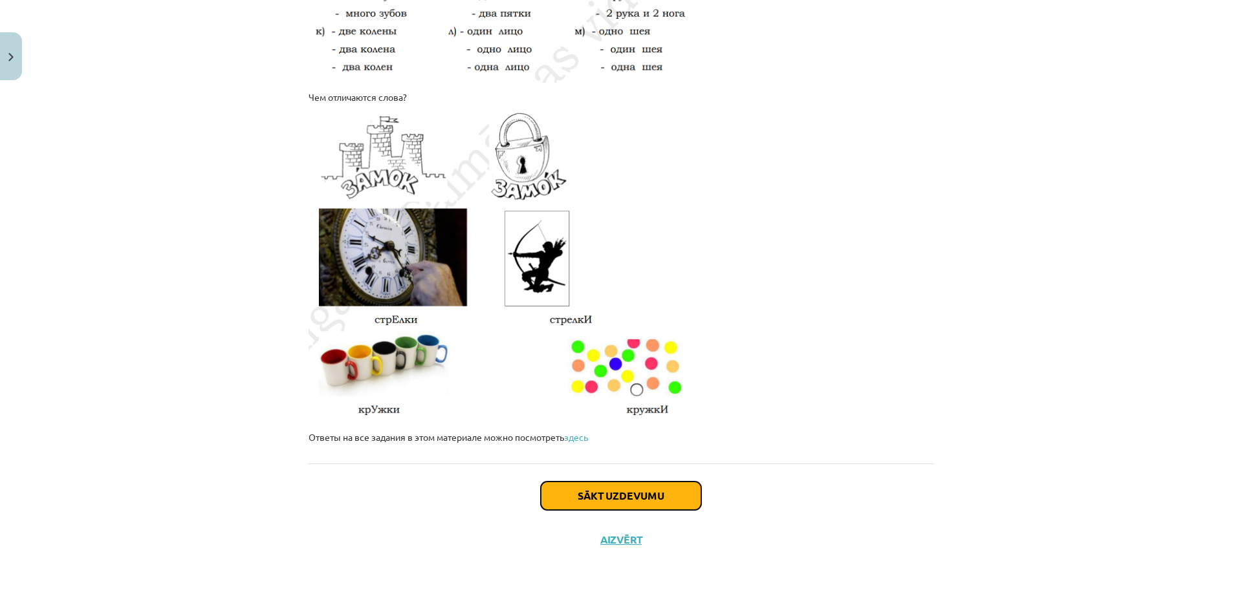
click at [592, 494] on button "Sākt uzdevumu" at bounding box center [621, 496] width 160 height 28
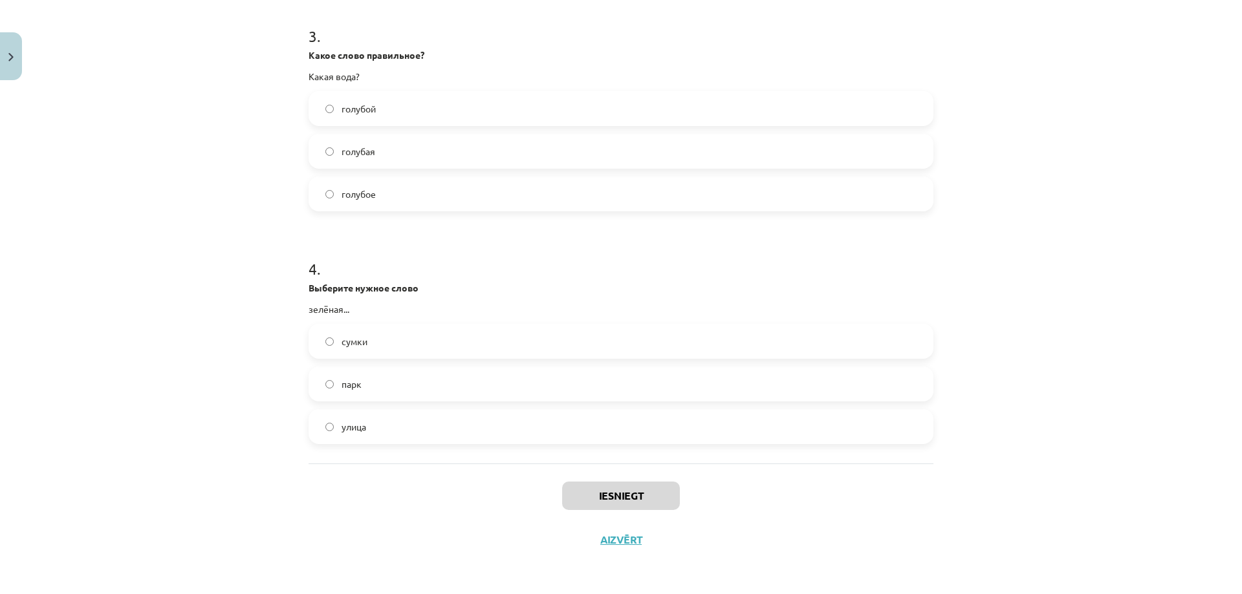
scroll to position [32, 0]
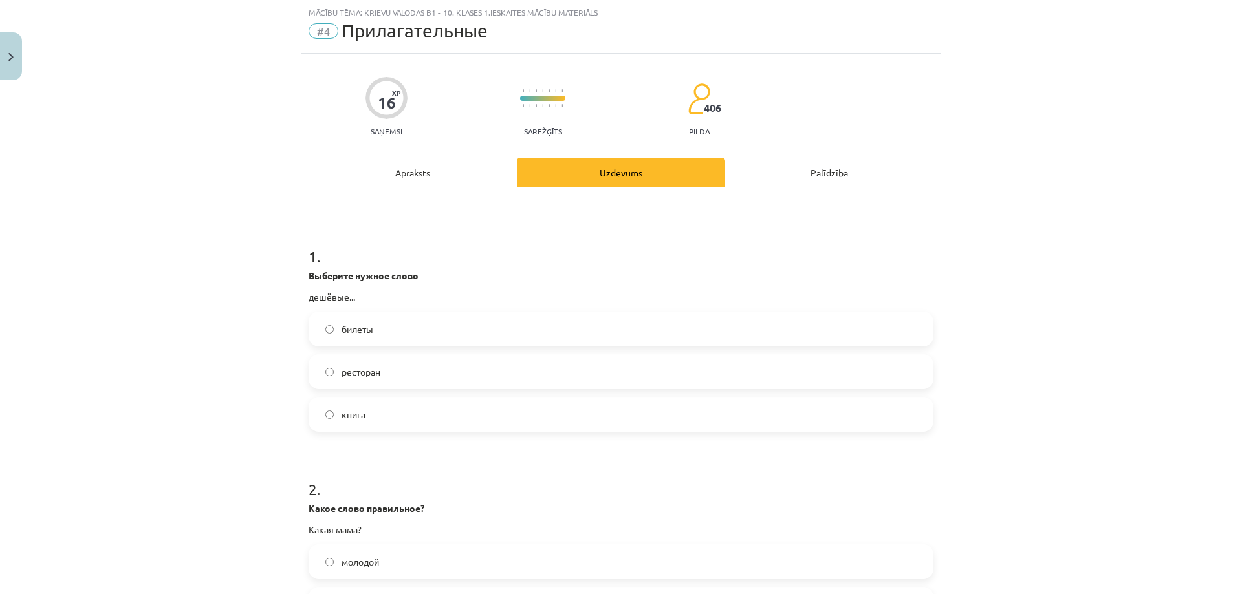
click at [357, 329] on span "билеты" at bounding box center [358, 330] width 32 height 14
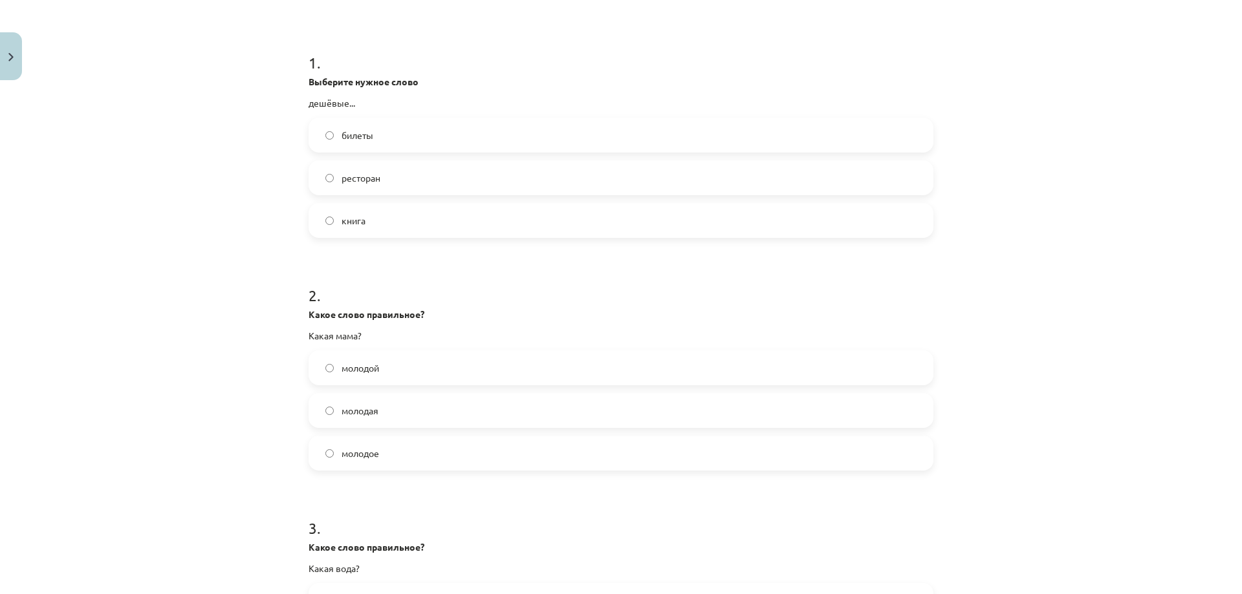
click at [356, 414] on span "молодая" at bounding box center [360, 411] width 37 height 14
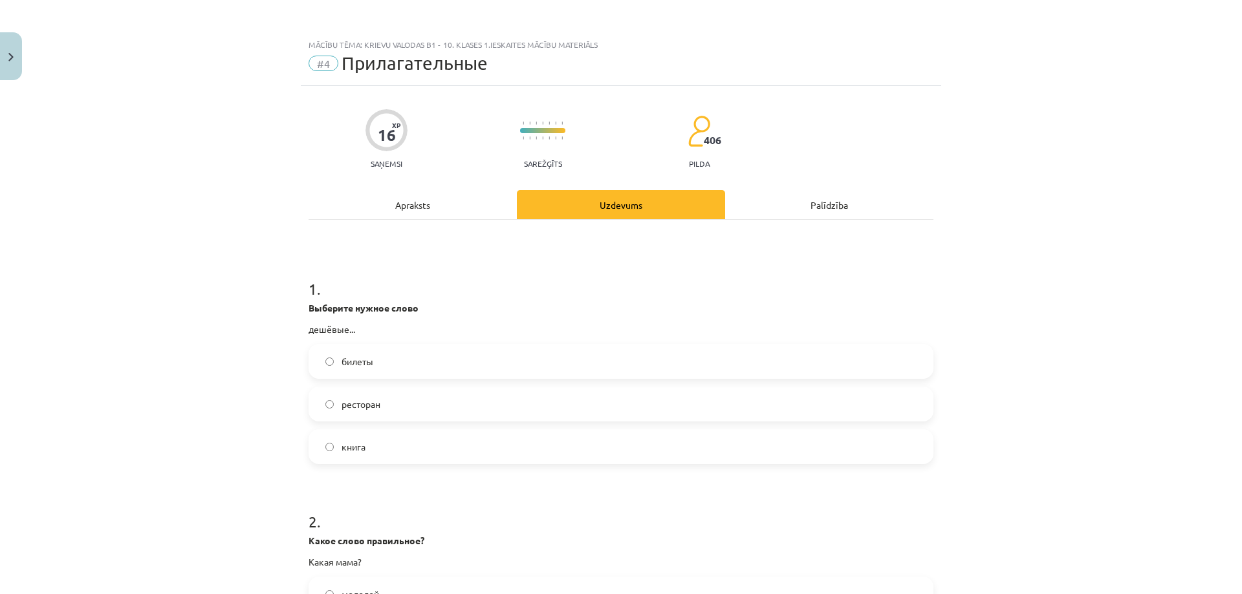
scroll to position [485, 0]
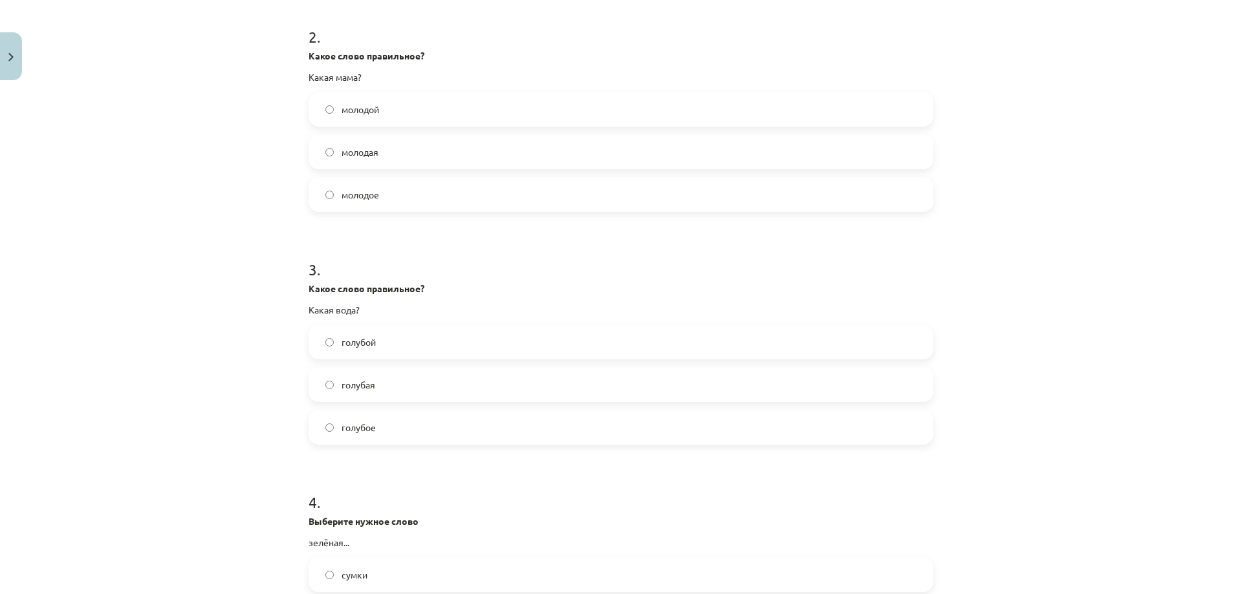
click at [331, 387] on label "голубая" at bounding box center [621, 385] width 622 height 32
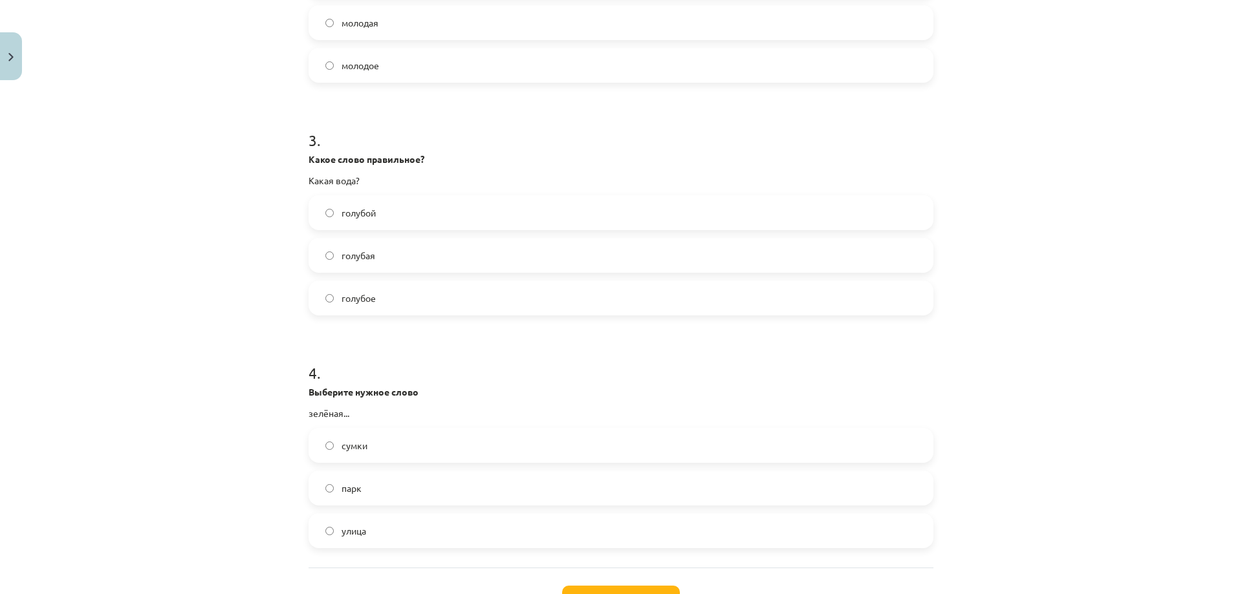
scroll to position [679, 0]
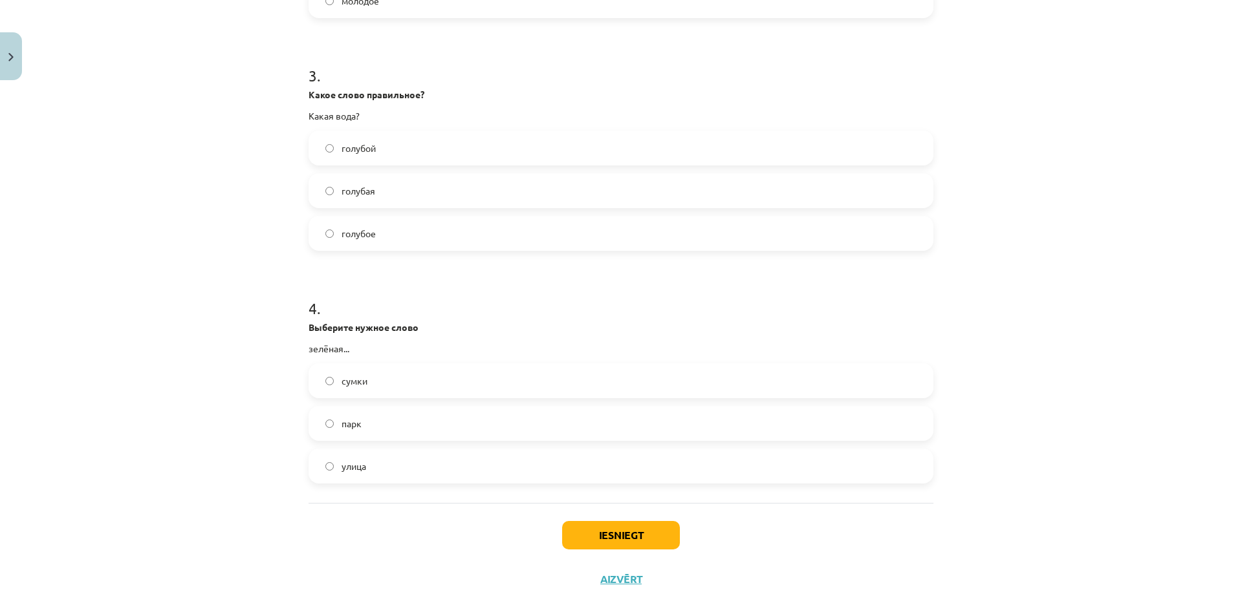
click at [343, 464] on span "улица" at bounding box center [354, 467] width 25 height 14
click at [600, 530] on button "Iesniegt" at bounding box center [621, 535] width 118 height 28
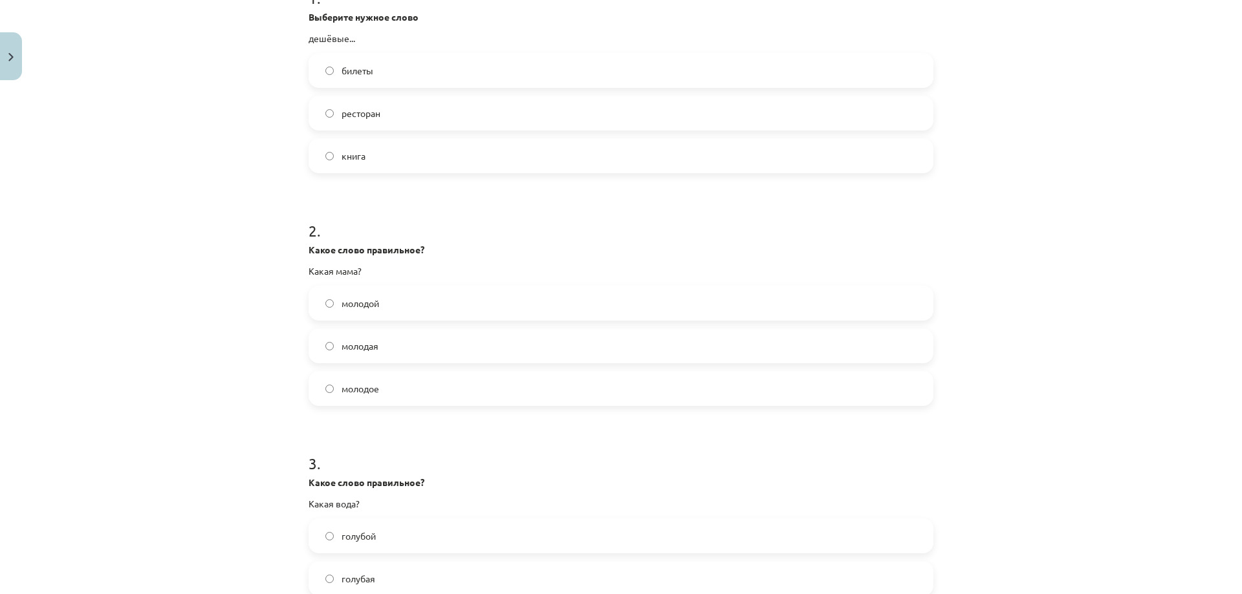
scroll to position [162, 0]
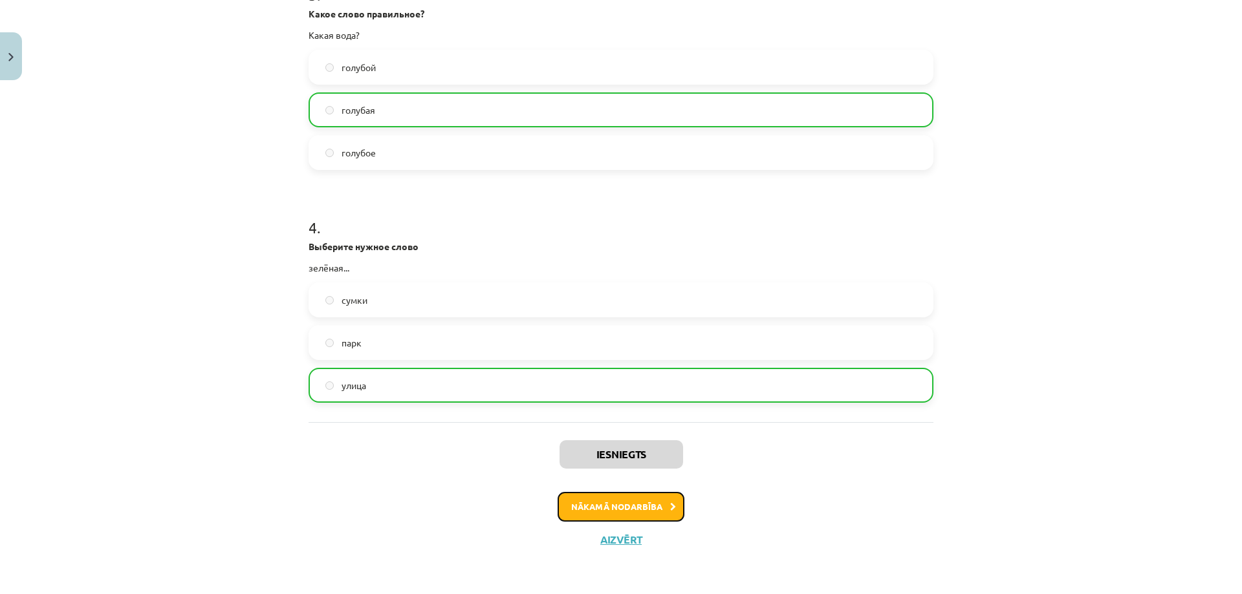
click at [641, 506] on button "Nākamā nodarbība" at bounding box center [621, 507] width 127 height 30
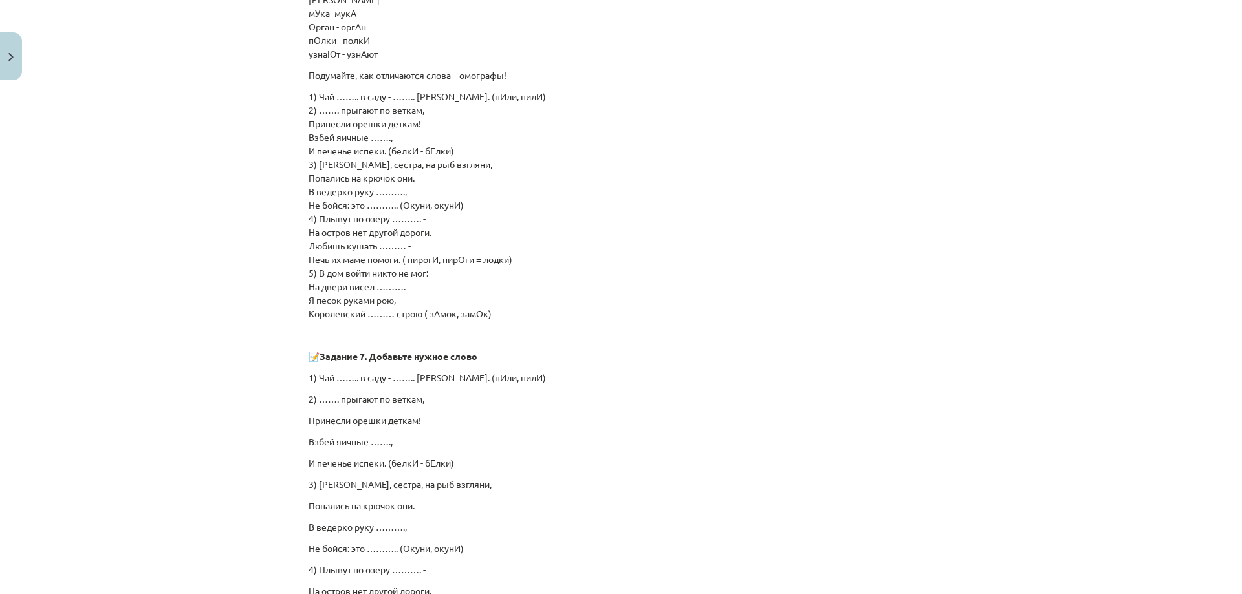
scroll to position [788, 0]
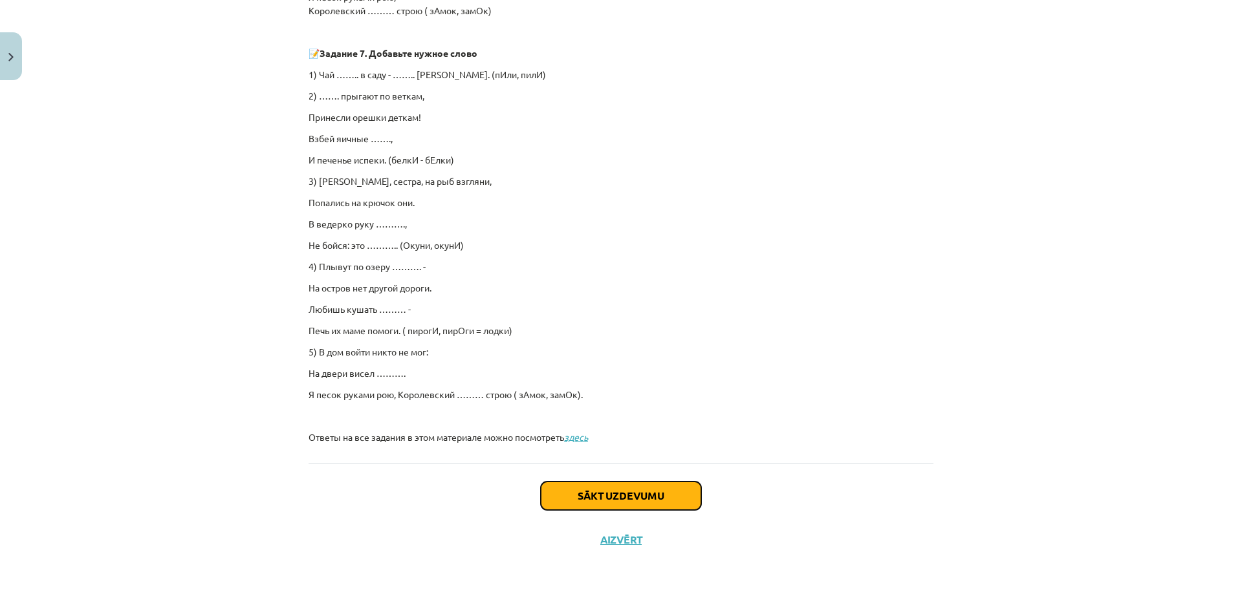
click at [590, 492] on button "Sākt uzdevumu" at bounding box center [621, 496] width 160 height 28
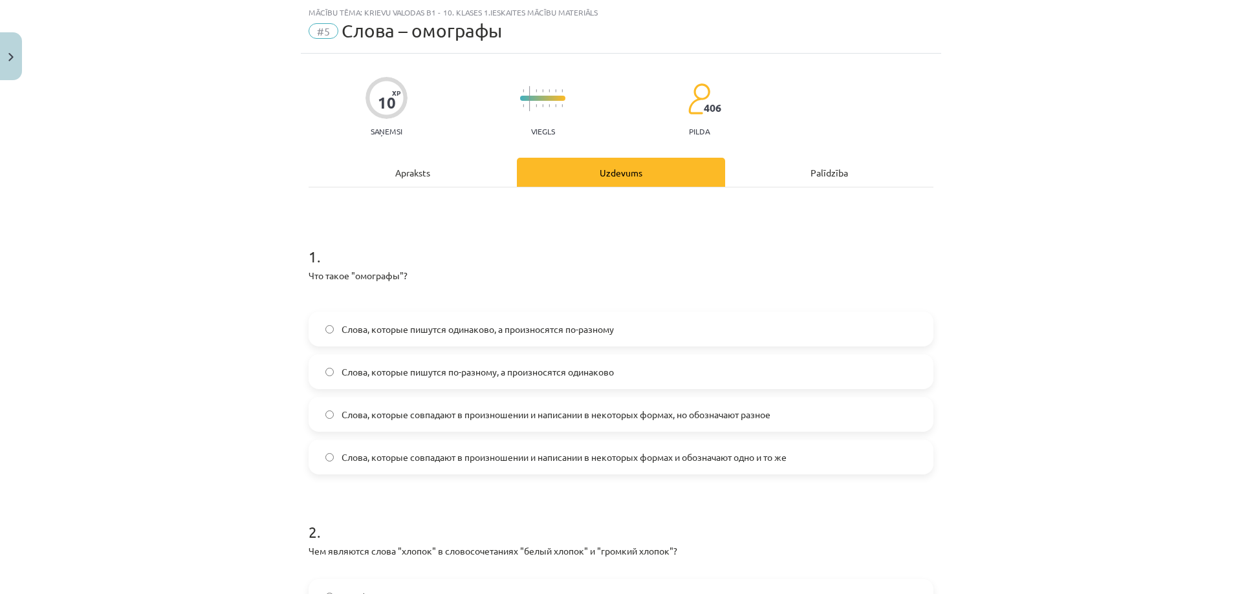
drag, startPoint x: 303, startPoint y: 277, endPoint x: 790, endPoint y: 461, distance: 520.5
click at [790, 461] on div "1 . Что такое "омографы"? Слова, которые пишутся одинаково, а произносятся по-р…" at bounding box center [621, 350] width 625 height 250
copy div "Что такое "омографы"? Слова, которые пишутся одинаково, а произносятся по-разно…"
click at [504, 276] on p "Что такое "омографы"?" at bounding box center [621, 276] width 625 height 14
click at [506, 332] on span "Слова, которые пишутся одинаково, а произносятся по-разному" at bounding box center [478, 330] width 272 height 14
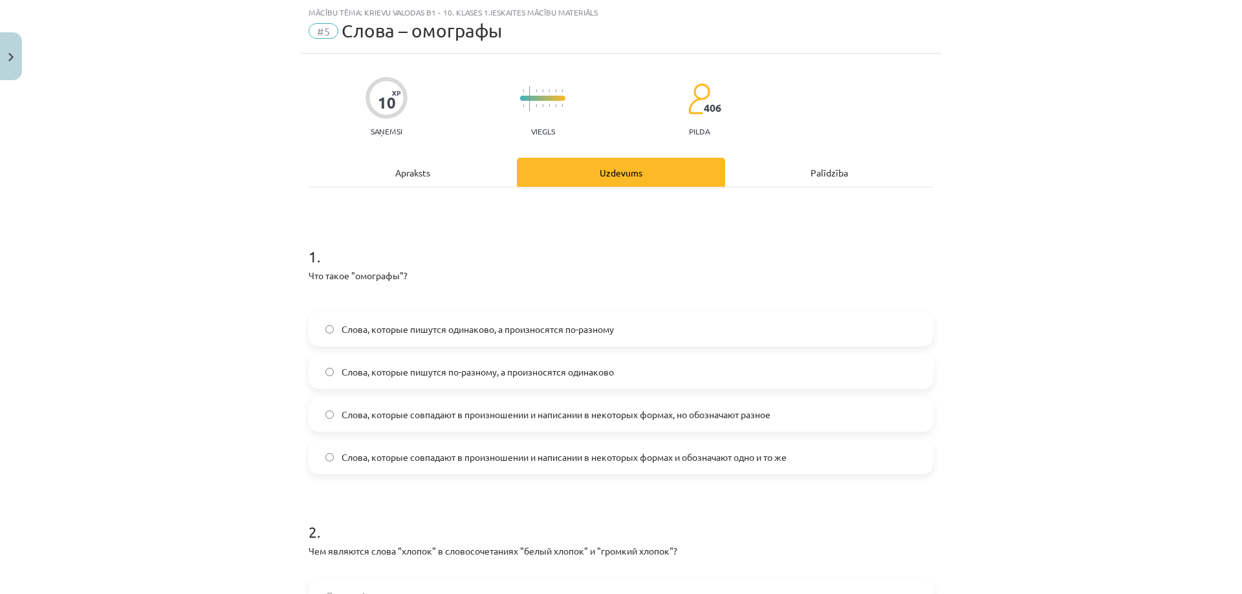
scroll to position [288, 0]
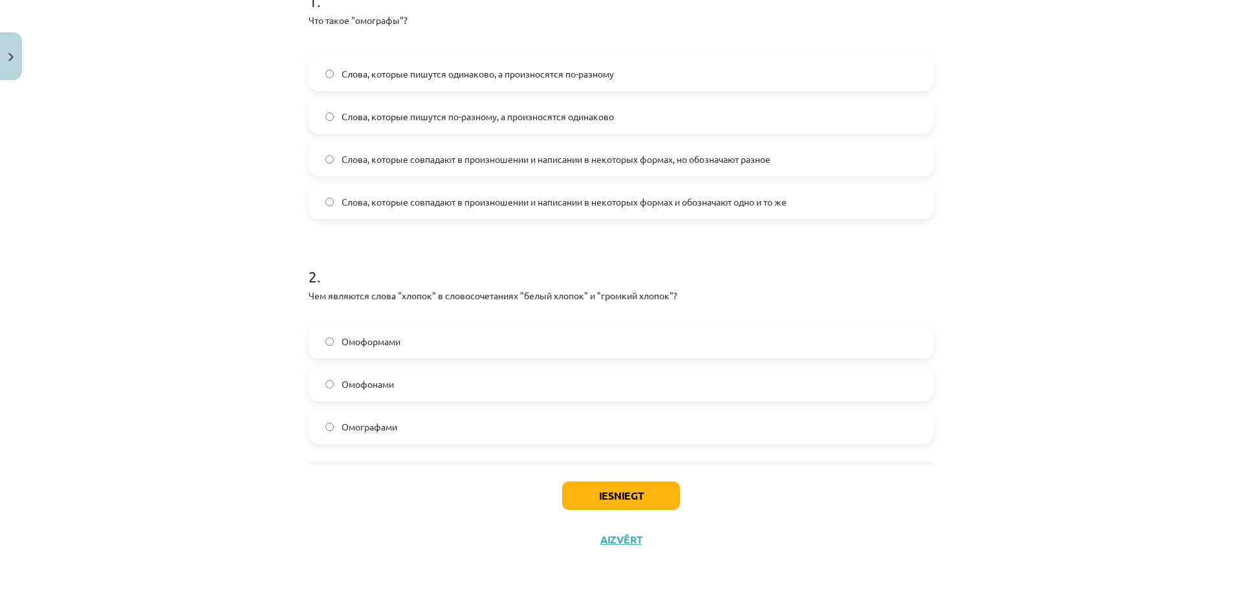
drag, startPoint x: 303, startPoint y: 296, endPoint x: 426, endPoint y: 425, distance: 178.9
click at [426, 425] on div "10 XP Saņemsi Viegls 406 pilda Apraksts Uzdevums Palīdzība 1 . Что такое "омогр…" at bounding box center [621, 180] width 640 height 764
copy div "Чем являются слова "хлопок" в словосочетаниях "белый хлопок" и "громкий хлопок"…"
click at [379, 347] on span "Омоформами" at bounding box center [371, 342] width 59 height 14
click at [374, 429] on span "Омографами" at bounding box center [370, 427] width 56 height 14
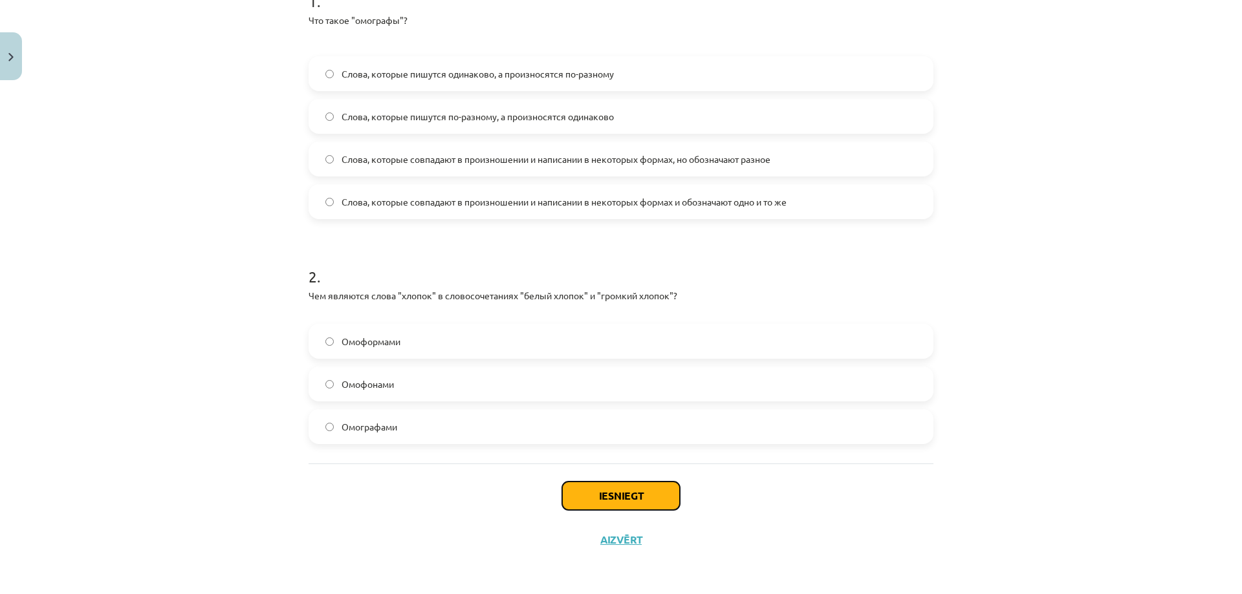
click at [627, 503] on button "Iesniegt" at bounding box center [621, 496] width 118 height 28
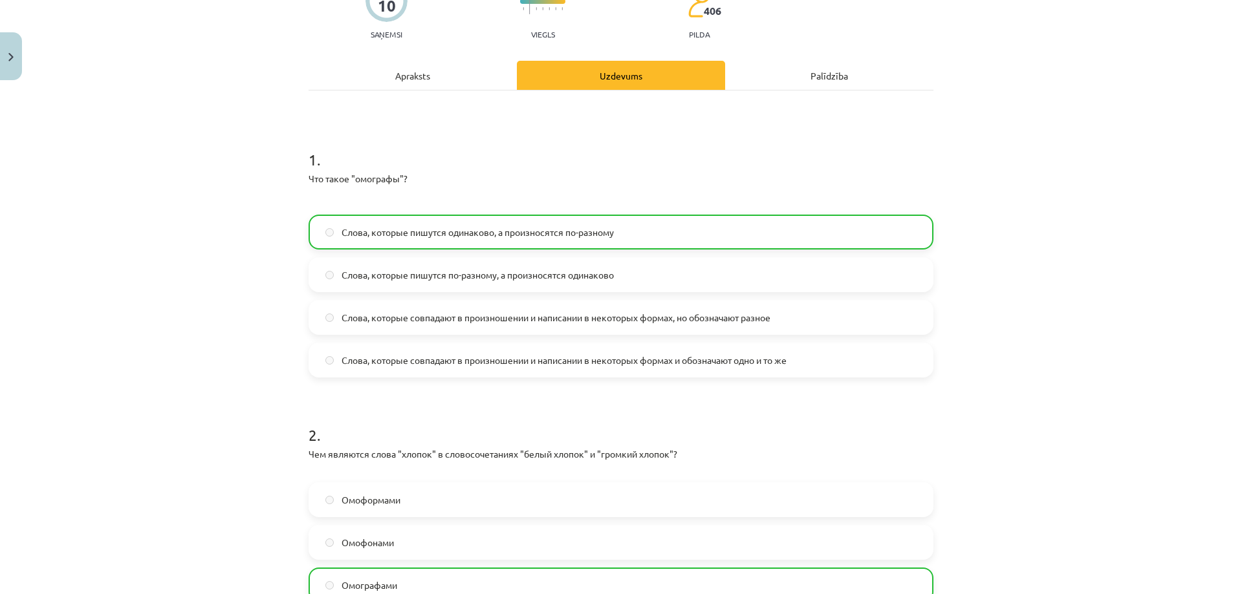
scroll to position [323, 0]
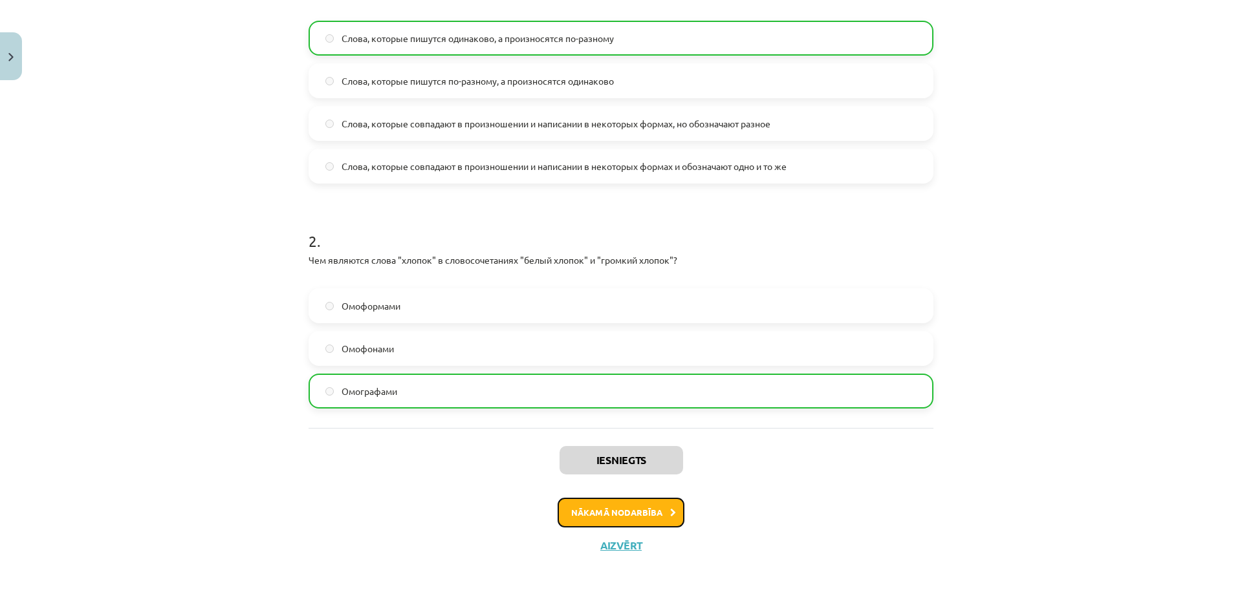
click at [605, 509] on button "Nākamā nodarbība" at bounding box center [621, 513] width 127 height 30
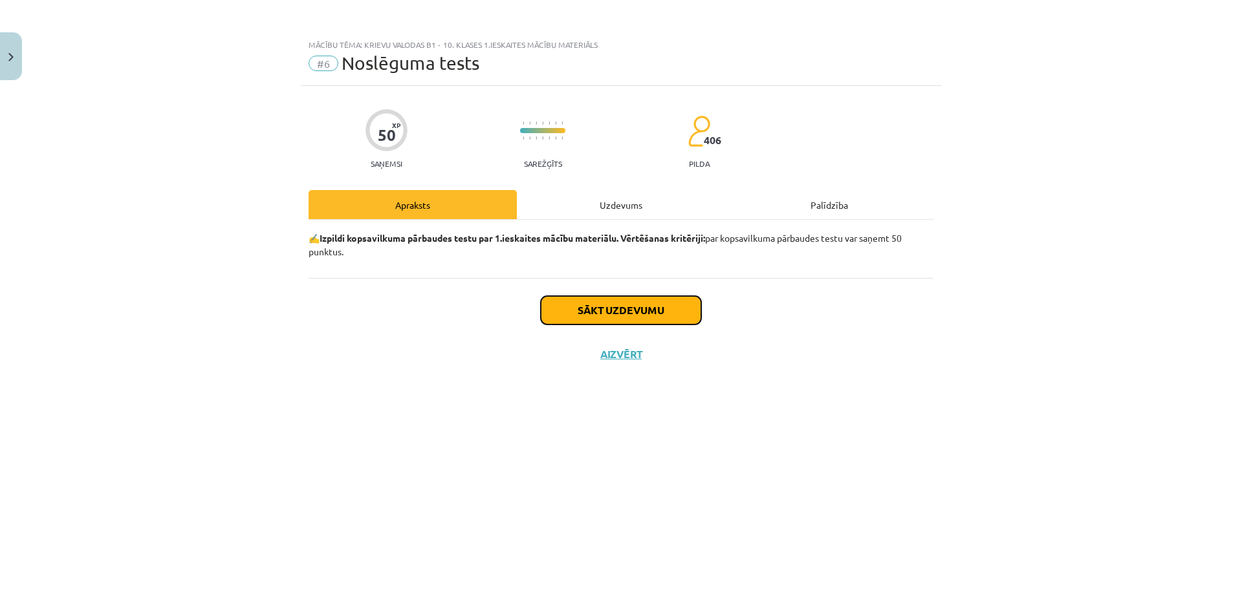
click at [616, 306] on button "Sākt uzdevumu" at bounding box center [621, 310] width 160 height 28
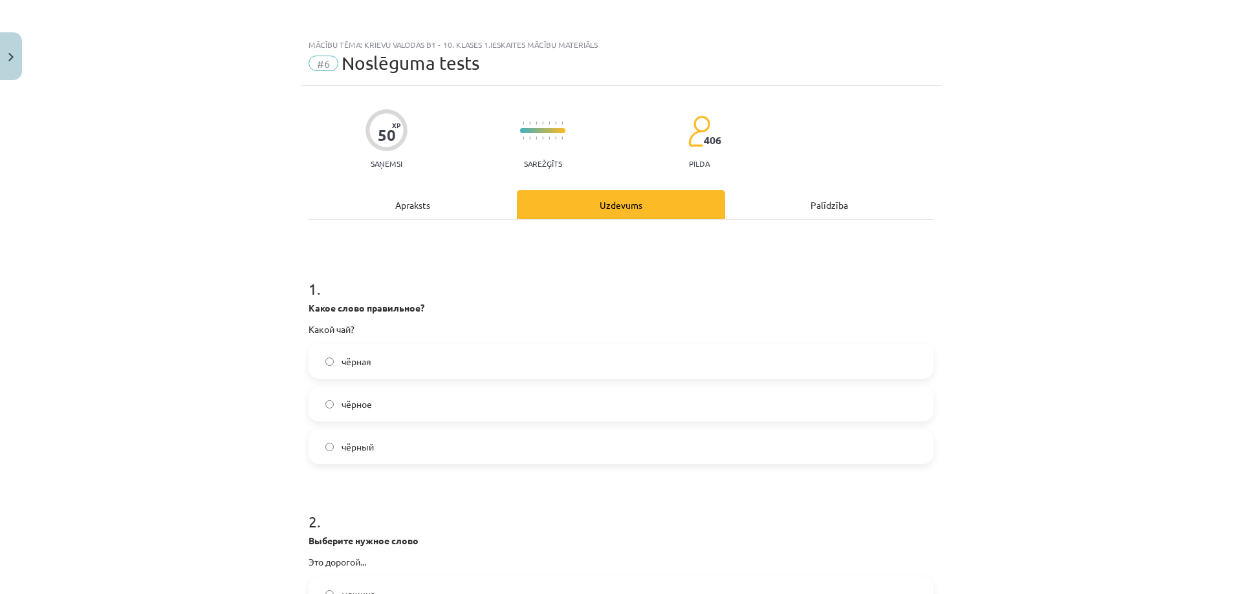
scroll to position [129, 0]
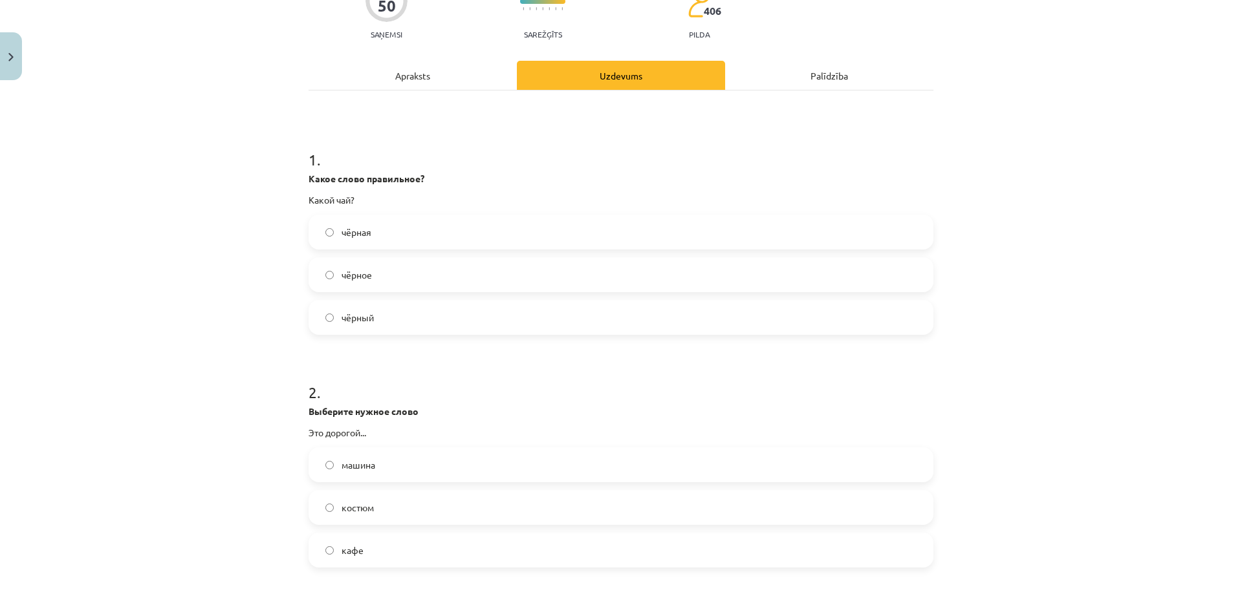
click at [356, 321] on span "чёрный" at bounding box center [358, 318] width 32 height 14
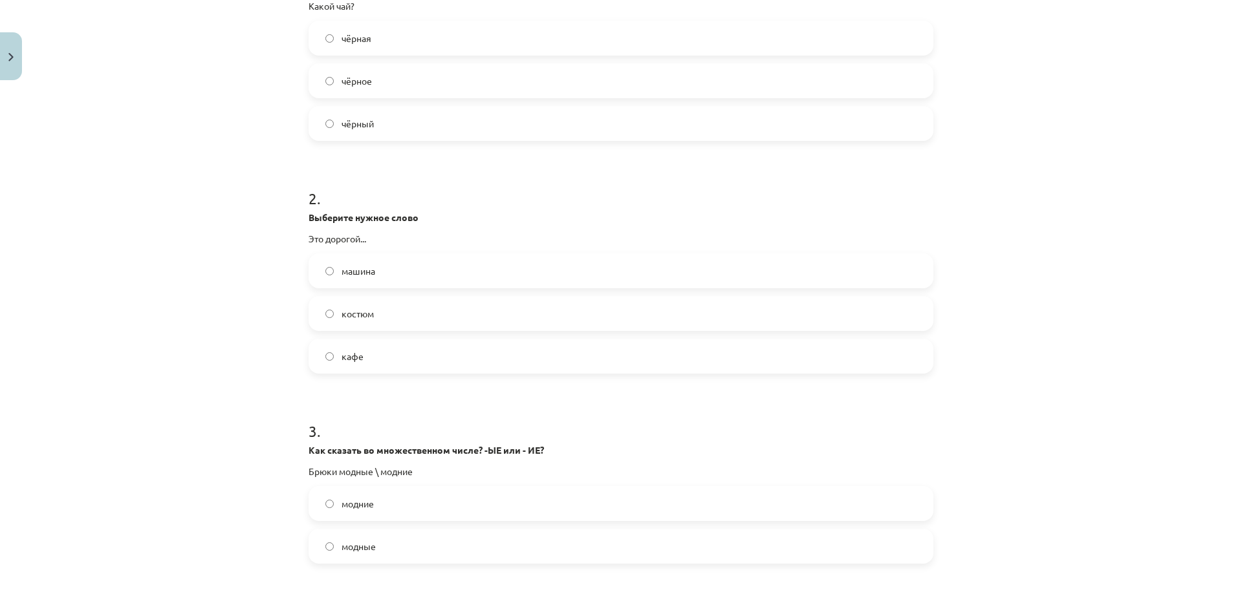
click at [352, 321] on label "костюм" at bounding box center [621, 314] width 622 height 32
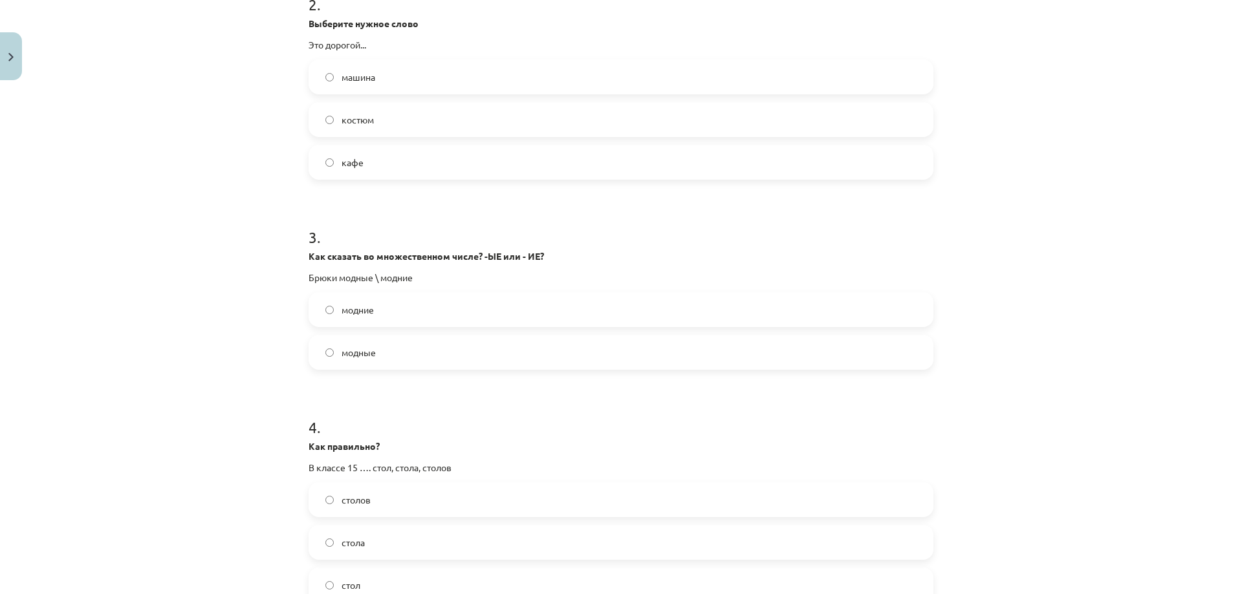
click at [362, 353] on span "модные" at bounding box center [359, 353] width 34 height 14
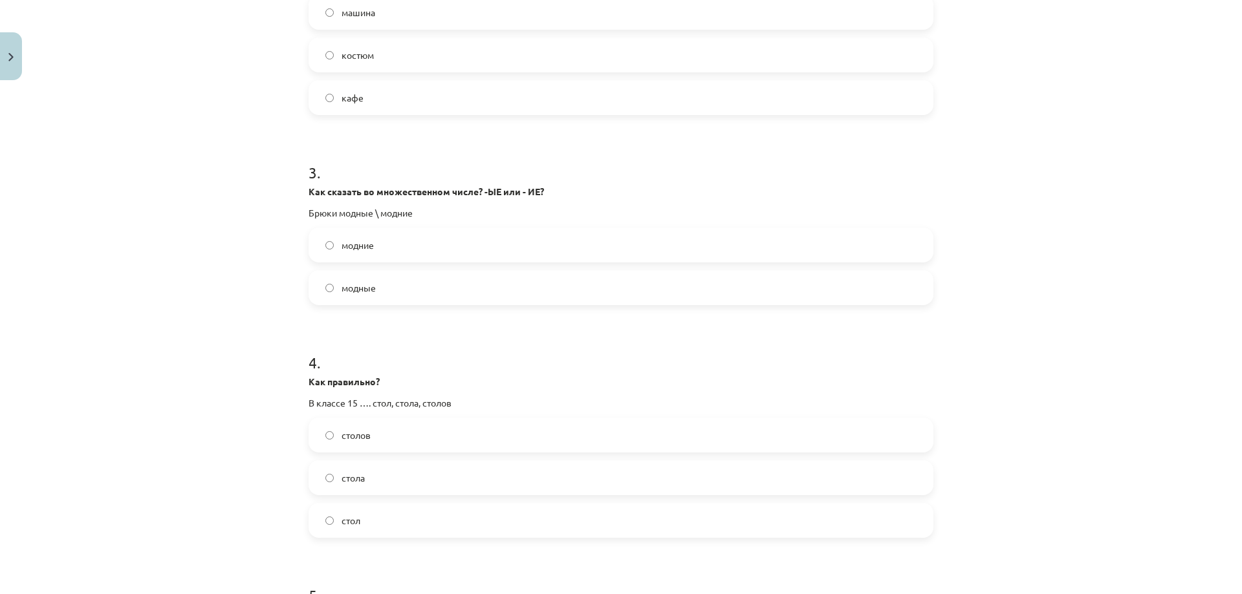
scroll to position [647, 0]
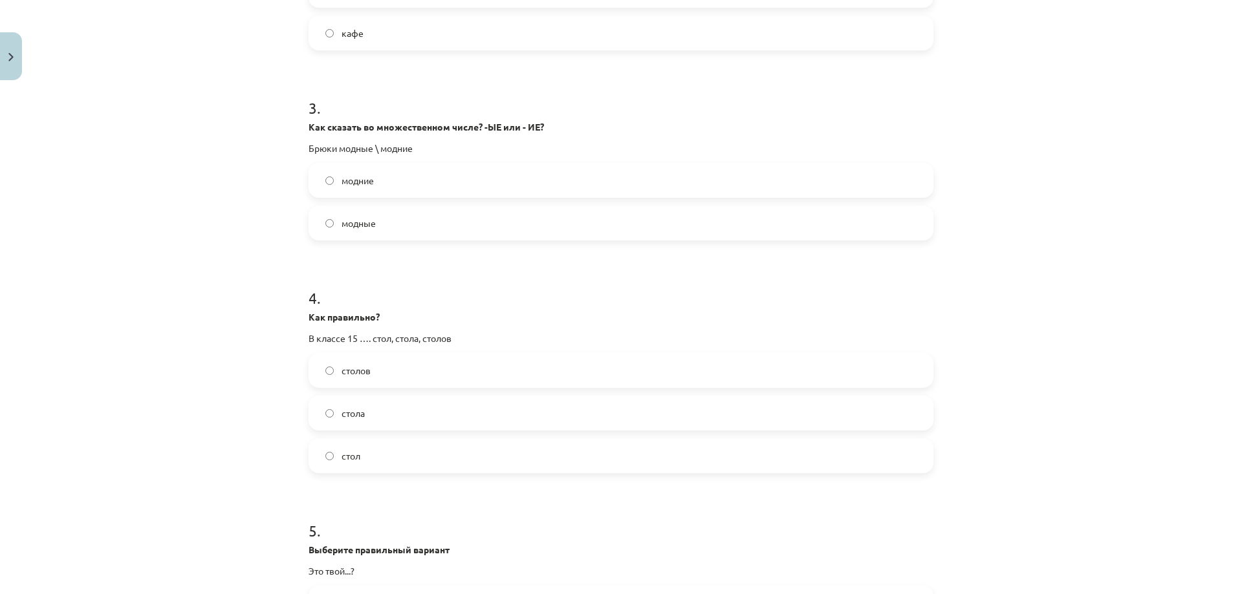
click at [354, 373] on span "столов" at bounding box center [356, 371] width 29 height 14
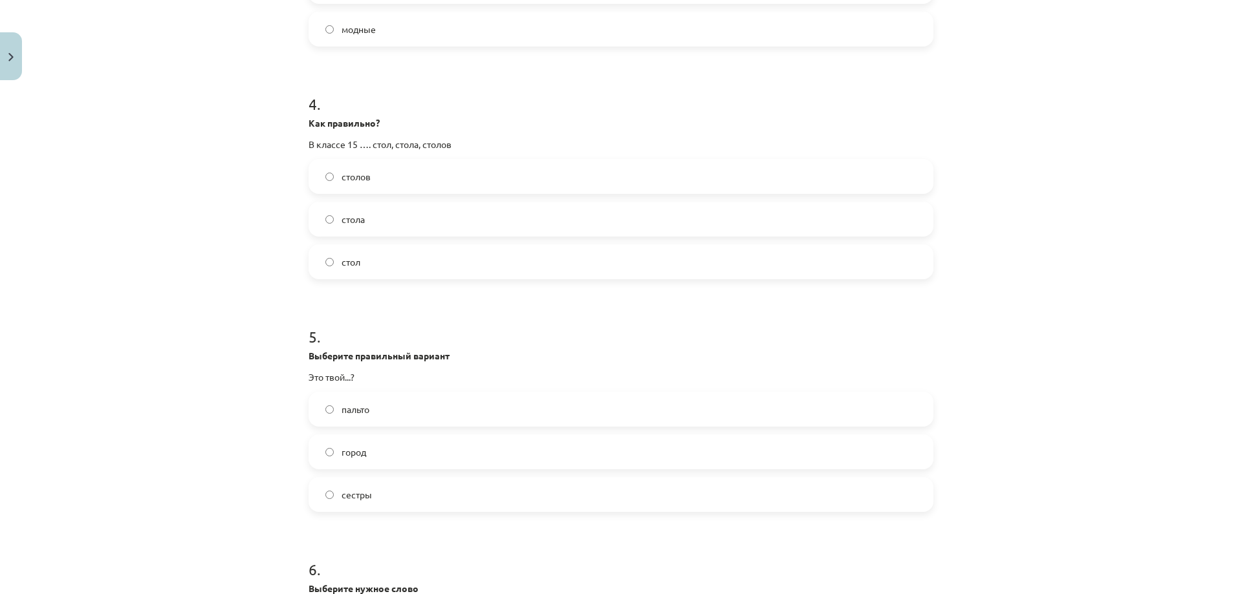
scroll to position [905, 0]
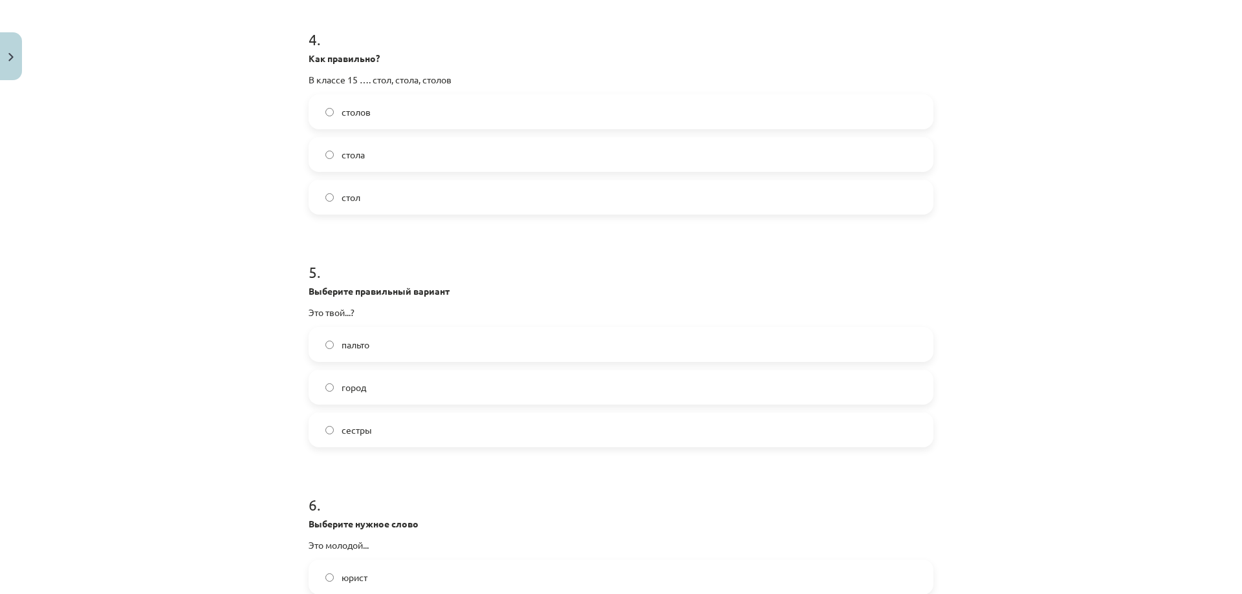
click at [382, 387] on label "город" at bounding box center [621, 387] width 622 height 32
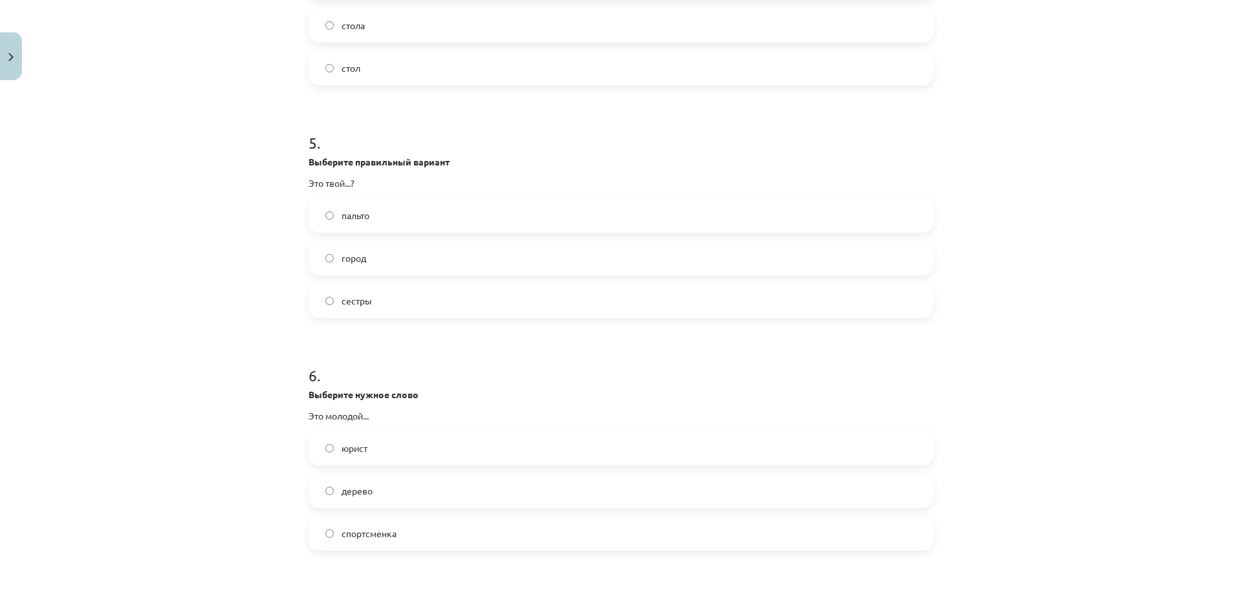
scroll to position [1164, 0]
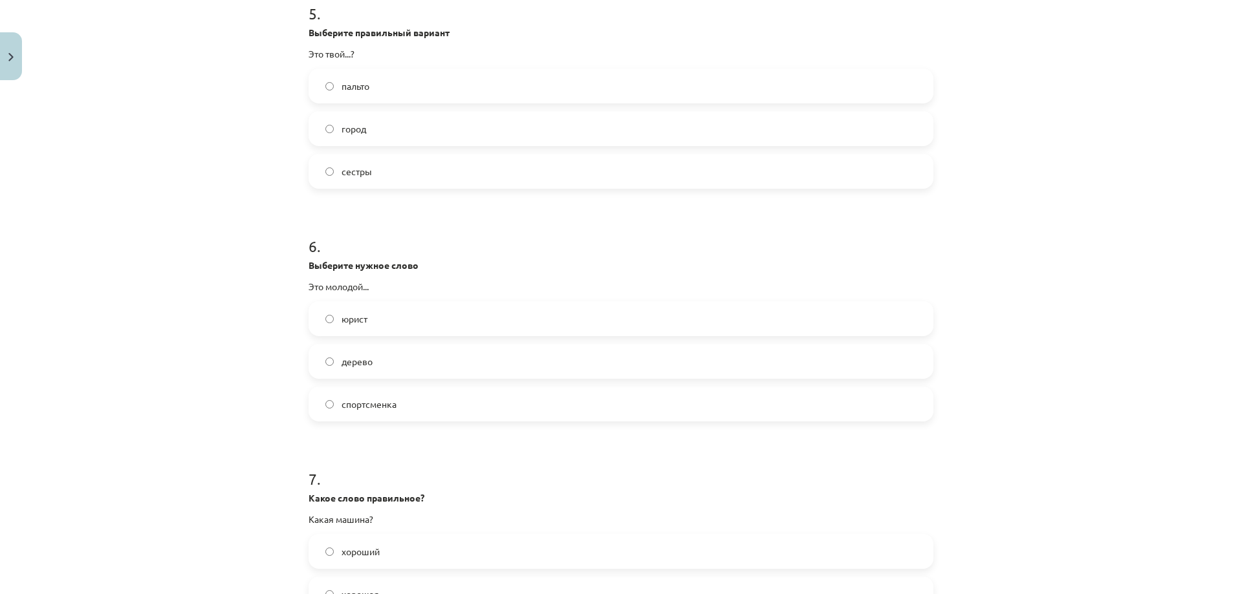
click at [367, 320] on label "юрист" at bounding box center [621, 319] width 622 height 32
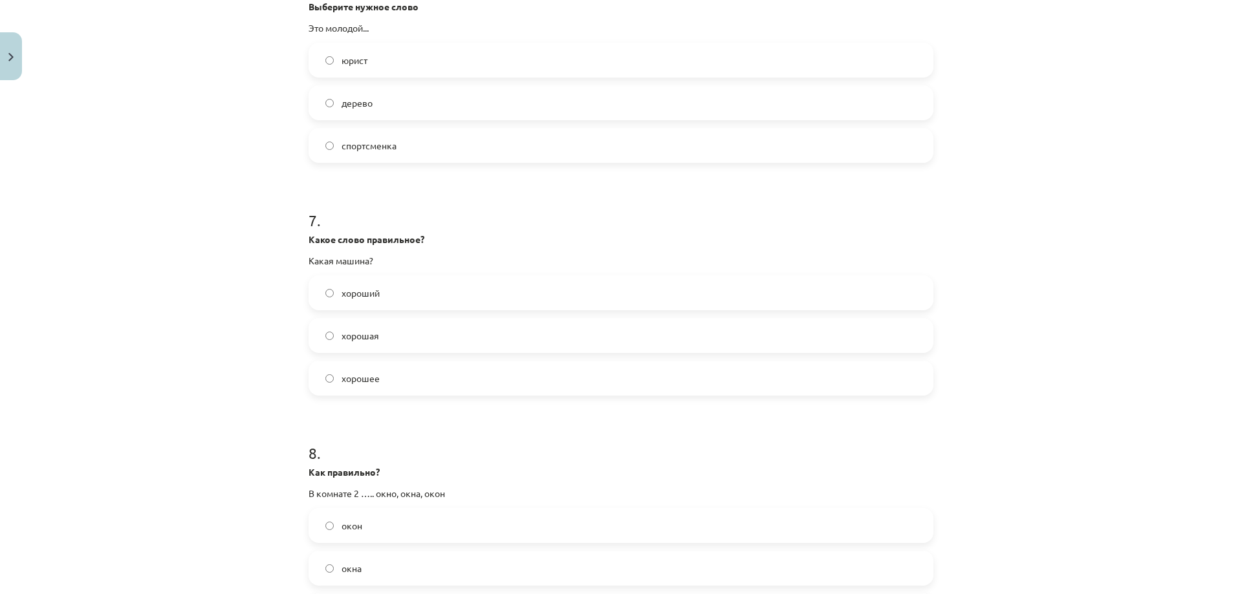
scroll to position [1488, 0]
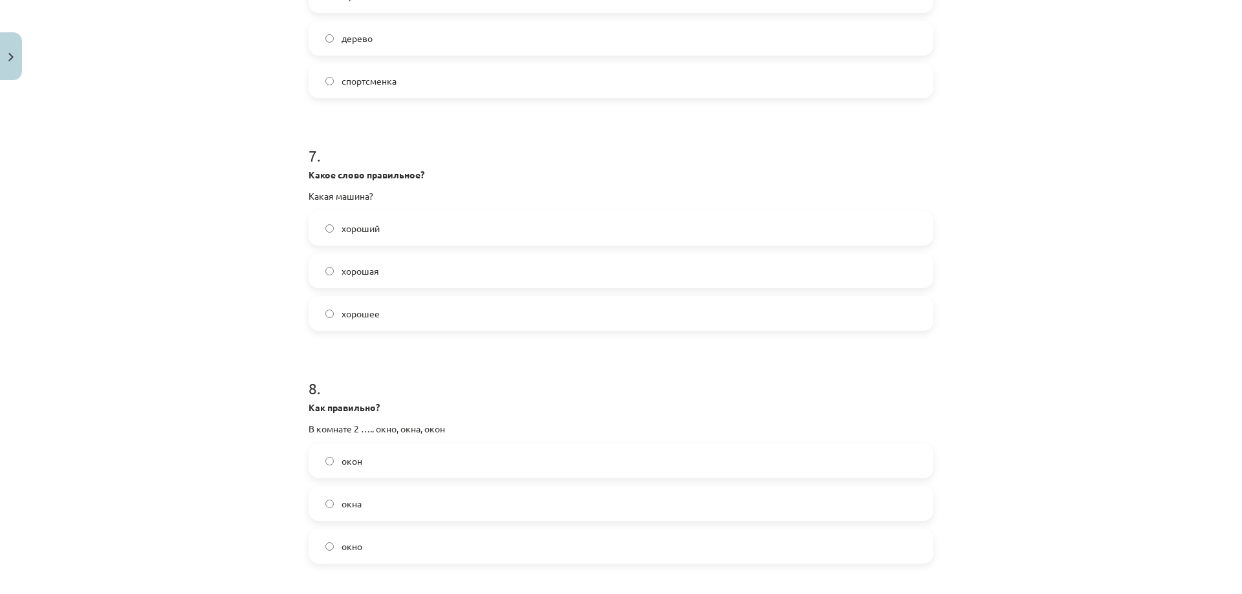
click at [363, 277] on span "хорошая" at bounding box center [361, 272] width 38 height 14
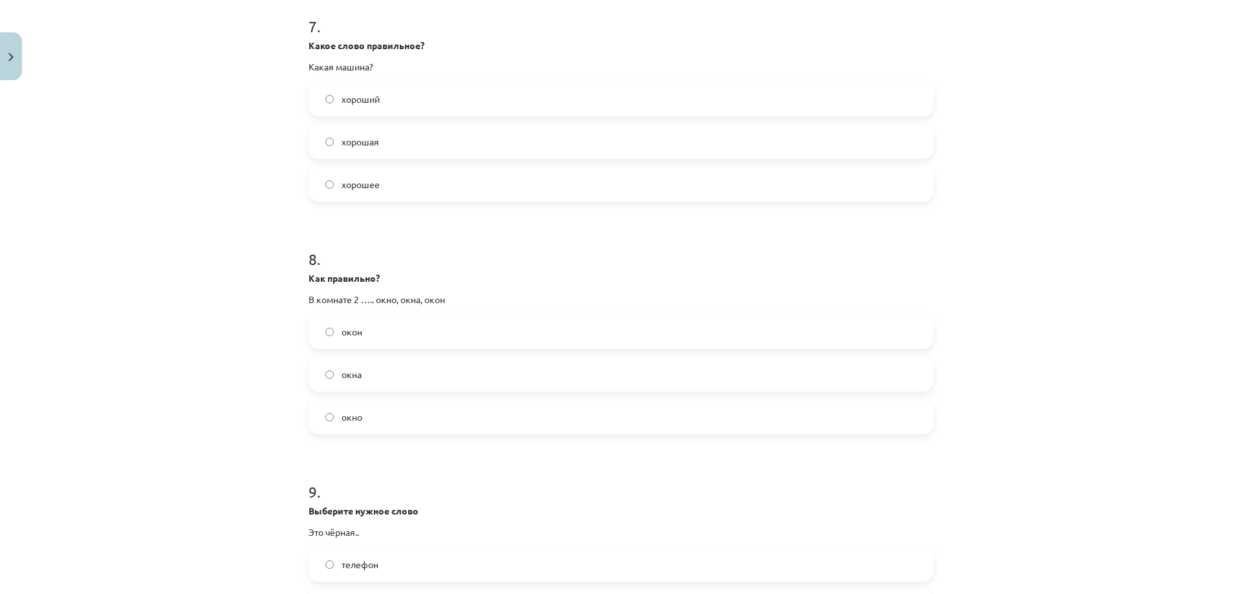
click at [358, 370] on label "окна" at bounding box center [621, 374] width 622 height 32
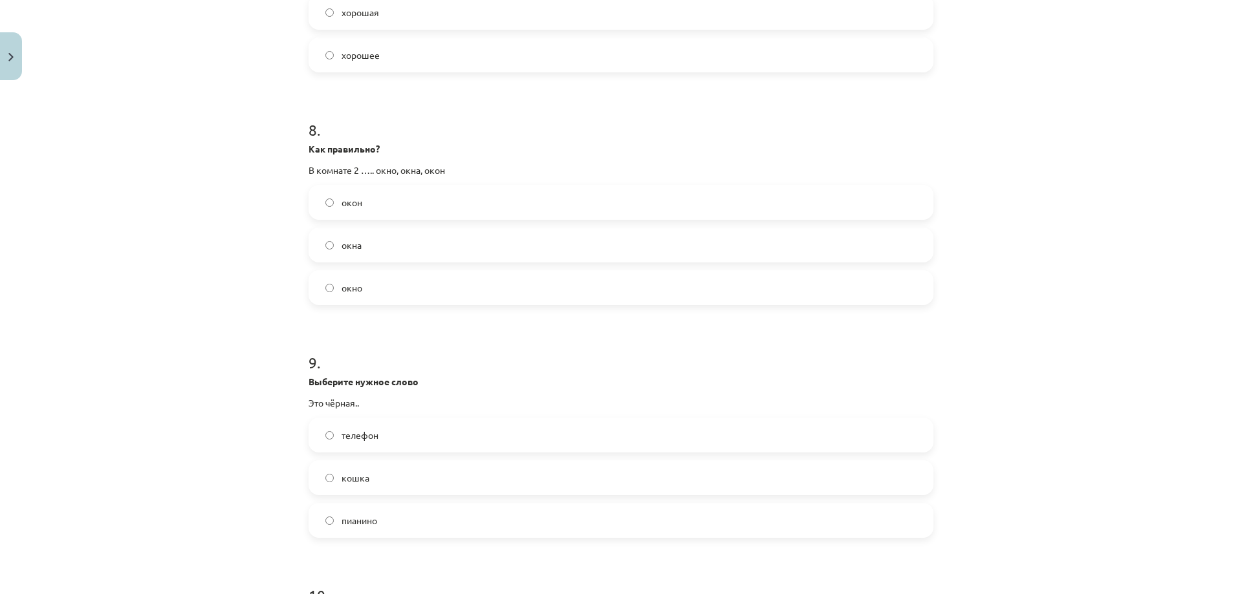
scroll to position [1811, 0]
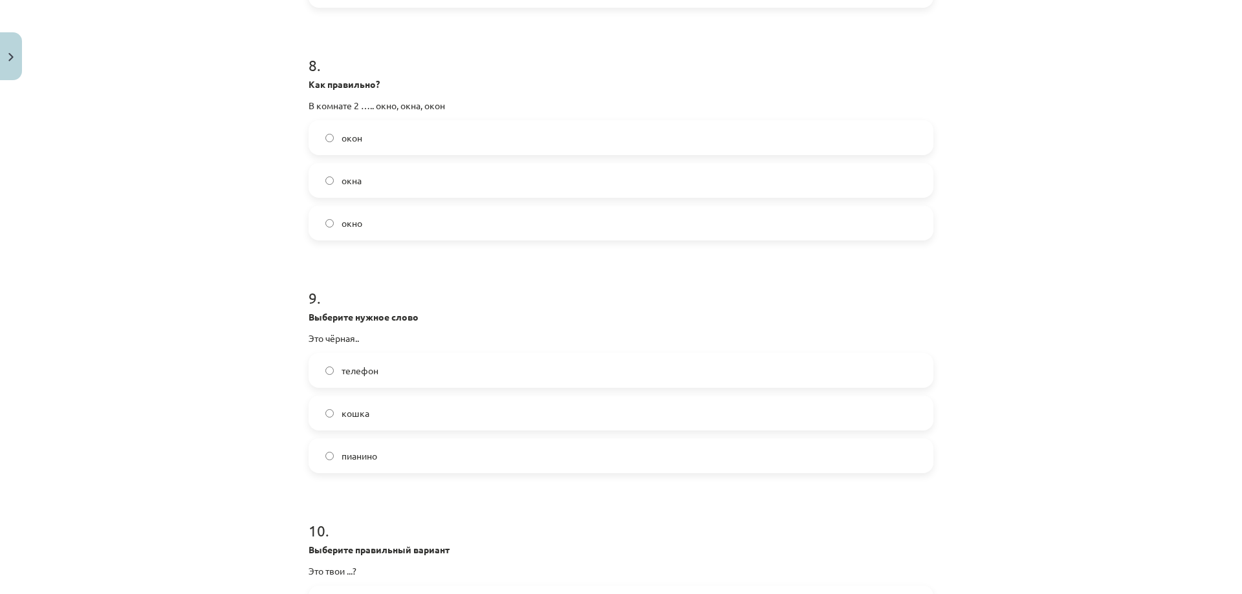
click at [354, 415] on span "кошка" at bounding box center [356, 414] width 28 height 14
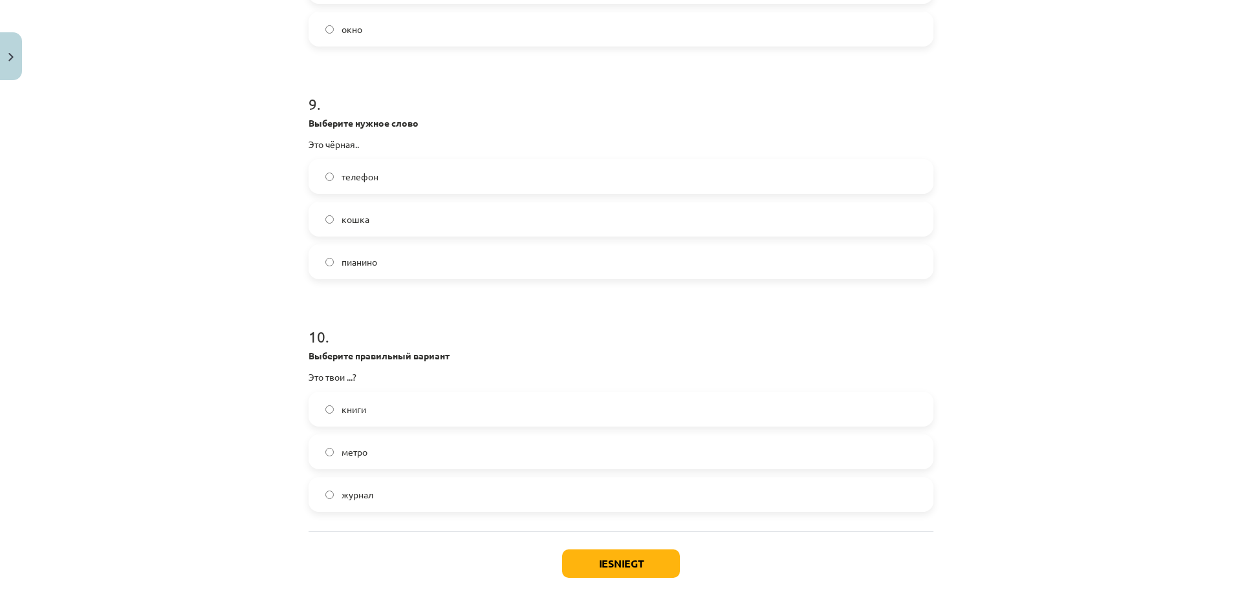
scroll to position [2070, 0]
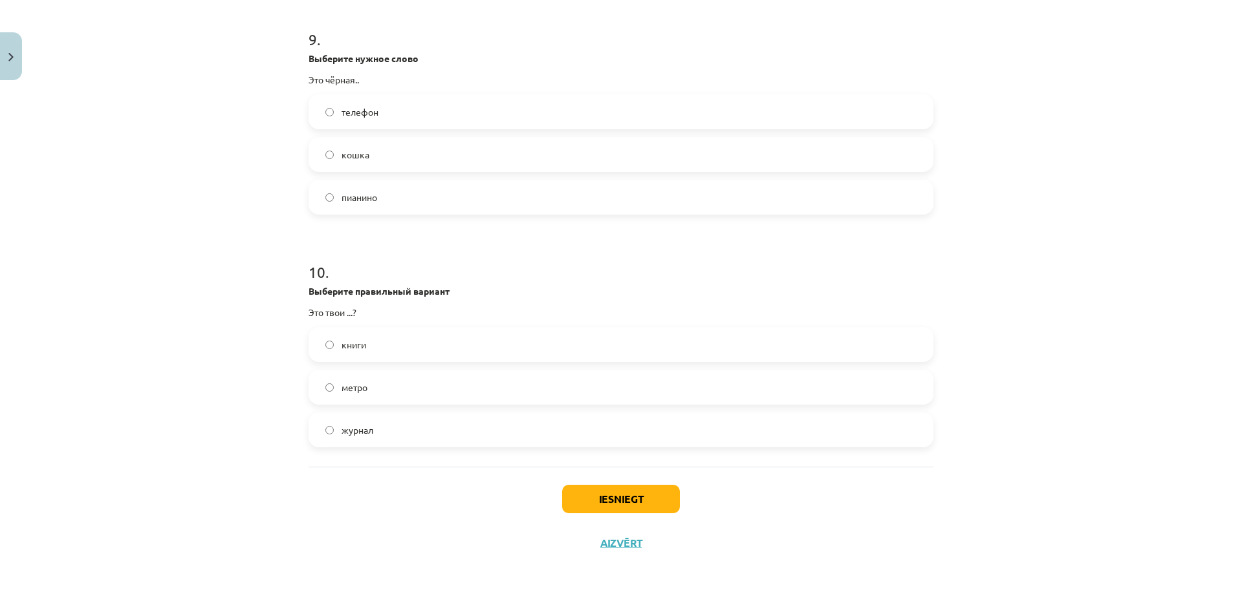
click at [360, 345] on span "книги" at bounding box center [354, 345] width 25 height 14
click at [624, 495] on button "Iesniegt" at bounding box center [621, 499] width 118 height 28
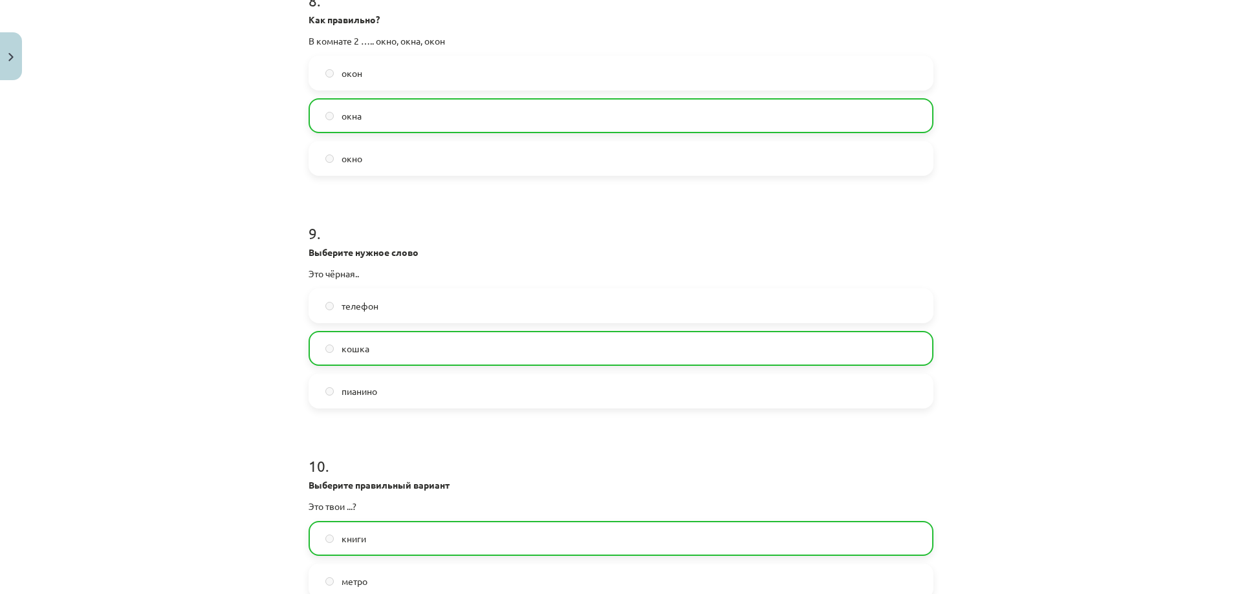
scroll to position [2114, 0]
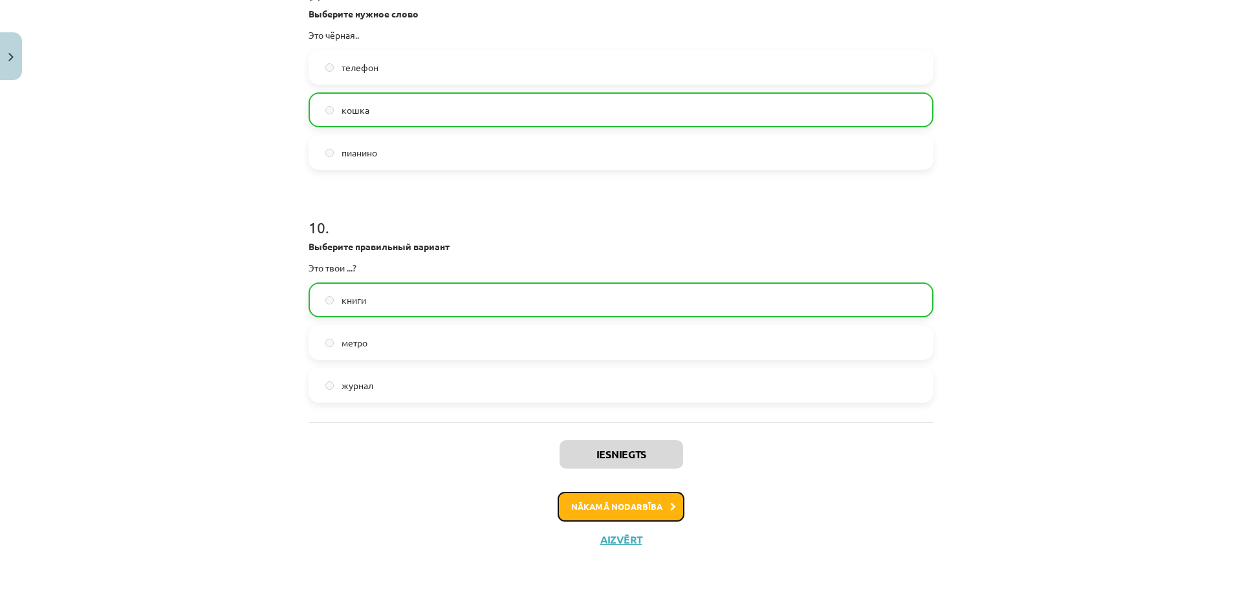
click at [614, 504] on button "Nākamā nodarbība" at bounding box center [621, 507] width 127 height 30
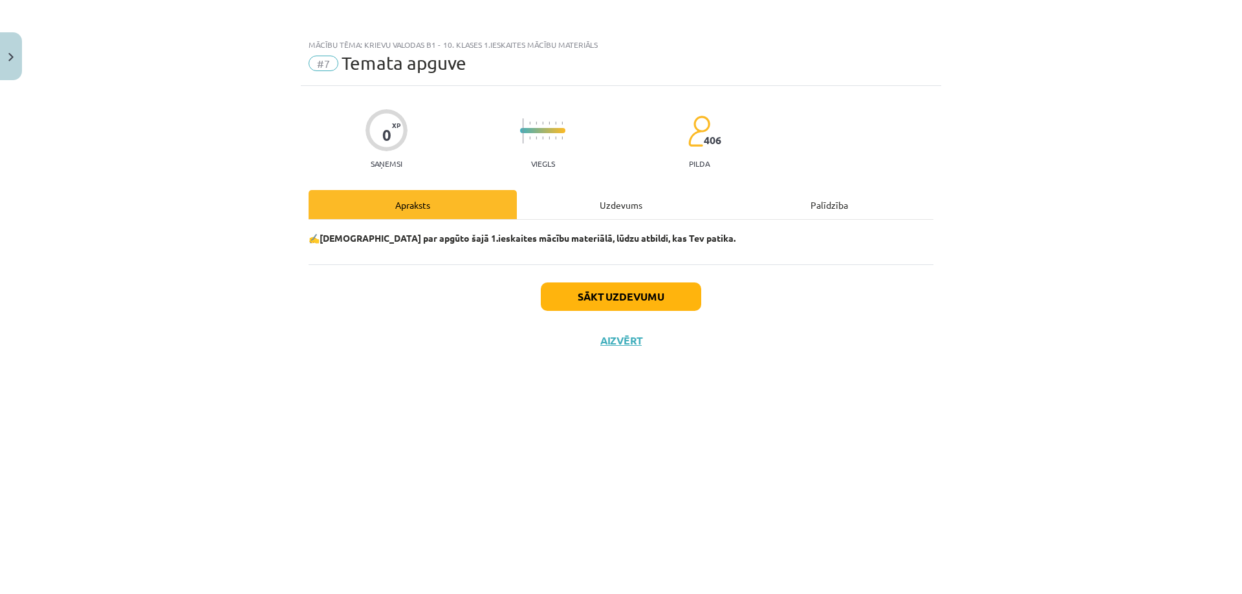
scroll to position [0, 0]
click at [597, 292] on button "Sākt uzdevumu" at bounding box center [621, 297] width 160 height 28
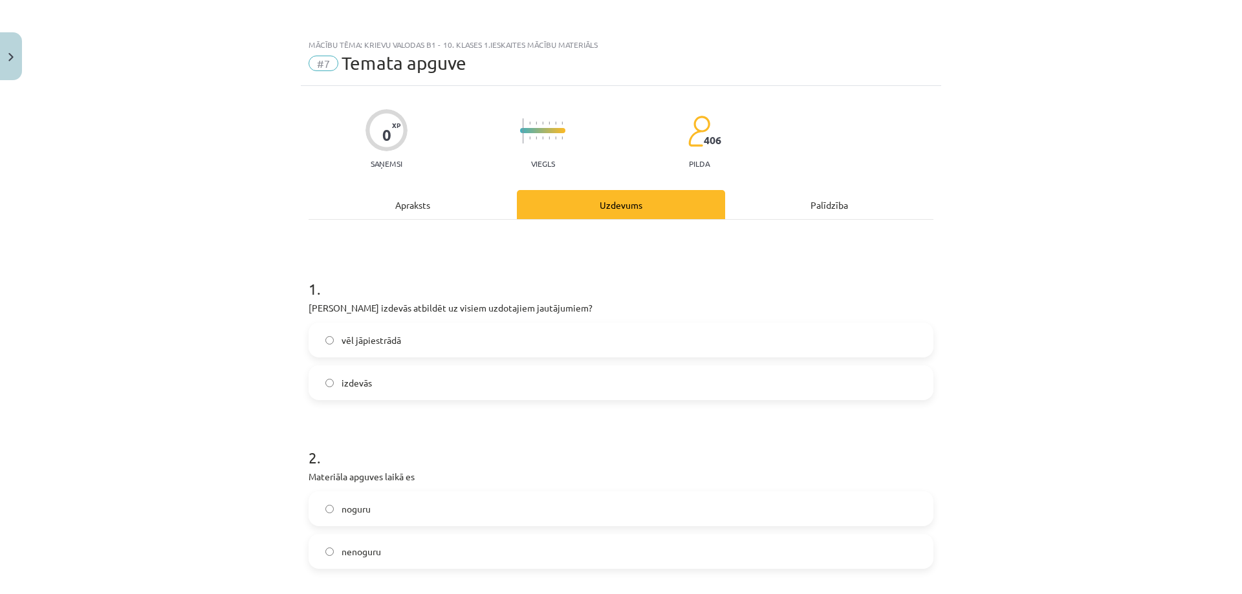
click at [393, 375] on label "izdevās" at bounding box center [621, 383] width 622 height 32
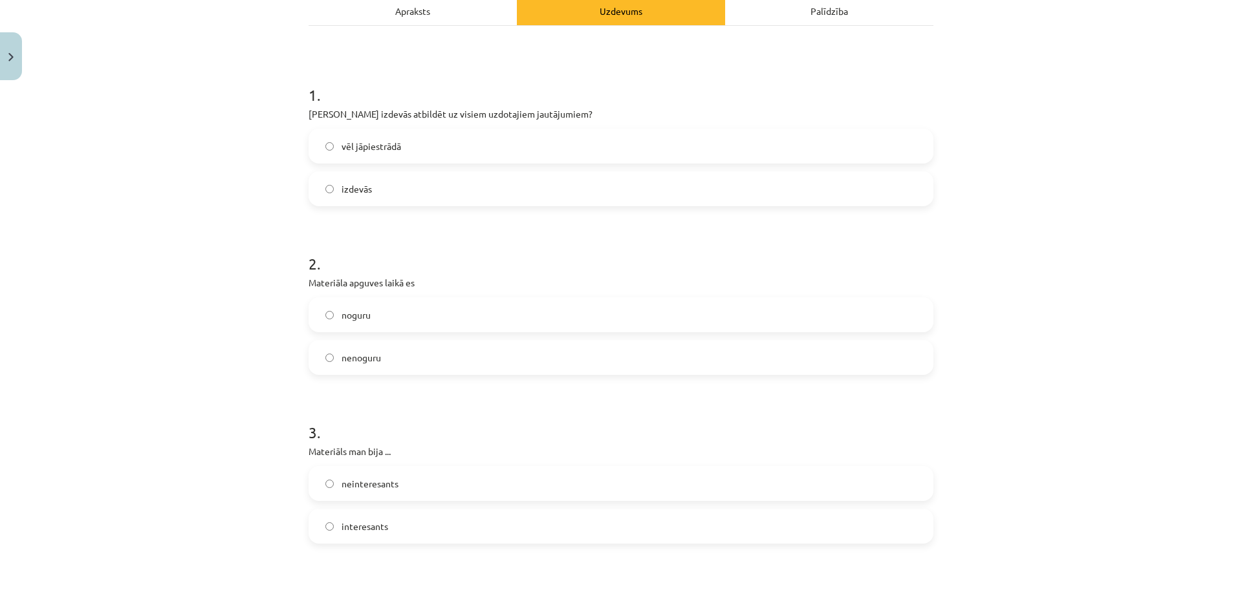
click at [363, 362] on span "nenoguru" at bounding box center [361, 358] width 39 height 14
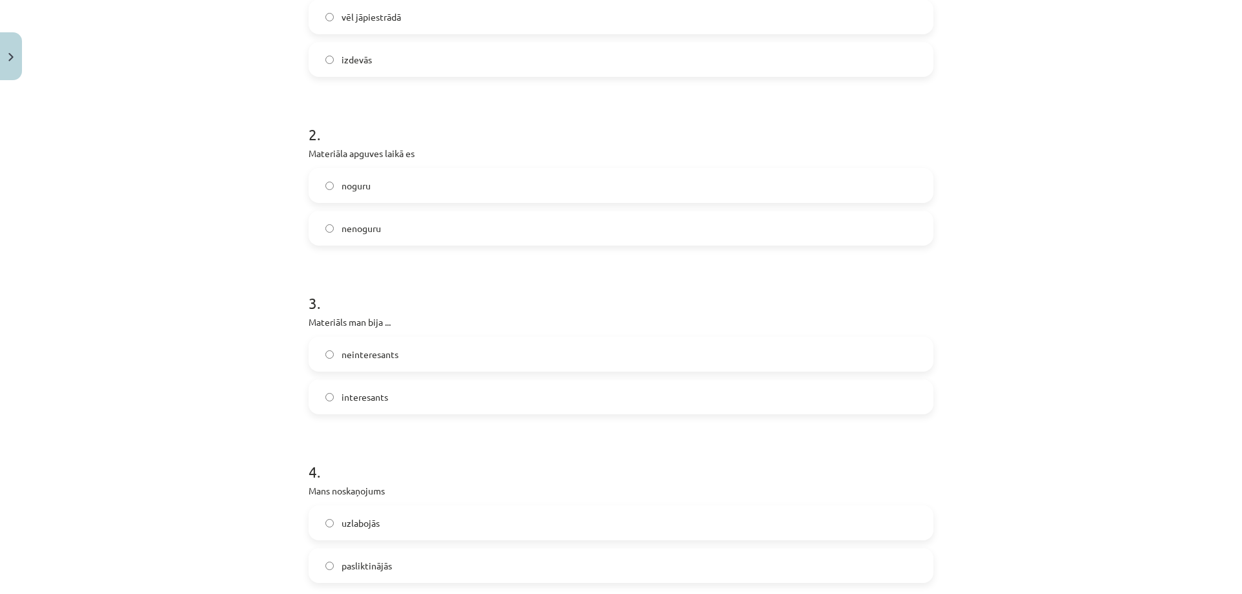
click at [356, 395] on span "interesants" at bounding box center [365, 398] width 47 height 14
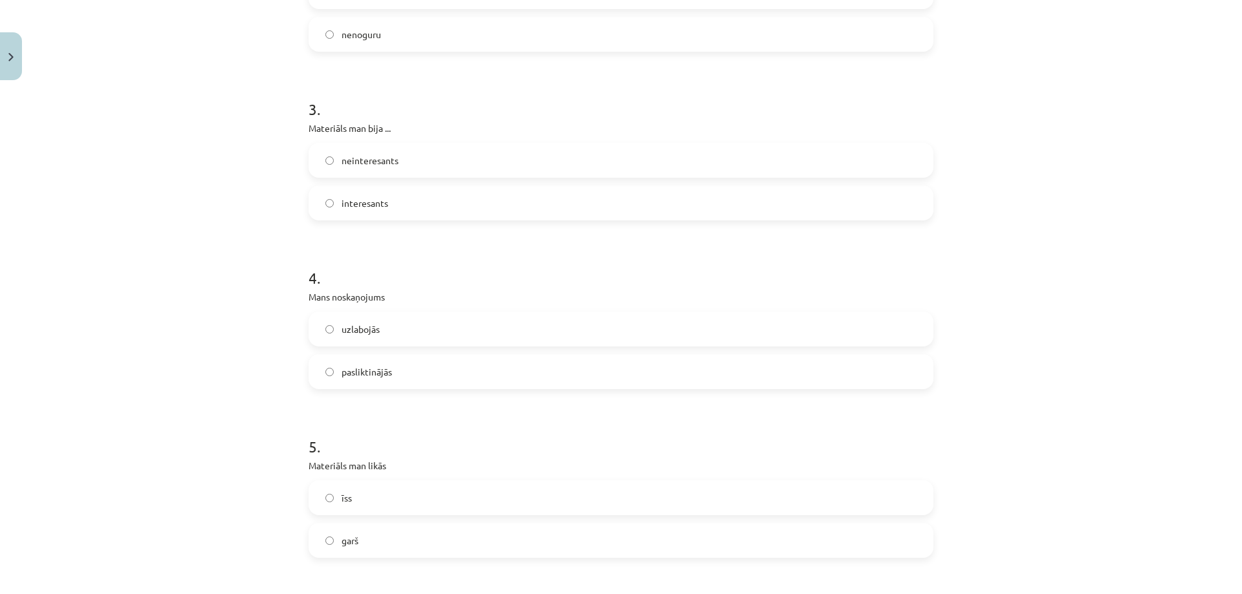
scroll to position [582, 0]
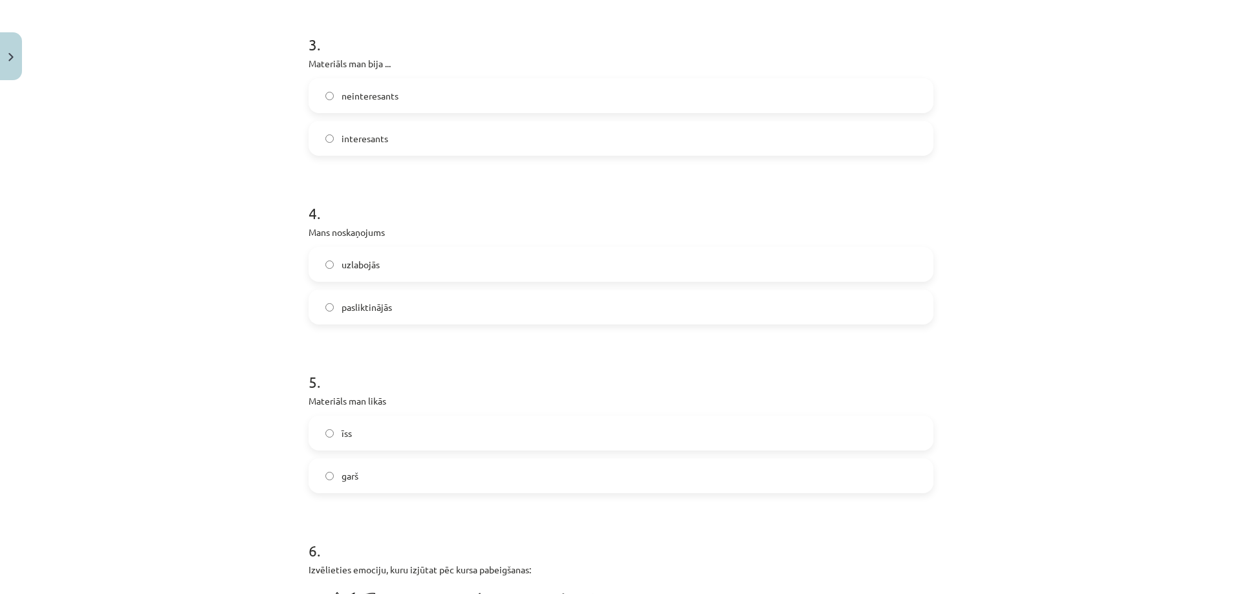
click at [348, 266] on span "uzlabojās" at bounding box center [361, 265] width 38 height 14
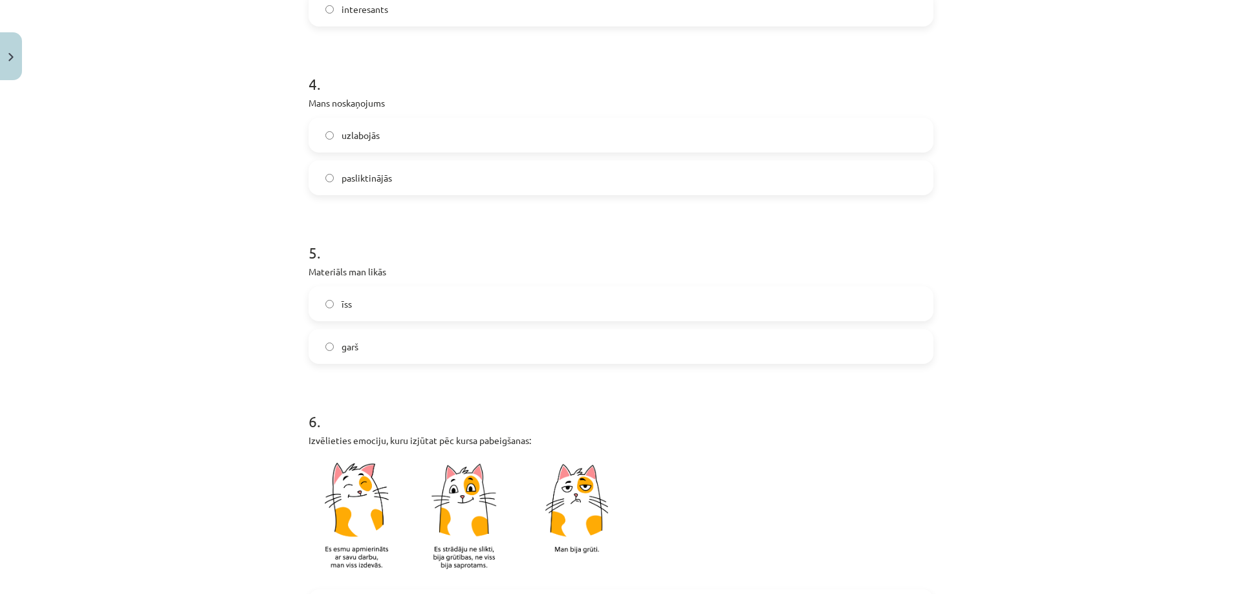
click at [332, 296] on label "īss" at bounding box center [621, 304] width 622 height 32
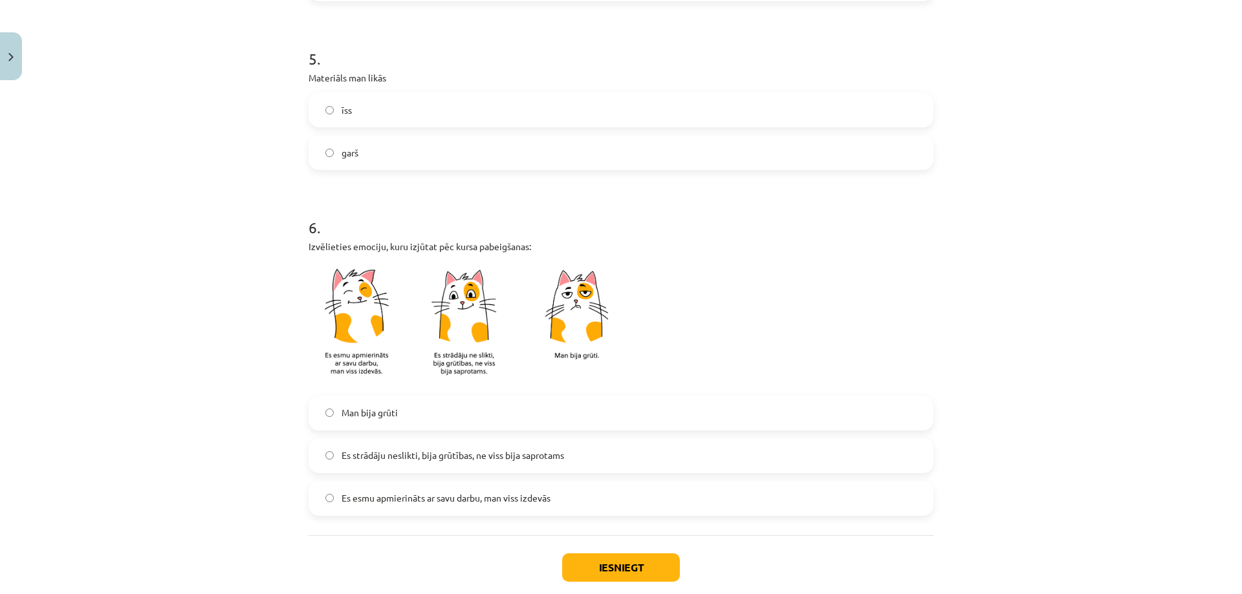
click at [382, 497] on span "Es esmu apmierināts ar savu darbu, man viss izdevās" at bounding box center [446, 499] width 209 height 14
click at [591, 567] on button "Iesniegt" at bounding box center [621, 568] width 118 height 28
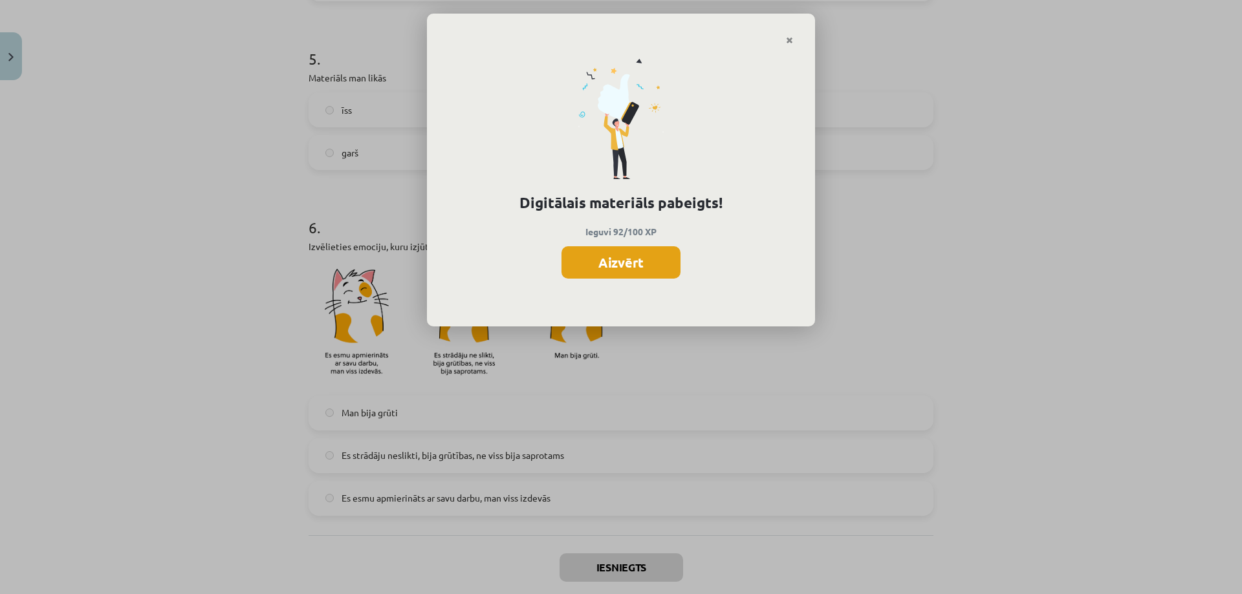
click at [610, 260] on button "Aizvērt" at bounding box center [620, 262] width 119 height 32
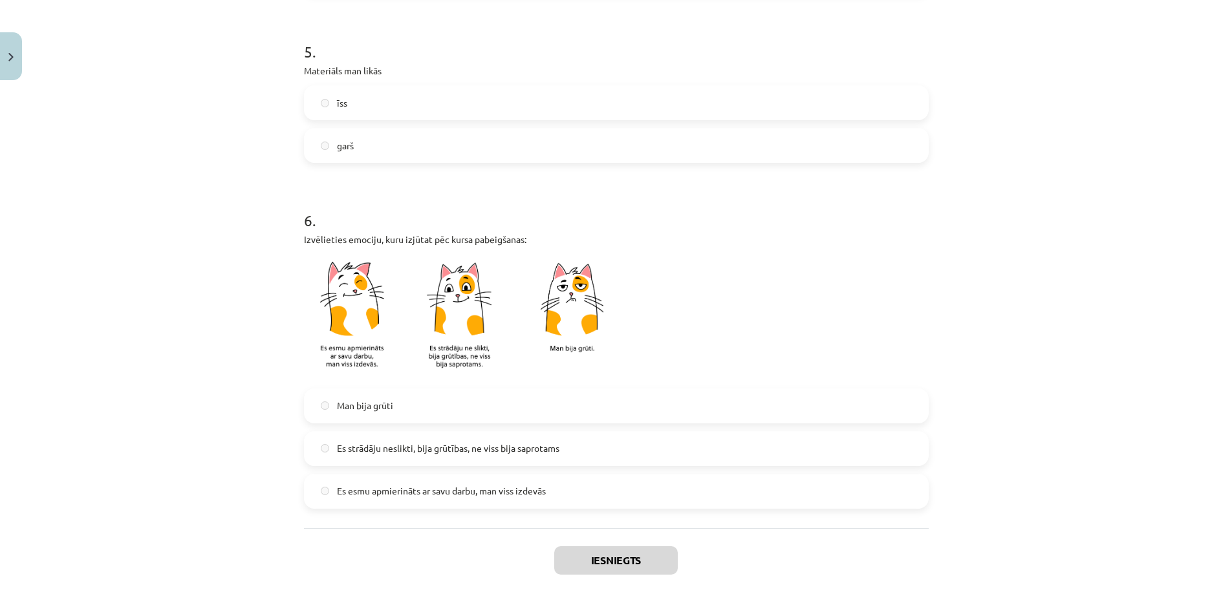
scroll to position [977, 0]
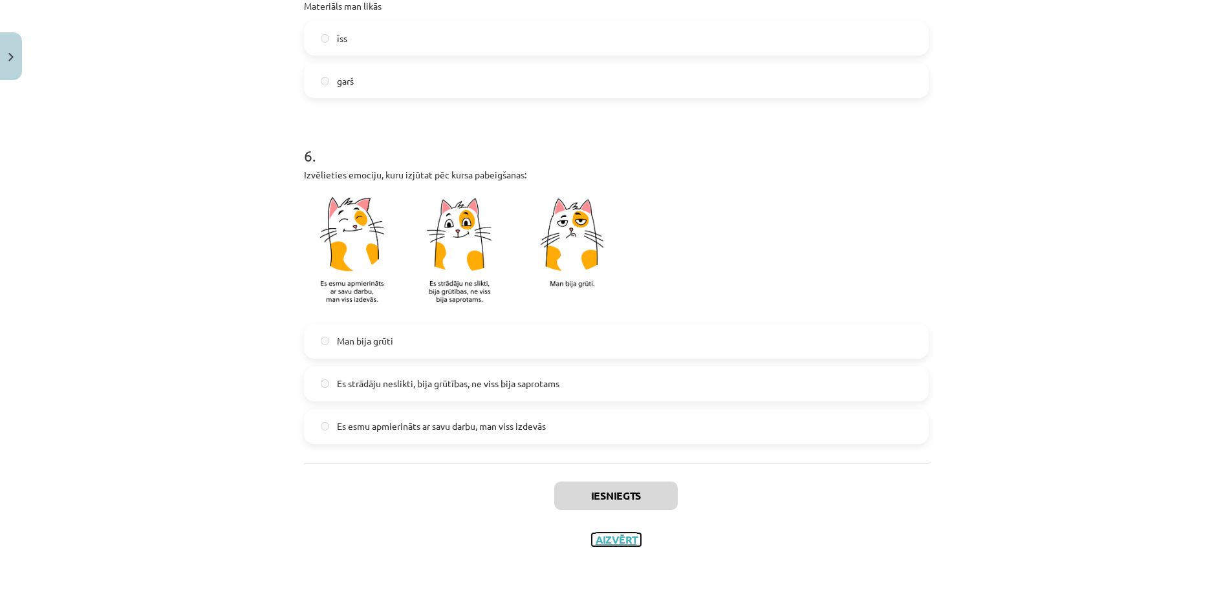
click at [610, 536] on button "Aizvērt" at bounding box center [616, 540] width 49 height 13
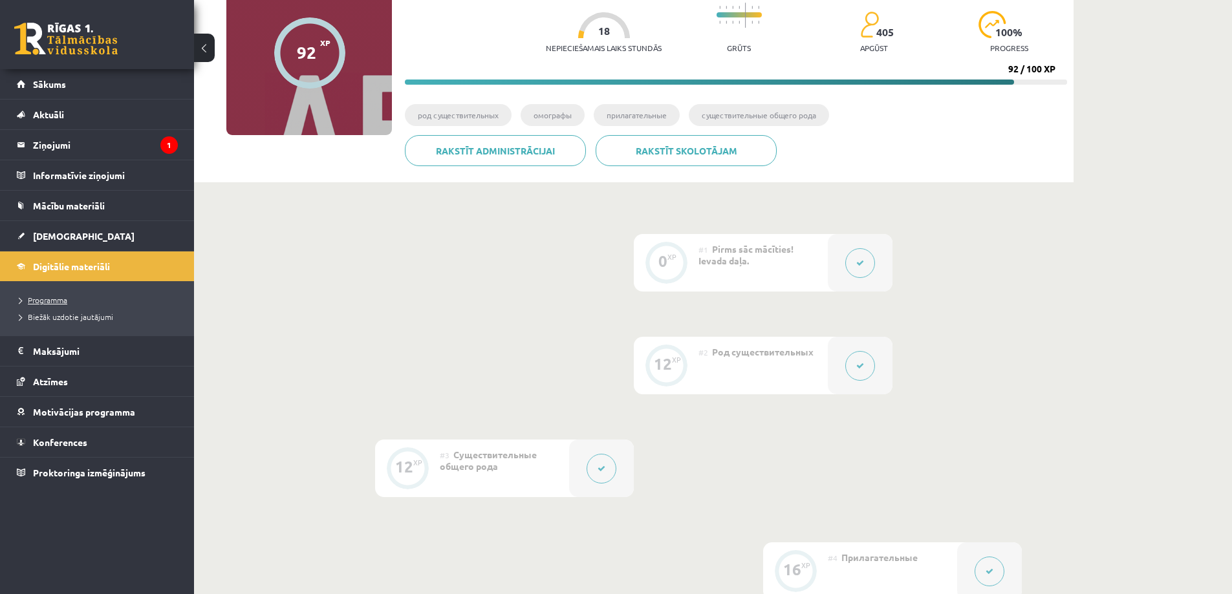
click at [52, 302] on span "Programma" at bounding box center [43, 300] width 48 height 10
